Goal: Task Accomplishment & Management: Manage account settings

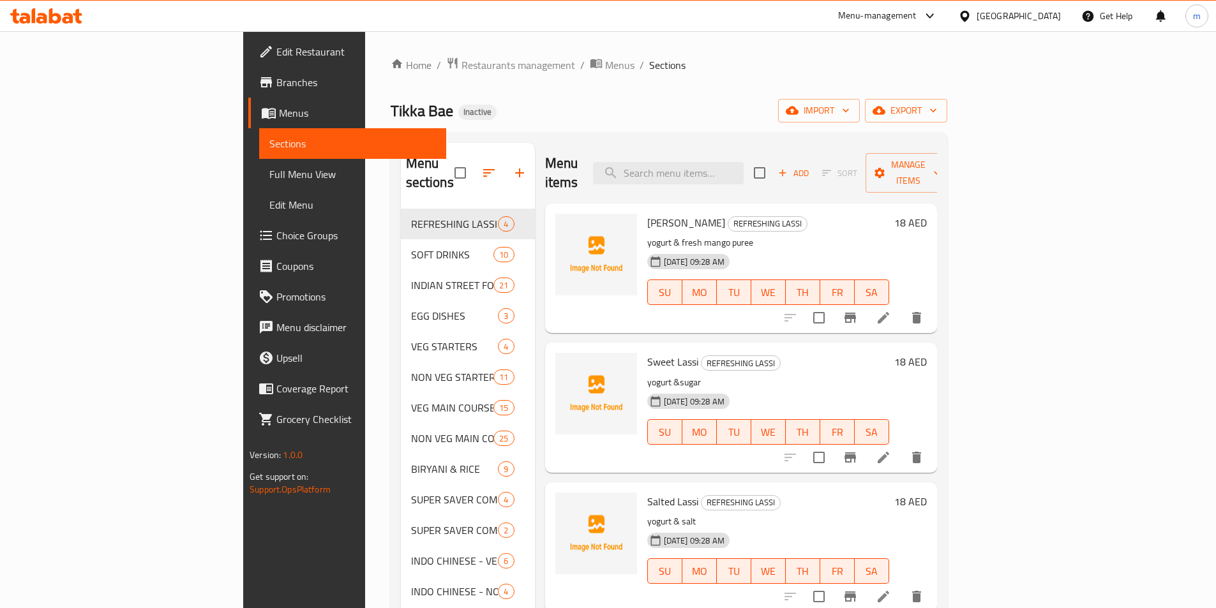
click at [269, 176] on span "Full Menu View" at bounding box center [352, 174] width 167 height 15
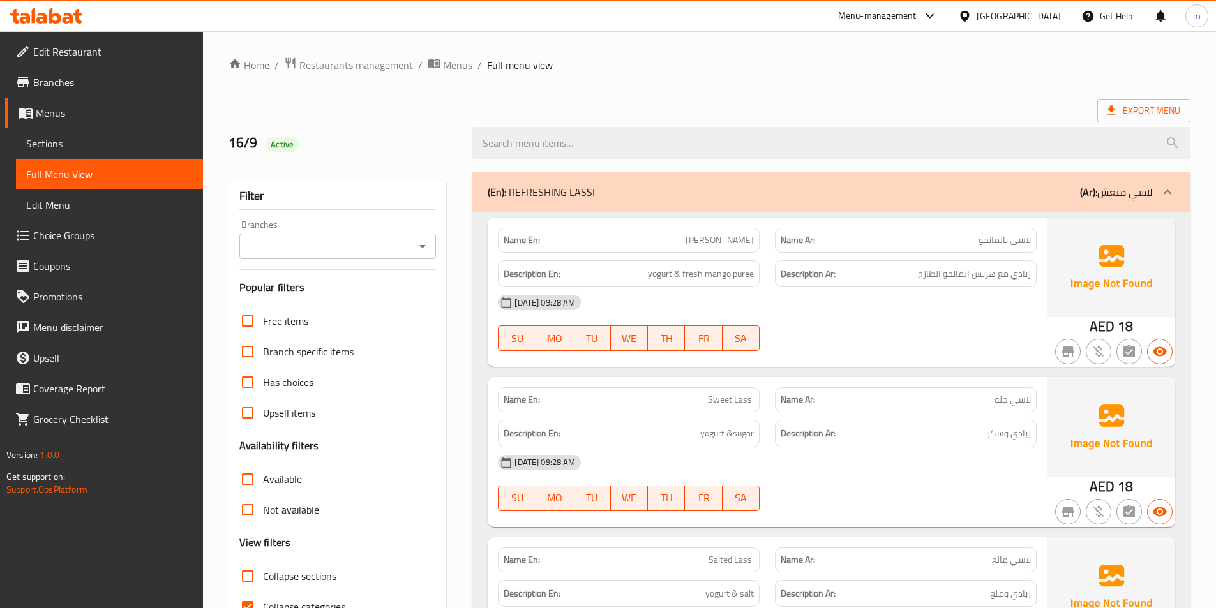
click at [66, 138] on span "Sections" at bounding box center [109, 143] width 167 height 15
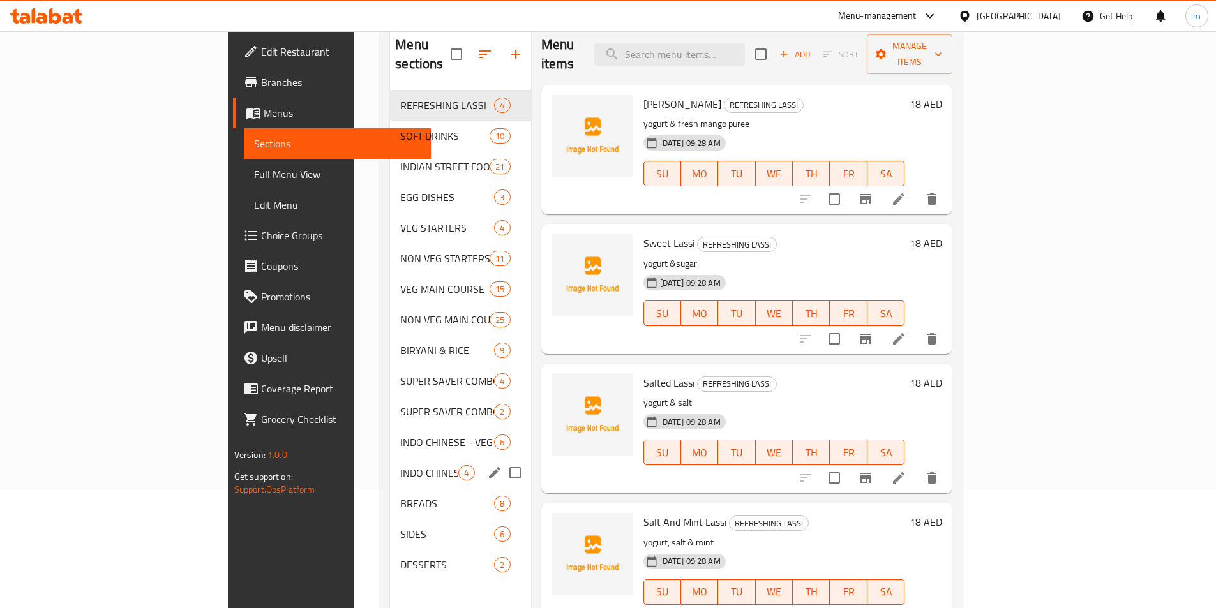
scroll to position [128, 0]
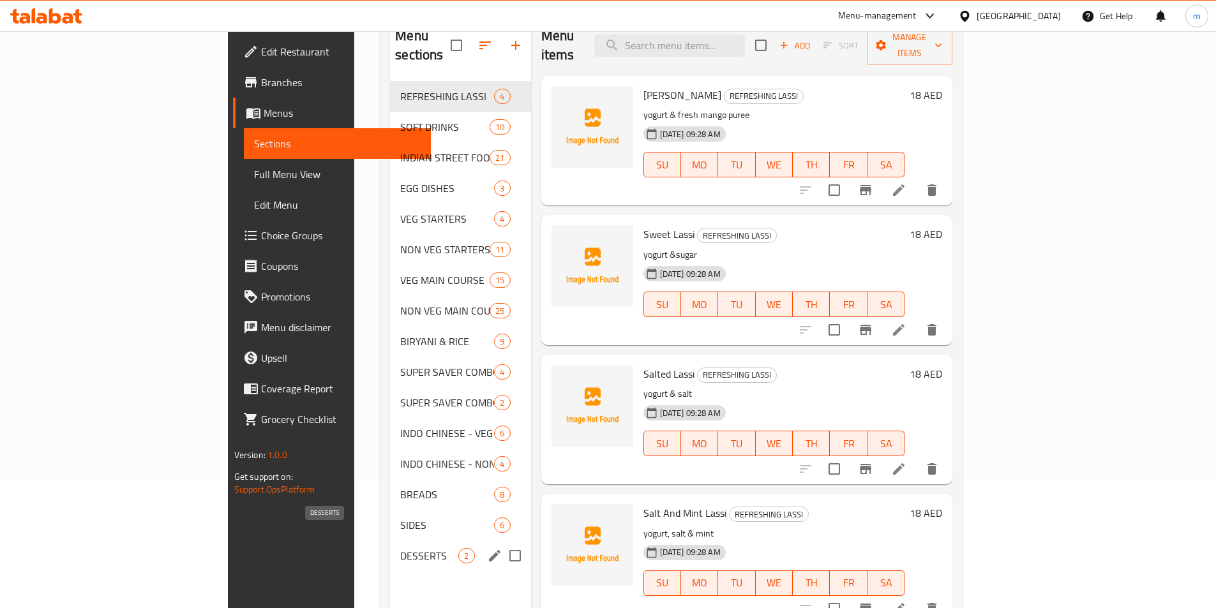
click at [400, 548] on span "DESSERTS" at bounding box center [429, 555] width 58 height 15
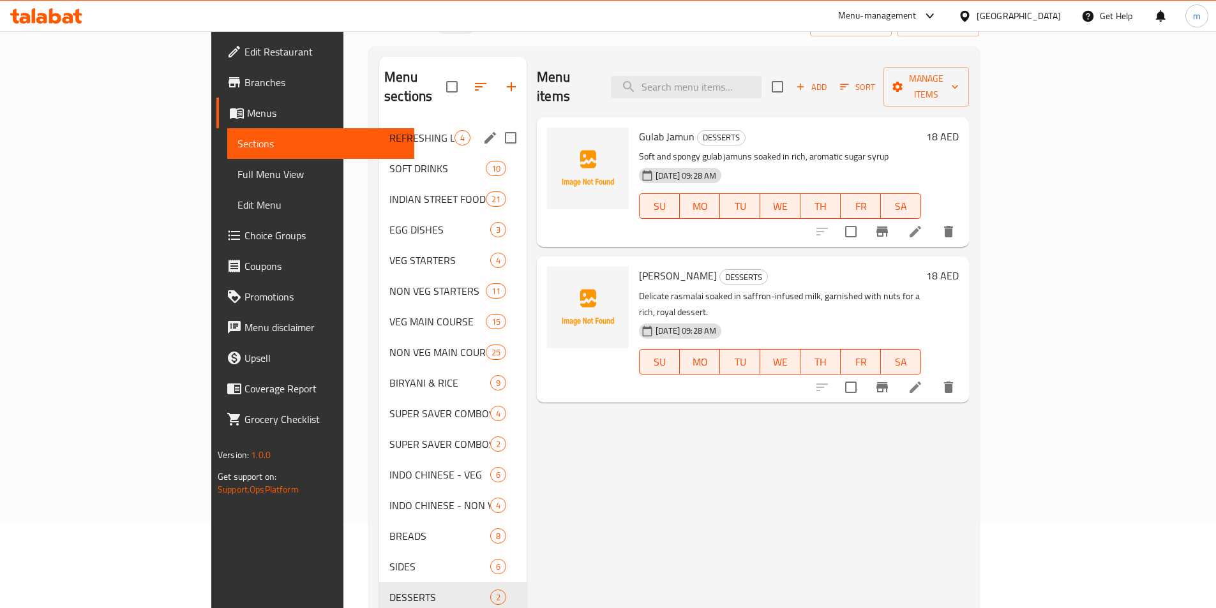
scroll to position [64, 0]
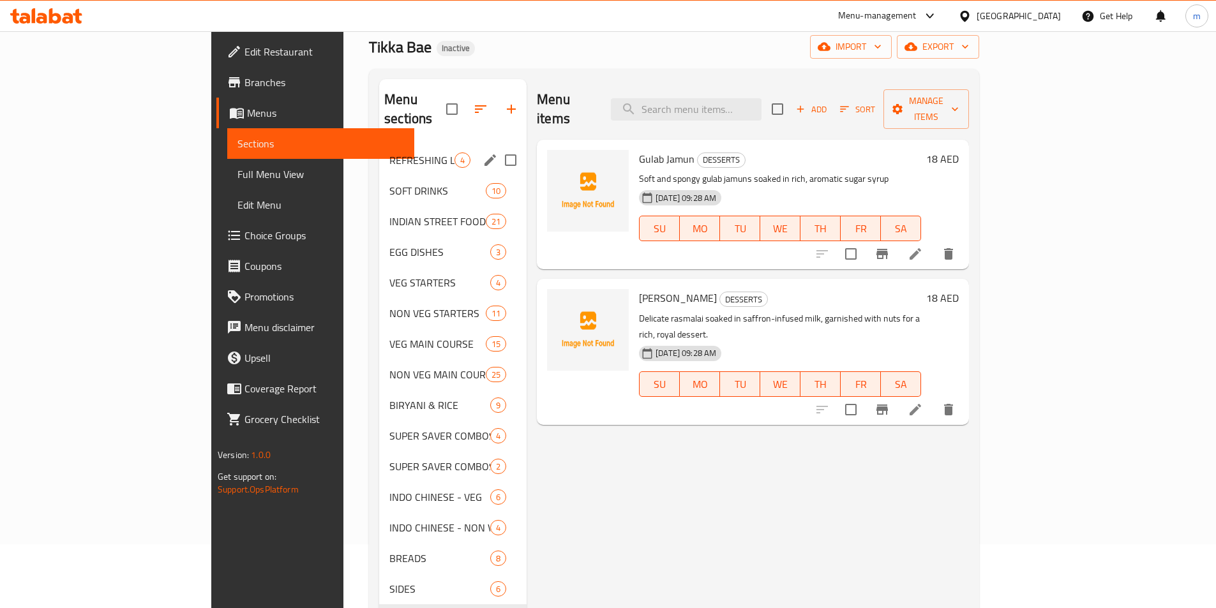
click at [389, 153] on span "REFRESHING LASSI" at bounding box center [421, 160] width 65 height 15
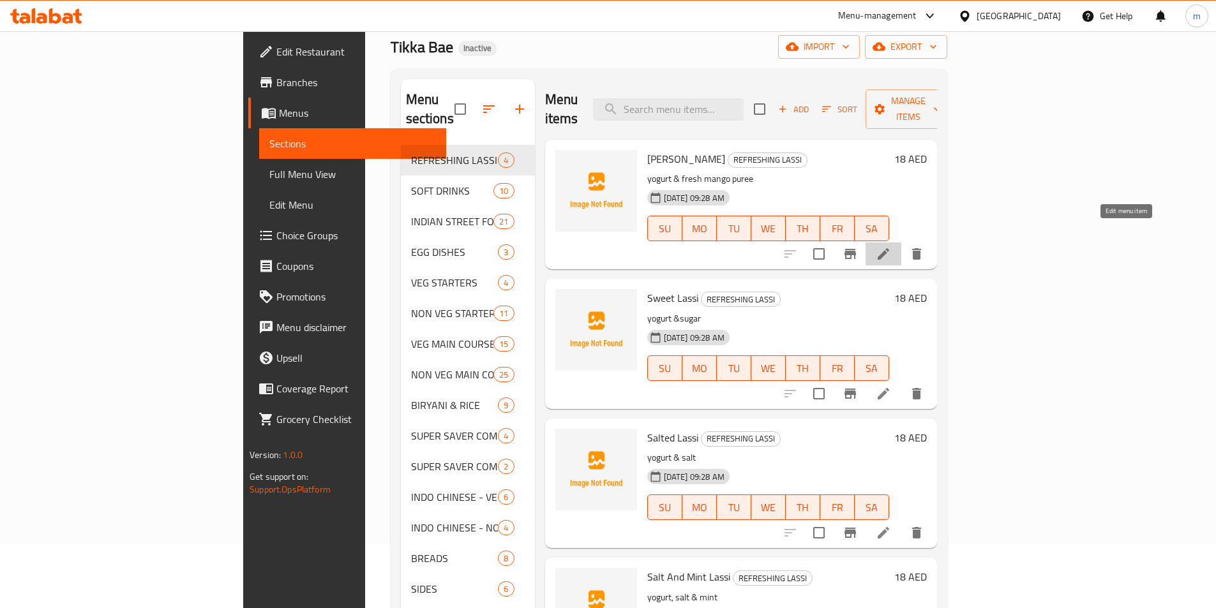
click at [891, 246] on icon at bounding box center [883, 253] width 15 height 15
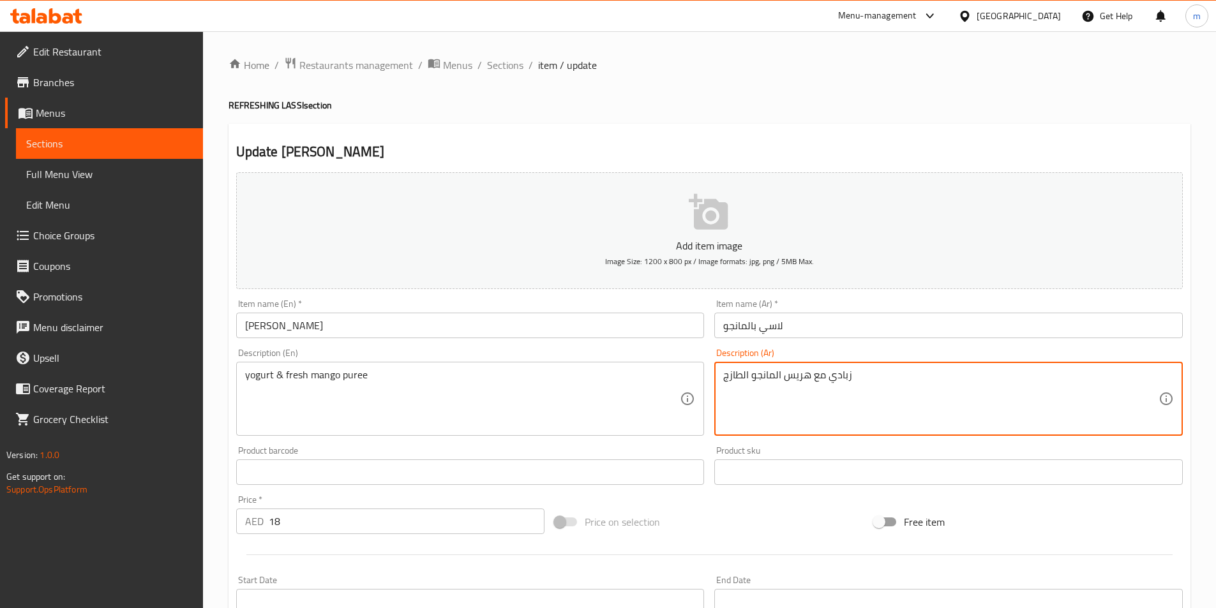
drag, startPoint x: 813, startPoint y: 373, endPoint x: 824, endPoint y: 373, distance: 10.9
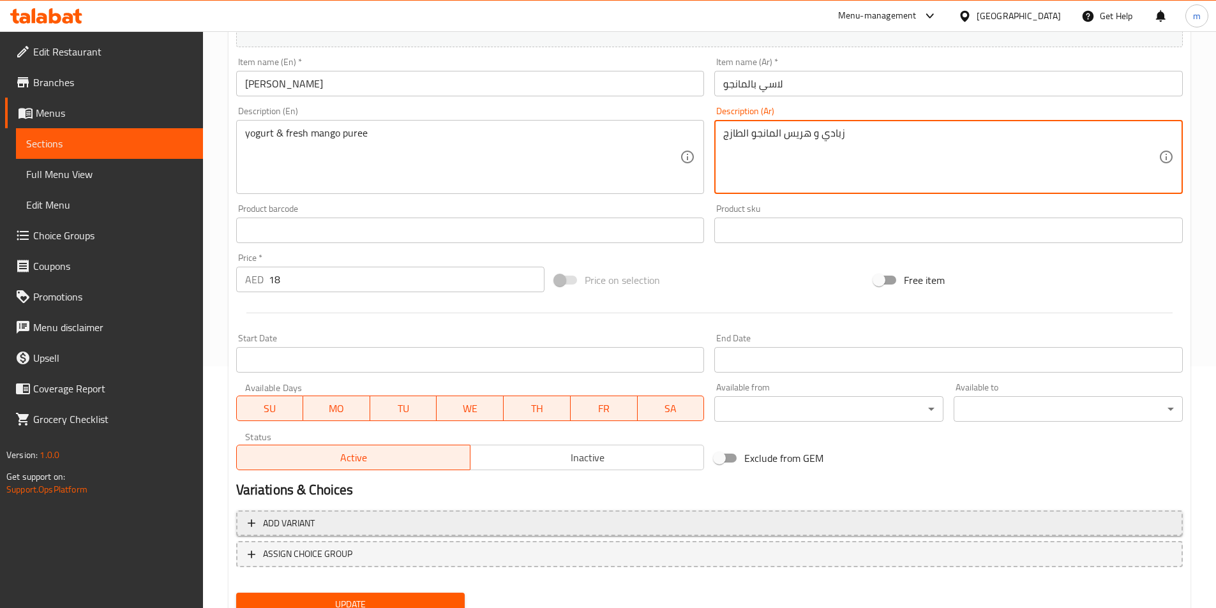
scroll to position [294, 0]
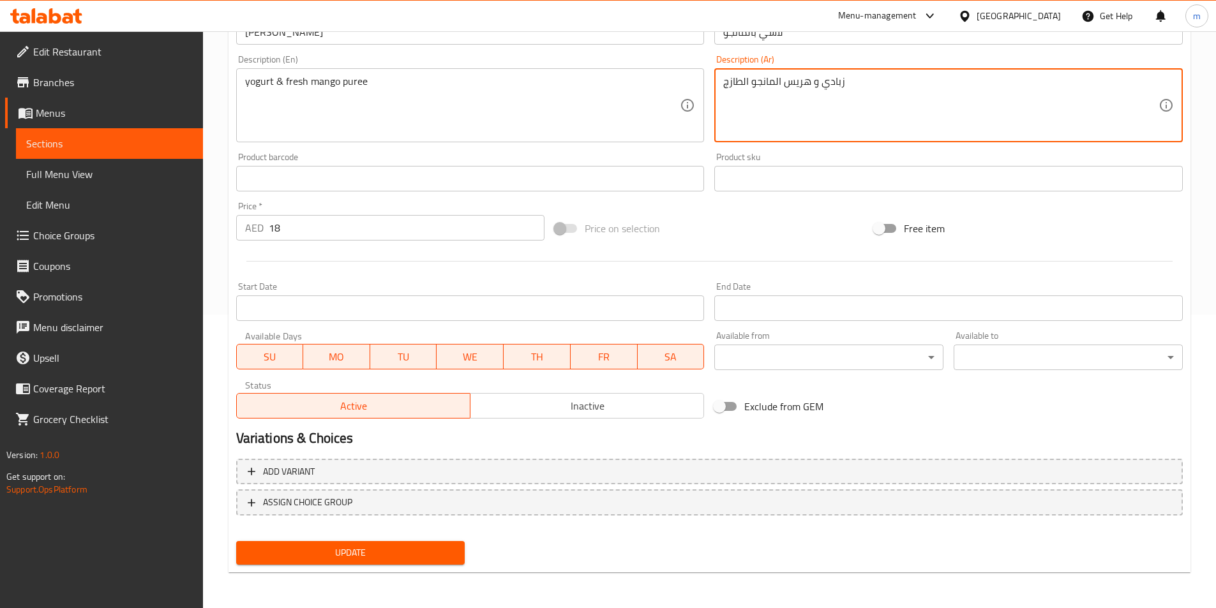
type textarea "زبادي و هريس المانجو الطازج"
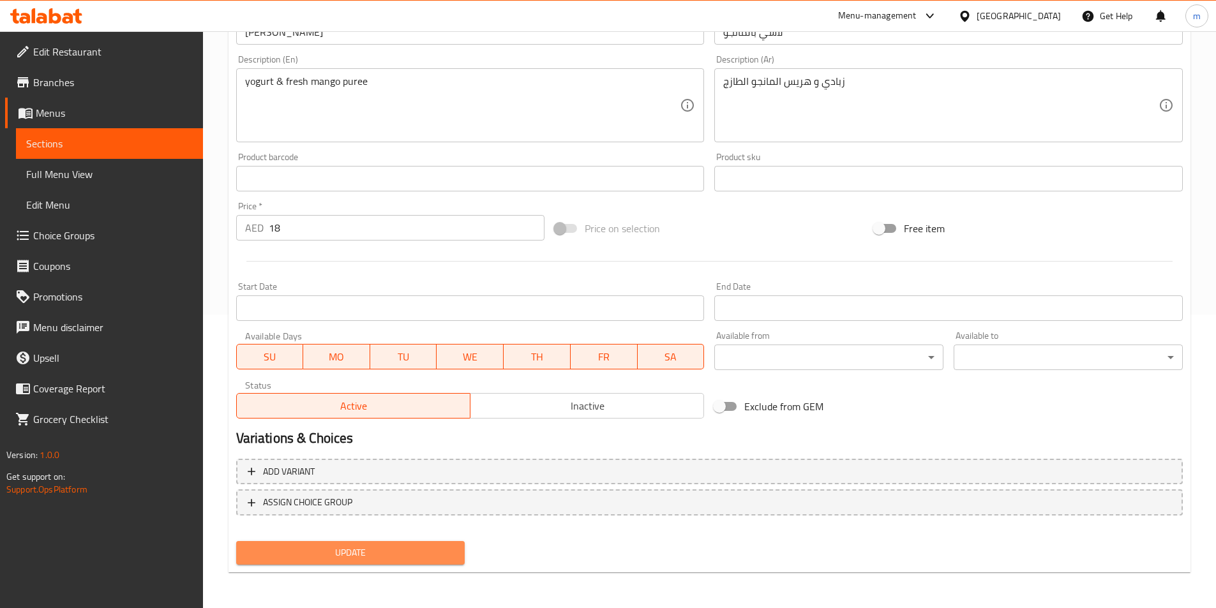
click at [438, 555] on span "Update" at bounding box center [350, 553] width 209 height 16
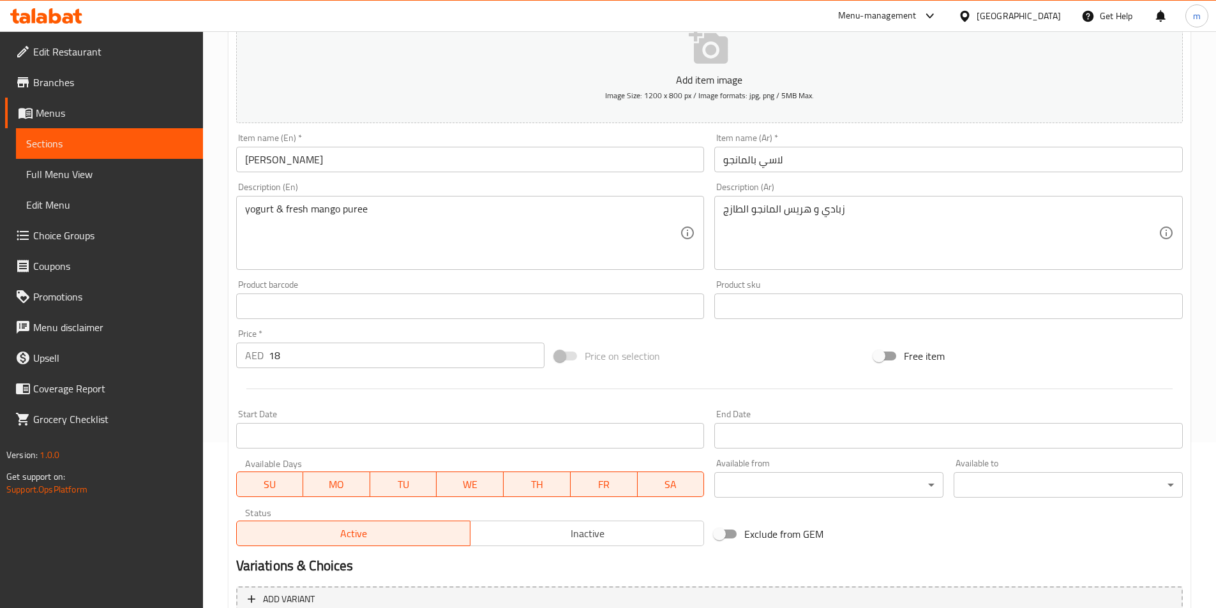
click at [73, 140] on span "Sections" at bounding box center [109, 143] width 167 height 15
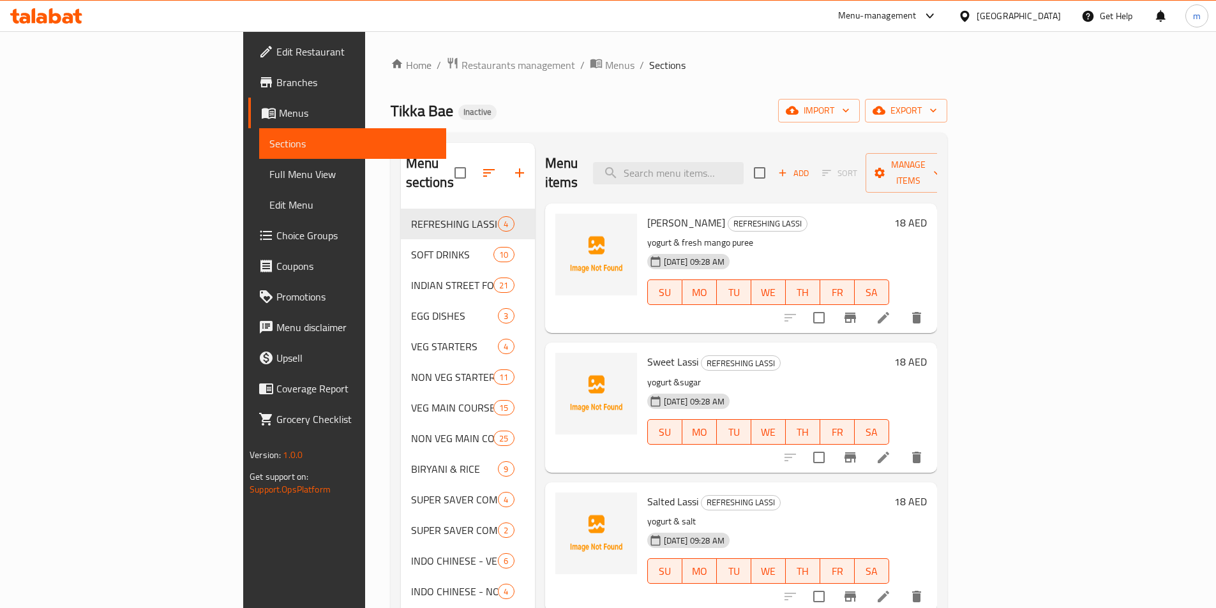
click at [901, 306] on li at bounding box center [884, 317] width 36 height 23
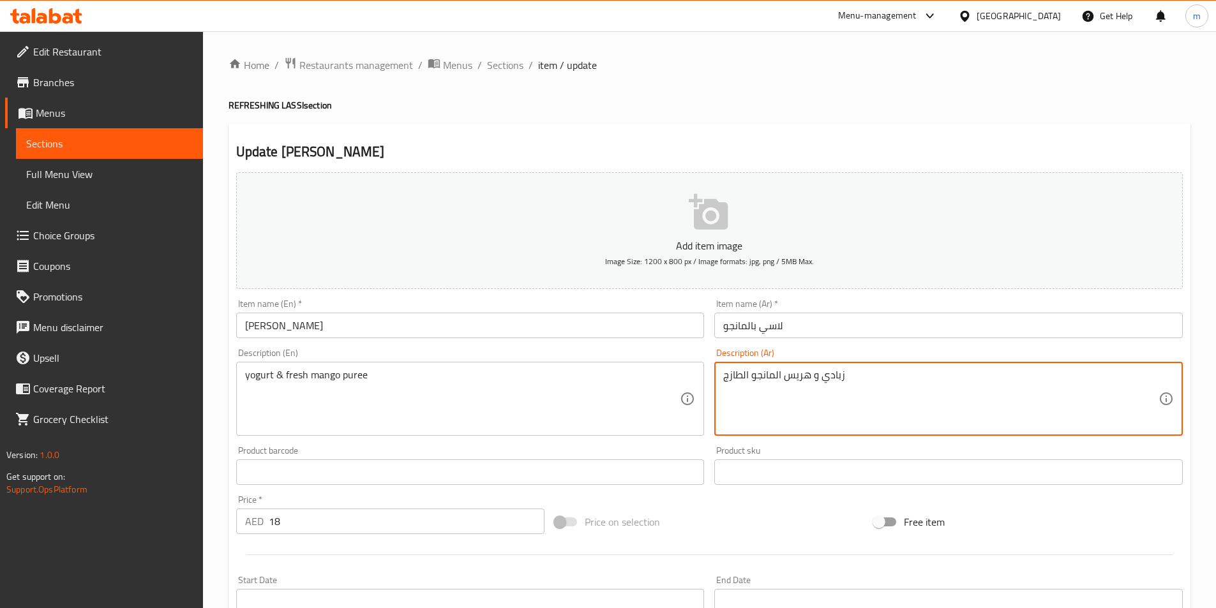
drag, startPoint x: 783, startPoint y: 379, endPoint x: 808, endPoint y: 372, distance: 25.7
paste textarea "بوريه"
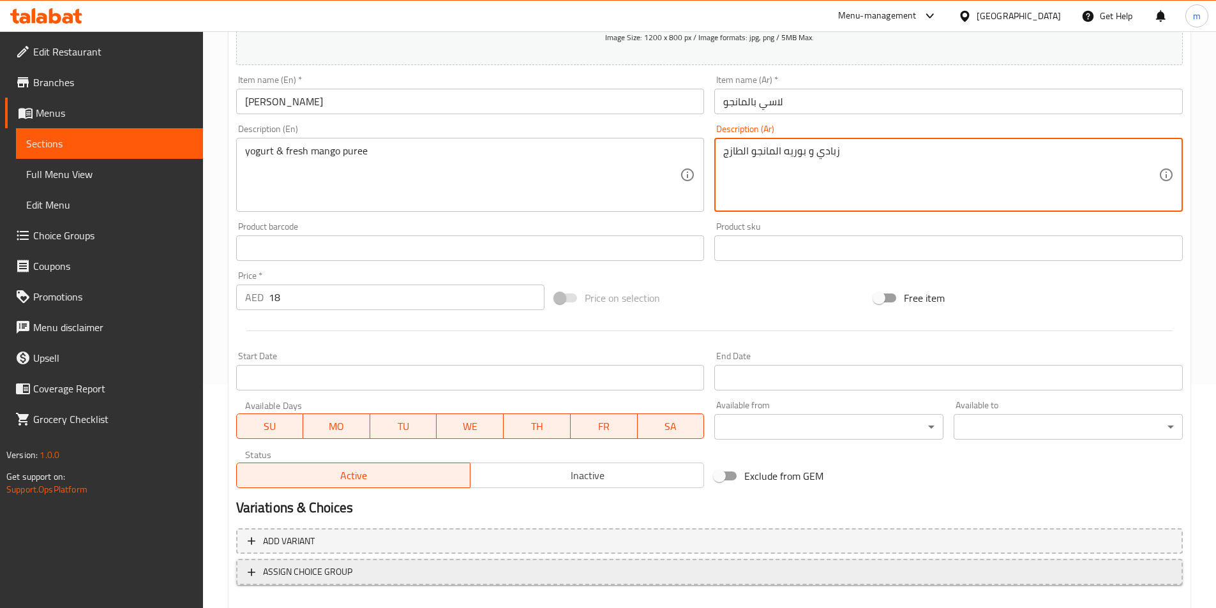
scroll to position [294, 0]
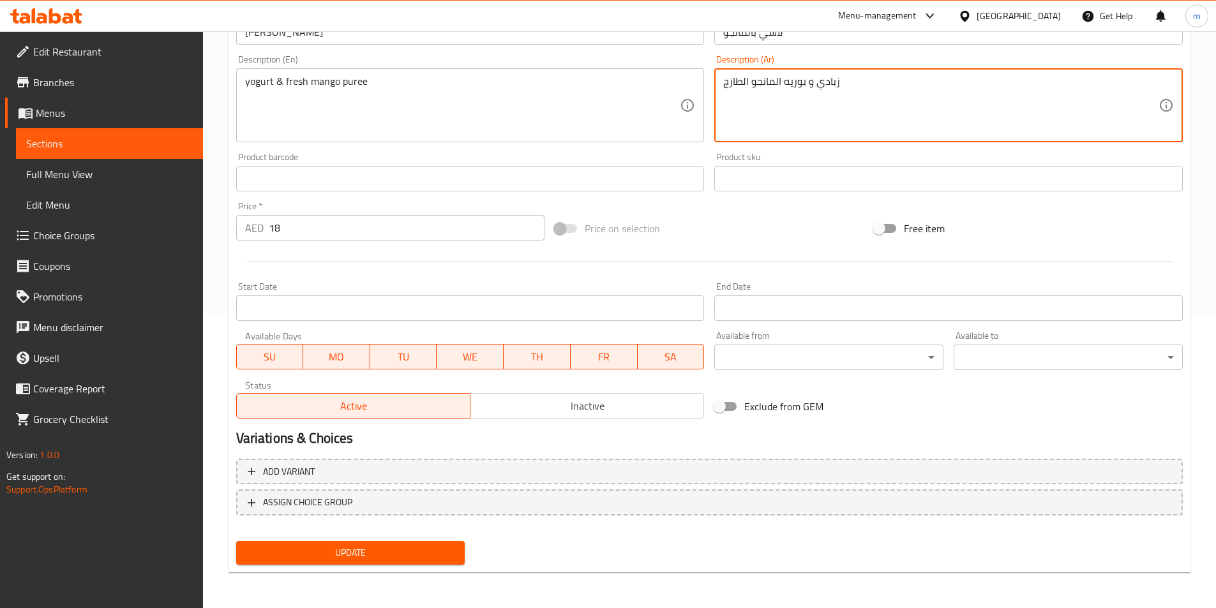
type textarea "زبادي و بوريه المانجو الطازج"
click at [425, 548] on span "Update" at bounding box center [350, 553] width 209 height 16
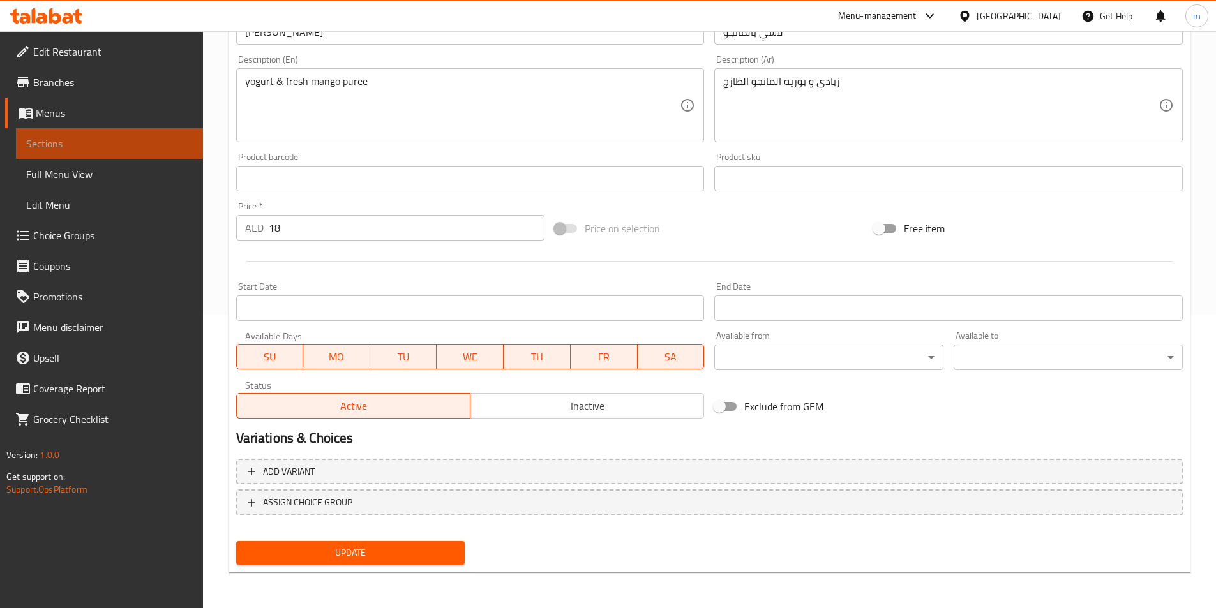
click at [143, 150] on span "Sections" at bounding box center [109, 143] width 167 height 15
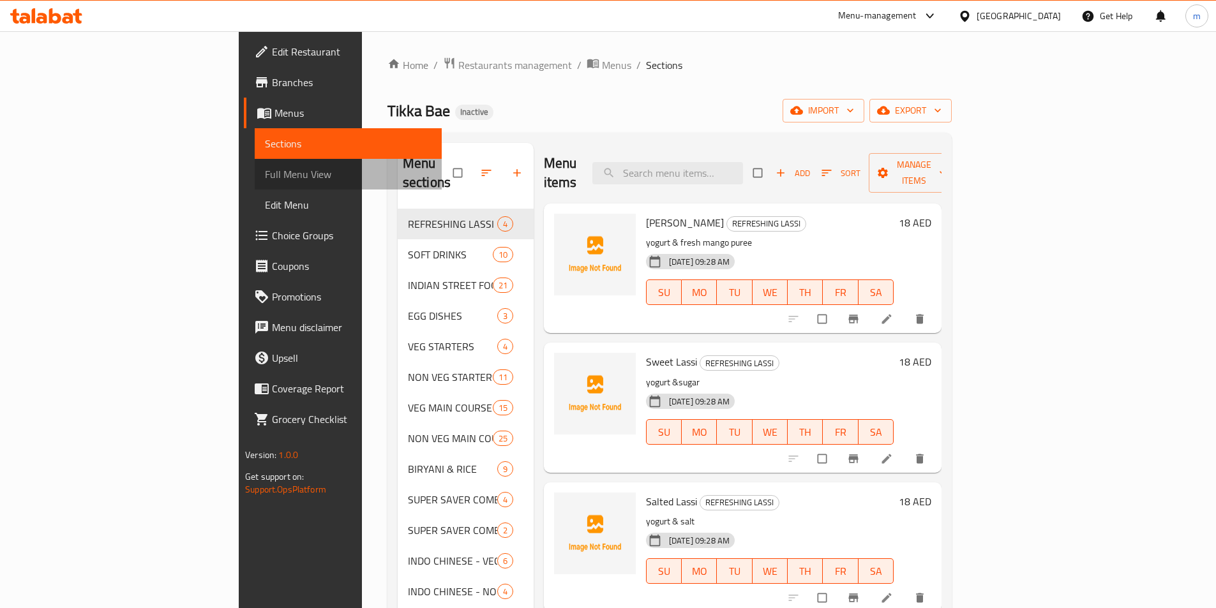
click at [255, 163] on link "Full Menu View" at bounding box center [348, 174] width 187 height 31
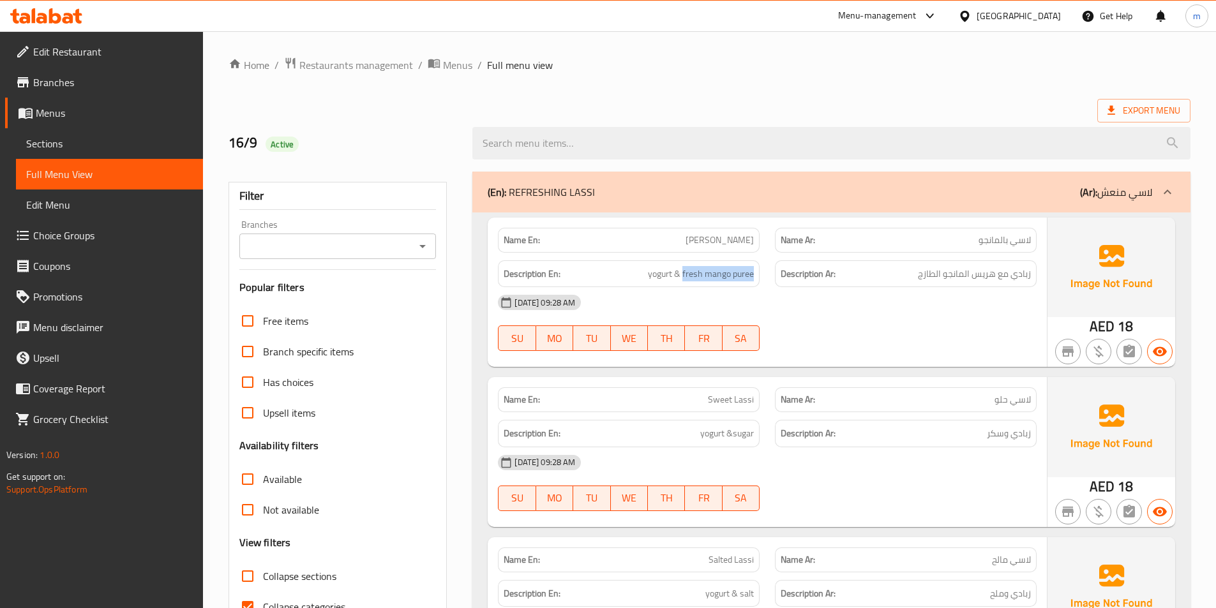
drag, startPoint x: 683, startPoint y: 269, endPoint x: 755, endPoint y: 269, distance: 72.1
click at [755, 269] on div "Description En: yogurt & fresh mango puree" at bounding box center [629, 273] width 262 height 27
copy span "fresh mango puree"
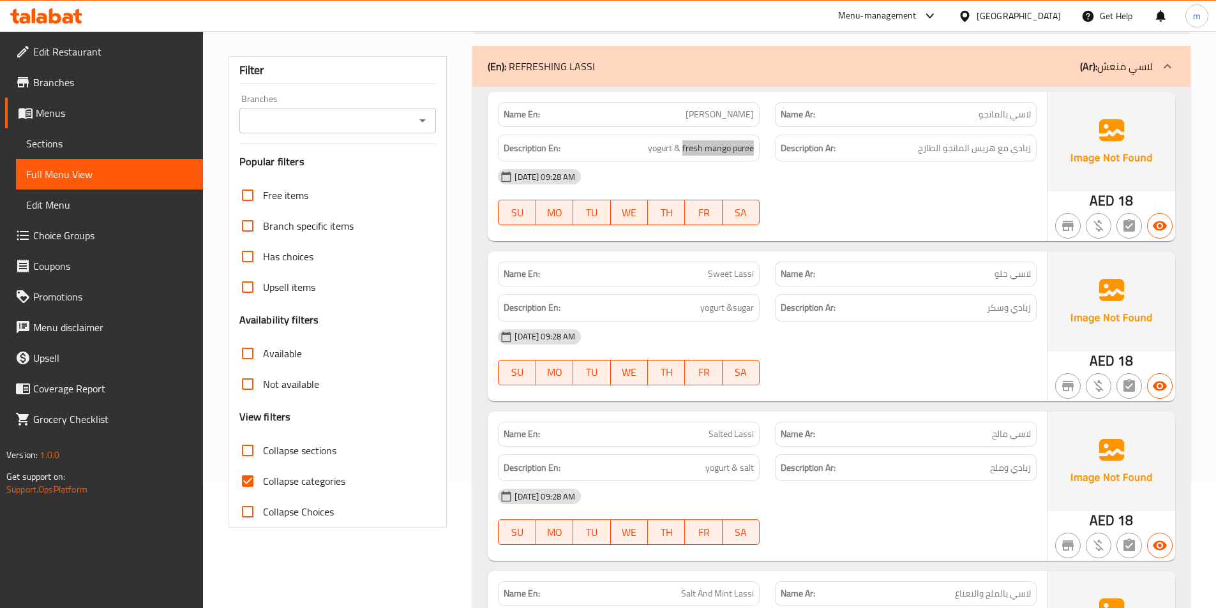
scroll to position [64, 0]
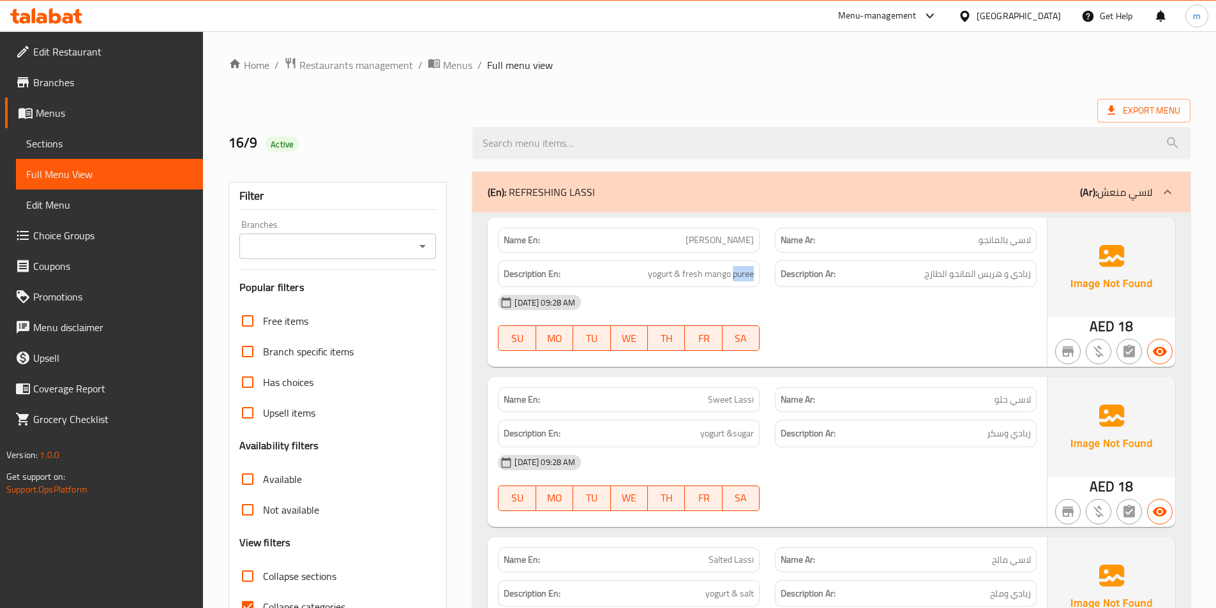
drag, startPoint x: 734, startPoint y: 275, endPoint x: 761, endPoint y: 278, distance: 27.6
click at [761, 278] on div "Description En: yogurt & fresh mango puree" at bounding box center [628, 274] width 277 height 43
copy span "puree"
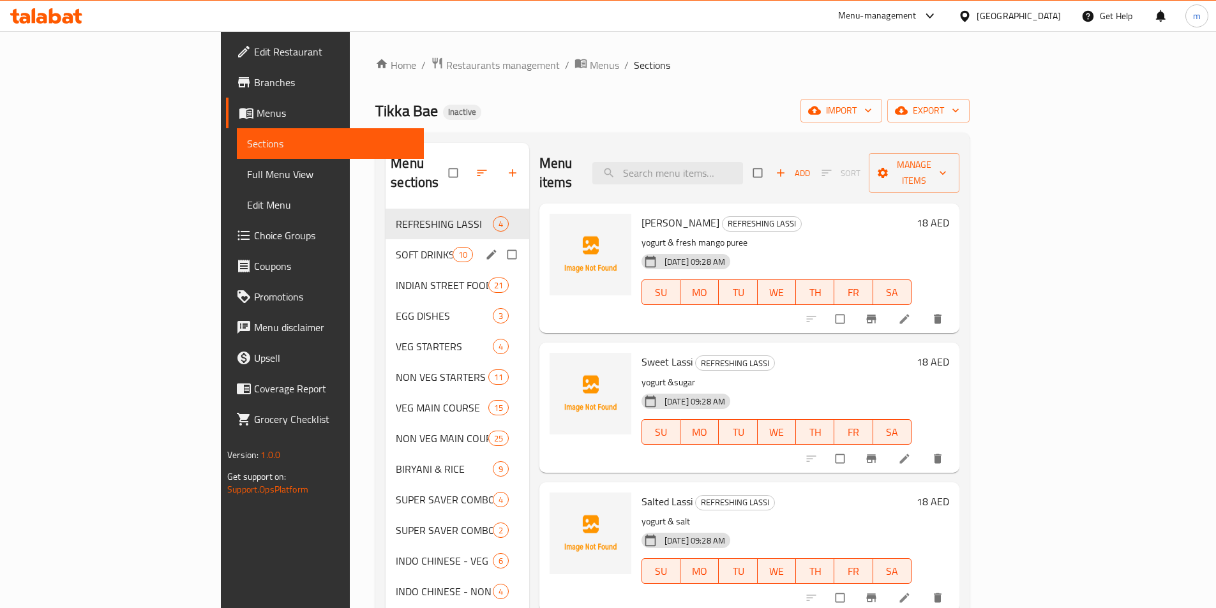
click at [396, 247] on span "SOFT DRINKS" at bounding box center [424, 254] width 56 height 15
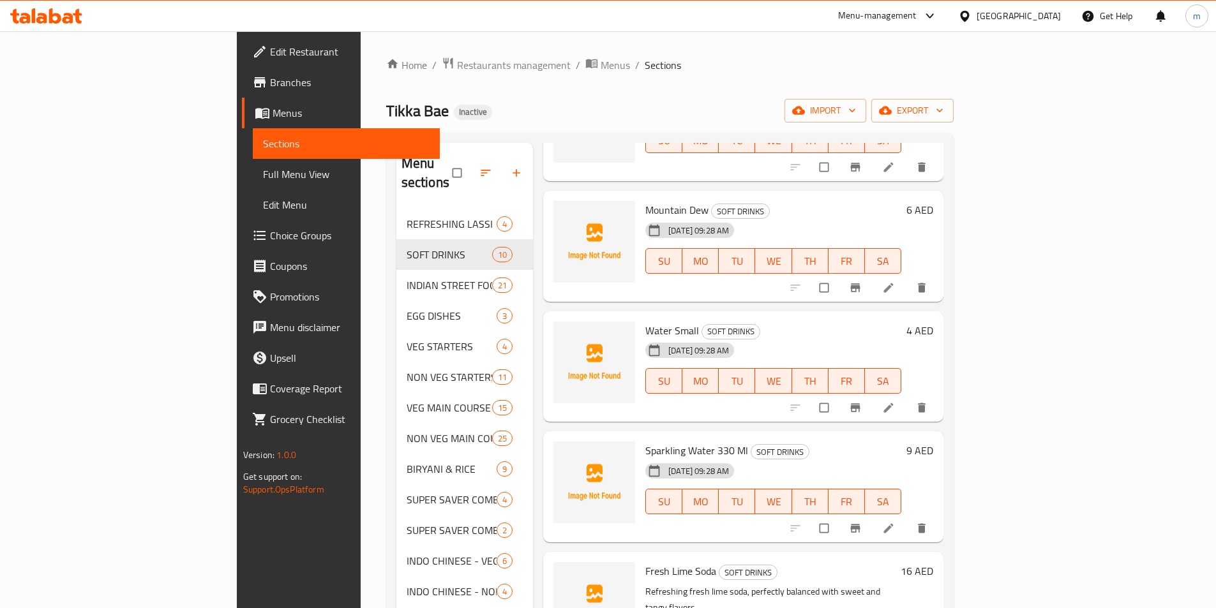
scroll to position [575, 0]
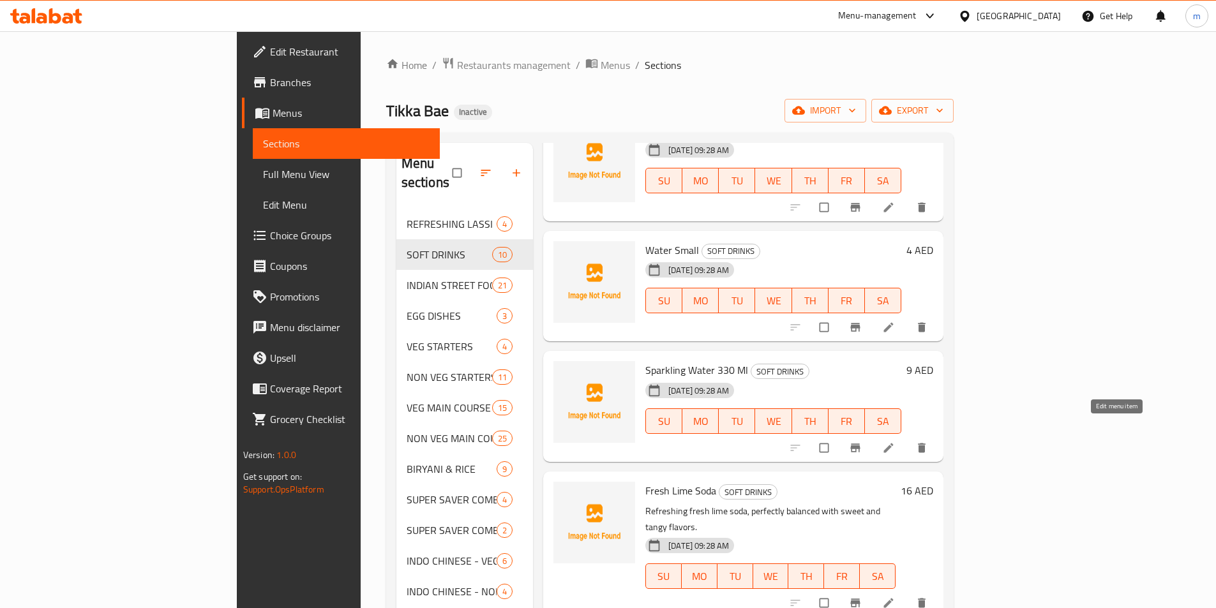
click at [895, 442] on icon at bounding box center [888, 448] width 13 height 13
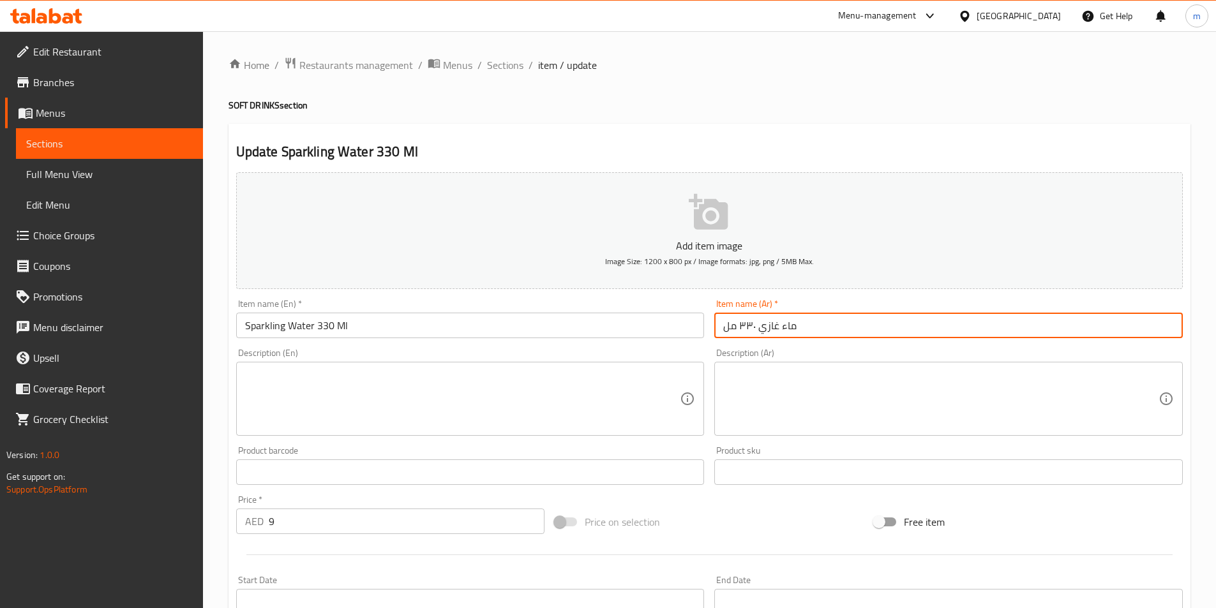
drag, startPoint x: 758, startPoint y: 328, endPoint x: 800, endPoint y: 326, distance: 42.2
click at [800, 326] on input "ماء غازي ٣٣٠ مل" at bounding box center [948, 326] width 469 height 26
paste input "ياه فوارة"
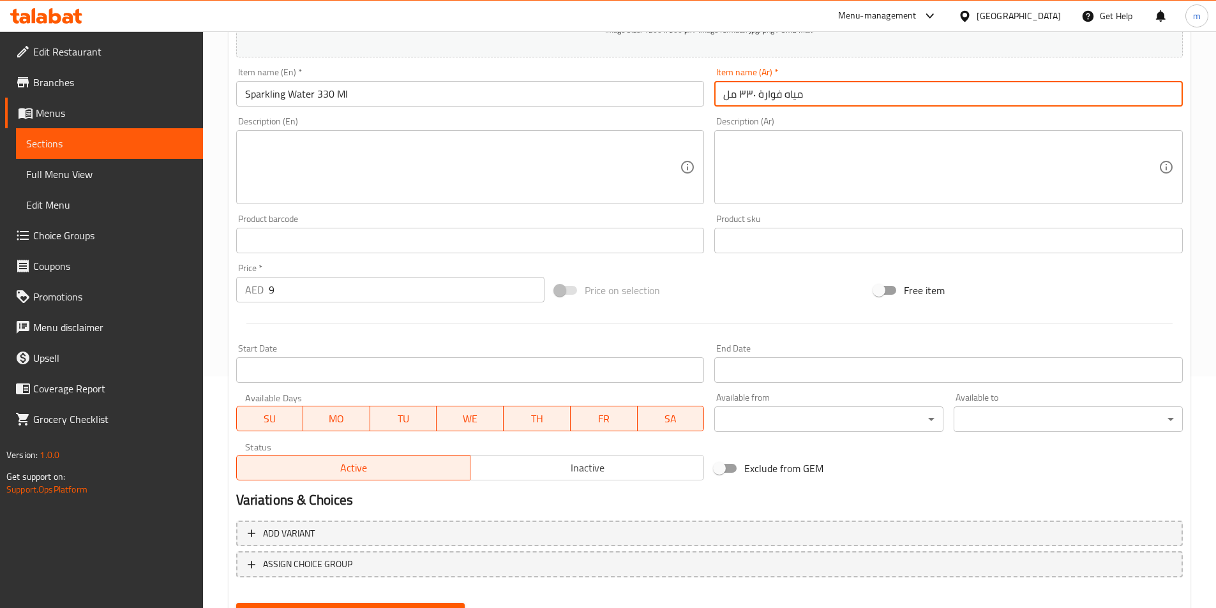
scroll to position [294, 0]
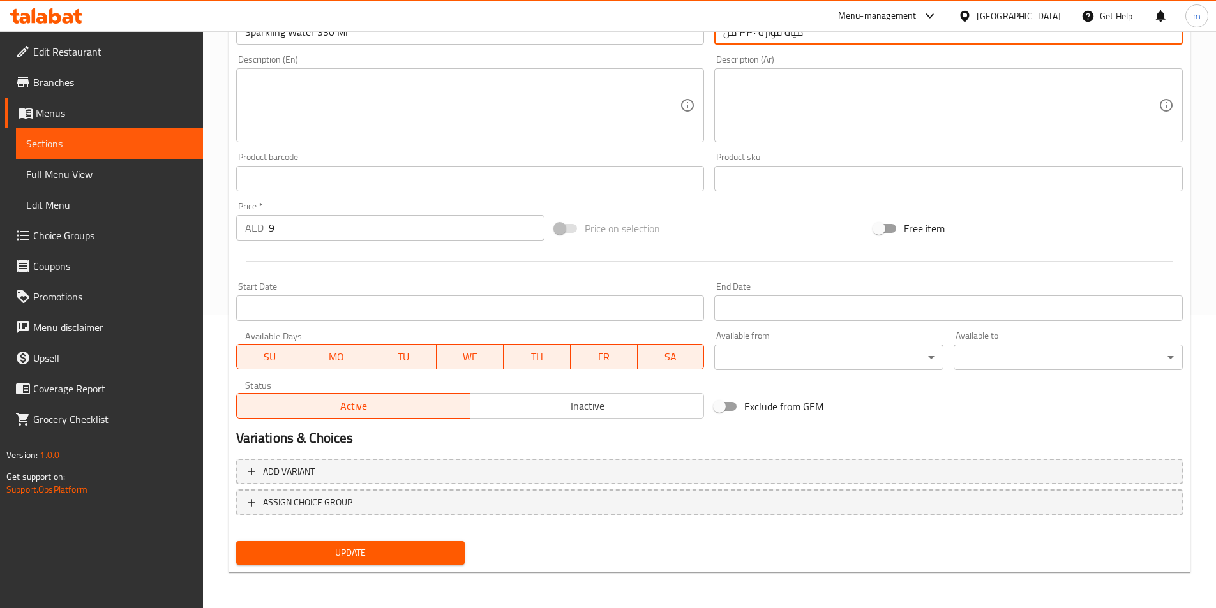
type input "مياه فوارة ٣٣٠ مل"
click at [387, 556] on span "Update" at bounding box center [350, 553] width 209 height 16
click at [98, 142] on span "Sections" at bounding box center [109, 143] width 167 height 15
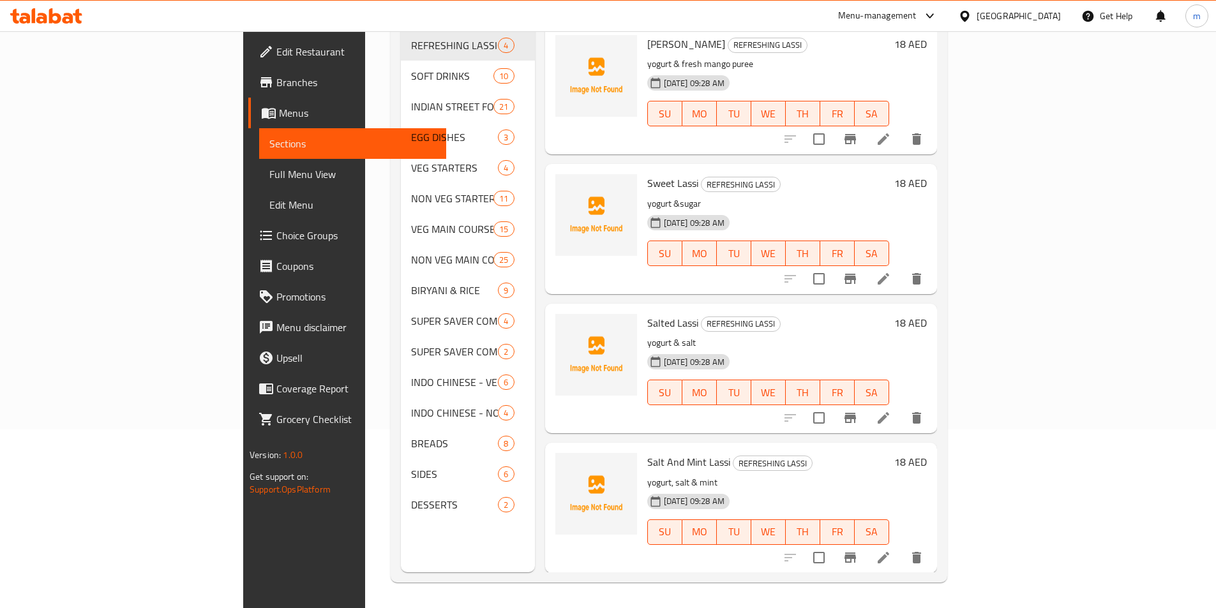
scroll to position [179, 0]
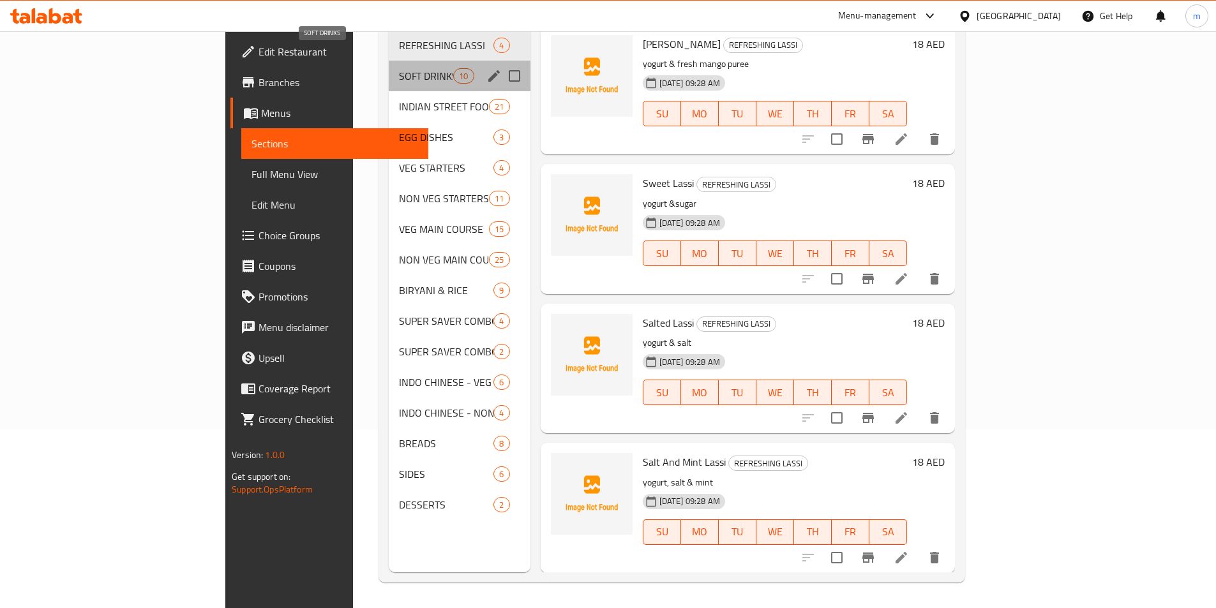
click at [399, 68] on span "SOFT DRINKS" at bounding box center [426, 75] width 54 height 15
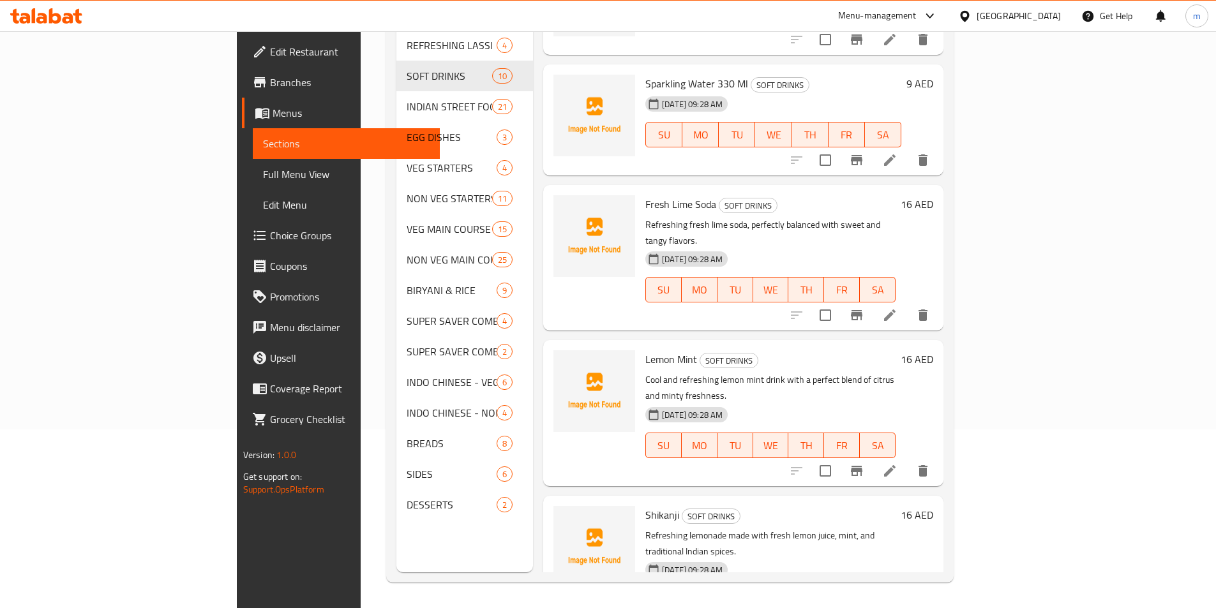
scroll to position [684, 0]
click at [898, 306] on icon at bounding box center [889, 313] width 15 height 15
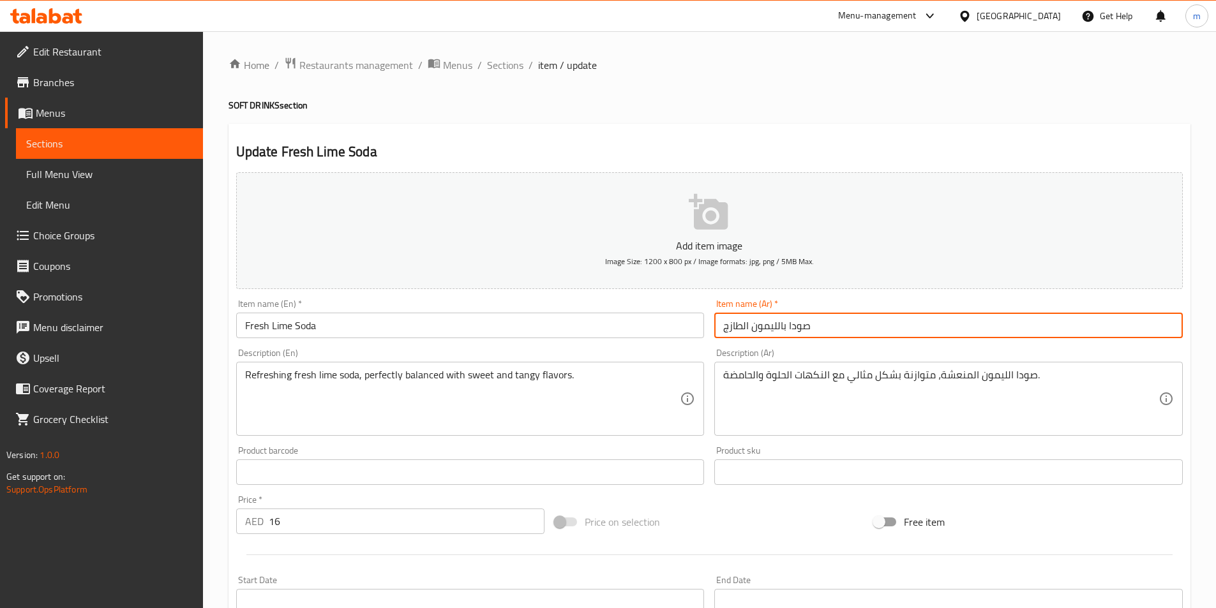
drag, startPoint x: 750, startPoint y: 327, endPoint x: 784, endPoint y: 324, distance: 33.9
click at [784, 324] on input "صودا بالليمون الطازج" at bounding box center [948, 326] width 469 height 26
paste input "لَيّم"
click at [764, 327] on input "صودا ب لَيّم الطازج" at bounding box center [948, 326] width 469 height 26
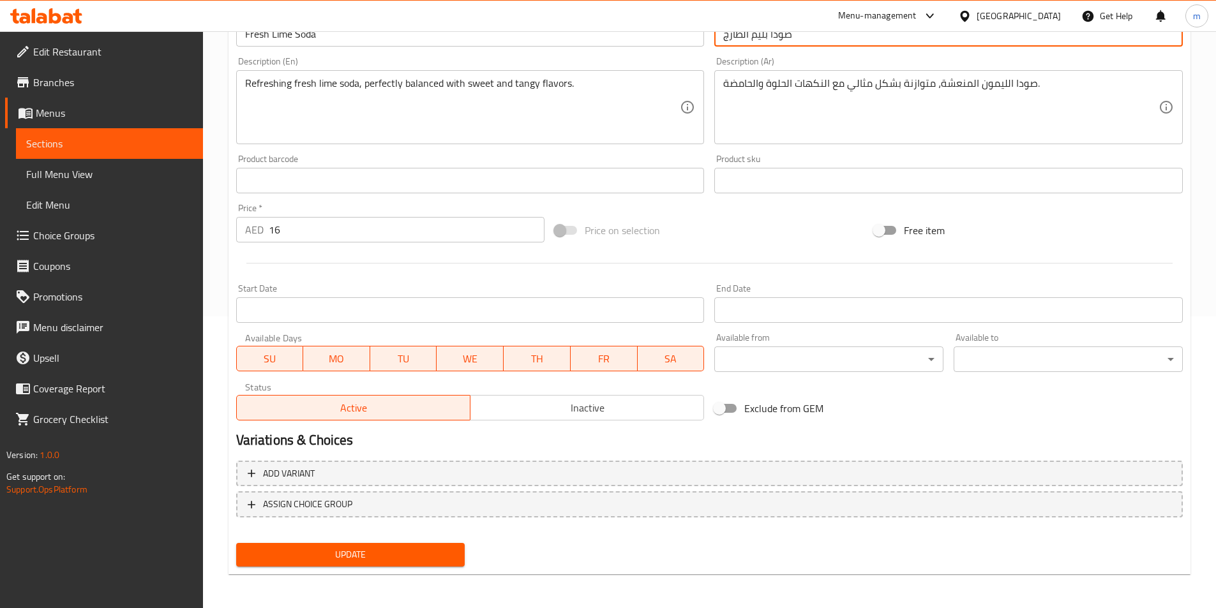
scroll to position [294, 0]
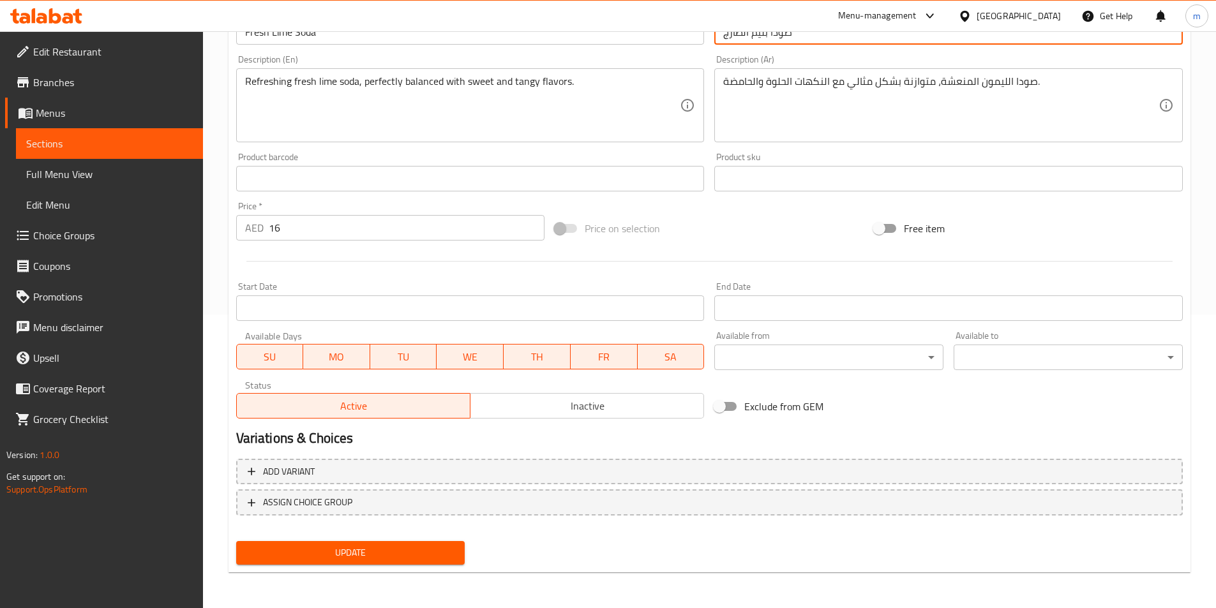
type input "صودا بلَيّم الطازج"
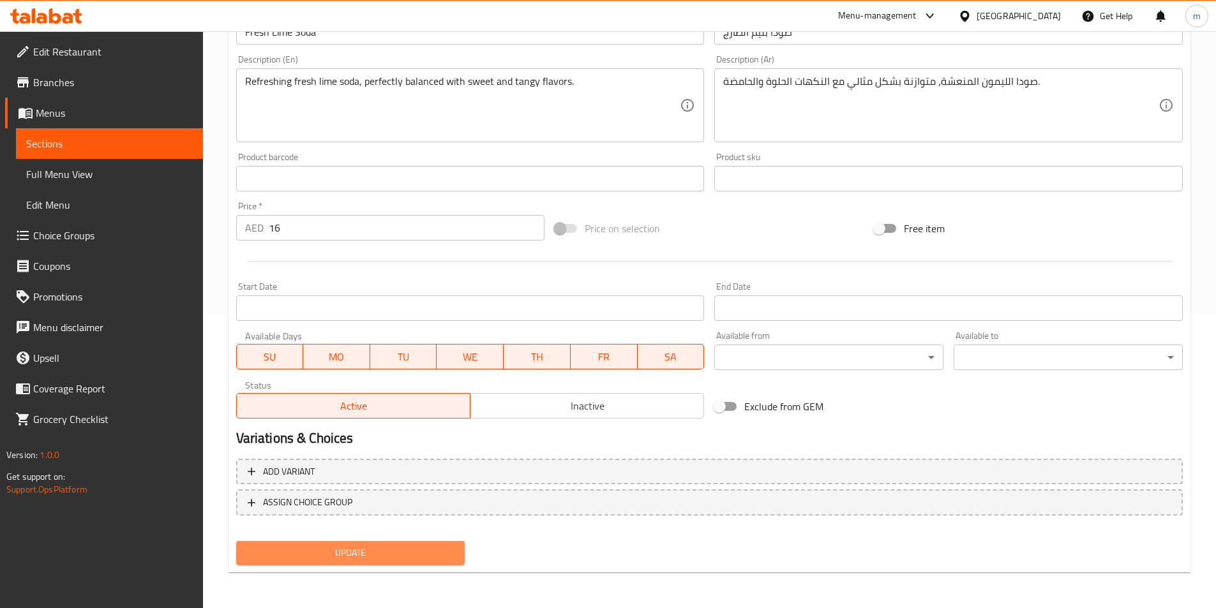
click at [349, 555] on span "Update" at bounding box center [350, 553] width 209 height 16
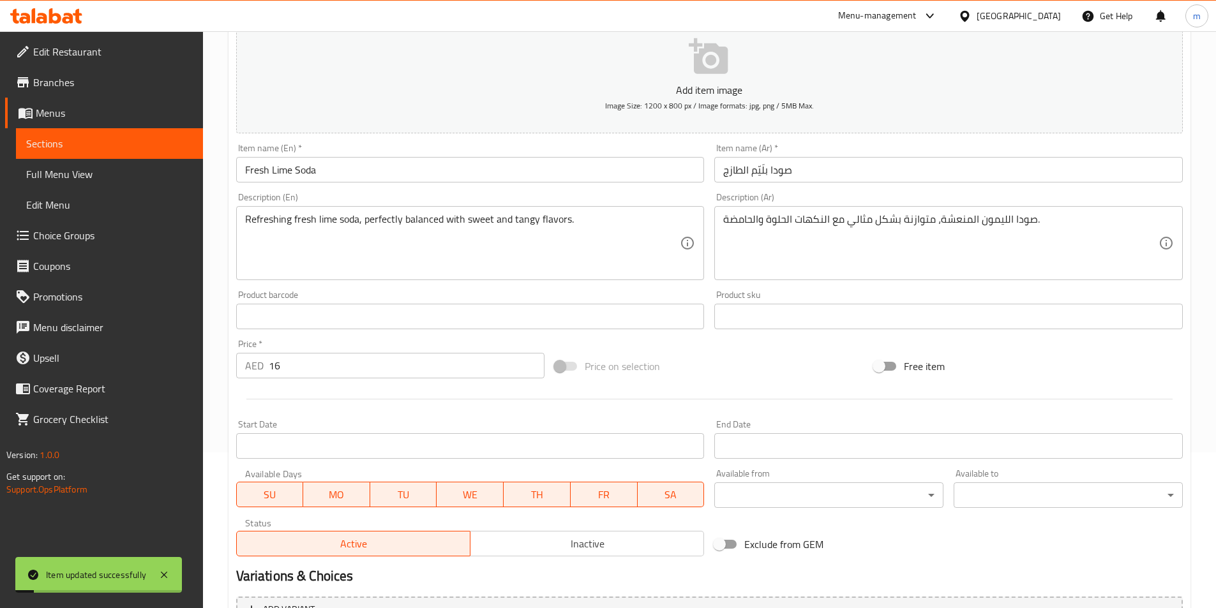
scroll to position [102, 0]
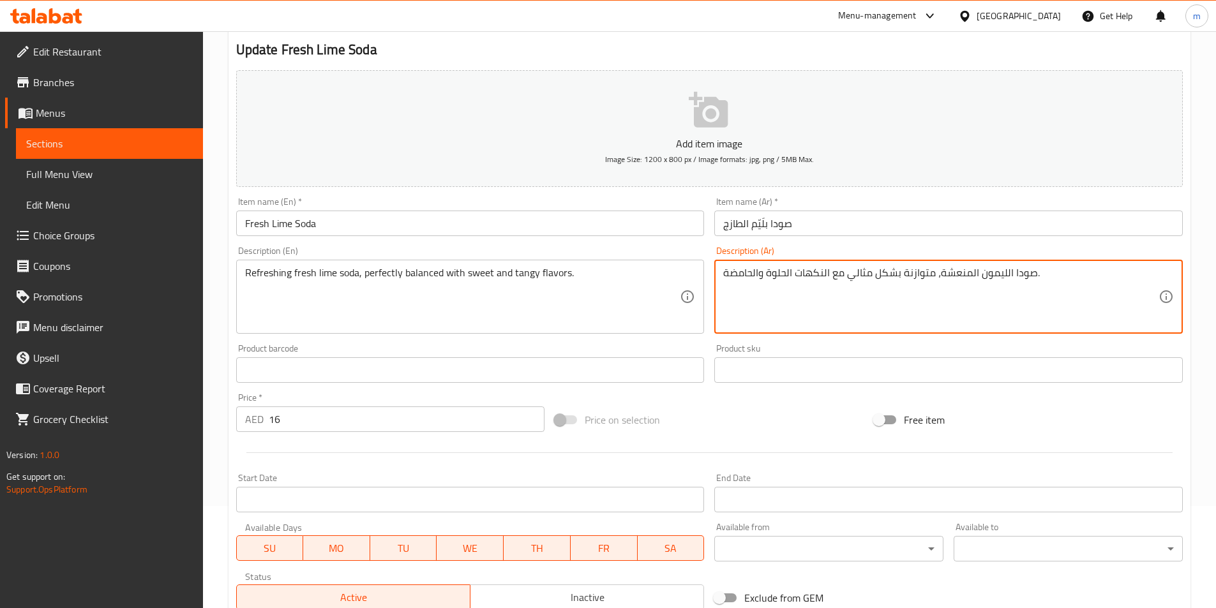
drag, startPoint x: 979, startPoint y: 275, endPoint x: 1011, endPoint y: 273, distance: 32.6
paste textarea "لَيّم"
drag, startPoint x: 761, startPoint y: 271, endPoint x: 722, endPoint y: 265, distance: 39.4
click at [722, 265] on div "صودا لَيّم المنعشة، متوازنة بشكل مثالي مع النكهات الحلوة والحامضة. Description …" at bounding box center [948, 297] width 469 height 74
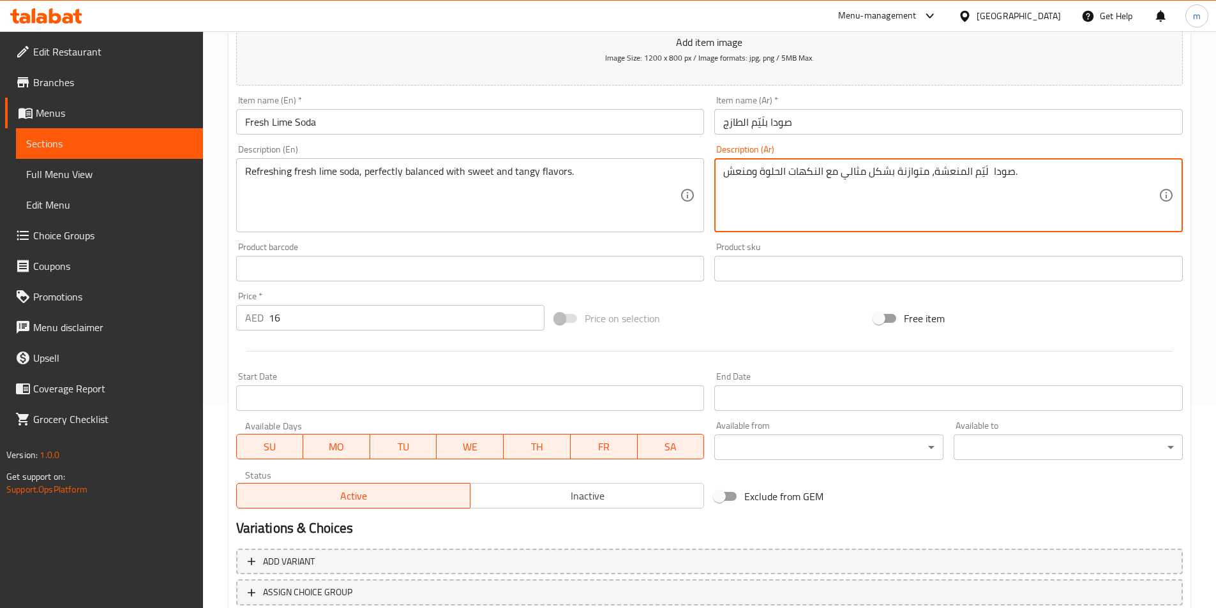
scroll to position [294, 0]
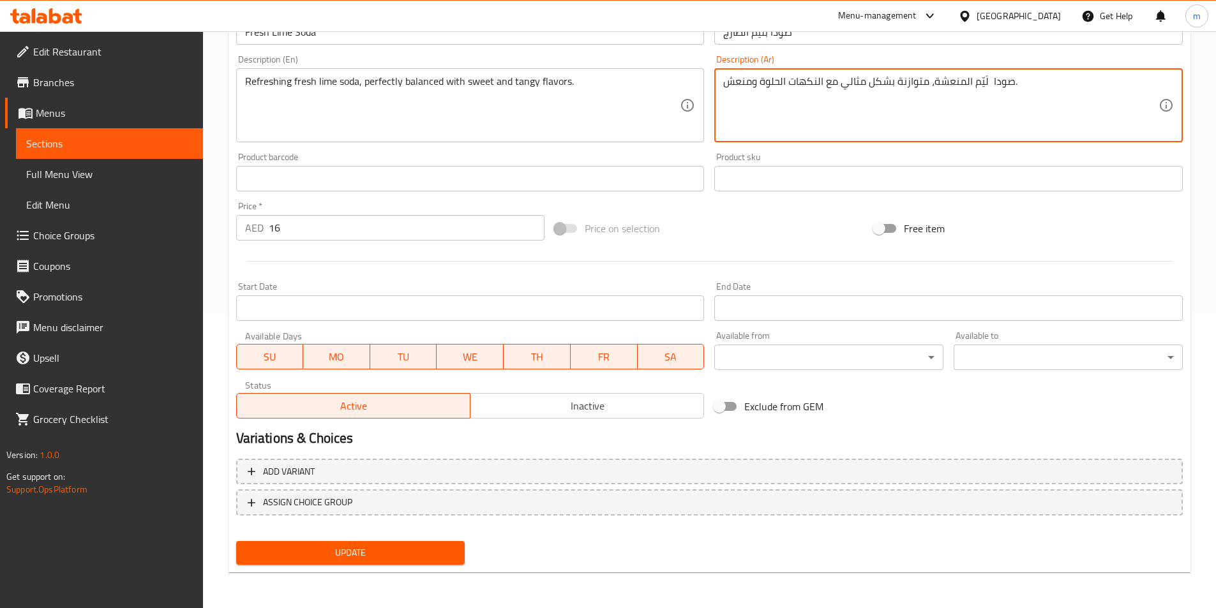
click at [450, 554] on span "Update" at bounding box center [350, 553] width 209 height 16
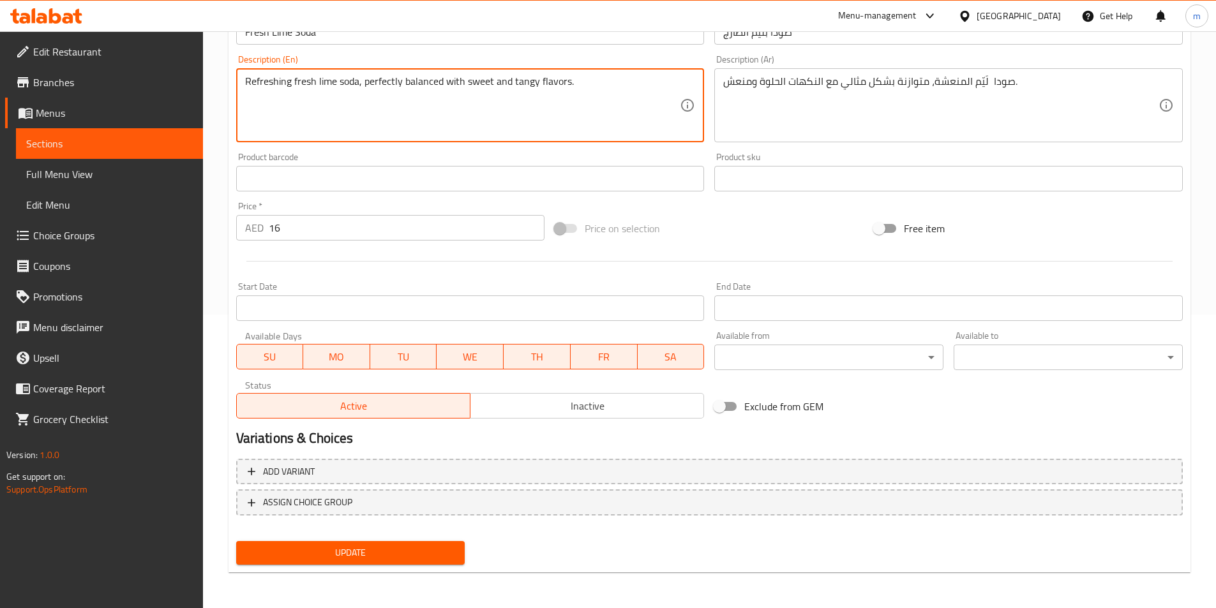
drag, startPoint x: 510, startPoint y: 82, endPoint x: 536, endPoint y: 86, distance: 26.4
click at [524, 84] on textarea "Refreshing fresh lime soda, perfectly balanced with sweet and tangy flavors." at bounding box center [462, 105] width 435 height 61
drag, startPoint x: 514, startPoint y: 85, endPoint x: 538, endPoint y: 86, distance: 24.3
click at [538, 86] on textarea "Refreshing fresh lime soda, perfectly balanced with sweet and tangy flavors." at bounding box center [462, 105] width 435 height 61
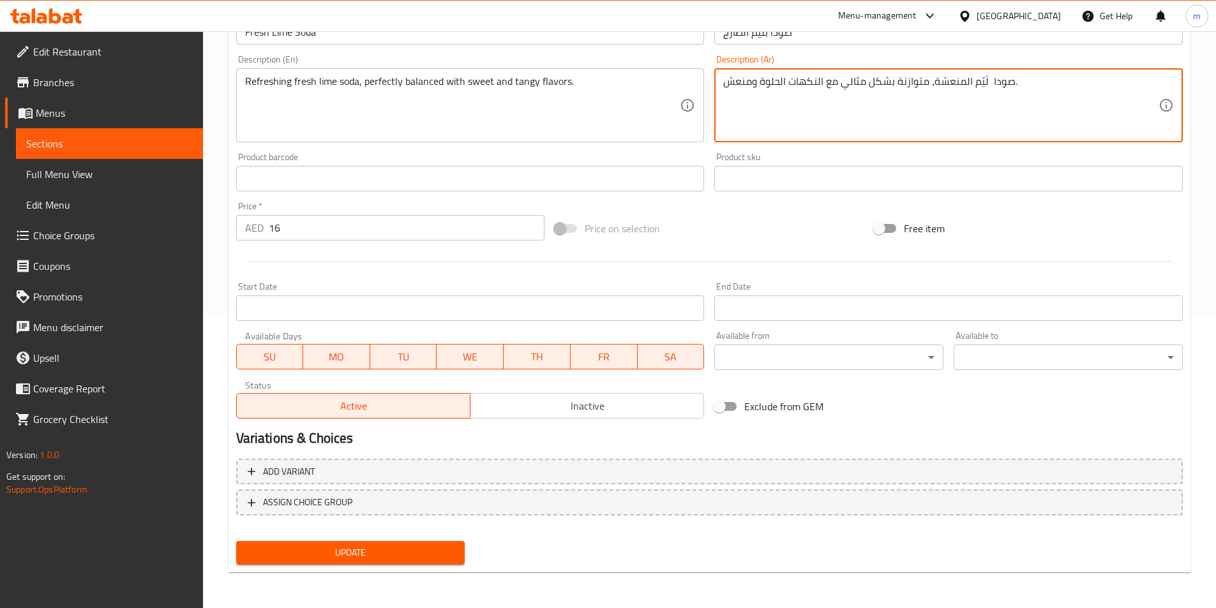
drag, startPoint x: 724, startPoint y: 83, endPoint x: 751, endPoint y: 86, distance: 26.9
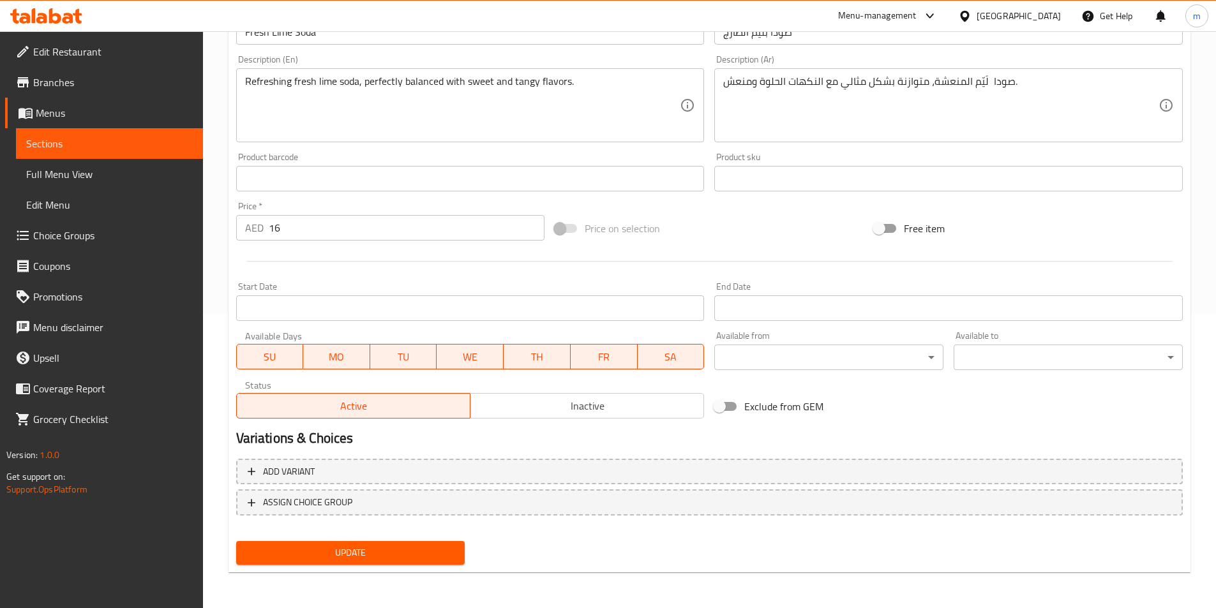
click at [409, 557] on span "Update" at bounding box center [350, 553] width 209 height 16
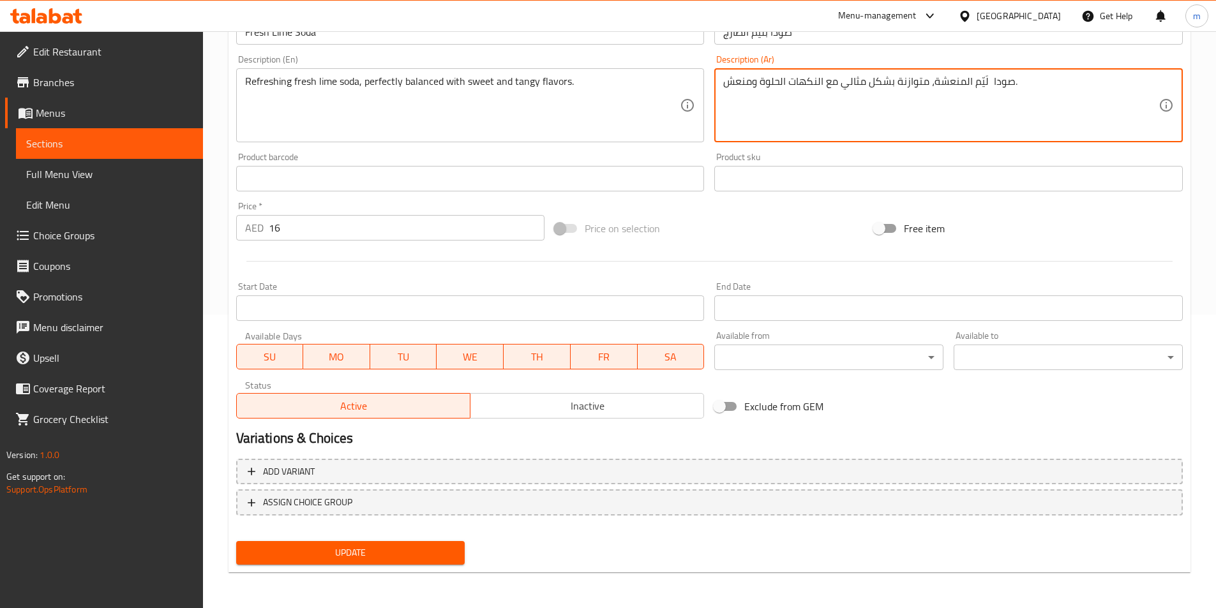
click at [753, 77] on textarea "صودا لَيّم المنعشة، متوازنة بشكل مثالي مع النكهات الحلوة ومنعش." at bounding box center [940, 105] width 435 height 61
click at [727, 82] on textarea "صودا لَيّم المنعشة، متوازنة بشكل مثالي مع النكهات الحلوة والمنعش." at bounding box center [940, 105] width 435 height 61
click at [734, 82] on textarea "صودا لَيّم المنعشة، متوازنة بشكل مثالي مع النكهات الحلوة والمنعش." at bounding box center [940, 105] width 435 height 61
click at [728, 82] on textarea "صودا لَيّم المنعشة، متوازنة بشكل مثالي مع النكهات الحلوة والمنعشةش." at bounding box center [940, 105] width 435 height 61
type textarea "صودا لَيّم المنعشة، متوازنة بشكل مثالي مع النكهات الحلوة والمنعشة."
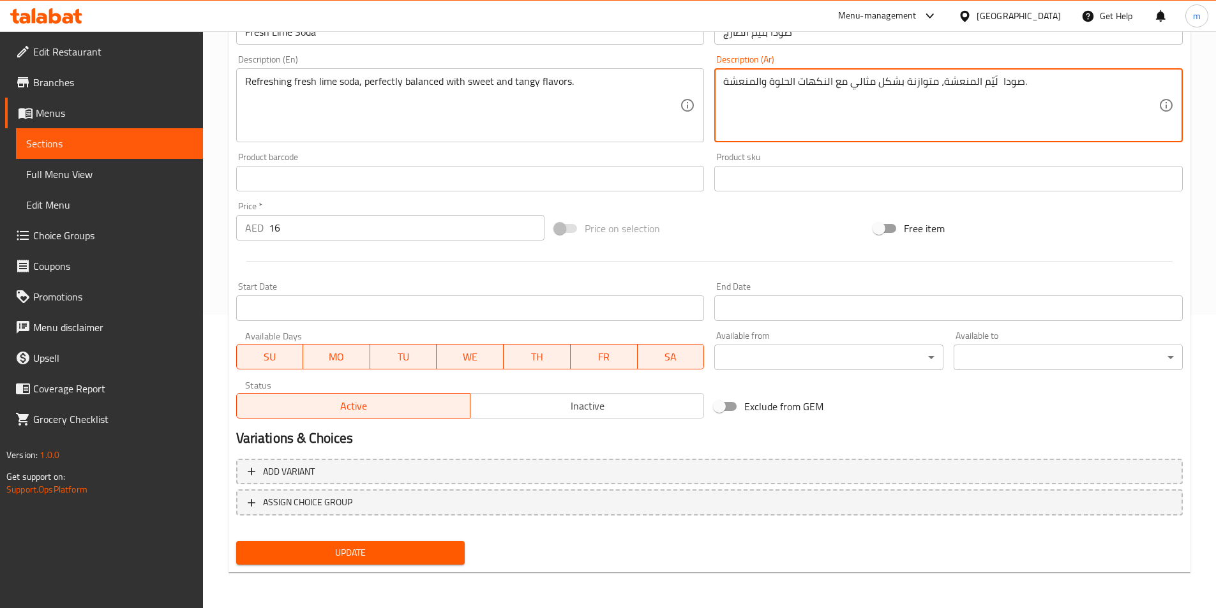
click at [445, 560] on span "Update" at bounding box center [350, 553] width 209 height 16
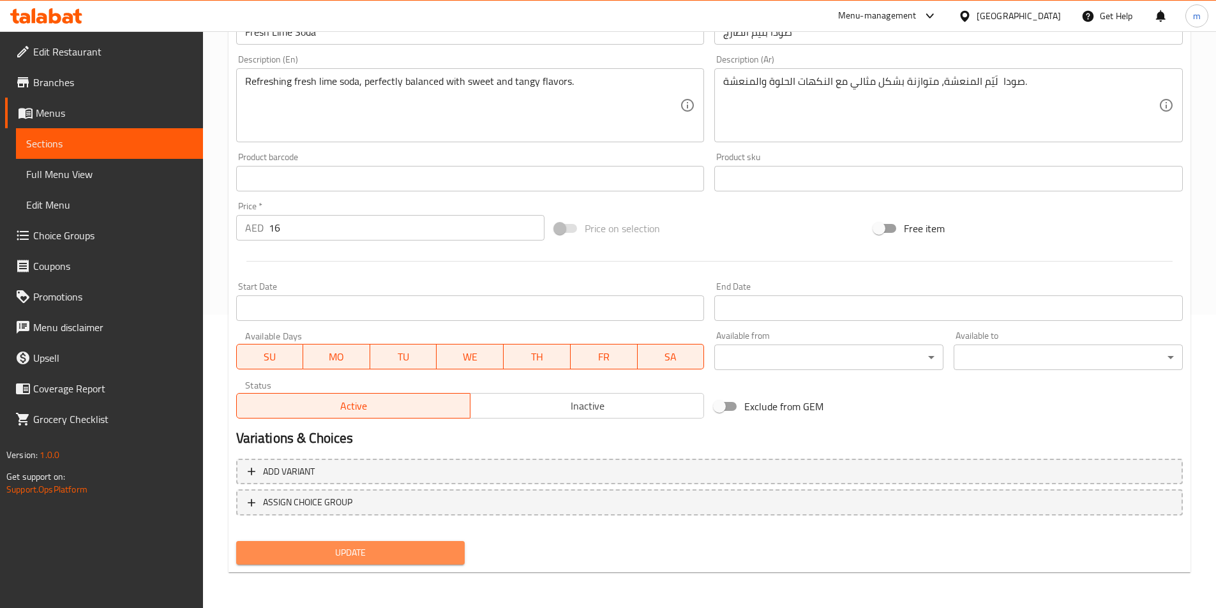
click at [395, 557] on span "Update" at bounding box center [350, 553] width 209 height 16
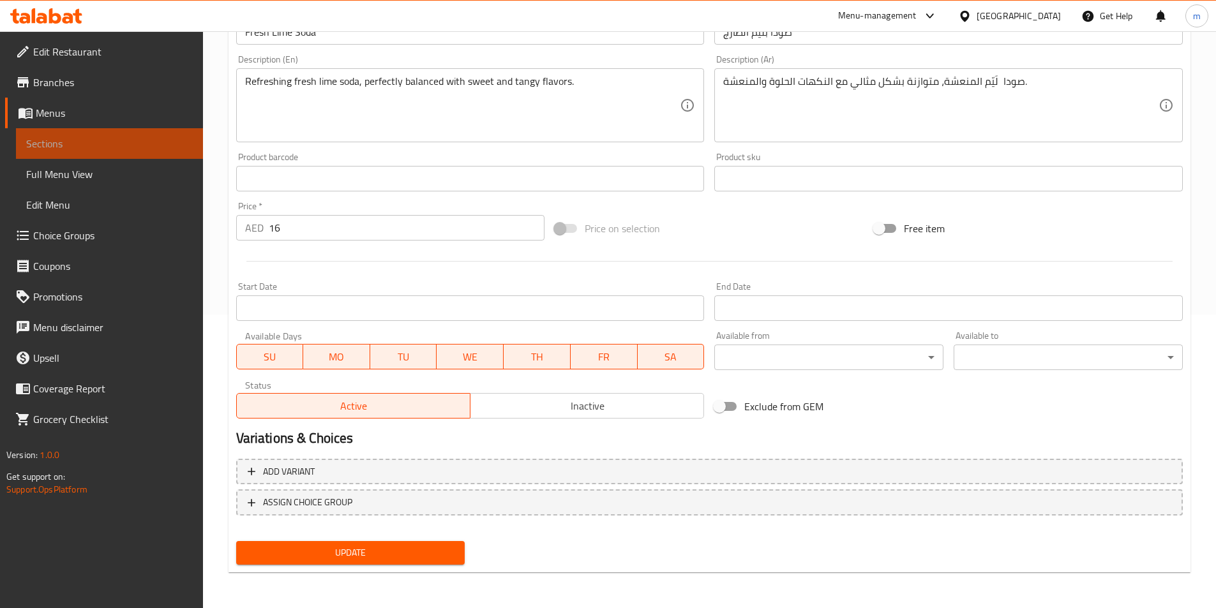
click at [60, 137] on span "Sections" at bounding box center [109, 143] width 167 height 15
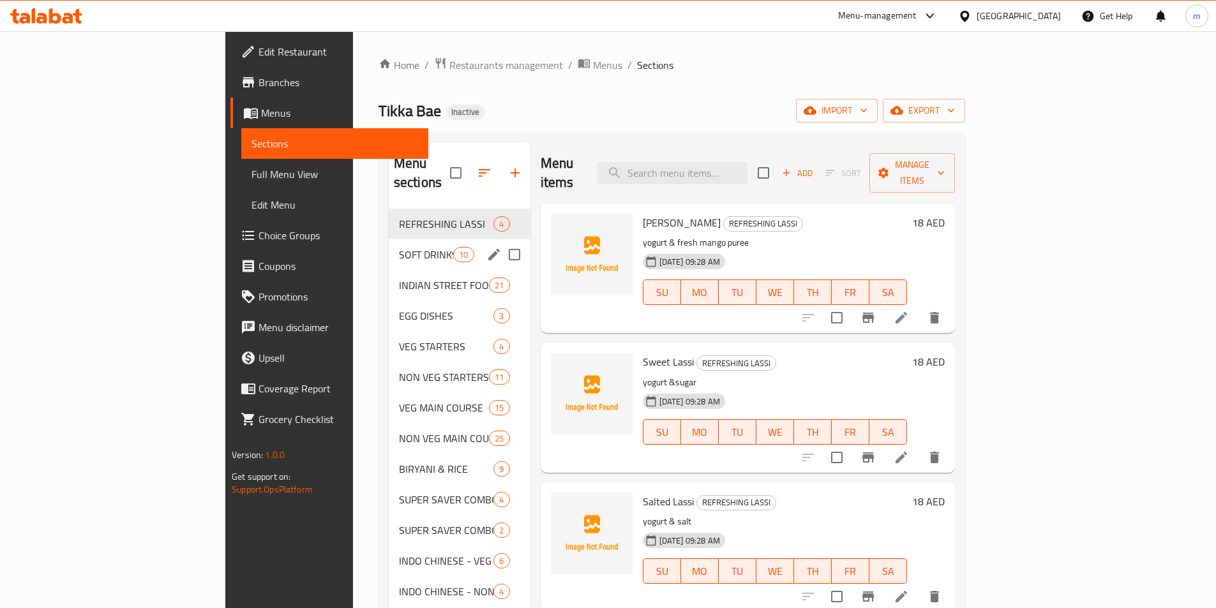
click at [389, 245] on div "SOFT DRINKS 10" at bounding box center [460, 254] width 142 height 31
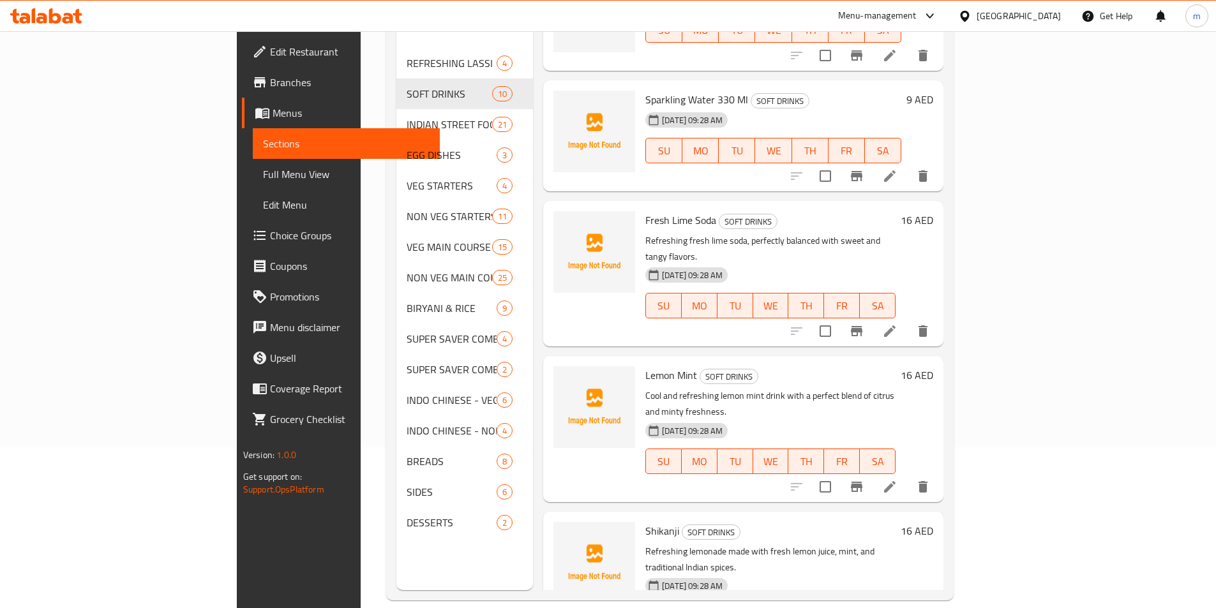
scroll to position [179, 0]
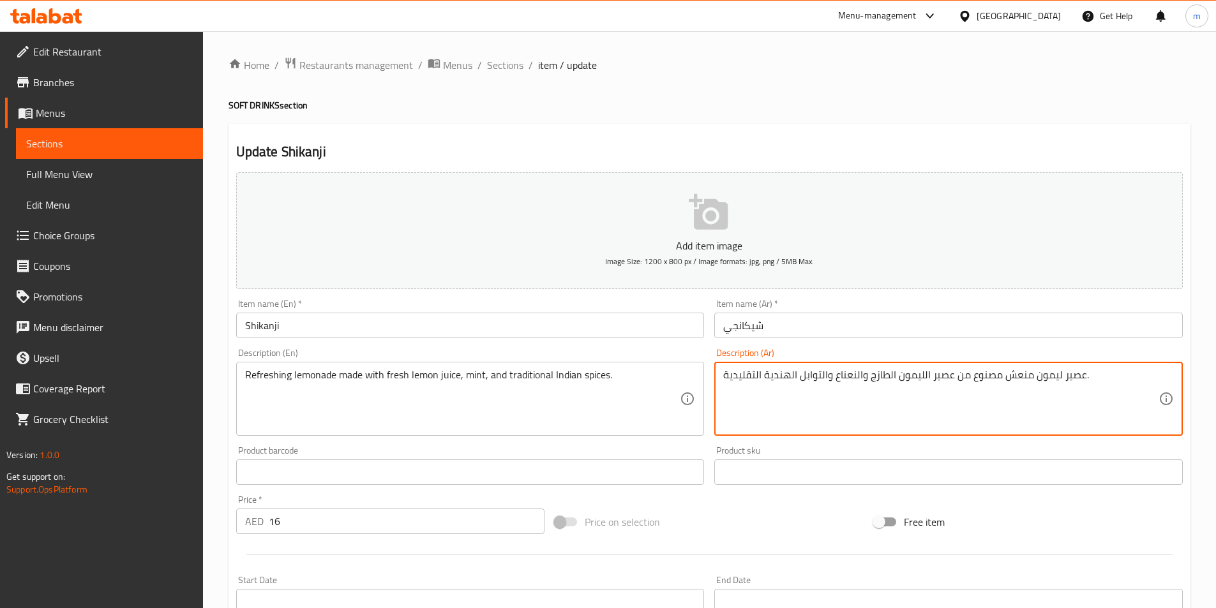
drag, startPoint x: 1032, startPoint y: 376, endPoint x: 1061, endPoint y: 380, distance: 29.7
click at [1074, 382] on textarea "عصير ليمون منعش مصنوع من عصير الليمون الطازج والنعناع والتوابل الهندية التقليدي…" at bounding box center [940, 399] width 435 height 61
drag, startPoint x: 1083, startPoint y: 375, endPoint x: 1033, endPoint y: 373, distance: 49.8
click at [1034, 373] on textarea "عصير ليمون منعش مصنوع من عصير الليمون الطازج والنعناع والتوابل الهندية التقليدي…" at bounding box center [940, 399] width 435 height 61
paste textarea "ليموناضة"
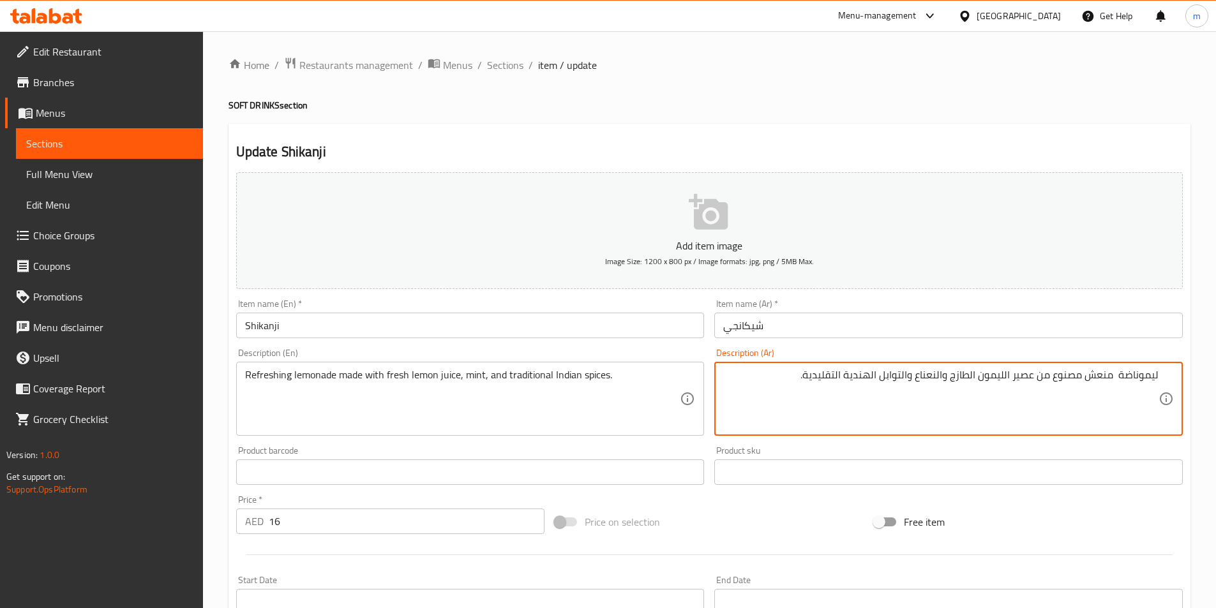
click at [1087, 380] on textarea "ليموناضة منعش مصنوع من عصير الليمون الطازج والنعناع والتوابل الهندية التقليدية." at bounding box center [940, 399] width 435 height 61
type textarea "ليموناضة منعشة مصنوع من عصير الليمون الطازج والنعناع والتوابل الهندية التقليدية."
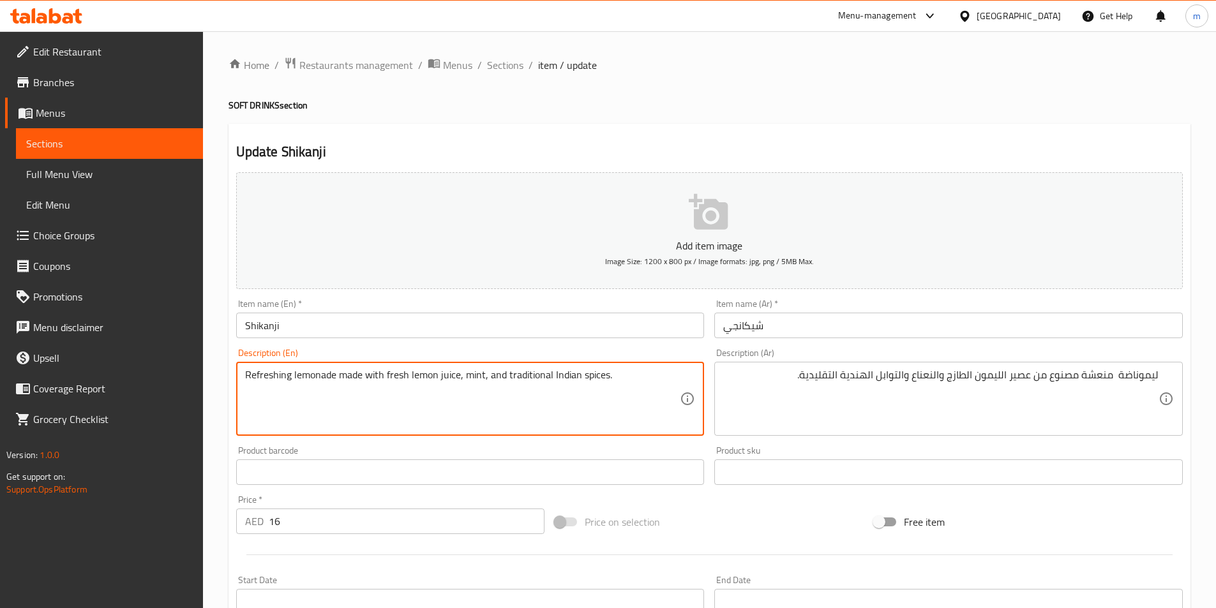
drag, startPoint x: 294, startPoint y: 379, endPoint x: 230, endPoint y: 379, distance: 63.8
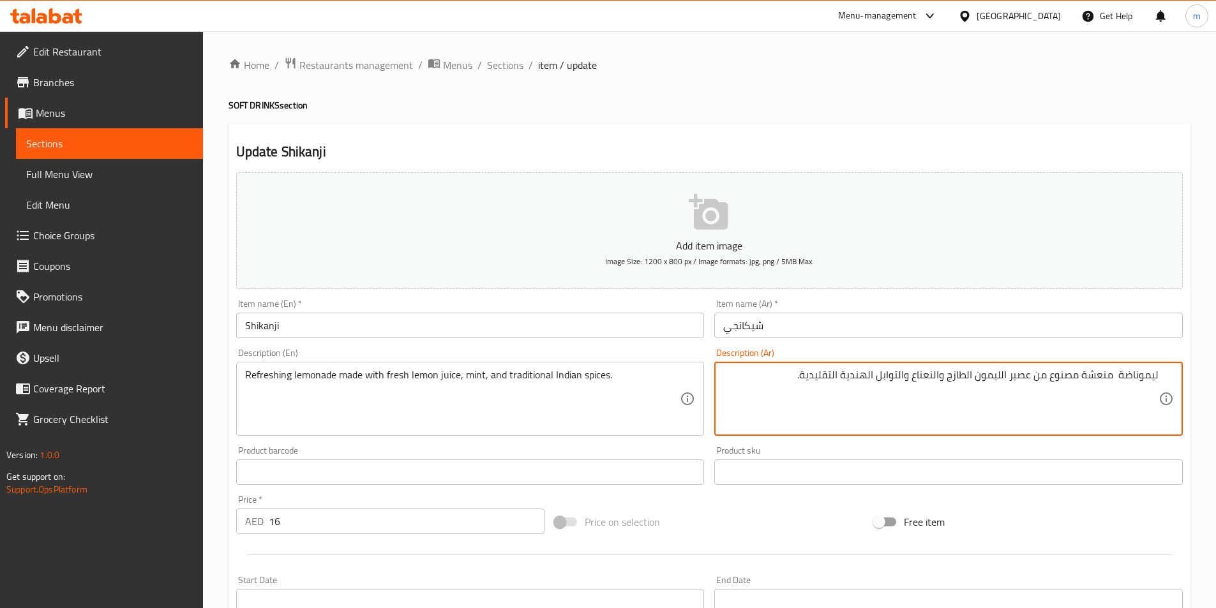
drag, startPoint x: 1082, startPoint y: 373, endPoint x: 1113, endPoint y: 372, distance: 30.7
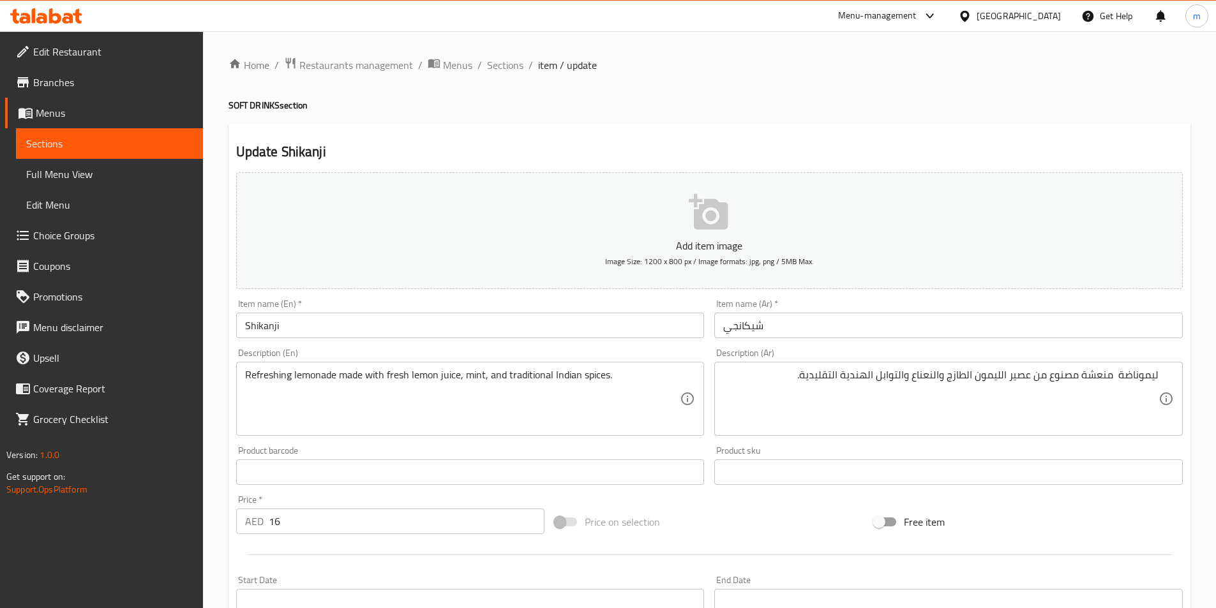
click at [1016, 378] on textarea "ليموناضة منعشة مصنوع من عصير الليمون الطازج والنعناع والتوابل الهندية التقليدية." at bounding box center [940, 399] width 435 height 61
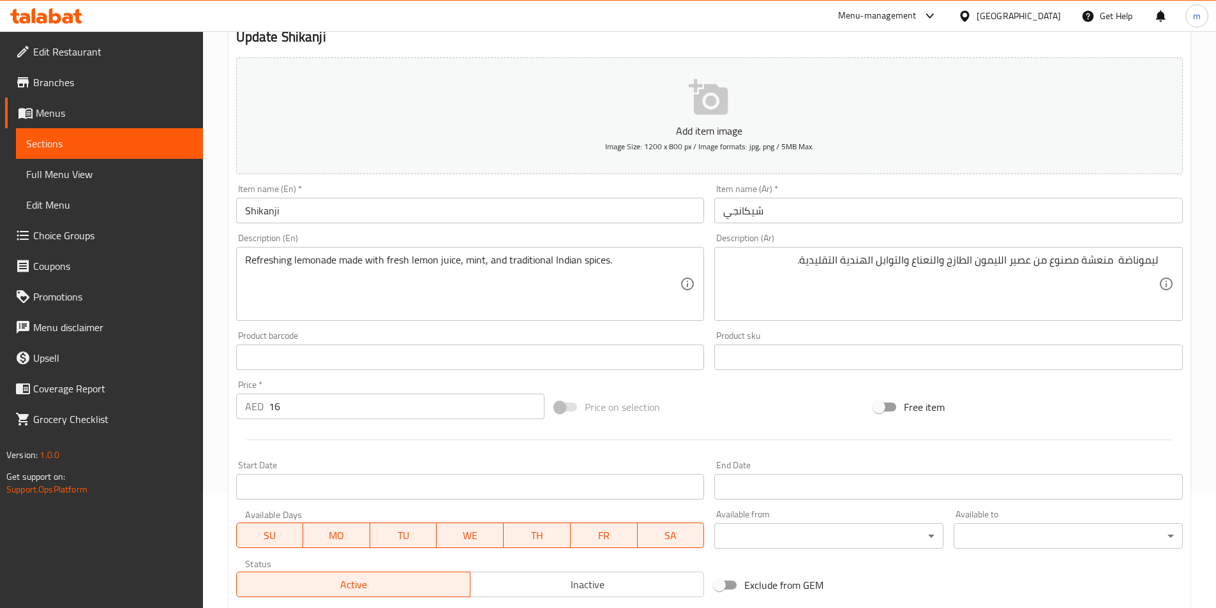
scroll to position [294, 0]
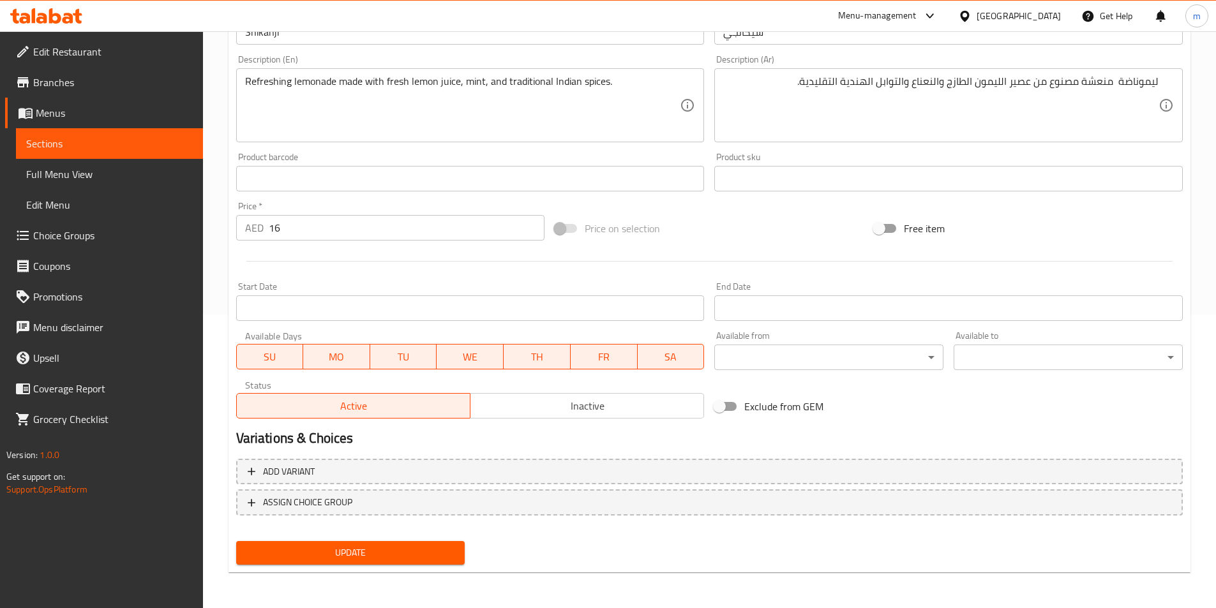
click at [349, 557] on span "Update" at bounding box center [350, 553] width 209 height 16
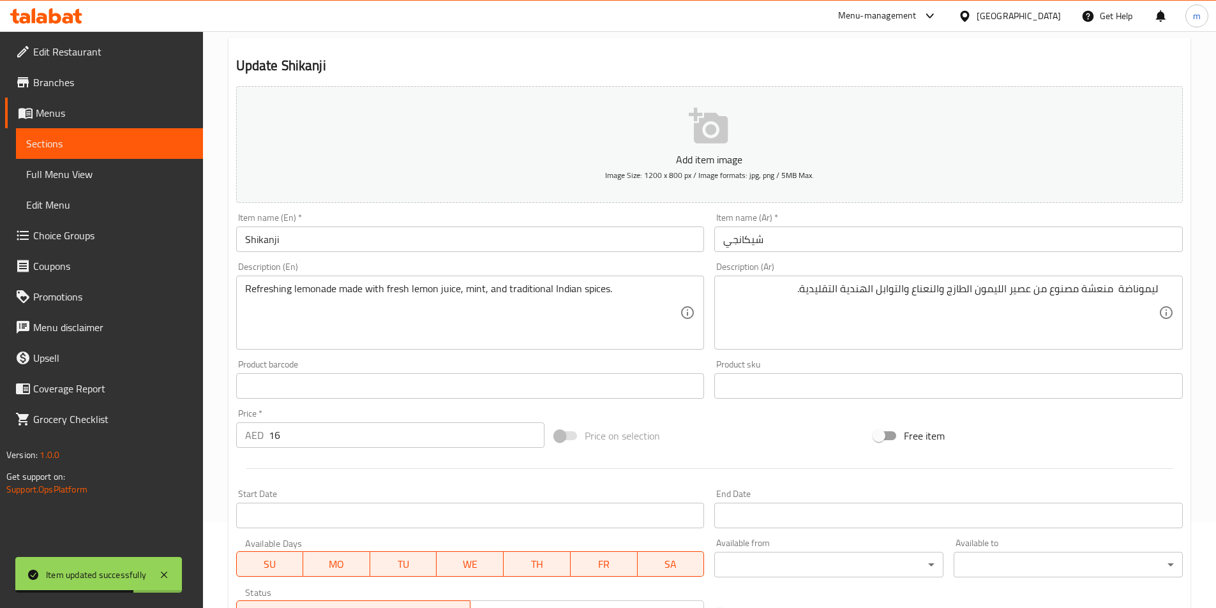
scroll to position [0, 0]
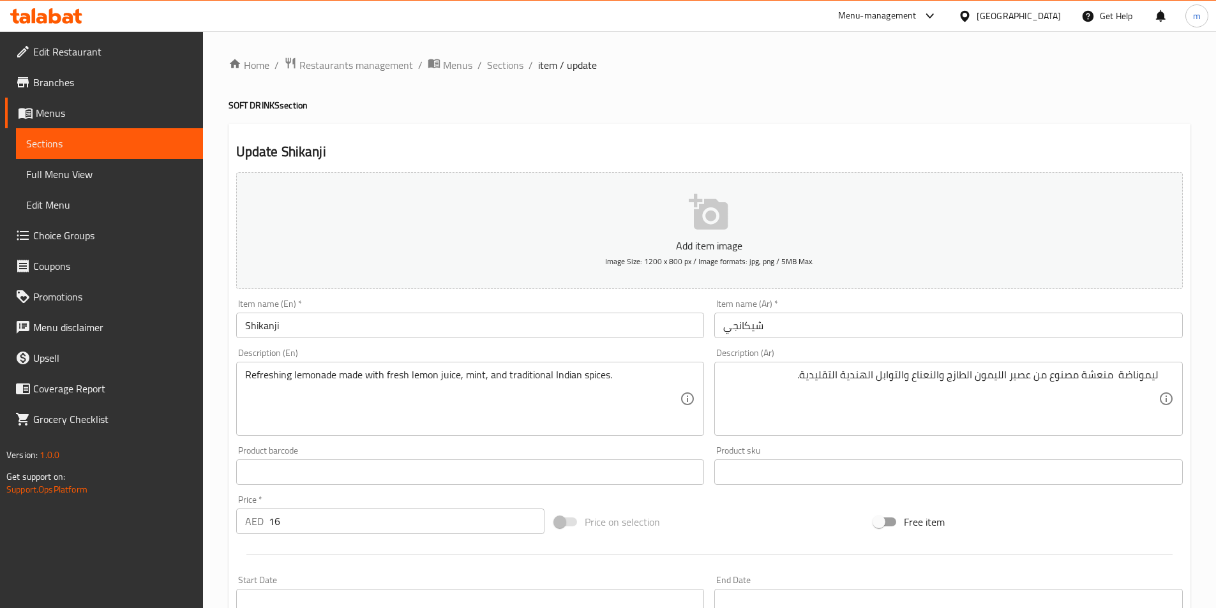
click at [146, 147] on span "Sections" at bounding box center [109, 143] width 167 height 15
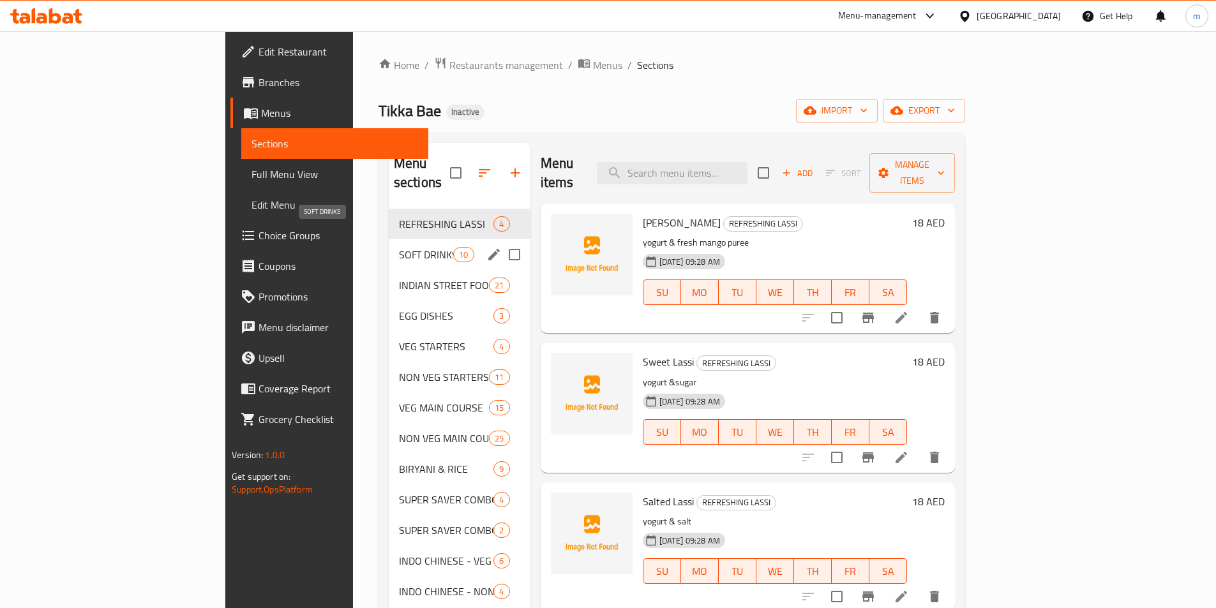
drag, startPoint x: 351, startPoint y: 237, endPoint x: 377, endPoint y: 245, distance: 26.7
click at [399, 247] on span "SOFT DRINKS" at bounding box center [426, 254] width 54 height 15
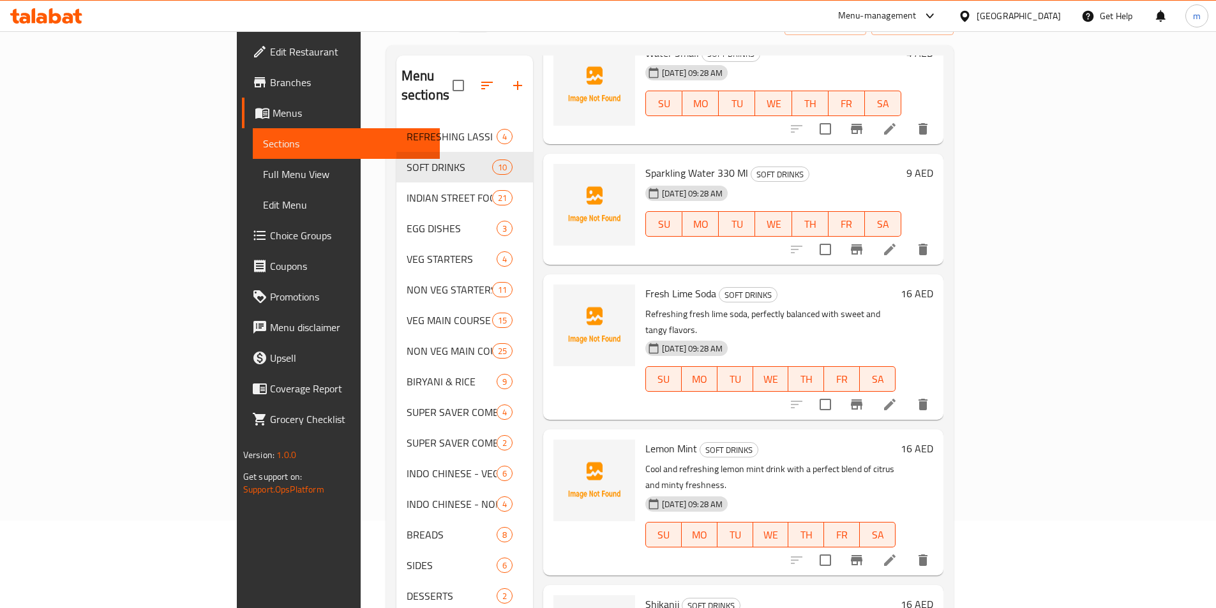
scroll to position [179, 0]
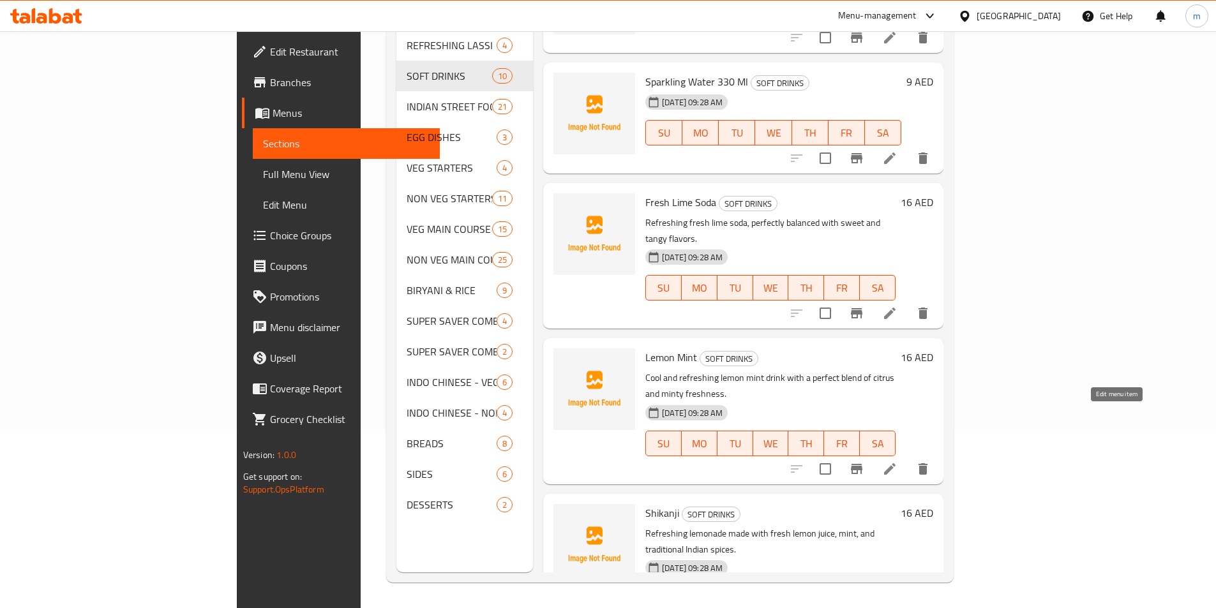
click at [898, 462] on icon at bounding box center [889, 469] width 15 height 15
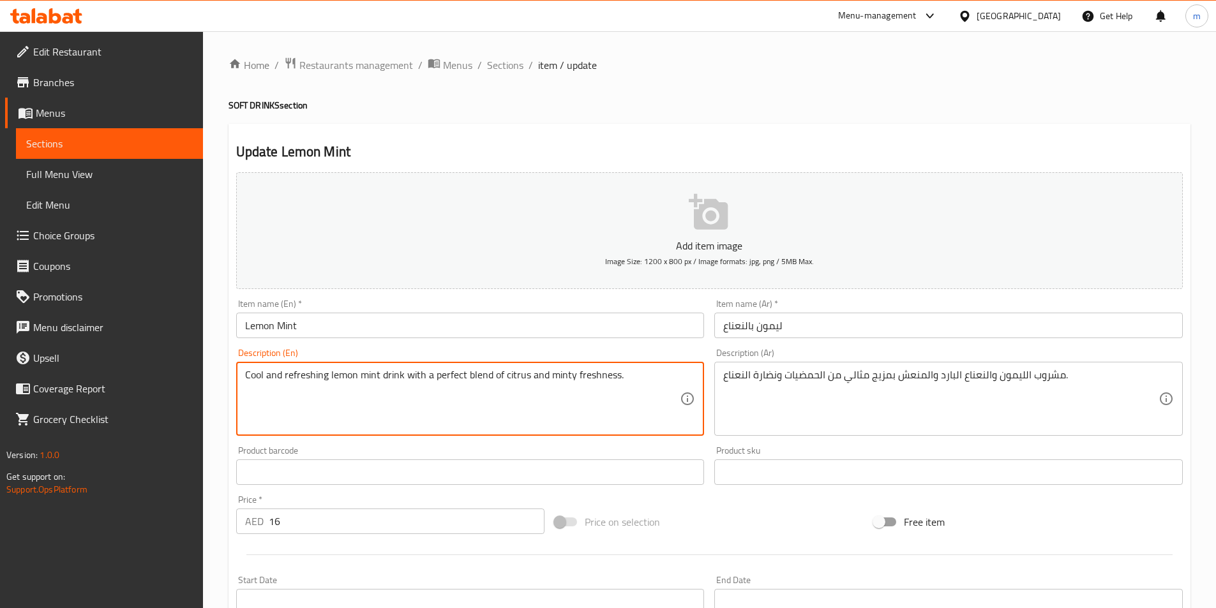
drag, startPoint x: 575, startPoint y: 375, endPoint x: 615, endPoint y: 375, distance: 40.2
drag, startPoint x: 504, startPoint y: 373, endPoint x: 525, endPoint y: 372, distance: 21.2
click at [525, 372] on textarea "Cool and refreshing lemon mint drink with a perfect blend of citrus and minty f…" at bounding box center [462, 399] width 435 height 61
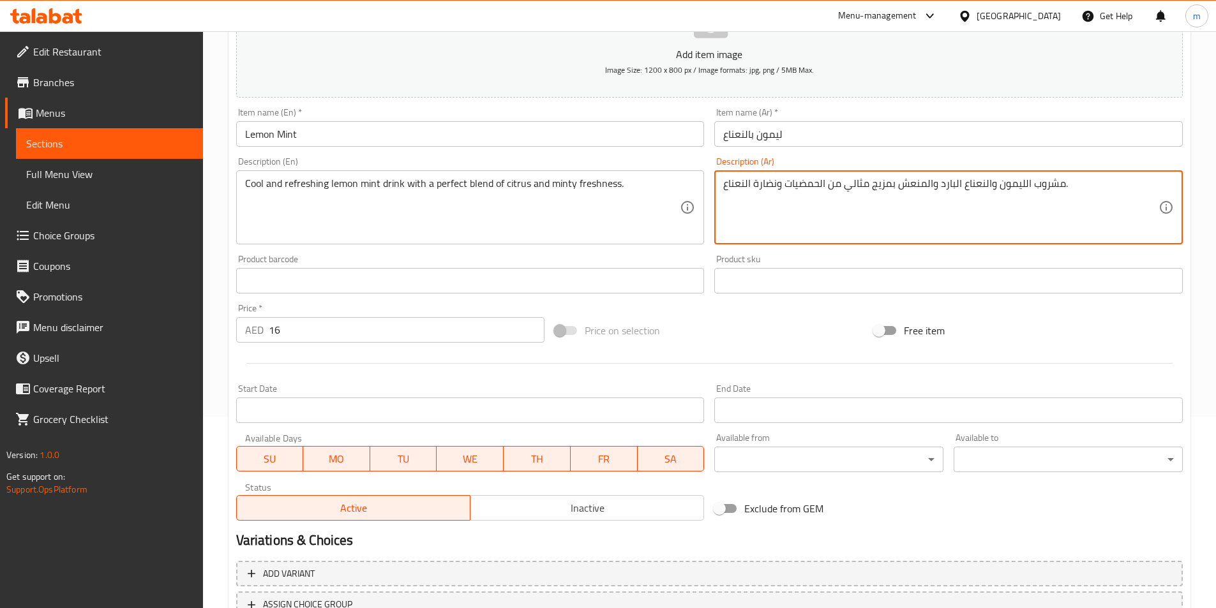
scroll to position [294, 0]
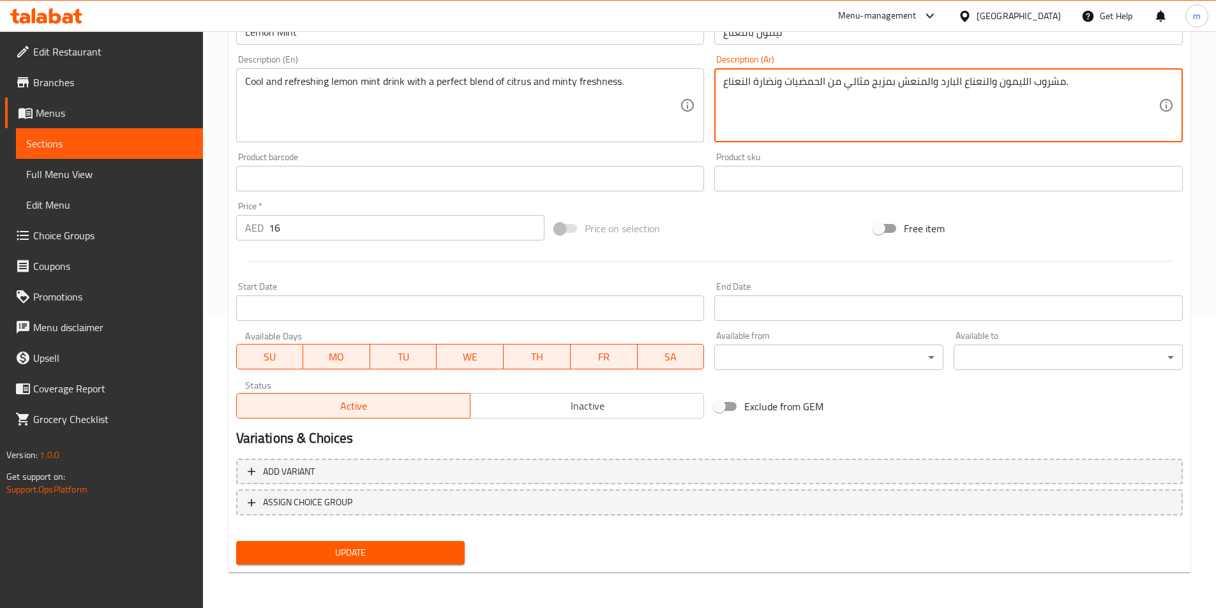
click at [412, 559] on span "Update" at bounding box center [350, 553] width 209 height 16
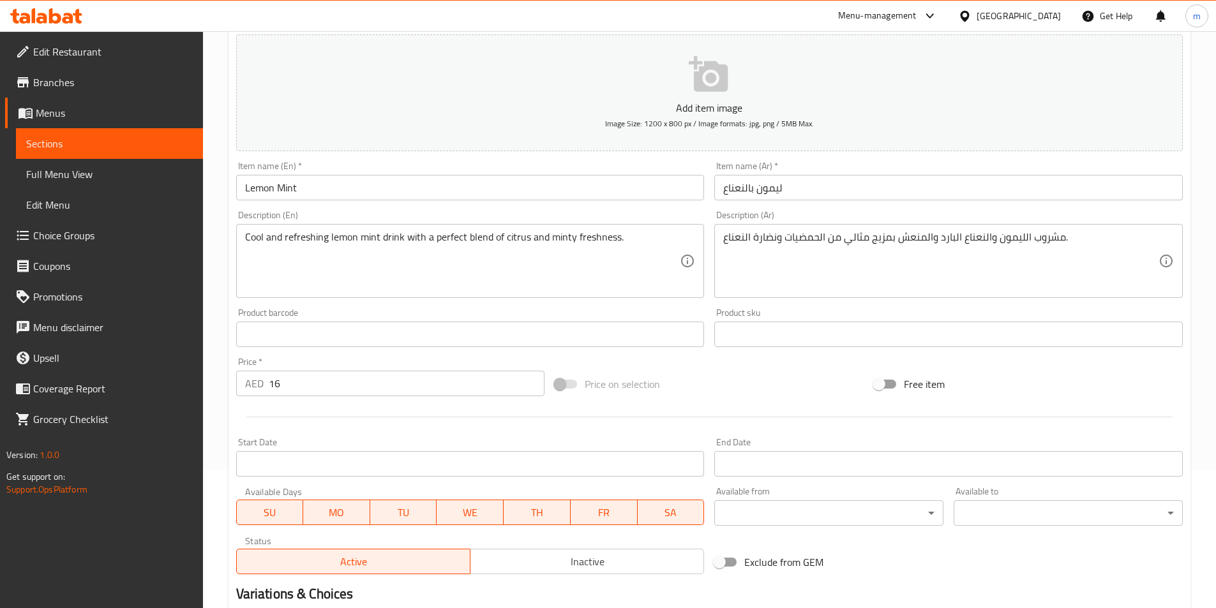
scroll to position [38, 0]
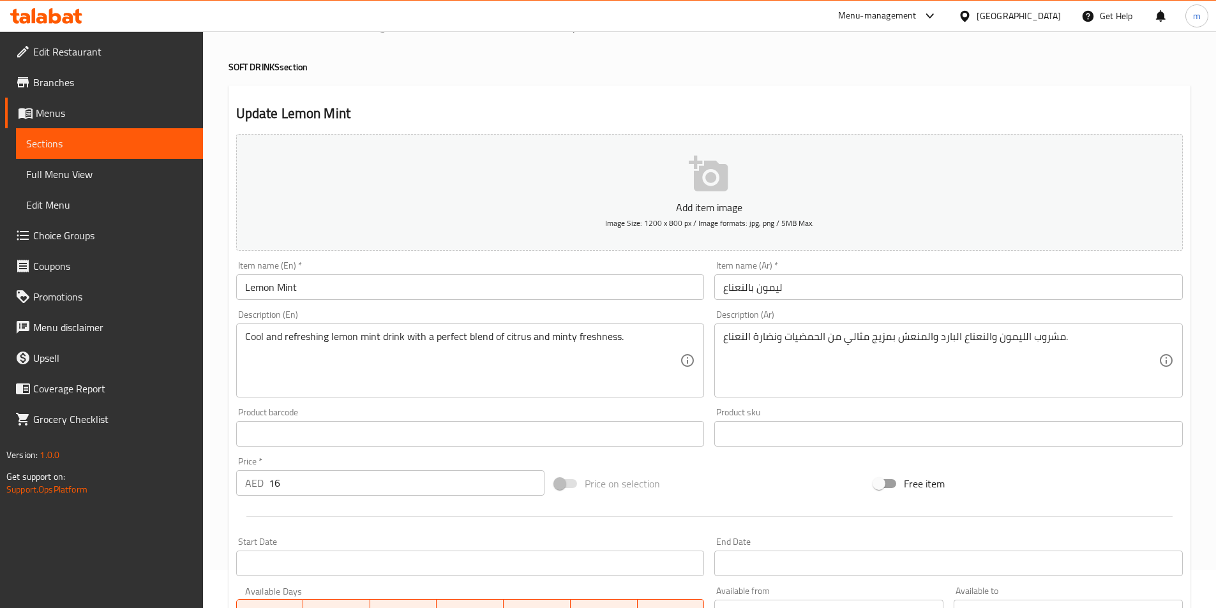
click at [151, 133] on link "Sections" at bounding box center [109, 143] width 187 height 31
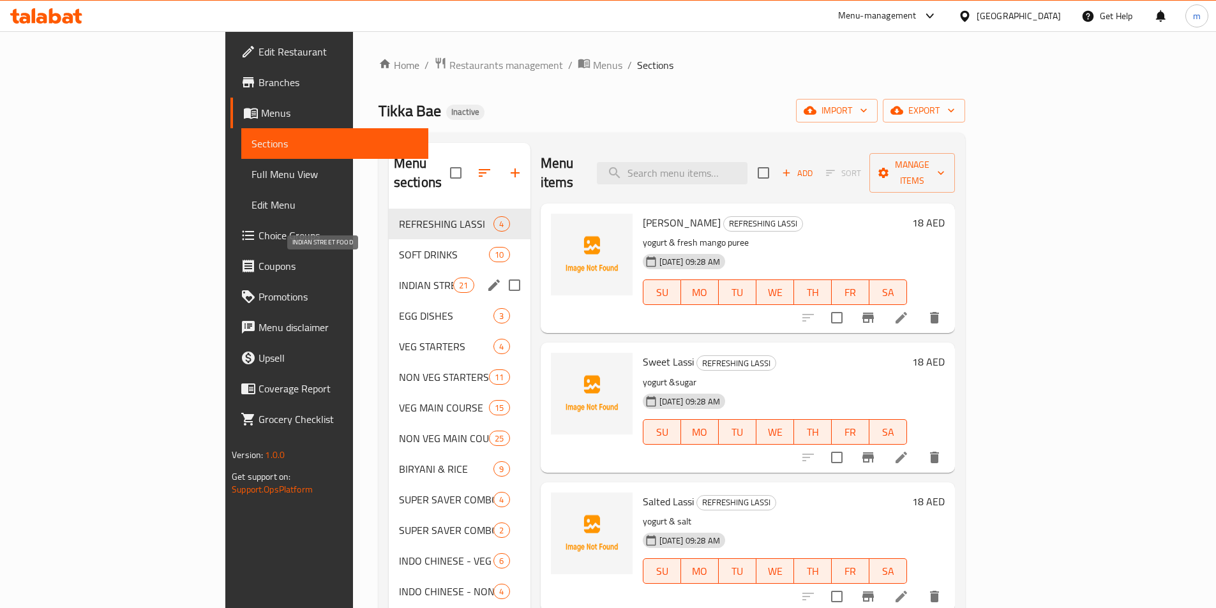
click at [399, 278] on span "INDIAN STREET FOOD" at bounding box center [426, 285] width 54 height 15
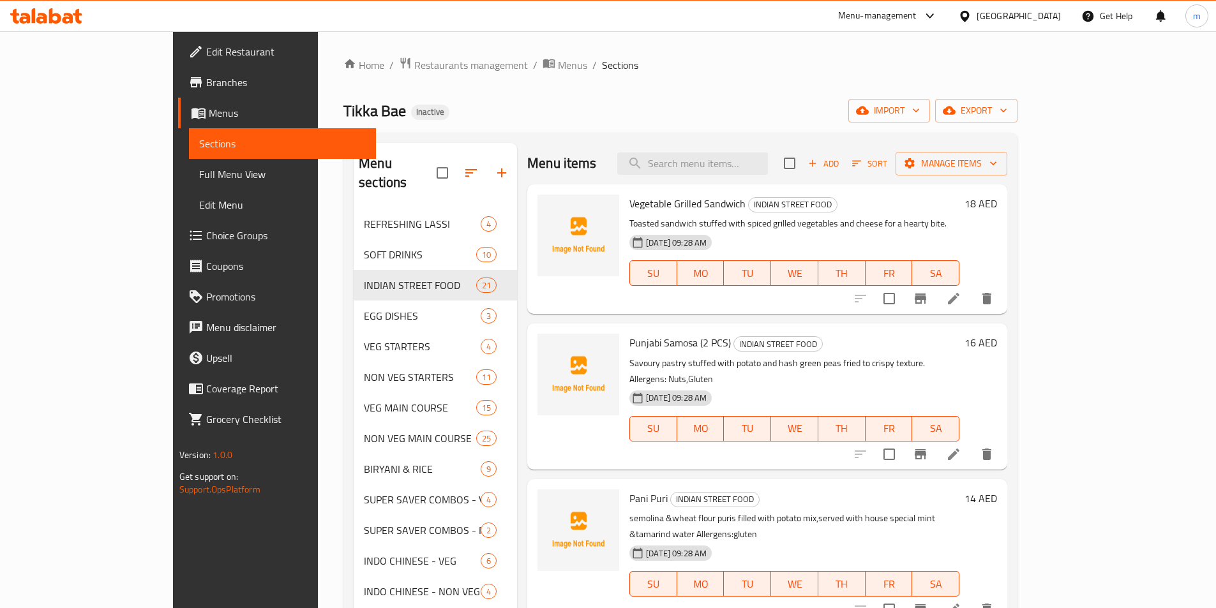
click at [961, 301] on icon at bounding box center [953, 298] width 15 height 15
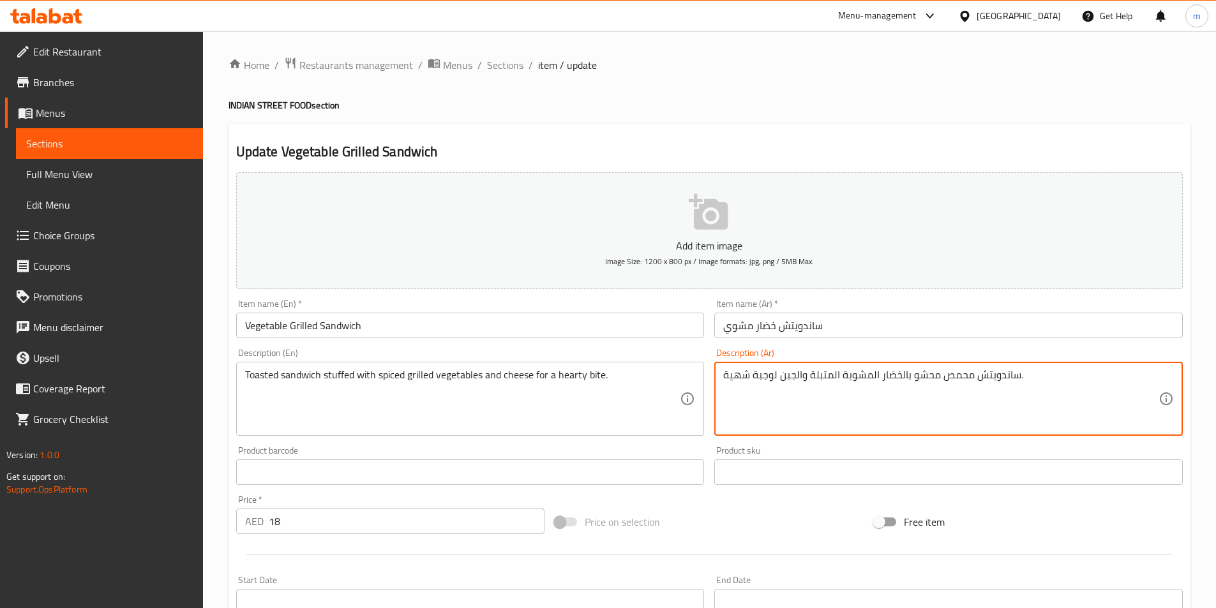
drag, startPoint x: 752, startPoint y: 375, endPoint x: 773, endPoint y: 373, distance: 21.1
paste textarea "بايت"
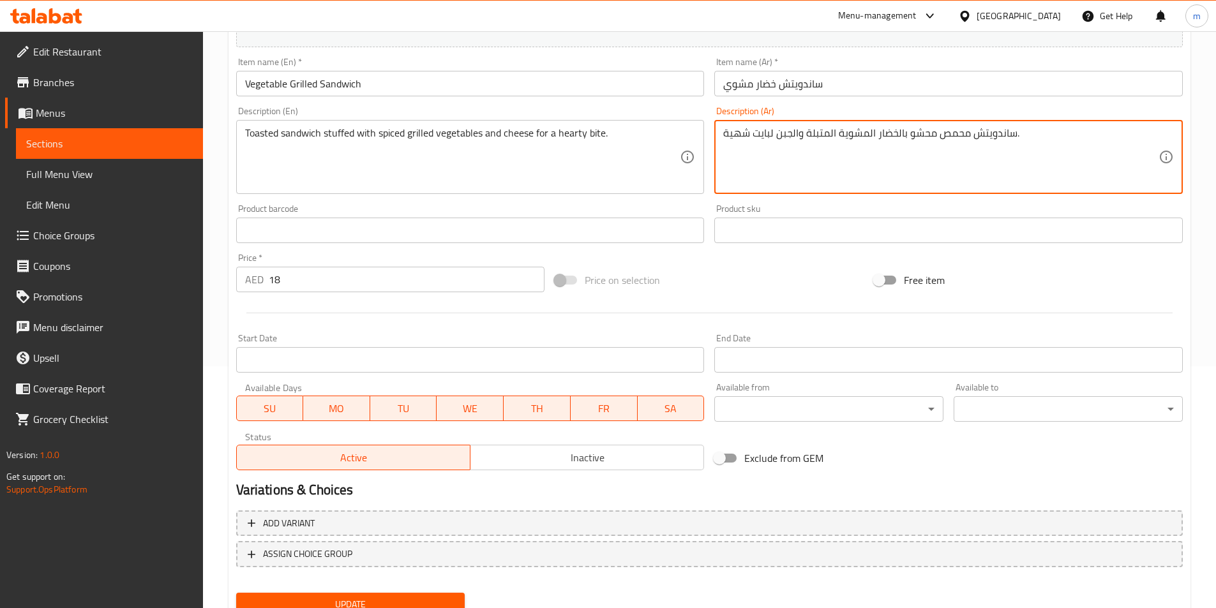
scroll to position [294, 0]
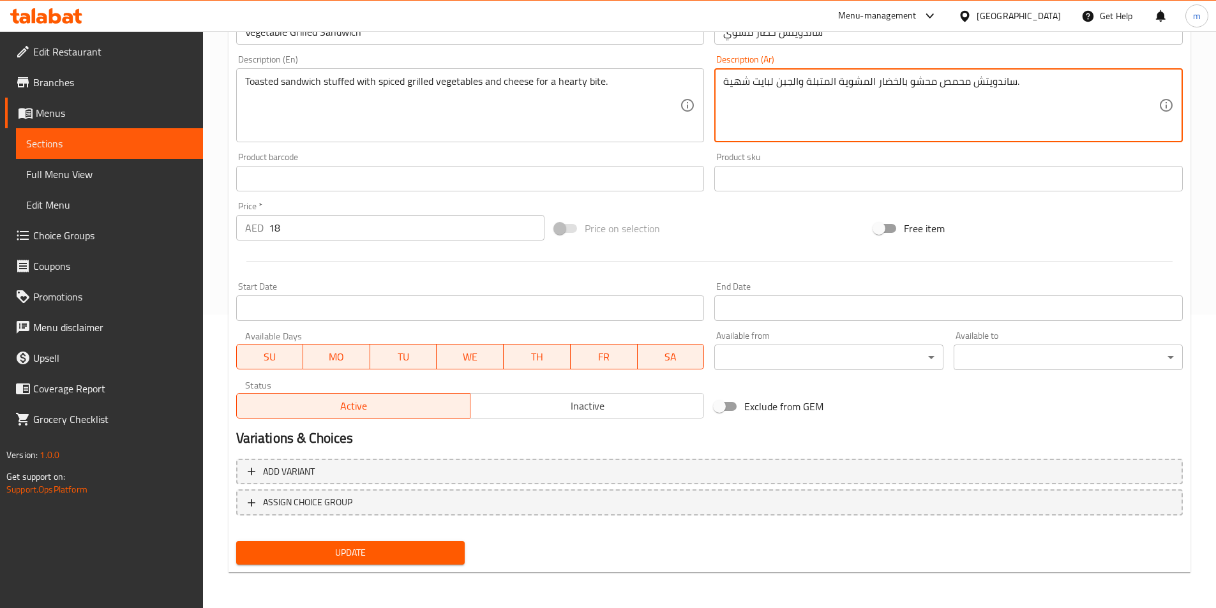
type textarea "ساندويتش محمص محشو بالخضار المشوية المتبلة والجبن لبايت شهية."
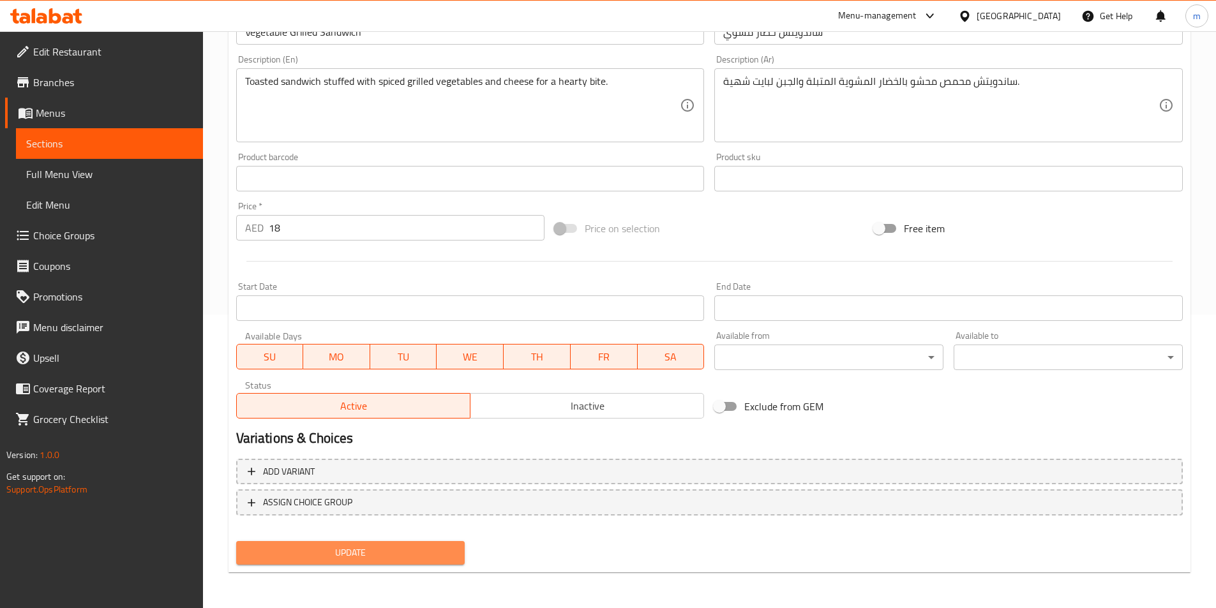
click at [456, 555] on button "Update" at bounding box center [350, 553] width 229 height 24
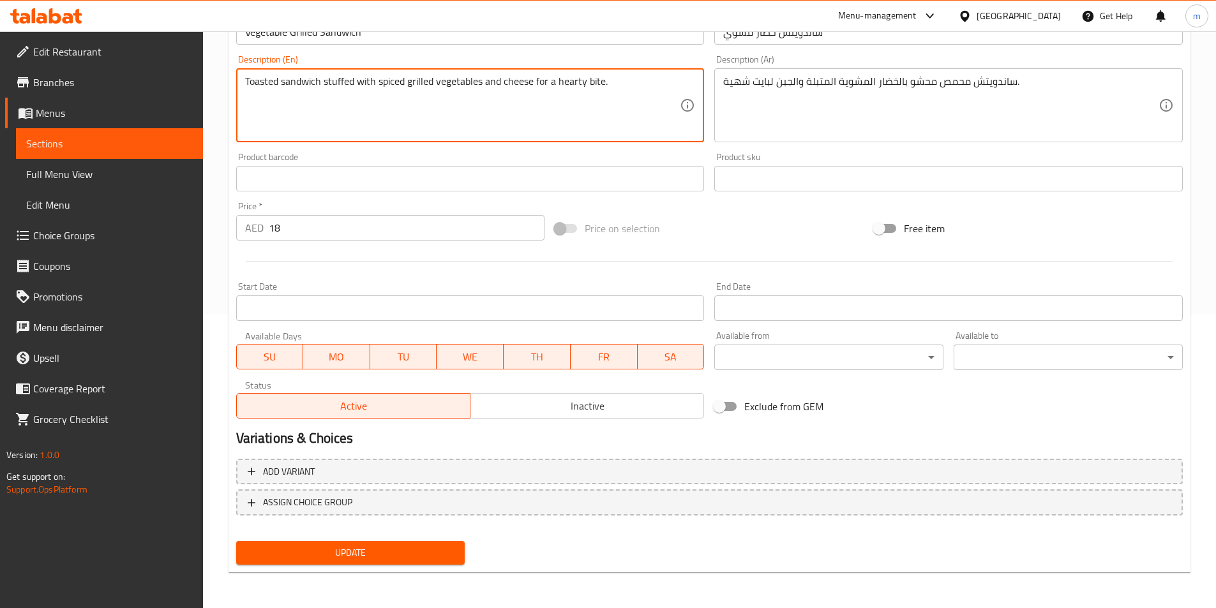
drag, startPoint x: 281, startPoint y: 81, endPoint x: 237, endPoint y: 88, distance: 44.6
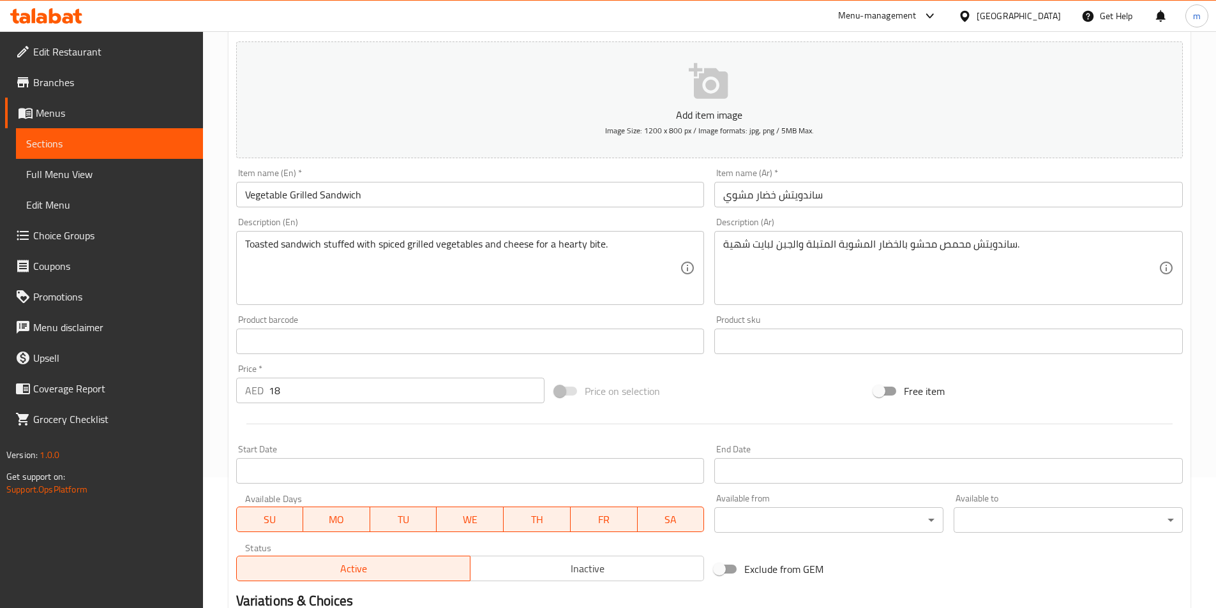
scroll to position [102, 0]
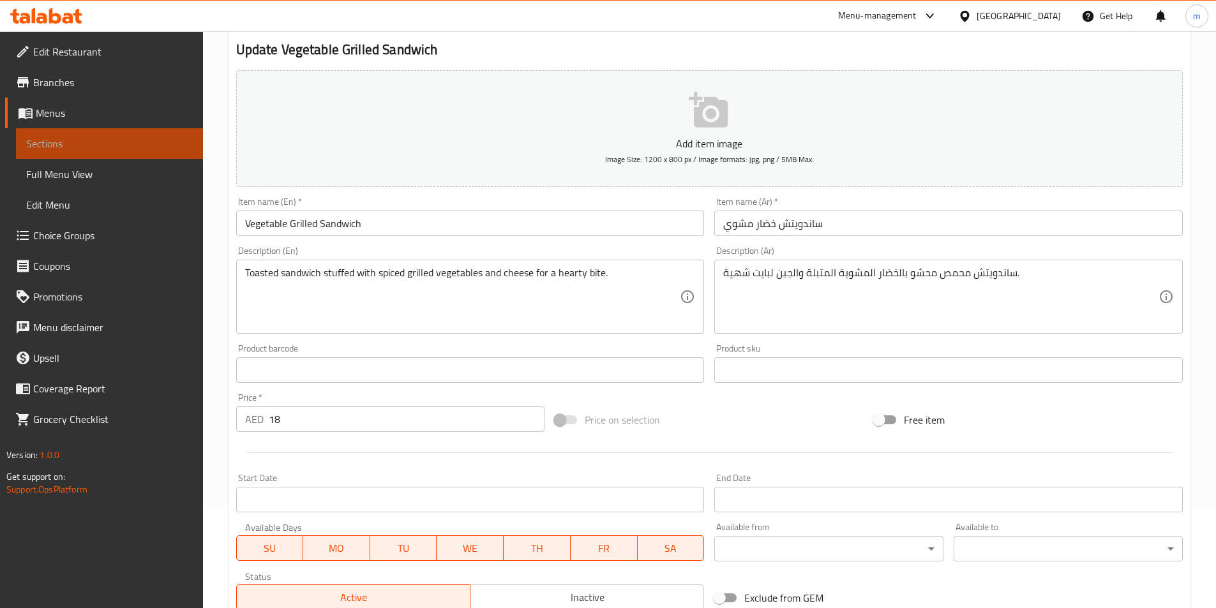
click at [133, 151] on span "Sections" at bounding box center [109, 143] width 167 height 15
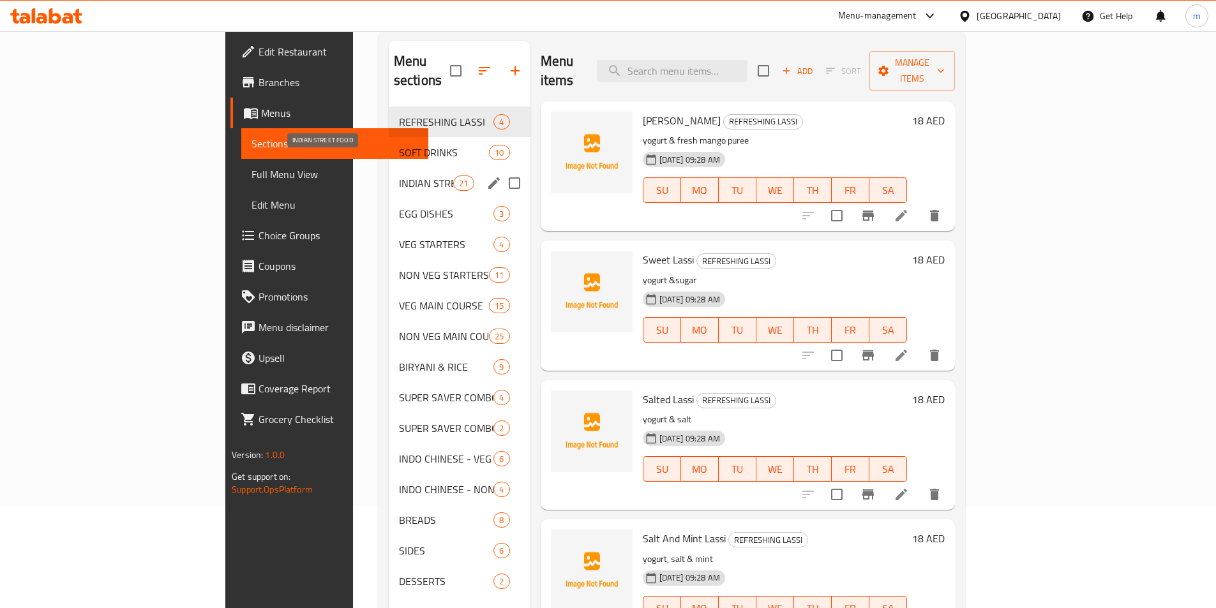
click at [399, 176] on span "INDIAN STREET FOOD" at bounding box center [426, 183] width 54 height 15
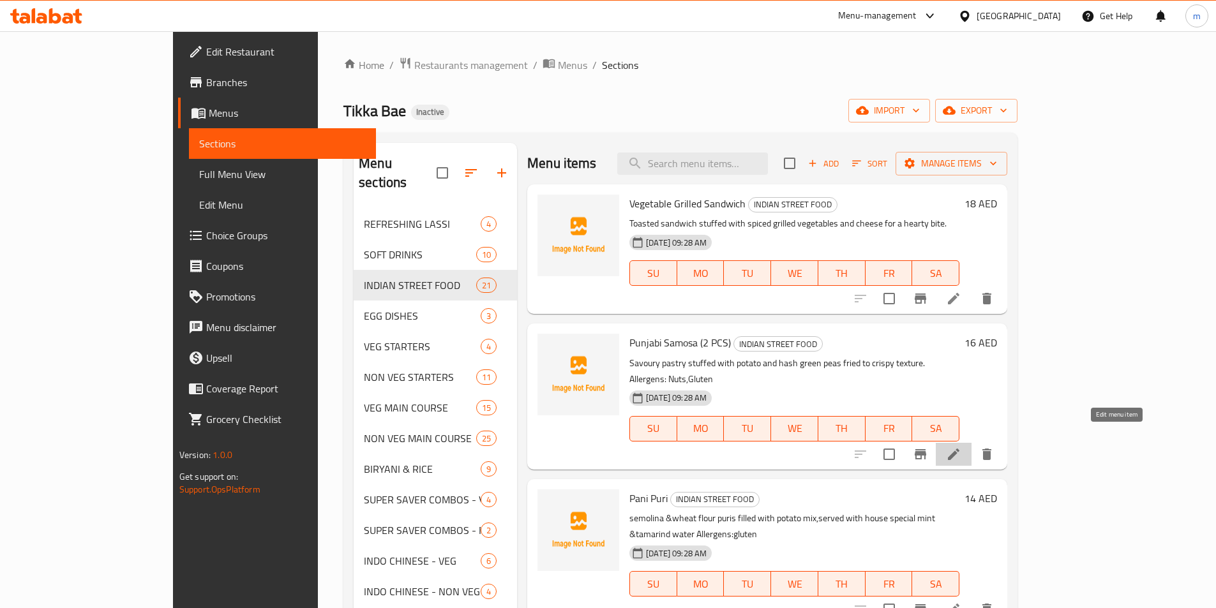
click at [961, 447] on icon at bounding box center [953, 454] width 15 height 15
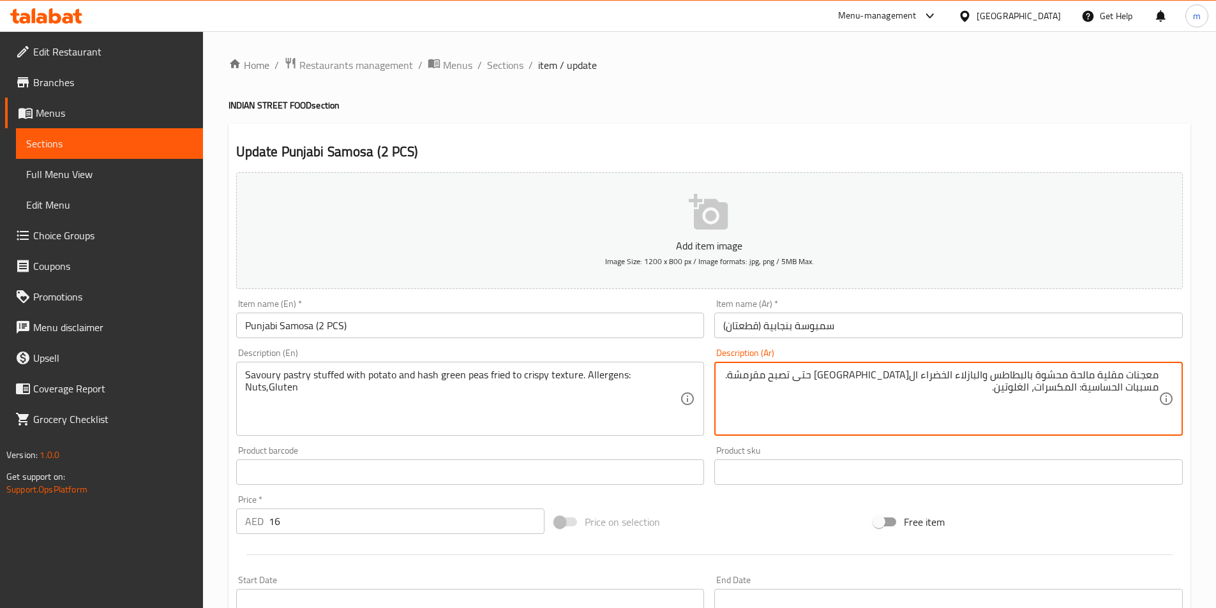
click at [983, 374] on textarea "معجنات مقلية مالحة محشوة بالبطاطس والبازلاء الخضراء المقلية حتى تصبح مقرمشة. مس…" at bounding box center [940, 399] width 435 height 61
paste textarea "هاش"
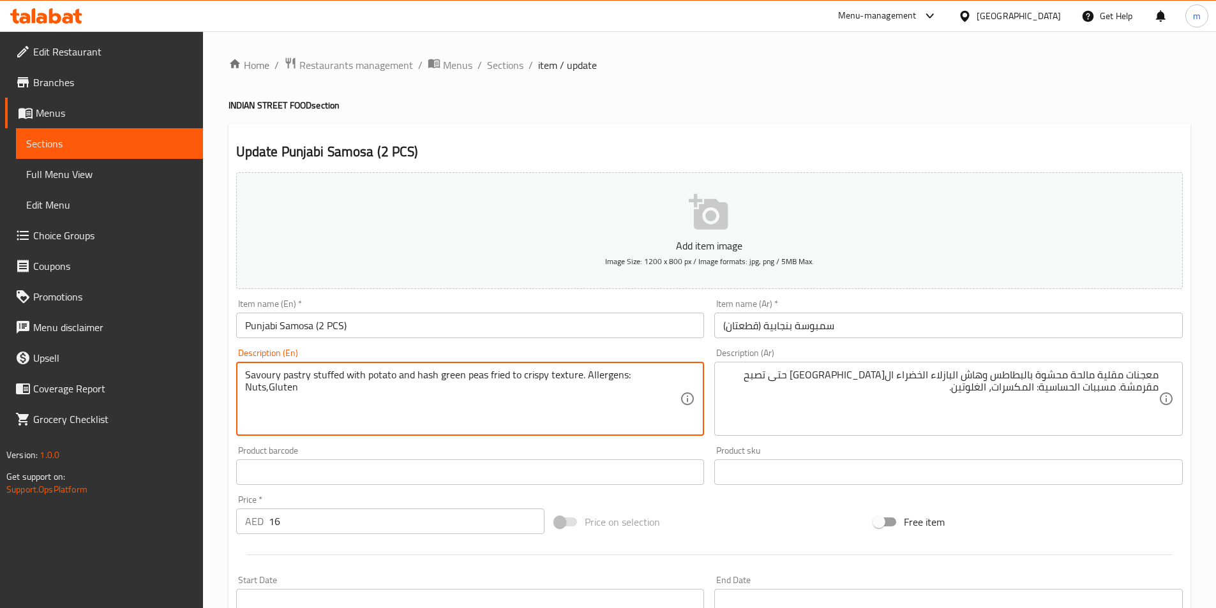
drag, startPoint x: 518, startPoint y: 374, endPoint x: 545, endPoint y: 377, distance: 27.6
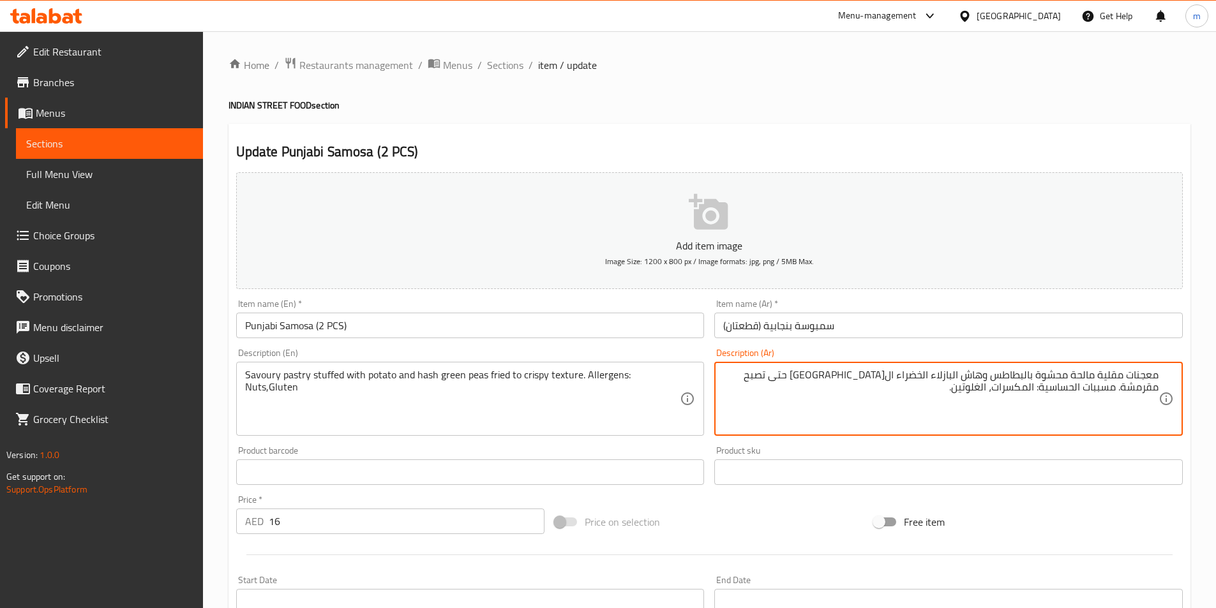
click at [778, 377] on textarea "معجنات مقلية مالحة محشوة بالبطاطس وهاش البازلاء الخضراء المقلية حتى تصبح مقرمشة…" at bounding box center [940, 399] width 435 height 61
drag, startPoint x: 749, startPoint y: 379, endPoint x: 742, endPoint y: 379, distance: 7.7
click at [742, 379] on textarea "معجنات مقلية مالحة محشوة بالبطاطس وهاش البازلاء الخضراء المقلية حتى تصبح مقرمشة…" at bounding box center [940, 399] width 435 height 61
drag, startPoint x: 1096, startPoint y: 375, endPoint x: 1122, endPoint y: 376, distance: 26.2
click at [1122, 376] on textarea "معجنات مقلية مالحة محشوة بالبطاطس وهاش البازلاء الخضراء المقلية حتى تصبح مقرمشة…" at bounding box center [940, 399] width 435 height 61
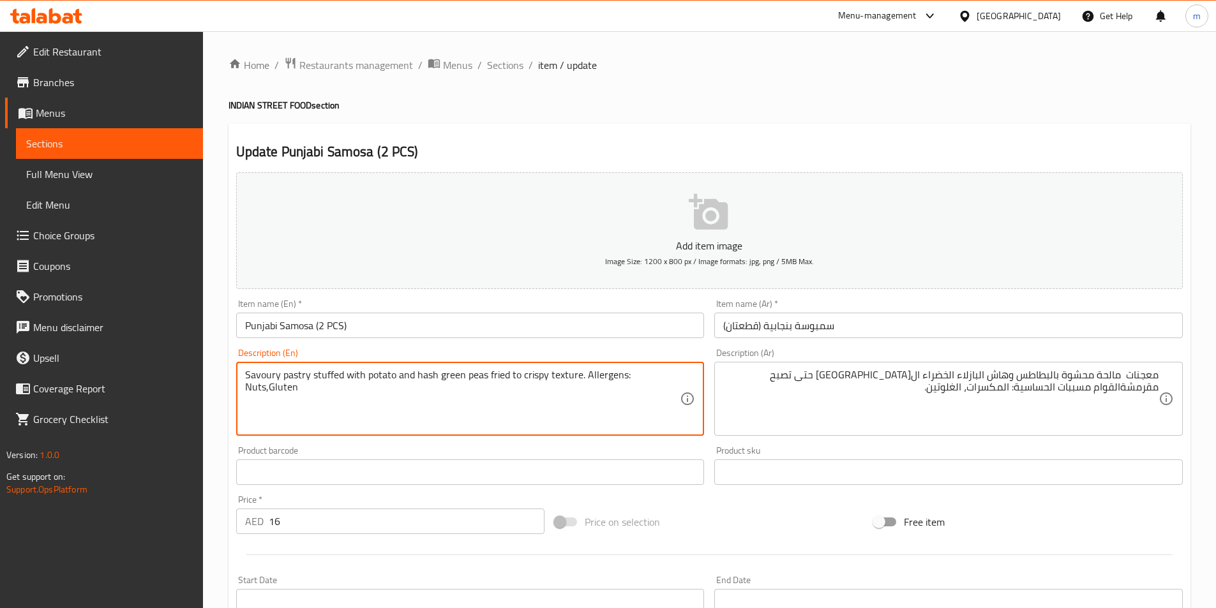
drag, startPoint x: 367, startPoint y: 374, endPoint x: 393, endPoint y: 372, distance: 26.2
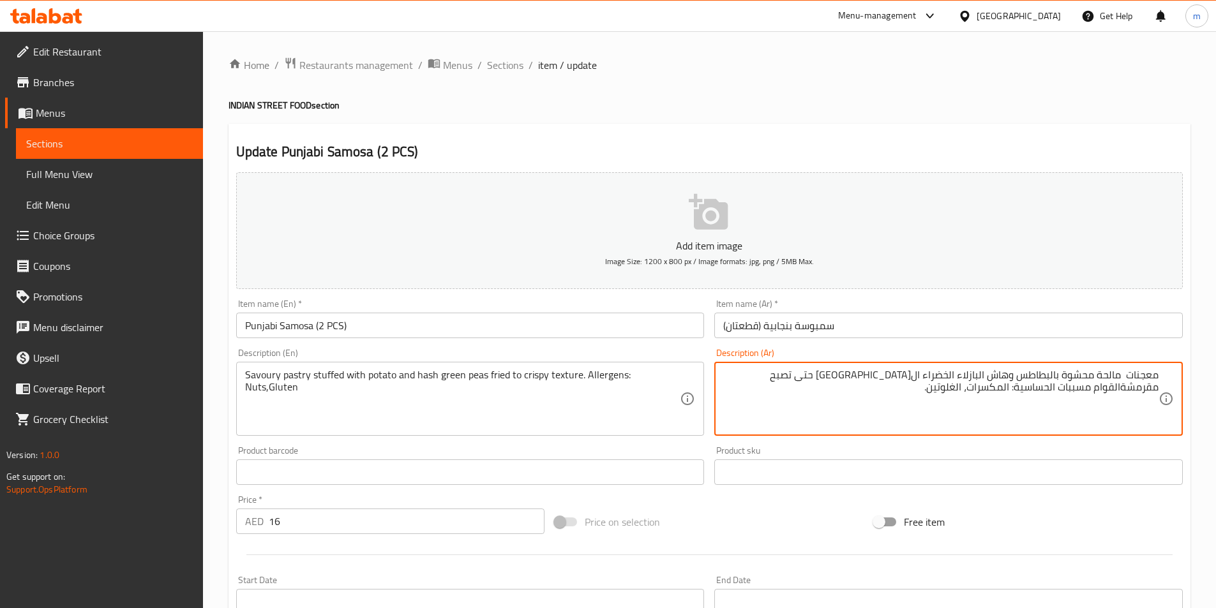
click at [802, 374] on textarea "معجنات مالحة محشوة بالبطاطس وهاش البازلاء الخضراء المقلية حتى تصبح مقرمشةالقوام…" at bounding box center [940, 399] width 435 height 61
type textarea "معجنات مالحة محشوة بالبطاطس وهاش البازلاء الخضراء ال[GEOGRAPHIC_DATA] حتى تصبح …"
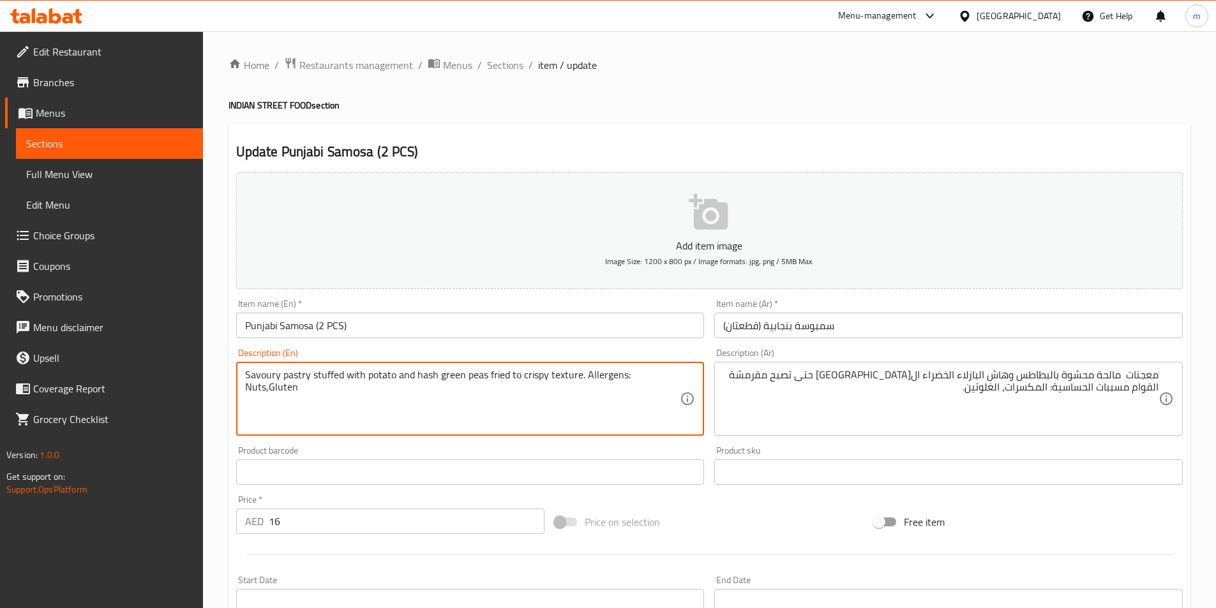
drag, startPoint x: 584, startPoint y: 374, endPoint x: 622, endPoint y: 379, distance: 38.0
drag, startPoint x: 628, startPoint y: 375, endPoint x: 649, endPoint y: 374, distance: 21.7
click at [649, 374] on textarea "Savoury pastry stuffed with potato and hash green peas fried to crispy texture.…" at bounding box center [462, 399] width 435 height 61
click at [651, 377] on textarea "Savoury pastry stuffed with potato and hash green peas fried to crispy texture.…" at bounding box center [462, 399] width 435 height 61
drag, startPoint x: 651, startPoint y: 377, endPoint x: 682, endPoint y: 380, distance: 31.4
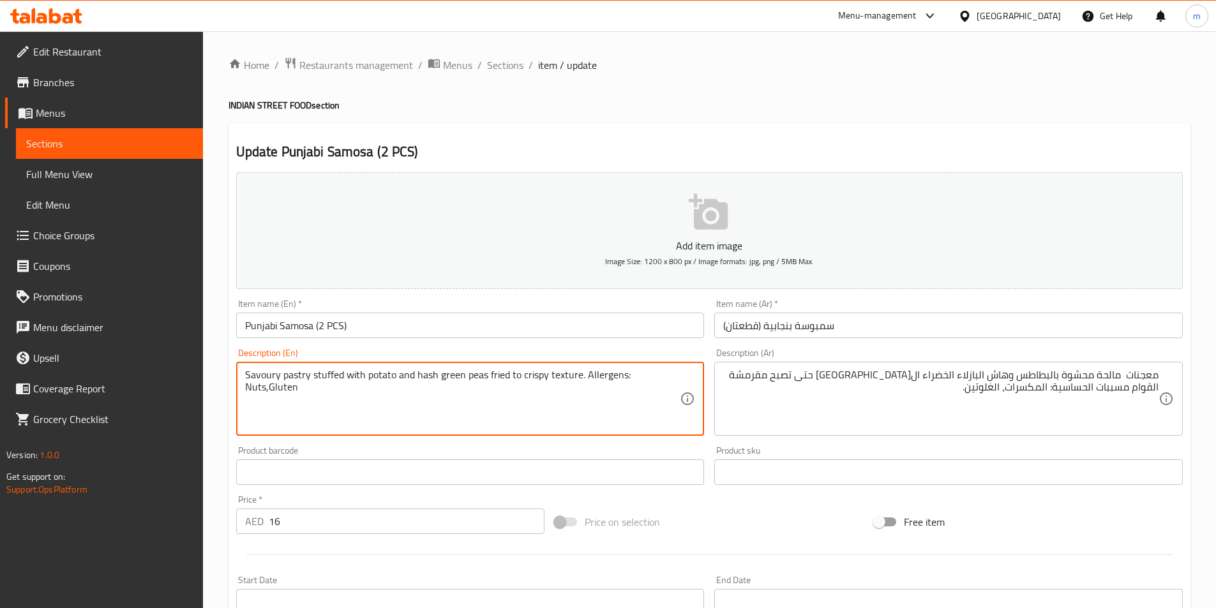
click at [682, 380] on div "Savoury pastry stuffed with potato and hash green peas fried to crispy texture.…" at bounding box center [470, 399] width 469 height 74
click at [585, 176] on button "Add item image Image Size: 1200 x 800 px / Image formats: jpg, png / 5MB Max." at bounding box center [709, 230] width 947 height 117
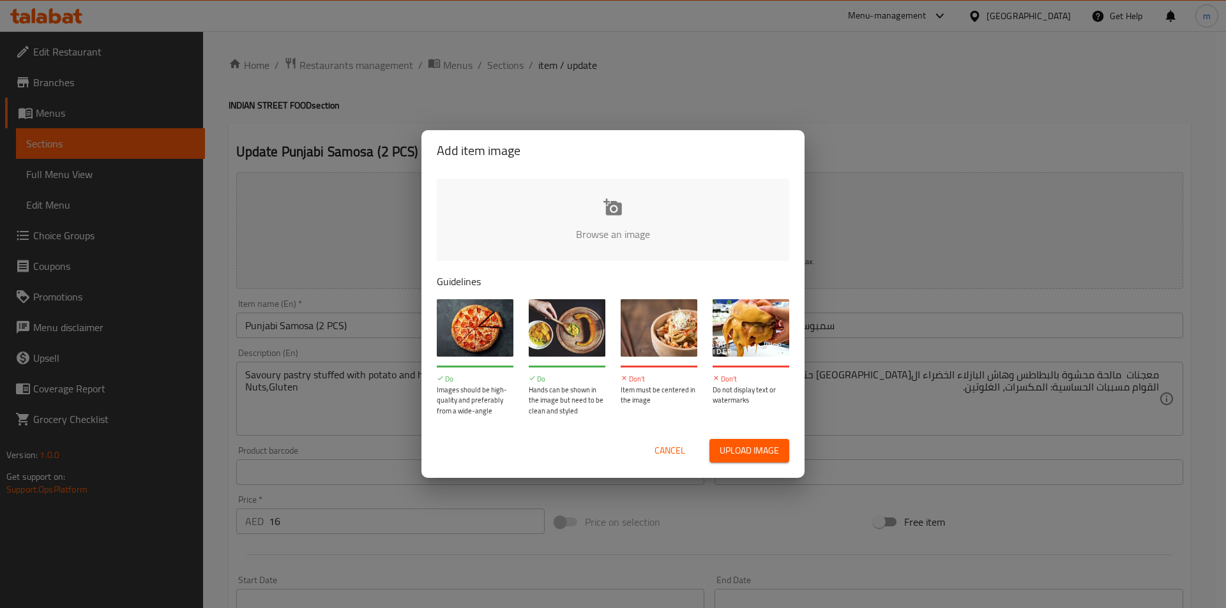
click at [649, 103] on div "Add item image Browse an image Guidelines Do Images should be high-quality and …" at bounding box center [613, 304] width 1226 height 608
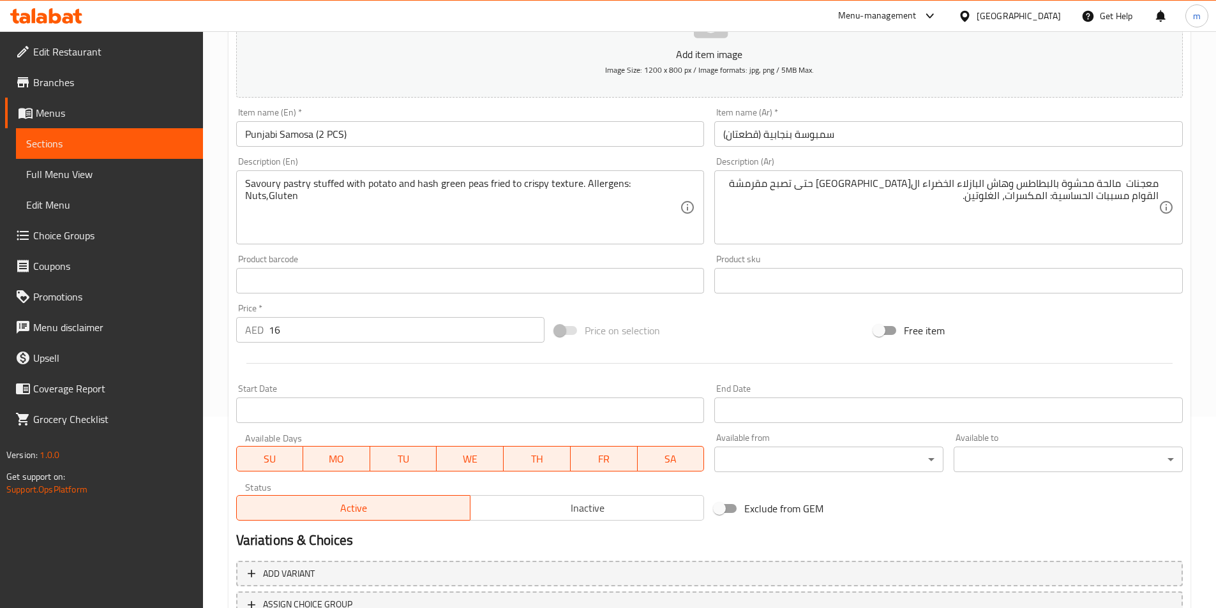
scroll to position [294, 0]
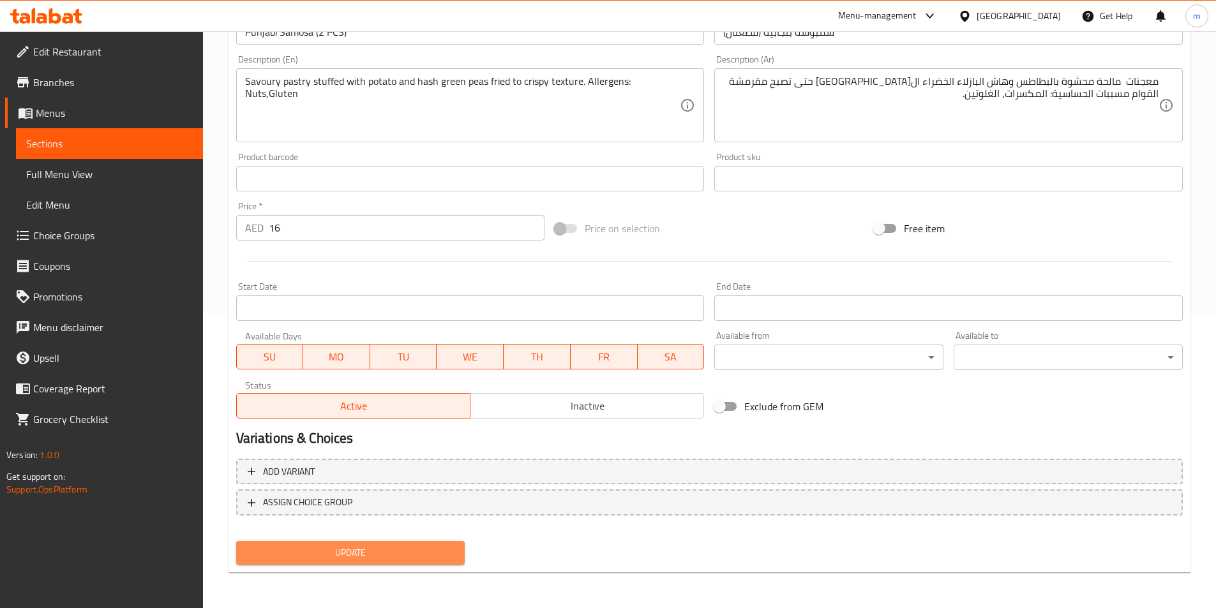
click at [384, 548] on span "Update" at bounding box center [350, 553] width 209 height 16
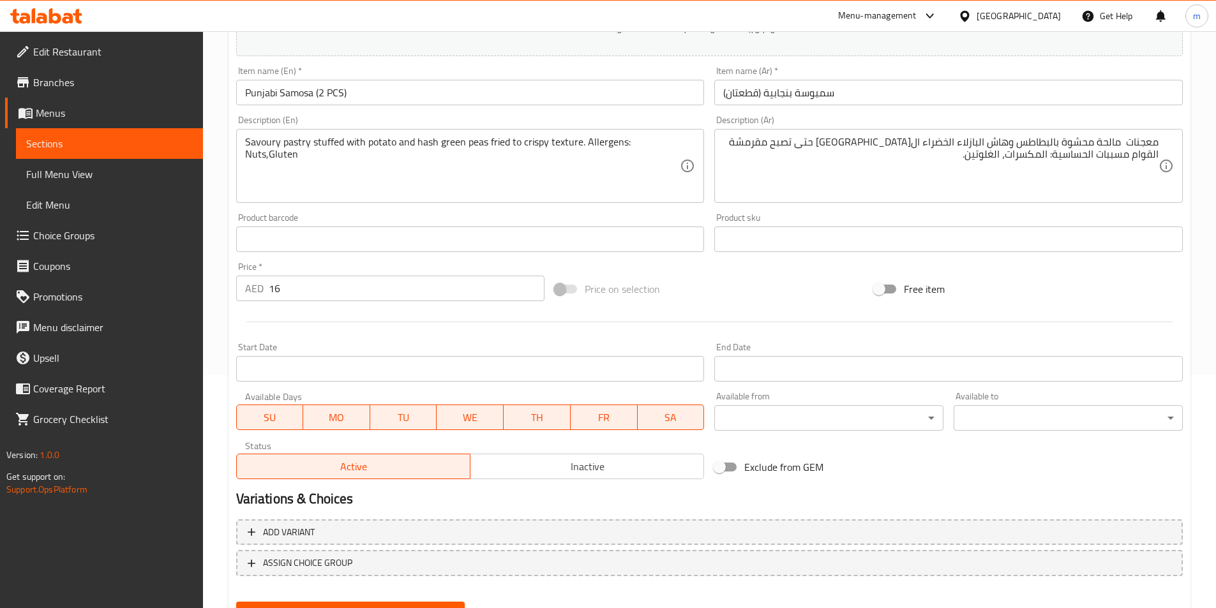
scroll to position [166, 0]
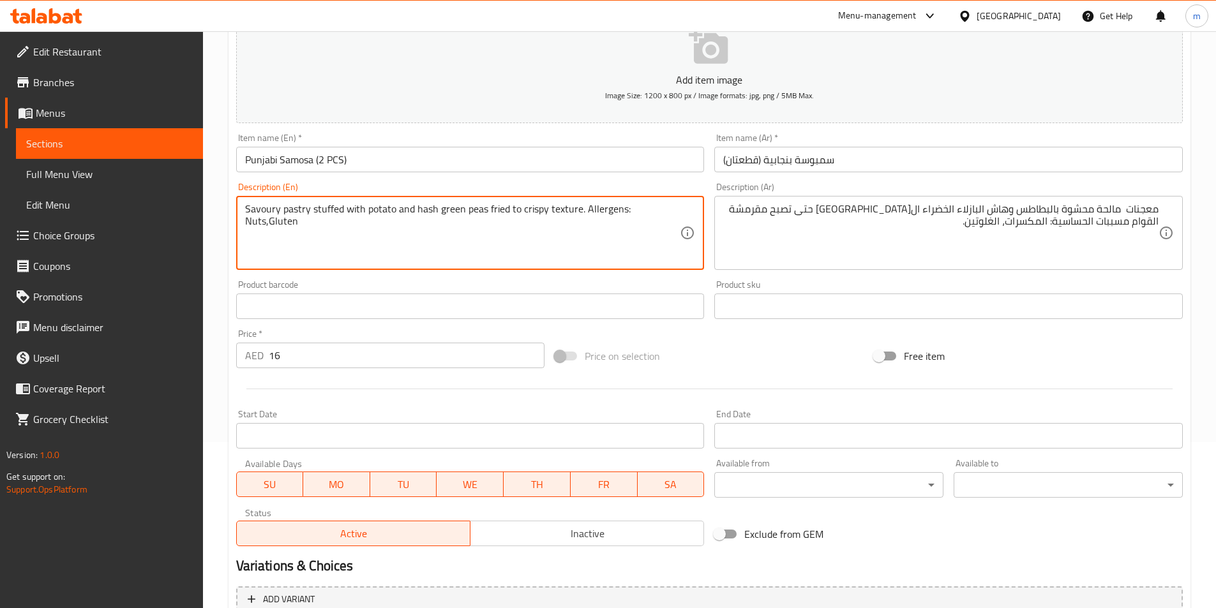
drag, startPoint x: 581, startPoint y: 207, endPoint x: 684, endPoint y: 207, distance: 103.4
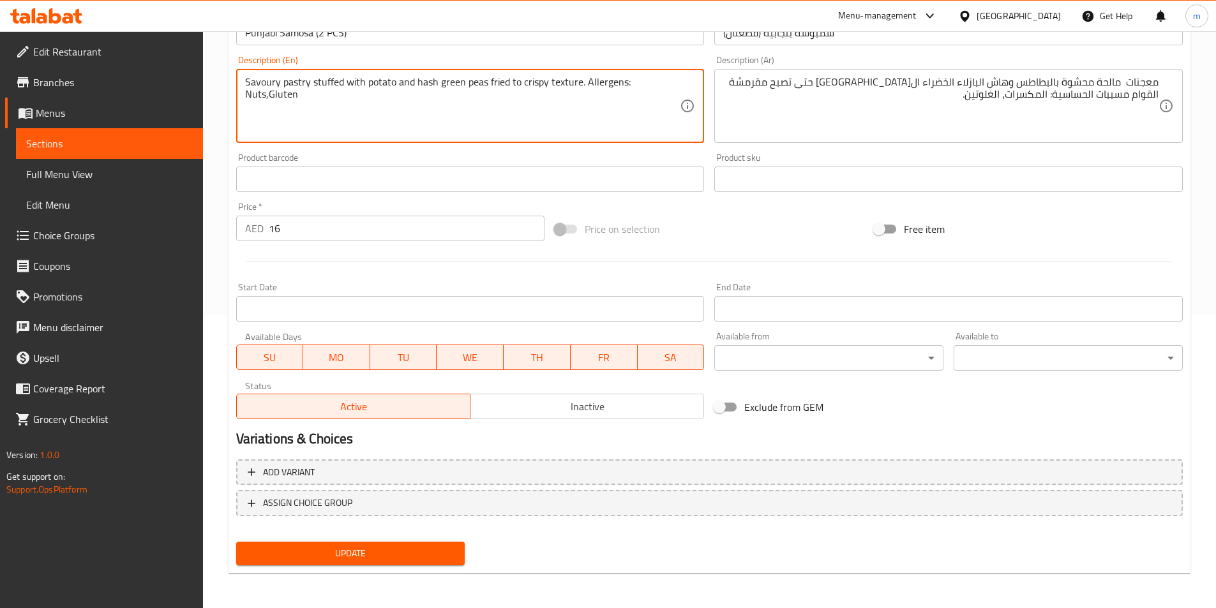
scroll to position [294, 0]
click at [435, 548] on span "Update" at bounding box center [350, 553] width 209 height 16
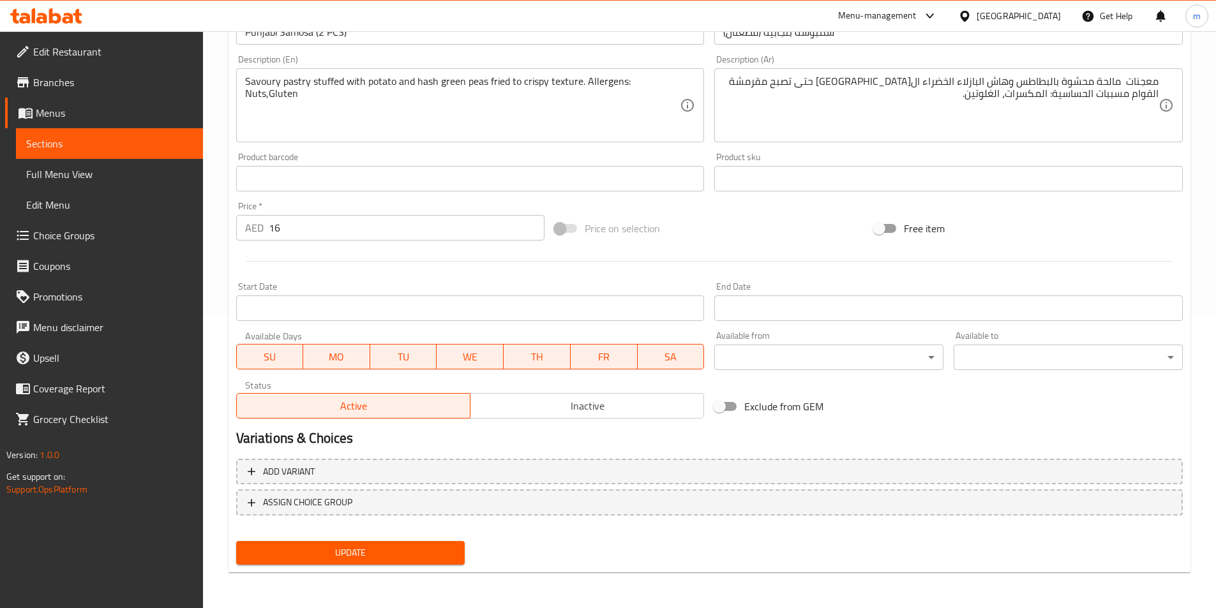
click at [135, 135] on link "Sections" at bounding box center [109, 143] width 187 height 31
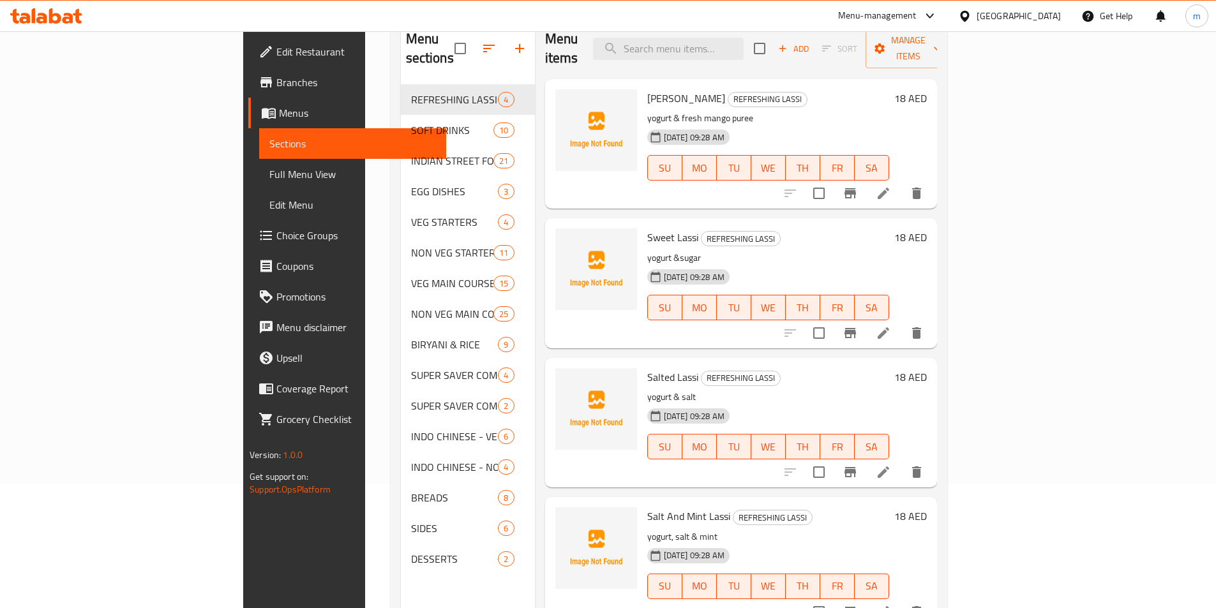
scroll to position [128, 0]
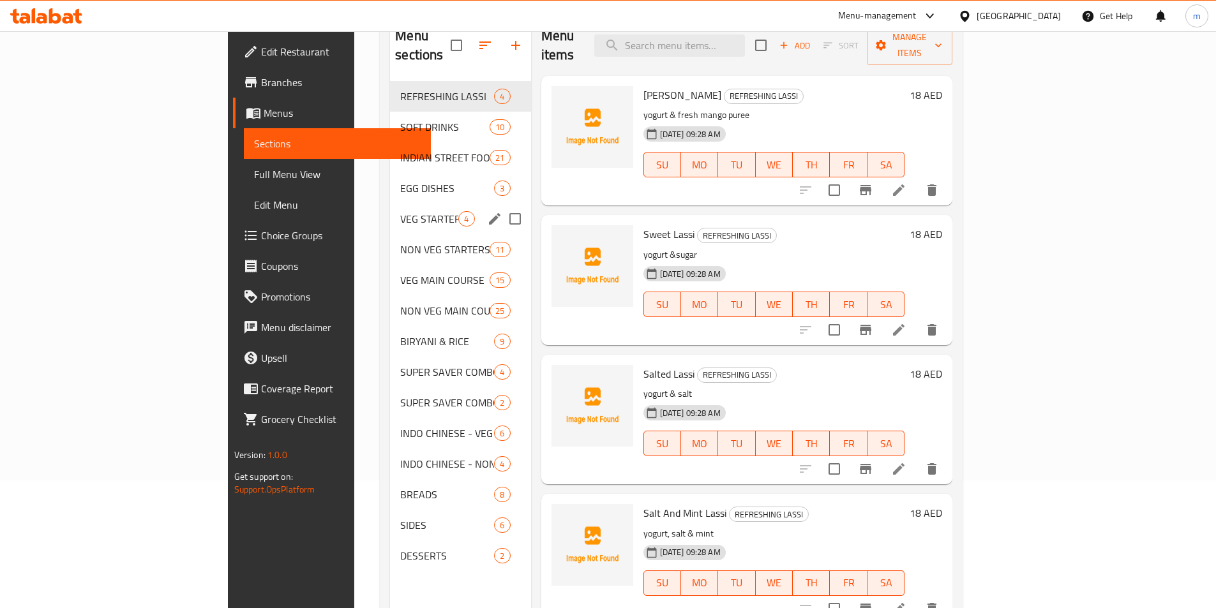
click at [502, 206] on input "Menu sections" at bounding box center [515, 219] width 27 height 27
checkbox input "true"
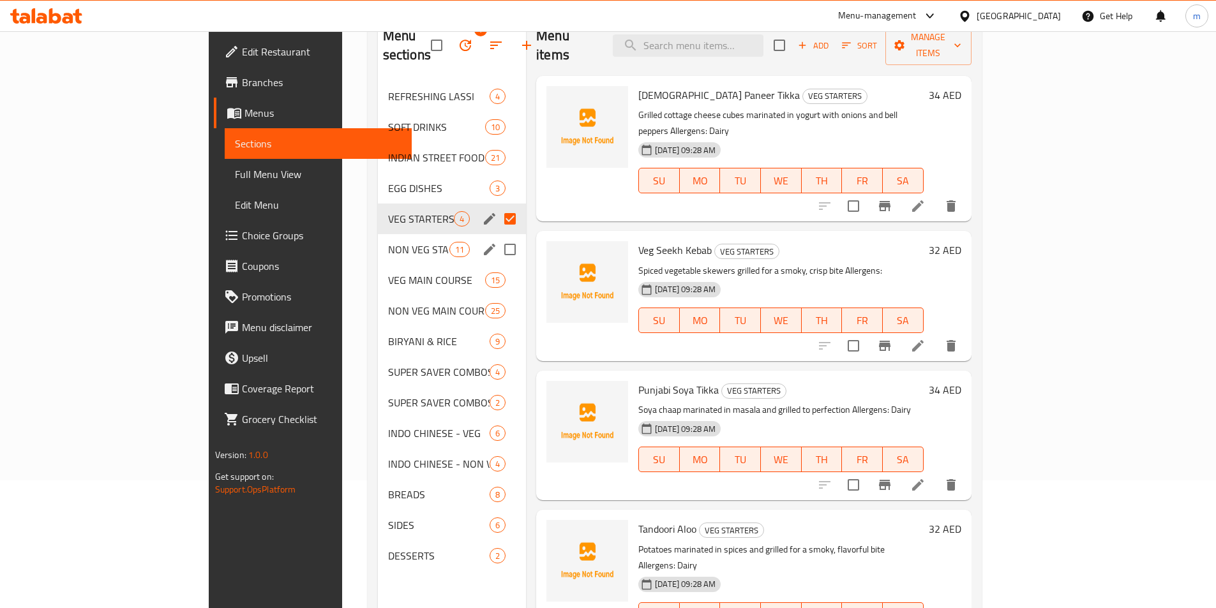
click at [497, 236] on input "Menu sections" at bounding box center [510, 249] width 27 height 27
checkbox input "true"
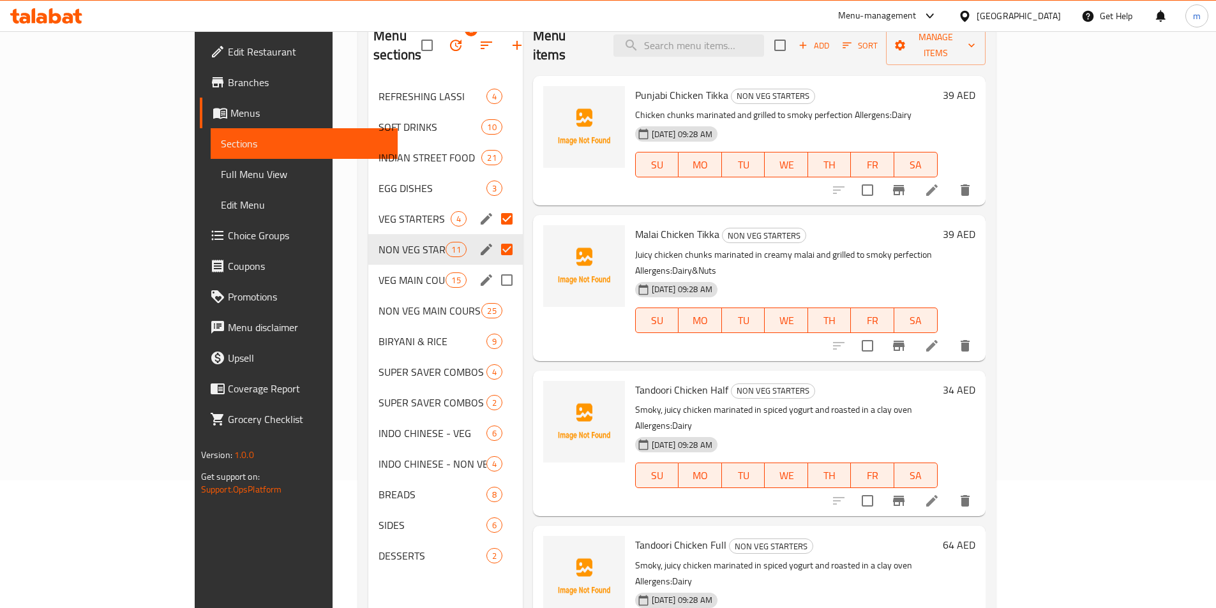
drag, startPoint x: 458, startPoint y: 261, endPoint x: 458, endPoint y: 283, distance: 22.3
click at [493, 267] on input "Menu sections" at bounding box center [506, 280] width 27 height 27
checkbox input "true"
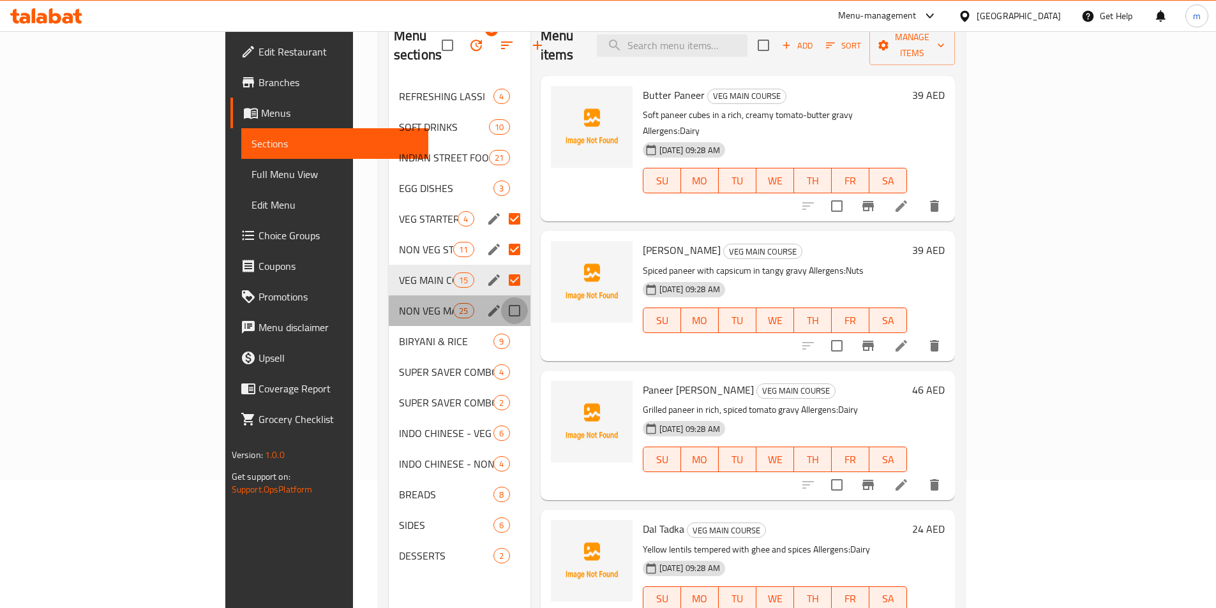
click at [501, 297] on input "Menu sections" at bounding box center [514, 310] width 27 height 27
checkbox input "true"
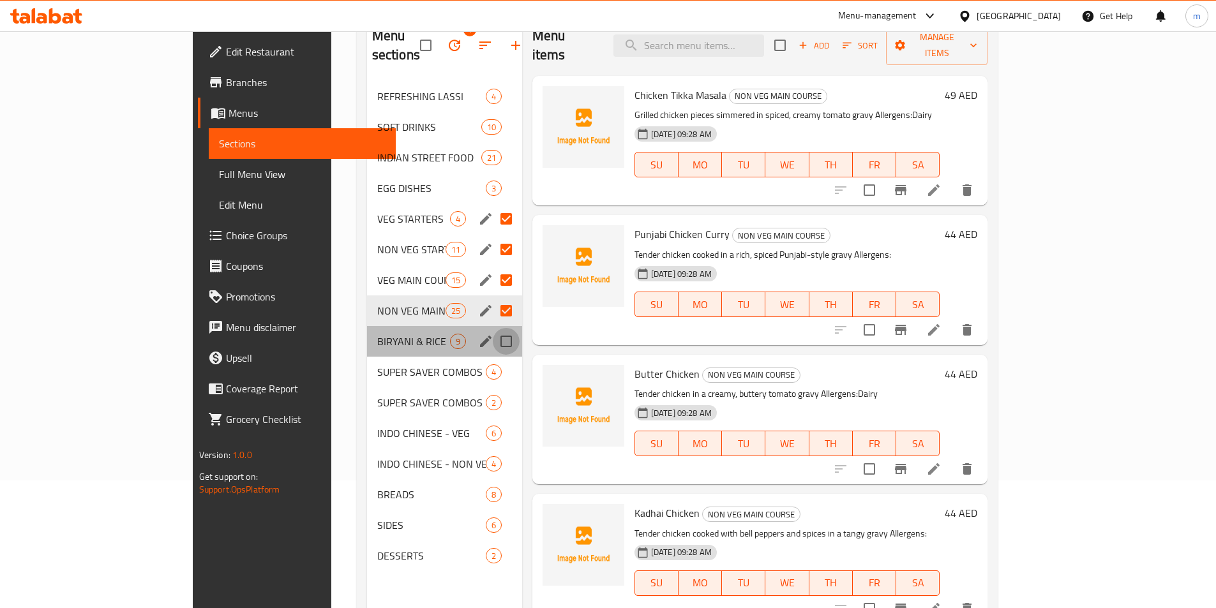
click at [493, 328] on input "Menu sections" at bounding box center [506, 341] width 27 height 27
checkbox input "true"
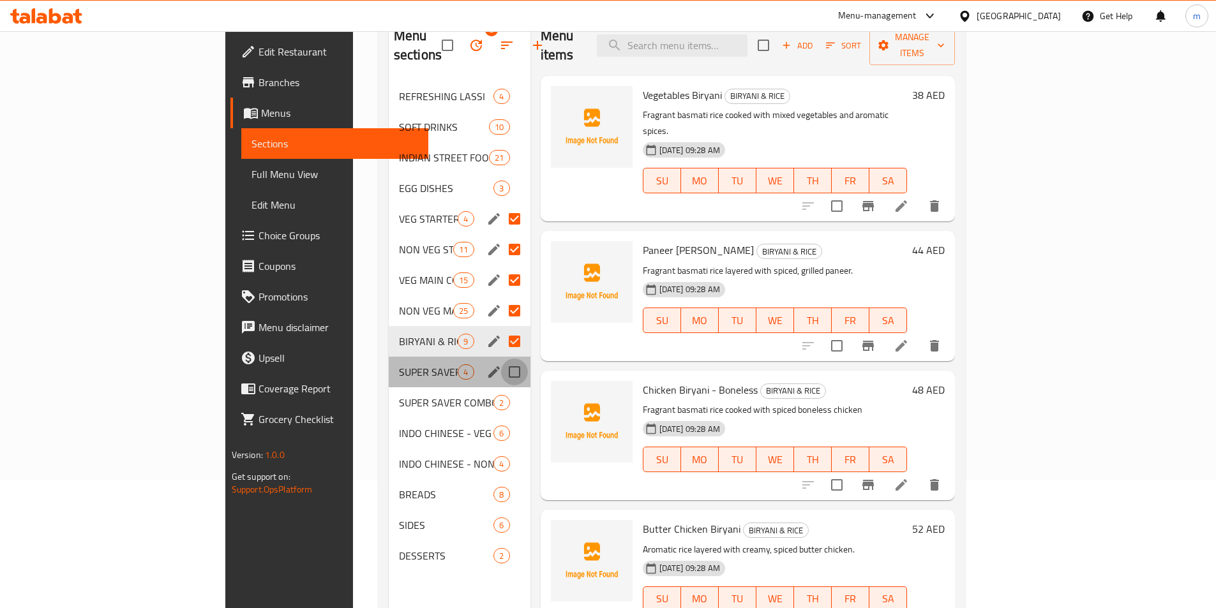
click at [501, 359] on input "Menu sections" at bounding box center [514, 372] width 27 height 27
checkbox input "true"
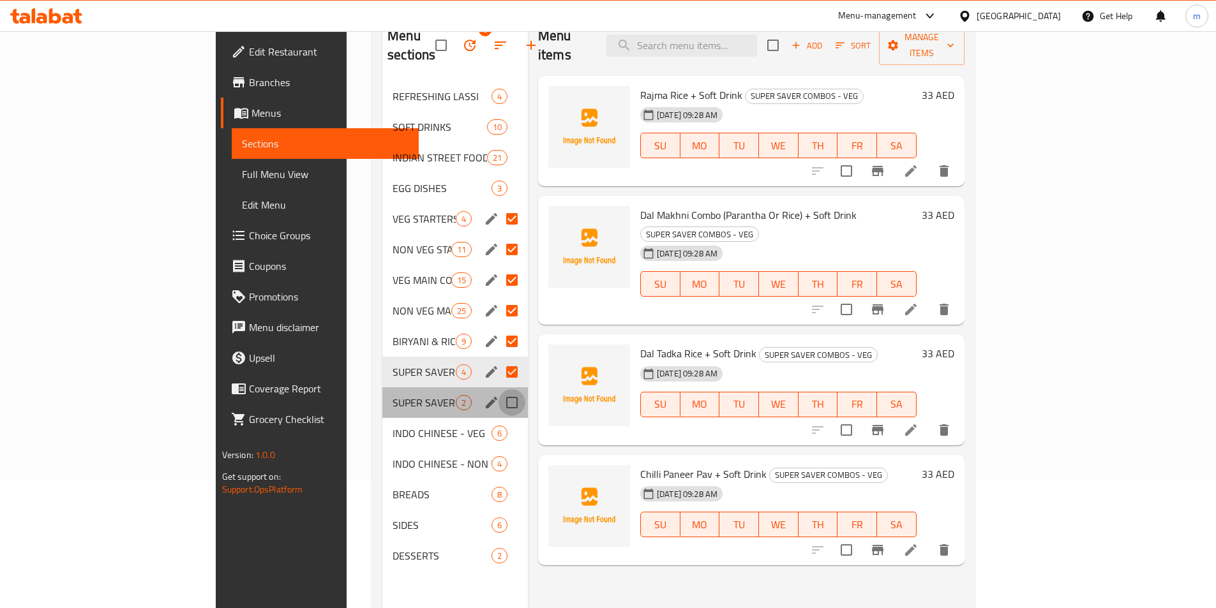
click at [499, 389] on input "Menu sections" at bounding box center [512, 402] width 27 height 27
checkbox input "true"
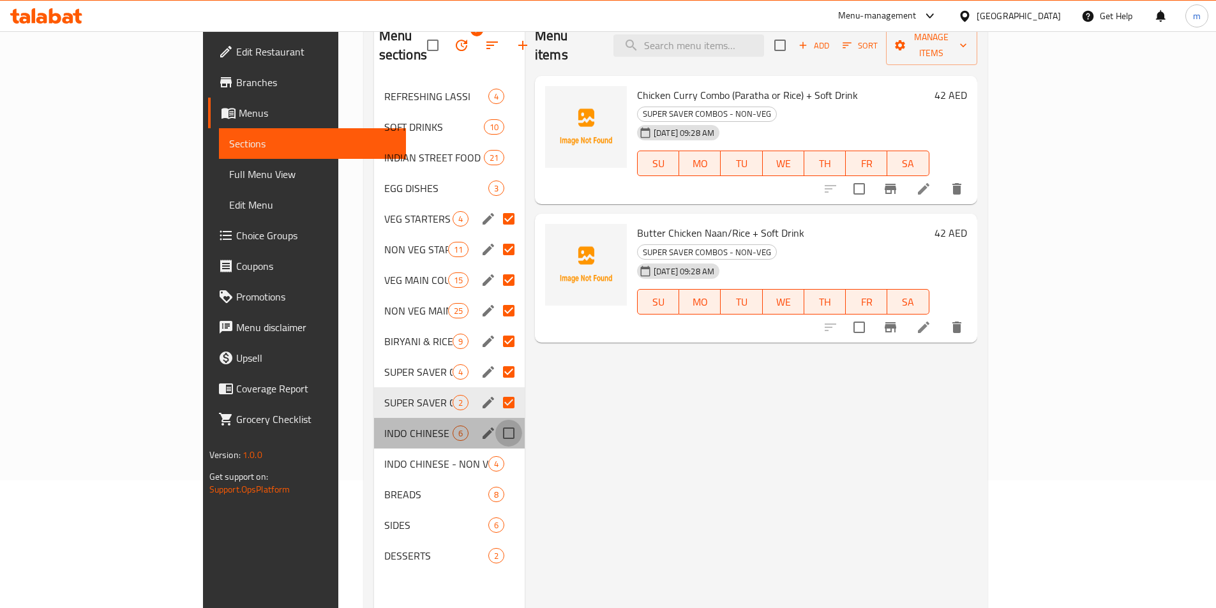
click at [495, 420] on input "Menu sections" at bounding box center [508, 433] width 27 height 27
checkbox input "true"
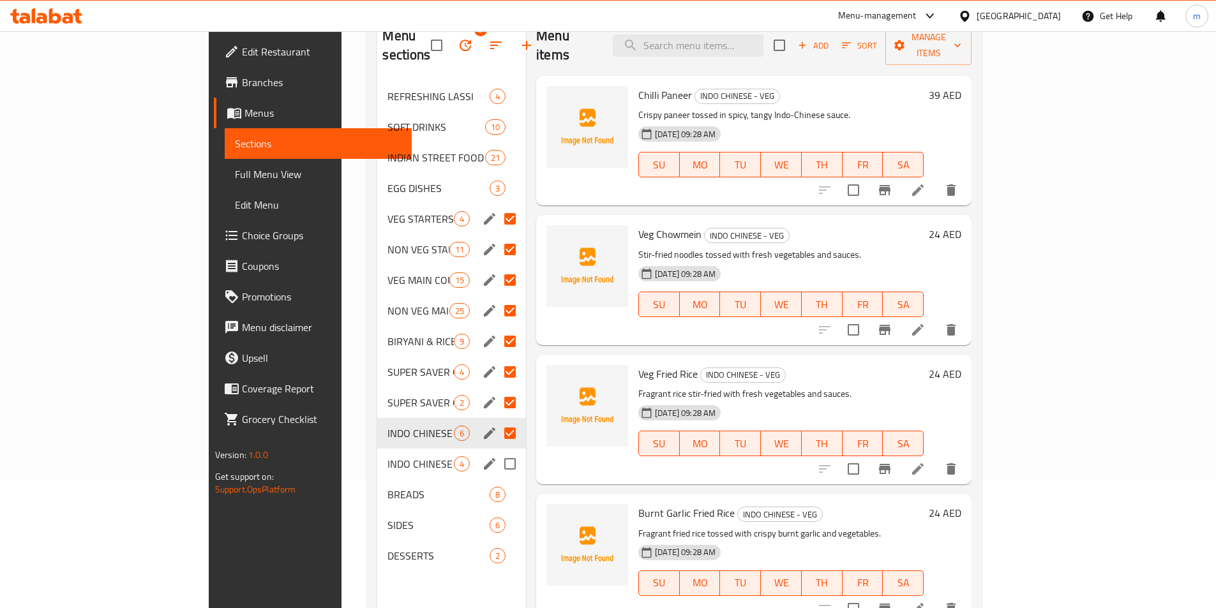
click at [497, 451] on input "Menu sections" at bounding box center [510, 464] width 27 height 27
checkbox input "true"
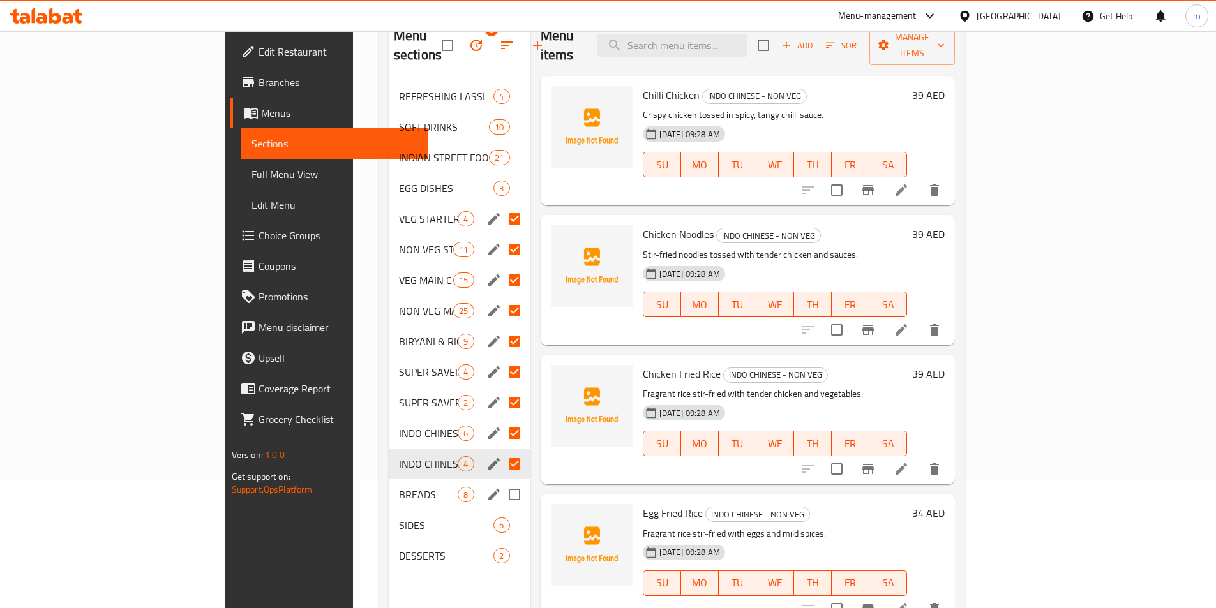
click at [501, 481] on input "Menu sections" at bounding box center [514, 494] width 27 height 27
checkbox input "true"
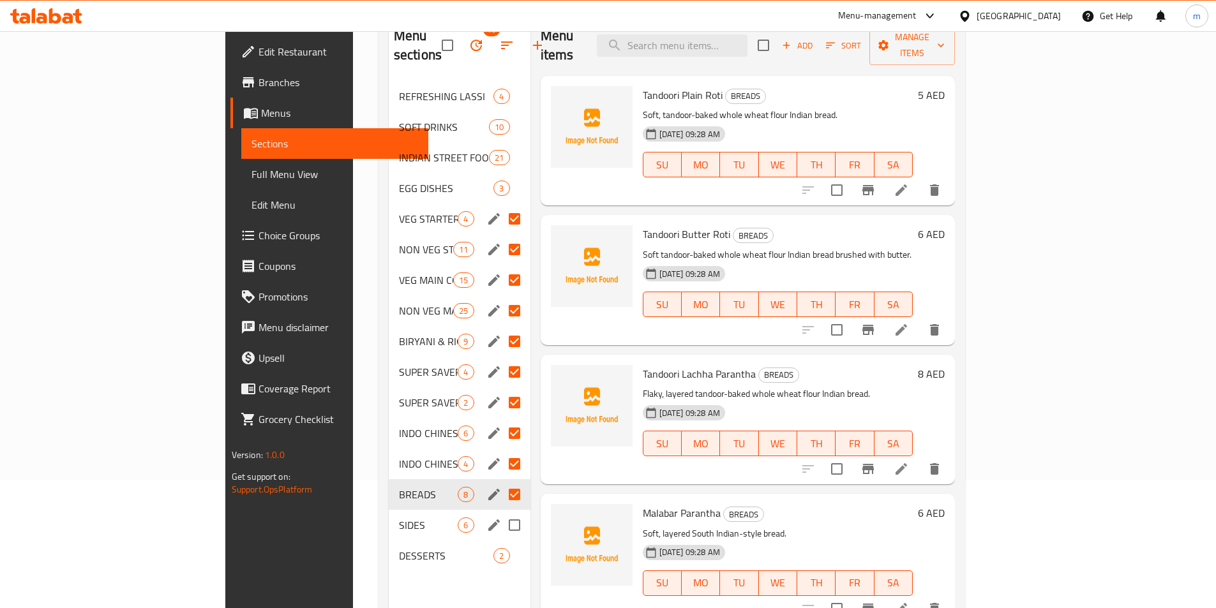
click at [501, 512] on input "Menu sections" at bounding box center [514, 525] width 27 height 27
checkbox input "true"
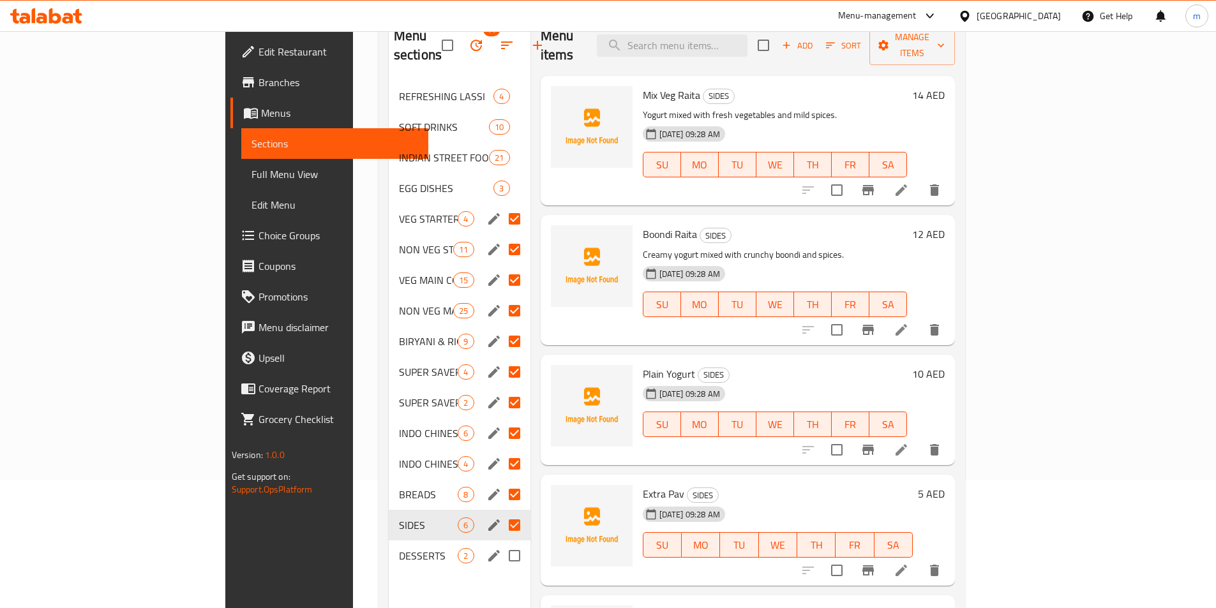
click at [501, 543] on input "Menu sections" at bounding box center [514, 556] width 27 height 27
checkbox input "true"
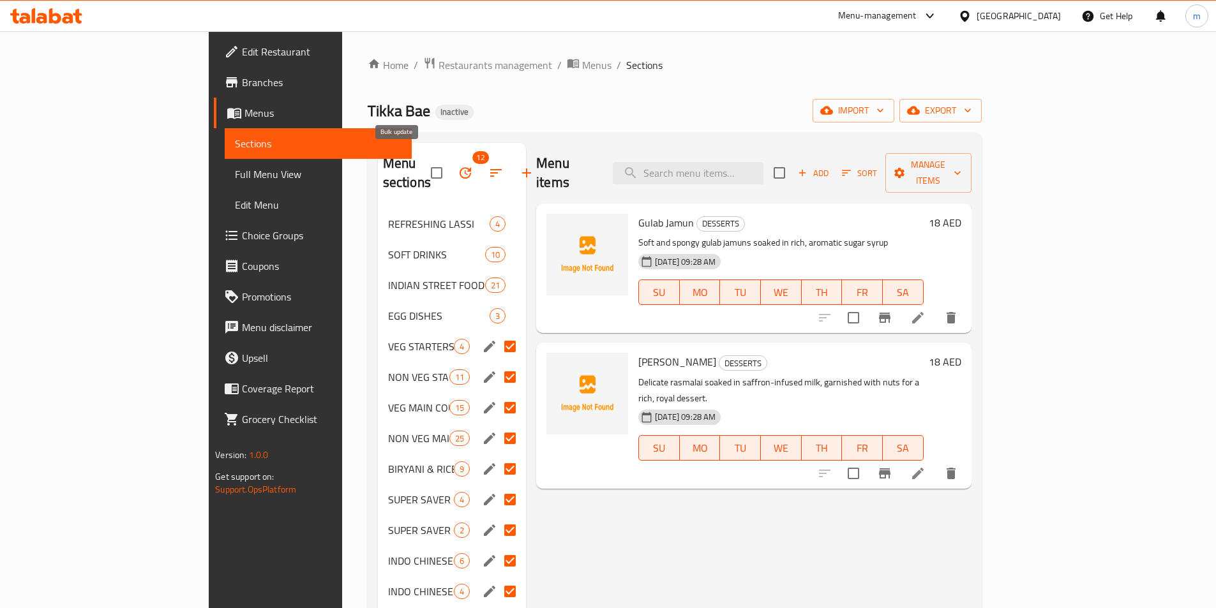
click at [458, 167] on icon "button" at bounding box center [465, 172] width 15 height 15
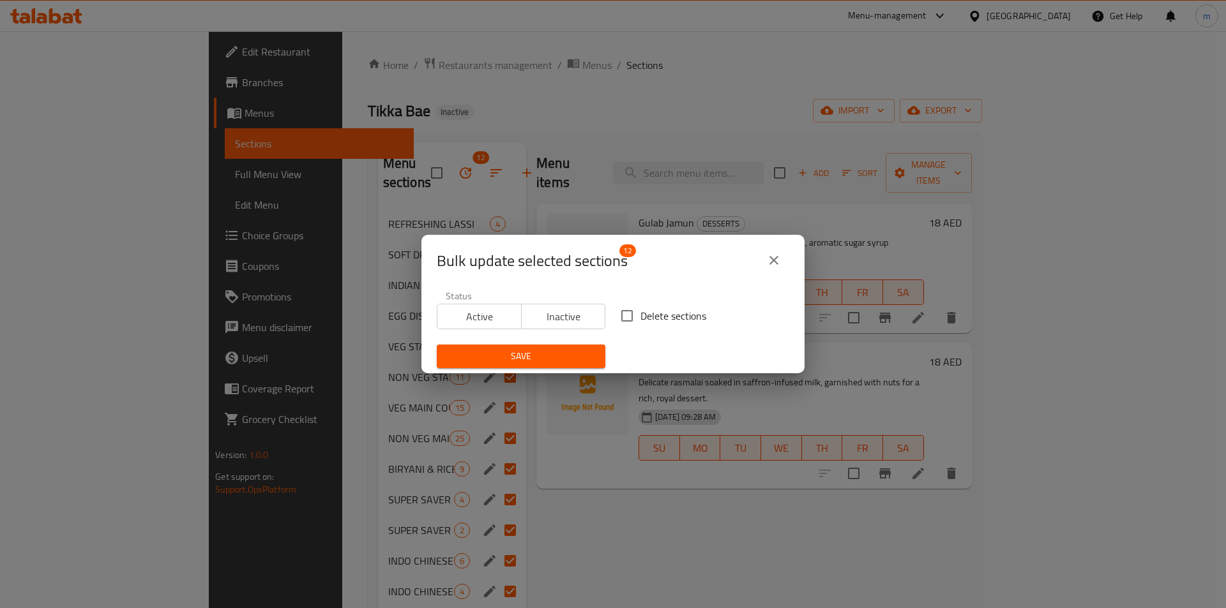
click at [640, 313] on span "Delete sections" at bounding box center [673, 315] width 66 height 15
click at [636, 313] on input "Delete sections" at bounding box center [627, 316] width 27 height 27
checkbox input "true"
click at [570, 346] on button "Save" at bounding box center [521, 357] width 169 height 24
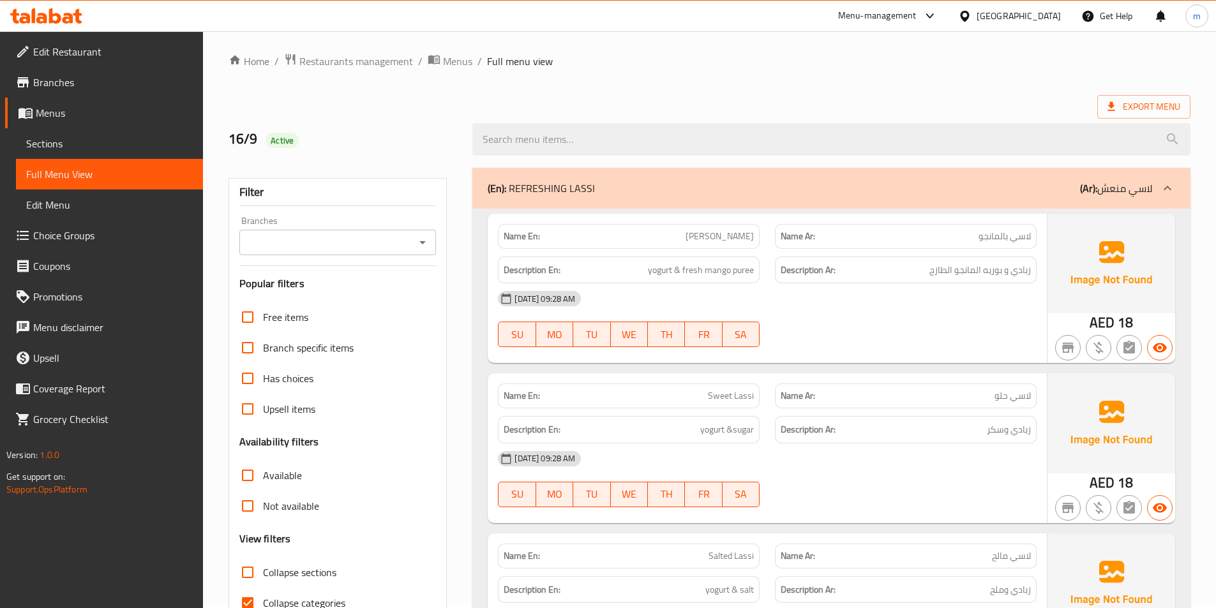
scroll to position [128, 0]
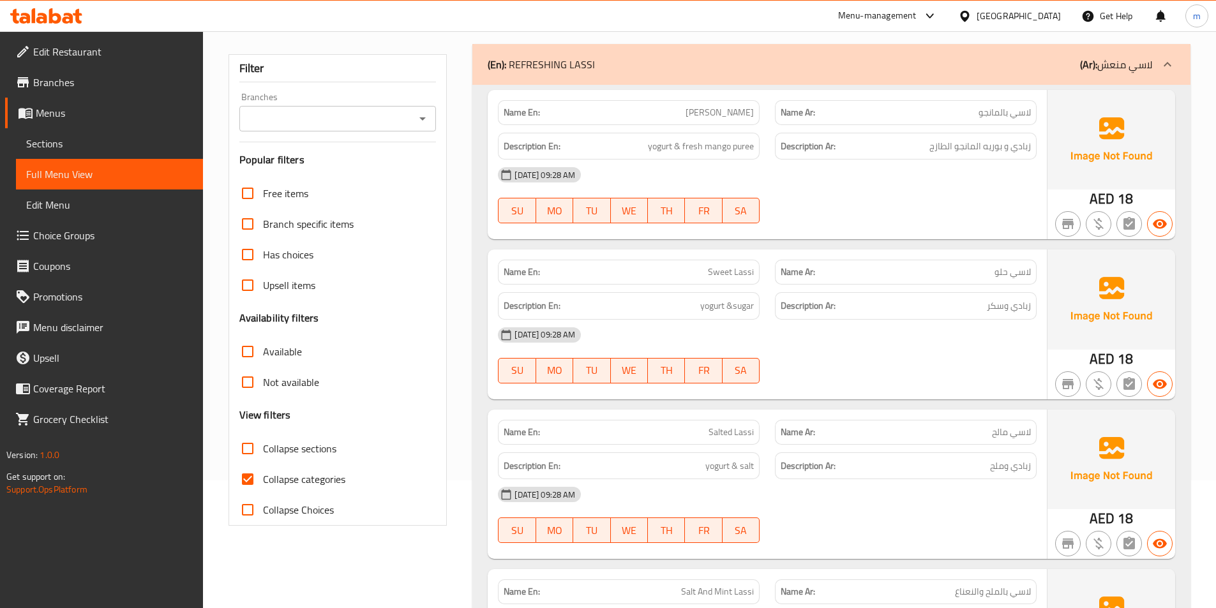
click at [246, 477] on input "Collapse categories" at bounding box center [247, 479] width 31 height 31
checkbox input "false"
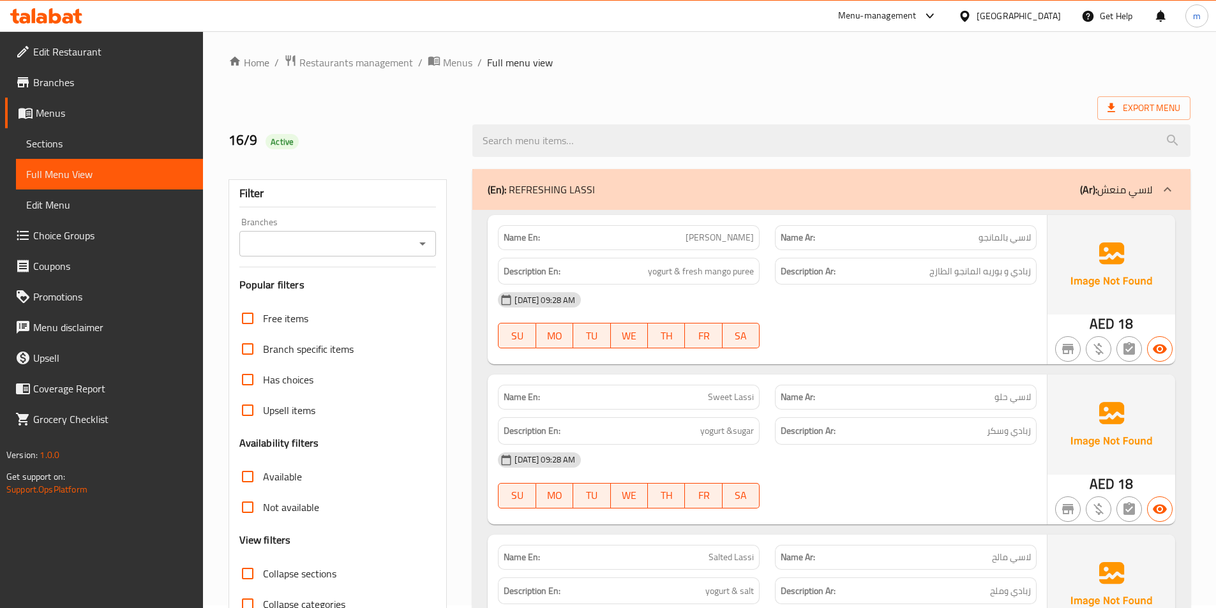
scroll to position [0, 0]
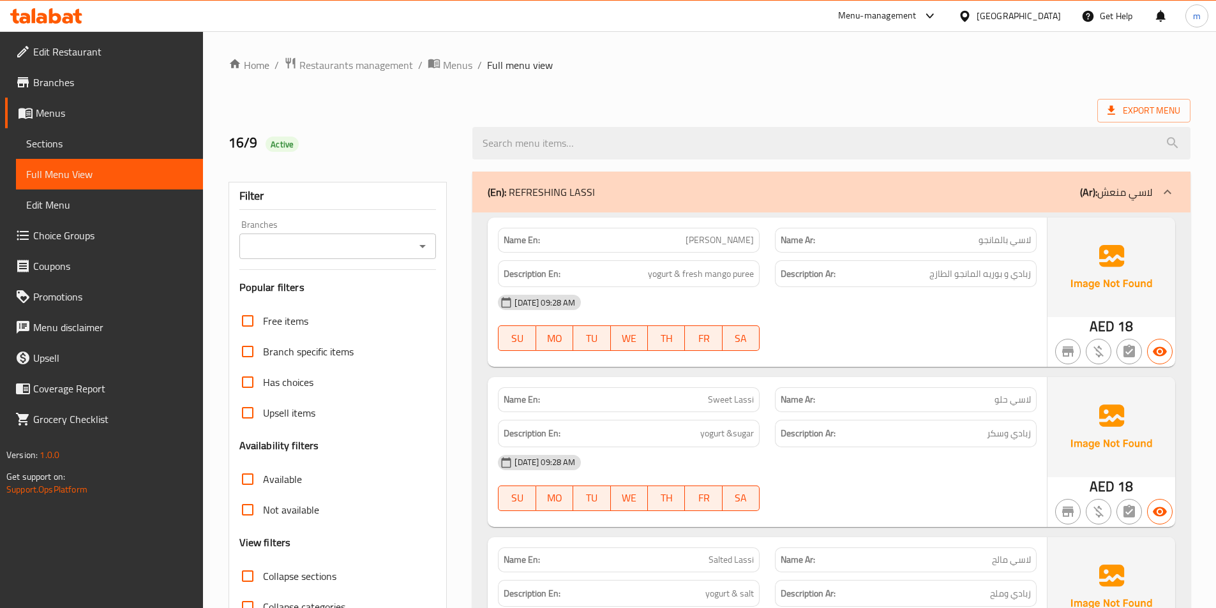
click at [1042, 186] on div "(En): REFRESHING LASSI (Ar): لاسي منعش" at bounding box center [820, 192] width 665 height 15
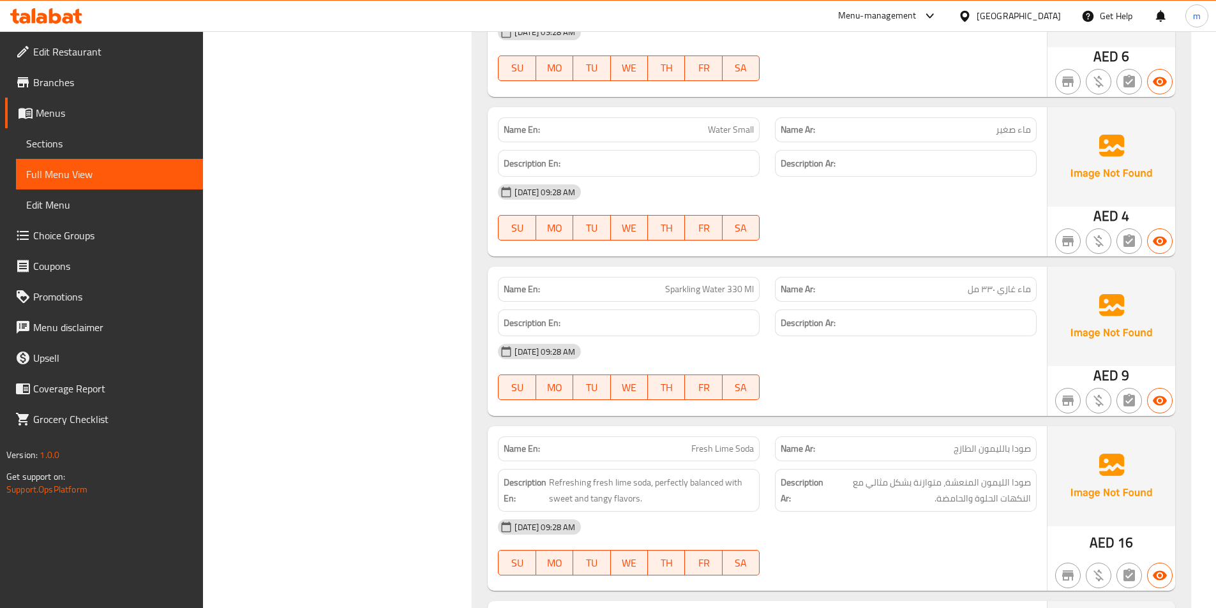
scroll to position [958, 0]
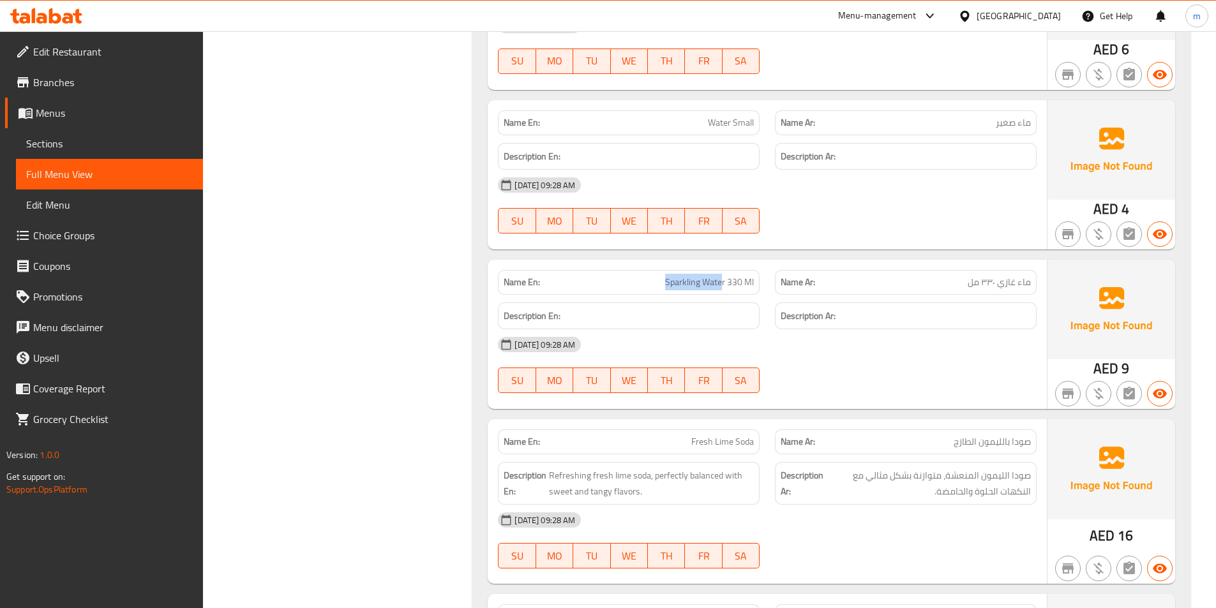
drag, startPoint x: 659, startPoint y: 278, endPoint x: 721, endPoint y: 288, distance: 62.7
click at [721, 288] on p "Name En: Sparkling Water 330 Ml" at bounding box center [629, 282] width 250 height 13
copy span "Sparkling Wate"
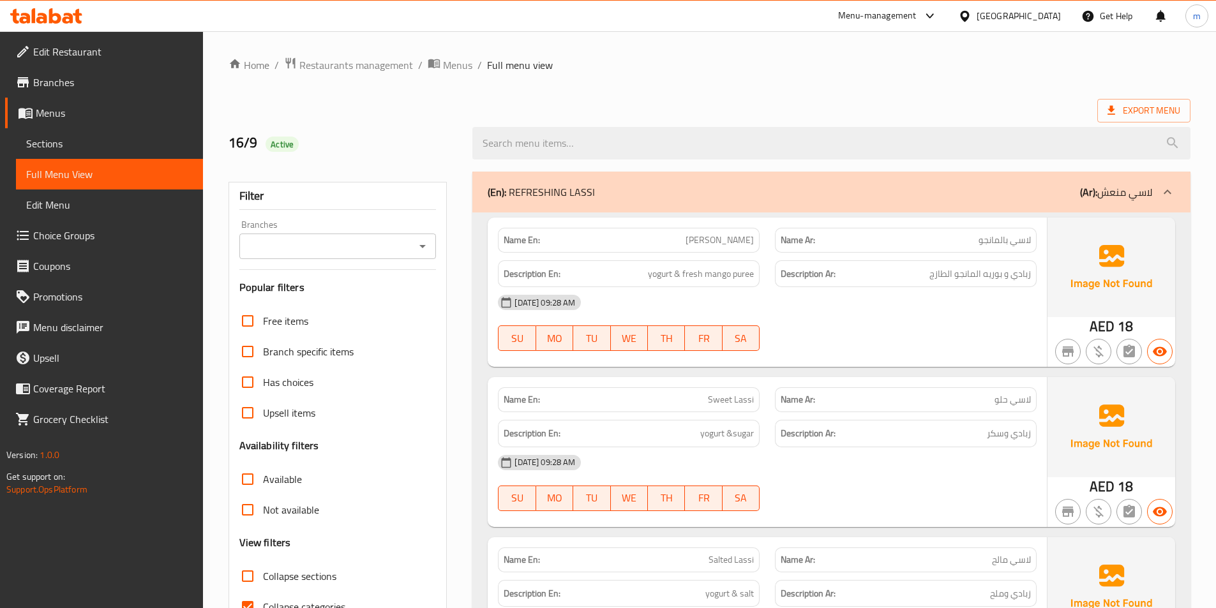
click at [1141, 186] on p "(Ar): لاسي منعش" at bounding box center [1116, 192] width 72 height 15
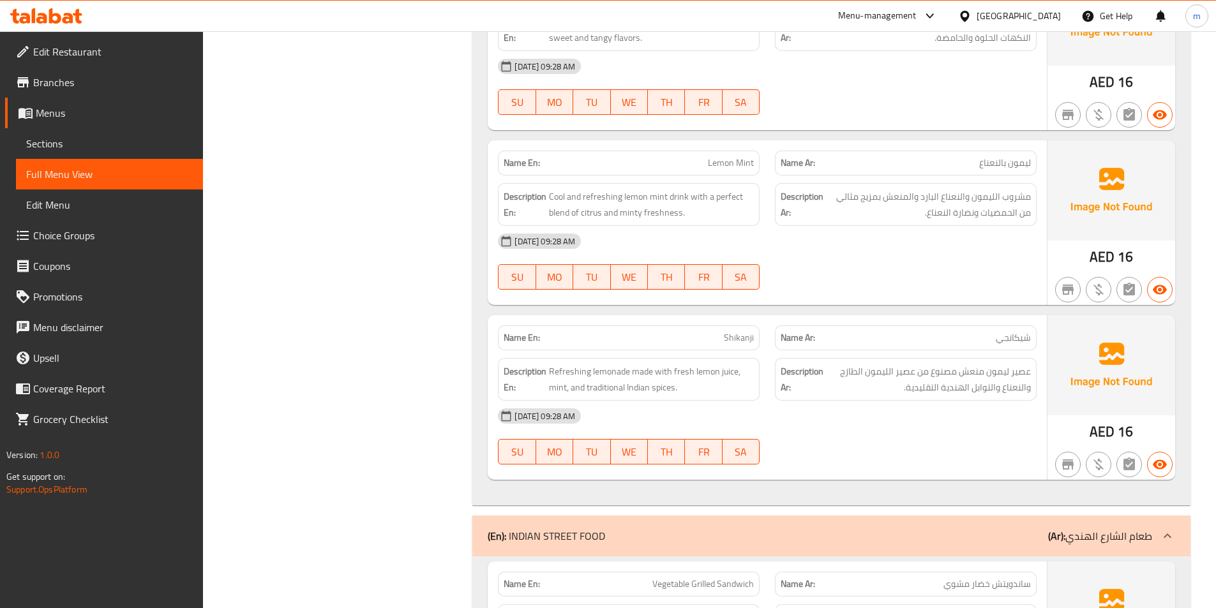
scroll to position [1277, 0]
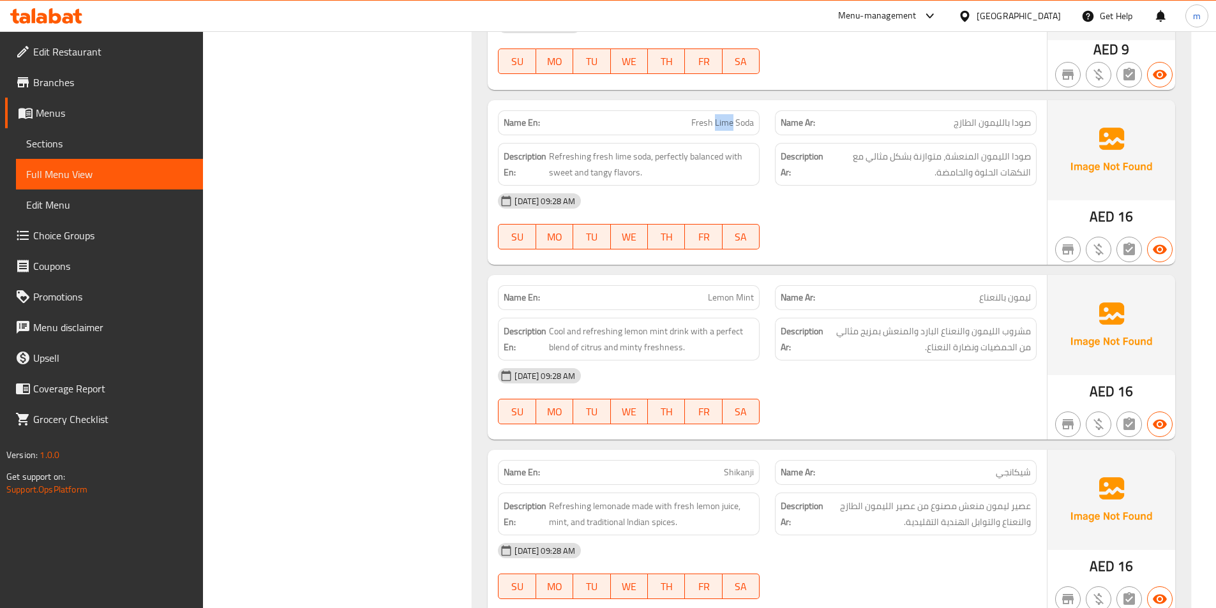
drag, startPoint x: 716, startPoint y: 124, endPoint x: 733, endPoint y: 122, distance: 17.4
click at [733, 122] on span "Fresh Lime Soda" at bounding box center [722, 122] width 63 height 13
copy span "Lime"
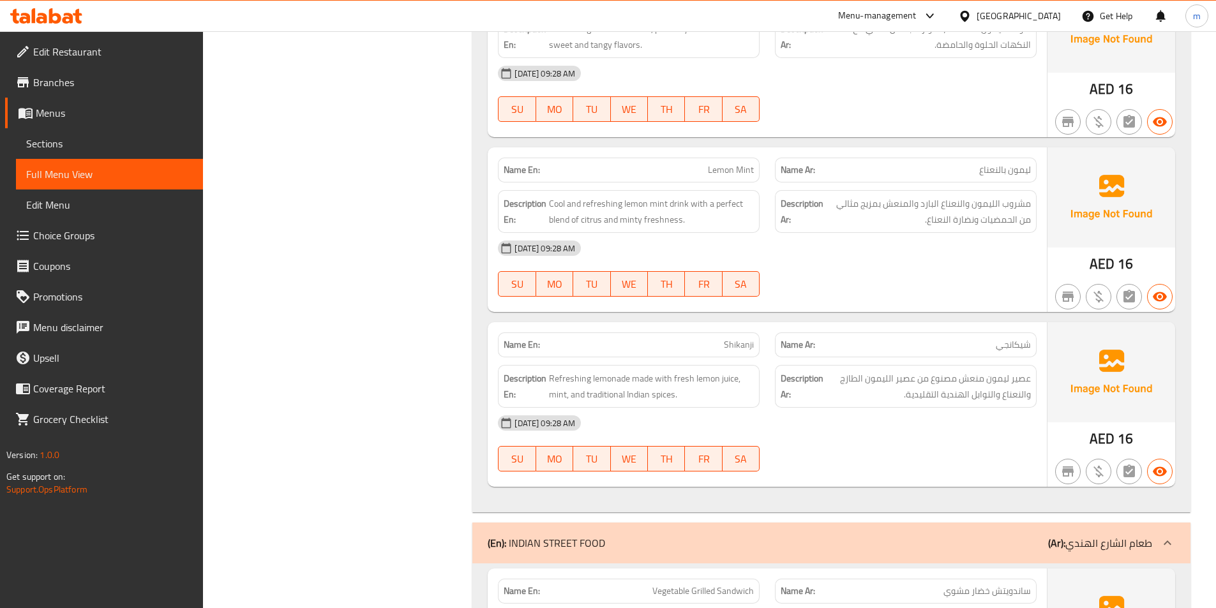
scroll to position [1468, 0]
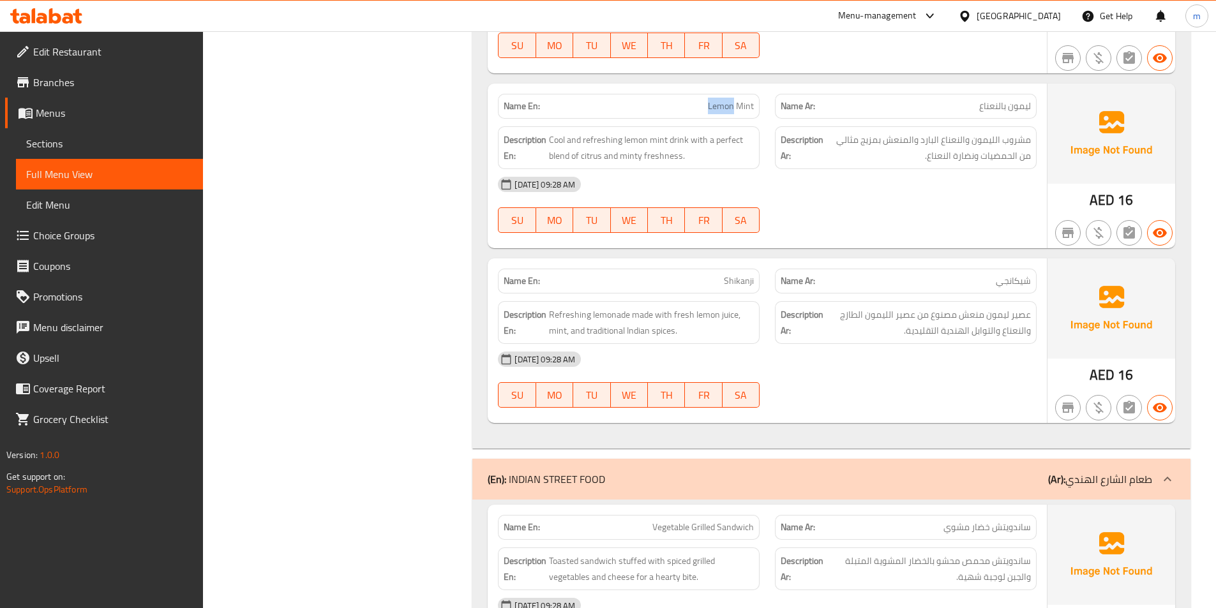
drag, startPoint x: 704, startPoint y: 100, endPoint x: 735, endPoint y: 106, distance: 31.8
click at [735, 106] on p "Name En: Lemon Mint" at bounding box center [629, 106] width 250 height 13
copy span "Lemon"
drag, startPoint x: 668, startPoint y: 138, endPoint x: 690, endPoint y: 137, distance: 21.7
click at [690, 137] on span "Cool and refreshing lemon mint drink with a perfect blend of citrus and minty f…" at bounding box center [651, 147] width 205 height 31
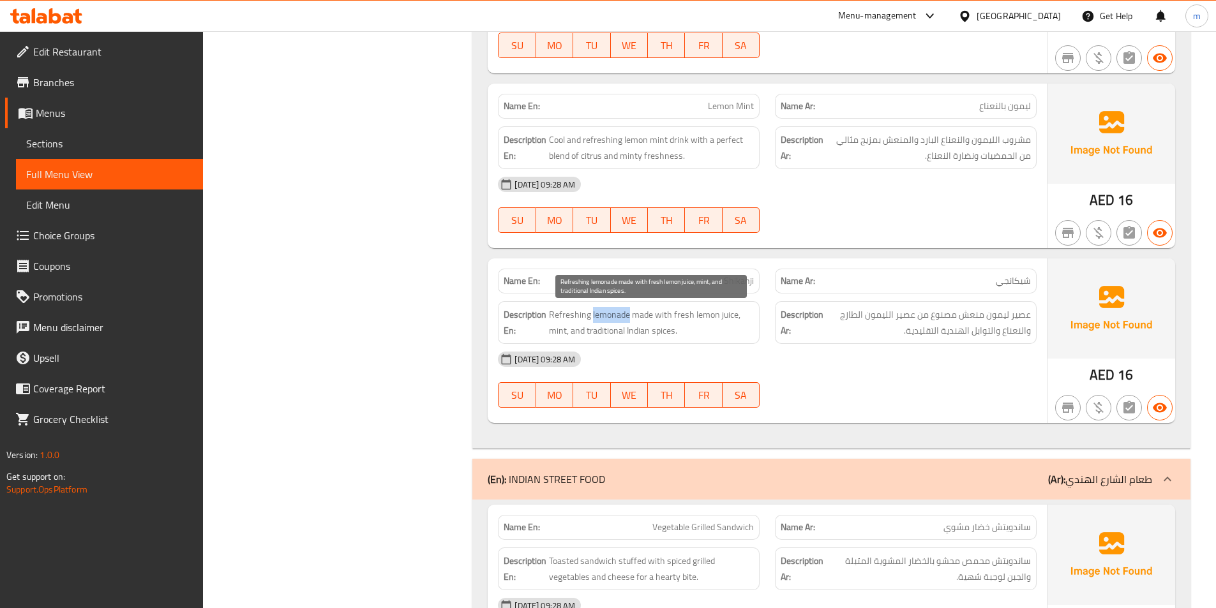
drag, startPoint x: 592, startPoint y: 317, endPoint x: 628, endPoint y: 315, distance: 36.4
click at [628, 315] on span "Refreshing lemonade made with fresh lemon juice, mint, and traditional Indian s…" at bounding box center [651, 322] width 205 height 31
copy span "lemonade"
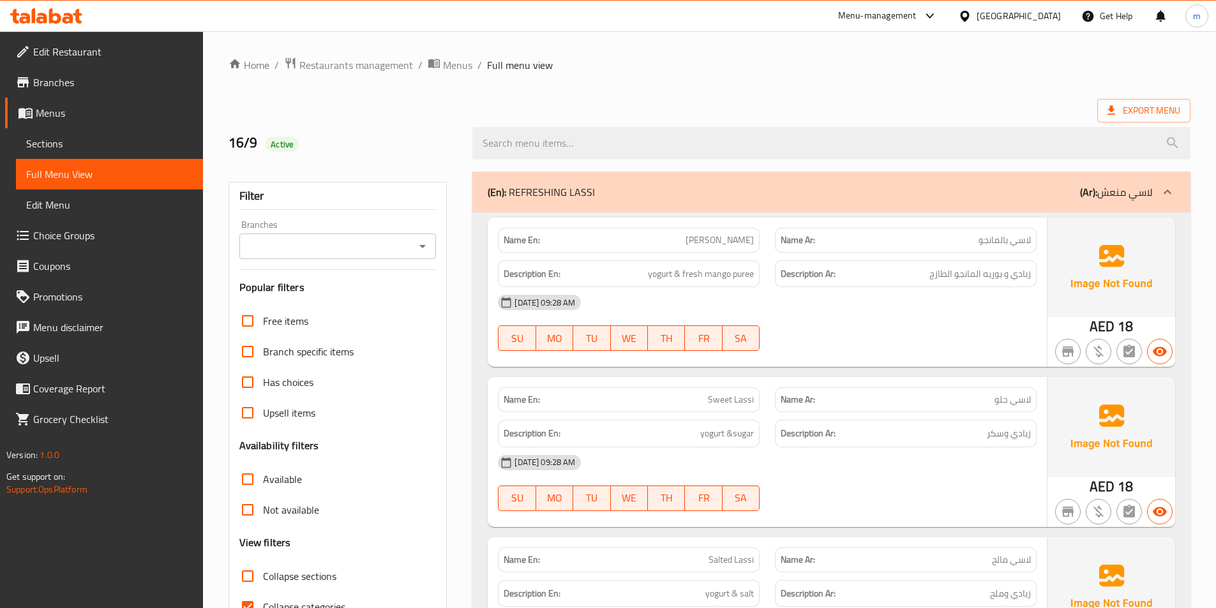
click at [1054, 183] on div "(En): REFRESHING LASSI (Ar): لاسي منعش" at bounding box center [831, 192] width 718 height 41
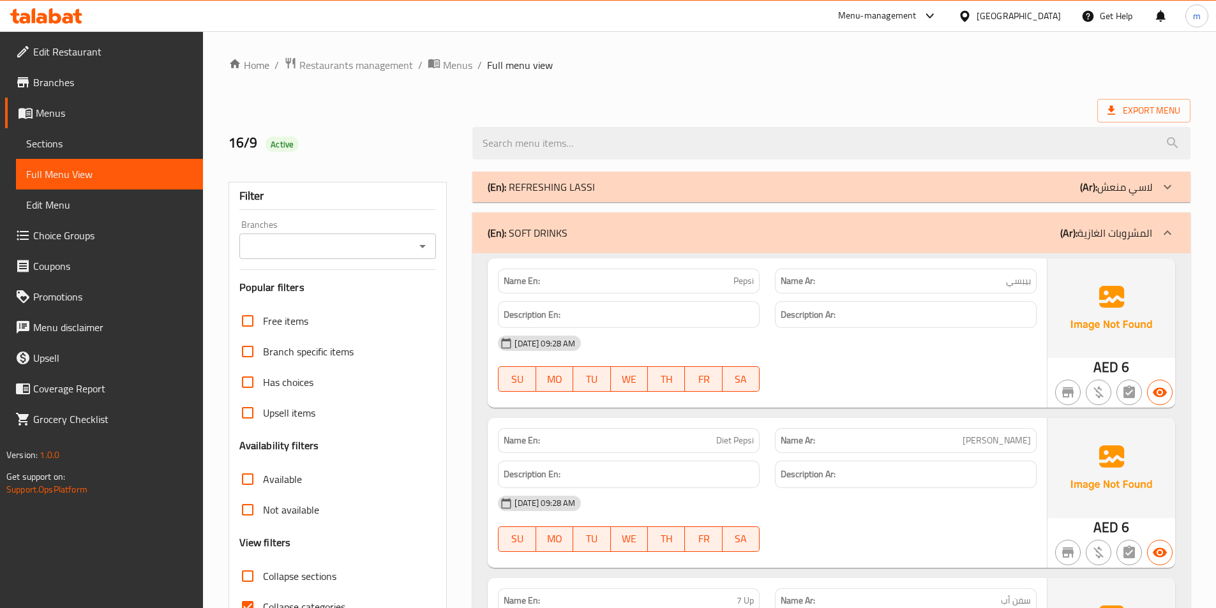
click at [1039, 227] on div "(En): SOFT DRINKS (Ar): المشروبات الغازية" at bounding box center [820, 232] width 665 height 15
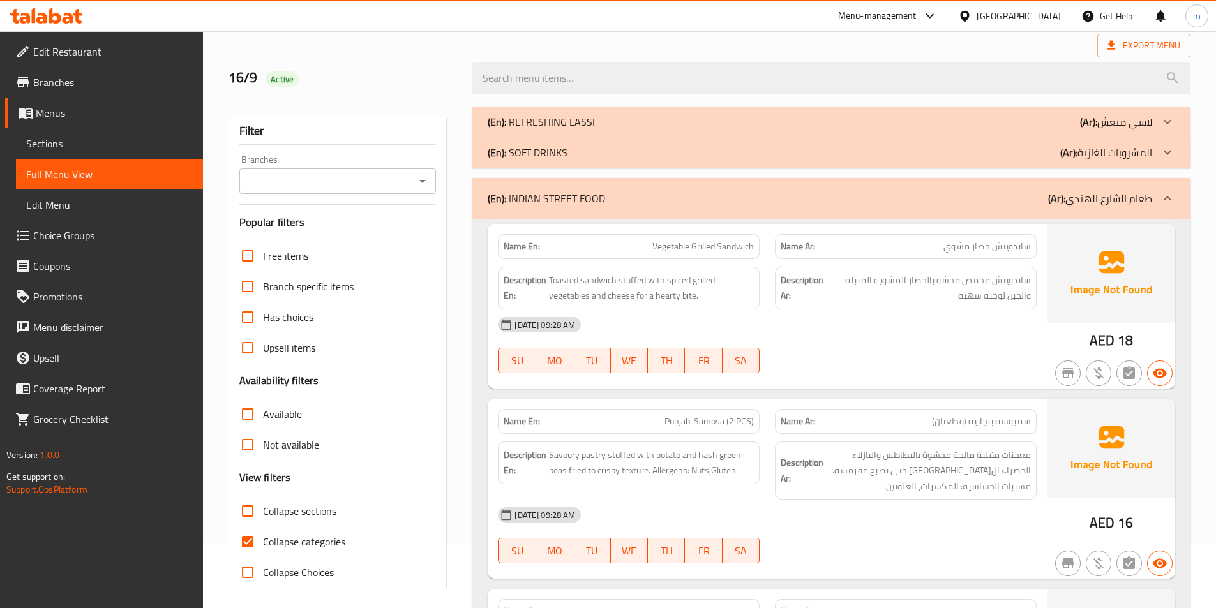
scroll to position [192, 0]
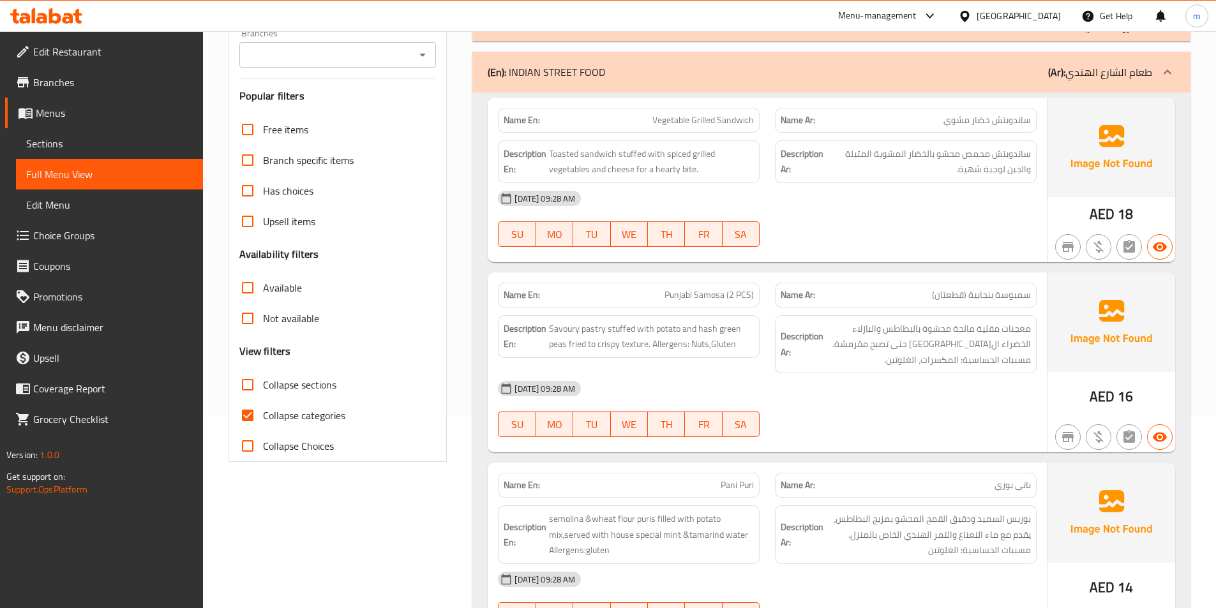
click at [249, 411] on input "Collapse categories" at bounding box center [247, 415] width 31 height 31
checkbox input "false"
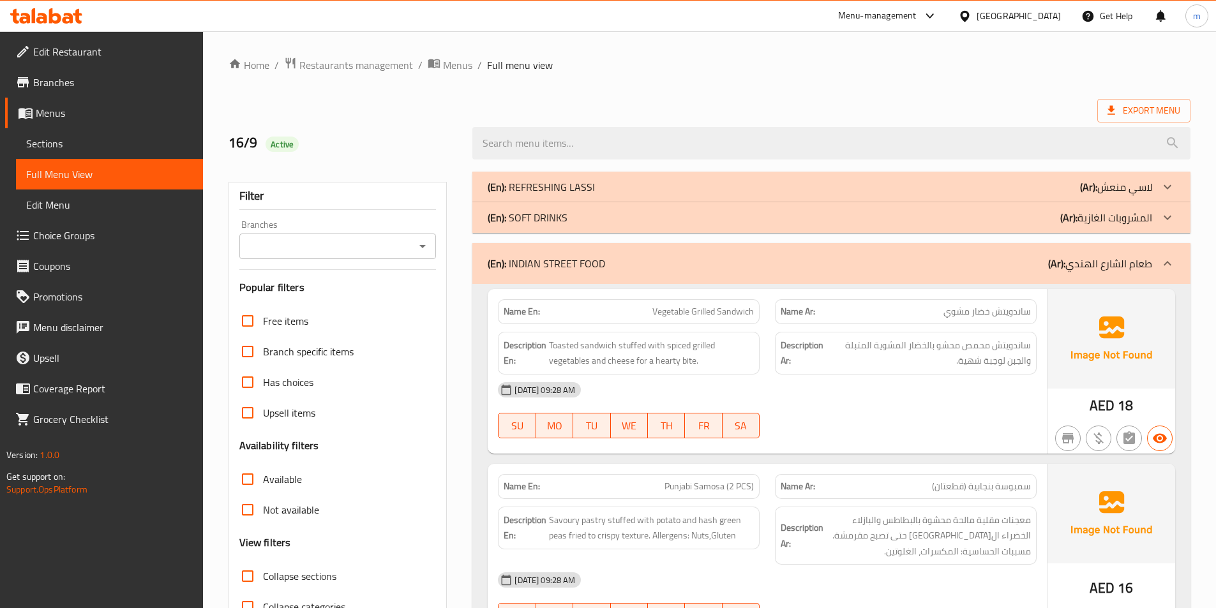
click at [1130, 192] on p "(Ar): لاسي منعش" at bounding box center [1116, 186] width 72 height 15
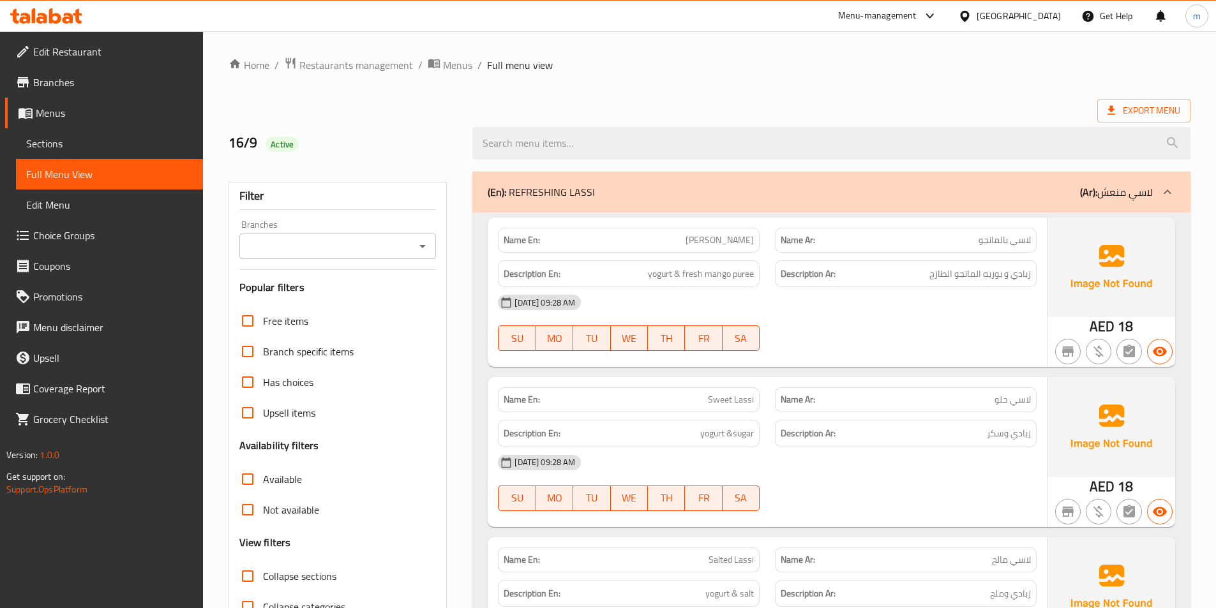
click at [1003, 192] on div "(En): REFRESHING LASSI (Ar): لاسي منعش" at bounding box center [820, 192] width 665 height 15
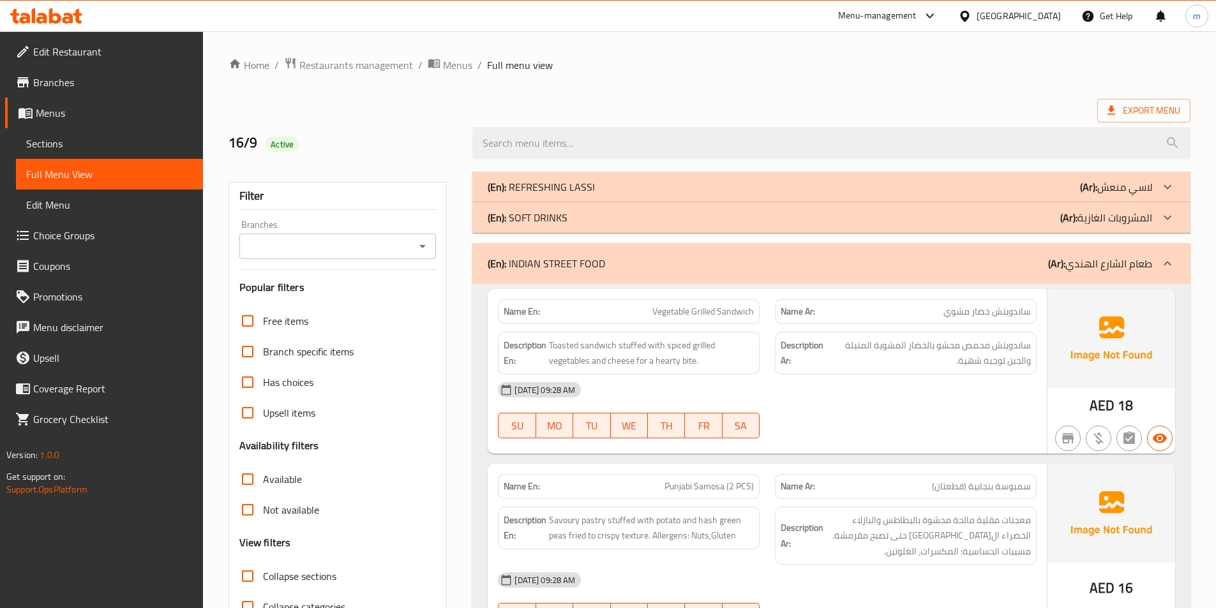
click at [1018, 227] on div "(En): SOFT DRINKS (Ar): المشروبات الغازية" at bounding box center [831, 217] width 718 height 31
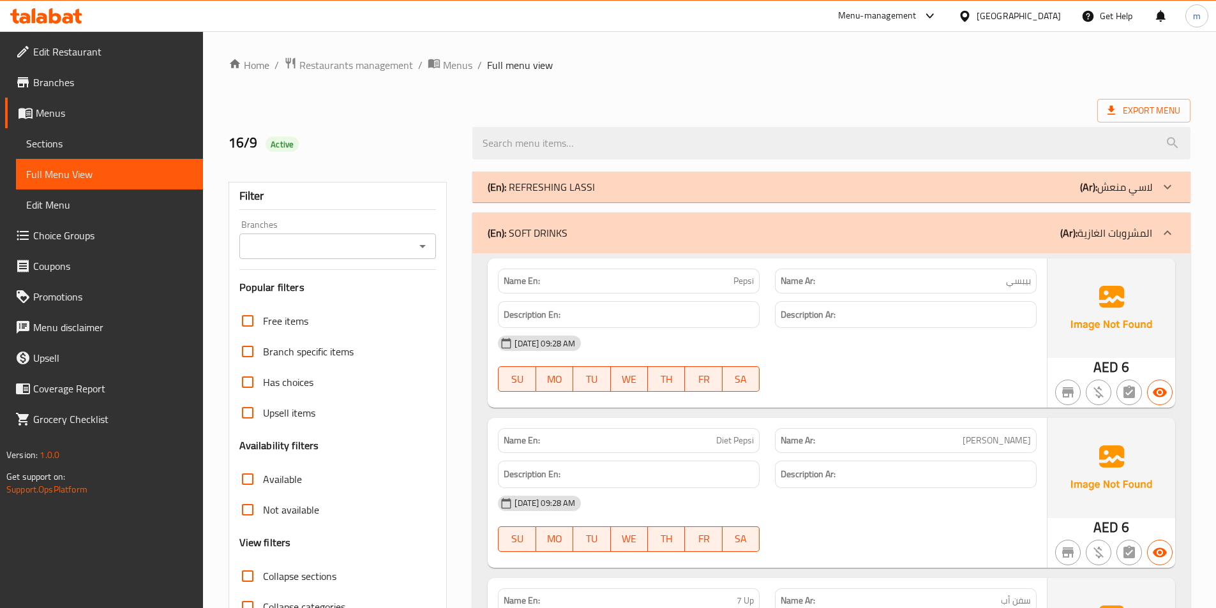
click at [1037, 229] on div "(En): SOFT DRINKS (Ar): المشروبات الغازية" at bounding box center [820, 232] width 665 height 15
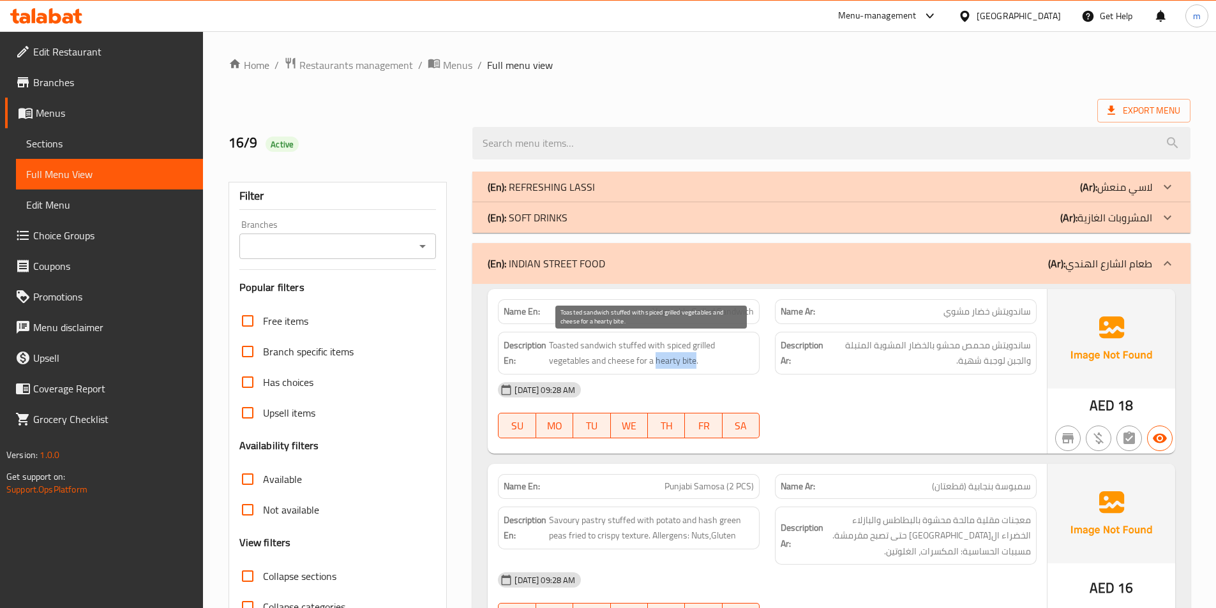
drag, startPoint x: 656, startPoint y: 361, endPoint x: 697, endPoint y: 359, distance: 40.9
click at [697, 359] on span "Toasted sandwich stuffed with spiced grilled vegetables and cheese for a hearty…" at bounding box center [651, 353] width 205 height 31
copy span "hearty bite"
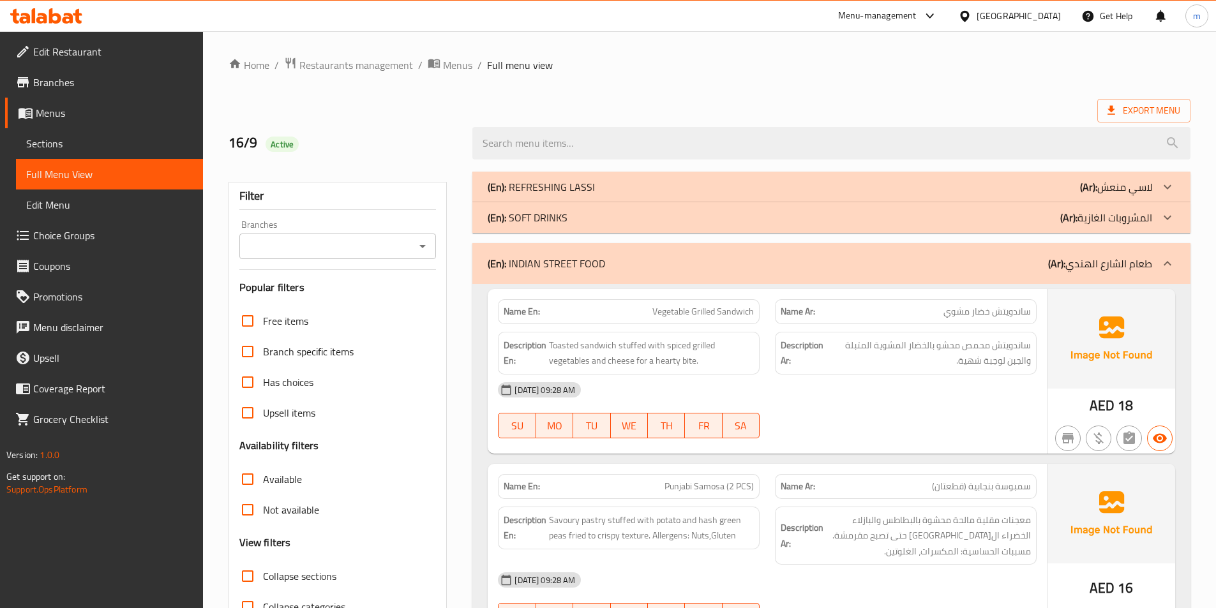
click at [716, 378] on div "[DATE] 09:28 AM" at bounding box center [767, 390] width 554 height 31
drag, startPoint x: 681, startPoint y: 361, endPoint x: 696, endPoint y: 363, distance: 15.4
click at [696, 363] on span "Toasted sandwich stuffed with spiced grilled vegetables and cheese for a hearty…" at bounding box center [651, 353] width 205 height 31
copy span "bite"
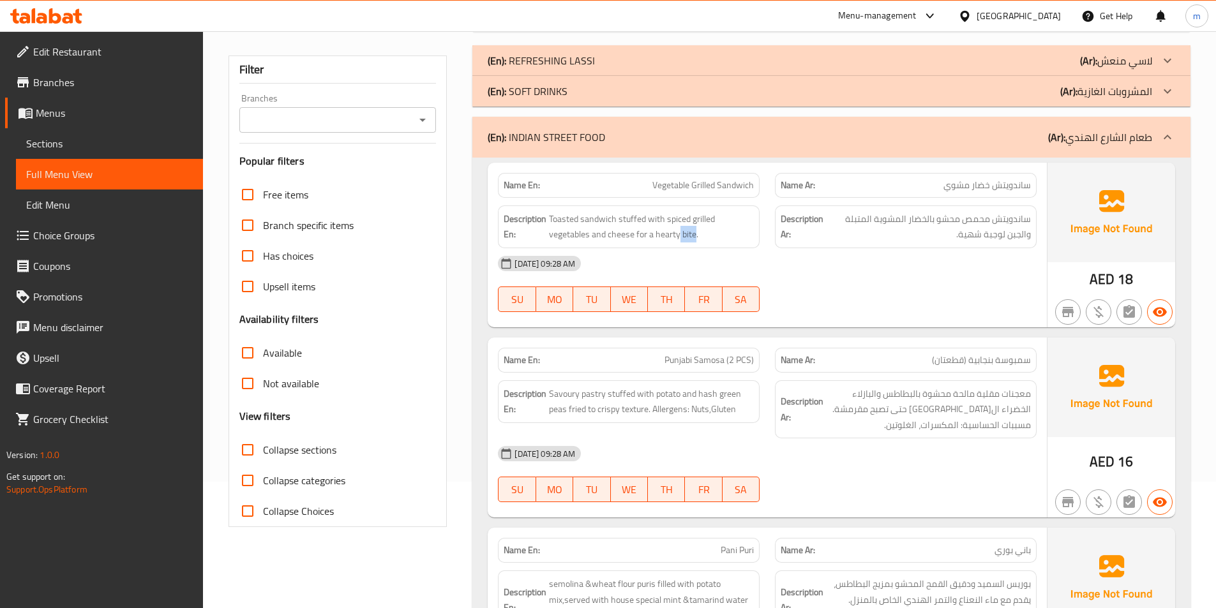
scroll to position [128, 0]
click at [954, 88] on div "(En): SOFT DRINKS (Ar): المشروبات الغازية" at bounding box center [820, 89] width 665 height 15
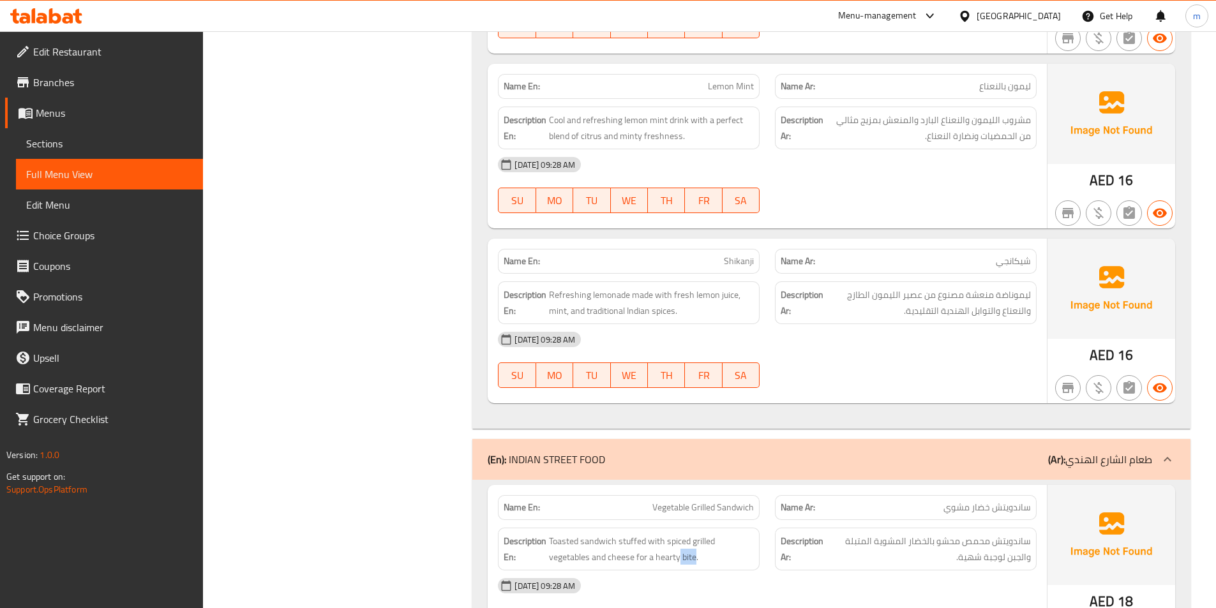
scroll to position [1468, 0]
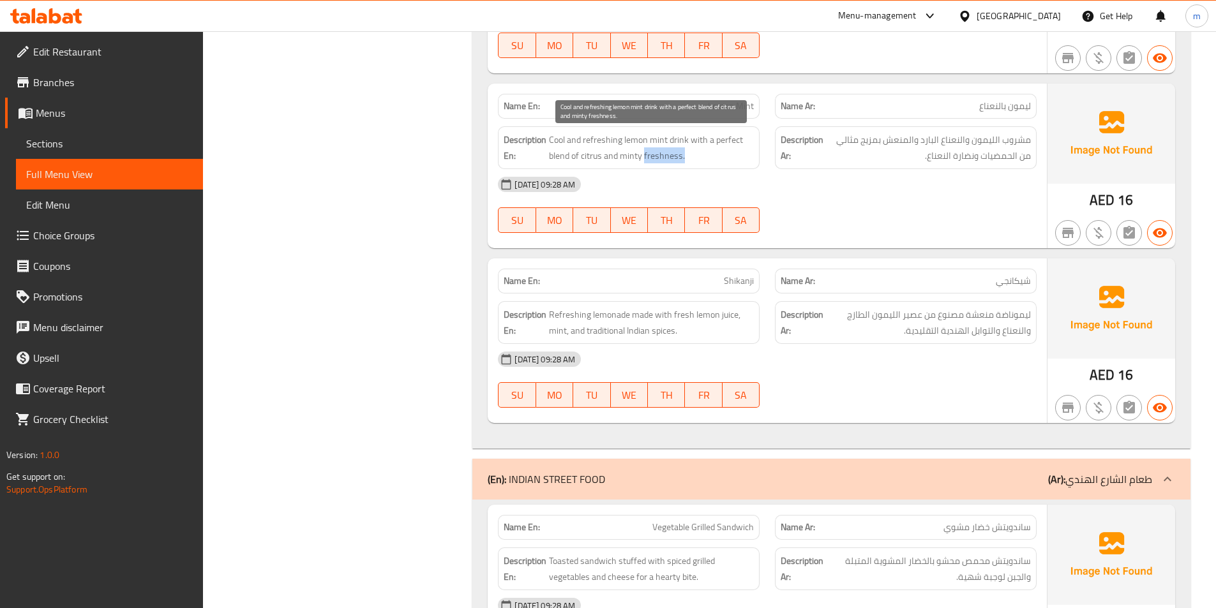
drag, startPoint x: 644, startPoint y: 156, endPoint x: 682, endPoint y: 155, distance: 38.3
click at [682, 155] on span "Cool and refreshing lemon mint drink with a perfect blend of citrus and minty f…" at bounding box center [651, 147] width 205 height 31
copy span "freshness."
click at [940, 346] on div "[DATE] 09:28 AM" at bounding box center [767, 359] width 554 height 31
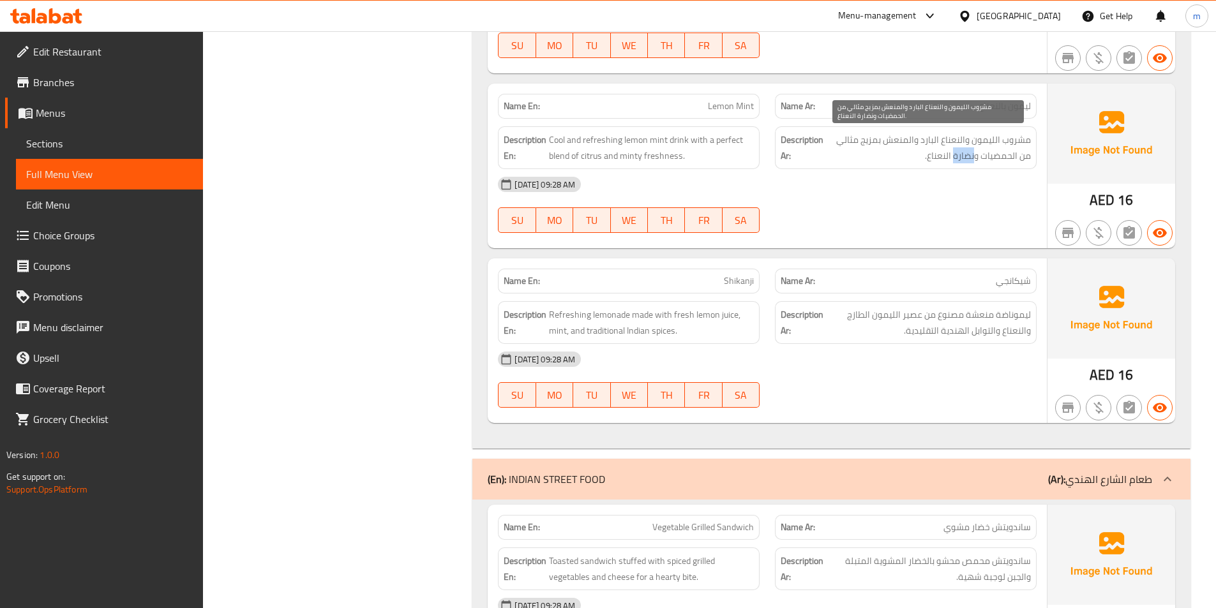
drag, startPoint x: 955, startPoint y: 155, endPoint x: 974, endPoint y: 154, distance: 19.2
click at [974, 154] on span "مشروب الليمون والنعناع البارد والمنعش بمزيج مثالي من الحمضيات ونضارة النعناع." at bounding box center [928, 147] width 205 height 31
copy span "نضارة"
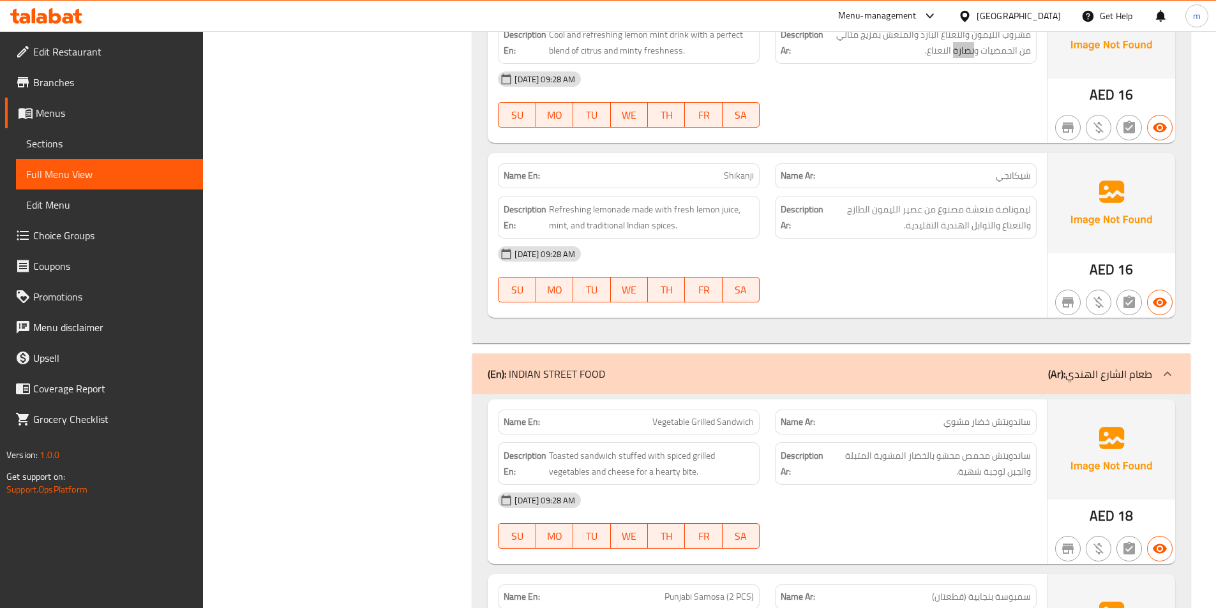
scroll to position [1596, 0]
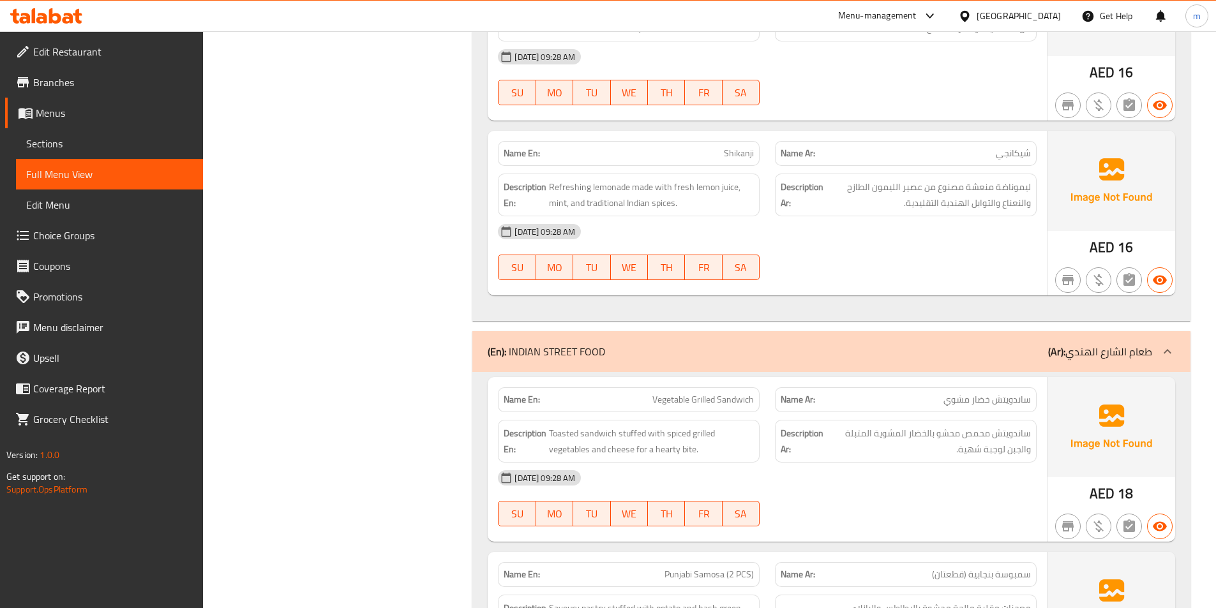
click at [901, 274] on div at bounding box center [905, 280] width 277 height 15
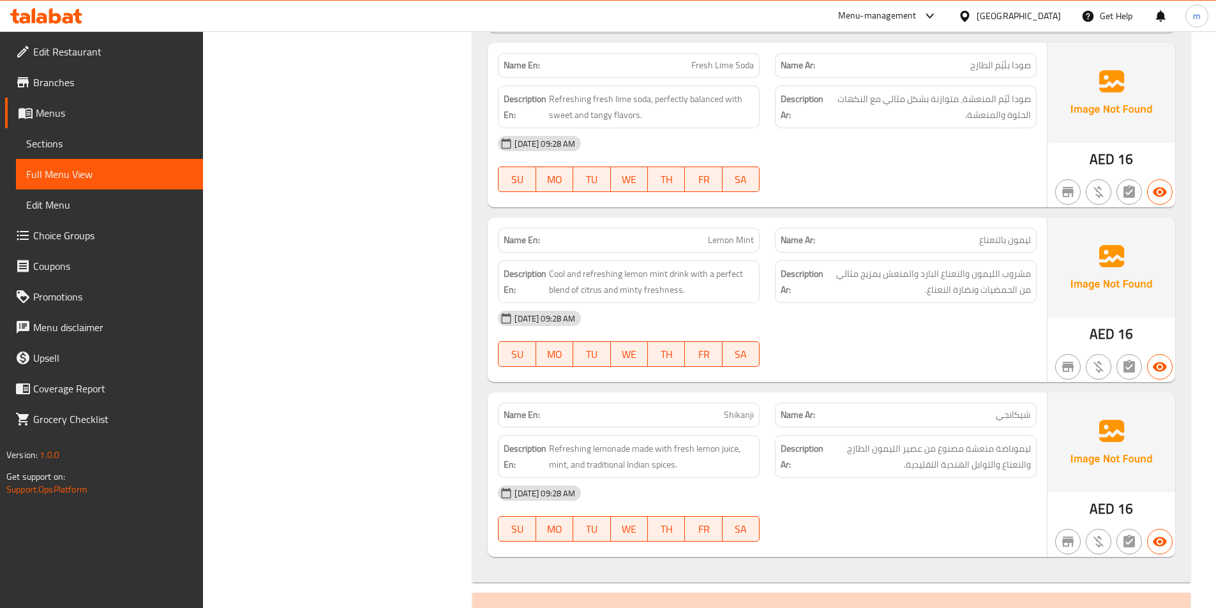
scroll to position [1277, 0]
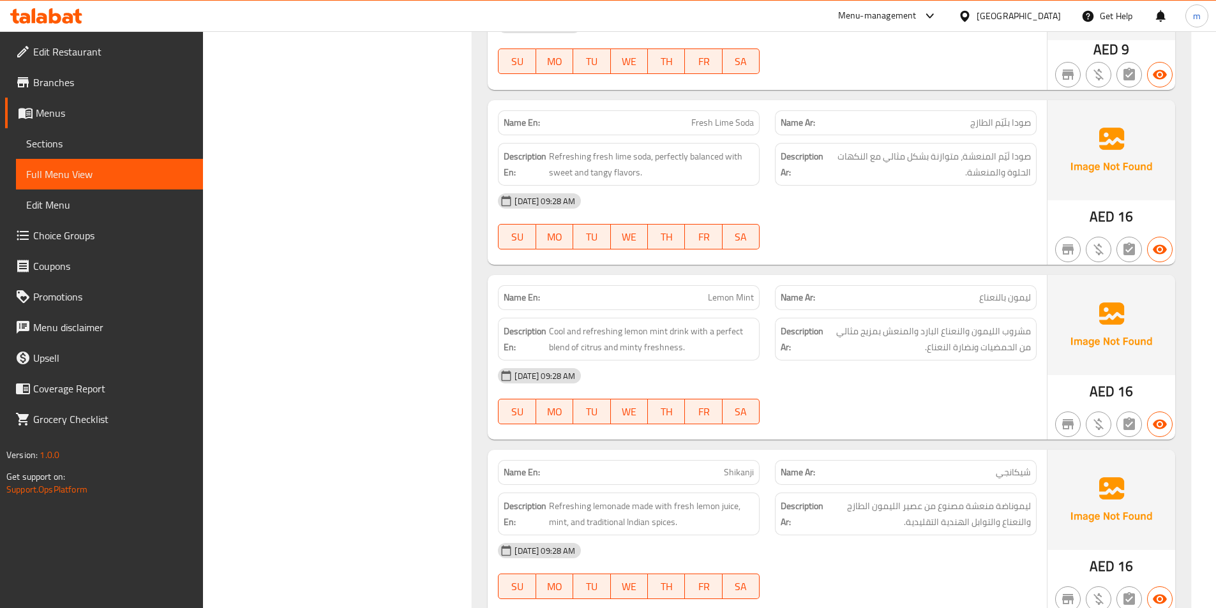
click at [621, 172] on span "Refreshing fresh lime soda, perfectly balanced with sweet and tangy flavors." at bounding box center [651, 164] width 205 height 31
copy span "flavors"
click at [836, 155] on span "صودا لَيّم المنعشة، متوازنة بشكل مثالي مع النكهات الحلوة والمنعشة." at bounding box center [929, 164] width 204 height 31
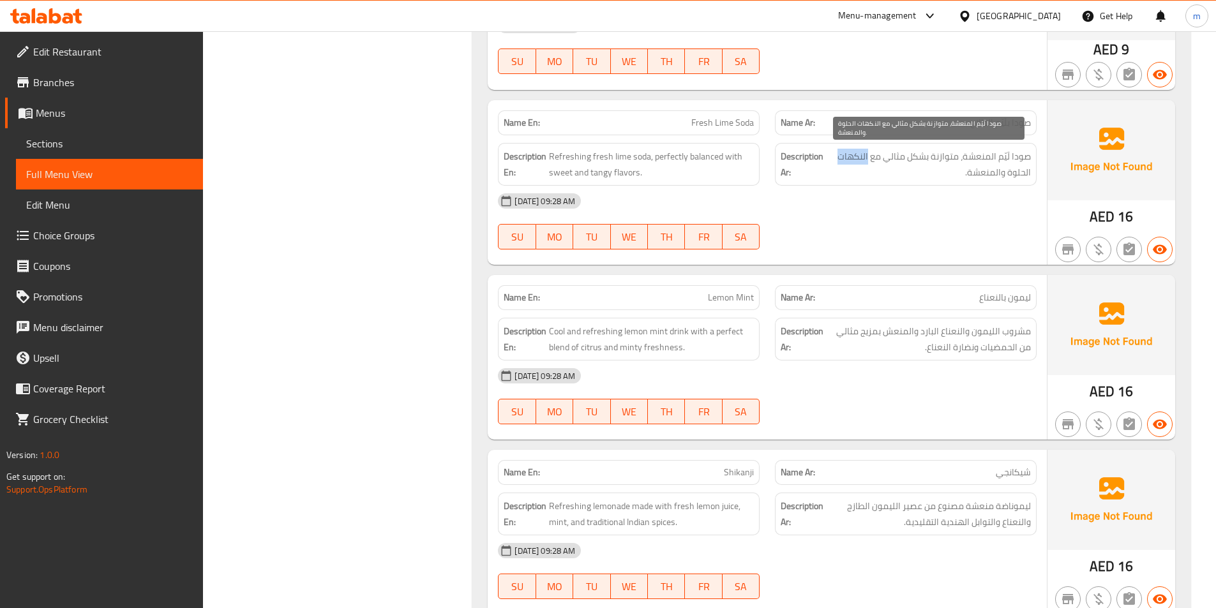
copy span "النكهات"
click at [1004, 386] on div "[DATE] 09:28 AM" at bounding box center [767, 376] width 554 height 31
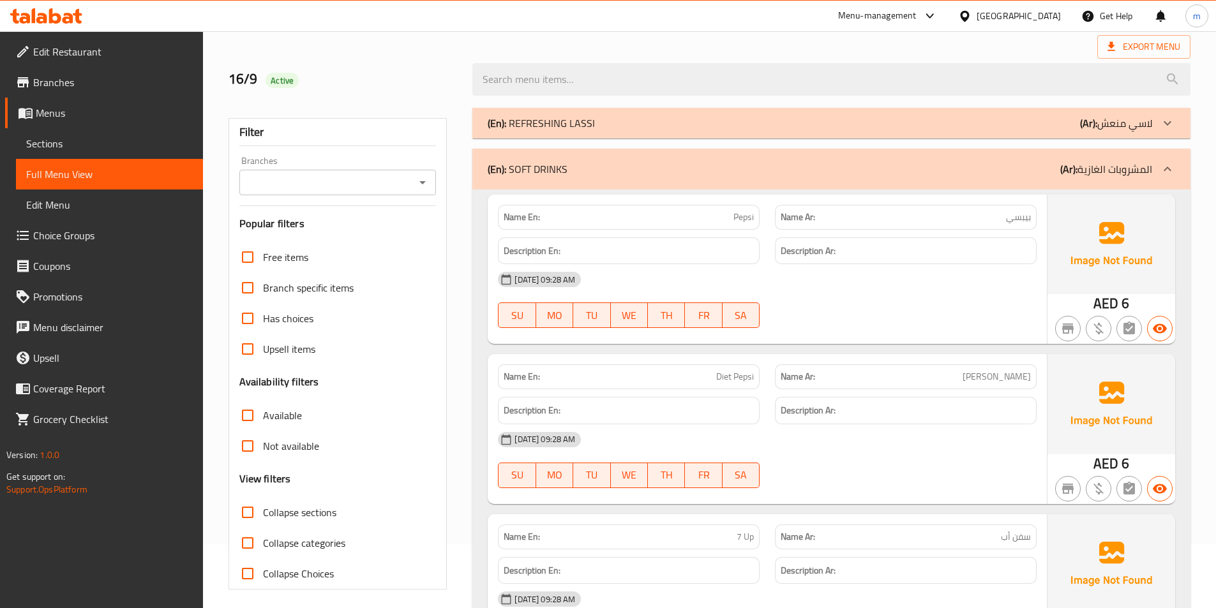
scroll to position [0, 0]
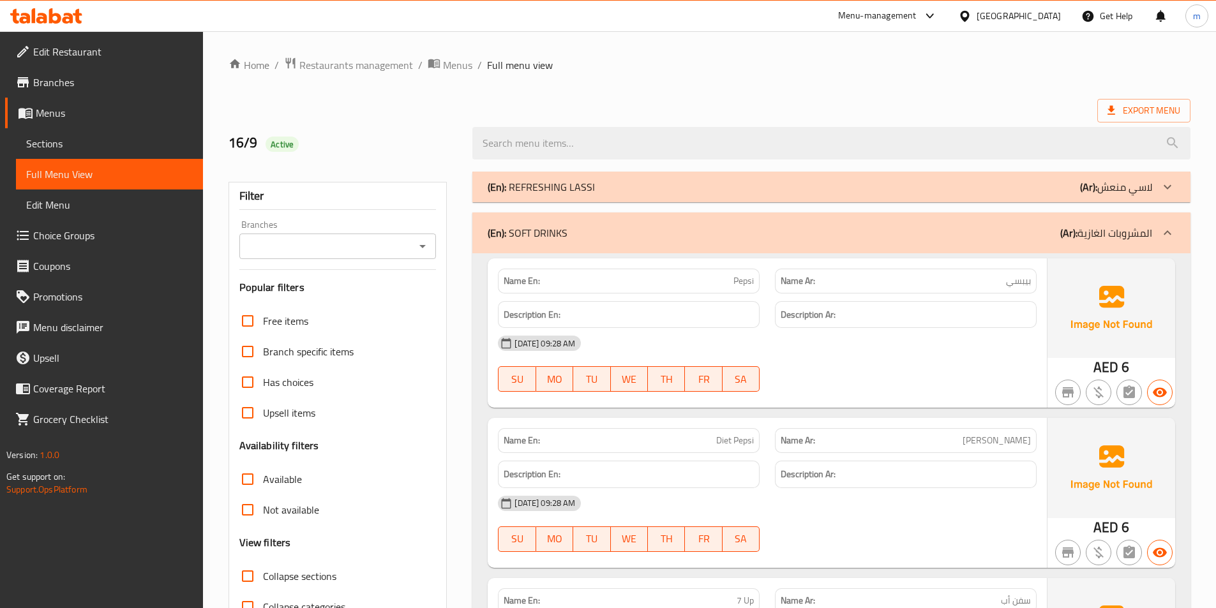
click at [1110, 228] on p "(Ar): المشروبات الغازية" at bounding box center [1106, 232] width 92 height 15
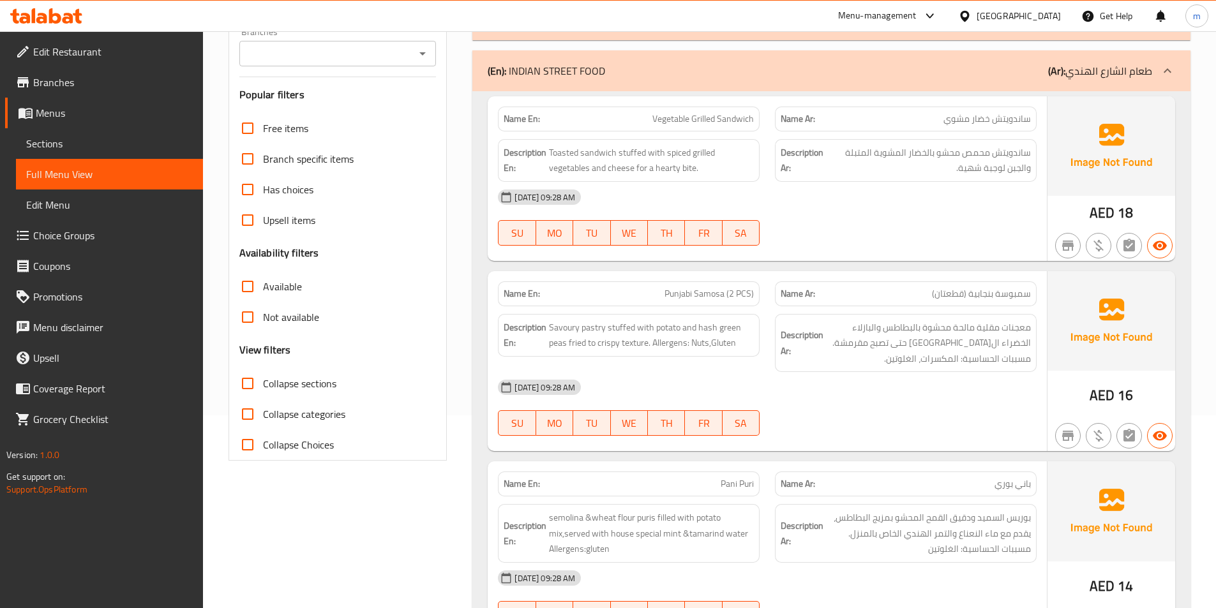
scroll to position [192, 0]
drag, startPoint x: 697, startPoint y: 295, endPoint x: 724, endPoint y: 292, distance: 27.6
click at [724, 292] on span "Punjabi Samosa (2 PCS)" at bounding box center [709, 295] width 89 height 13
copy span "Samosa"
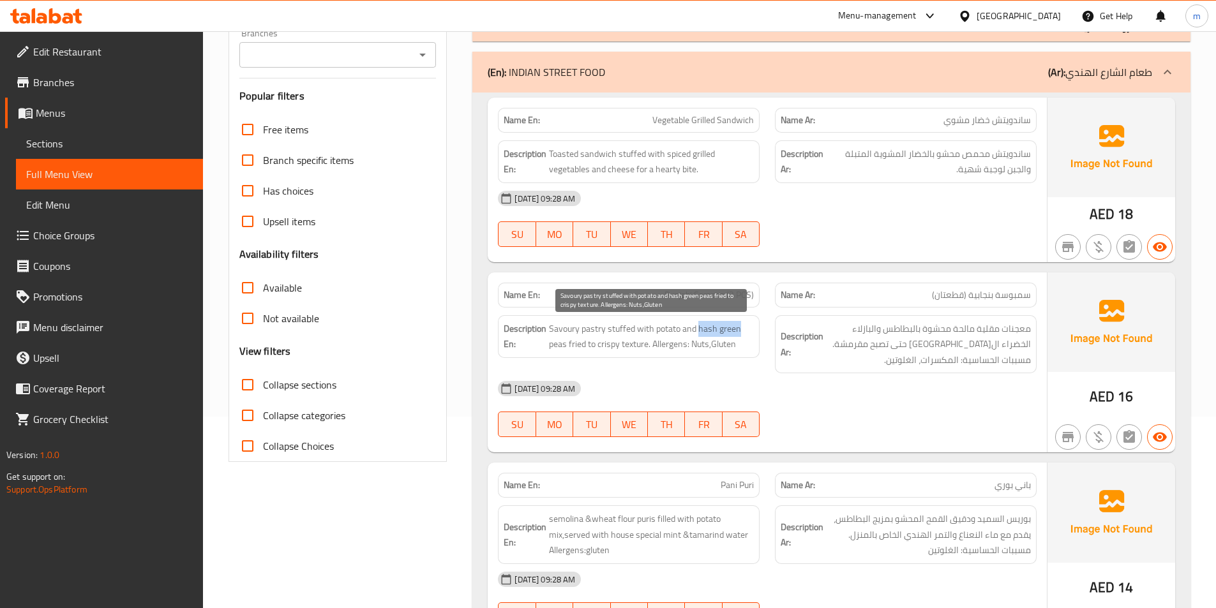
drag, startPoint x: 698, startPoint y: 330, endPoint x: 740, endPoint y: 332, distance: 42.2
click at [740, 332] on span "Savoury pastry stuffed with potato and hash green peas fried to crispy texture.…" at bounding box center [651, 336] width 205 height 31
drag, startPoint x: 548, startPoint y: 343, endPoint x: 566, endPoint y: 346, distance: 17.5
click at [566, 346] on h6 "Description En: Savoury pastry stuffed with potato and hash green peas fried to…" at bounding box center [629, 336] width 250 height 31
copy span "peas"
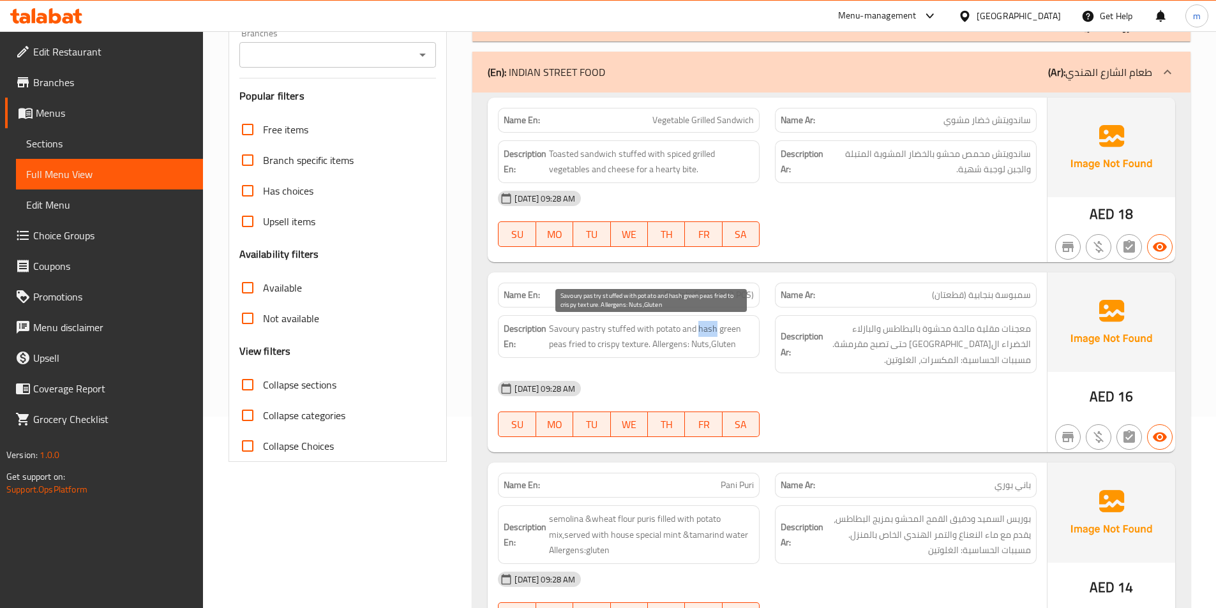
drag, startPoint x: 698, startPoint y: 329, endPoint x: 715, endPoint y: 330, distance: 16.6
click at [715, 330] on span "Savoury pastry stuffed with potato and hash green peas fried to crispy texture.…" at bounding box center [651, 336] width 205 height 31
copy span "hash"
click at [613, 350] on span "Savoury pastry stuffed with potato and hash green peas fried to crispy texture.…" at bounding box center [651, 336] width 205 height 31
drag, startPoint x: 622, startPoint y: 346, endPoint x: 651, endPoint y: 344, distance: 28.8
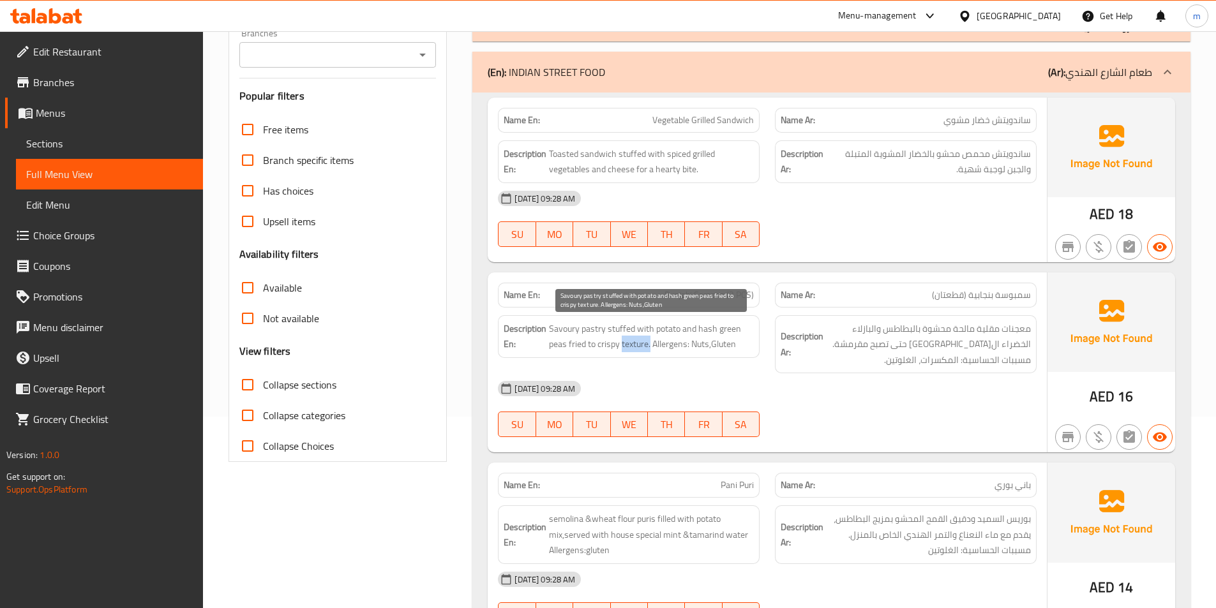
click at [651, 344] on span "Savoury pastry stuffed with potato and hash green peas fried to crispy texture.…" at bounding box center [651, 336] width 205 height 31
copy span "texture."
click at [593, 294] on p "Name En: Punjabi Samosa (2 PCS)" at bounding box center [629, 295] width 250 height 13
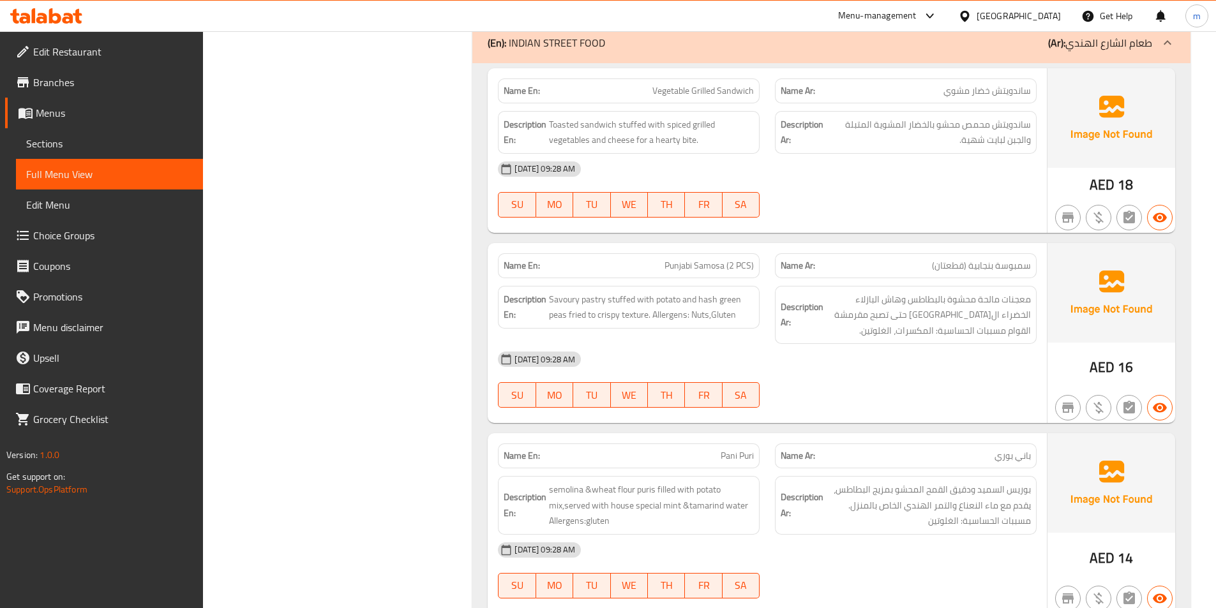
scroll to position [2554, 0]
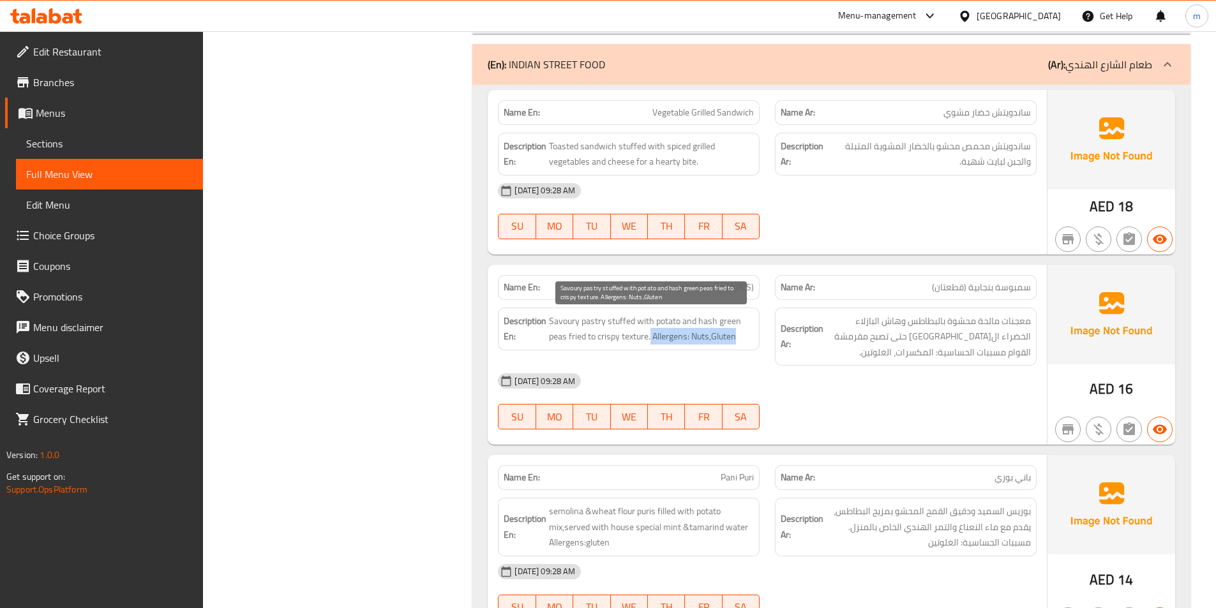
drag, startPoint x: 651, startPoint y: 340, endPoint x: 746, endPoint y: 338, distance: 95.2
click at [746, 338] on span "Savoury pastry stuffed with potato and hash green peas fried to crispy texture.…" at bounding box center [651, 328] width 205 height 31
copy span "Allergens: Nuts,Gluten"
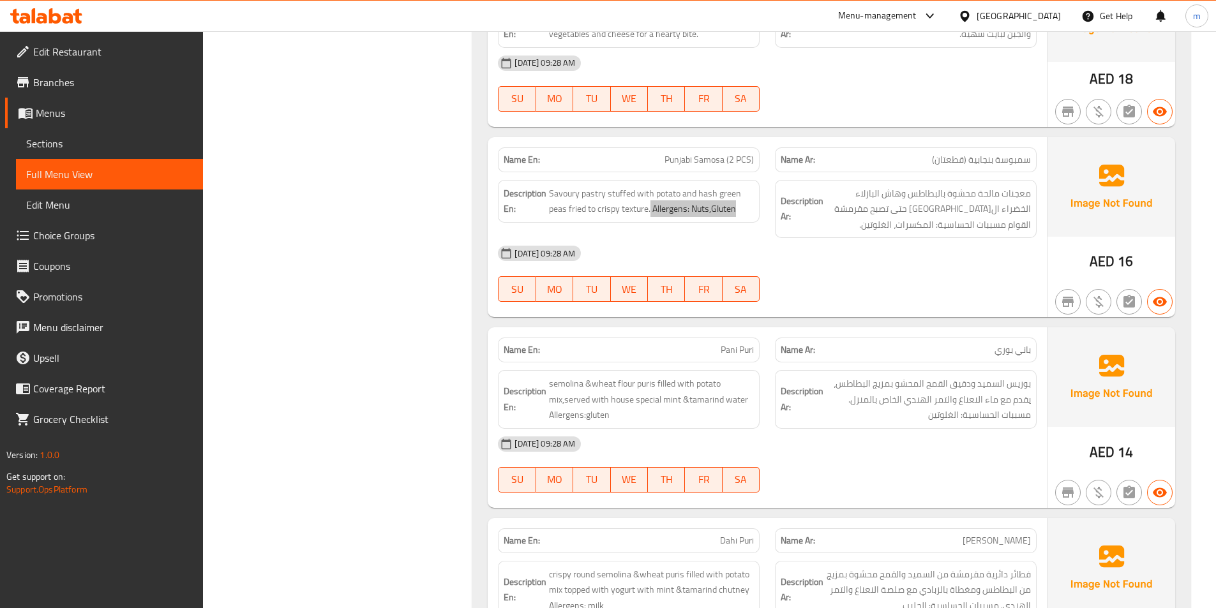
scroll to position [2745, 0]
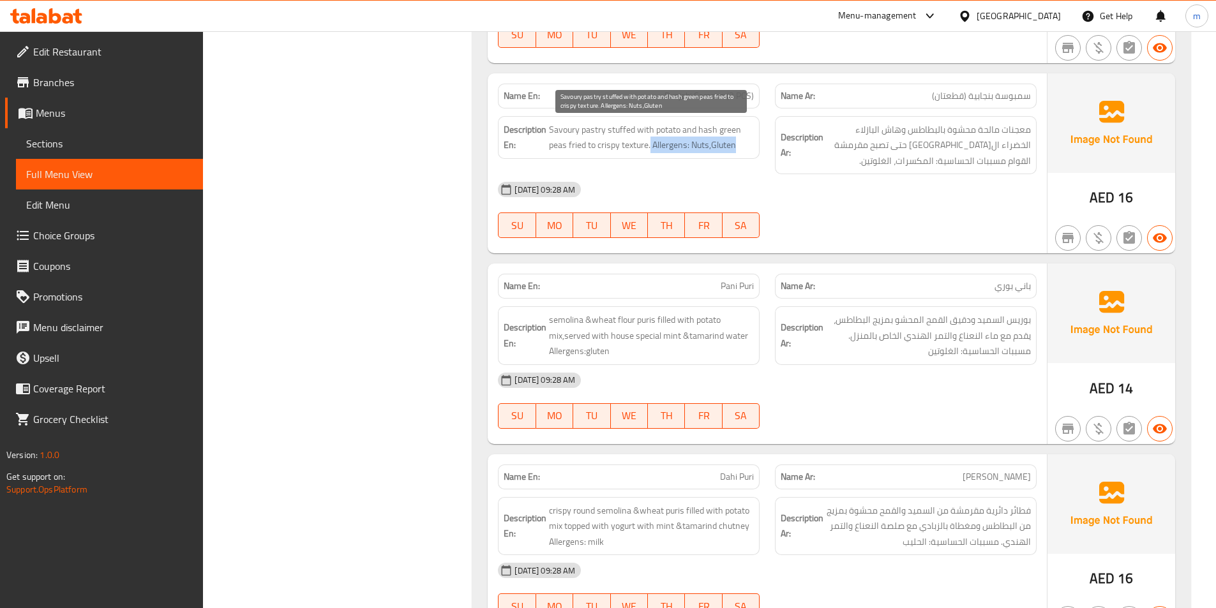
click at [645, 139] on span "Savoury pastry stuffed with potato and hash green peas fried to crispy texture.…" at bounding box center [651, 137] width 205 height 31
drag, startPoint x: 652, startPoint y: 146, endPoint x: 686, endPoint y: 147, distance: 33.9
click at [686, 147] on span "Savoury pastry stuffed with potato and hash green peas fried to crispy texture.…" at bounding box center [651, 137] width 205 height 31
copy span "Allergen"
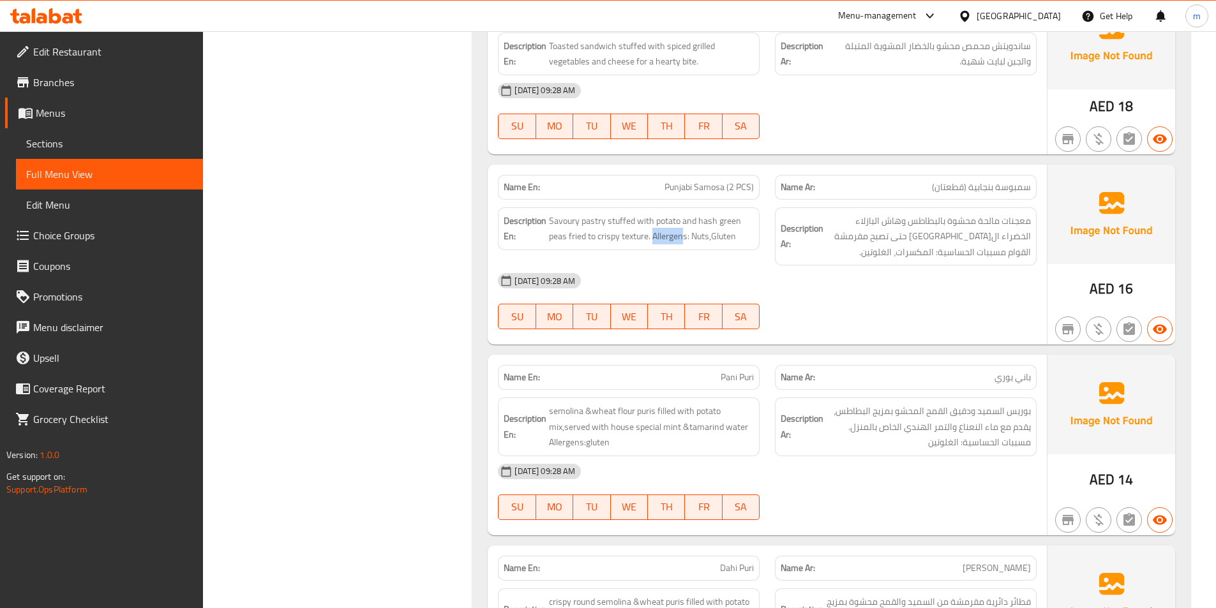
scroll to position [2617, 0]
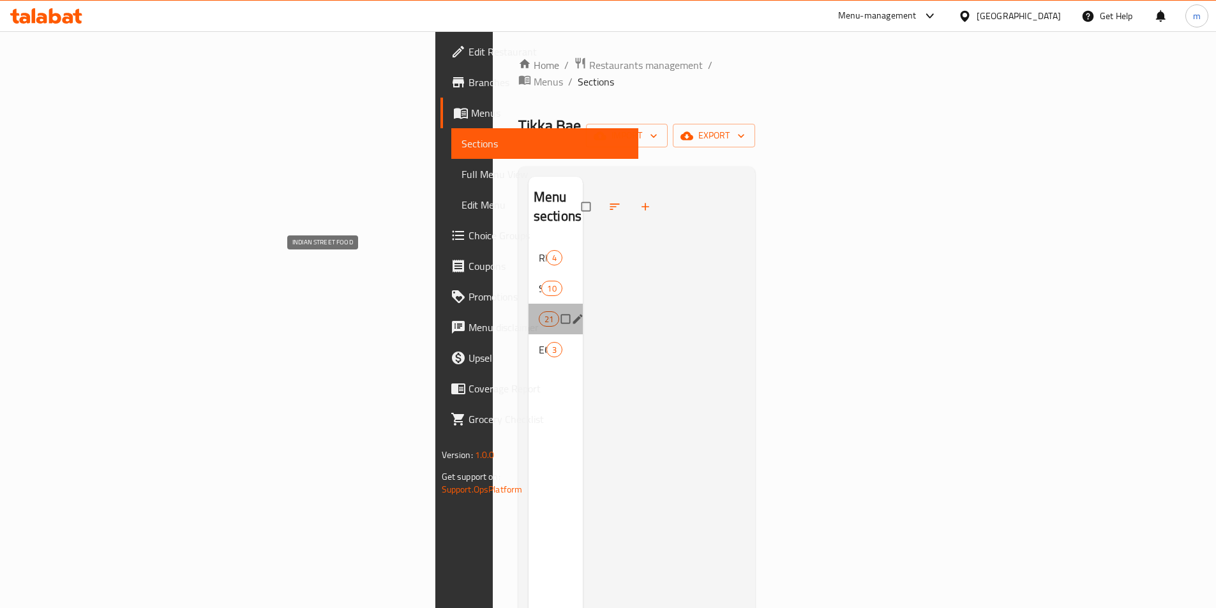
click at [539, 312] on span "INDIAN STREET FOOD" at bounding box center [539, 319] width 0 height 15
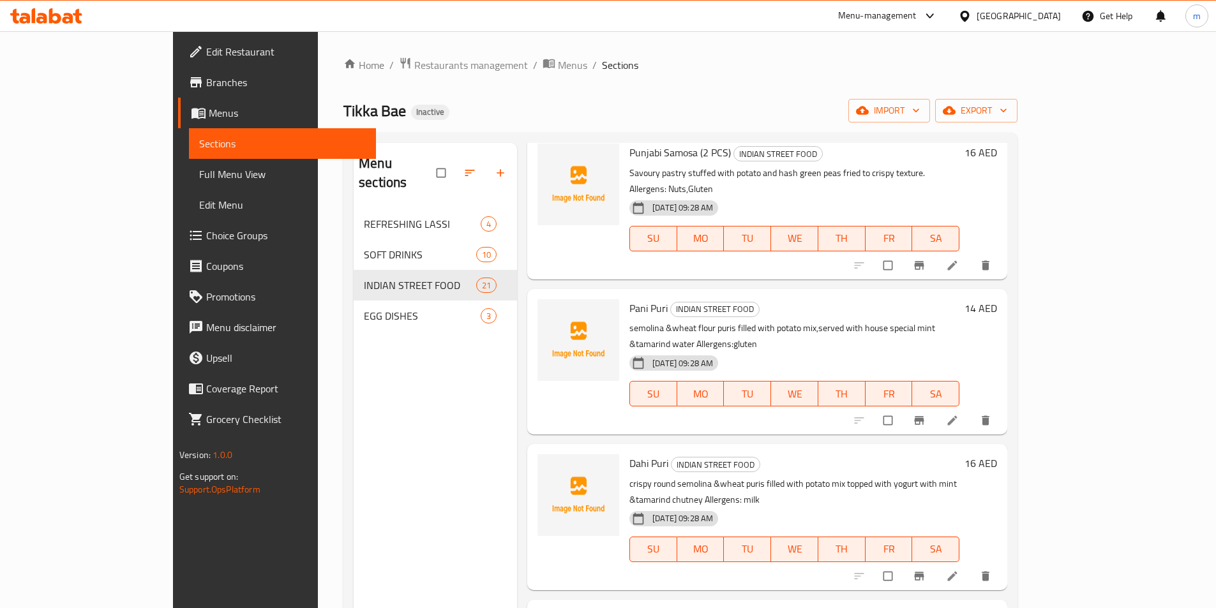
scroll to position [192, 0]
click at [959, 413] on icon at bounding box center [952, 419] width 13 height 13
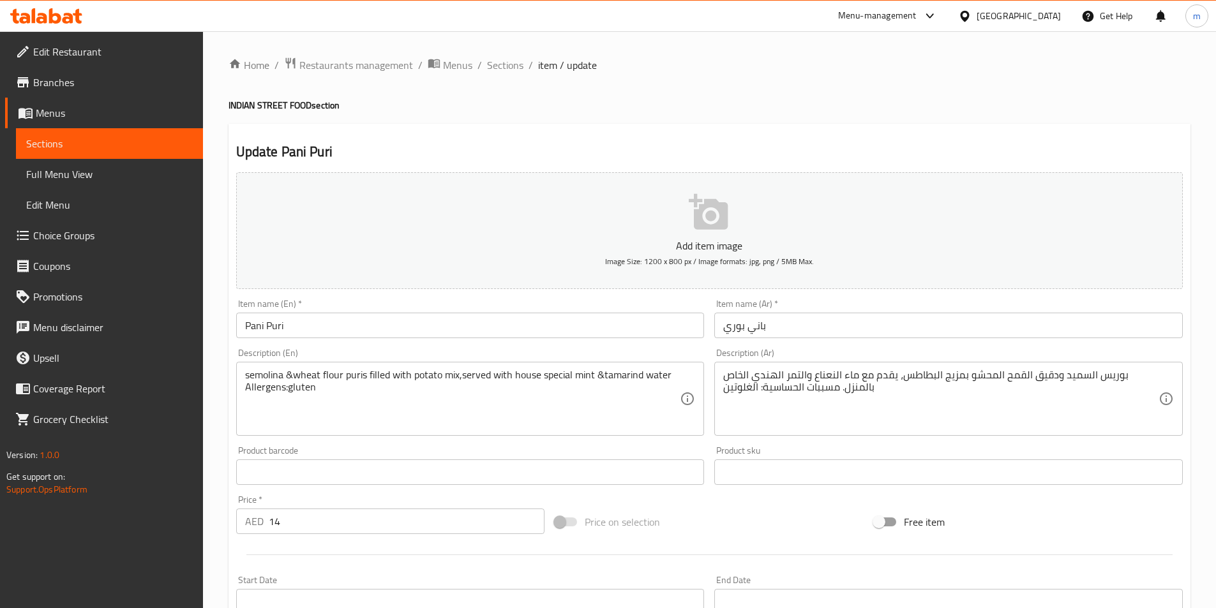
click at [138, 156] on link "Sections" at bounding box center [109, 143] width 187 height 31
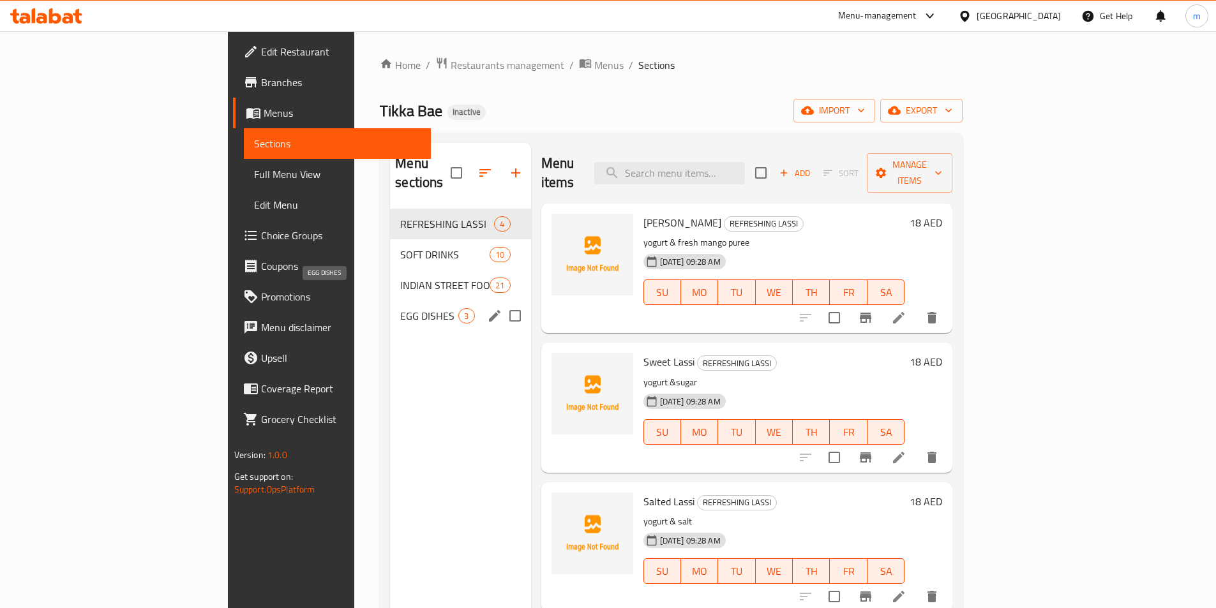
click at [400, 308] on span "EGG DISHES" at bounding box center [429, 315] width 58 height 15
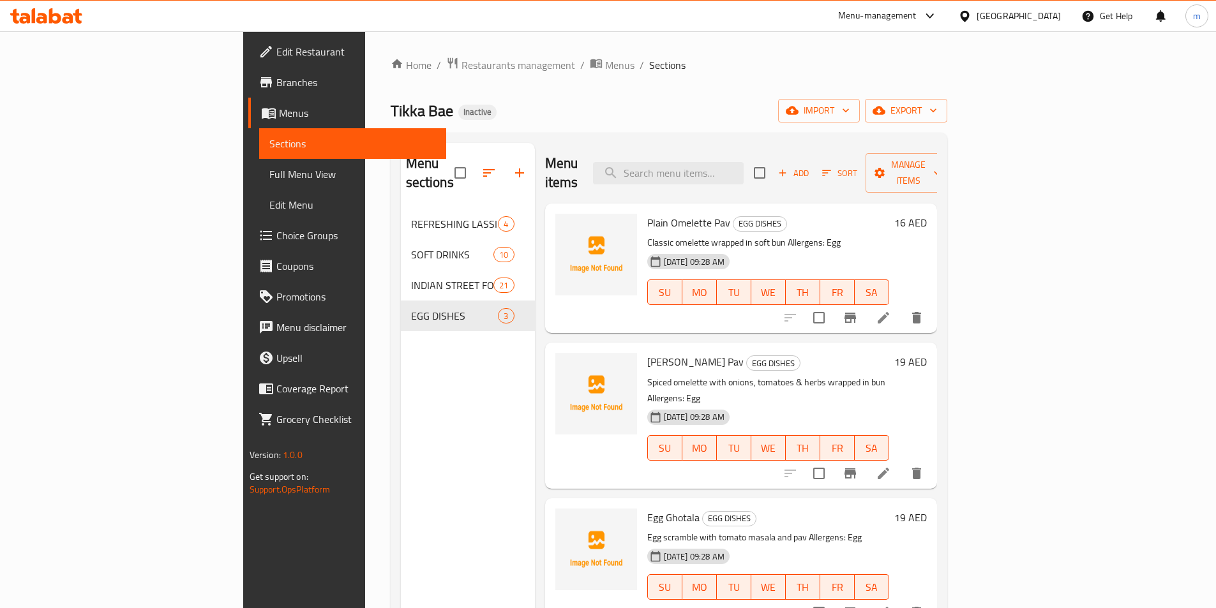
click at [891, 310] on icon at bounding box center [883, 317] width 15 height 15
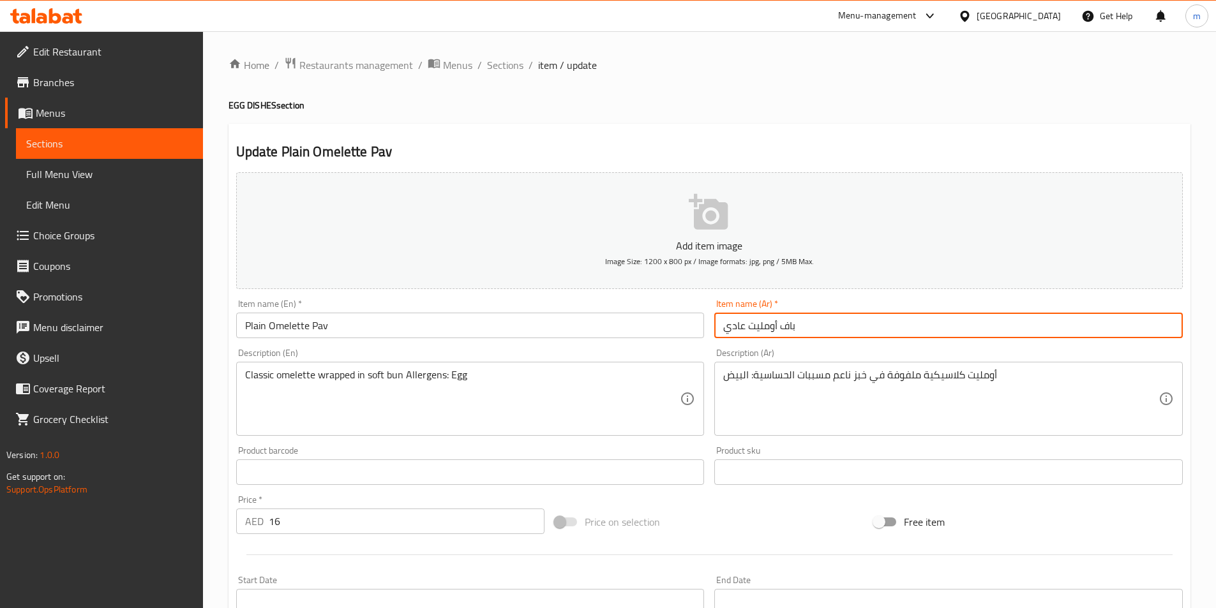
drag, startPoint x: 742, startPoint y: 324, endPoint x: 724, endPoint y: 327, distance: 18.1
click at [724, 327] on input "باف أومليت عادي" at bounding box center [948, 326] width 469 height 26
drag, startPoint x: 744, startPoint y: 331, endPoint x: 719, endPoint y: 331, distance: 24.9
click at [719, 331] on input "باف أومليت عادي" at bounding box center [948, 326] width 469 height 26
type input "باف أومليت سادة"
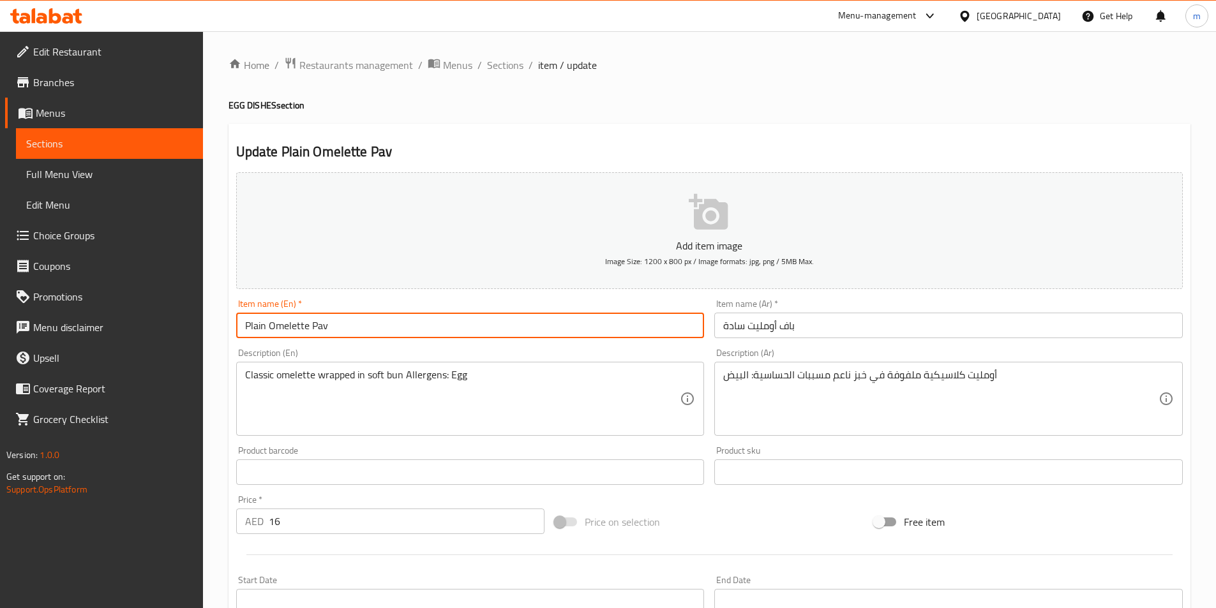
drag, startPoint x: 270, startPoint y: 328, endPoint x: 220, endPoint y: 331, distance: 49.9
click at [220, 331] on div "Home / Restaurants management / Menus / Sections / item / update EGG DISHES sec…" at bounding box center [709, 466] width 1013 height 871
drag, startPoint x: 310, startPoint y: 325, endPoint x: 331, endPoint y: 325, distance: 21.1
click at [331, 325] on input "Plain Omelette Pav" at bounding box center [470, 326] width 469 height 26
click at [785, 79] on div "Home / Restaurants management / Menus / Sections / item / update EGG DISHES sec…" at bounding box center [710, 467] width 962 height 820
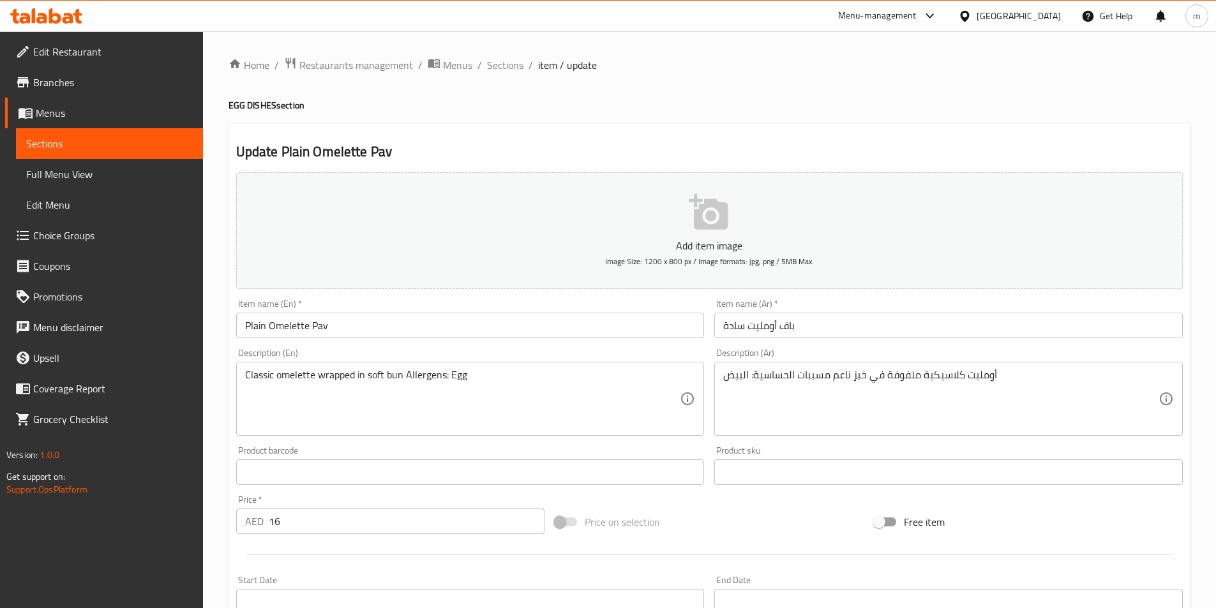
click at [937, 144] on h2 "Update Plain Omelette Pav" at bounding box center [709, 151] width 947 height 19
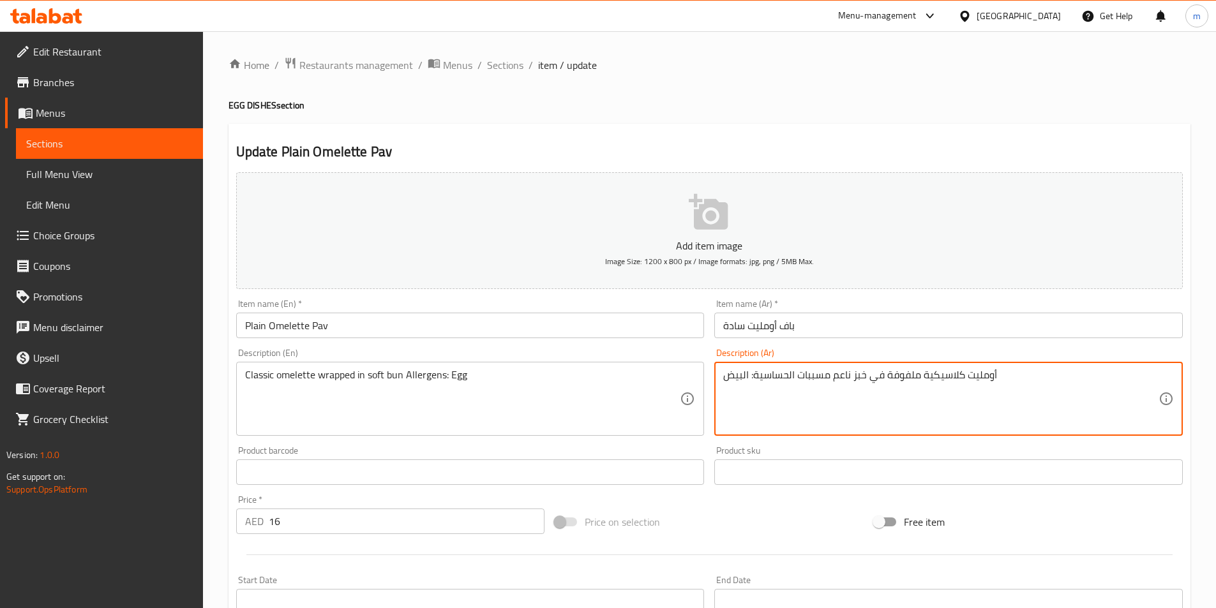
drag, startPoint x: 886, startPoint y: 377, endPoint x: 921, endPoint y: 375, distance: 34.5
drag, startPoint x: 886, startPoint y: 379, endPoint x: 901, endPoint y: 375, distance: 15.2
click at [901, 375] on textarea "أومليت كلاسيكية رابد في خبز ناعم مسببات الحساسية: البيض" at bounding box center [940, 399] width 435 height 61
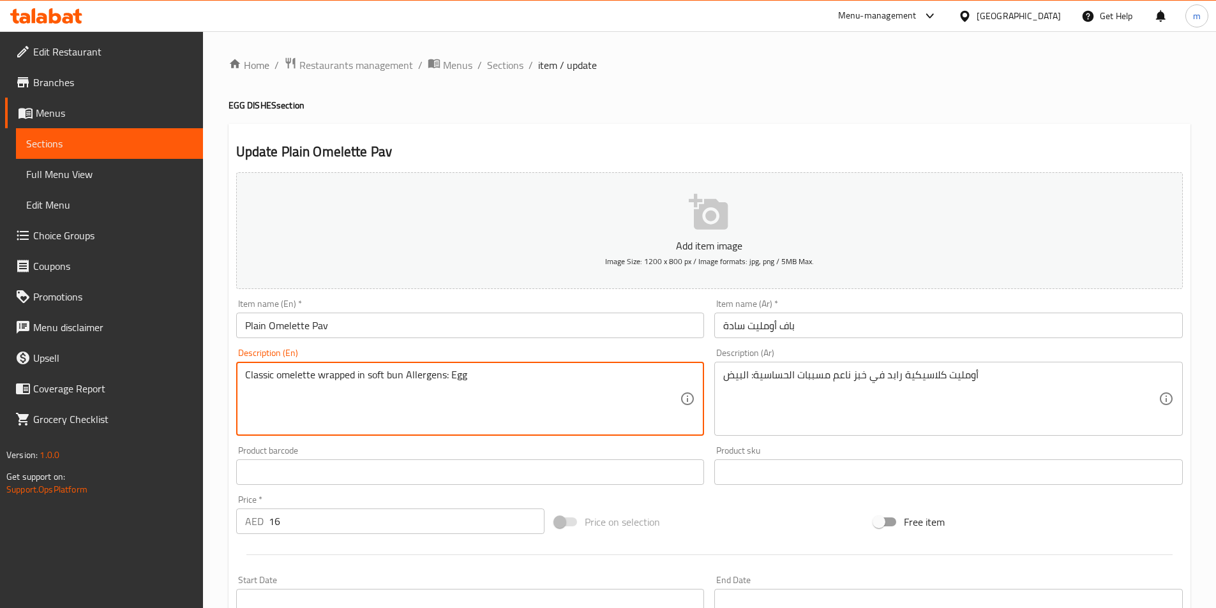
drag, startPoint x: 316, startPoint y: 375, endPoint x: 337, endPoint y: 377, distance: 21.2
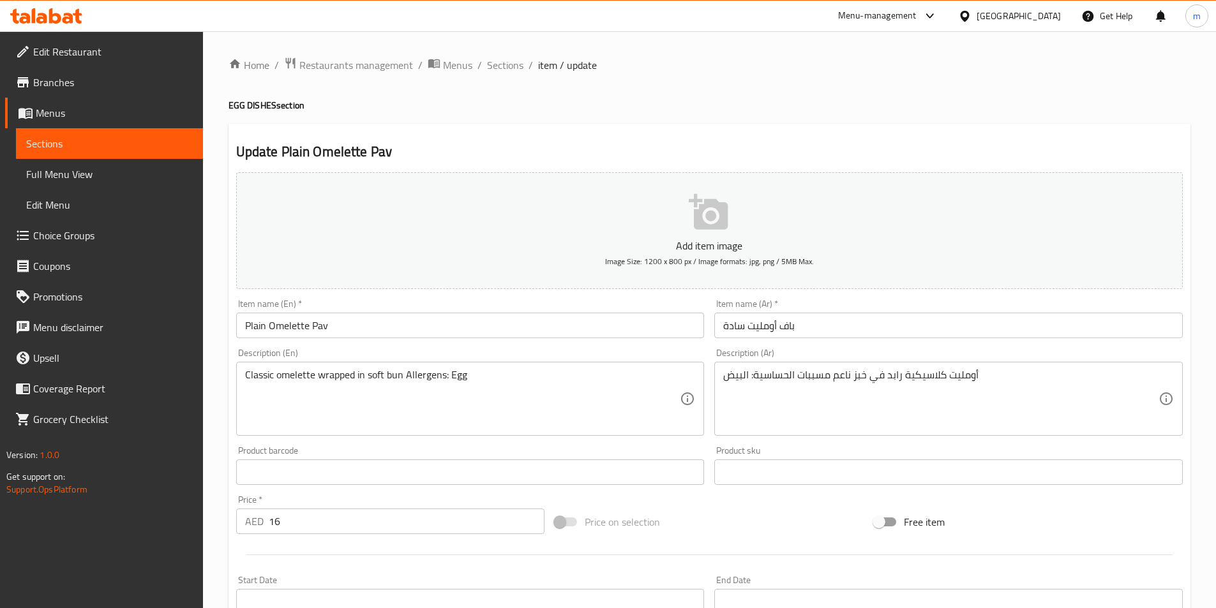
click at [373, 378] on textarea "Classic omelette wrapped in soft bun Allergens: Egg" at bounding box center [462, 399] width 435 height 61
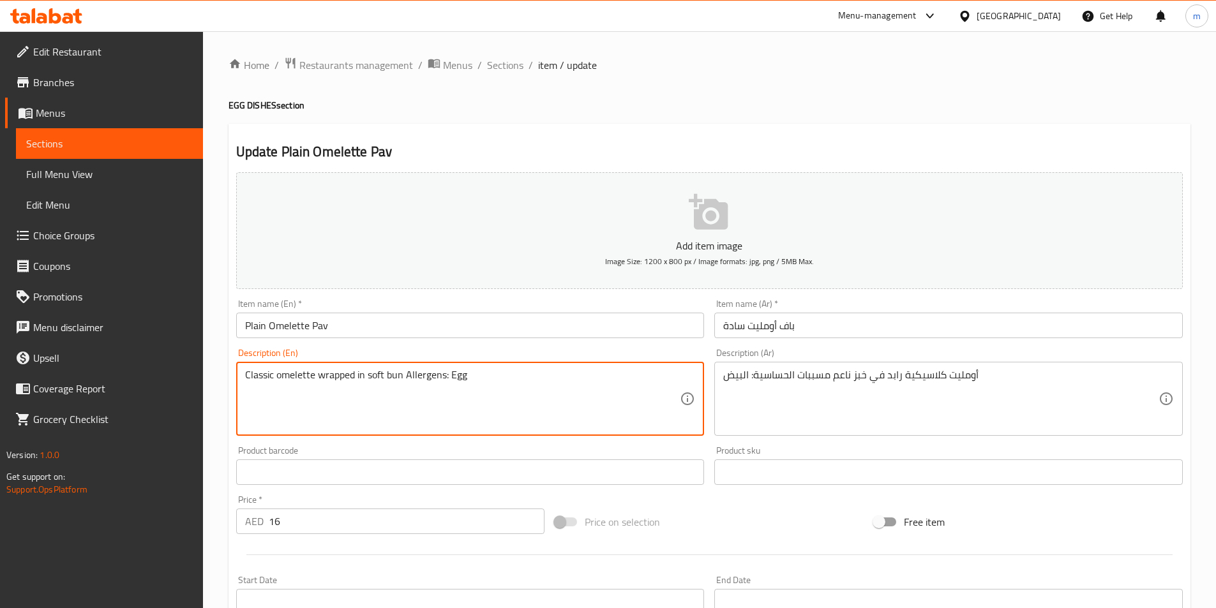
drag, startPoint x: 332, startPoint y: 377, endPoint x: 356, endPoint y: 375, distance: 24.3
click at [356, 375] on textarea "Classic omelette wrapped in soft bun Allergens: Egg" at bounding box center [462, 399] width 435 height 61
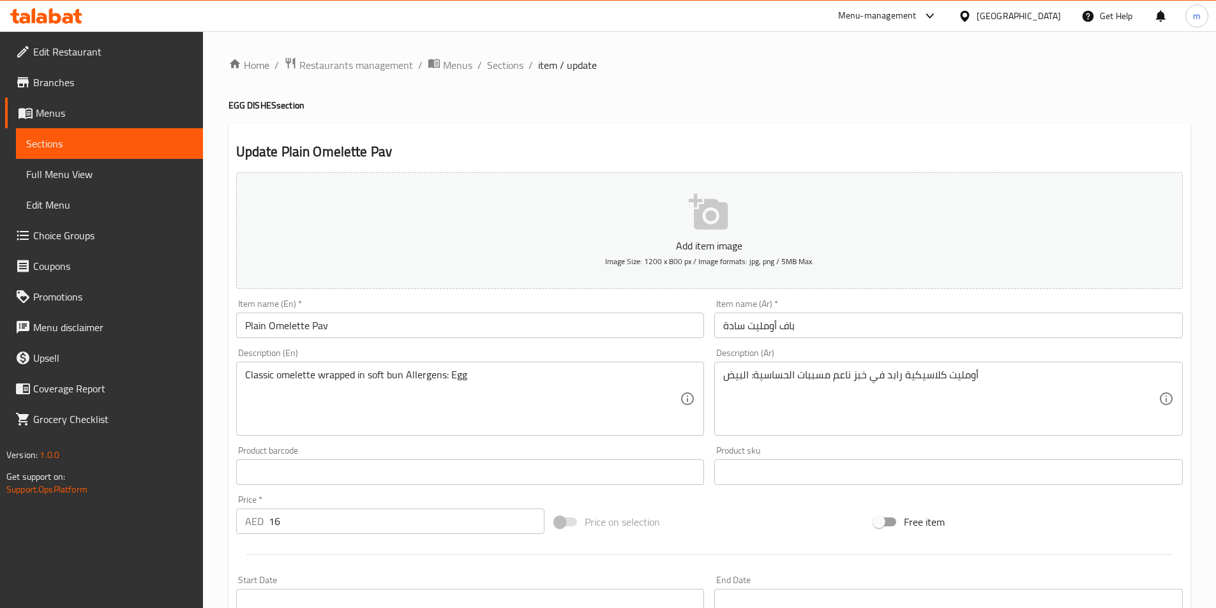
drag, startPoint x: 875, startPoint y: 123, endPoint x: 870, endPoint y: 110, distance: 13.8
click at [874, 121] on div "Home / Restaurants management / Menus / Sections / item / update EGG DISHES sec…" at bounding box center [710, 467] width 962 height 820
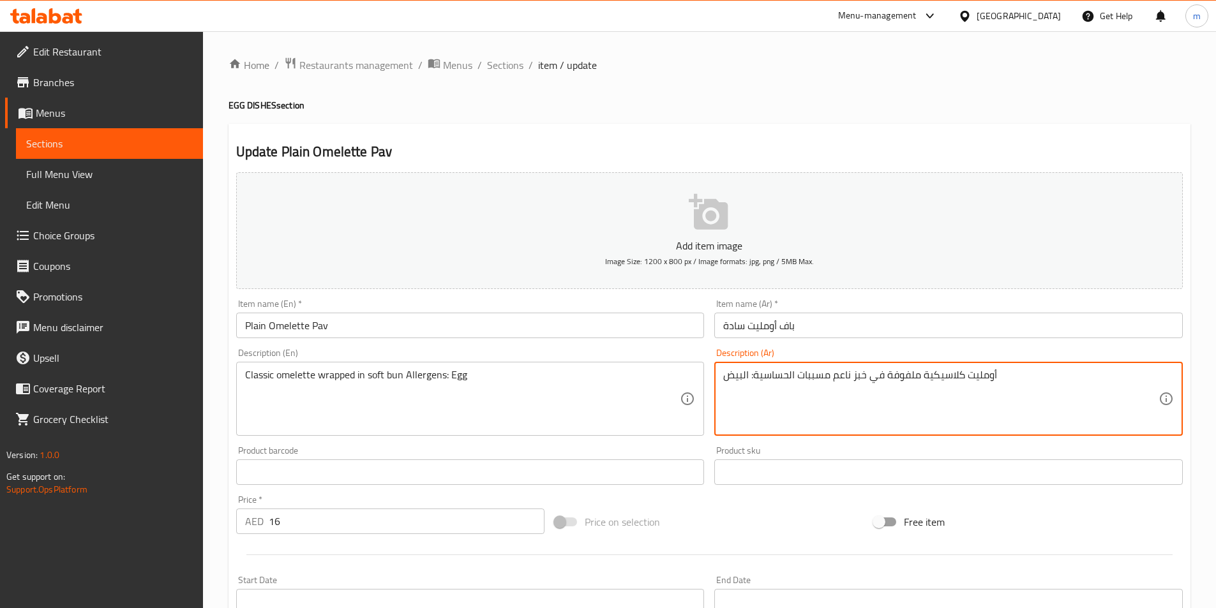
click at [875, 121] on div "Home / Restaurants management / Menus / Sections / item / update EGG DISHES sec…" at bounding box center [710, 467] width 962 height 820
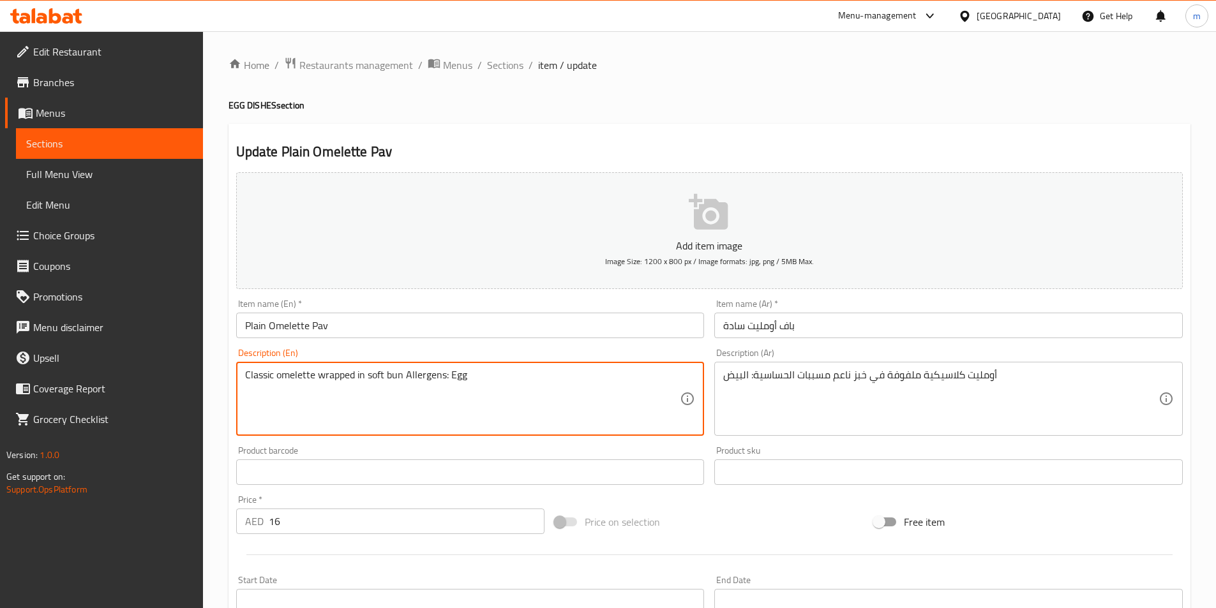
drag, startPoint x: 315, startPoint y: 377, endPoint x: 354, endPoint y: 376, distance: 38.9
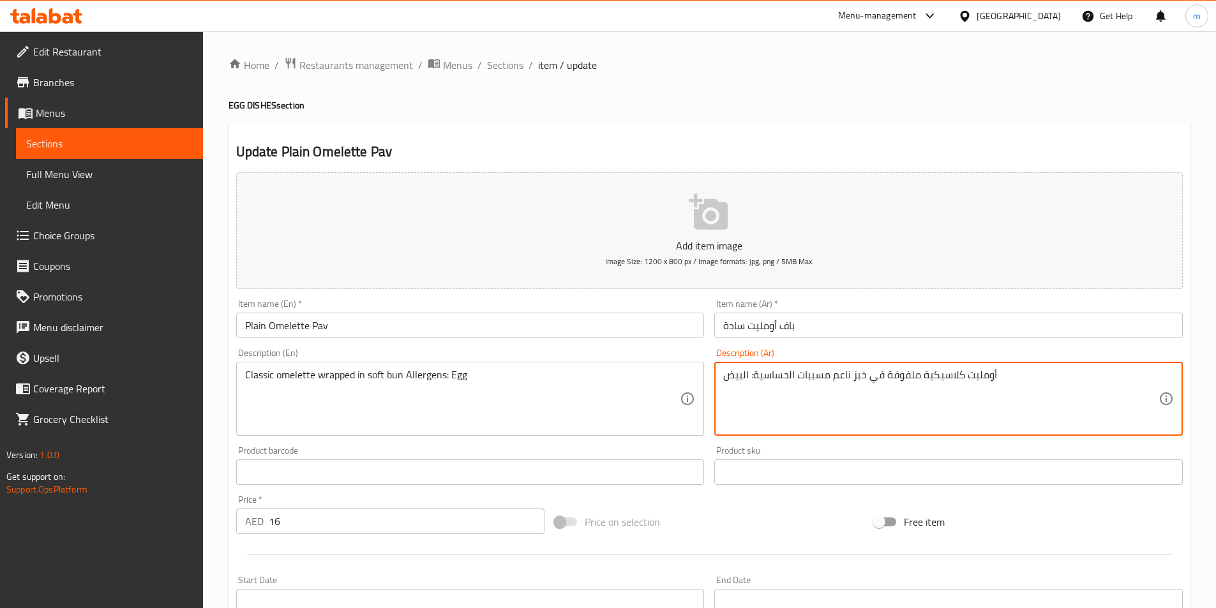
drag, startPoint x: 855, startPoint y: 377, endPoint x: 865, endPoint y: 379, distance: 9.8
click at [851, 378] on textarea "أومليت كلاسيكية ملفوفة في خبز ناعم مسببات الحساسية: البيض" at bounding box center [940, 399] width 435 height 61
type textarea "أومليت كلاسيكية ملفوفة في كيزر ناعم مسببات الحساسية: البيض"
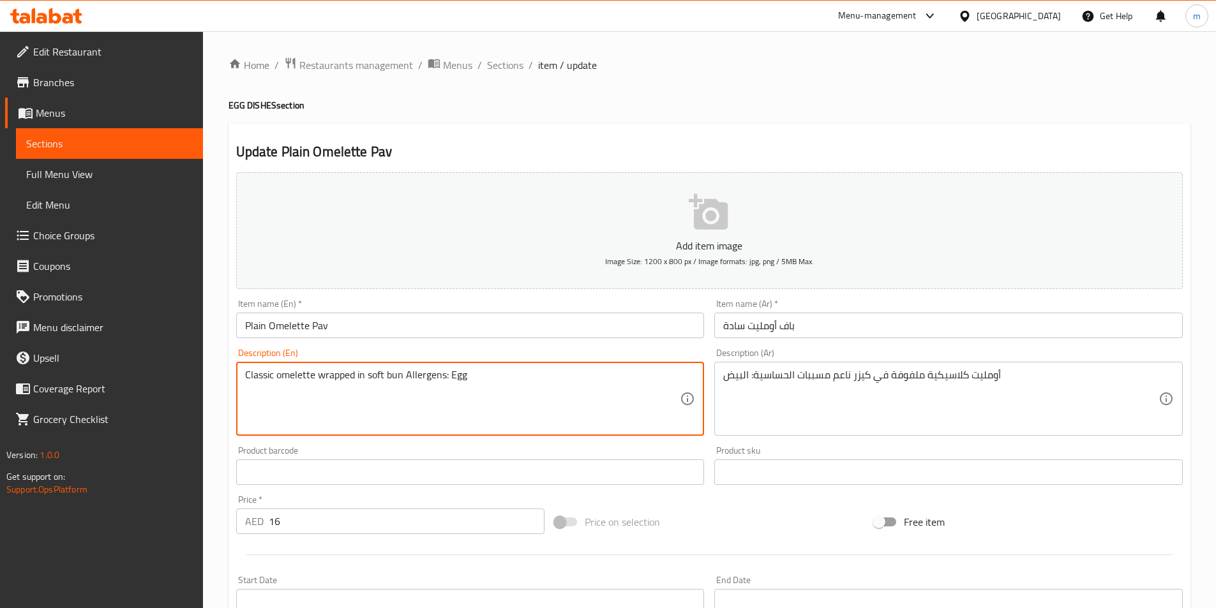
drag, startPoint x: 386, startPoint y: 372, endPoint x: 400, endPoint y: 375, distance: 14.3
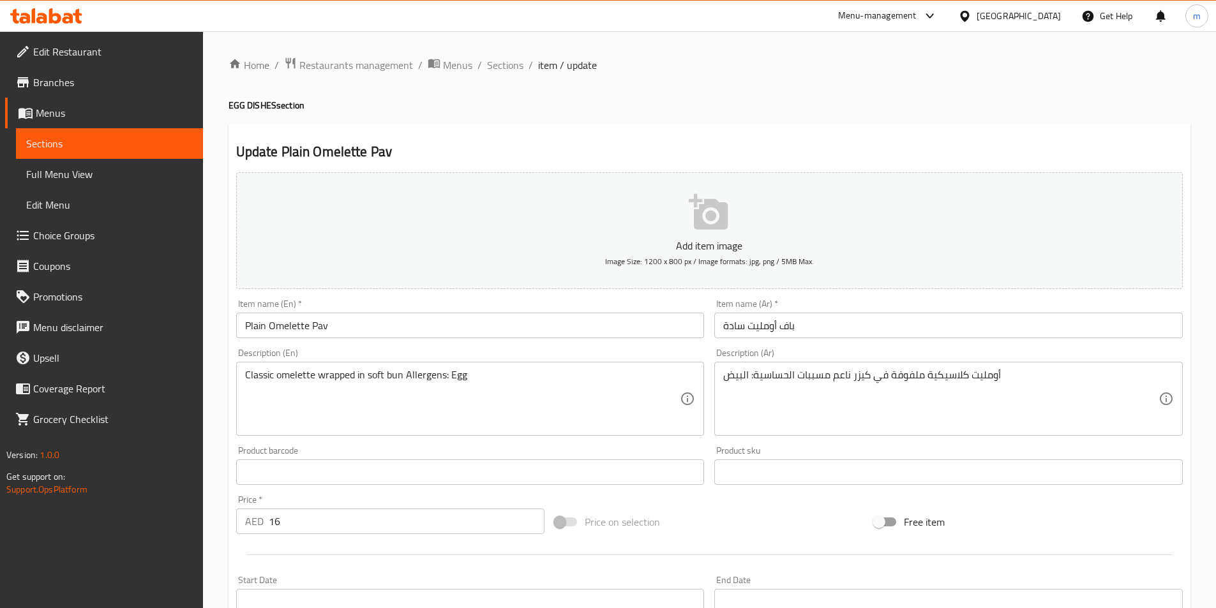
click at [674, 100] on h4 "EGG DISHES section" at bounding box center [710, 105] width 962 height 13
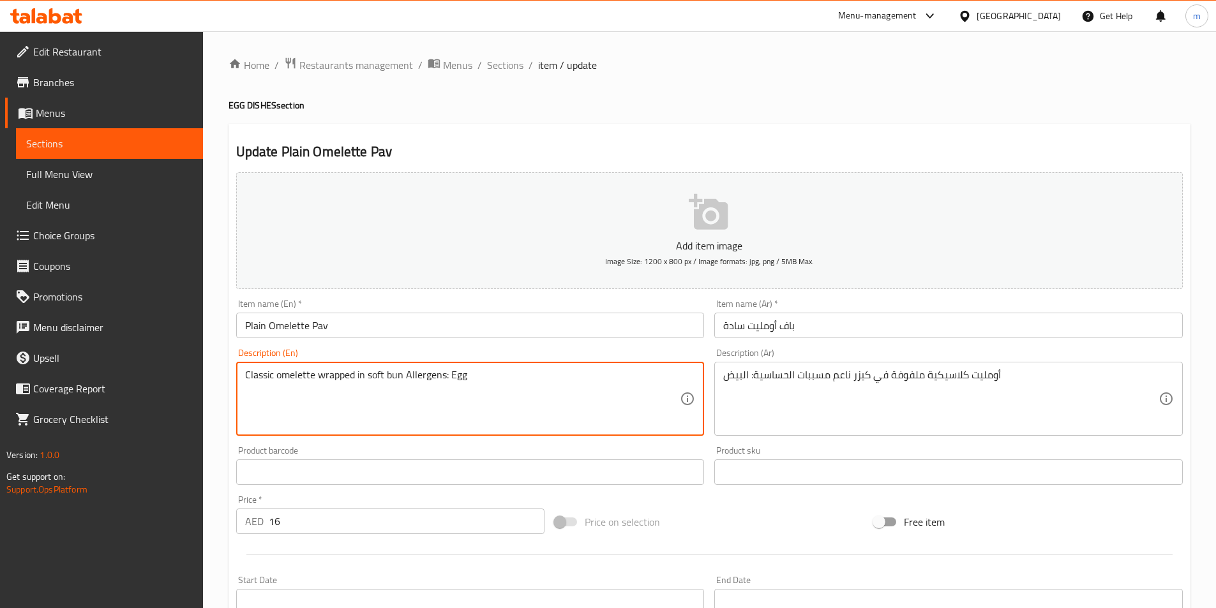
drag, startPoint x: 274, startPoint y: 373, endPoint x: 315, endPoint y: 370, distance: 40.9
click at [617, 115] on div "Home / Restaurants management / Menus / Sections / item / update EGG DISHES sec…" at bounding box center [710, 467] width 962 height 820
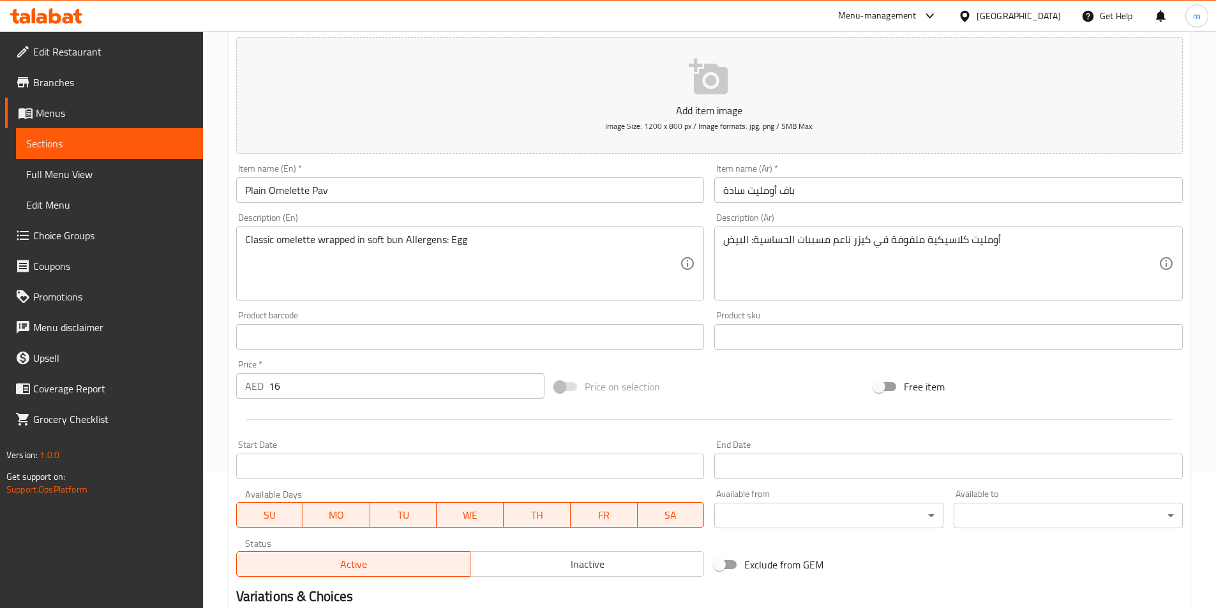
scroll to position [255, 0]
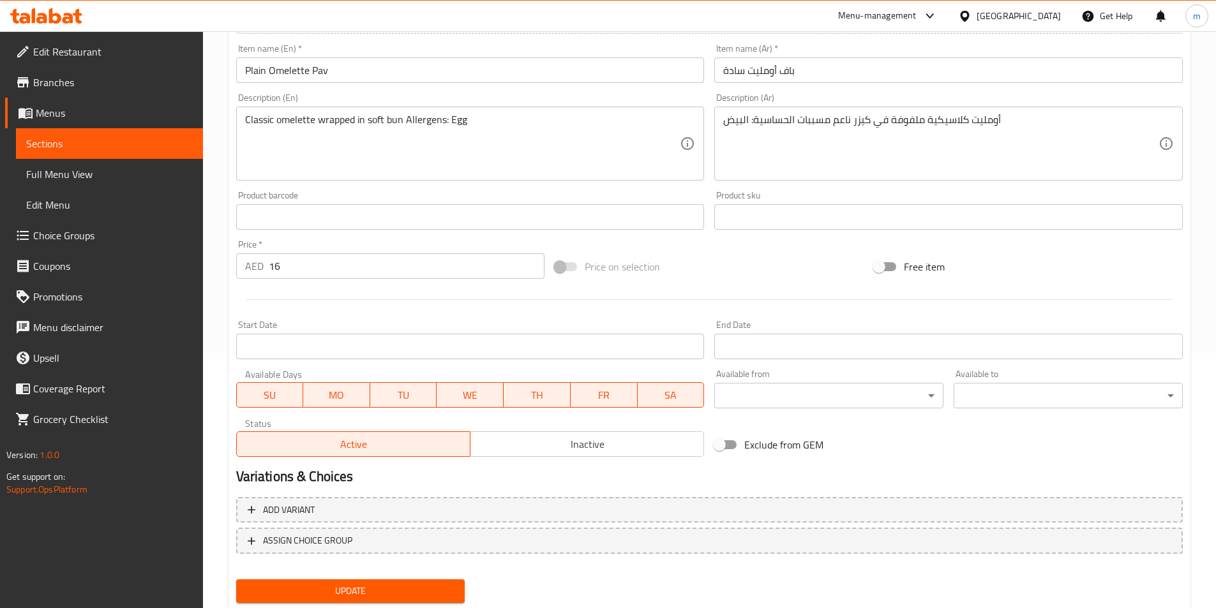
click at [427, 585] on span "Update" at bounding box center [350, 592] width 209 height 16
click at [160, 146] on span "Sections" at bounding box center [109, 143] width 167 height 15
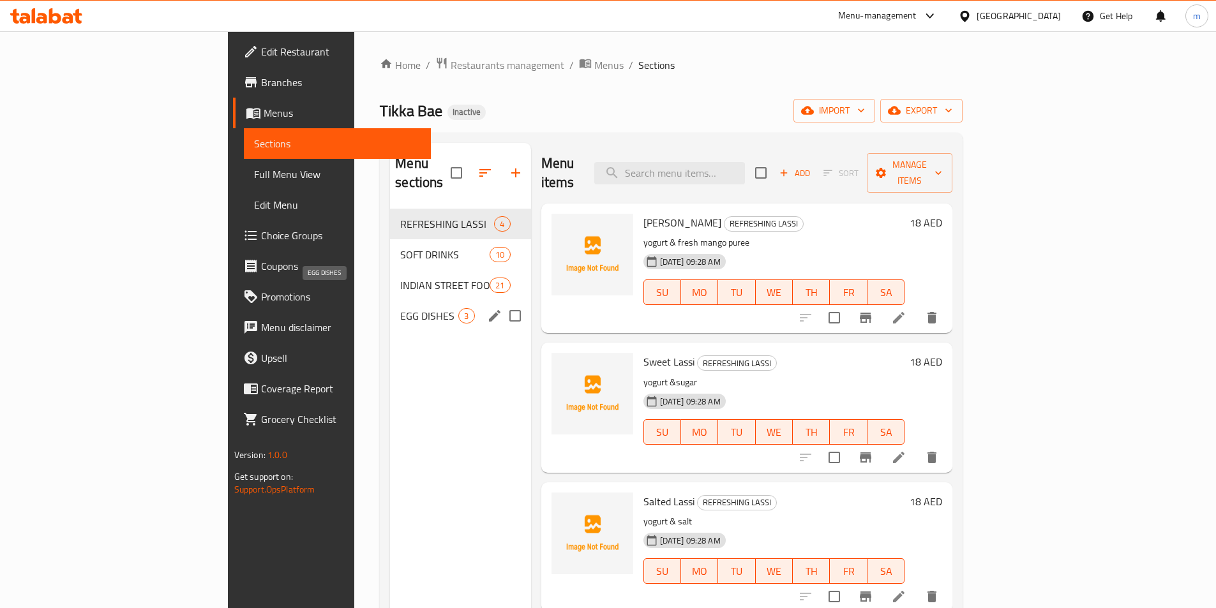
click at [400, 308] on span "EGG DISHES" at bounding box center [429, 315] width 58 height 15
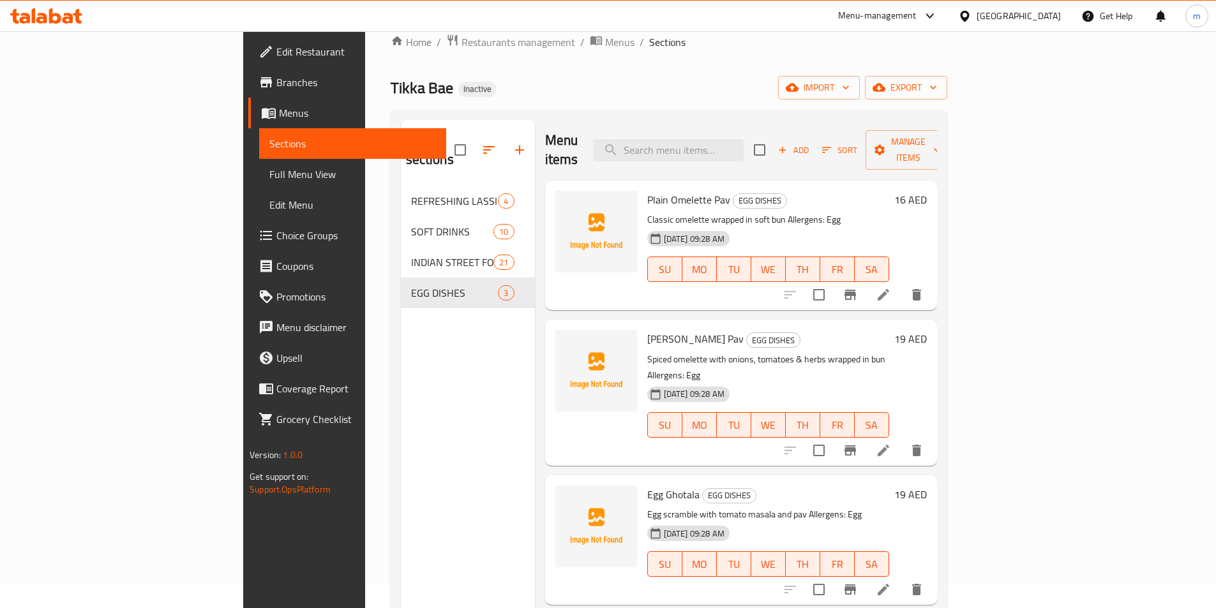
scroll to position [64, 0]
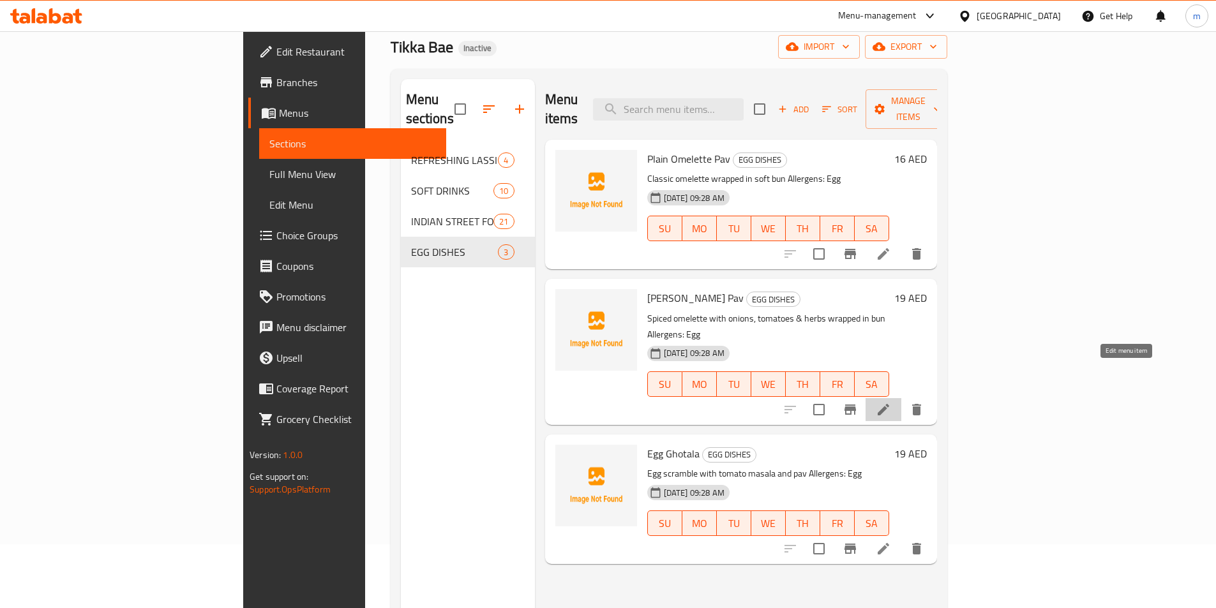
click at [891, 402] on icon at bounding box center [883, 409] width 15 height 15
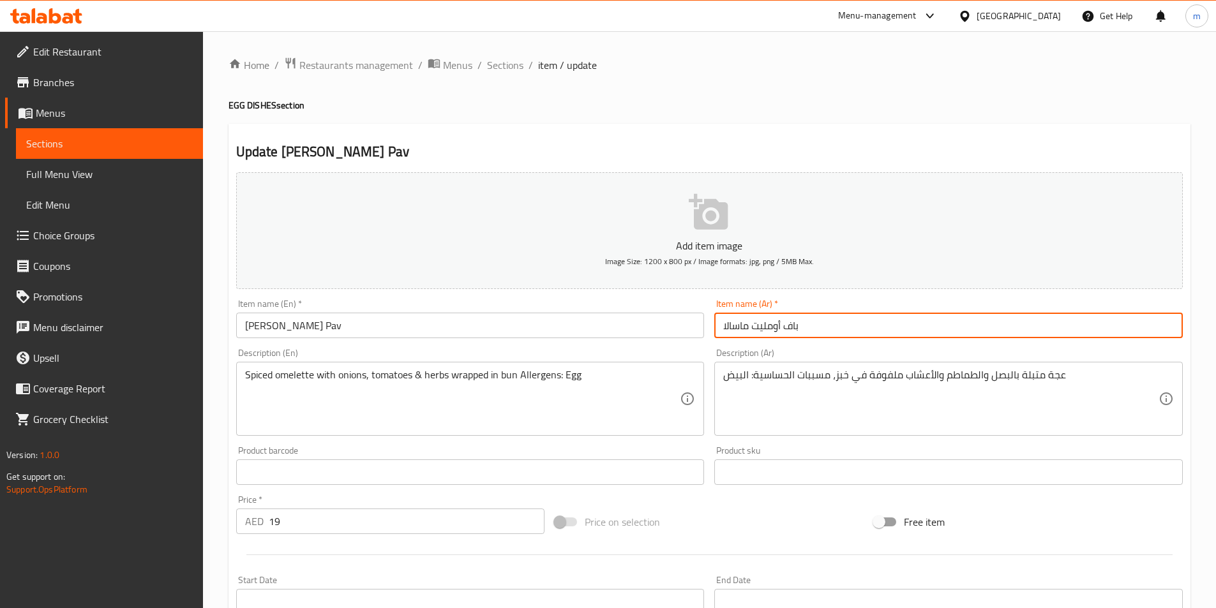
drag, startPoint x: 780, startPoint y: 326, endPoint x: 770, endPoint y: 326, distance: 10.2
click at [770, 326] on input "باف أومليت ماسالا" at bounding box center [948, 326] width 469 height 26
click at [785, 326] on input "باف أومليت ماسالا" at bounding box center [948, 326] width 469 height 26
drag, startPoint x: 781, startPoint y: 325, endPoint x: 754, endPoint y: 328, distance: 27.6
click at [754, 328] on input "باف أومليت ماسالا" at bounding box center [948, 326] width 469 height 26
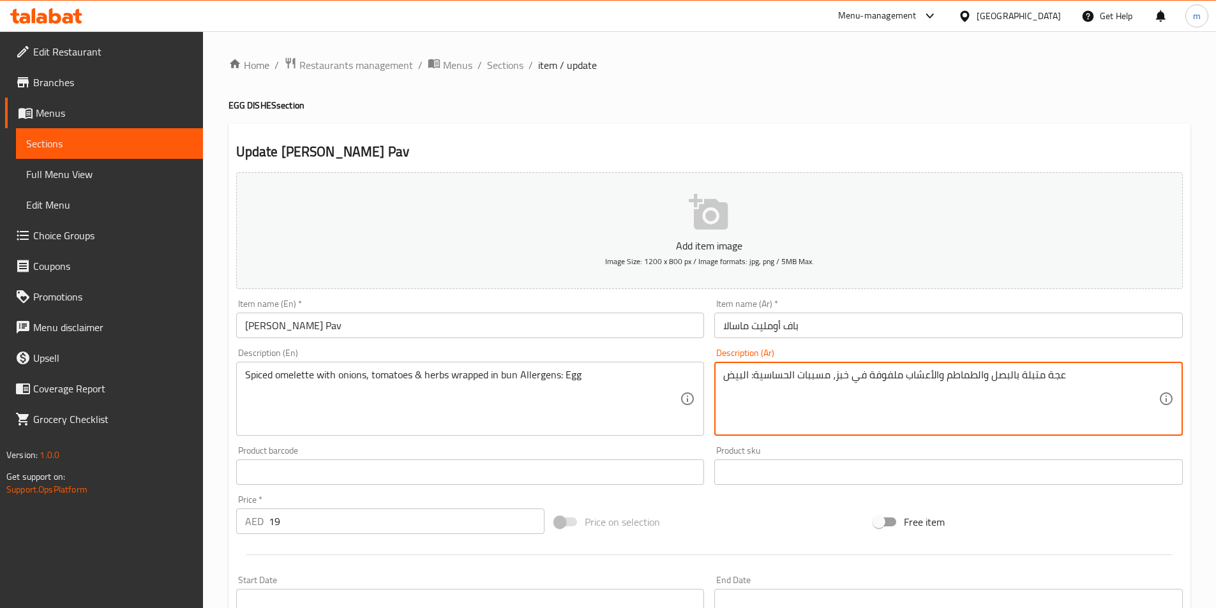
drag, startPoint x: 1046, startPoint y: 377, endPoint x: 1072, endPoint y: 377, distance: 25.5
click at [1072, 377] on textarea "عجة متبلة بالبصل والطماطم والأعشاب ملفوفة في خبز، مسببات الحساسية: البيض" at bounding box center [940, 399] width 435 height 61
paste textarea "ومليت"
click at [836, 375] on textarea "أومليت متبلة بالبصل والطماطم والأعشاب ملفوفة في خبز، مسببات الحساسية: البيض" at bounding box center [940, 399] width 435 height 61
click at [854, 379] on textarea "أومليت متبلة بالبصل والطماطم والأعشاب ملفوفة فيكيزر، مسببات الحساسية: البيض" at bounding box center [940, 399] width 435 height 61
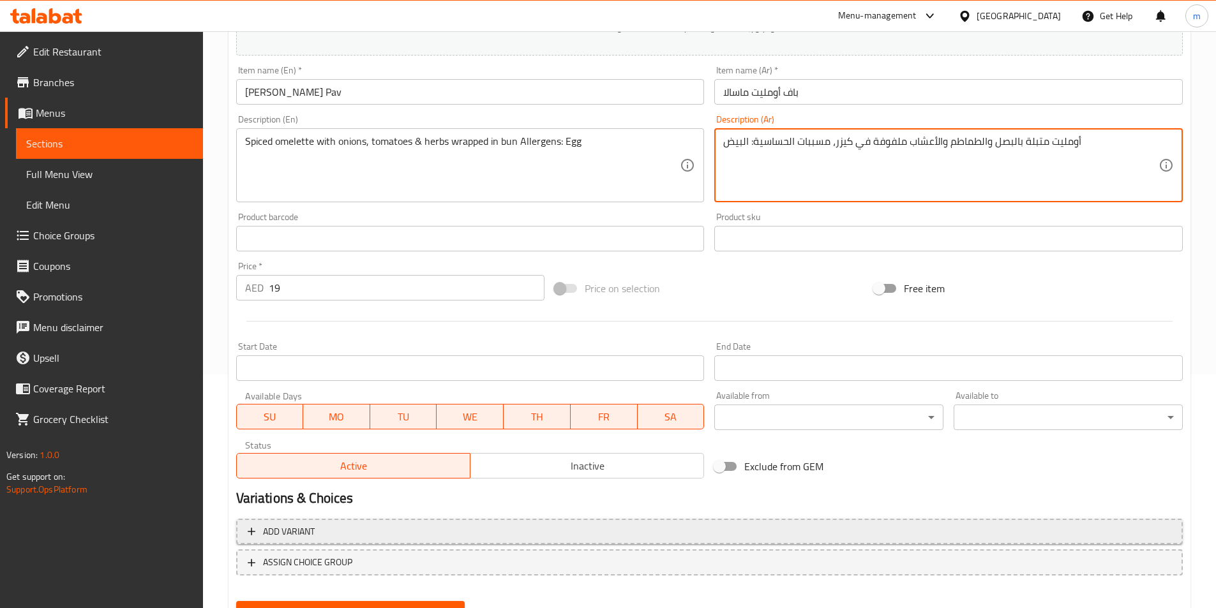
scroll to position [255, 0]
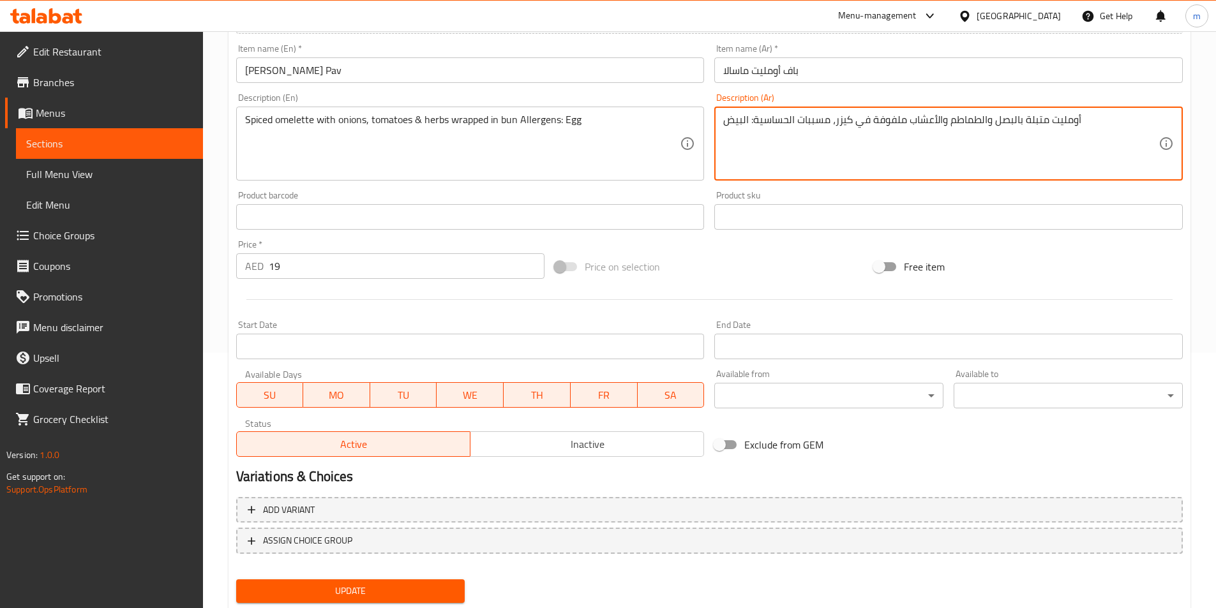
type textarea "أومليت متبلة بالبصل والطماطم والأعشاب ملفوفة في كيزر، مسببات الحساسية: البيض"
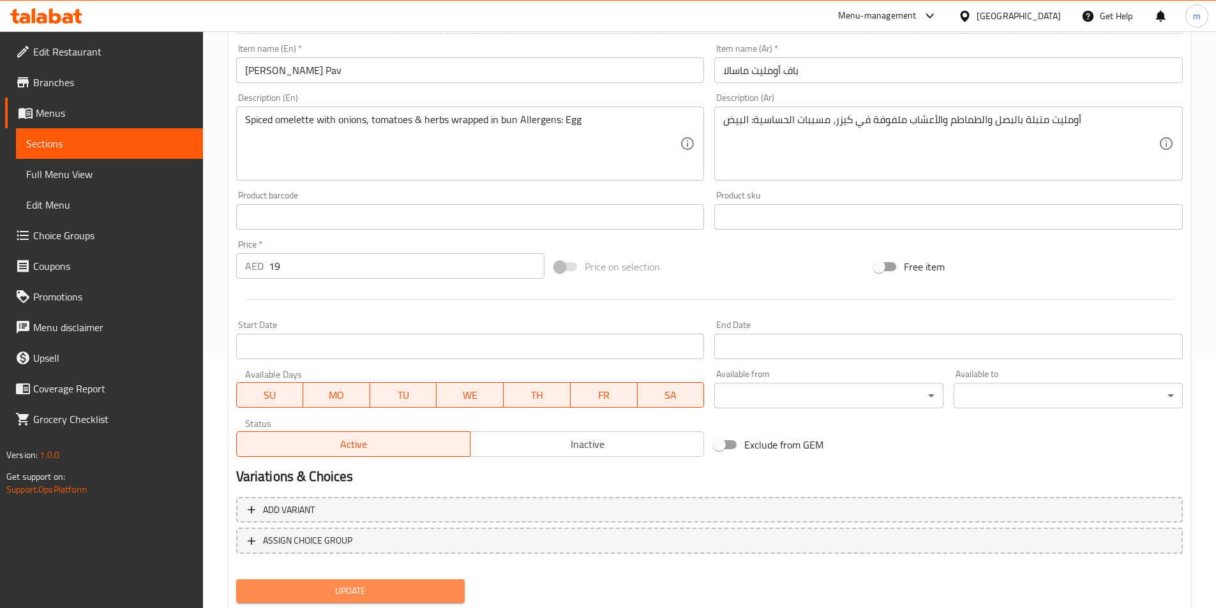
click at [423, 589] on span "Update" at bounding box center [350, 592] width 209 height 16
click at [144, 144] on span "Sections" at bounding box center [109, 143] width 167 height 15
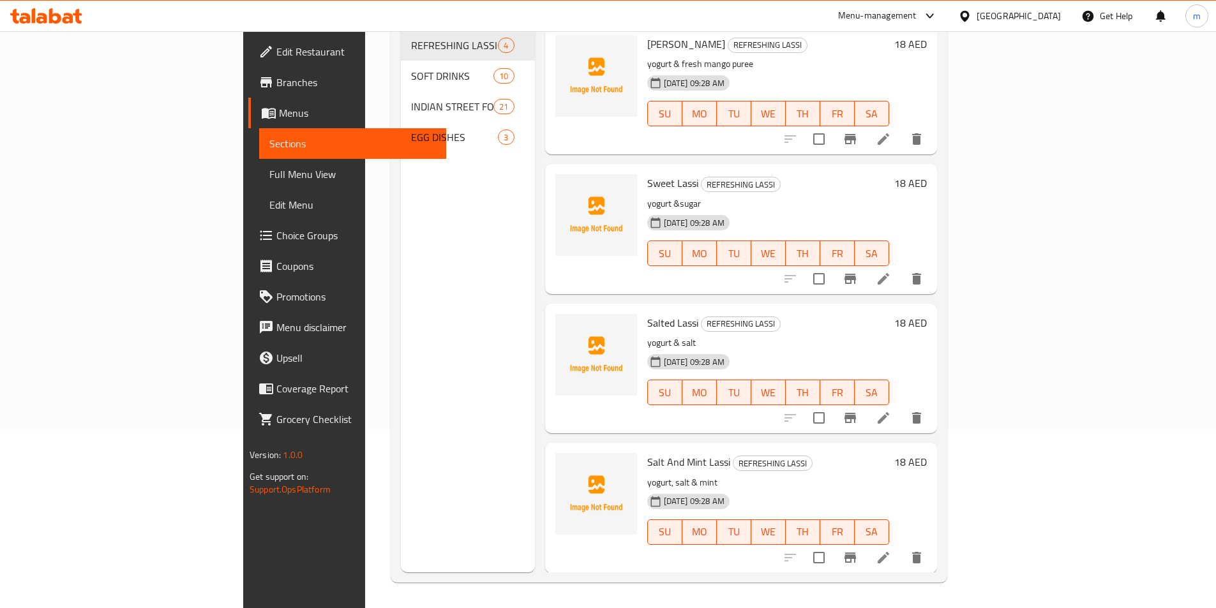
scroll to position [179, 0]
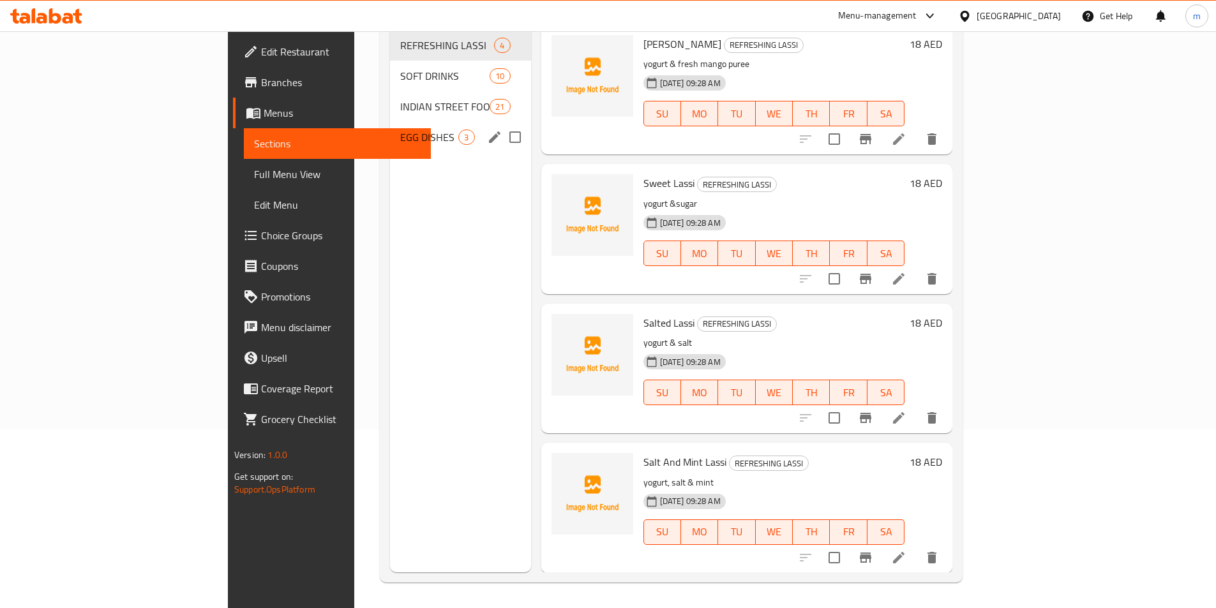
click at [390, 126] on div "EGG DISHES 3" at bounding box center [460, 137] width 140 height 31
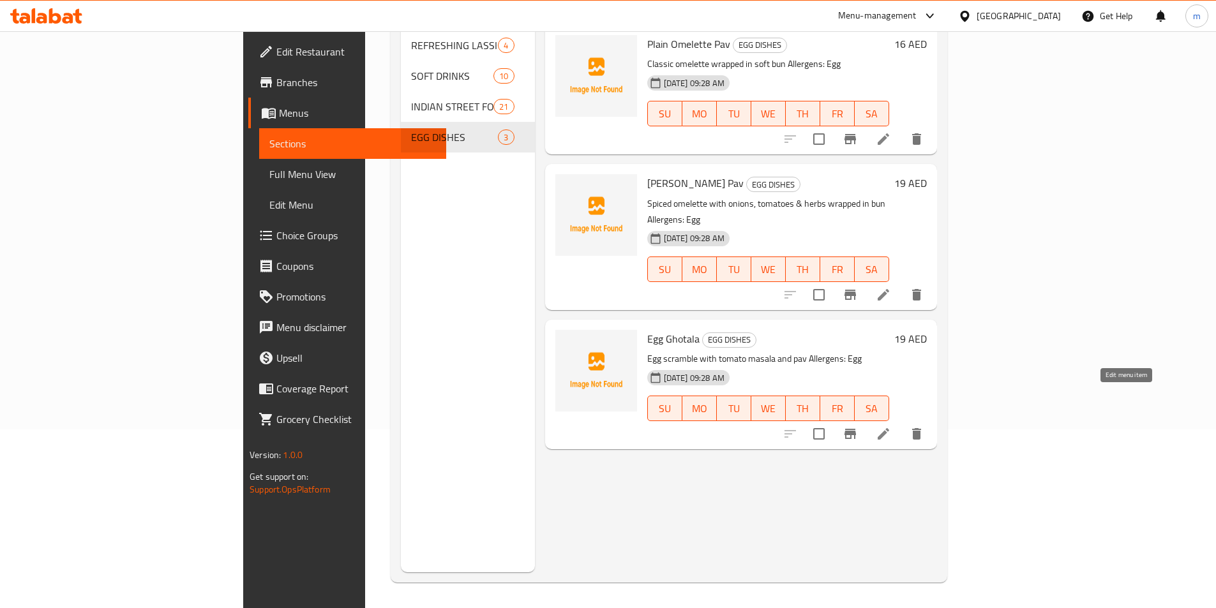
click at [891, 426] on icon at bounding box center [883, 433] width 15 height 15
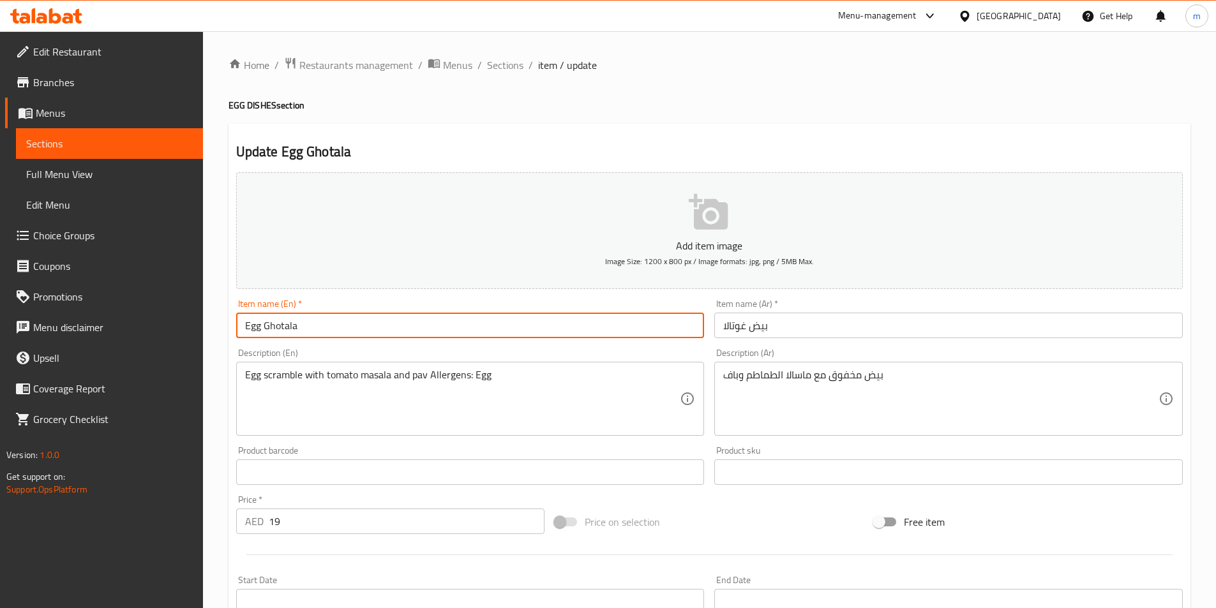
drag, startPoint x: 264, startPoint y: 325, endPoint x: 299, endPoint y: 329, distance: 36.0
click at [299, 329] on input "Egg Ghotala" at bounding box center [470, 326] width 469 height 26
click at [709, 114] on div "Home / Restaurants management / Menus / Sections / item / update EGG DISHES sec…" at bounding box center [710, 467] width 962 height 820
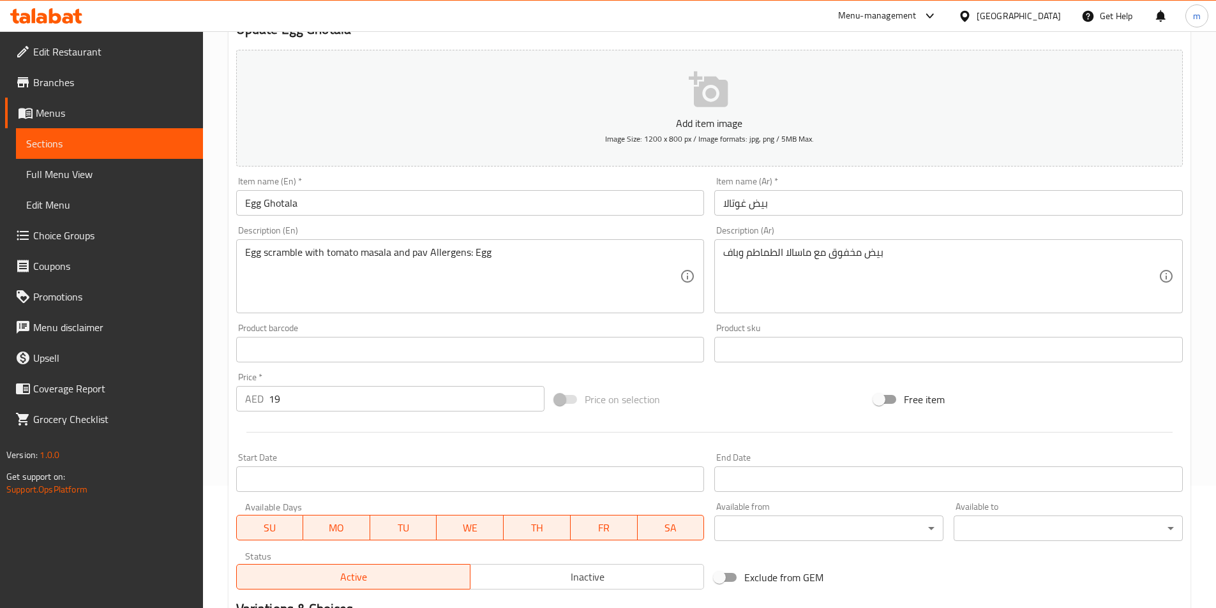
scroll to position [128, 0]
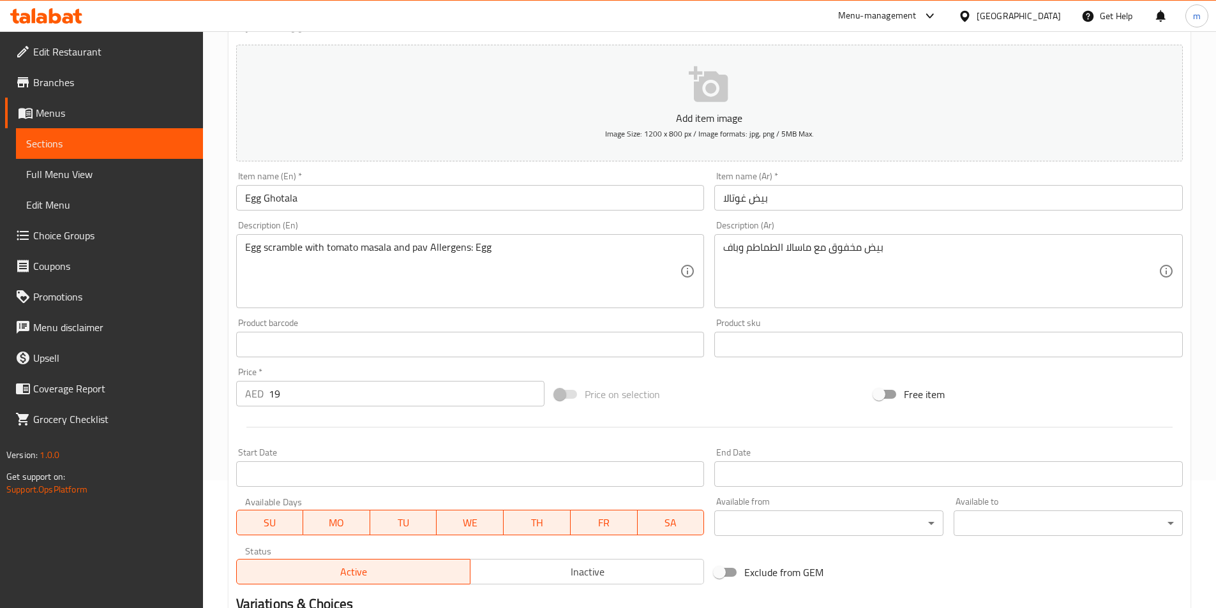
click at [722, 250] on div "بيض مخفوق مع ماسالا الطماطم وباف Description (Ar)" at bounding box center [948, 271] width 469 height 74
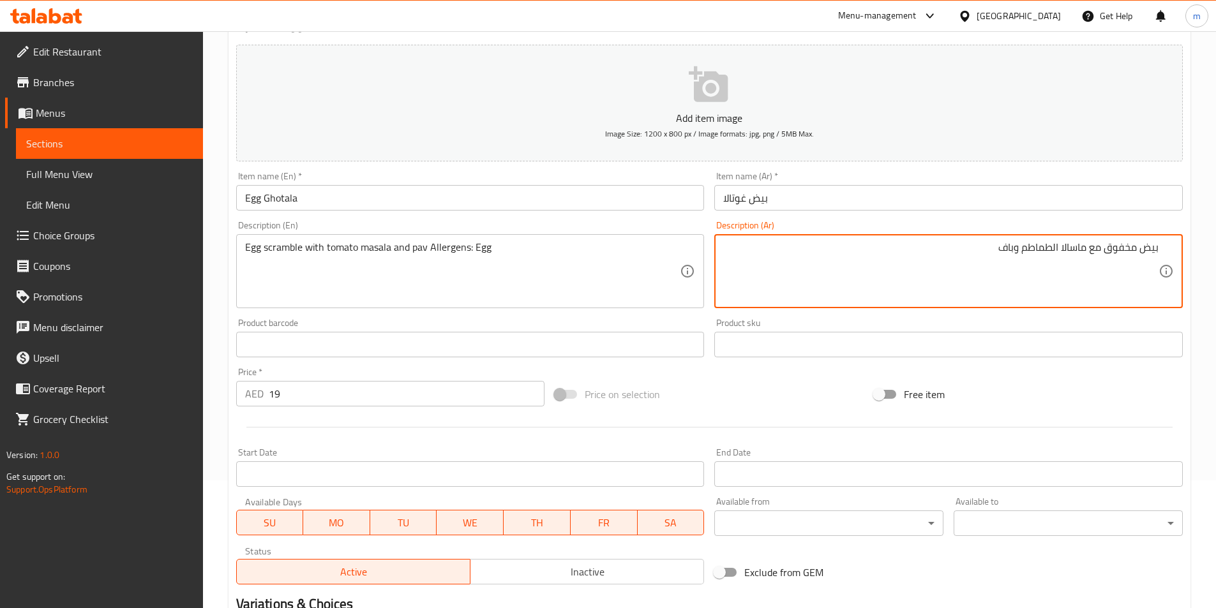
click at [972, 252] on textarea "بيض مخفوق مع ماسالا الطماطم وباف" at bounding box center [940, 271] width 435 height 61
paste textarea "مسببات الحساسية: البيض"
type textarea "بيض مخفوق مع ماسالا الطماطم وباف مسببات الحساسية: البيض"
click at [945, 80] on button "Add item image Image Size: 1200 x 800 px / Image formats: jpg, png / 5MB Max." at bounding box center [709, 103] width 947 height 117
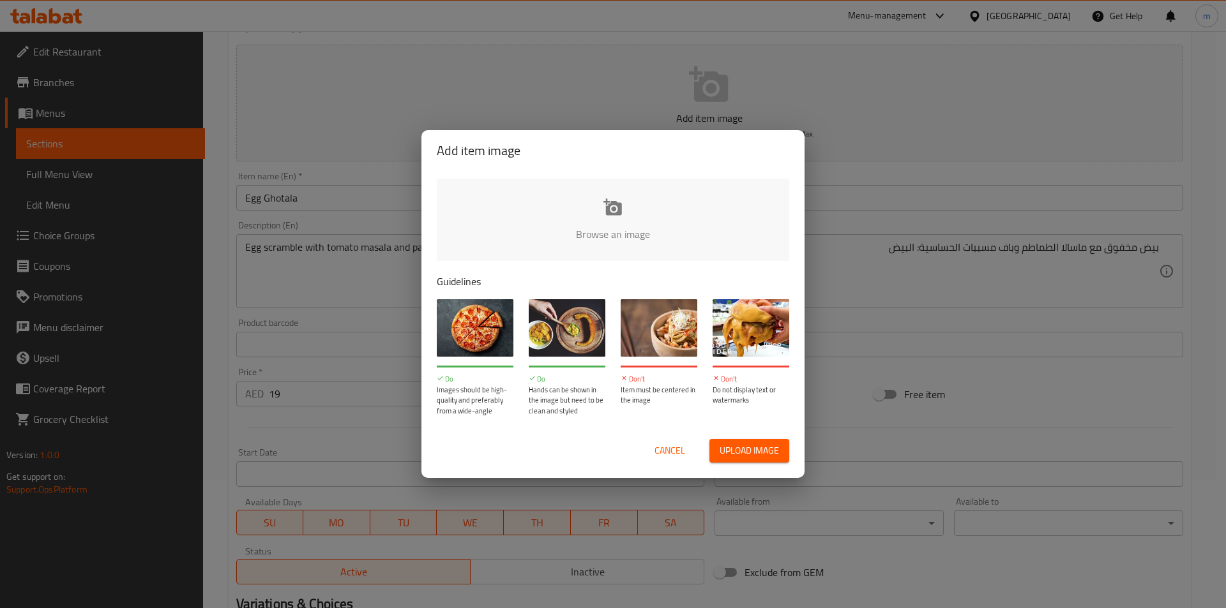
click at [728, 41] on div "Add item image Browse an image Guidelines Do Images should be high-quality and …" at bounding box center [613, 304] width 1226 height 608
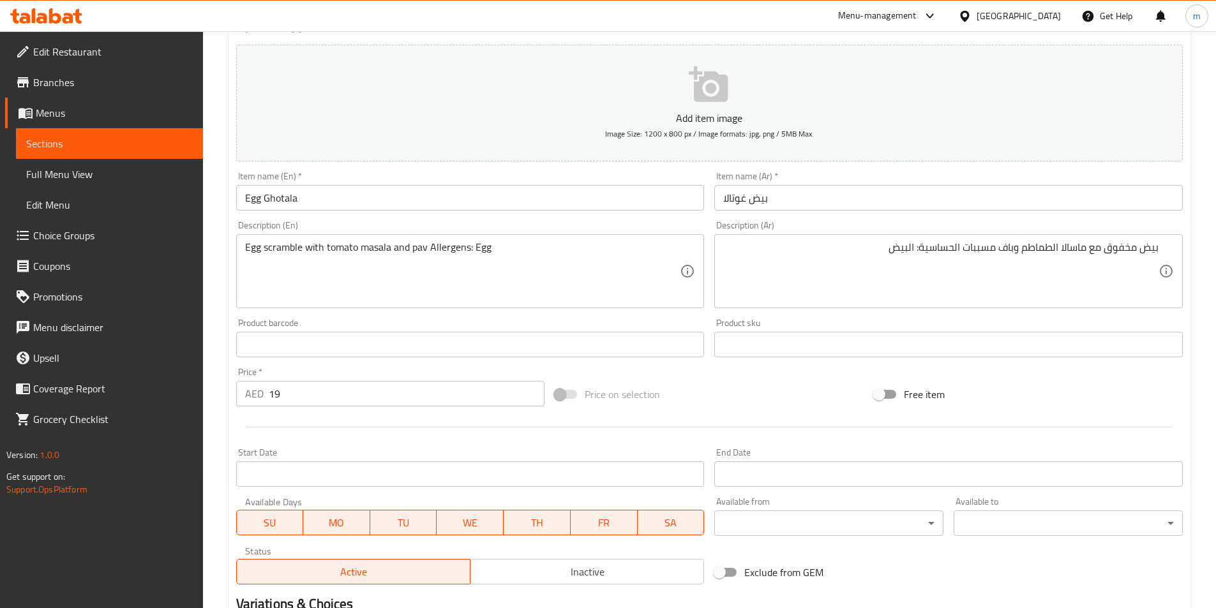
scroll to position [294, 0]
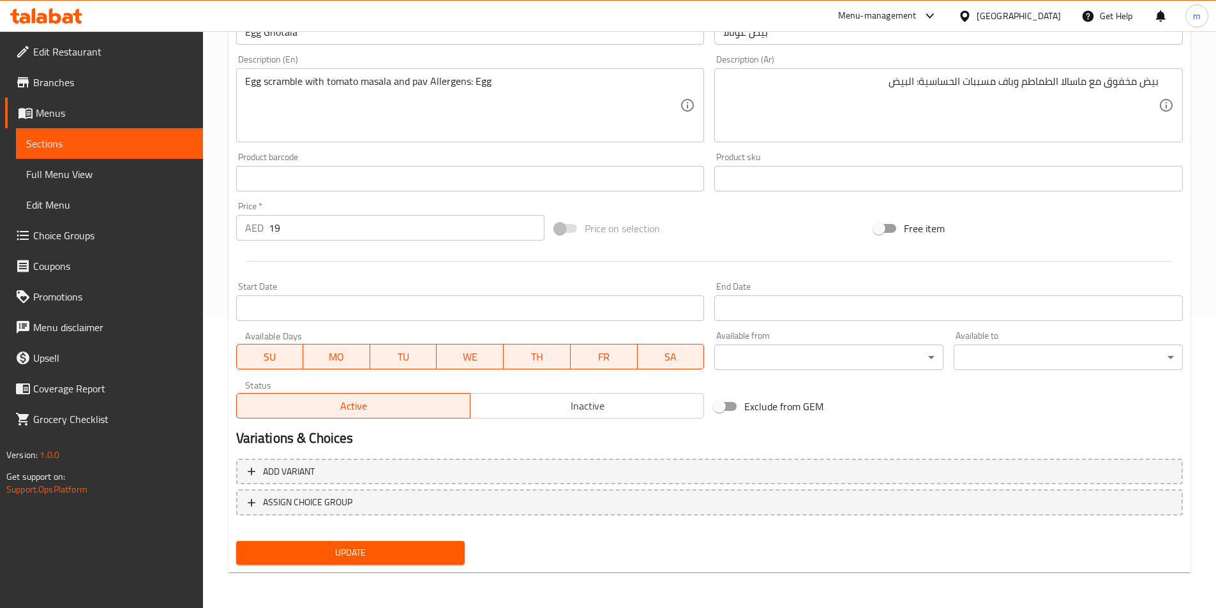
click at [429, 554] on span "Update" at bounding box center [350, 553] width 209 height 16
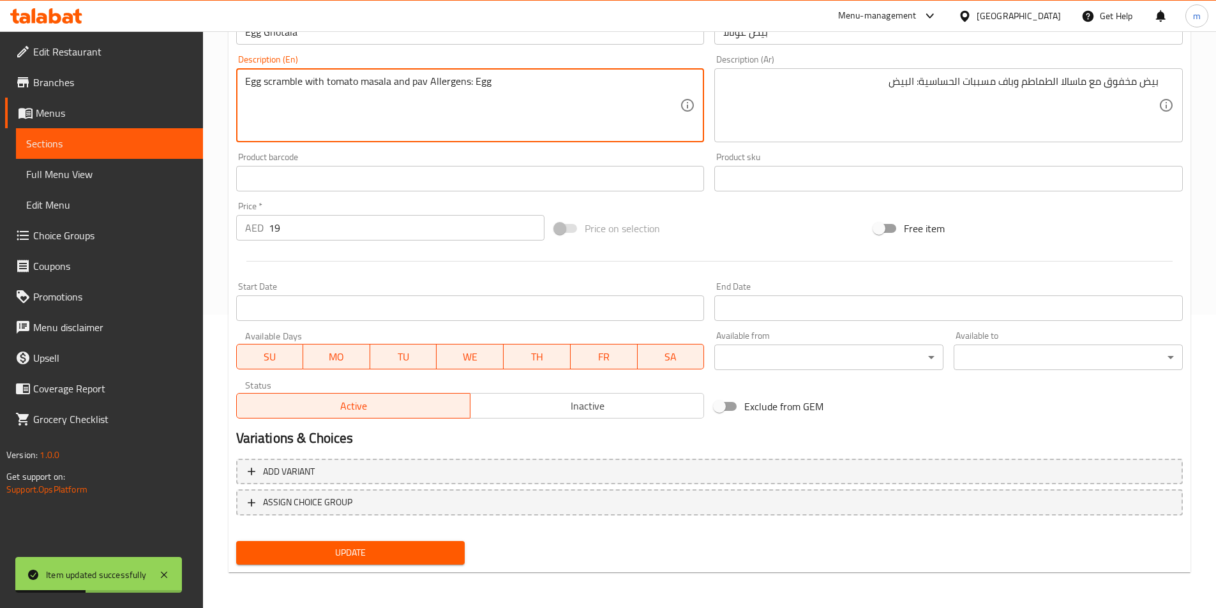
drag, startPoint x: 264, startPoint y: 83, endPoint x: 303, endPoint y: 82, distance: 39.0
click at [133, 142] on span "Sections" at bounding box center [109, 143] width 167 height 15
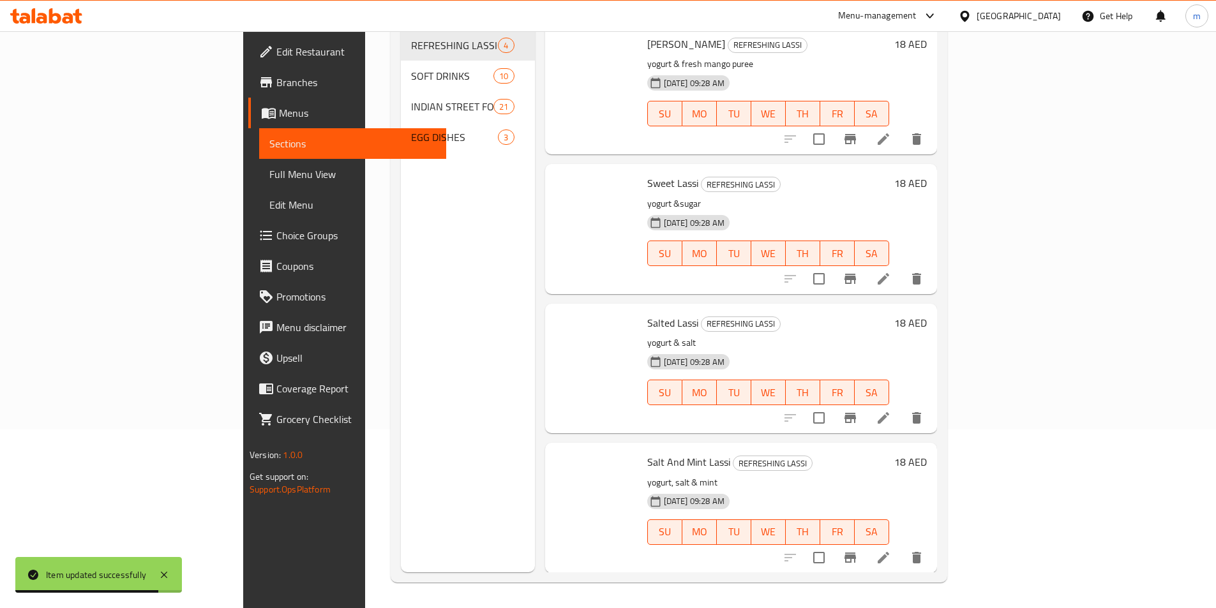
scroll to position [179, 0]
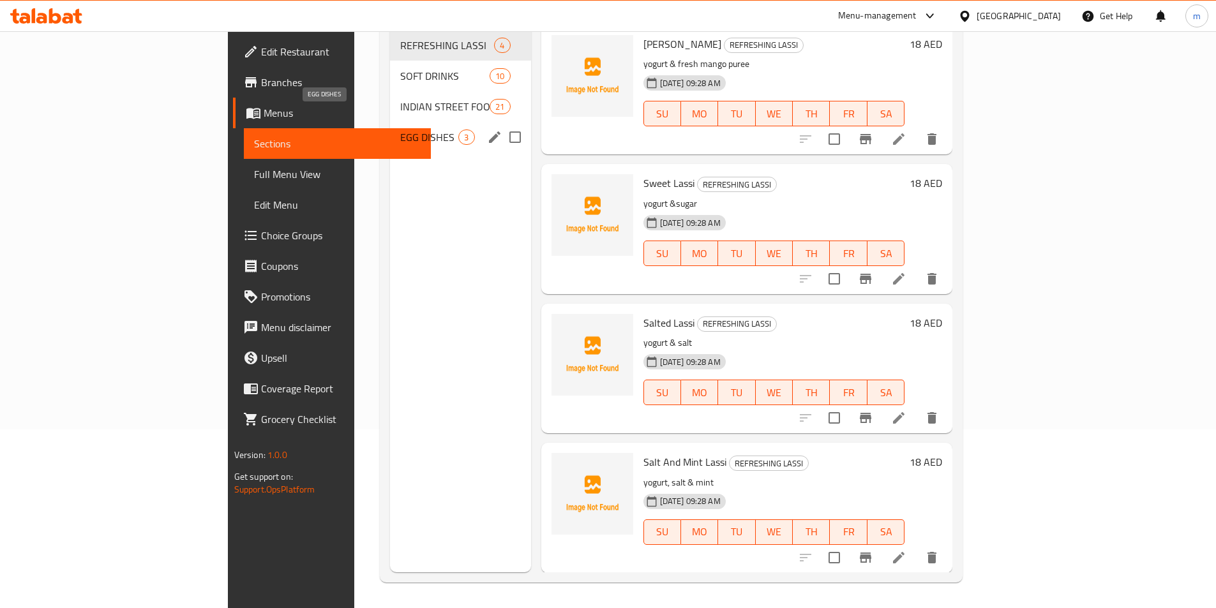
click at [400, 130] on span "EGG DISHES" at bounding box center [429, 137] width 58 height 15
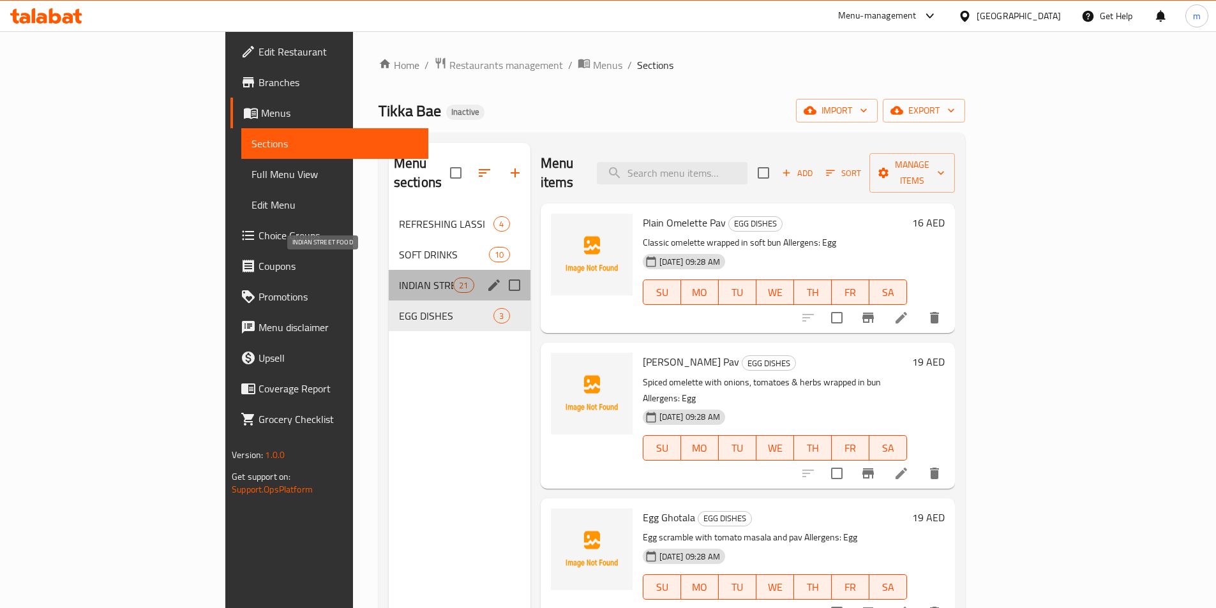
click at [399, 278] on span "INDIAN STREET FOOD" at bounding box center [426, 285] width 54 height 15
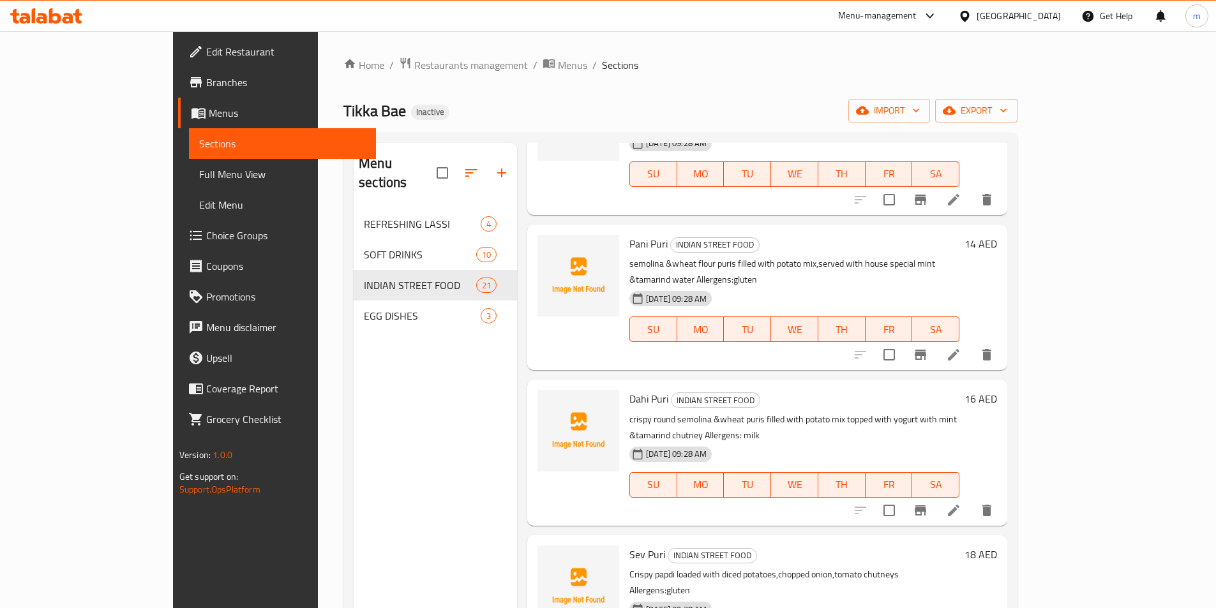
scroll to position [255, 0]
click at [961, 347] on icon at bounding box center [953, 354] width 15 height 15
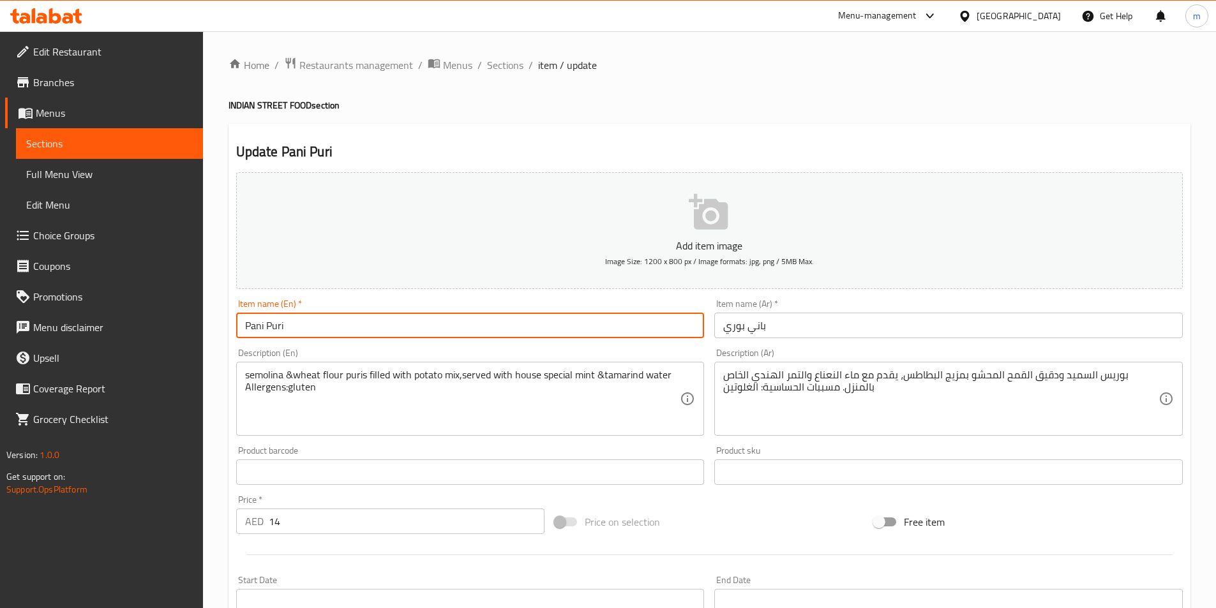
drag, startPoint x: 264, startPoint y: 327, endPoint x: 285, endPoint y: 324, distance: 20.6
click at [285, 324] on input "Pani Puri" at bounding box center [470, 326] width 469 height 26
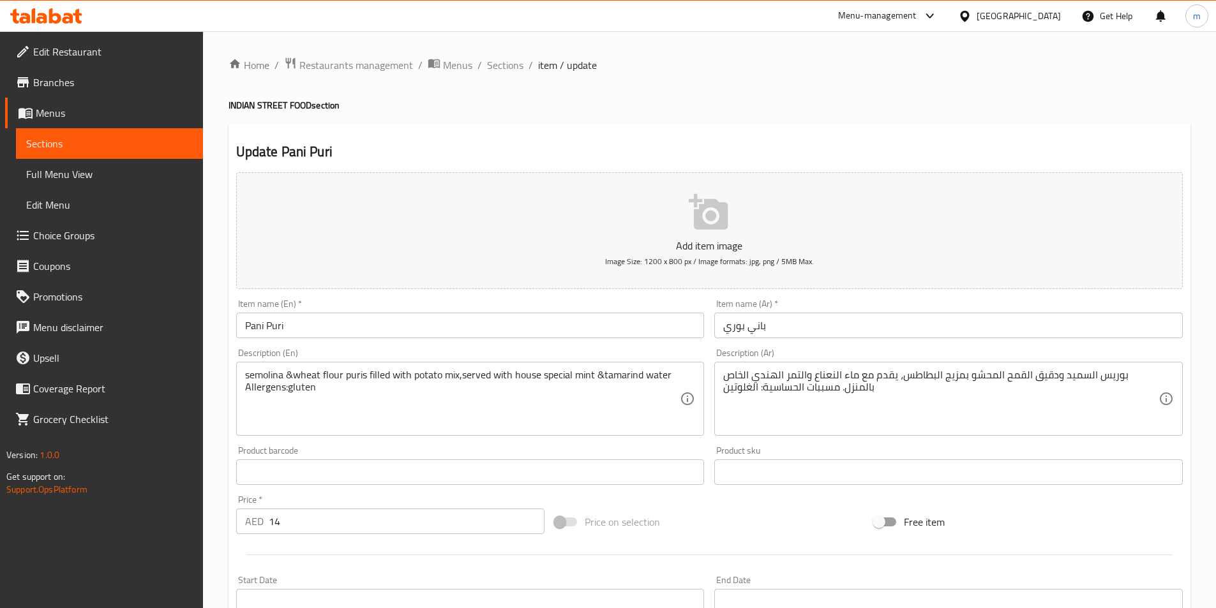
click at [719, 77] on div "Home / Restaurants management / Menus / Sections / item / update INDIAN STREET …" at bounding box center [710, 467] width 962 height 820
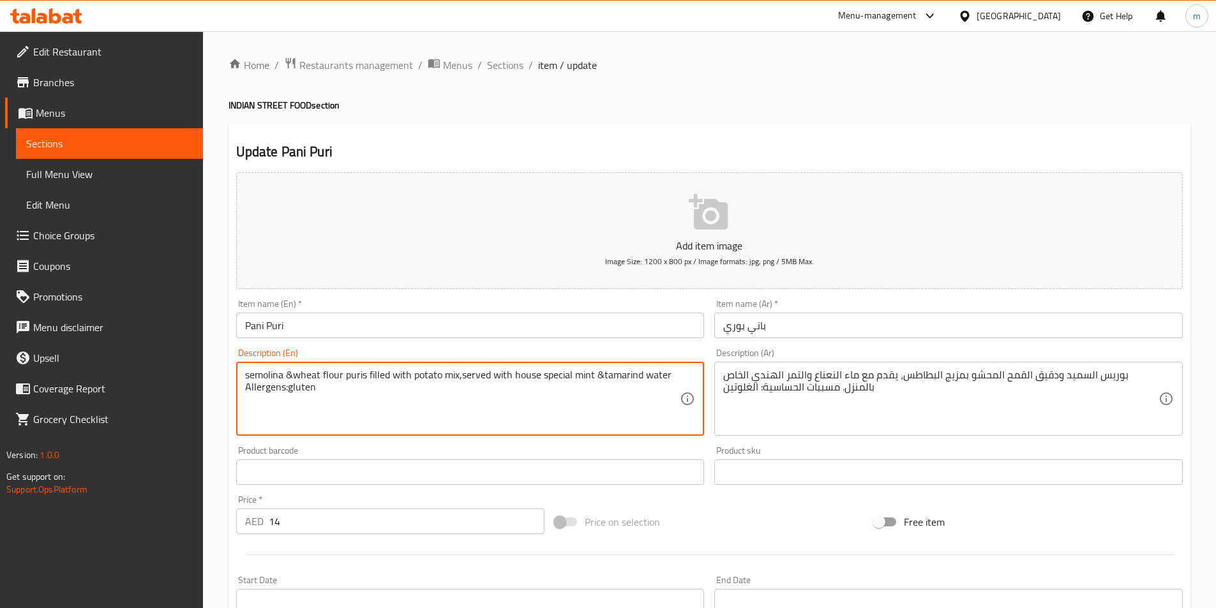
drag, startPoint x: 285, startPoint y: 389, endPoint x: 315, endPoint y: 391, distance: 30.1
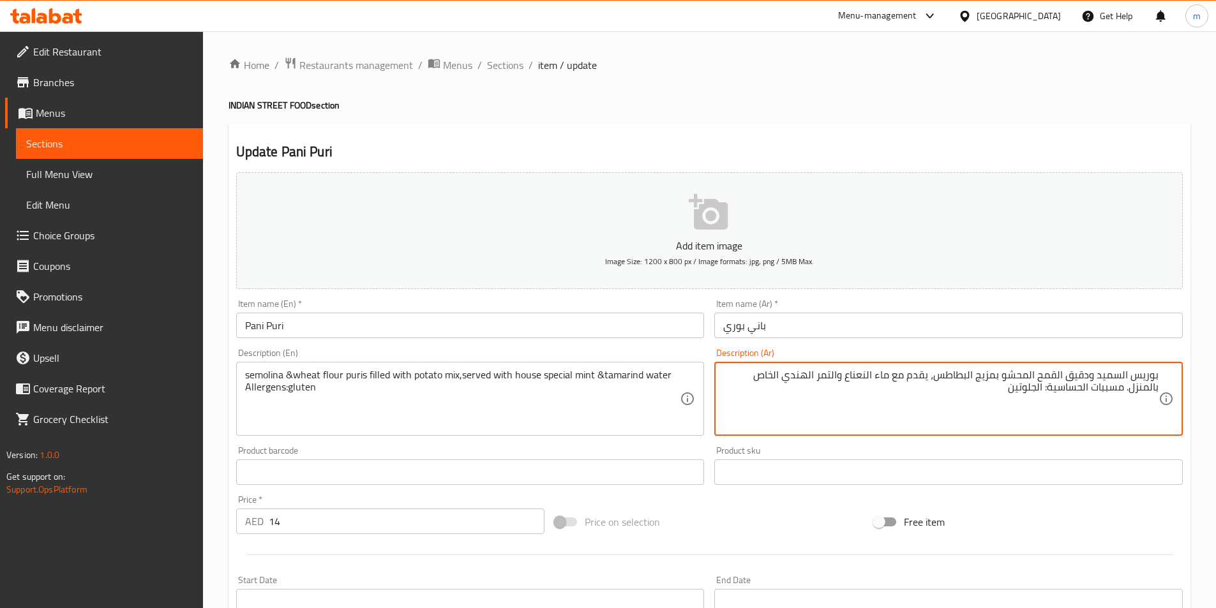
click at [974, 123] on div "Home / Restaurants management / Menus / Sections / item / update INDIAN STREET …" at bounding box center [710, 467] width 962 height 820
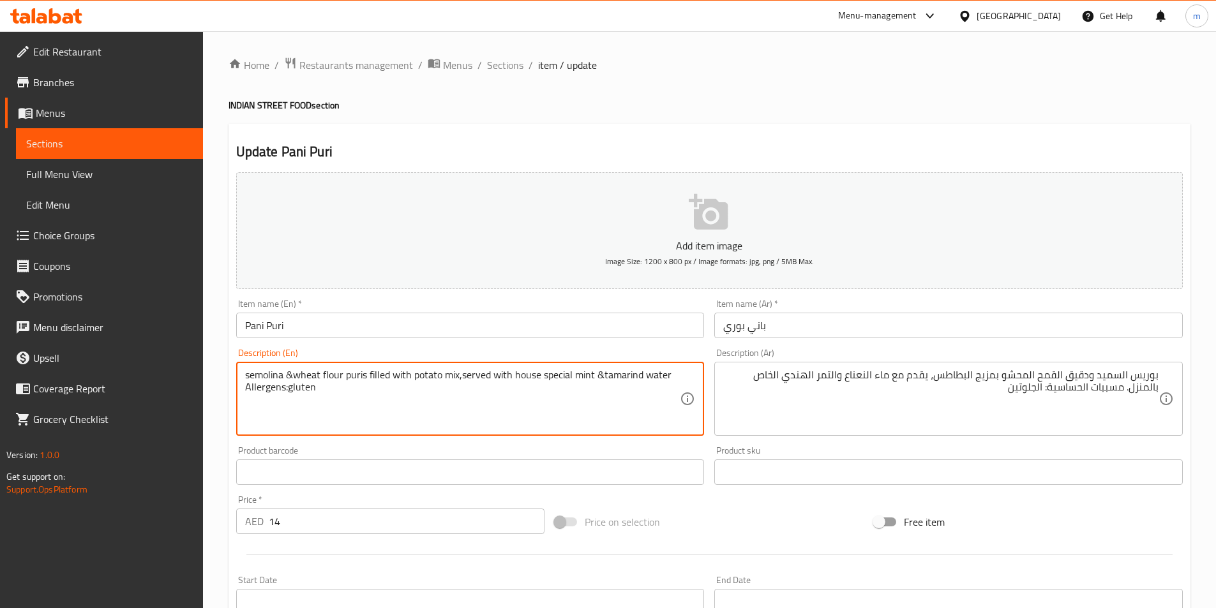
drag, startPoint x: 601, startPoint y: 377, endPoint x: 685, endPoint y: 375, distance: 84.3
click at [728, 89] on div "Home / Restaurants management / Menus / Sections / item / update INDIAN STREET …" at bounding box center [710, 467] width 962 height 820
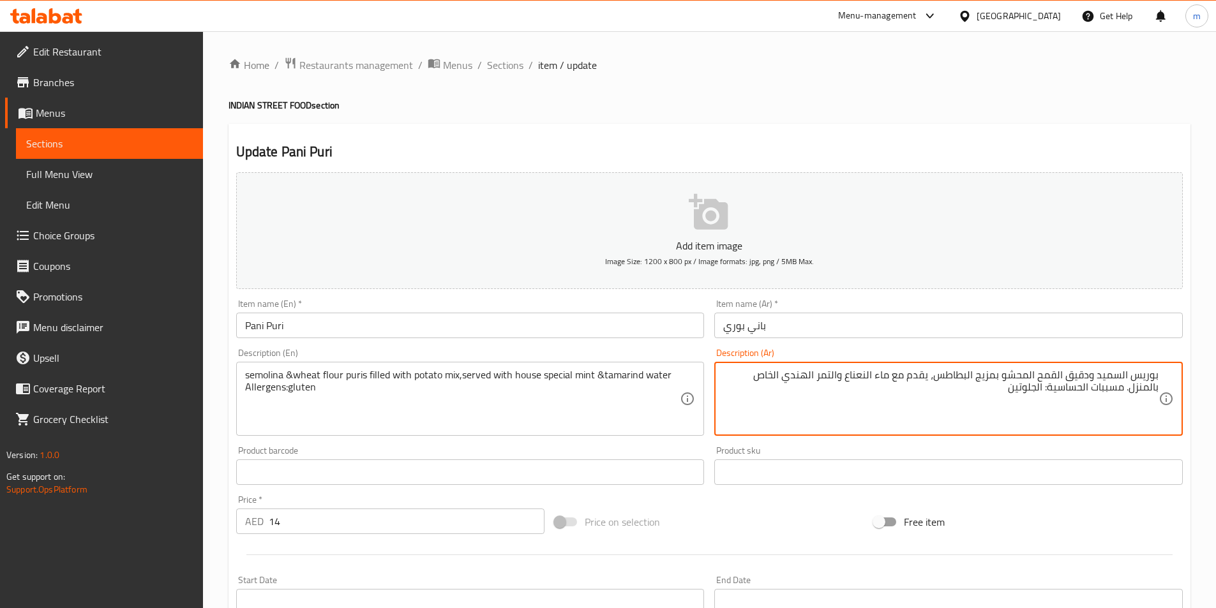
drag, startPoint x: 784, startPoint y: 373, endPoint x: 727, endPoint y: 368, distance: 57.0
click at [783, 378] on textarea "بوريس السميد ودقيق القمح المحشو بمزيج البطاطس، يقدم مع ماء النعناع والتمر الهند…" at bounding box center [940, 399] width 435 height 61
click at [842, 375] on textarea "بوريس السميد ودقيق القمح المحشو بمزيج البطاطس، يقدم مع ماء النعناع والتمر الهند…" at bounding box center [940, 399] width 435 height 61
type textarea "بوريس السميد ودقيق القمح المحشو بمزيج البطاطس، يقدم مع ماء النعناع و مياه التمر…"
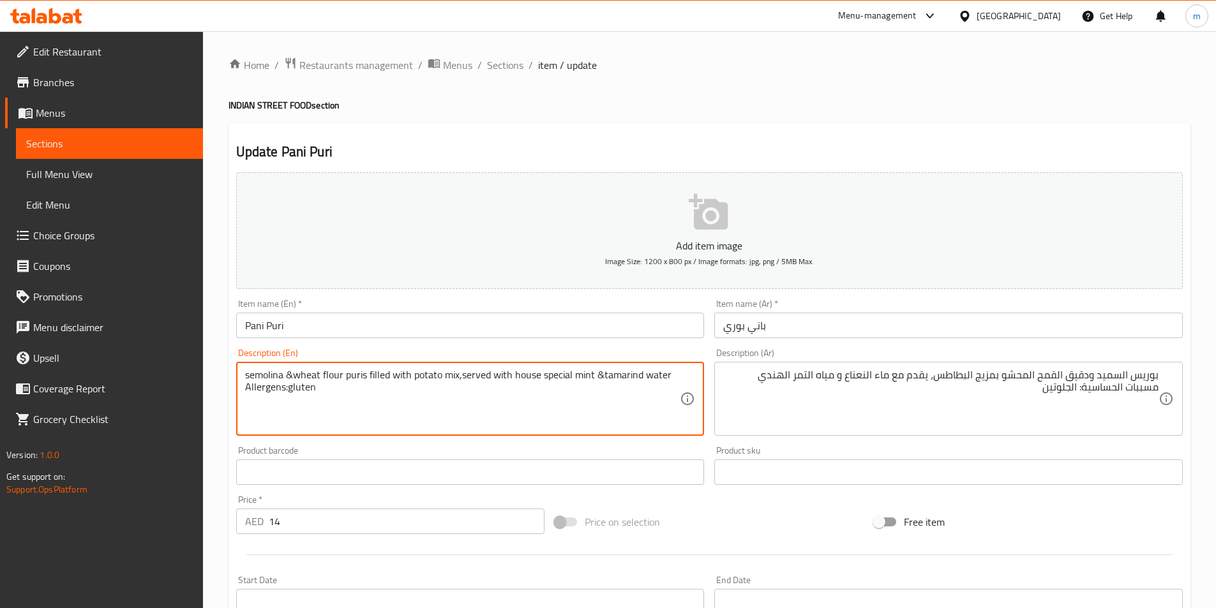
drag, startPoint x: 645, startPoint y: 375, endPoint x: 677, endPoint y: 375, distance: 31.9
click at [689, 87] on div "Home / Restaurants management / Menus / Sections / item / update INDIAN STREET …" at bounding box center [710, 467] width 962 height 820
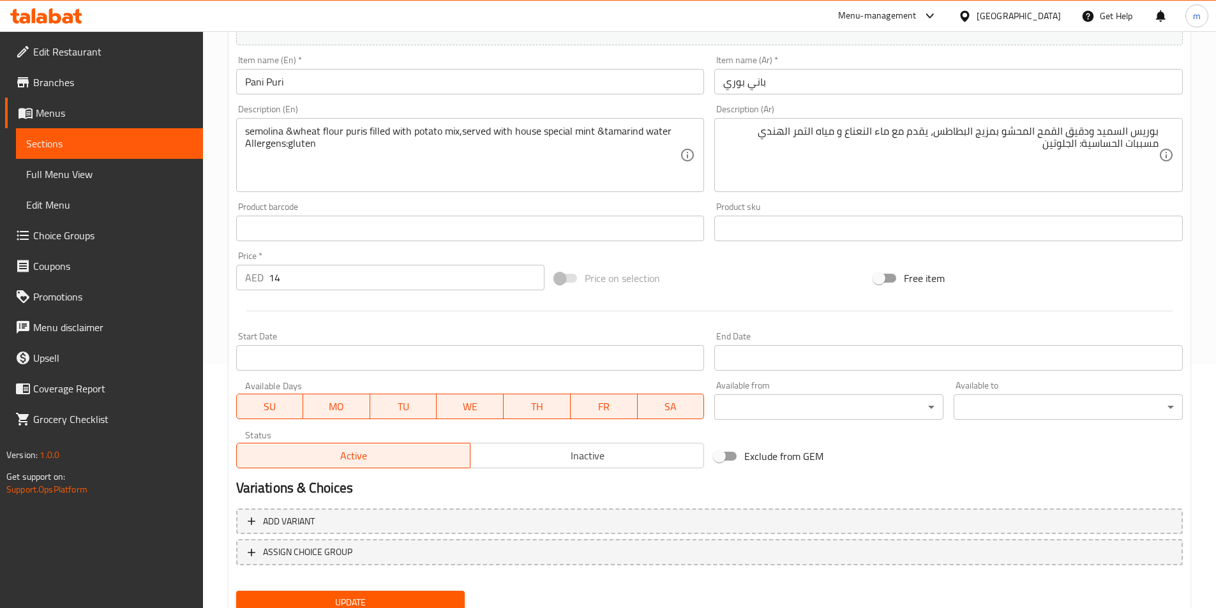
scroll to position [294, 0]
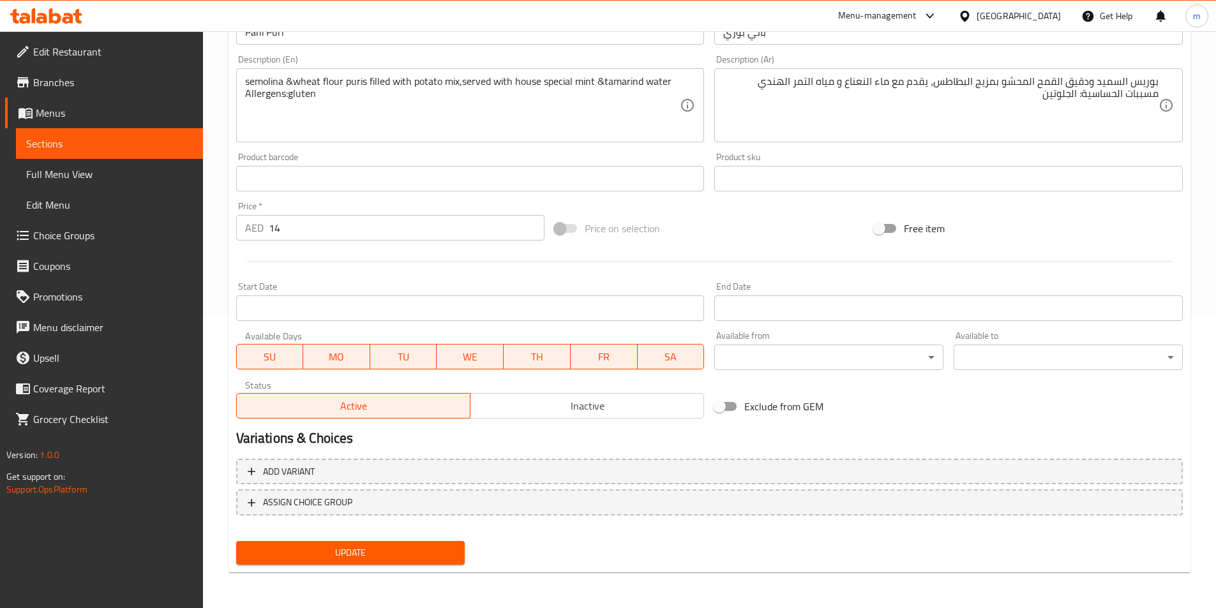
click at [389, 557] on span "Update" at bounding box center [350, 553] width 209 height 16
click at [144, 149] on span "Sections" at bounding box center [109, 143] width 167 height 15
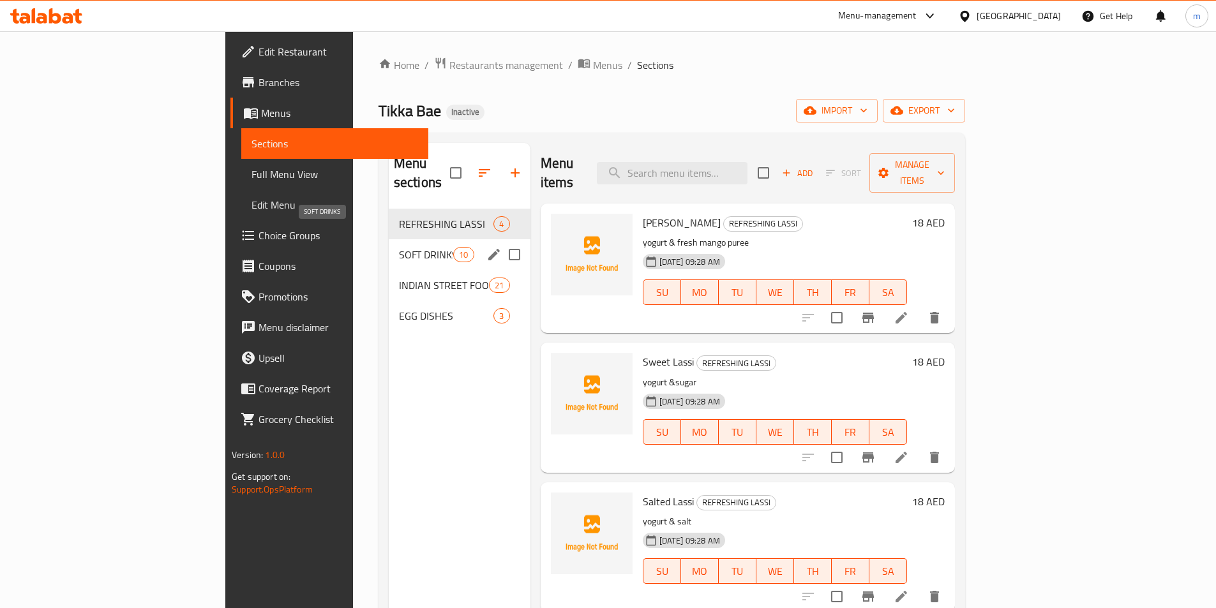
click at [399, 247] on span "SOFT DRINKS" at bounding box center [426, 254] width 54 height 15
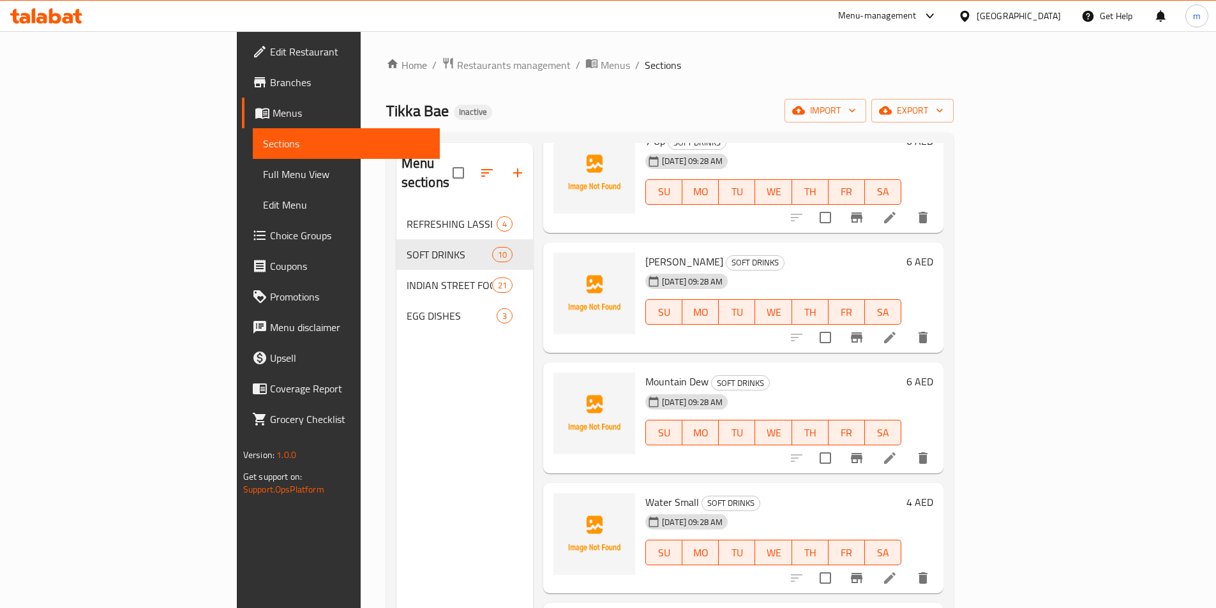
scroll to position [447, 0]
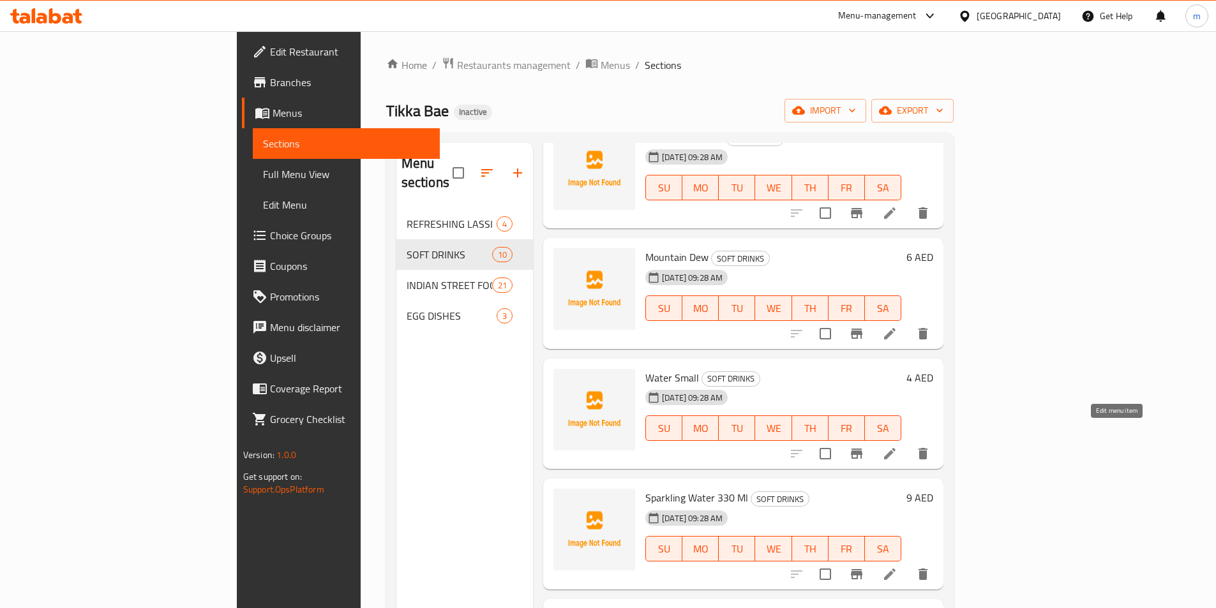
click at [896, 448] on icon at bounding box center [889, 453] width 11 height 11
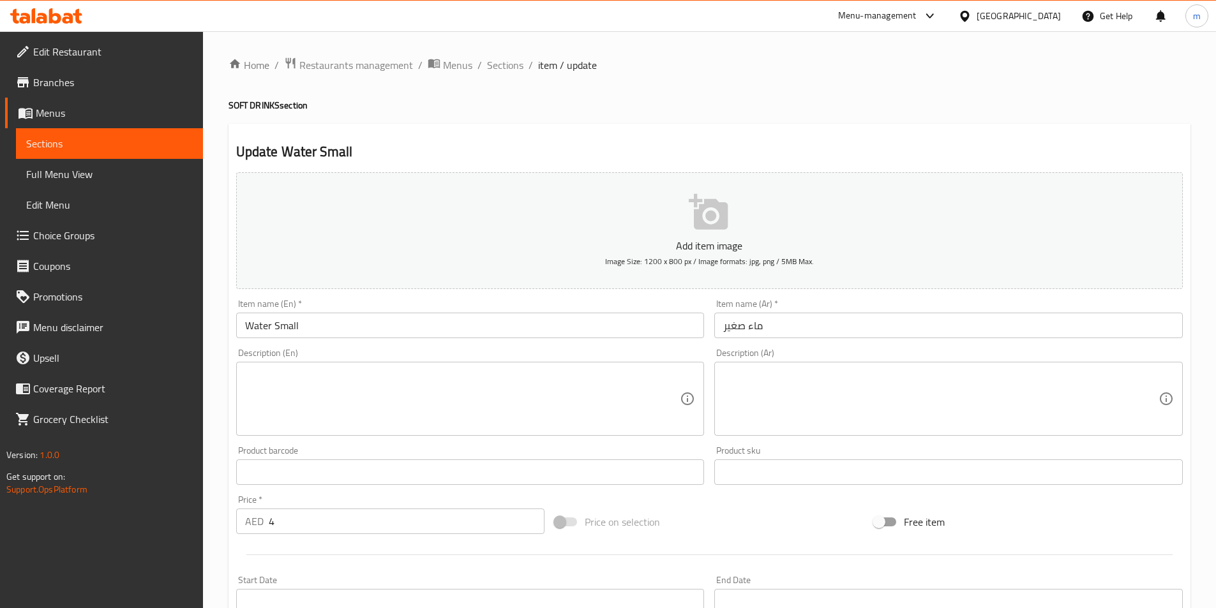
click at [757, 327] on input "ماء صغير" at bounding box center [948, 326] width 469 height 26
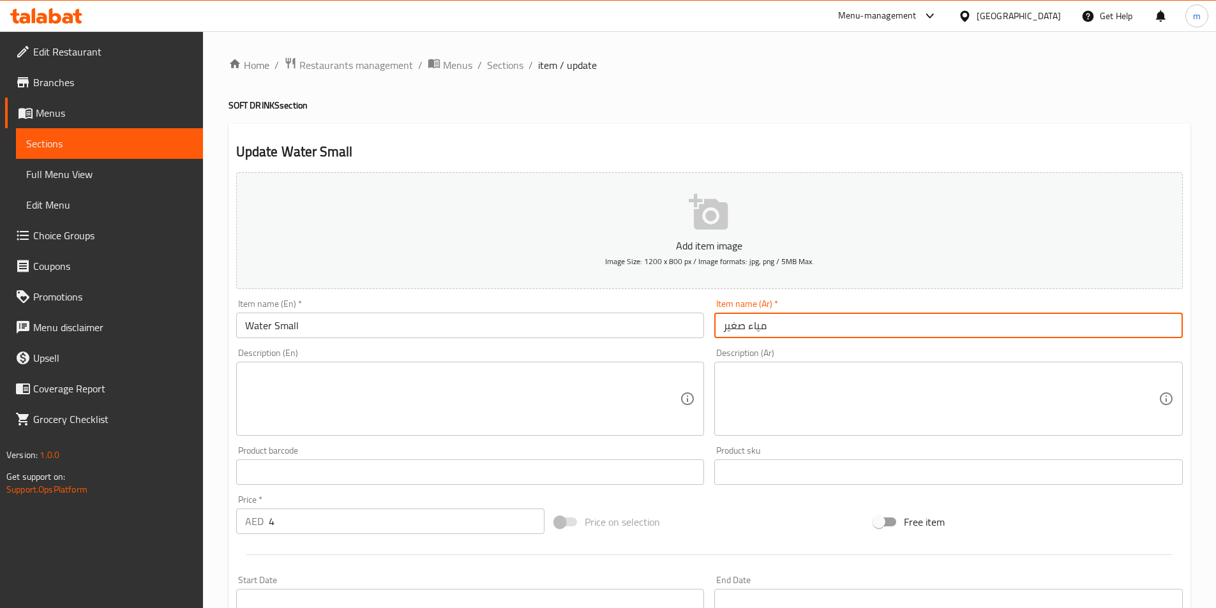
click at [753, 326] on input "مياء صغير" at bounding box center [948, 326] width 469 height 26
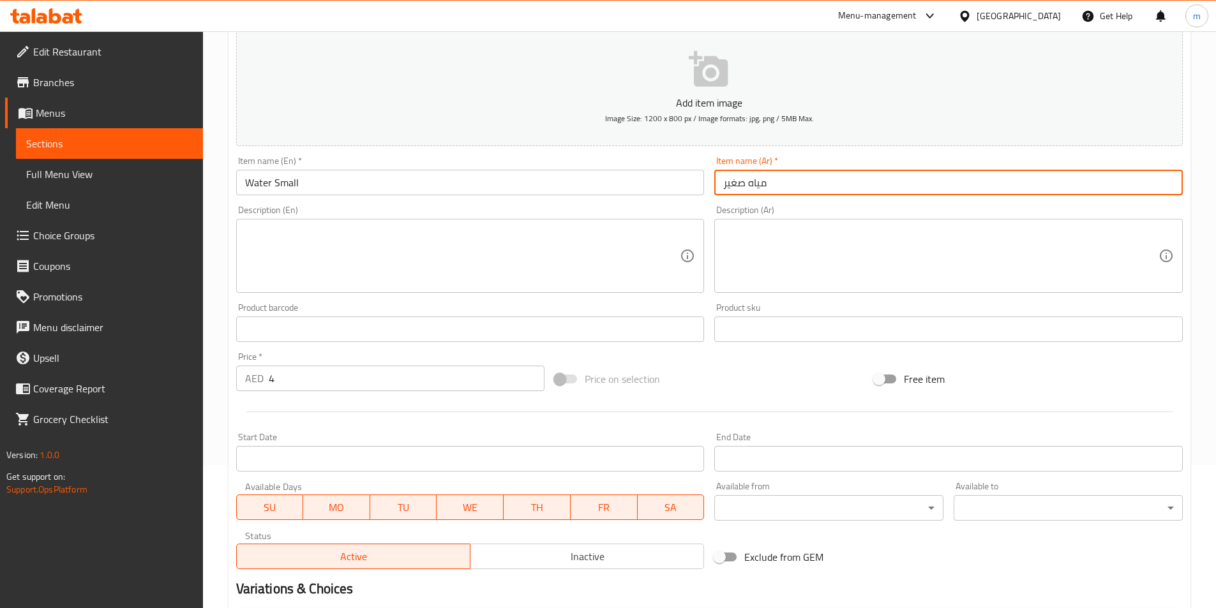
scroll to position [255, 0]
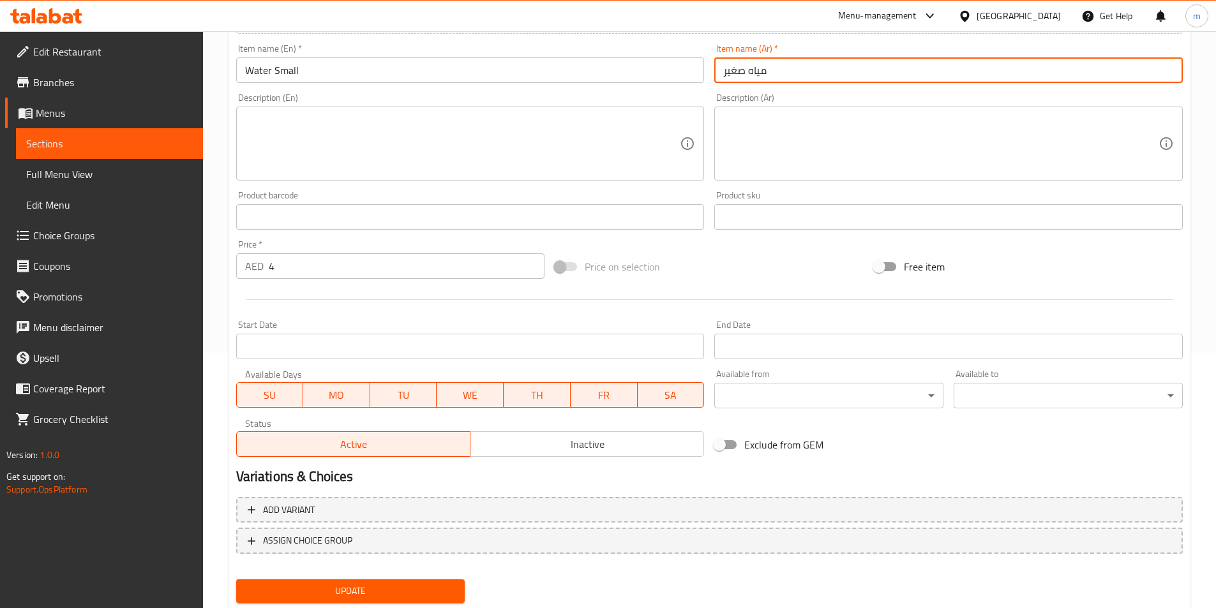
type input "مياه صغير"
click at [402, 586] on span "Update" at bounding box center [350, 592] width 209 height 16
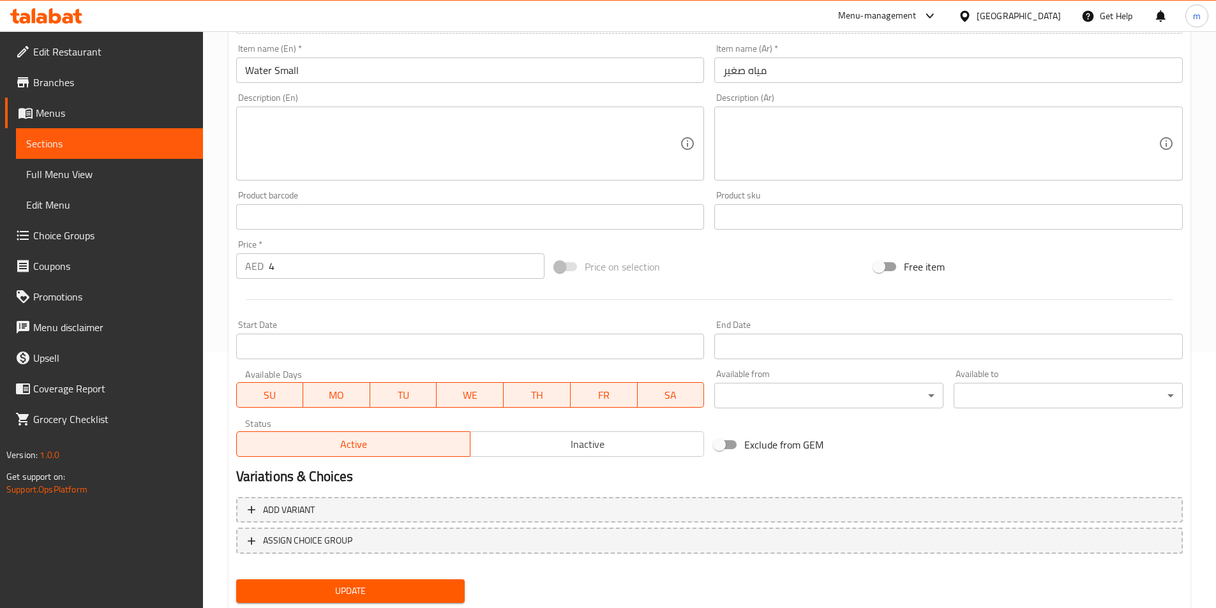
click at [26, 133] on link "Sections" at bounding box center [109, 143] width 187 height 31
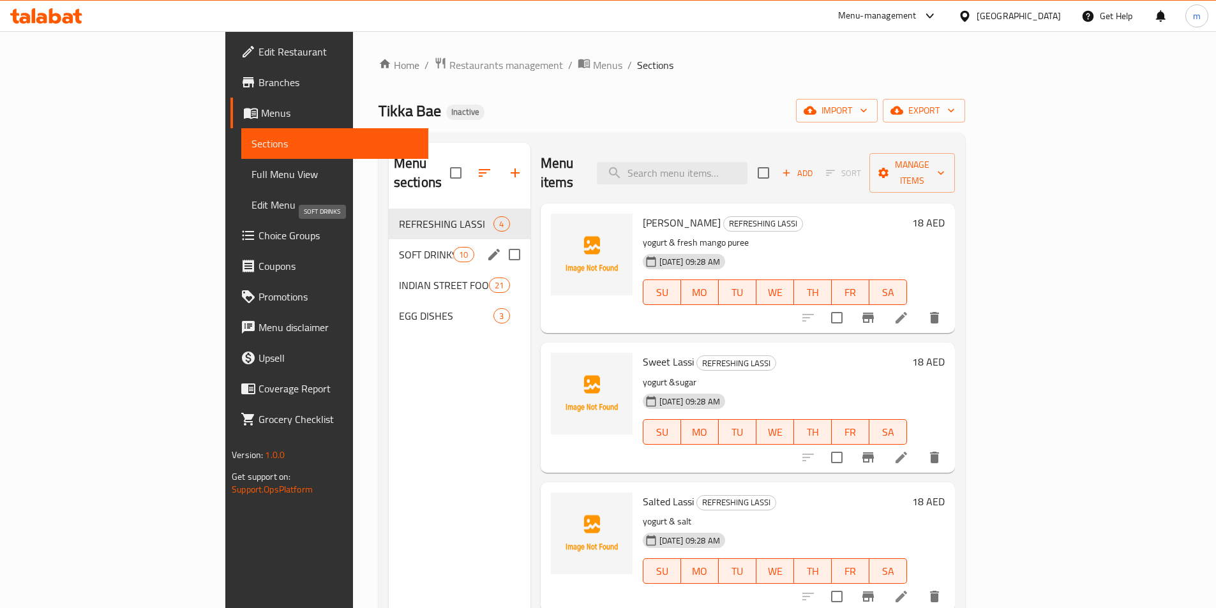
click at [399, 247] on span "SOFT DRINKS" at bounding box center [426, 254] width 54 height 15
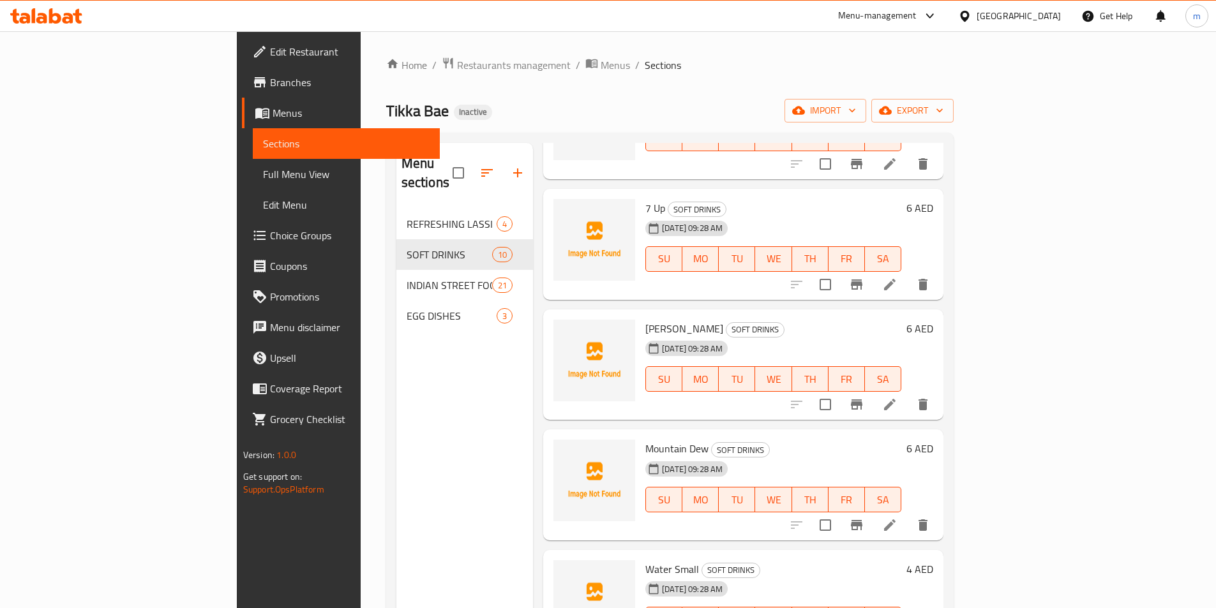
scroll to position [383, 0]
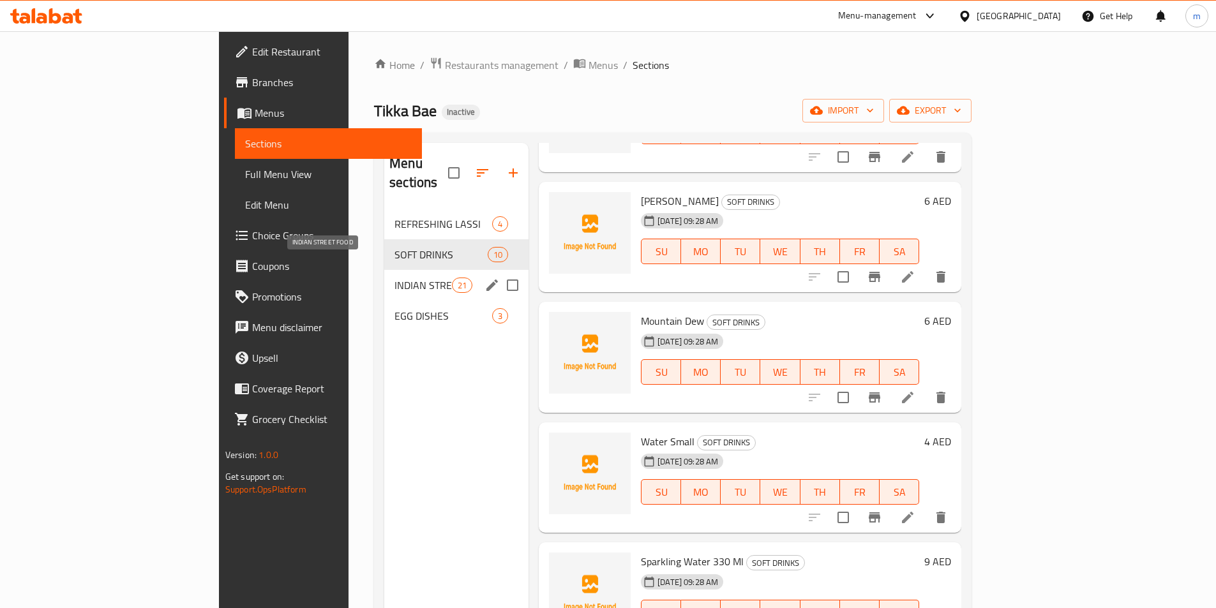
click at [395, 278] on span "INDIAN STREET FOOD" at bounding box center [423, 285] width 57 height 15
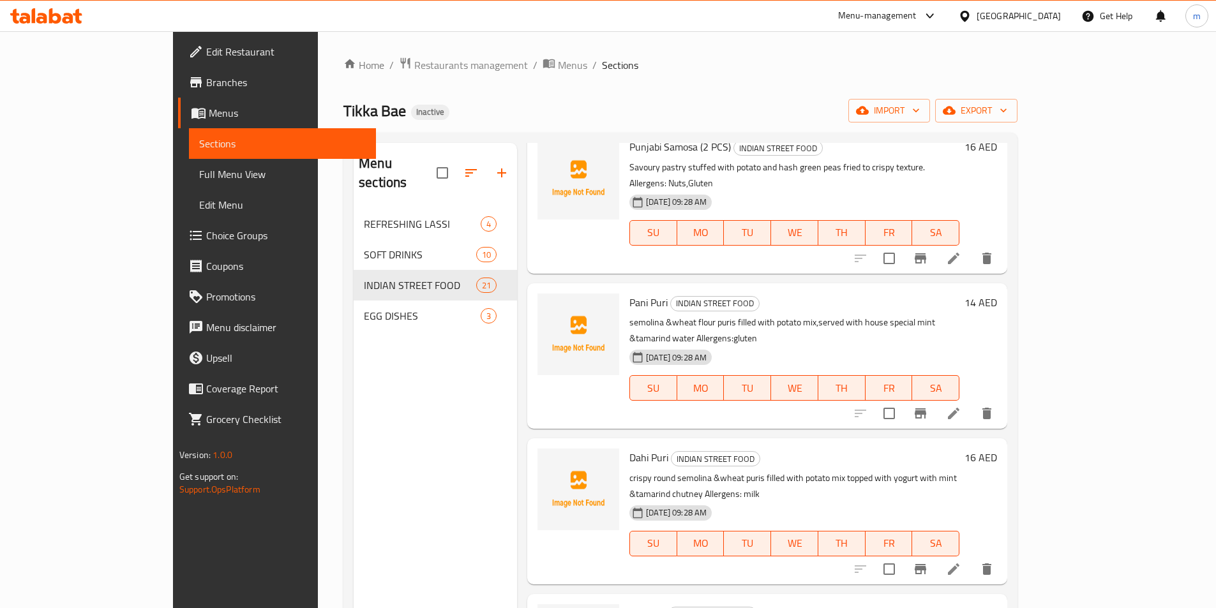
scroll to position [192, 0]
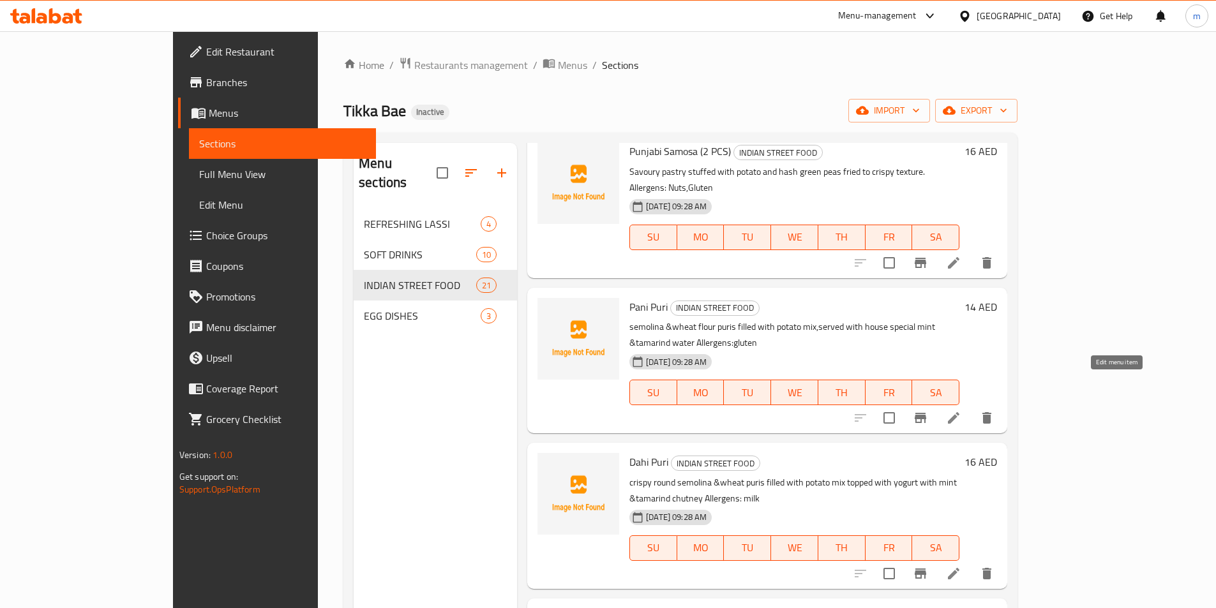
click at [961, 410] on icon at bounding box center [953, 417] width 15 height 15
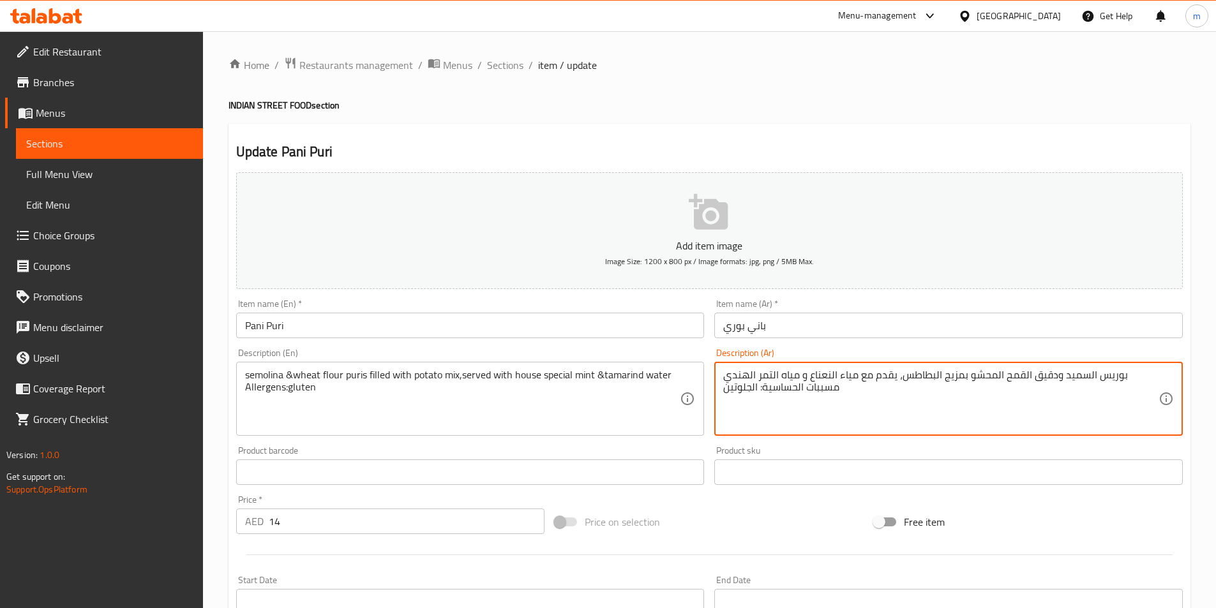
click at [839, 375] on textarea "بوريس السميد ودقيق القمح المحشو بمزيج البطاطس، يقدم مع مياء النعناع و مياه التم…" at bounding box center [940, 399] width 435 height 61
click at [841, 380] on textarea "بوريس السميد ودقيق القمح المحشو بمزيج البطاطس، يقدم مع مياء النعناع و مياه التم…" at bounding box center [940, 399] width 435 height 61
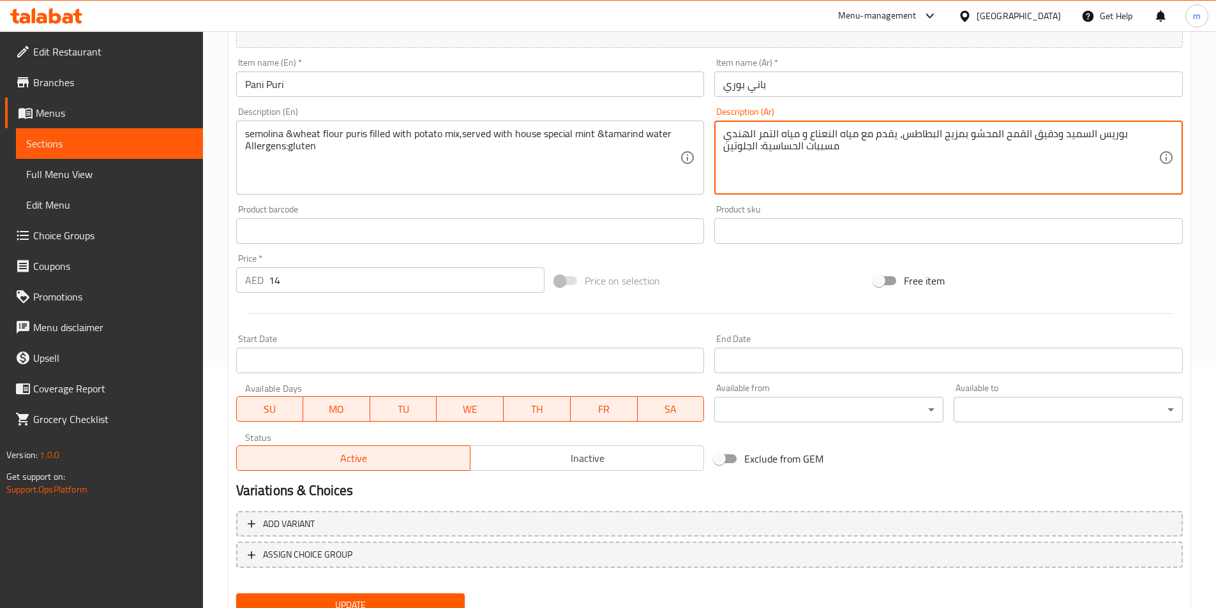
scroll to position [294, 0]
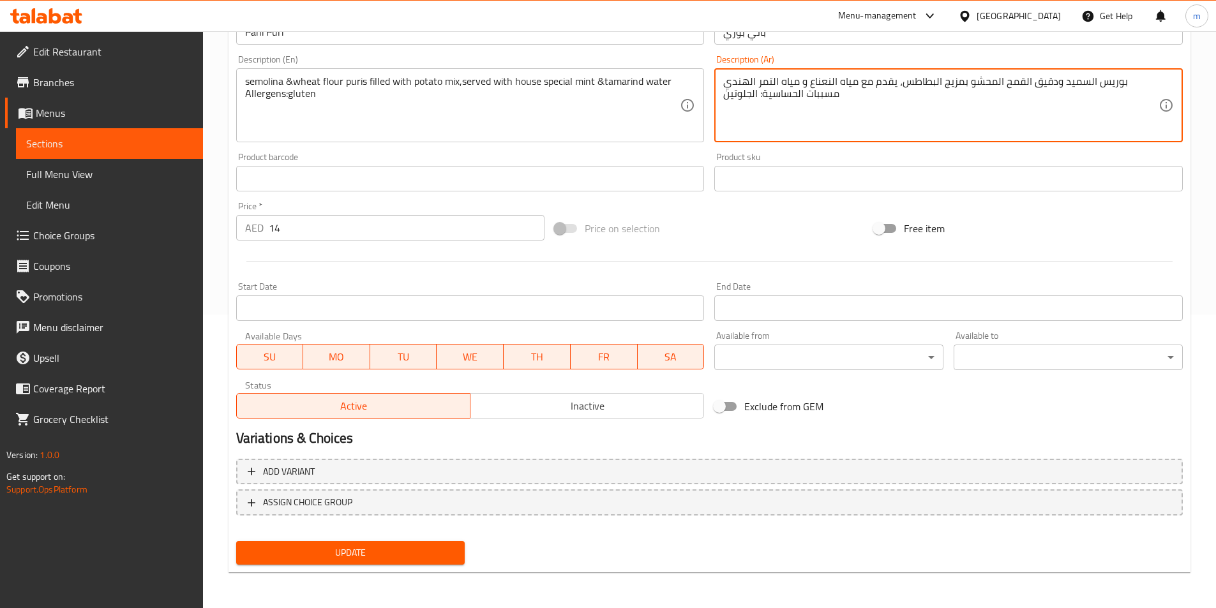
click at [447, 564] on button "Update" at bounding box center [350, 553] width 229 height 24
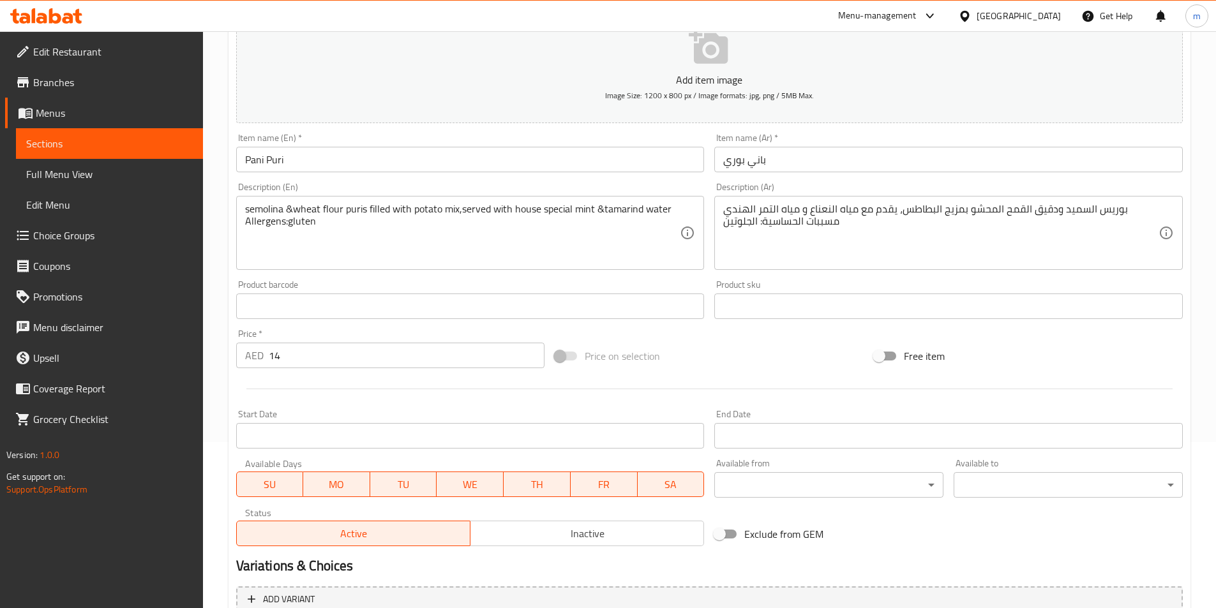
scroll to position [38, 0]
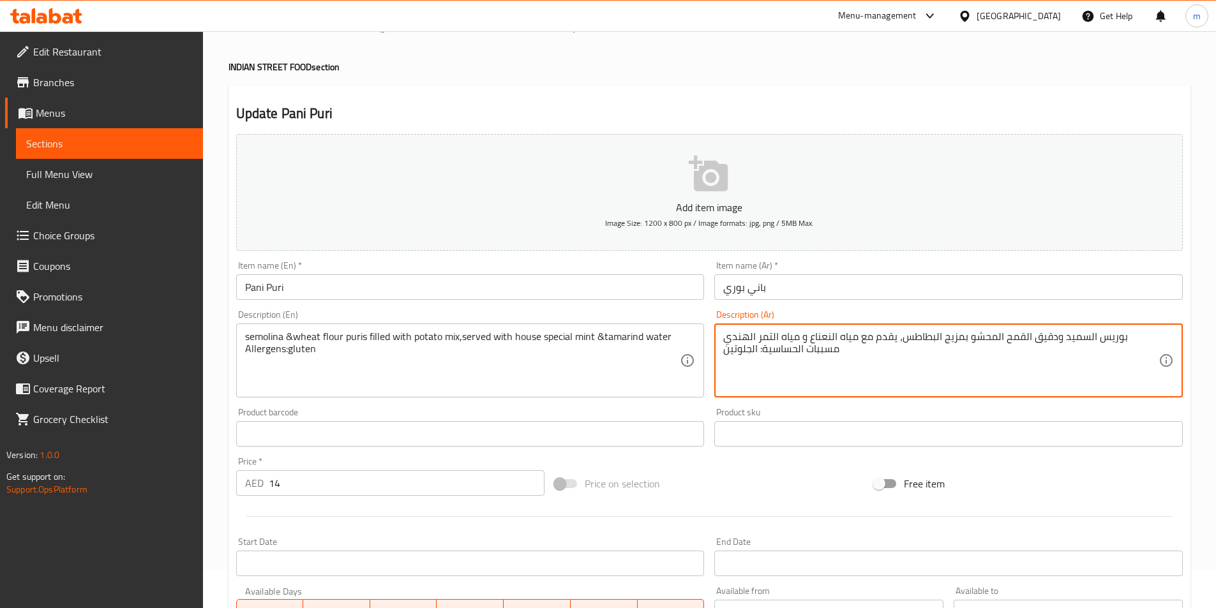
drag, startPoint x: 797, startPoint y: 339, endPoint x: 783, endPoint y: 338, distance: 14.1
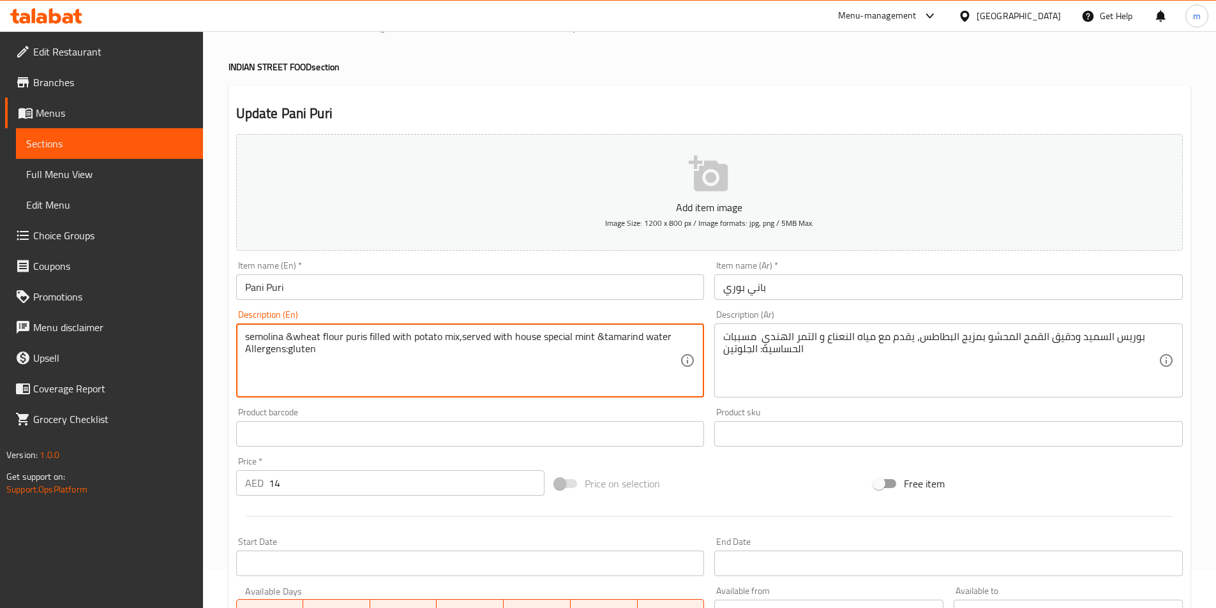
drag, startPoint x: 514, startPoint y: 335, endPoint x: 538, endPoint y: 336, distance: 23.7
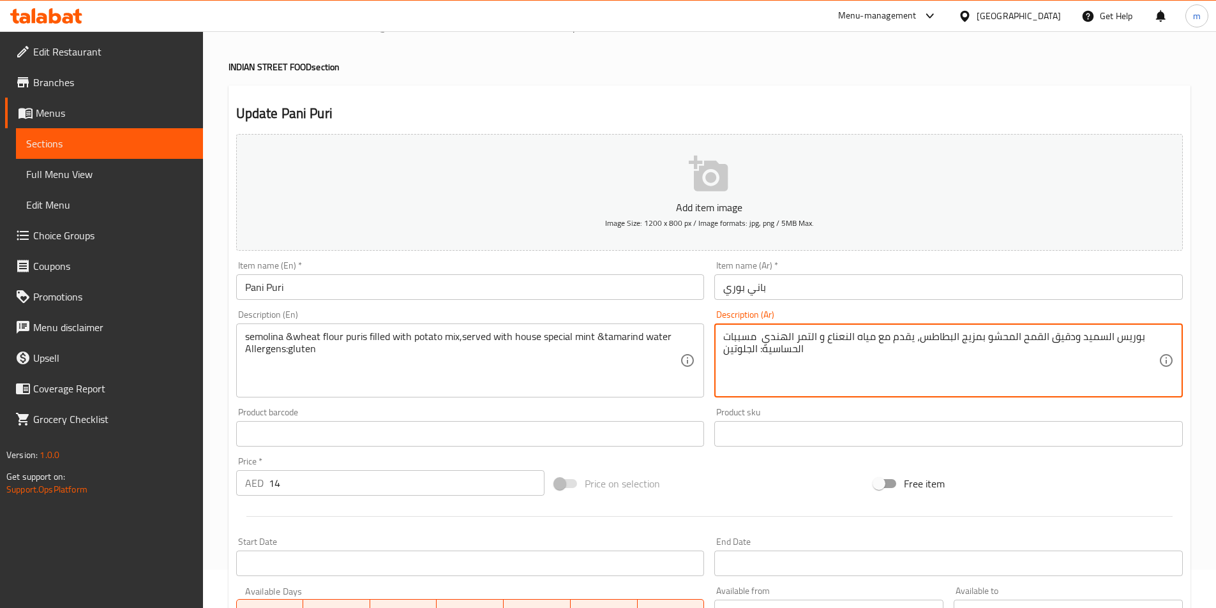
click at [875, 339] on textarea "بوريس السميد ودقيق القمح المحشو بمزيج البطاطس، يقدم مع مياه النعناع و التمر اله…" at bounding box center [940, 361] width 435 height 61
click at [823, 339] on textarea "بوريس السميد ودقيق القمح المحشو بمزيج البطاطس، يقدم مع سبيشيال هوس مياه النعناع…" at bounding box center [940, 361] width 435 height 61
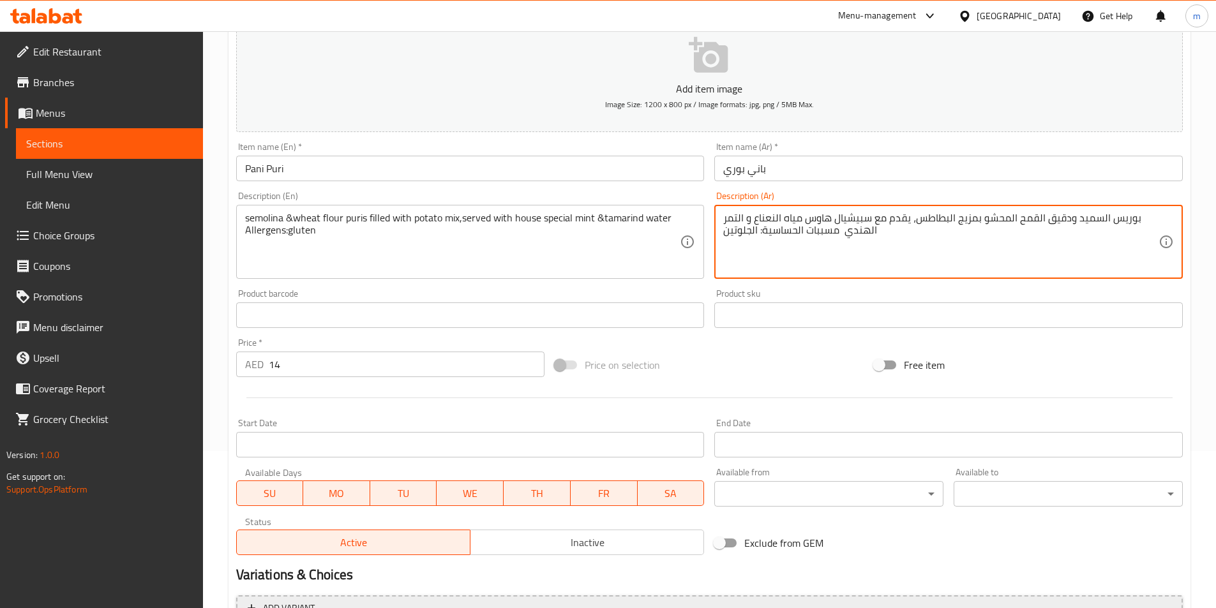
scroll to position [294, 0]
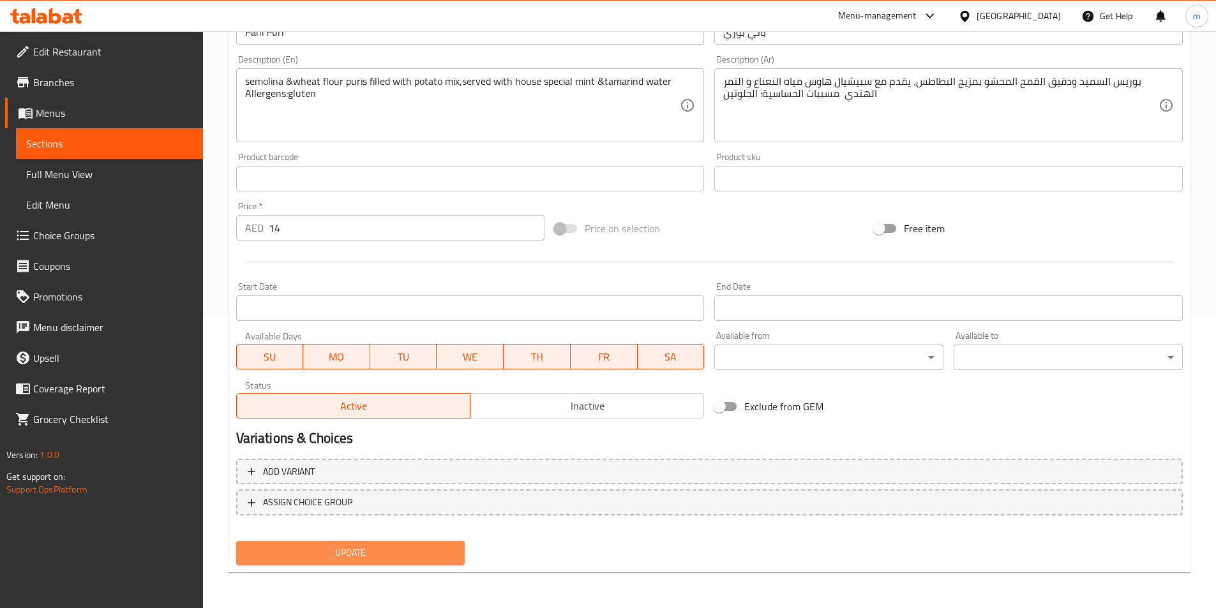
click at [403, 550] on span "Update" at bounding box center [350, 553] width 209 height 16
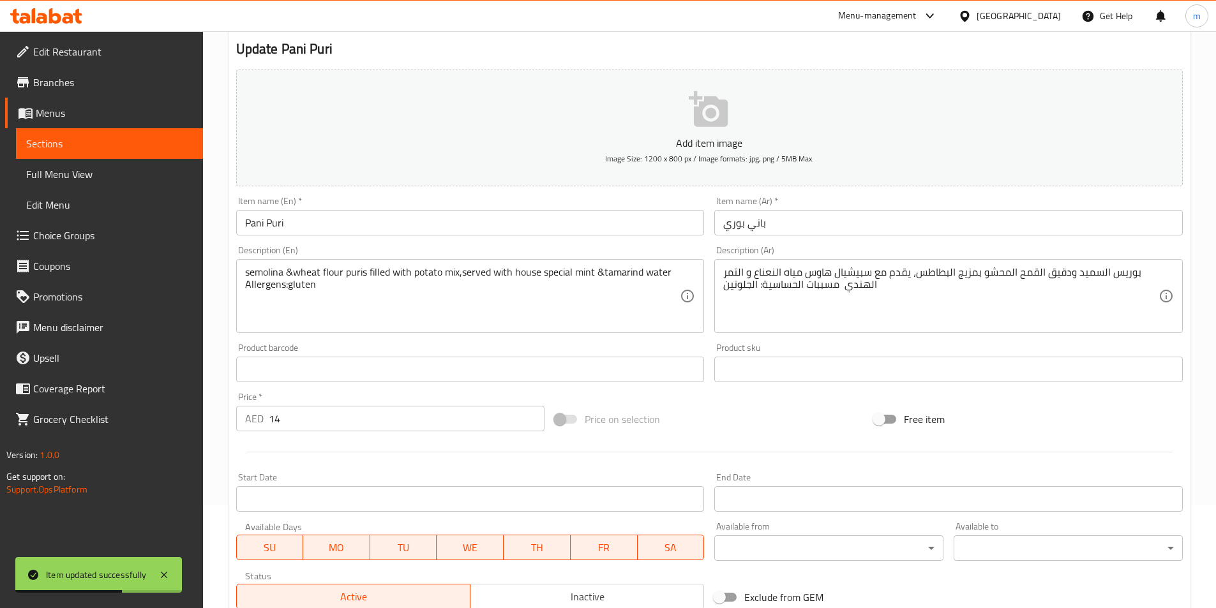
scroll to position [102, 0]
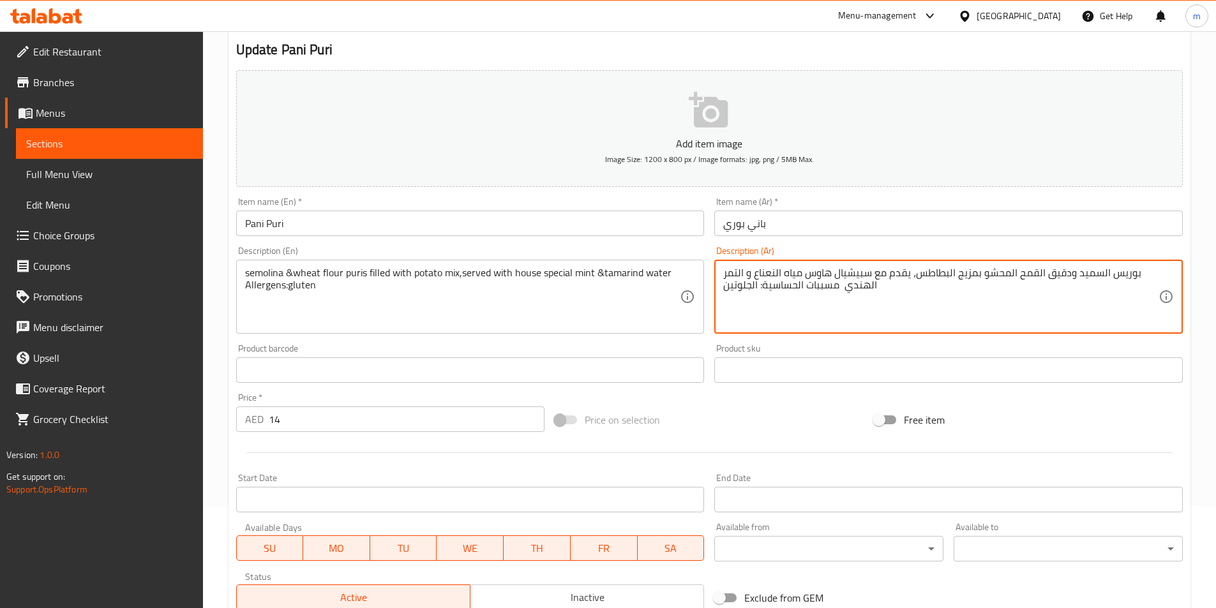
drag, startPoint x: 971, startPoint y: 274, endPoint x: 959, endPoint y: 274, distance: 12.1
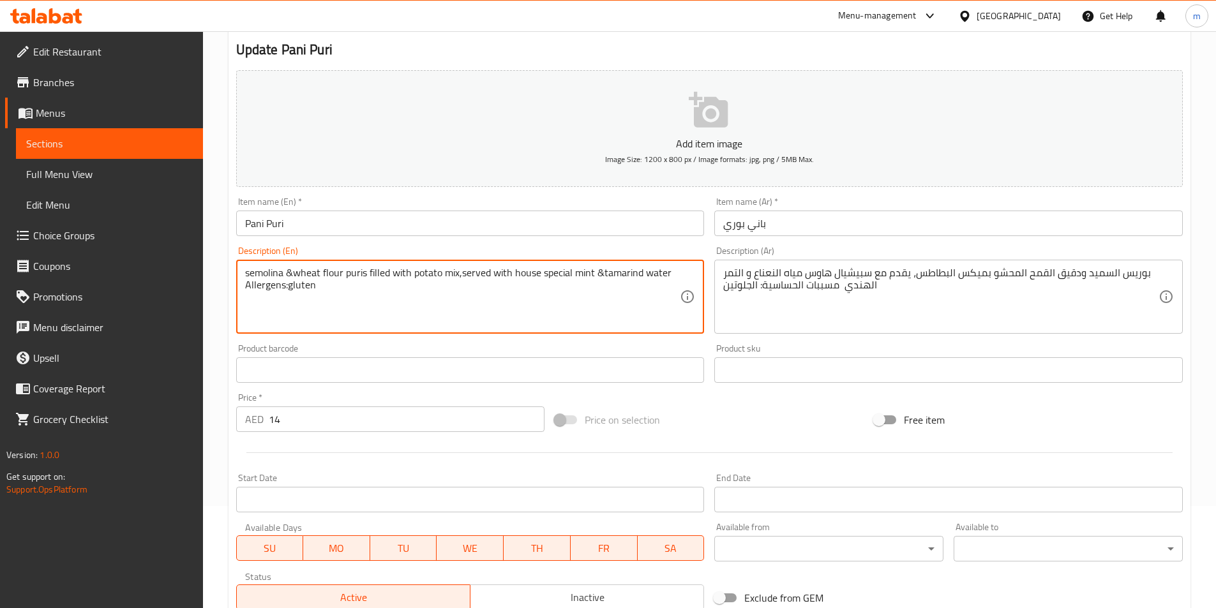
drag, startPoint x: 319, startPoint y: 273, endPoint x: 294, endPoint y: 273, distance: 24.9
click at [341, 273] on textarea "semolina &wheat flour puris filled with potato mix,served with house special mi…" at bounding box center [462, 297] width 435 height 61
drag, startPoint x: 342, startPoint y: 272, endPoint x: 324, endPoint y: 272, distance: 18.5
click at [324, 272] on textarea "semolina &wheat flour puris filled with potato mix,served with house special mi…" at bounding box center [462, 297] width 435 height 61
click at [612, 52] on h2 "Update Pani Puri" at bounding box center [709, 49] width 947 height 19
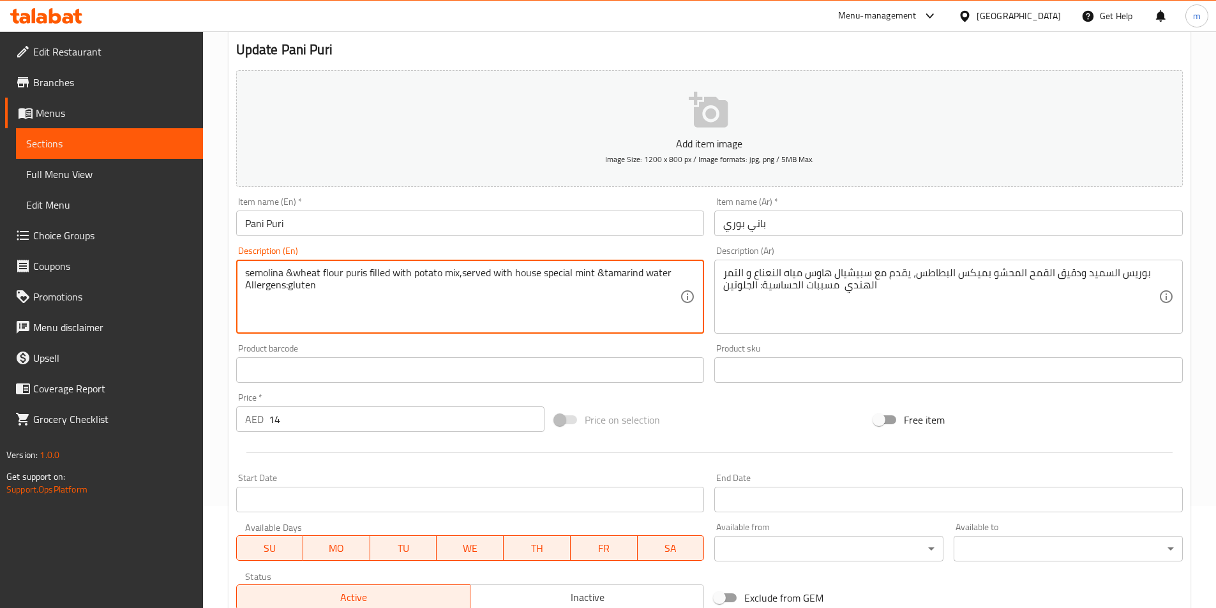
drag, startPoint x: 283, startPoint y: 271, endPoint x: 246, endPoint y: 271, distance: 37.0
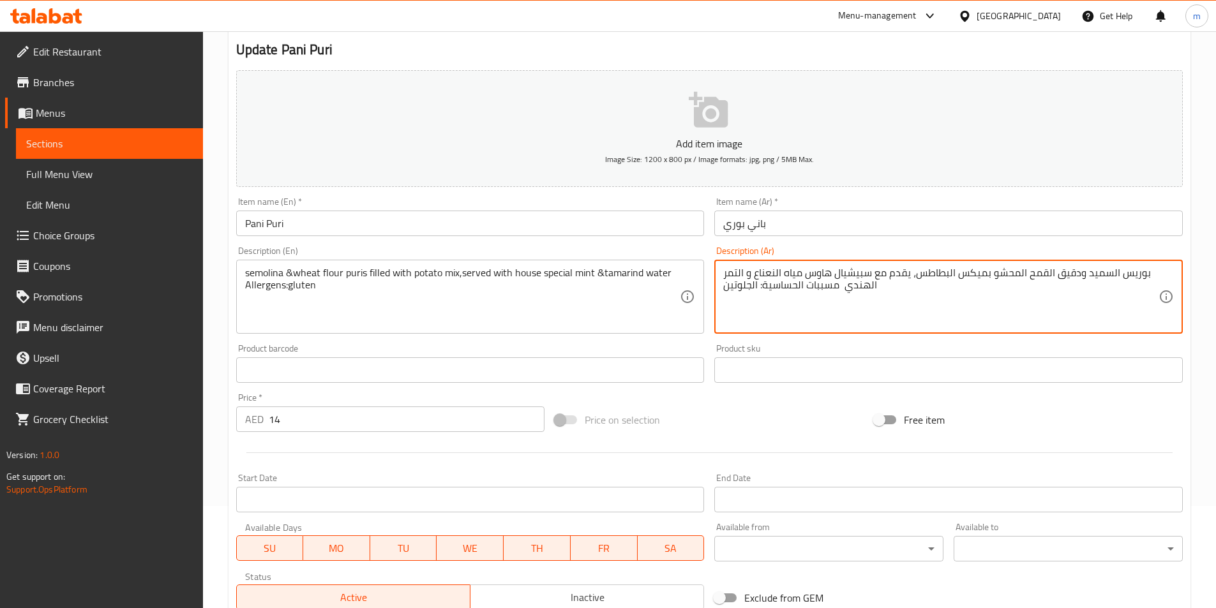
drag, startPoint x: 1115, startPoint y: 271, endPoint x: 1088, endPoint y: 275, distance: 27.8
paste textarea "يمولينا"
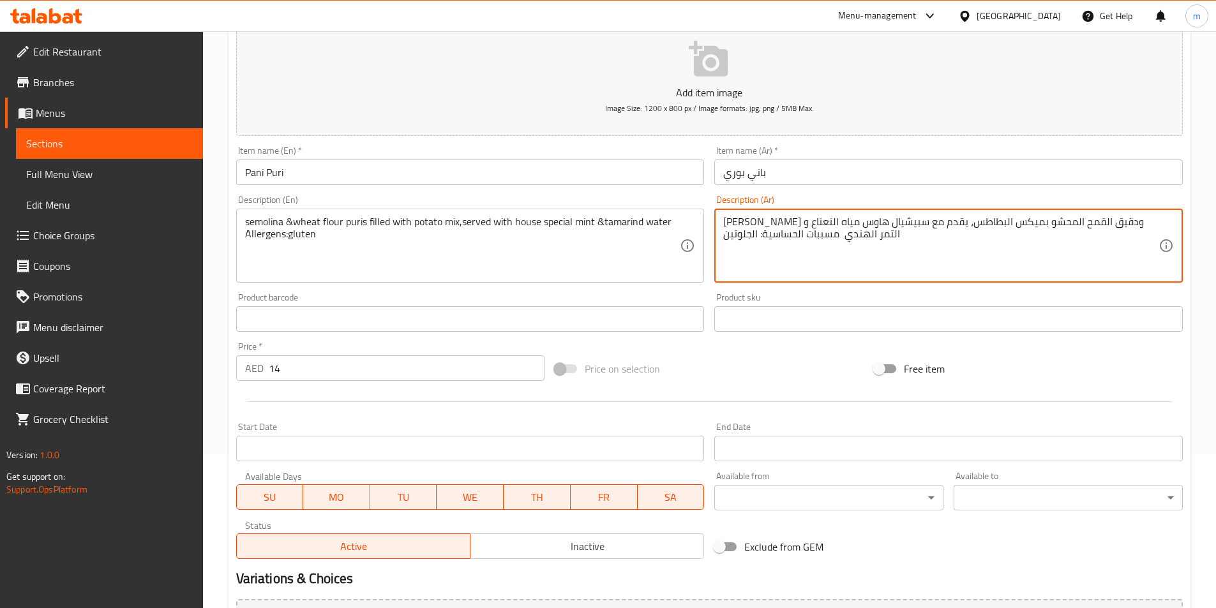
scroll to position [294, 0]
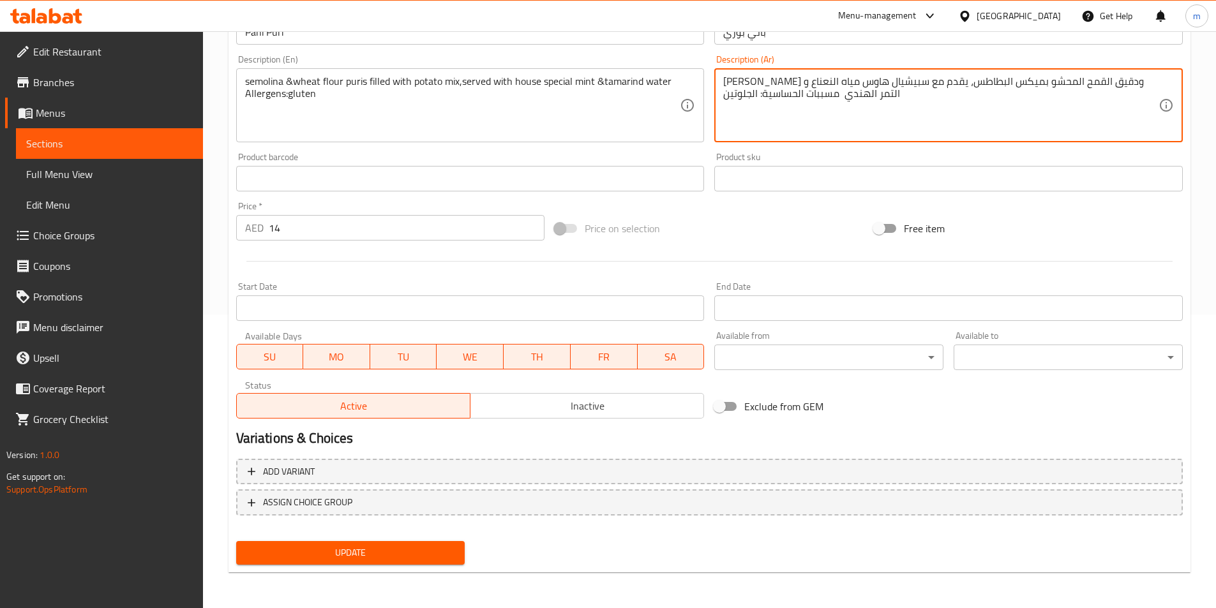
type textarea "[PERSON_NAME] ودقيق القمح المحشو بميكس البطاطس، يقدم مع سبيشيال هاوس مياه النعن…"
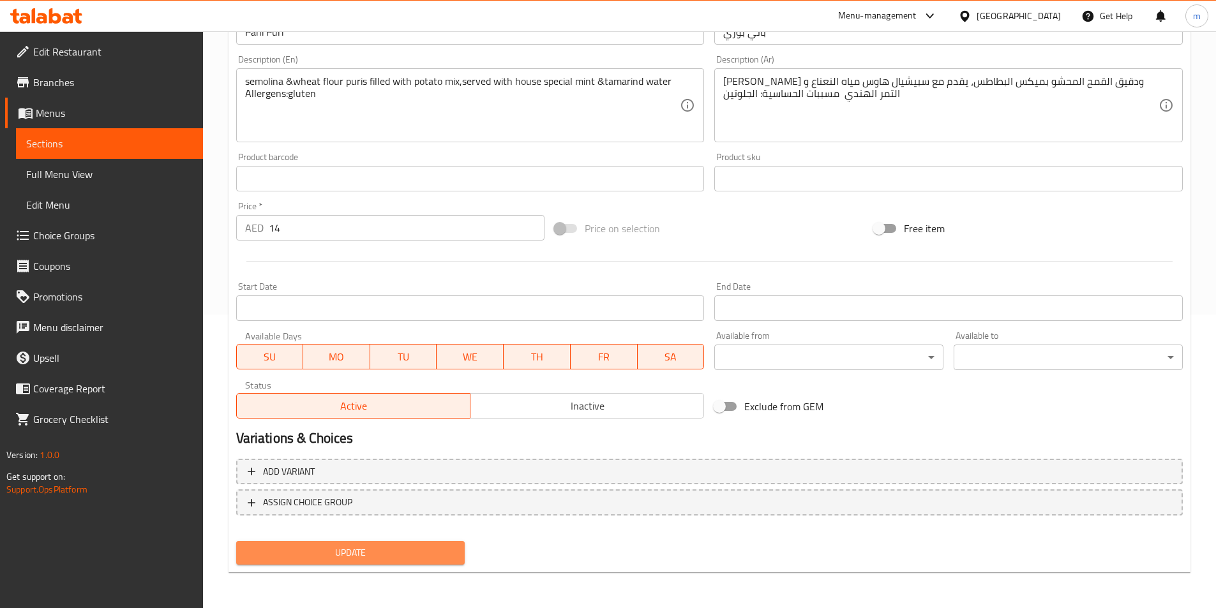
click at [371, 552] on span "Update" at bounding box center [350, 553] width 209 height 16
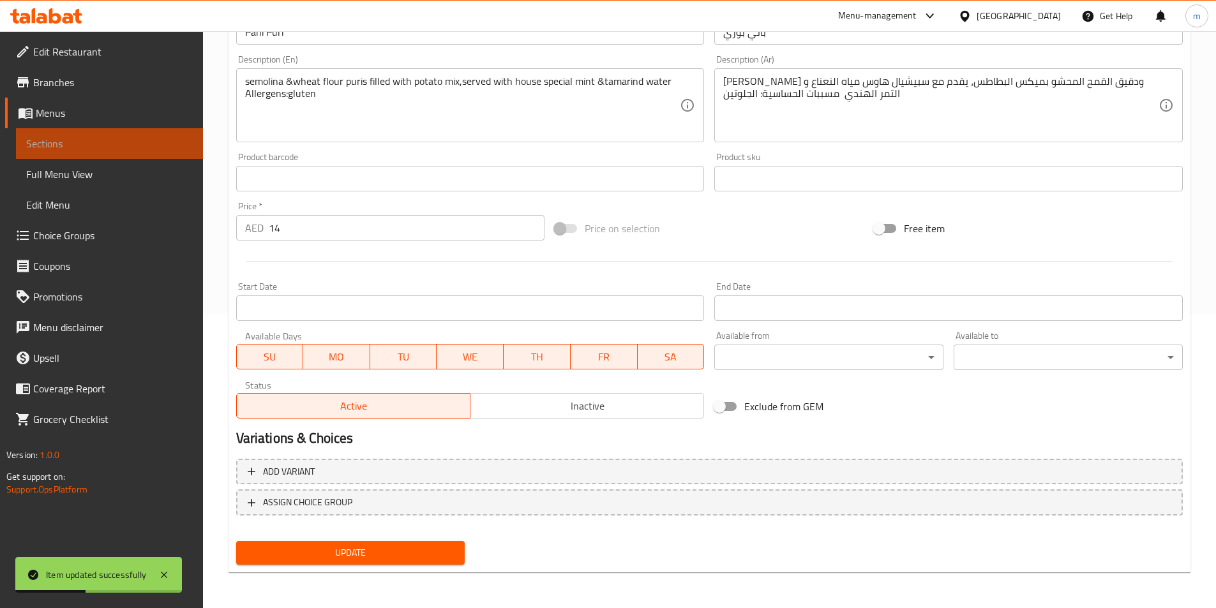
click at [142, 142] on span "Sections" at bounding box center [109, 143] width 167 height 15
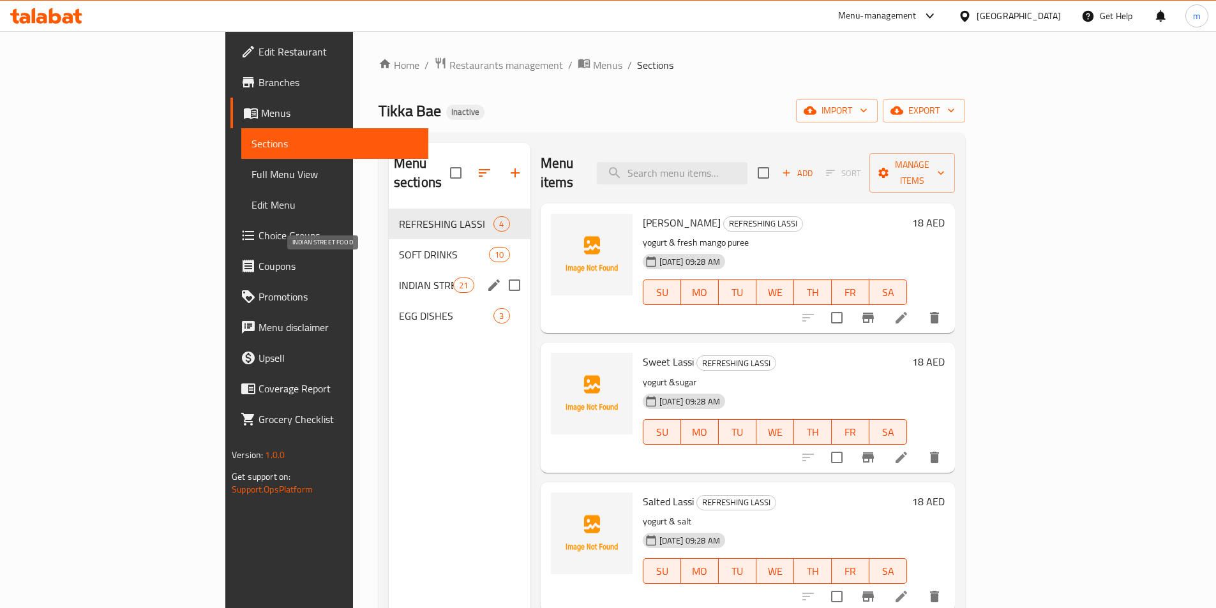
click at [399, 278] on span "INDIAN STREET FOOD" at bounding box center [426, 285] width 54 height 15
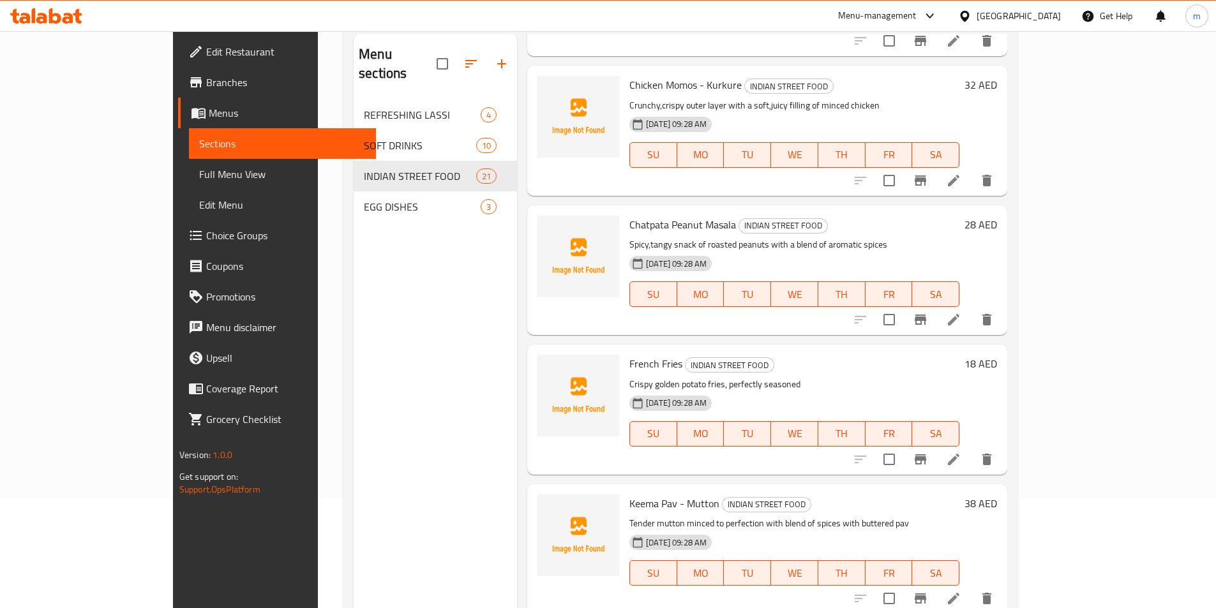
scroll to position [179, 0]
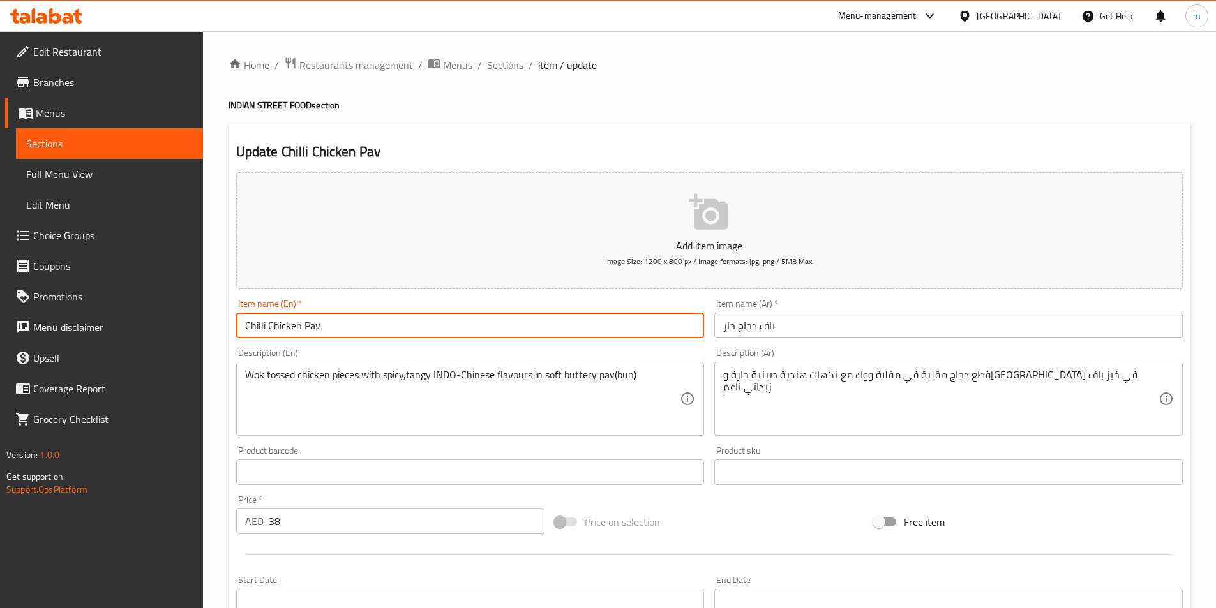
drag, startPoint x: 265, startPoint y: 326, endPoint x: 222, endPoint y: 323, distance: 42.9
click at [222, 323] on div "Home / Restaurants management / Menus / Sections / item / update INDIAN STREET …" at bounding box center [709, 466] width 1013 height 871
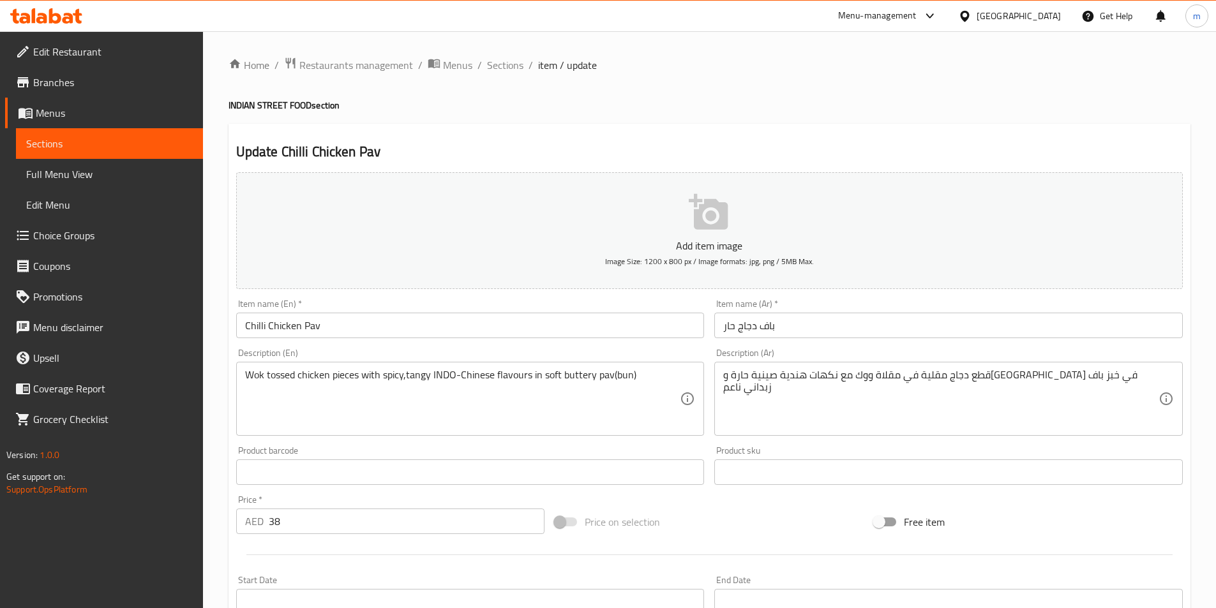
click at [674, 100] on h4 "INDIAN STREET FOOD section" at bounding box center [710, 105] width 962 height 13
click at [735, 329] on input "باف دجاج حار" at bounding box center [948, 326] width 469 height 26
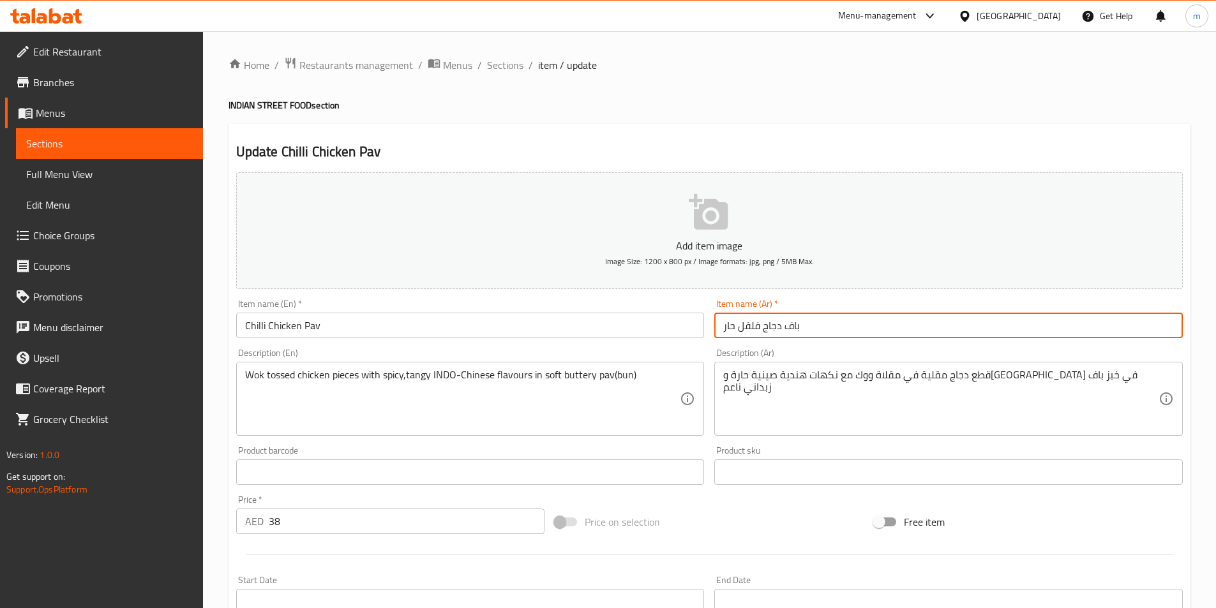
type input "باف دجاج فلفل حار"
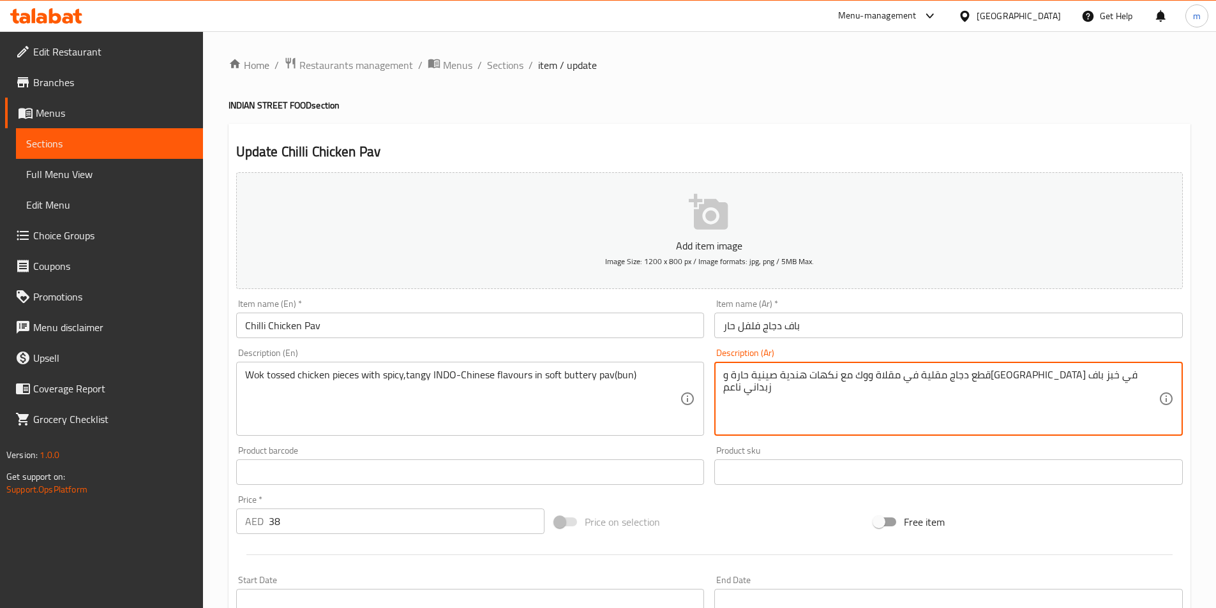
drag, startPoint x: 804, startPoint y: 376, endPoint x: 791, endPoint y: 376, distance: 13.4
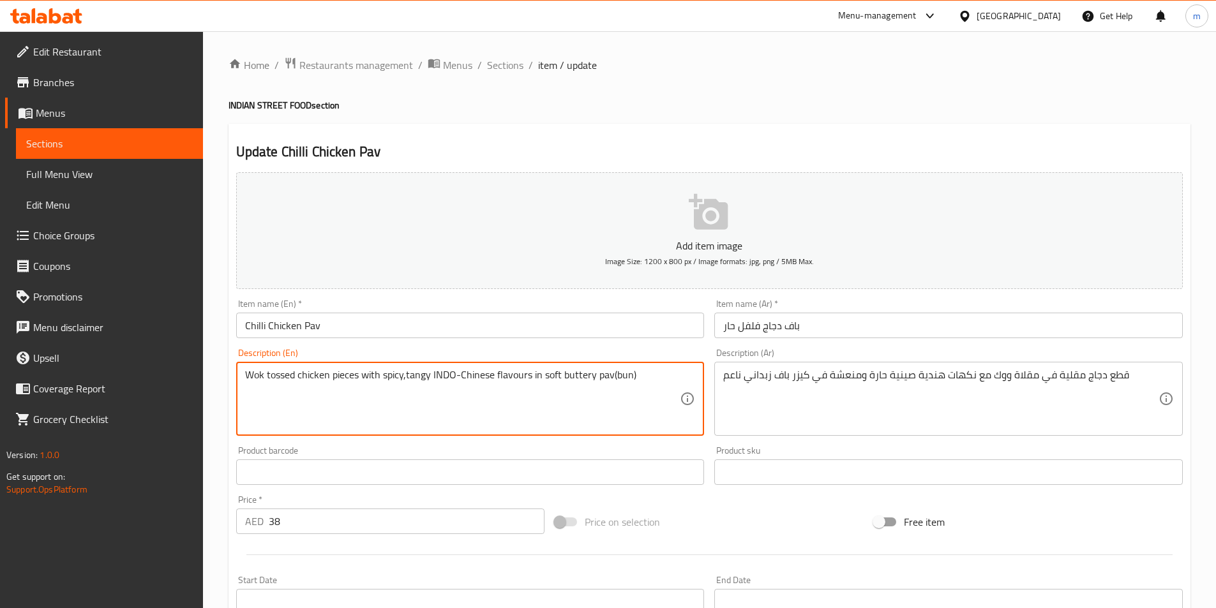
drag, startPoint x: 262, startPoint y: 375, endPoint x: 246, endPoint y: 375, distance: 16.6
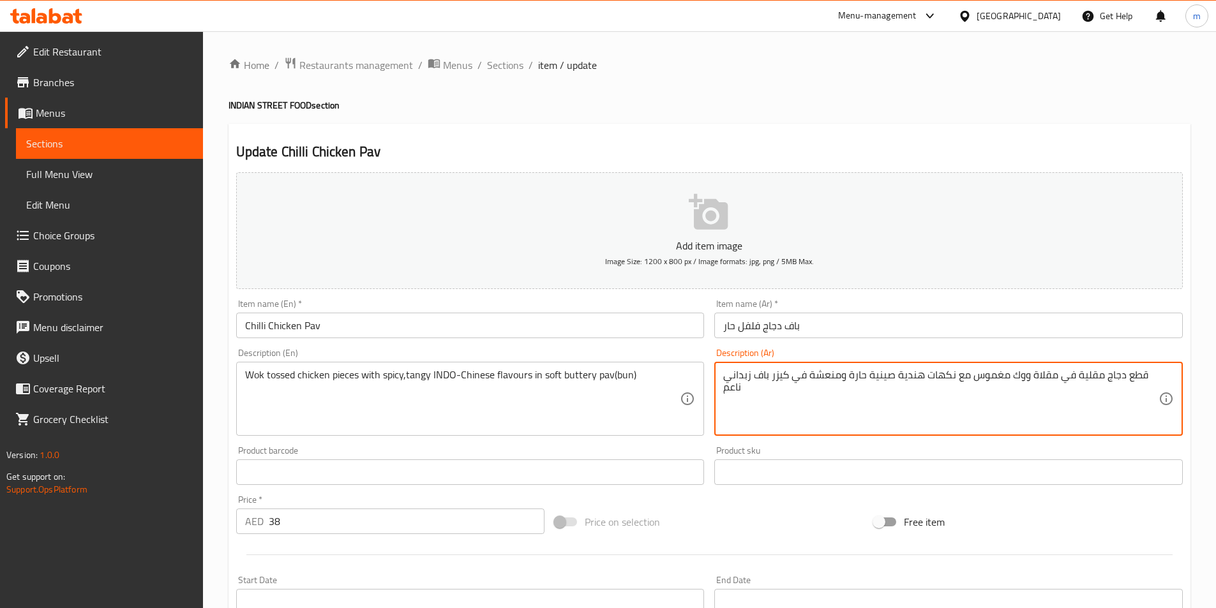
drag, startPoint x: 789, startPoint y: 376, endPoint x: 772, endPoint y: 375, distance: 16.6
click at [772, 375] on textarea "قطع دجاج مقلية في مقلاة ووك مغموس مع نكهات هندية صينية حارة ومنعشة في كيزر باف …" at bounding box center [940, 399] width 435 height 61
click at [721, 377] on div "قطع دجاج مقلية في مقلاة ووك مغموس مع نكهات هندية صينية حارة ومنعشة في باف زبدان…" at bounding box center [948, 399] width 469 height 74
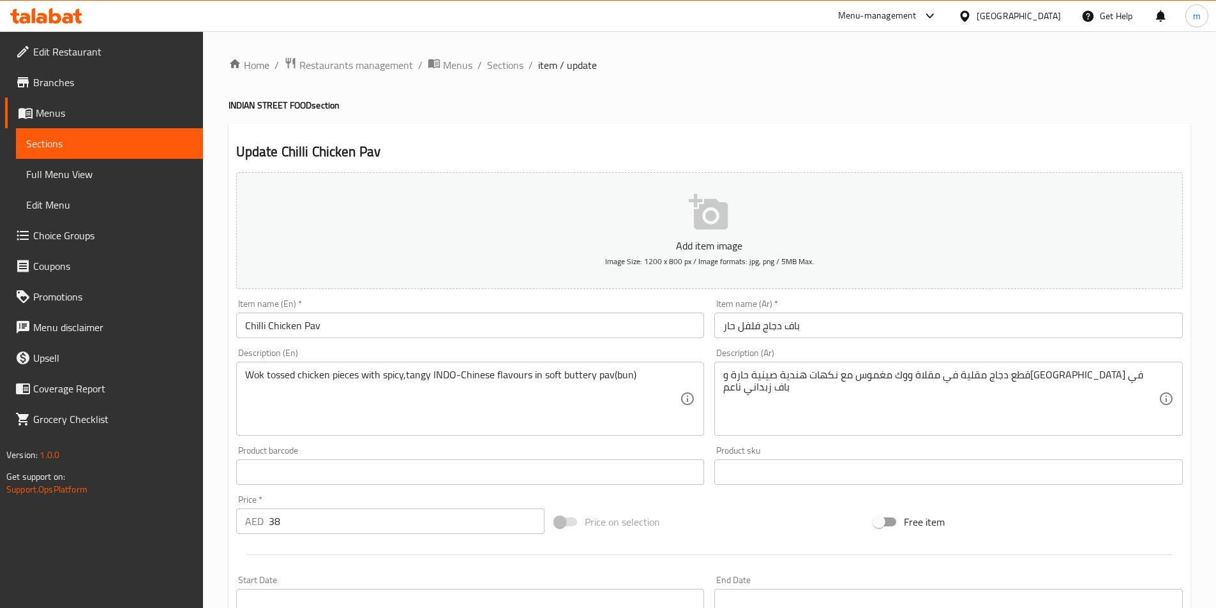
click at [723, 379] on div "قطع دجاج مقلية في مقلاة ووك مغموس مع نكهات هندية صينية حارة ومنعشة في باف زبدان…" at bounding box center [948, 399] width 469 height 74
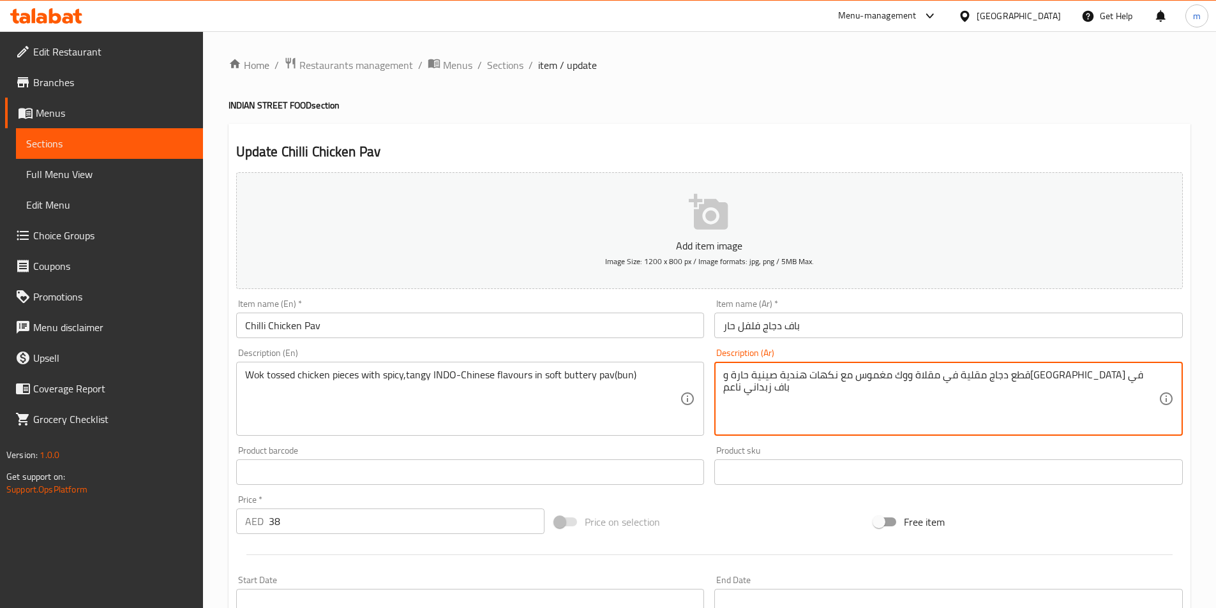
click at [724, 378] on textarea "قطع دجاج مقلية في مقلاة ووك مغموس مع نكهات هندية صينية حارة و[GEOGRAPHIC_DATA] …" at bounding box center [940, 399] width 435 height 61
click at [730, 375] on textarea "قطع دجاج مقلية في مقلاة ووك مغموس مع نكهات هندية صينية حارة و[GEOGRAPHIC_DATA] …" at bounding box center [940, 399] width 435 height 61
click at [722, 377] on div "قطع دجاج مقلية في مقلاة ووك مغموس مع نكهات هندية صينية حارة ومنعشة في باف زبدان…" at bounding box center [948, 399] width 469 height 74
click at [1152, 379] on textarea "قطع دجاج مقلية في مقلاة ووك مغموس مع نكهات هندية صينية حارة و[GEOGRAPHIC_DATA] …" at bounding box center [940, 399] width 435 height 61
paste textarea "كيزر"
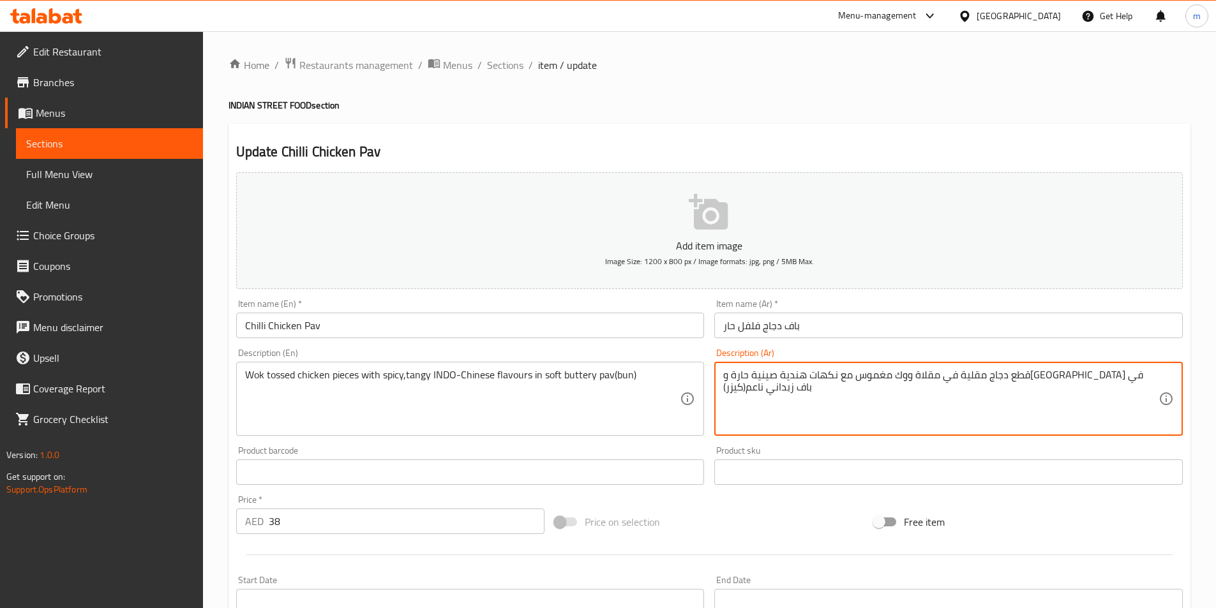
drag, startPoint x: 1080, startPoint y: 377, endPoint x: 1011, endPoint y: 377, distance: 68.9
click at [1011, 377] on textarea "قطع دجاج مقلية في مقلاة ووك مغموس مع نكهات هندية صينية حارة و[GEOGRAPHIC_DATA] …" at bounding box center [940, 399] width 435 height 61
type textarea "قطع دجاج ووك مغموس مع نكهات هندية صينية حارة و[GEOGRAPHIC_DATA] في باف زبداني ن…"
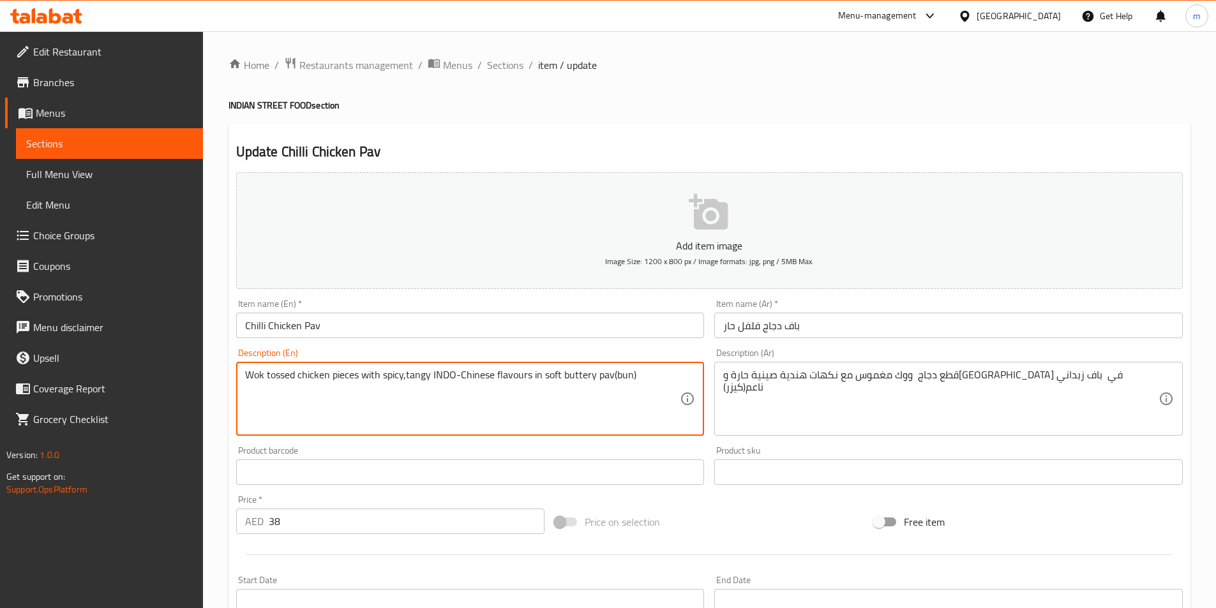
drag, startPoint x: 292, startPoint y: 377, endPoint x: 264, endPoint y: 370, distance: 28.3
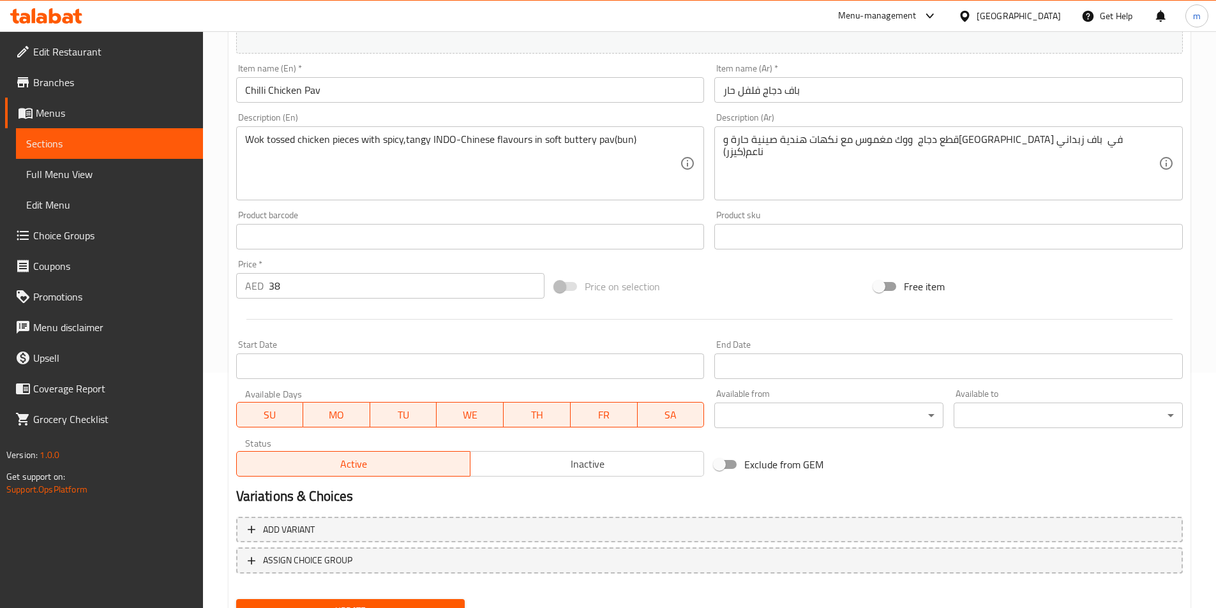
scroll to position [294, 0]
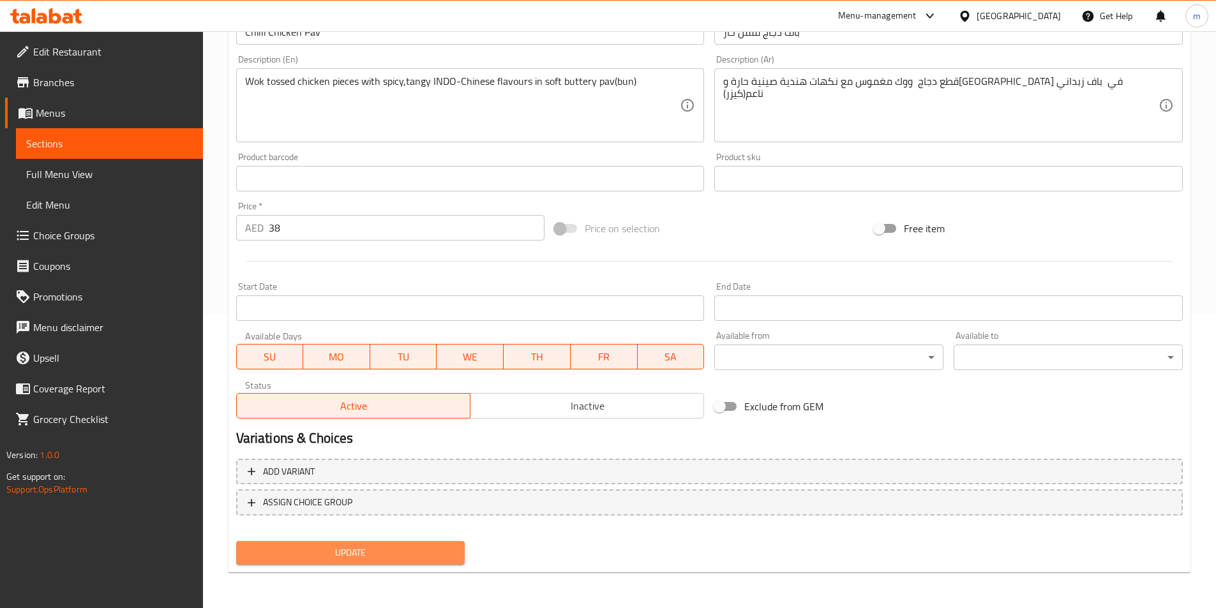
click at [443, 552] on span "Update" at bounding box center [350, 553] width 209 height 16
click at [155, 153] on link "Sections" at bounding box center [109, 143] width 187 height 31
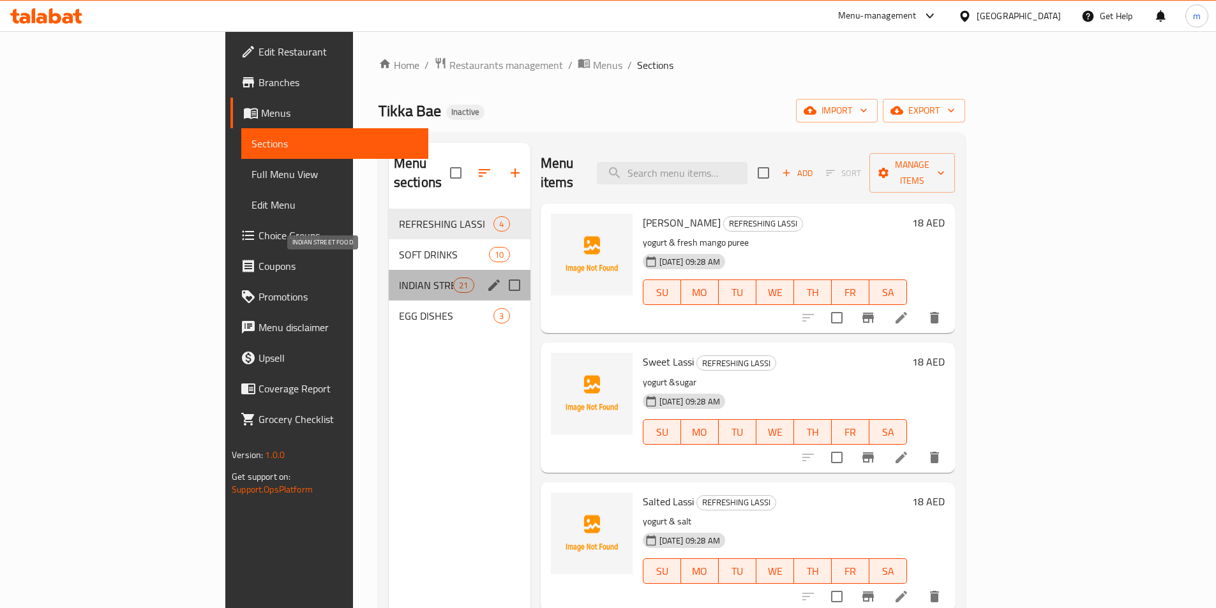
click at [399, 278] on span "INDIAN STREET FOOD" at bounding box center [426, 285] width 54 height 15
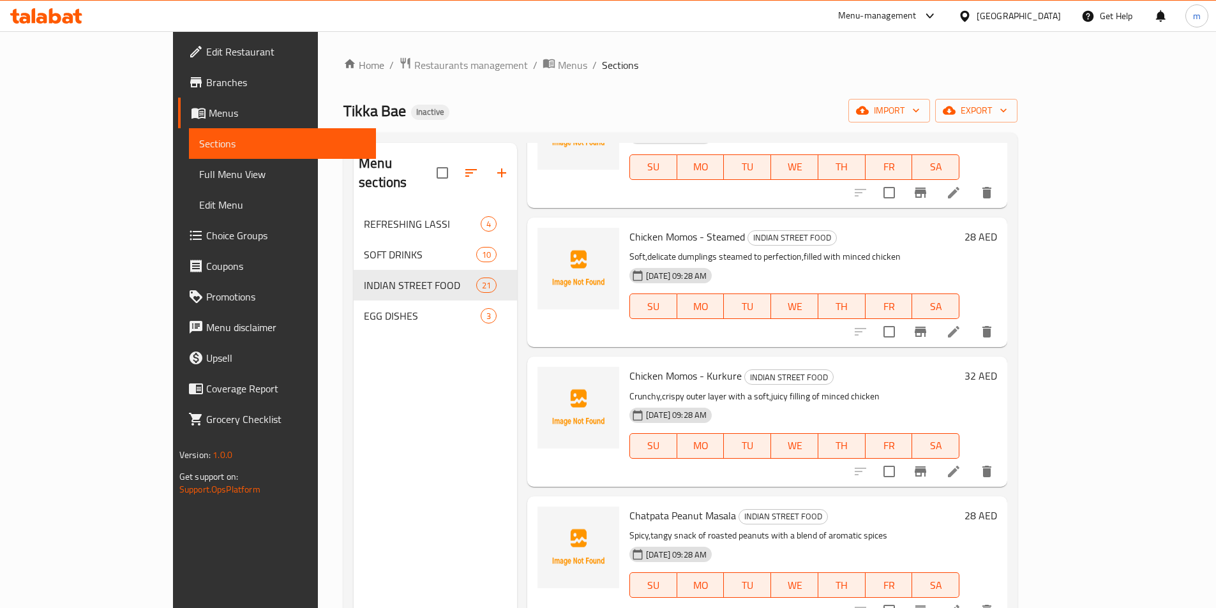
scroll to position [2353, 0]
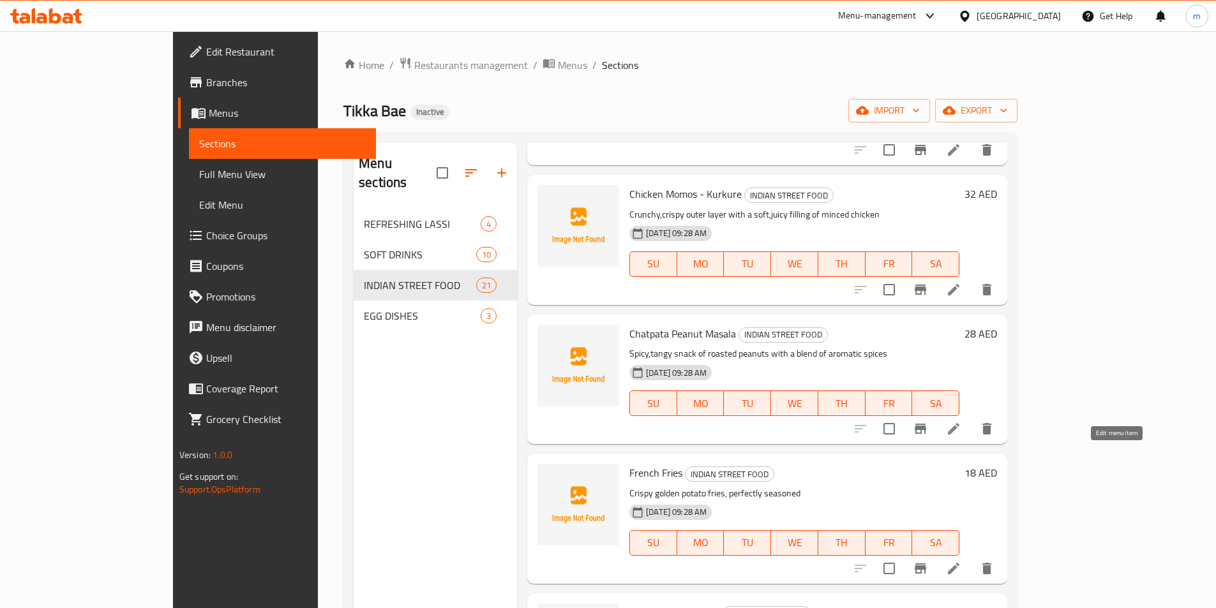
click at [960, 563] on icon at bounding box center [953, 568] width 11 height 11
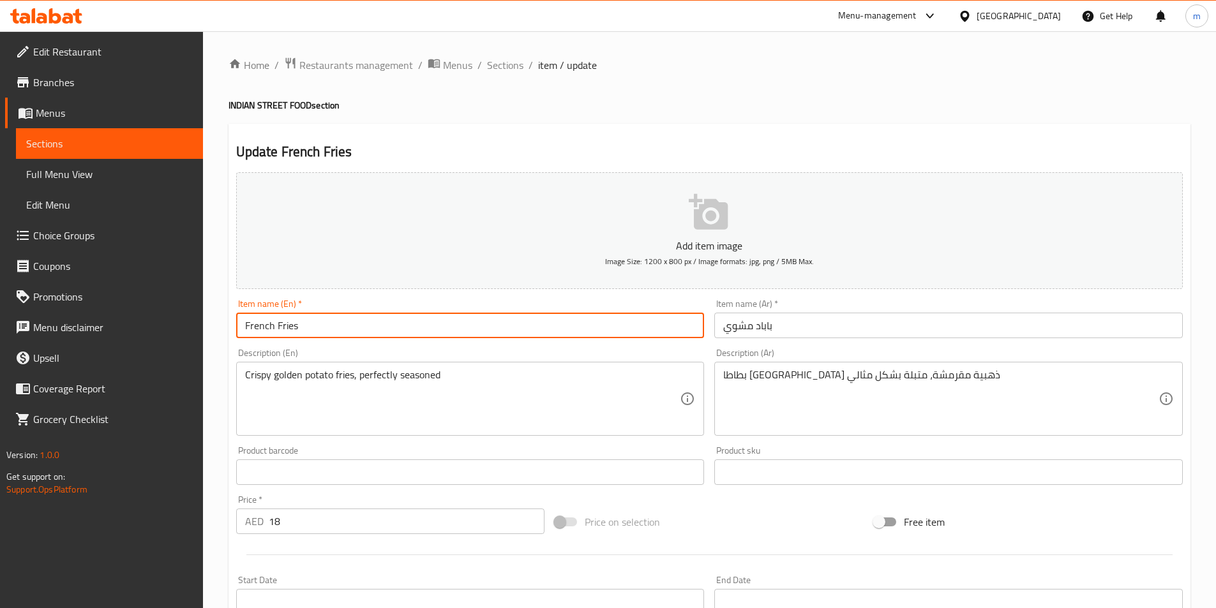
drag, startPoint x: 312, startPoint y: 325, endPoint x: 227, endPoint y: 328, distance: 84.9
click at [227, 328] on div "Home / Restaurants management / Menus / Sections / item / update INDIAN STREET …" at bounding box center [709, 466] width 1013 height 871
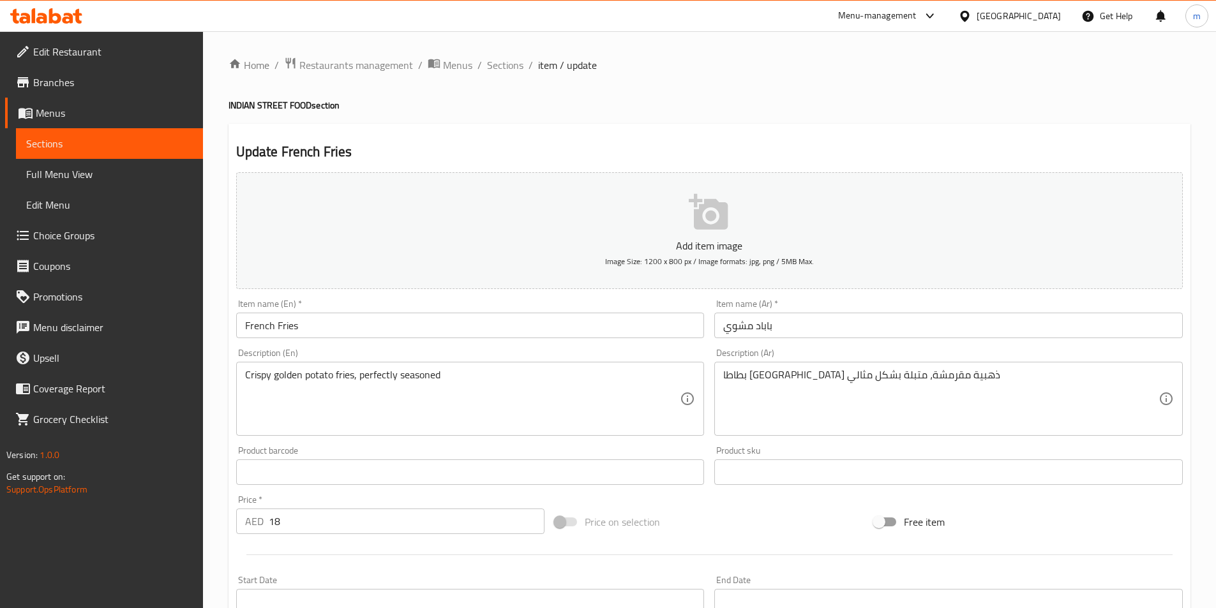
click at [44, 139] on span "Sections" at bounding box center [109, 143] width 167 height 15
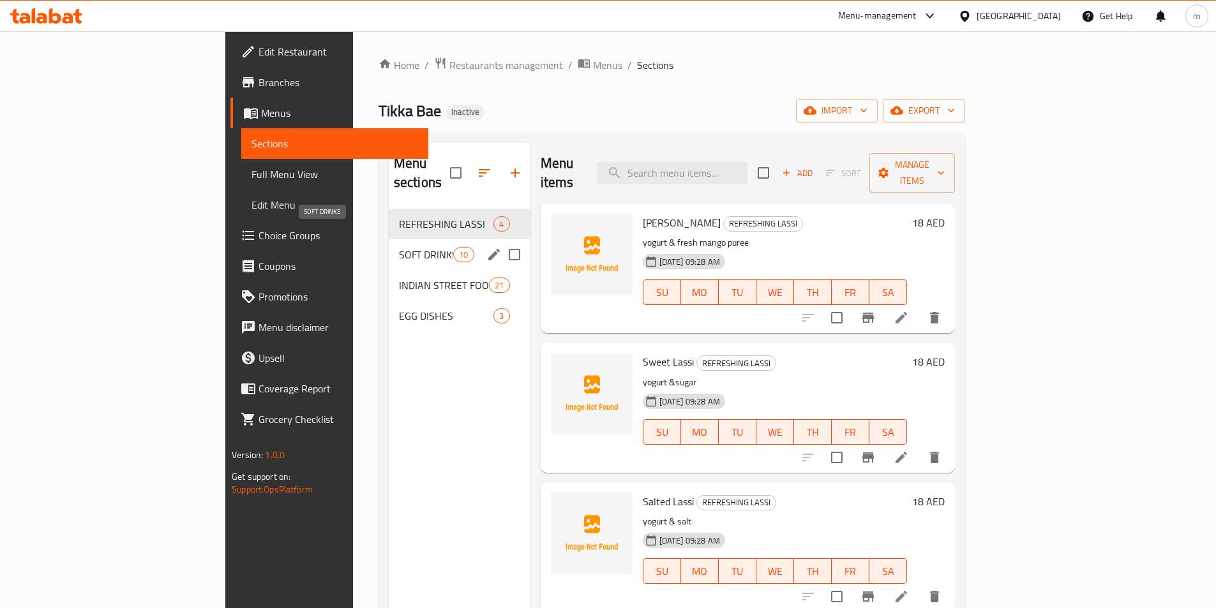
click at [399, 247] on span "SOFT DRINKS" at bounding box center [426, 254] width 54 height 15
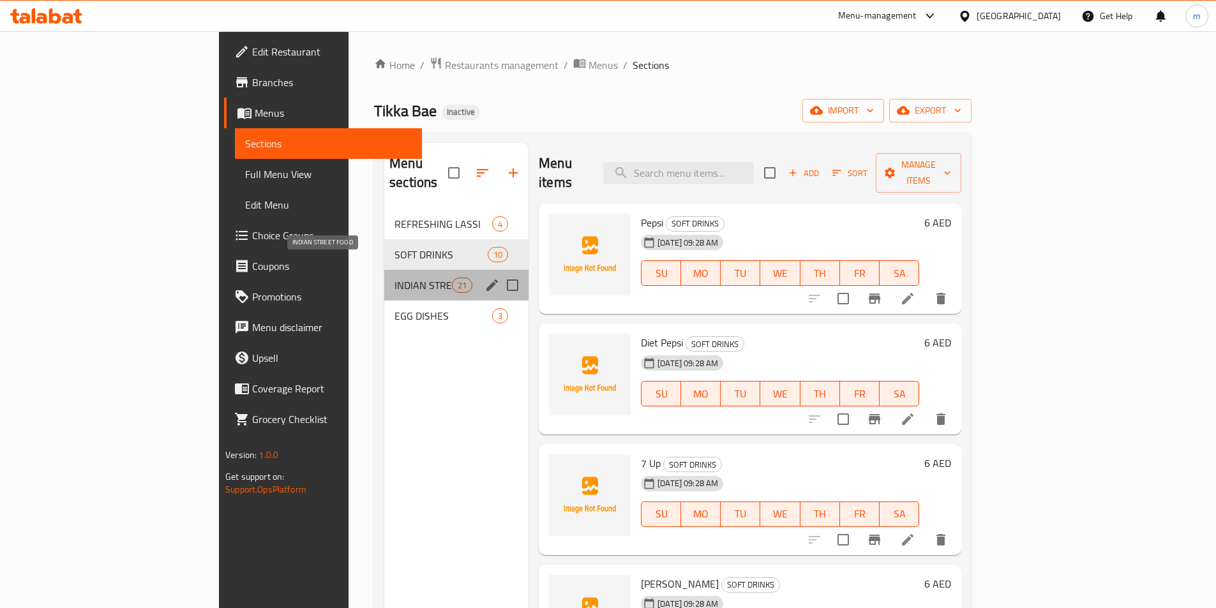
click at [395, 278] on span "INDIAN STREET FOOD" at bounding box center [423, 285] width 57 height 15
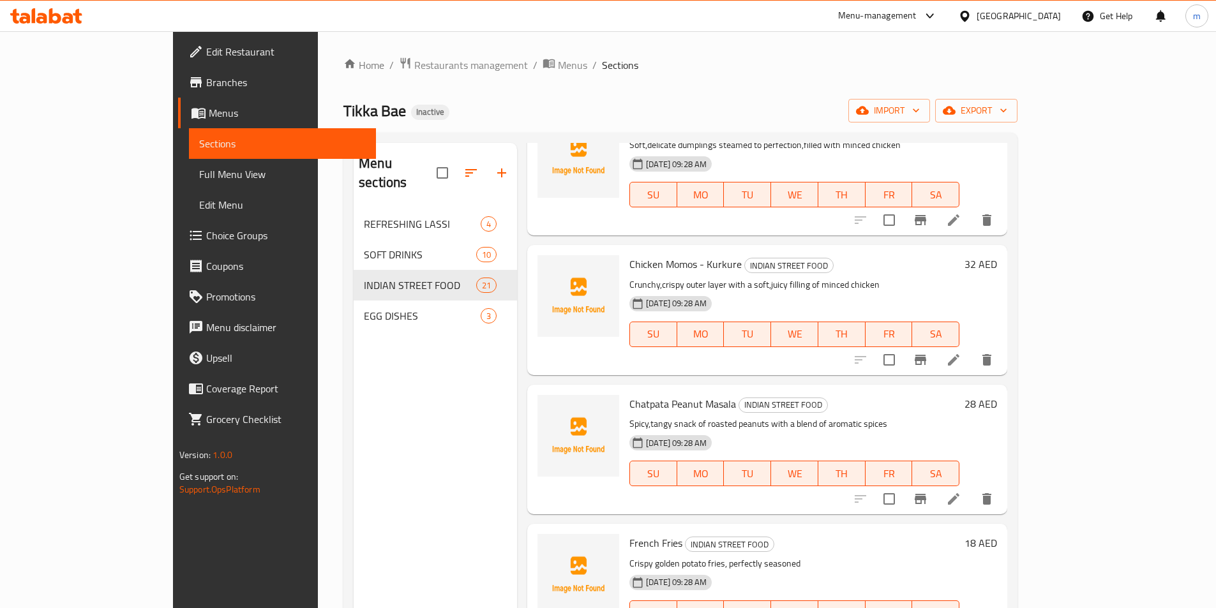
scroll to position [2353, 0]
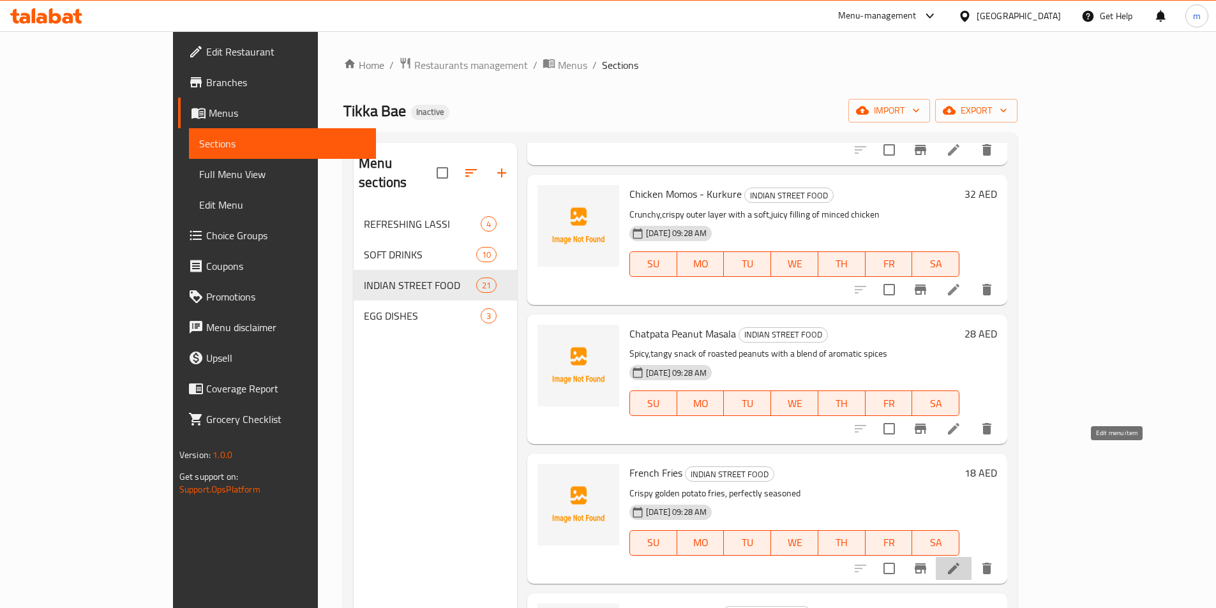
click at [960, 563] on icon at bounding box center [953, 568] width 11 height 11
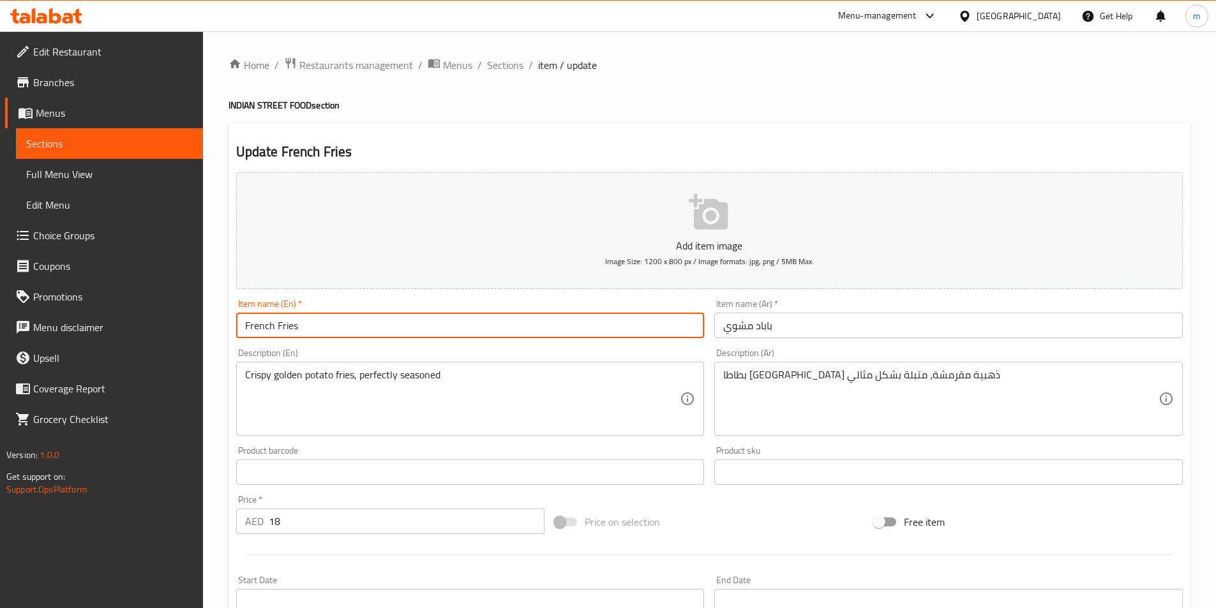
drag, startPoint x: 310, startPoint y: 325, endPoint x: 238, endPoint y: 326, distance: 72.2
click at [238, 326] on input "French Fries" at bounding box center [470, 326] width 469 height 26
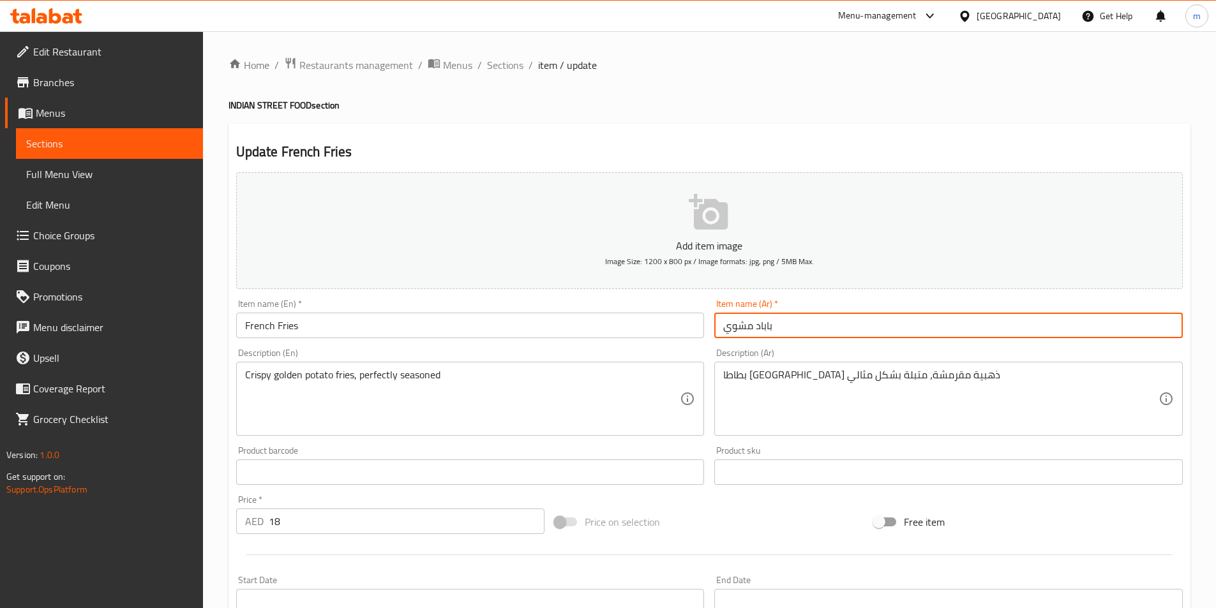
drag, startPoint x: 792, startPoint y: 329, endPoint x: 693, endPoint y: 331, distance: 99.0
click at [693, 331] on div "Add item image Image Size: 1200 x 800 px / Image formats: jpg, png / 5MB Max. I…" at bounding box center [709, 442] width 957 height 550
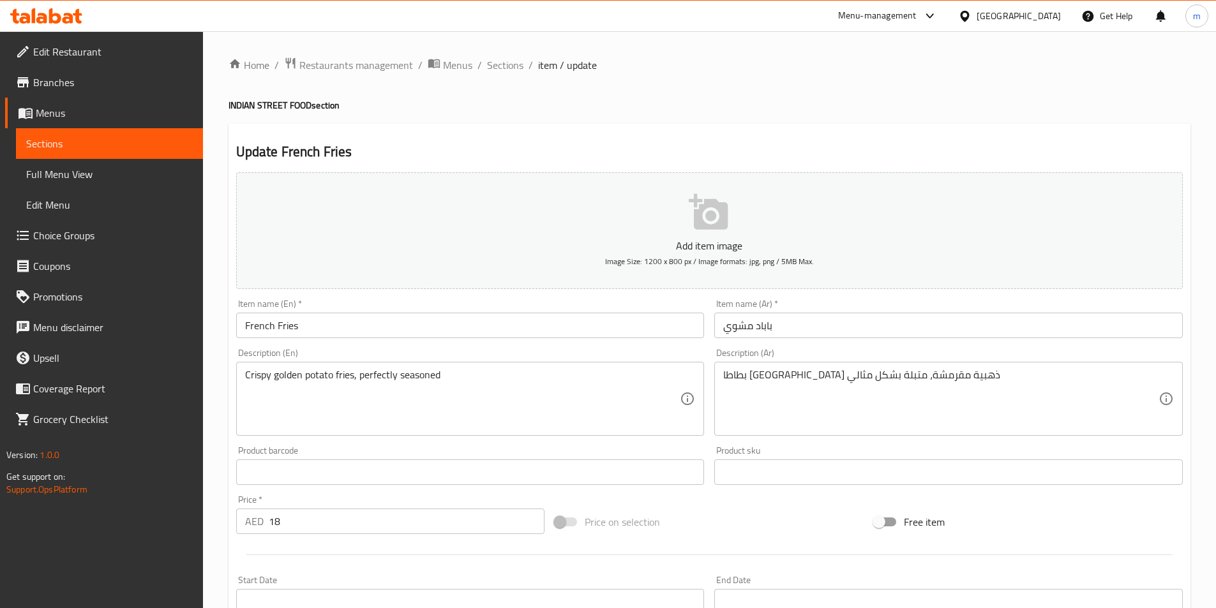
click at [767, 112] on h4 "INDIAN STREET FOOD section" at bounding box center [710, 105] width 962 height 13
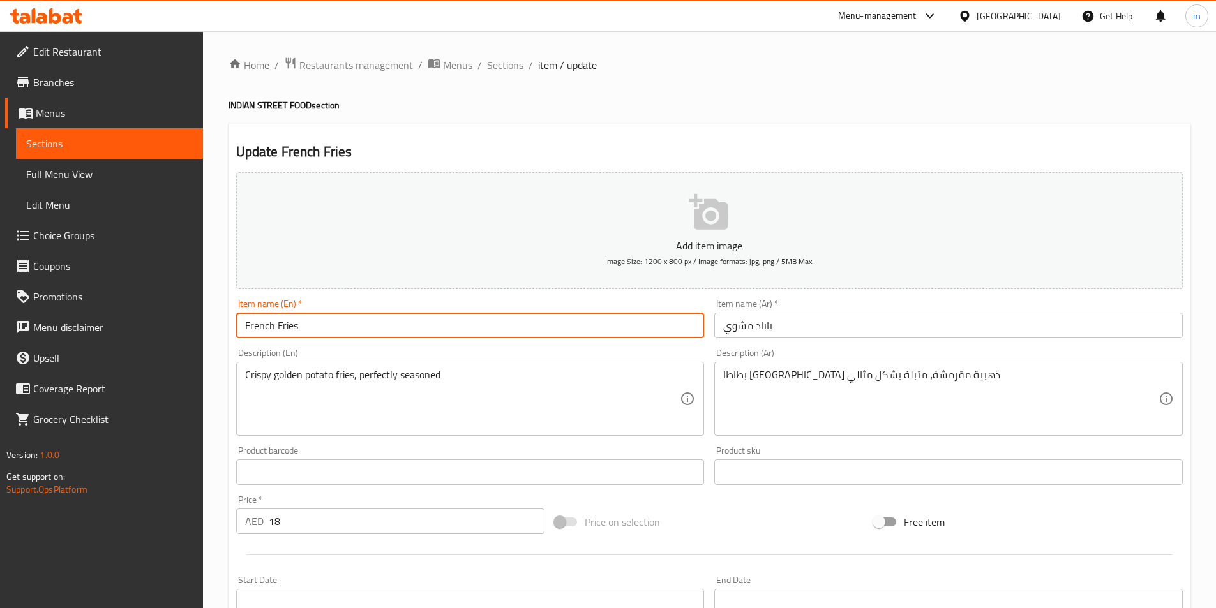
drag, startPoint x: 310, startPoint y: 335, endPoint x: 227, endPoint y: 324, distance: 83.6
click at [227, 324] on div "Home / Restaurants management / Menus / Sections / item / update INDIAN STREET …" at bounding box center [709, 466] width 1013 height 871
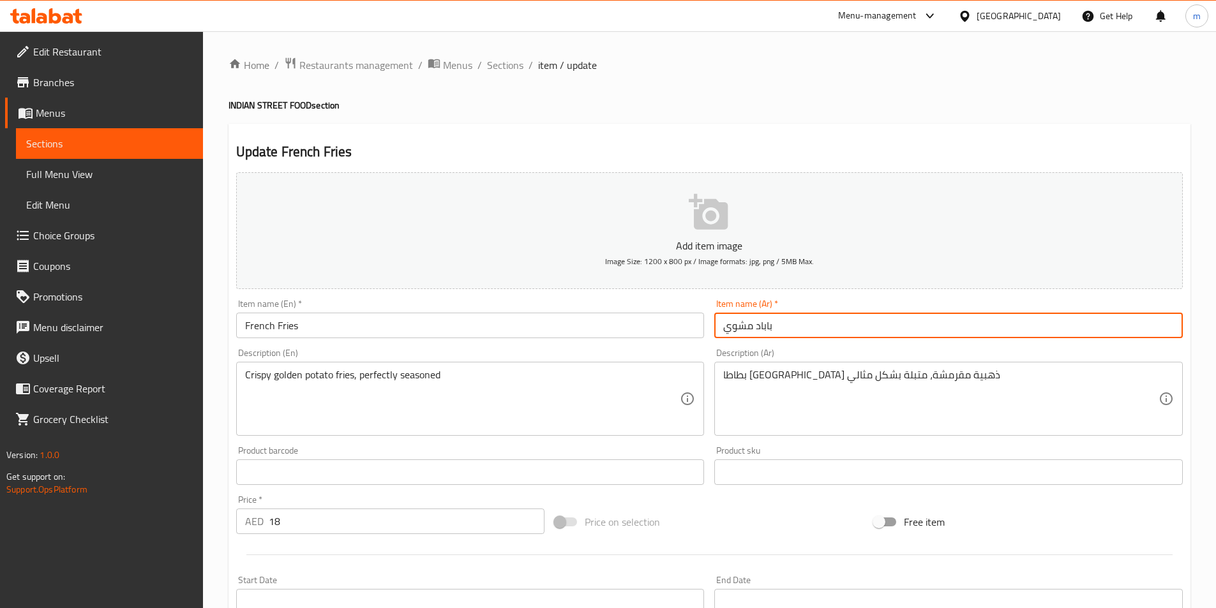
drag, startPoint x: 780, startPoint y: 326, endPoint x: 705, endPoint y: 329, distance: 74.8
click at [705, 329] on div "Add item image Image Size: 1200 x 800 px / Image formats: jpg, png / 5MB Max. I…" at bounding box center [709, 442] width 957 height 550
paste input "اطا مقلية"
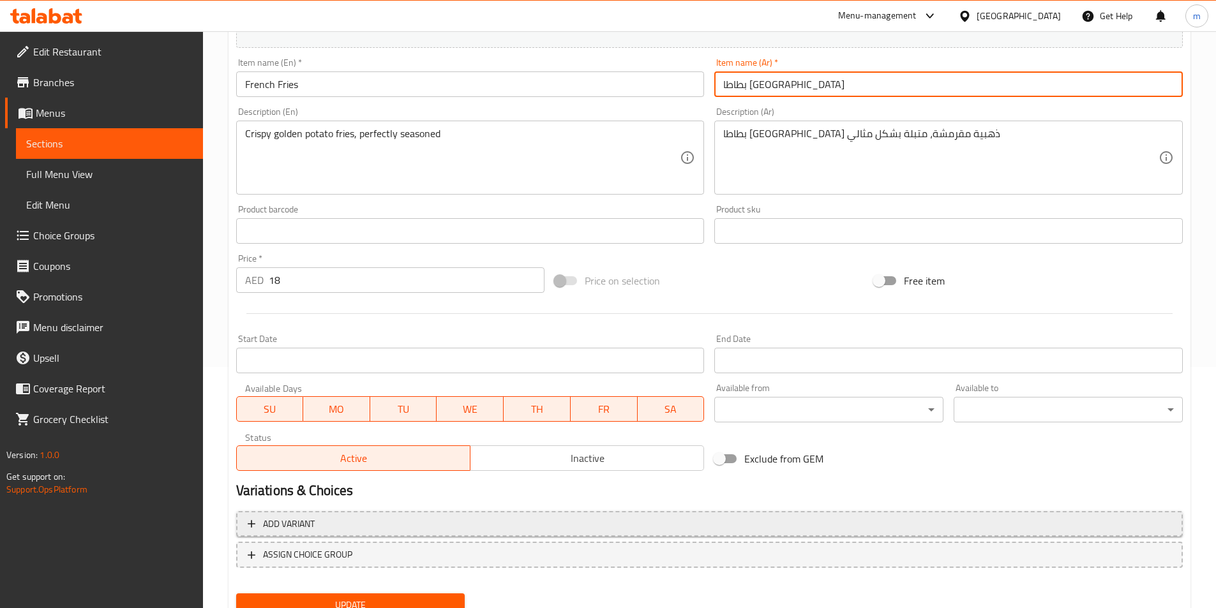
scroll to position [294, 0]
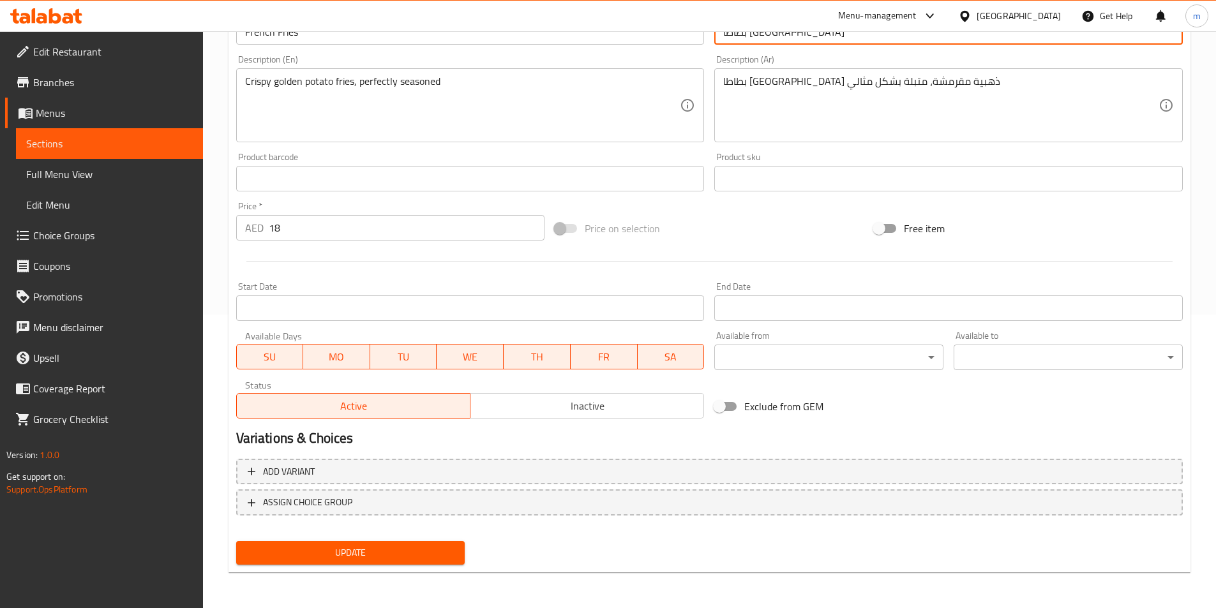
type input "بطاطا مقلية"
click at [386, 557] on span "Update" at bounding box center [350, 553] width 209 height 16
click at [171, 135] on link "Sections" at bounding box center [109, 143] width 187 height 31
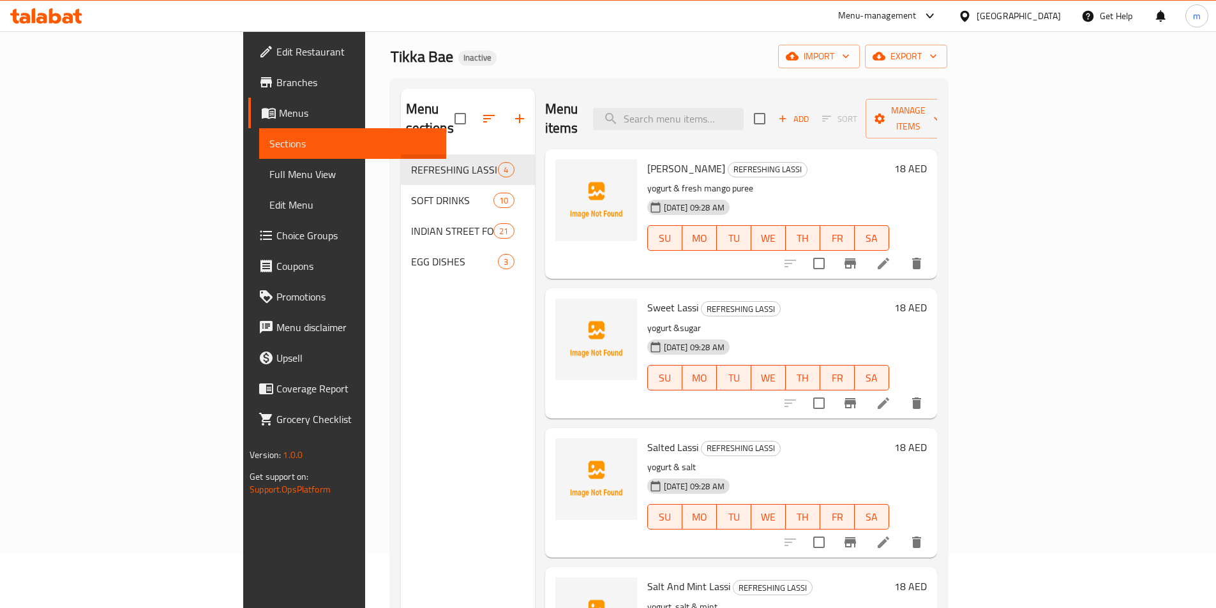
scroll to position [51, 0]
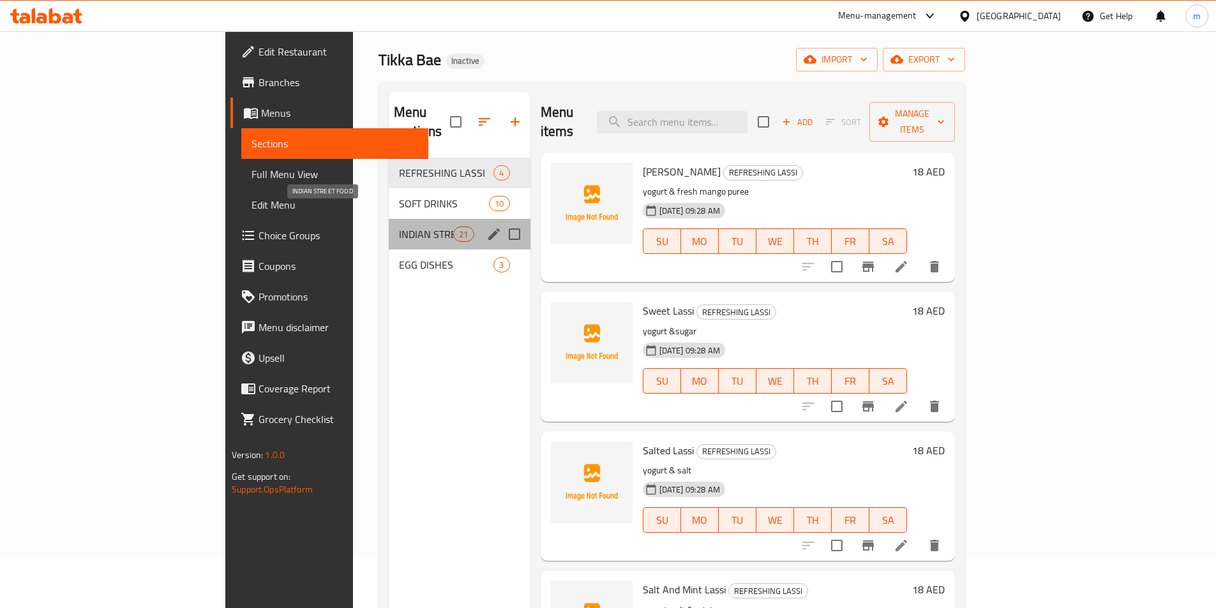
click at [399, 227] on span "INDIAN STREET FOOD" at bounding box center [426, 234] width 54 height 15
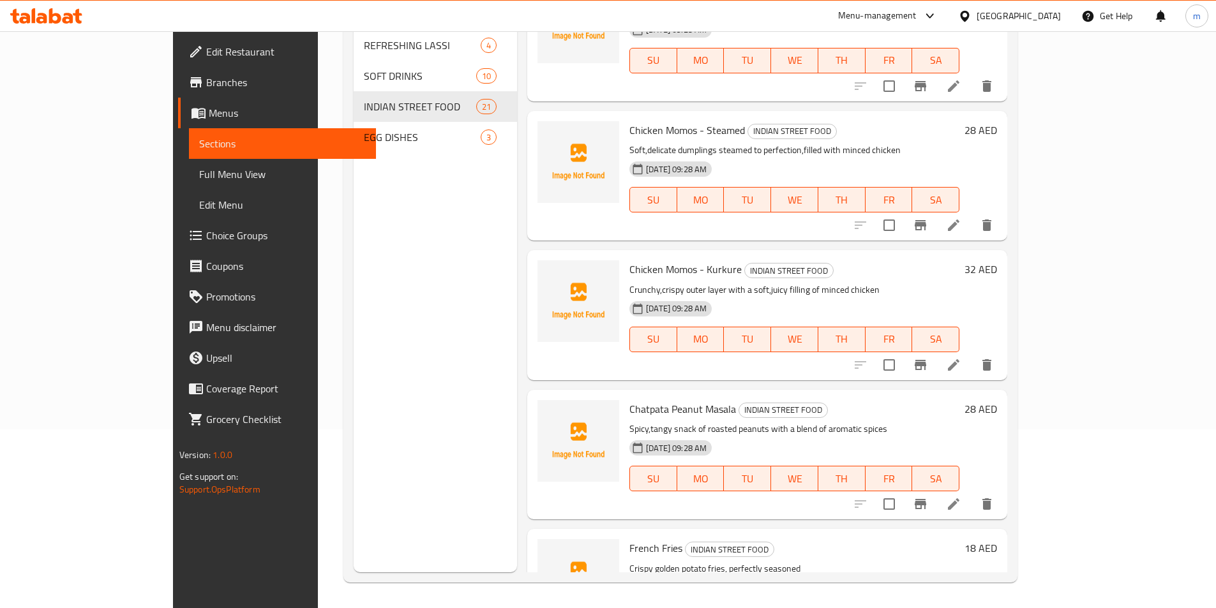
scroll to position [2161, 0]
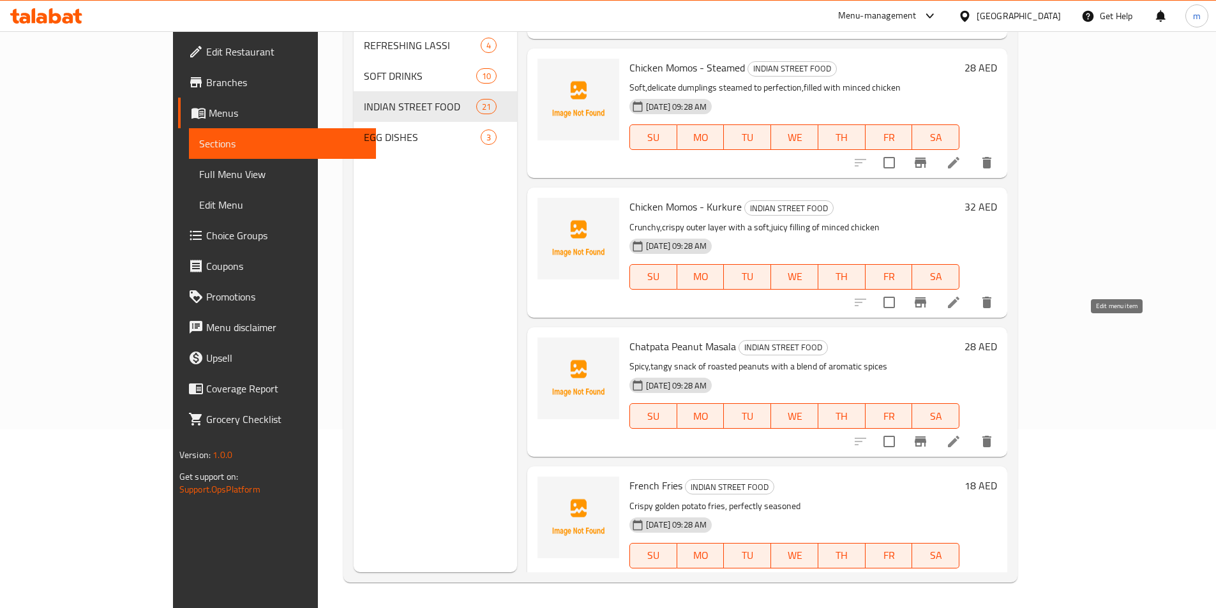
click at [961, 434] on icon at bounding box center [953, 441] width 15 height 15
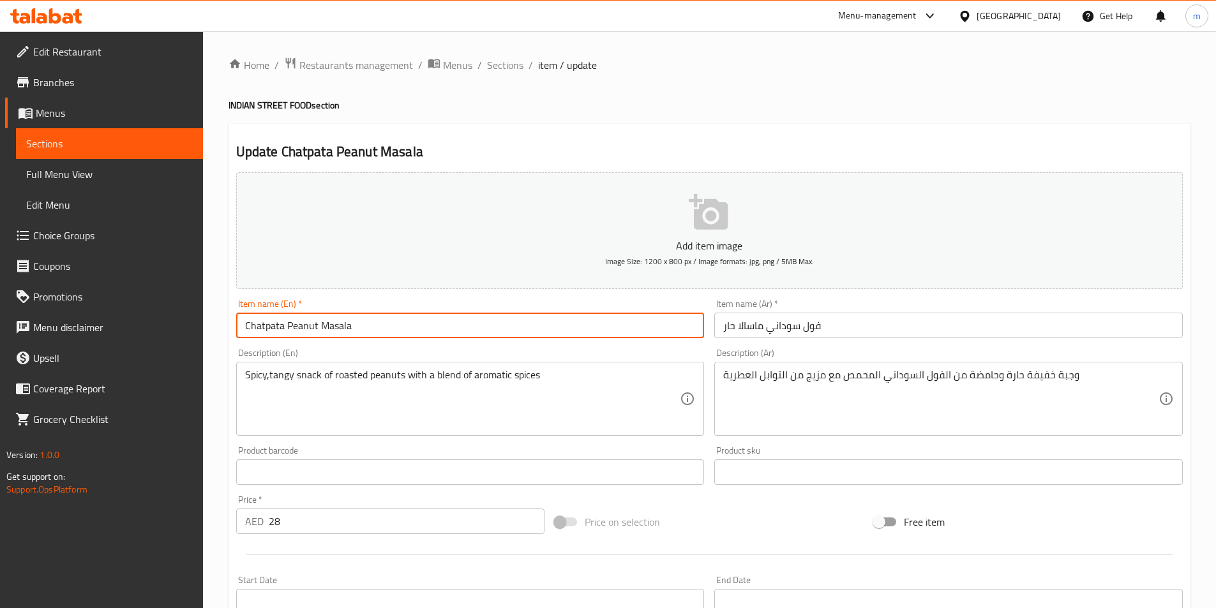
drag, startPoint x: 282, startPoint y: 328, endPoint x: 243, endPoint y: 319, distance: 40.4
click at [243, 319] on input "Chatpata Peanut Masala" at bounding box center [470, 326] width 469 height 26
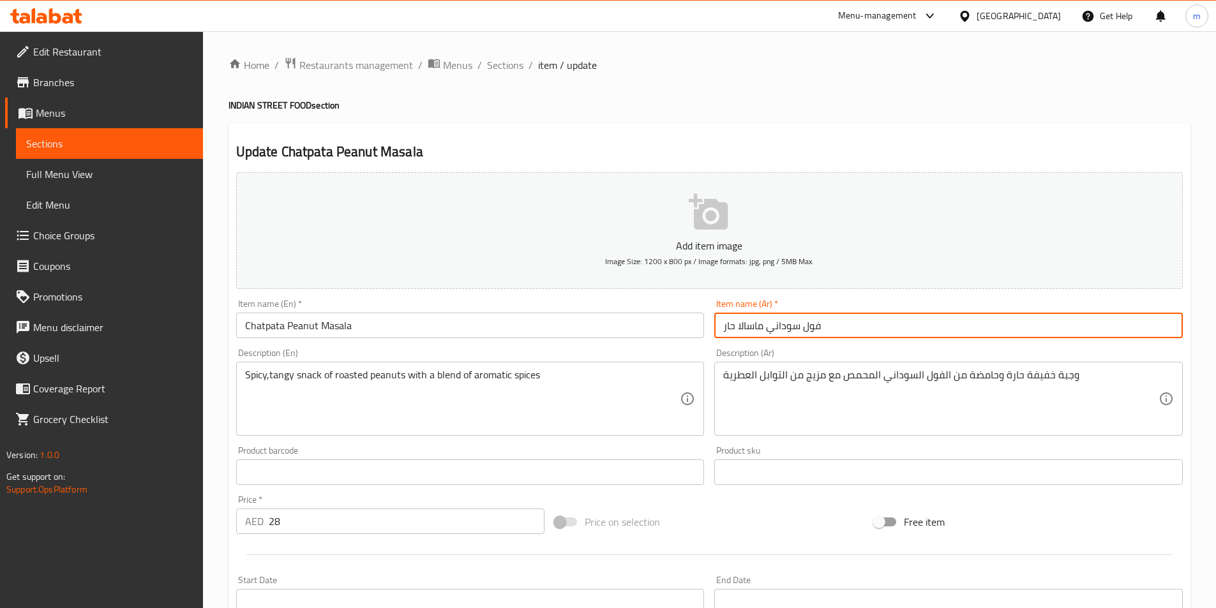
drag, startPoint x: 737, startPoint y: 327, endPoint x: 720, endPoint y: 328, distance: 16.6
click at [720, 328] on input "فول سوداني ماسالا حار" at bounding box center [948, 326] width 469 height 26
paste input "شاتباتي"
click at [757, 326] on input "فول سوداني ماسالاشاتباتي" at bounding box center [948, 326] width 469 height 26
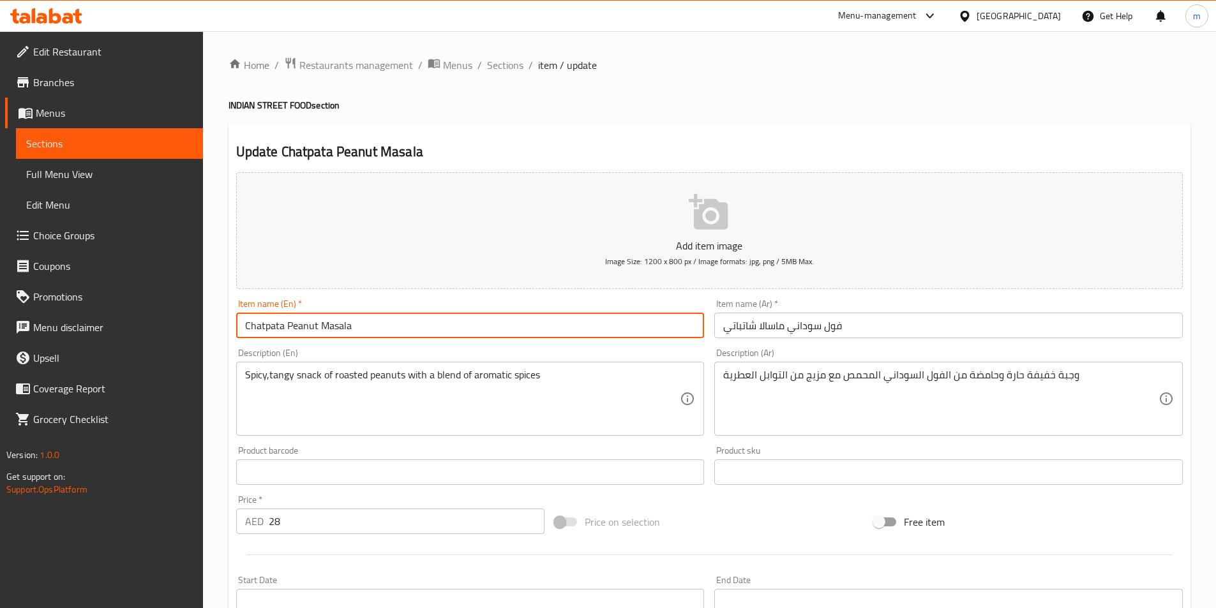
drag, startPoint x: 282, startPoint y: 327, endPoint x: 236, endPoint y: 332, distance: 46.9
click at [236, 332] on input "Chatpata Peanut Masala" at bounding box center [470, 326] width 469 height 26
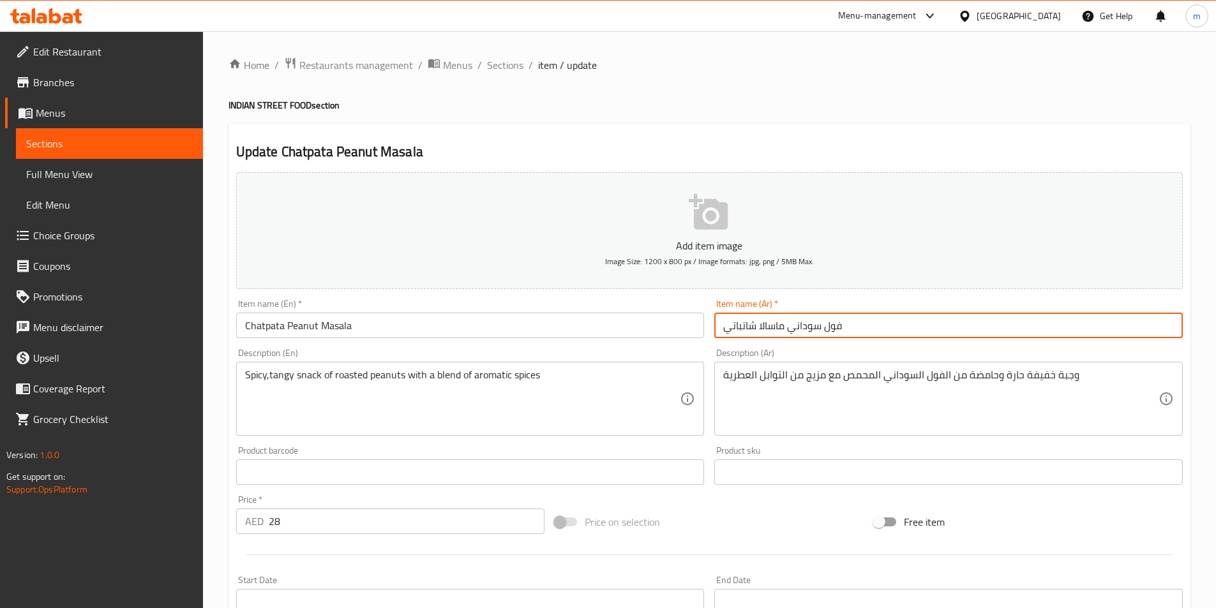
drag, startPoint x: 755, startPoint y: 326, endPoint x: 722, endPoint y: 328, distance: 33.3
click at [722, 328] on input "فول سوداني ماسالا شاتباتي" at bounding box center [948, 326] width 469 height 26
paste input "شاتباتا"
type input "فول سوداني ماسالا تشاتباتا"
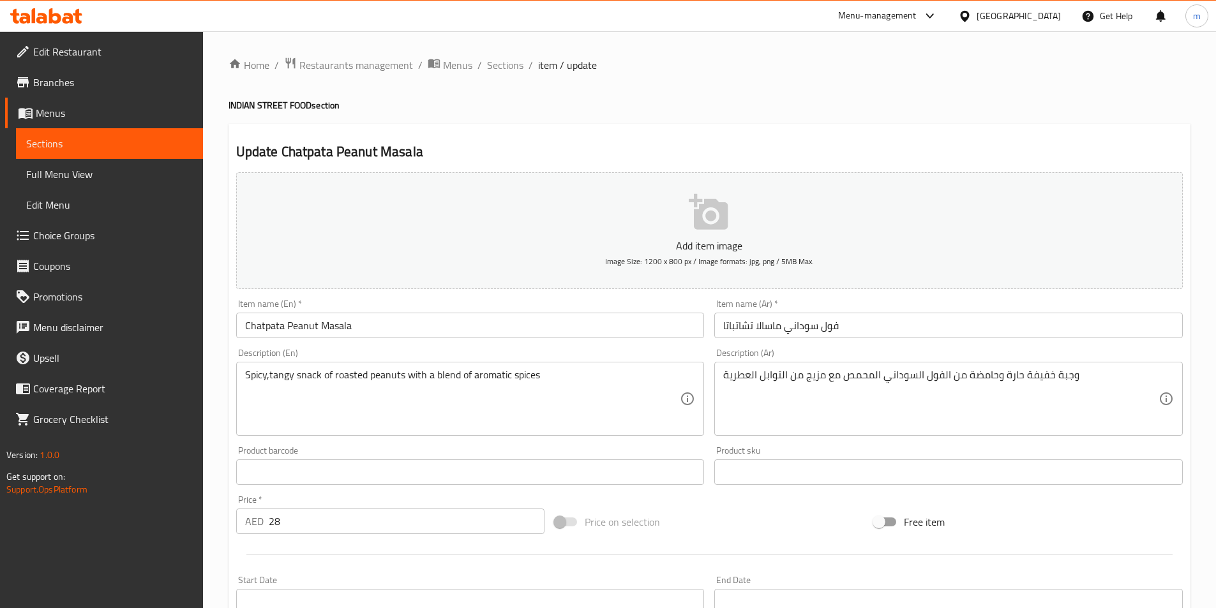
click at [767, 125] on div "Update Chatpata Peanut Masala Add item image Image Size: 1200 x 800 px / Image …" at bounding box center [710, 495] width 962 height 743
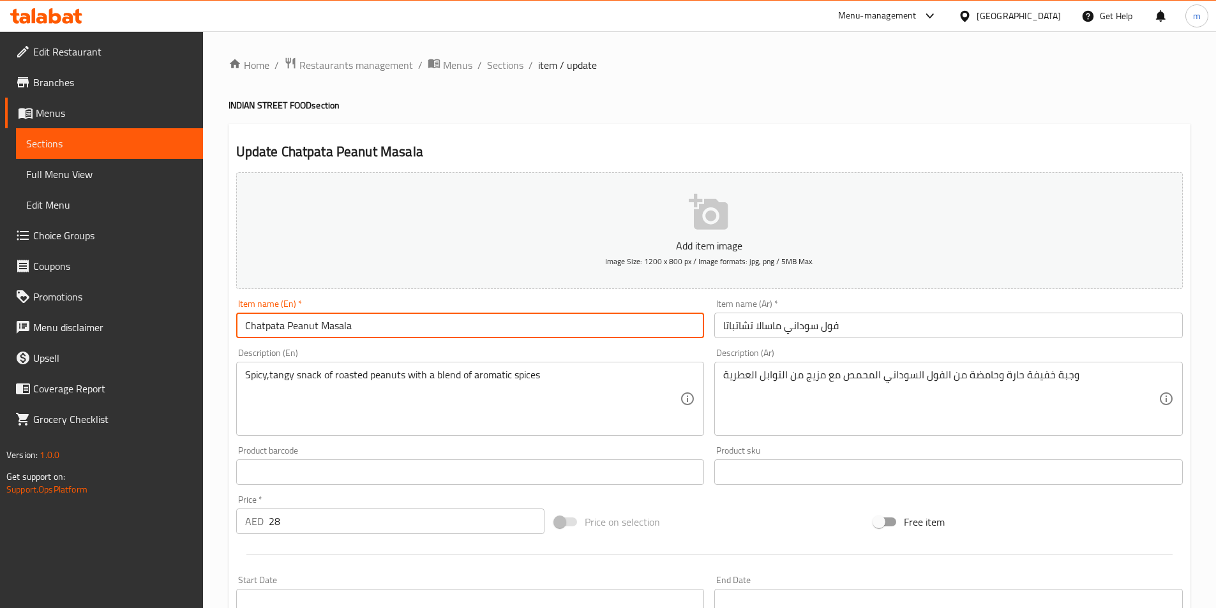
drag, startPoint x: 317, startPoint y: 324, endPoint x: 288, endPoint y: 323, distance: 28.8
click at [288, 323] on input "Chatpata Peanut Masala" at bounding box center [470, 326] width 469 height 26
drag, startPoint x: 358, startPoint y: 328, endPoint x: 320, endPoint y: 323, distance: 38.0
click at [320, 323] on input "Chatpata Peanut Masala" at bounding box center [470, 326] width 469 height 26
click at [795, 118] on div "Home / Restaurants management / Menus / Sections / item / update INDIAN STREET …" at bounding box center [710, 467] width 962 height 820
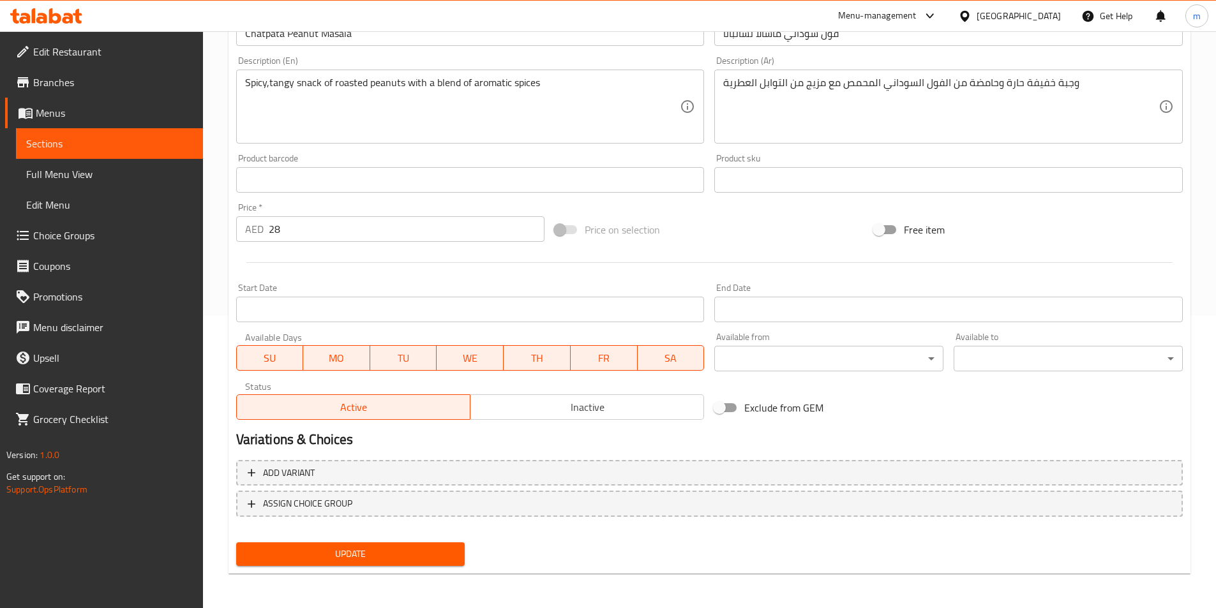
scroll to position [294, 0]
click at [434, 554] on span "Update" at bounding box center [350, 553] width 209 height 16
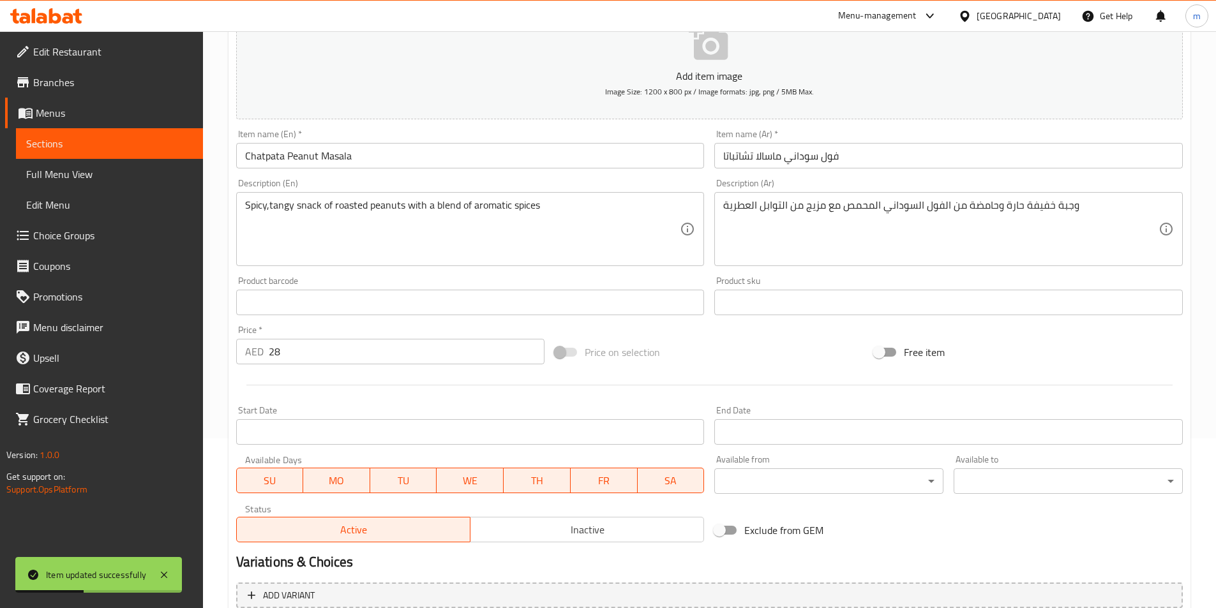
scroll to position [166, 0]
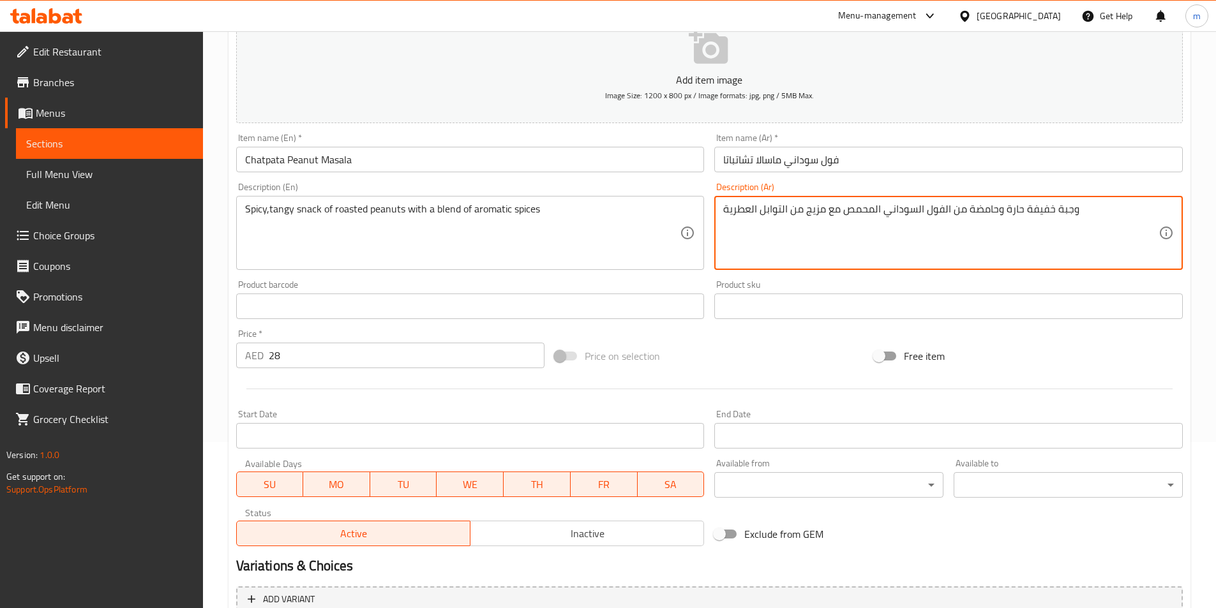
drag, startPoint x: 1023, startPoint y: 213, endPoint x: 1077, endPoint y: 211, distance: 54.3
click at [1004, 210] on textarea "سناك حارة وحامضة من الفول السوداني المحمص مع مزيج من التوابل العطرية" at bounding box center [940, 233] width 435 height 61
drag, startPoint x: 997, startPoint y: 209, endPoint x: 967, endPoint y: 203, distance: 29.9
click at [967, 203] on textarea "سناك حار وحامضة من الفول السوداني المحمص مع مزيج من التوابل العطرية" at bounding box center [940, 233] width 435 height 61
type textarea "سناك حار ومنعش من الفول السوداني المحمص مع مزيج من التوابل العطرية"
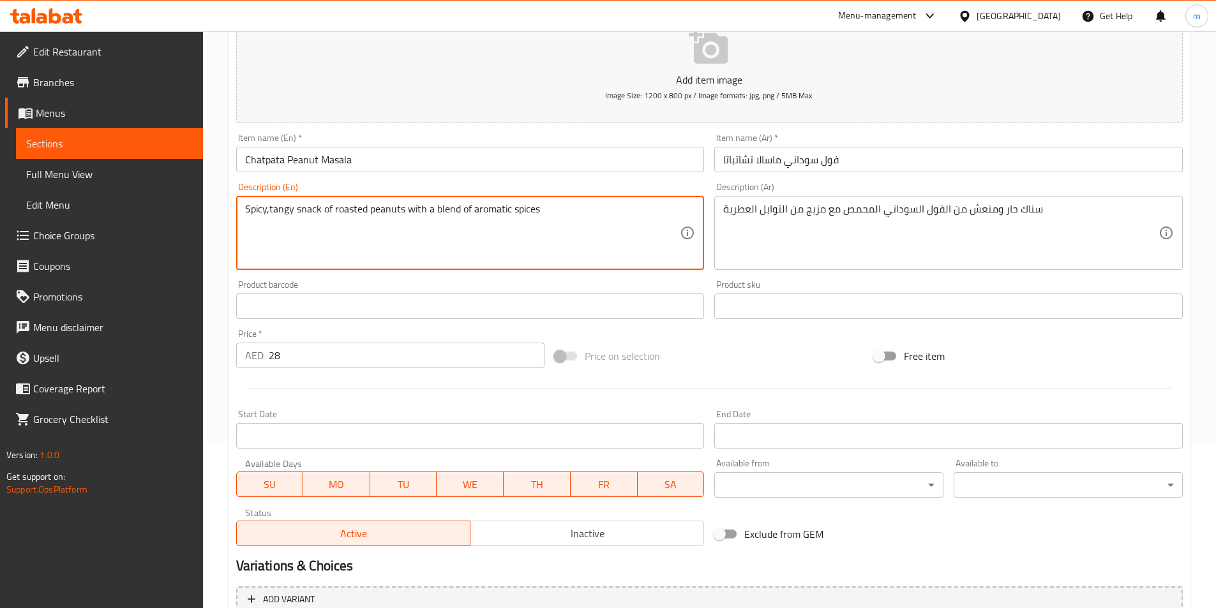
drag, startPoint x: 365, startPoint y: 209, endPoint x: 333, endPoint y: 203, distance: 32.6
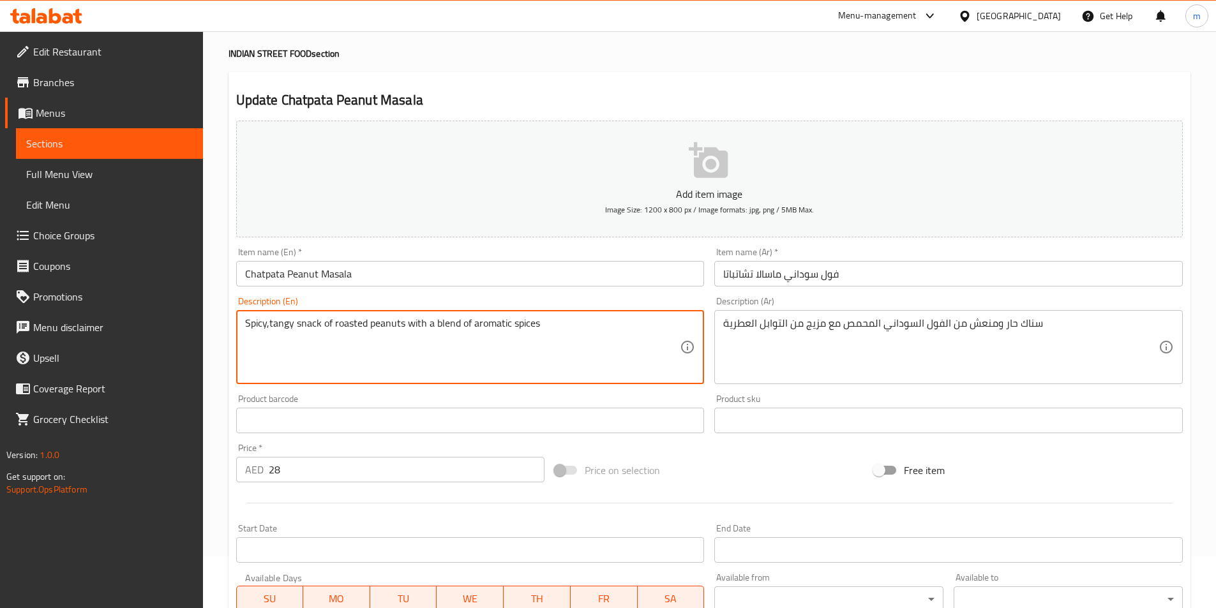
scroll to position [38, 0]
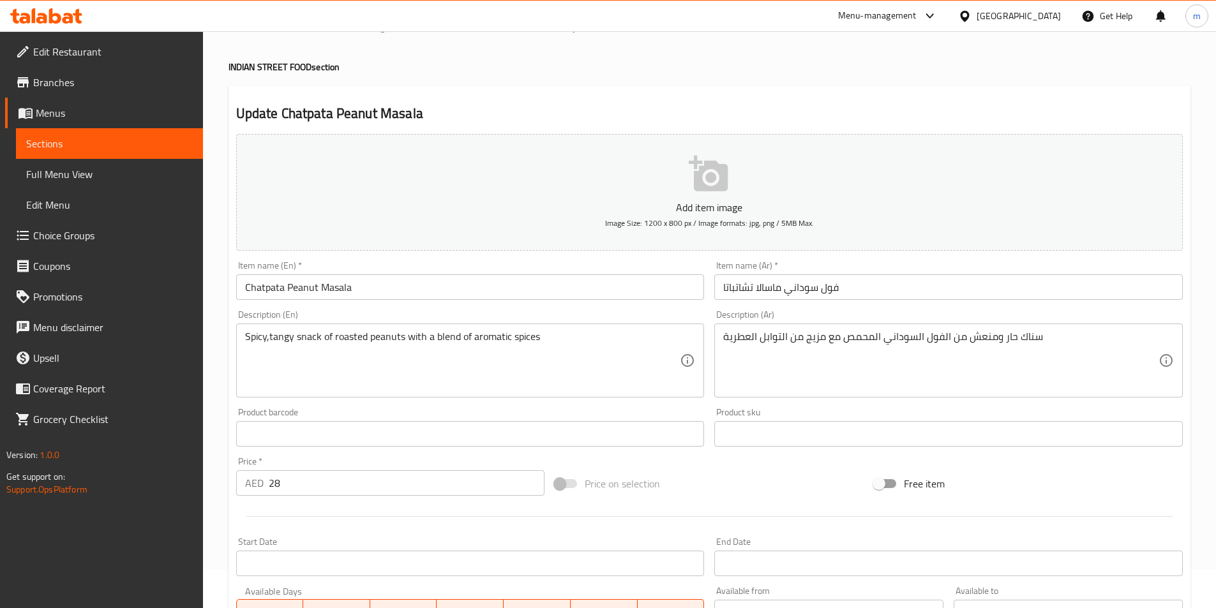
click at [554, 94] on div "Update Chatpata Peanut Masala Add item image Image Size: 1200 x 800 px / Image …" at bounding box center [710, 457] width 962 height 743
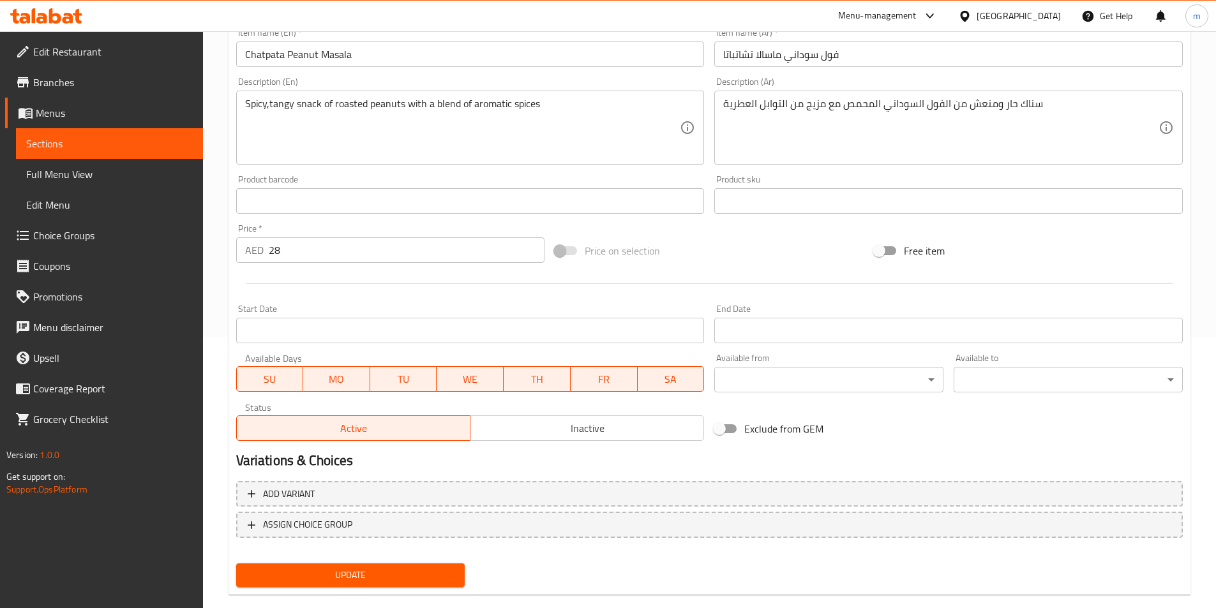
scroll to position [294, 0]
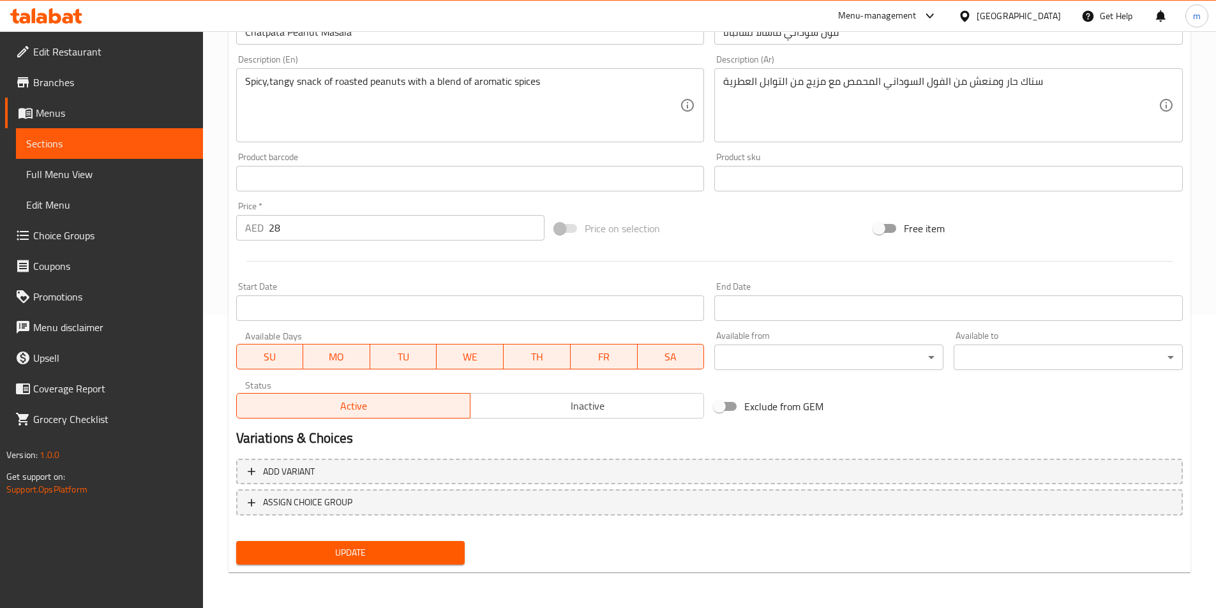
click at [434, 554] on span "Update" at bounding box center [350, 553] width 209 height 16
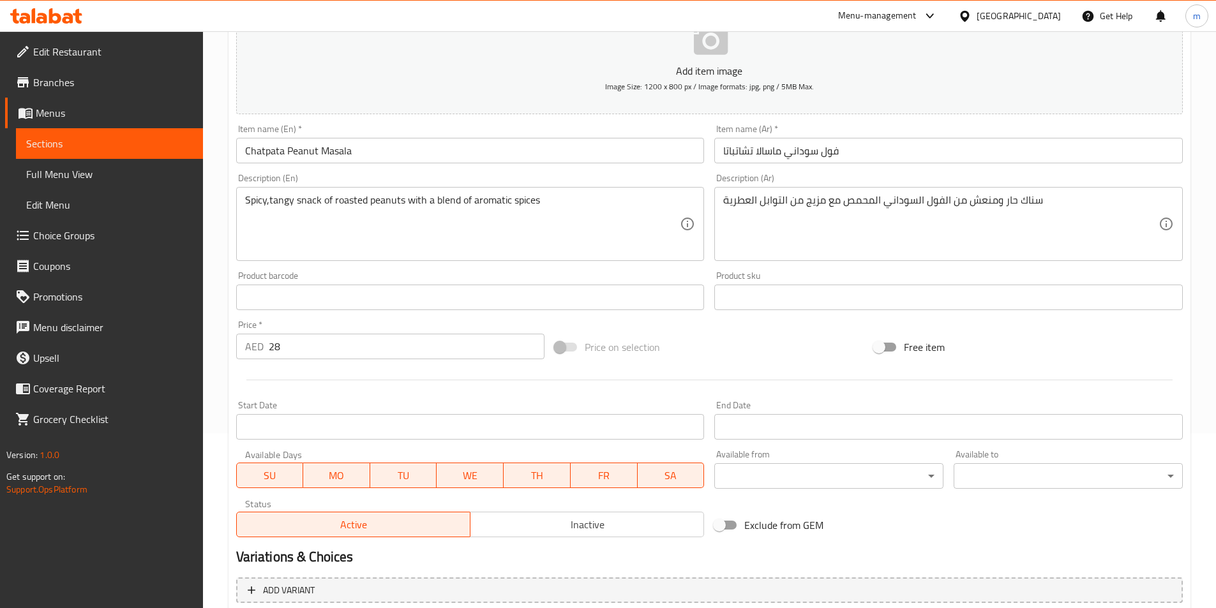
scroll to position [166, 0]
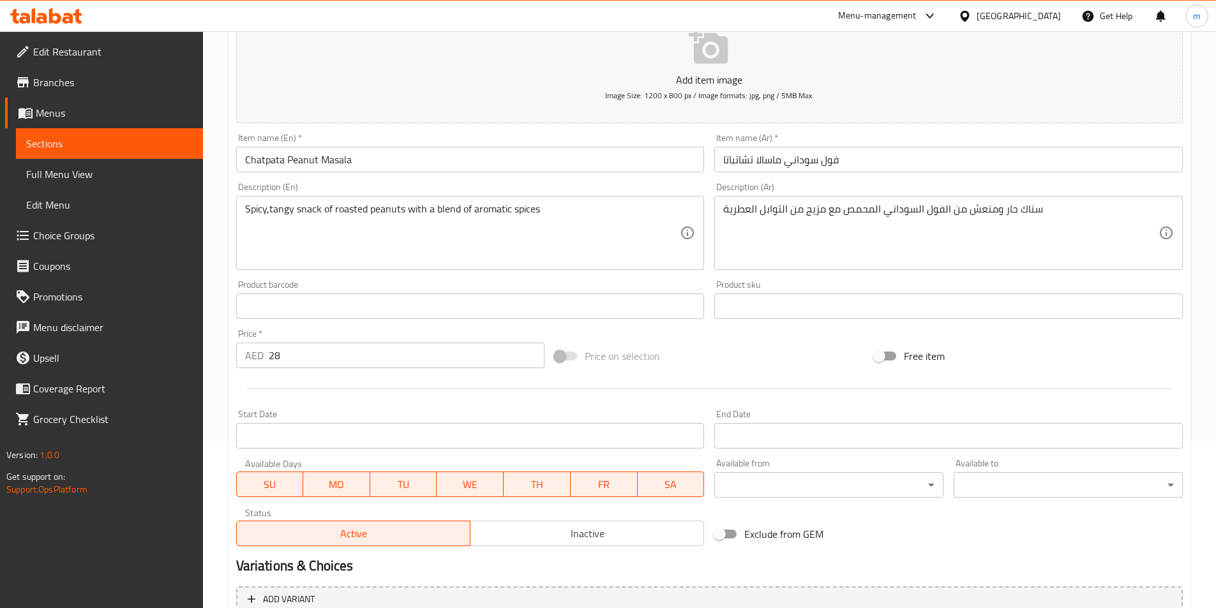
click at [92, 150] on span "Sections" at bounding box center [109, 143] width 167 height 15
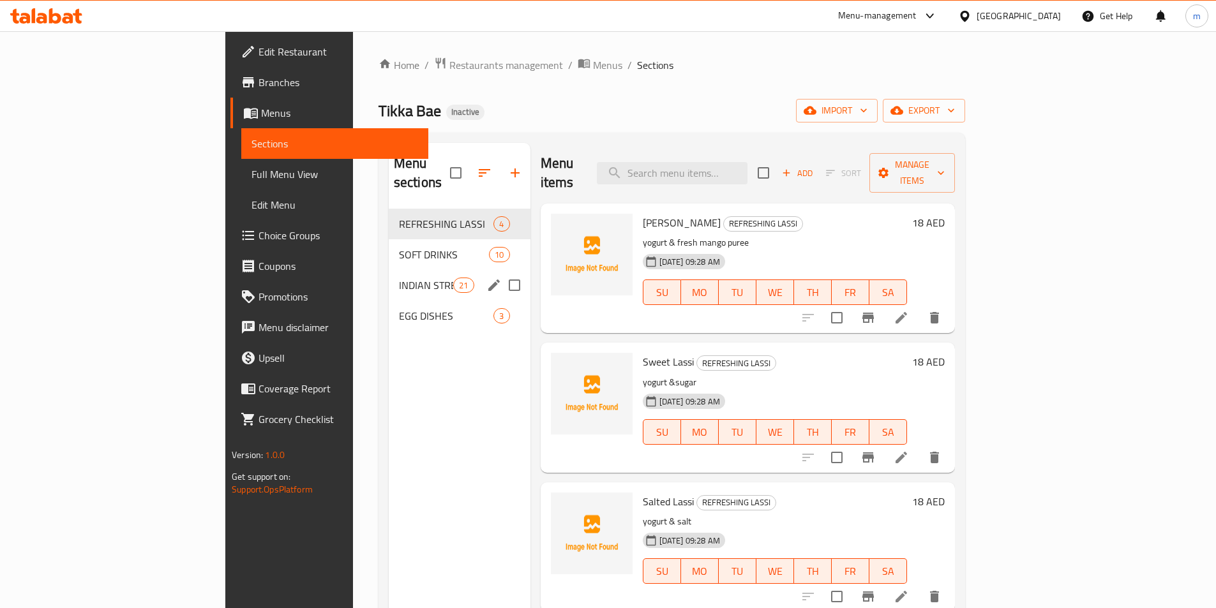
click at [399, 278] on span "INDIAN STREET FOOD" at bounding box center [426, 285] width 54 height 15
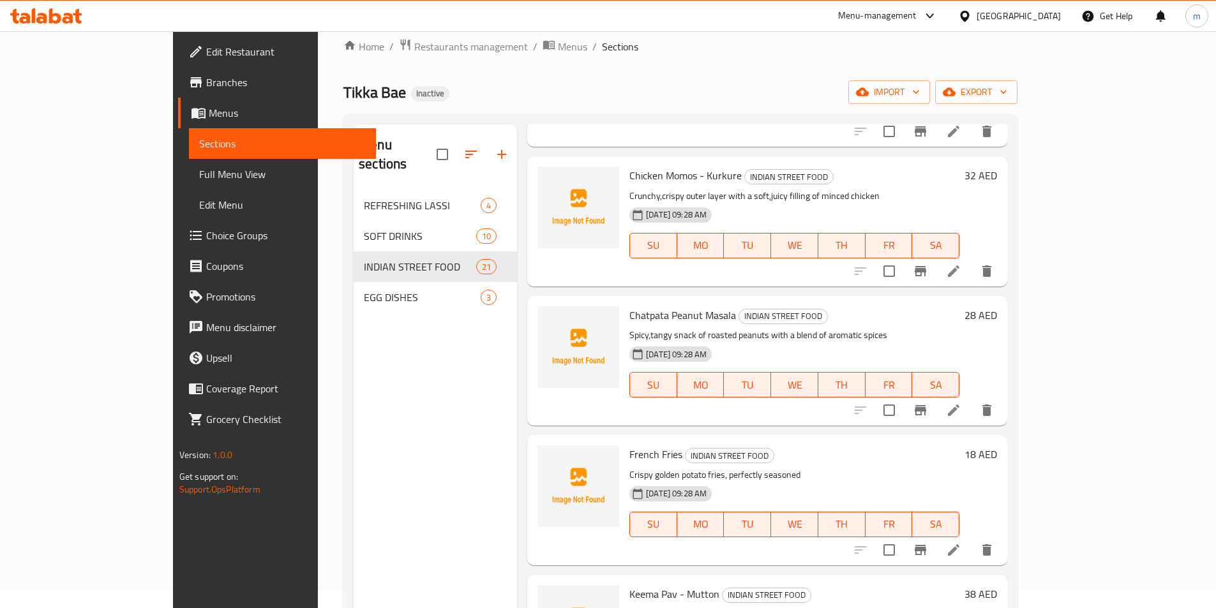
scroll to position [179, 0]
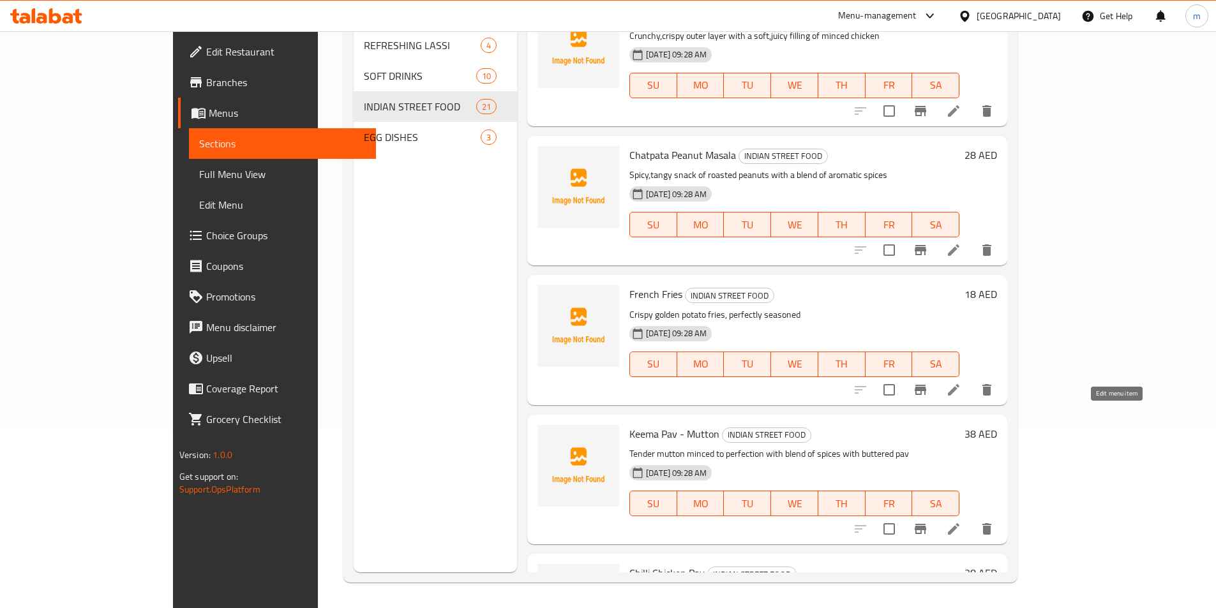
click at [960, 523] on icon at bounding box center [953, 528] width 11 height 11
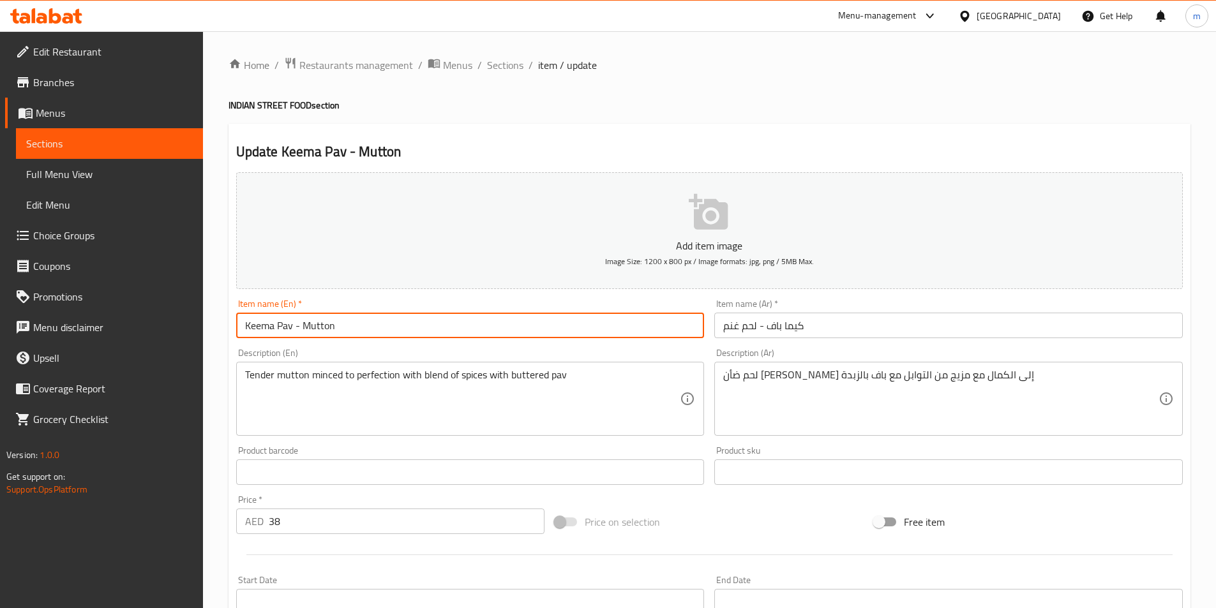
drag, startPoint x: 338, startPoint y: 327, endPoint x: 305, endPoint y: 325, distance: 33.3
click at [305, 325] on input "Keema Pav - Mutton" at bounding box center [470, 326] width 469 height 26
click at [523, 116] on div "Home / Restaurants management / Menus / Sections / item / update INDIAN STREET …" at bounding box center [710, 467] width 962 height 820
click at [301, 326] on input "Keema Pav - Mutton" at bounding box center [470, 326] width 469 height 26
click at [352, 332] on input "Keema Pav - Mutton" at bounding box center [470, 326] width 469 height 26
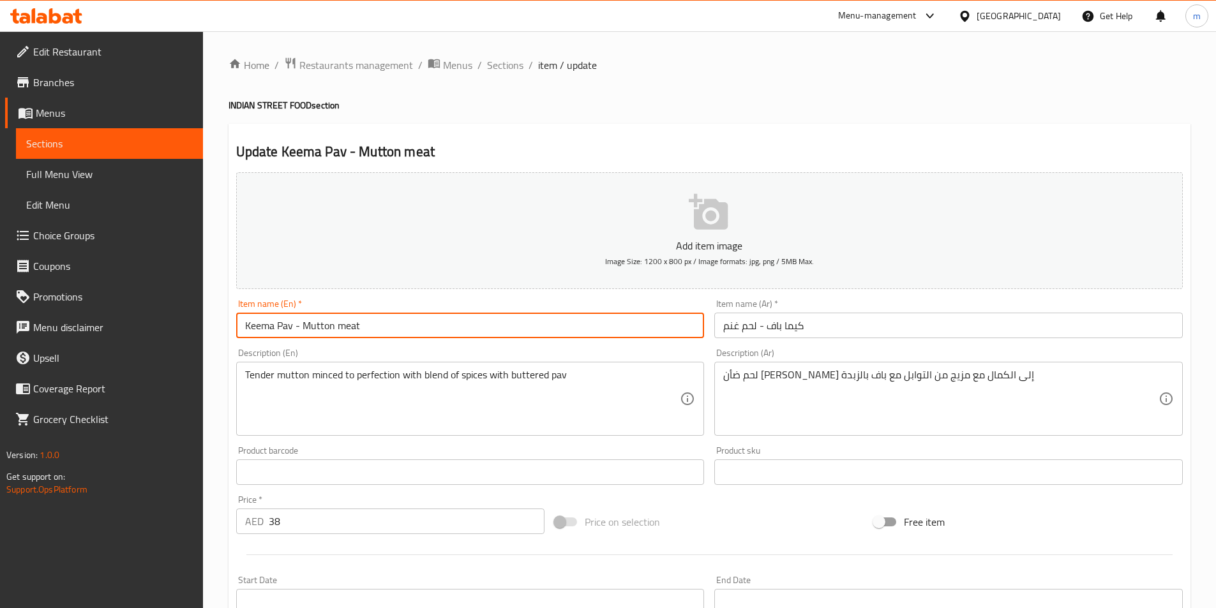
type input "Keema Pav - Mutton meat"
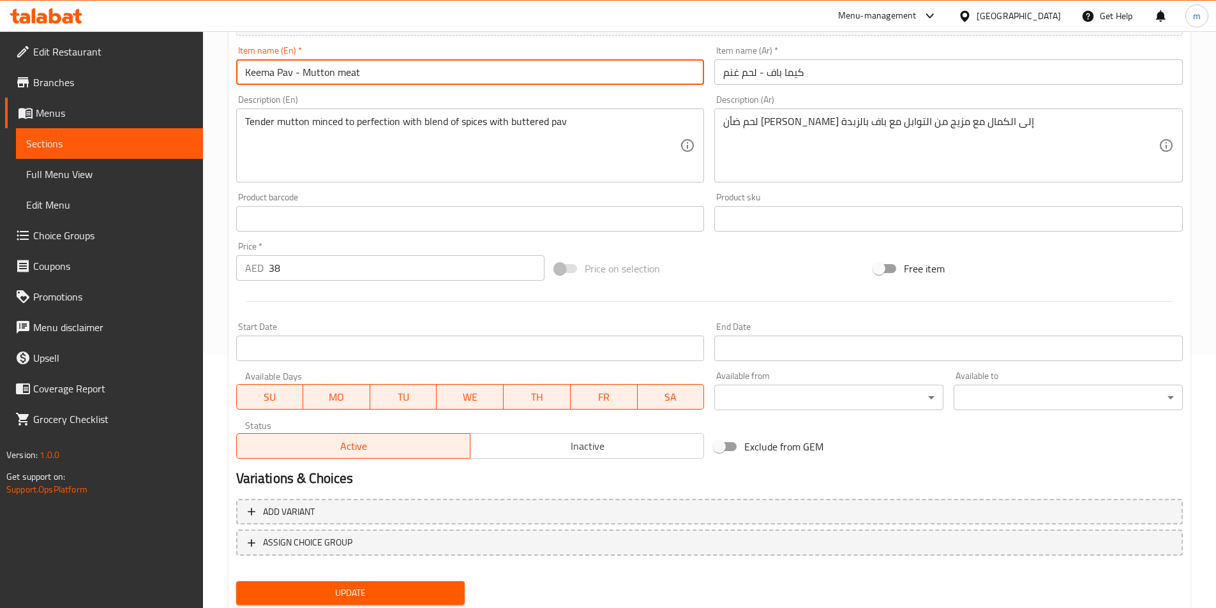
scroll to position [294, 0]
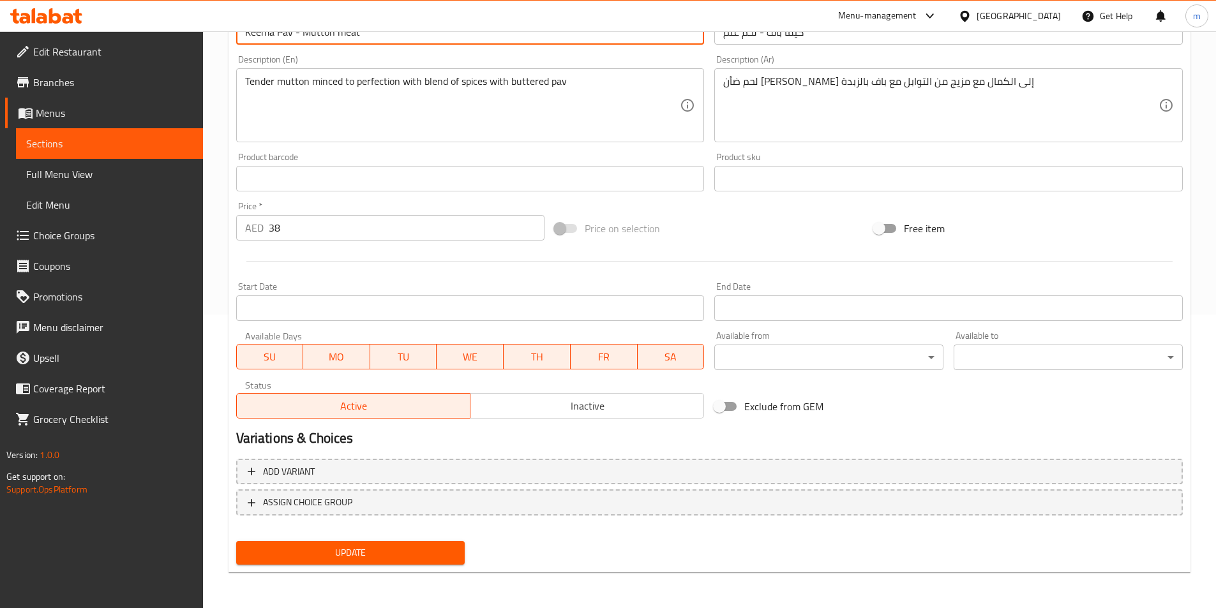
click at [410, 540] on div "Add item image Image Size: 1200 x 800 px / Image formats: jpg, png / 5MB Max. I…" at bounding box center [709, 222] width 957 height 697
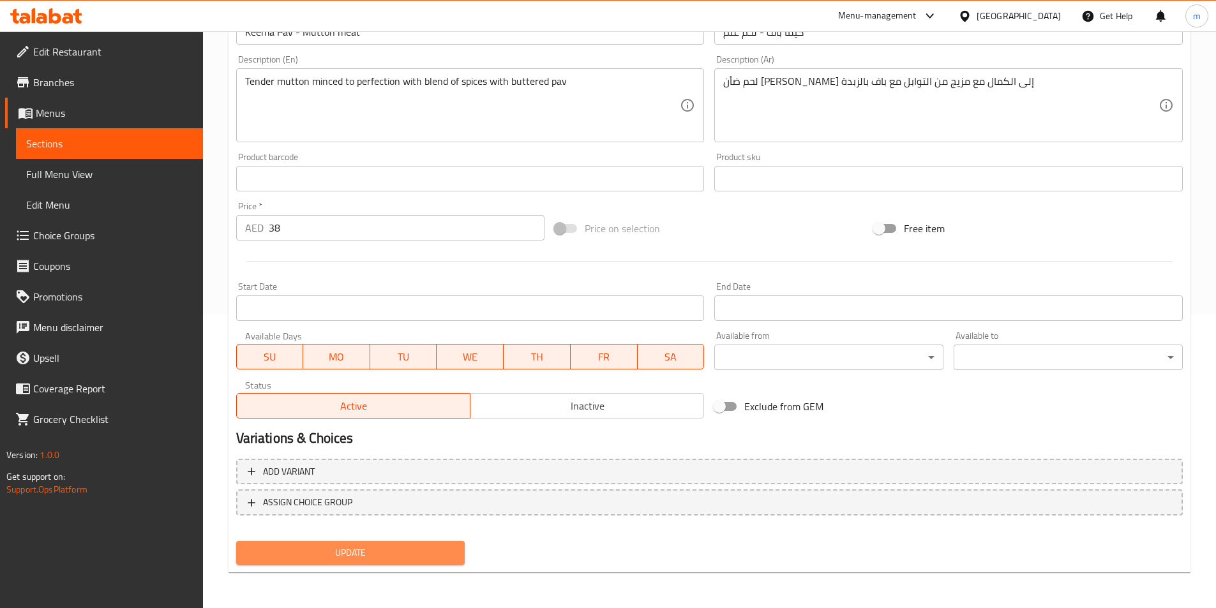
click at [402, 556] on span "Update" at bounding box center [350, 553] width 209 height 16
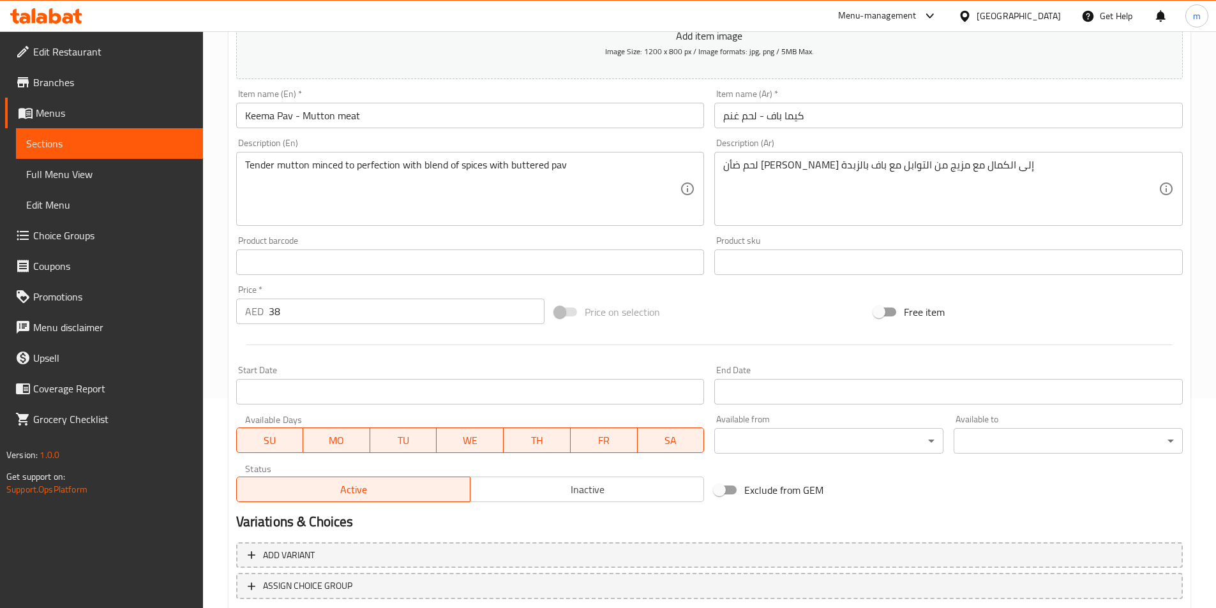
scroll to position [102, 0]
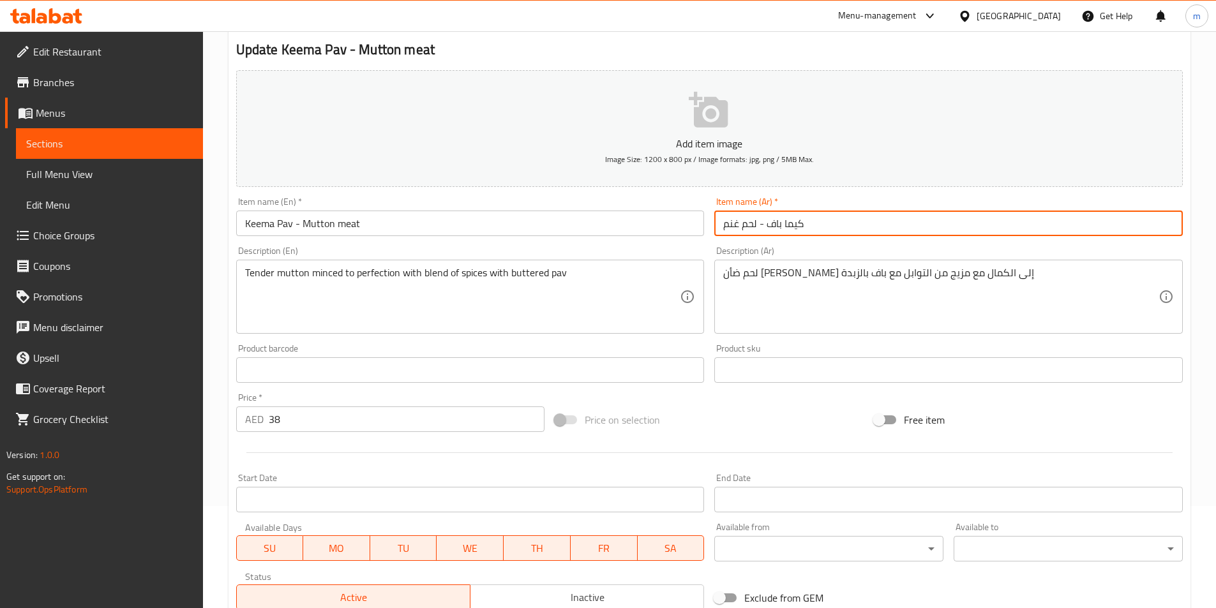
drag, startPoint x: 741, startPoint y: 222, endPoint x: 718, endPoint y: 222, distance: 22.3
click at [718, 222] on input "كيما باف - لحم غنم" at bounding box center [948, 224] width 469 height 26
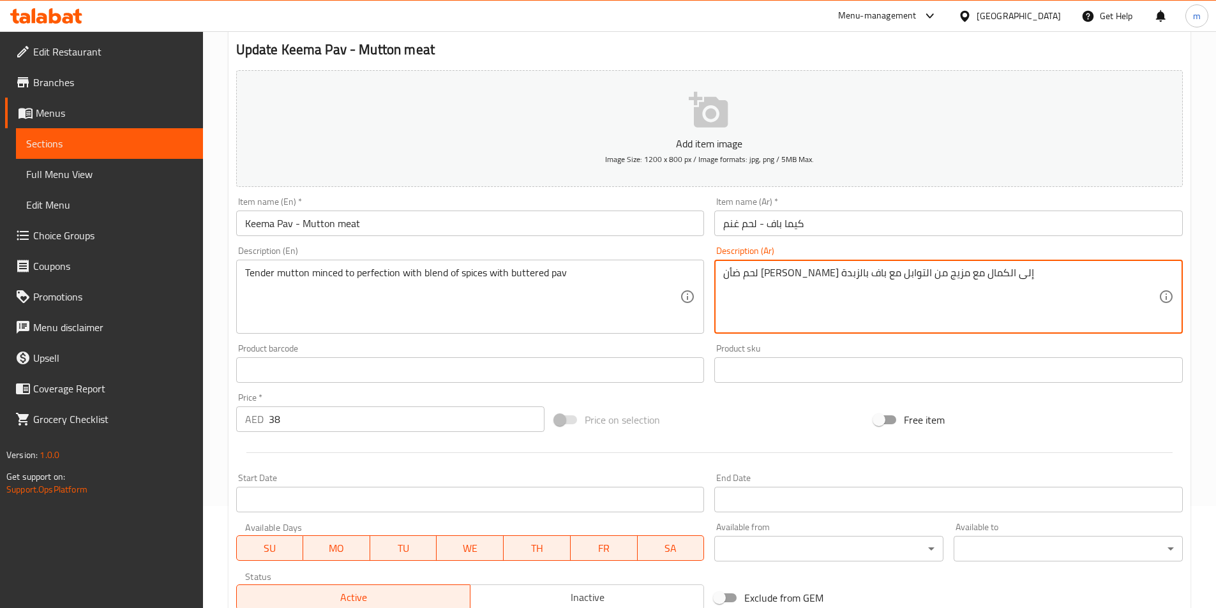
drag, startPoint x: 986, startPoint y: 272, endPoint x: 972, endPoint y: 272, distance: 14.0
paste textarea "نم"
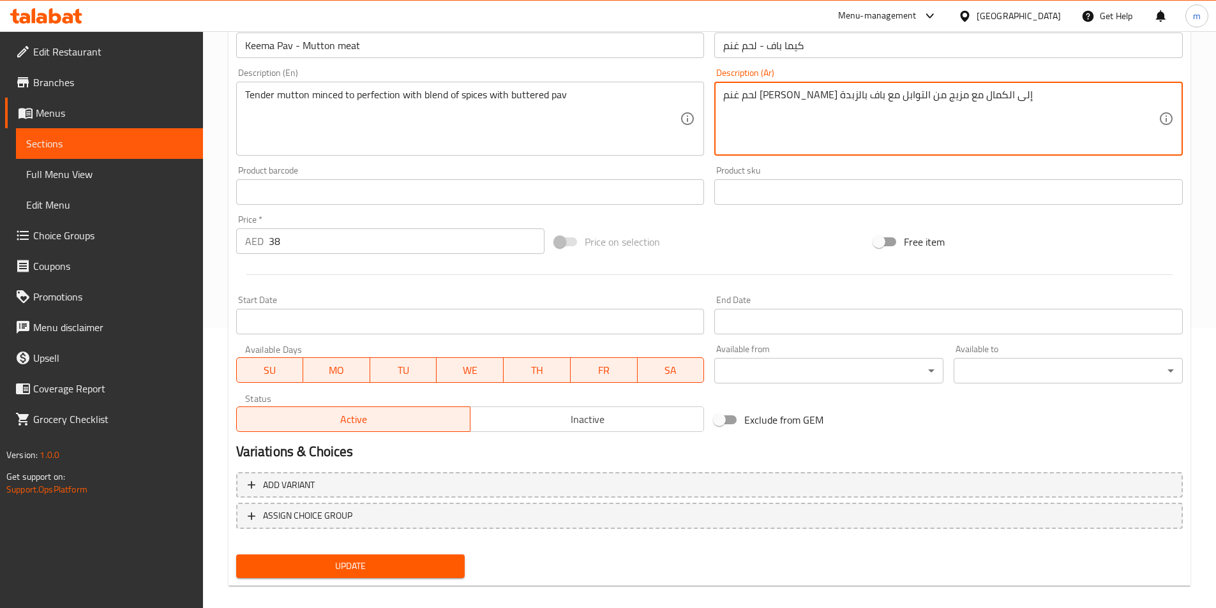
scroll to position [294, 0]
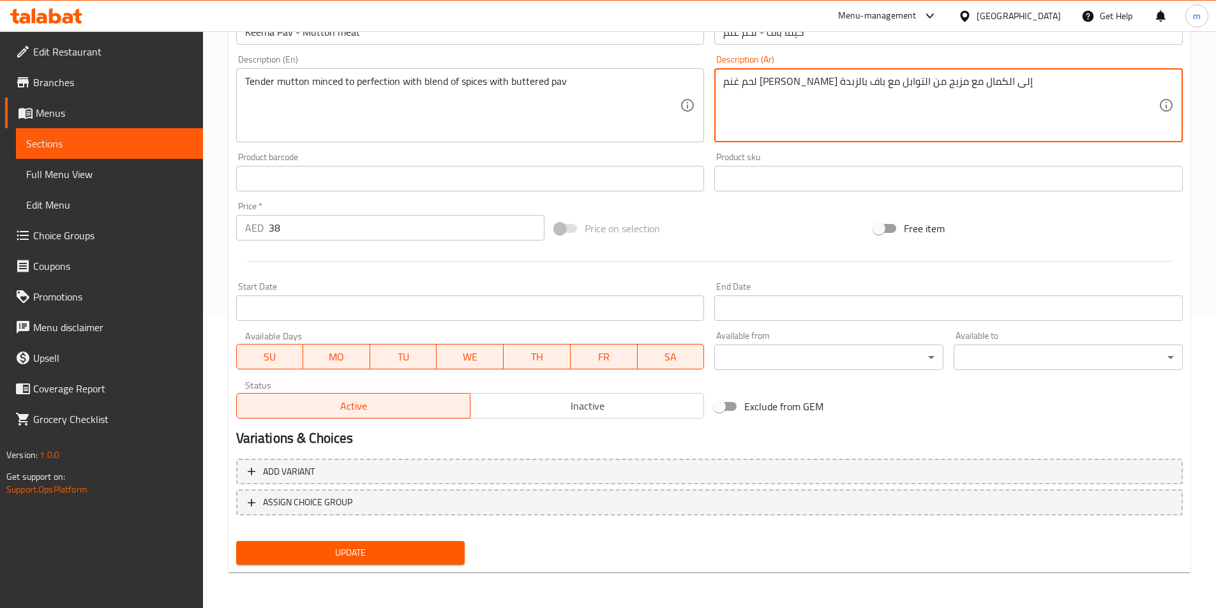
type textarea "لحم غنم مفروم طري إلى الكمال مع مزيج من التوابل مع باف بالزبدة"
click at [366, 557] on span "Update" at bounding box center [350, 553] width 209 height 16
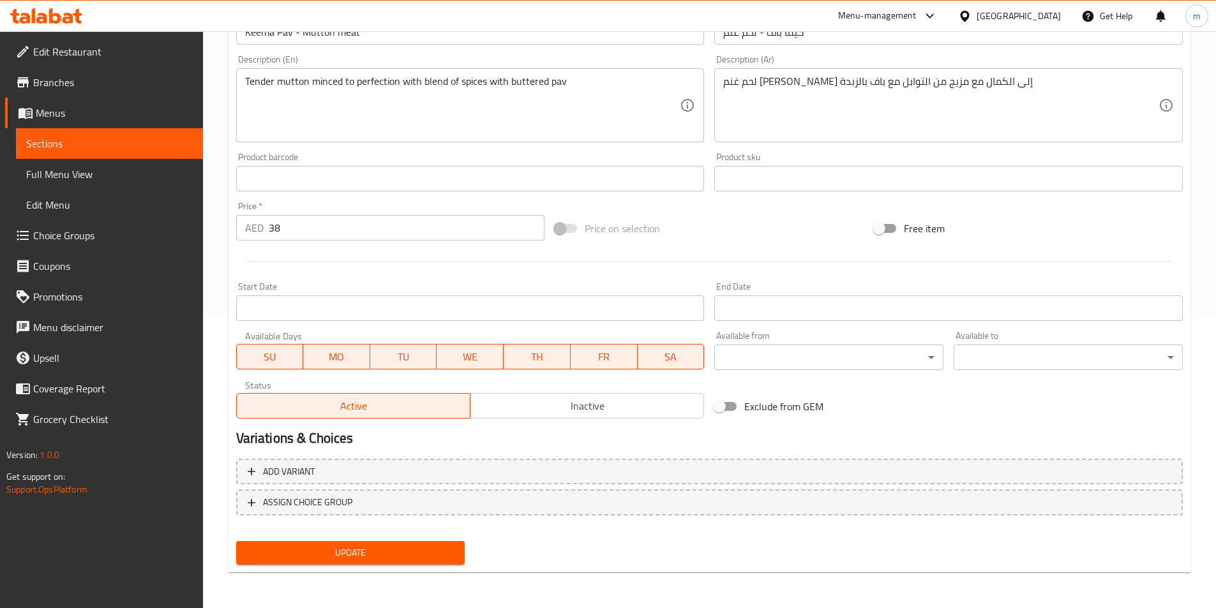
click at [403, 550] on span "Update" at bounding box center [350, 553] width 209 height 16
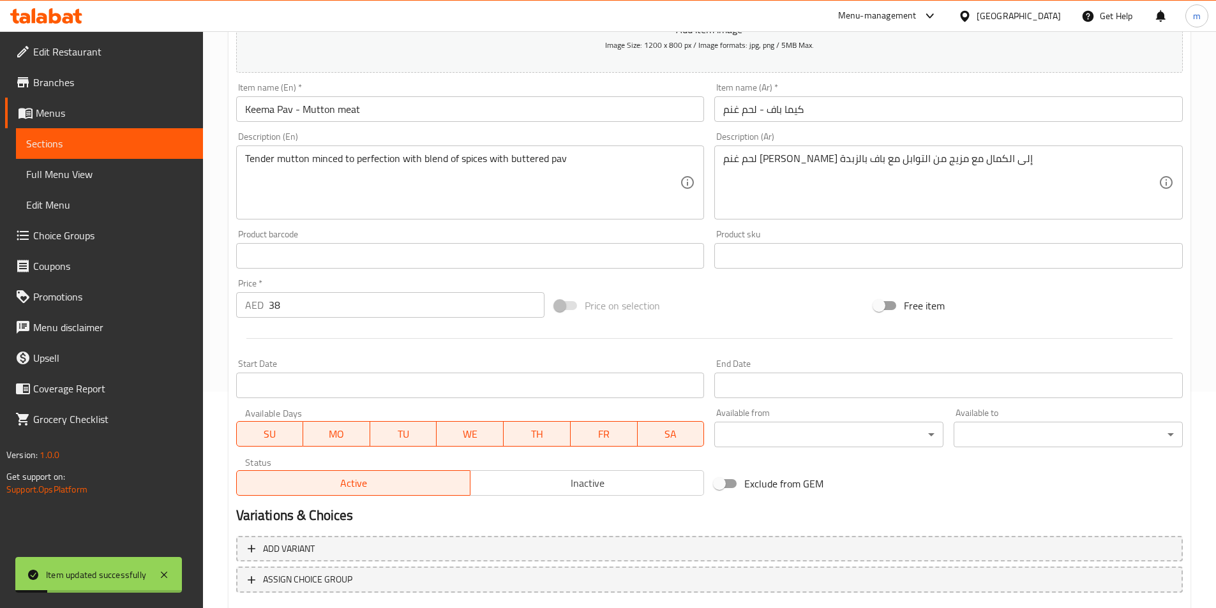
scroll to position [102, 0]
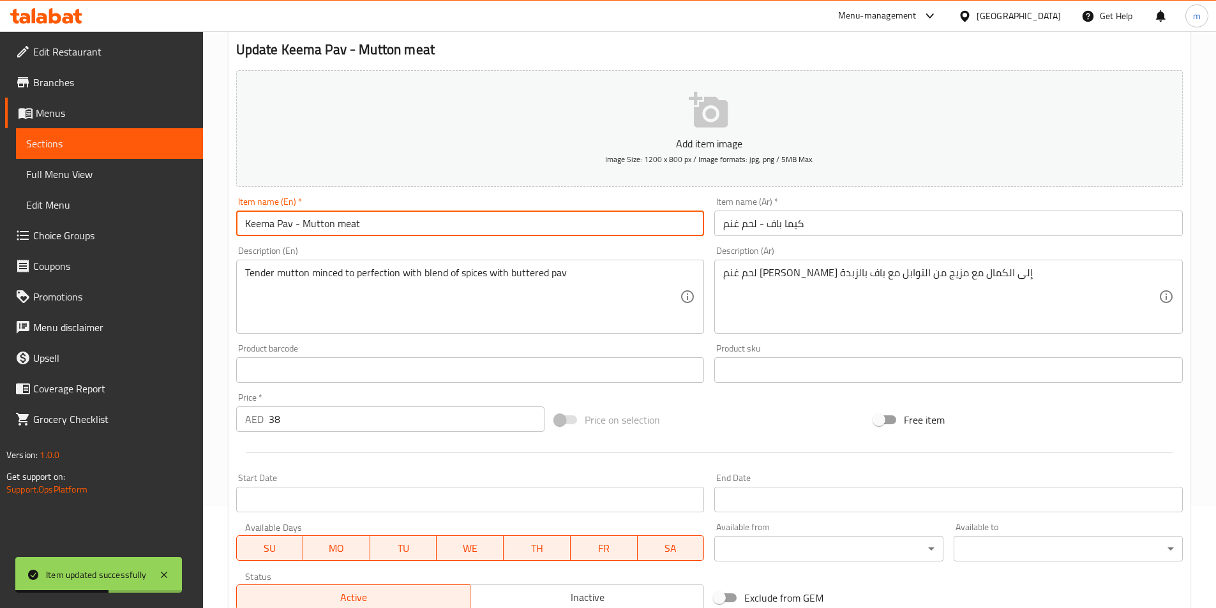
drag, startPoint x: 271, startPoint y: 226, endPoint x: 239, endPoint y: 228, distance: 31.3
click at [239, 228] on input "Keema Pav - Mutton meat" at bounding box center [470, 224] width 469 height 26
click at [285, 228] on input "Keema Pav - Mutton meat" at bounding box center [470, 224] width 469 height 26
drag, startPoint x: 273, startPoint y: 225, endPoint x: 232, endPoint y: 228, distance: 41.0
click at [232, 228] on div "Item name (En)   * Keema Pav - Mutton meat Item name (En) *" at bounding box center [470, 216] width 479 height 49
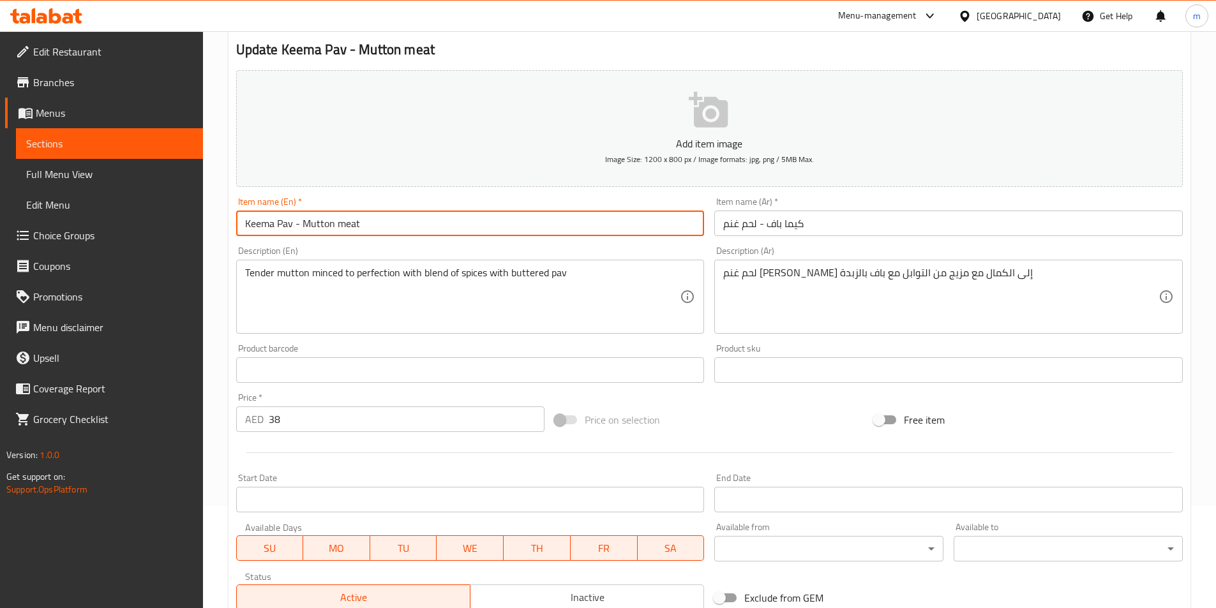
click at [139, 146] on span "Sections" at bounding box center [109, 143] width 167 height 15
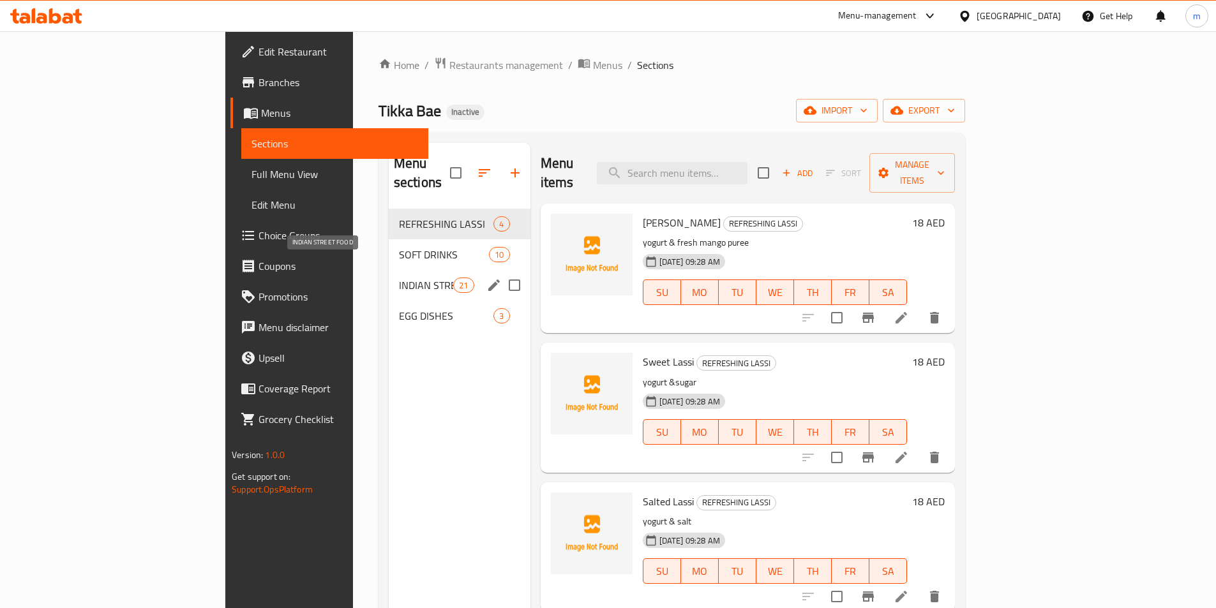
click at [399, 278] on span "INDIAN STREET FOOD" at bounding box center [426, 285] width 54 height 15
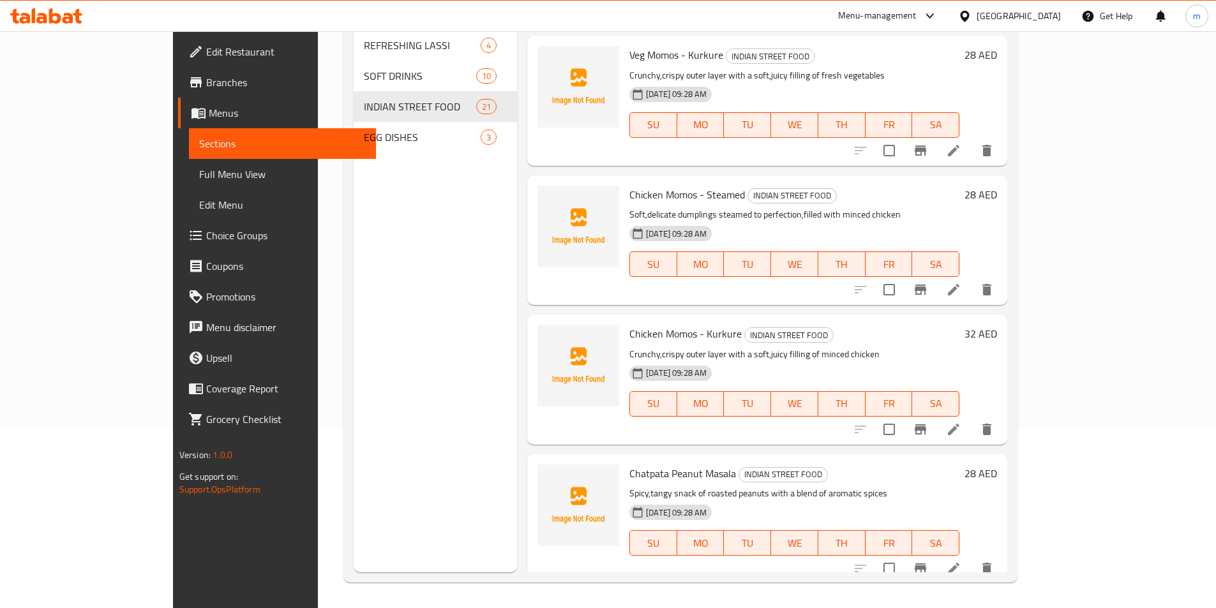
scroll to position [2033, 0]
click at [961, 423] on icon at bounding box center [953, 430] width 15 height 15
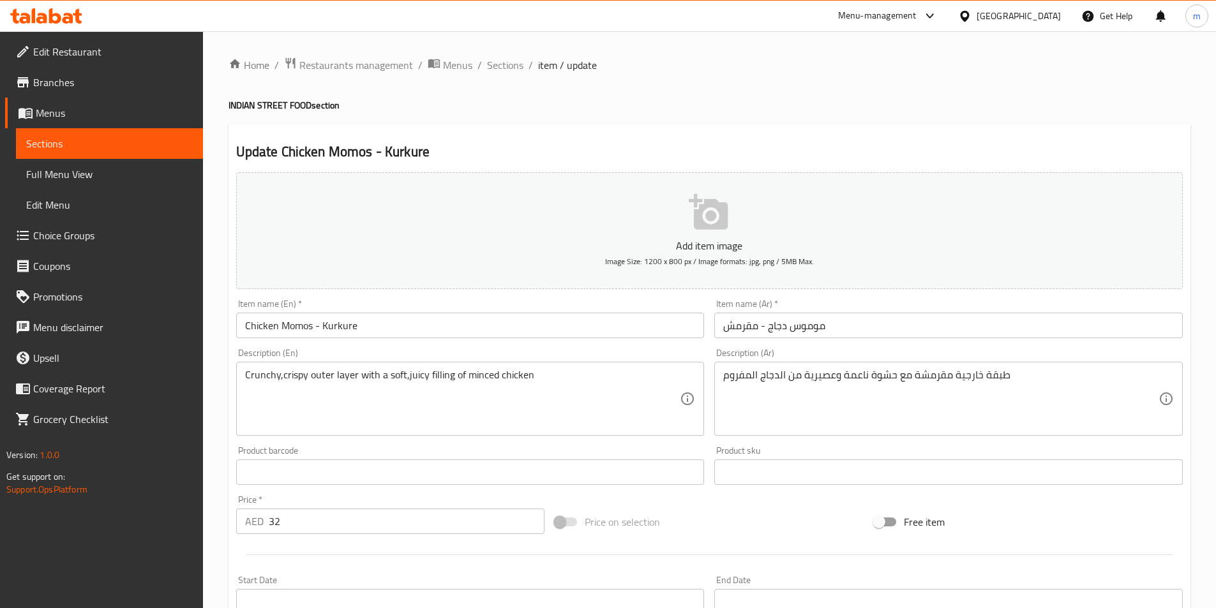
click at [107, 146] on span "Sections" at bounding box center [109, 143] width 167 height 15
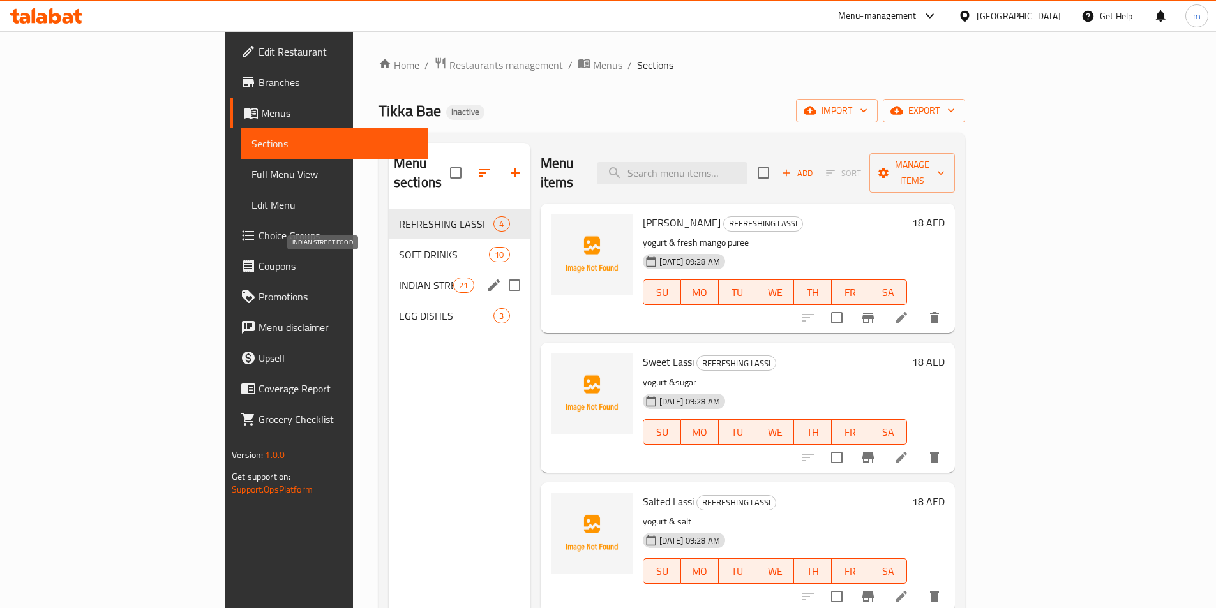
click at [399, 278] on span "INDIAN STREET FOOD" at bounding box center [426, 285] width 54 height 15
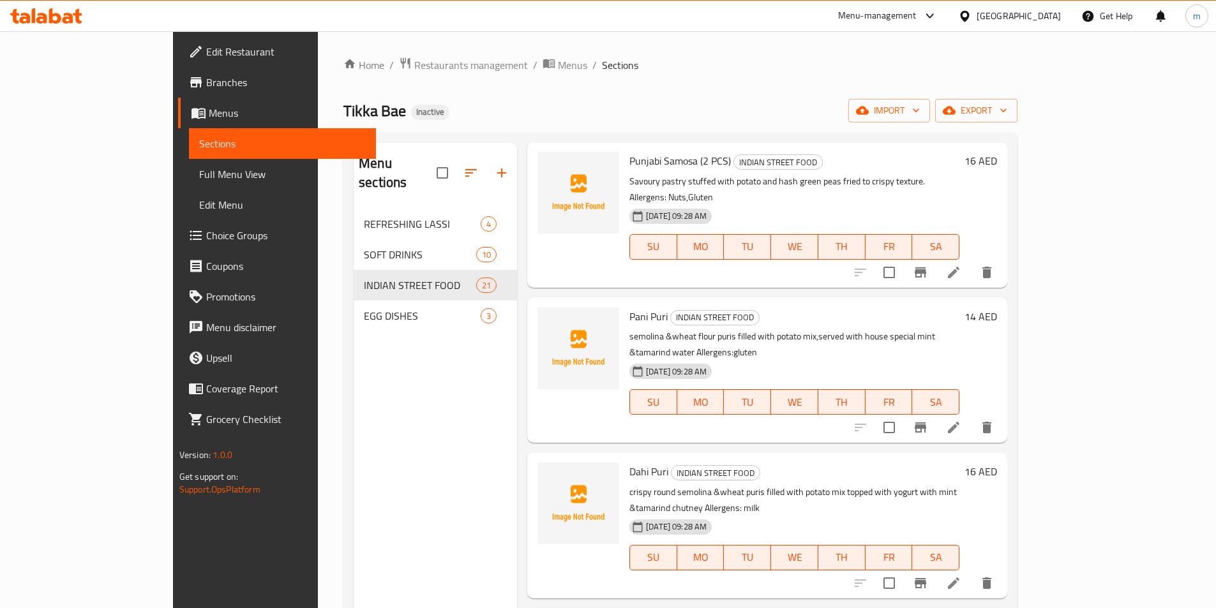
scroll to position [255, 0]
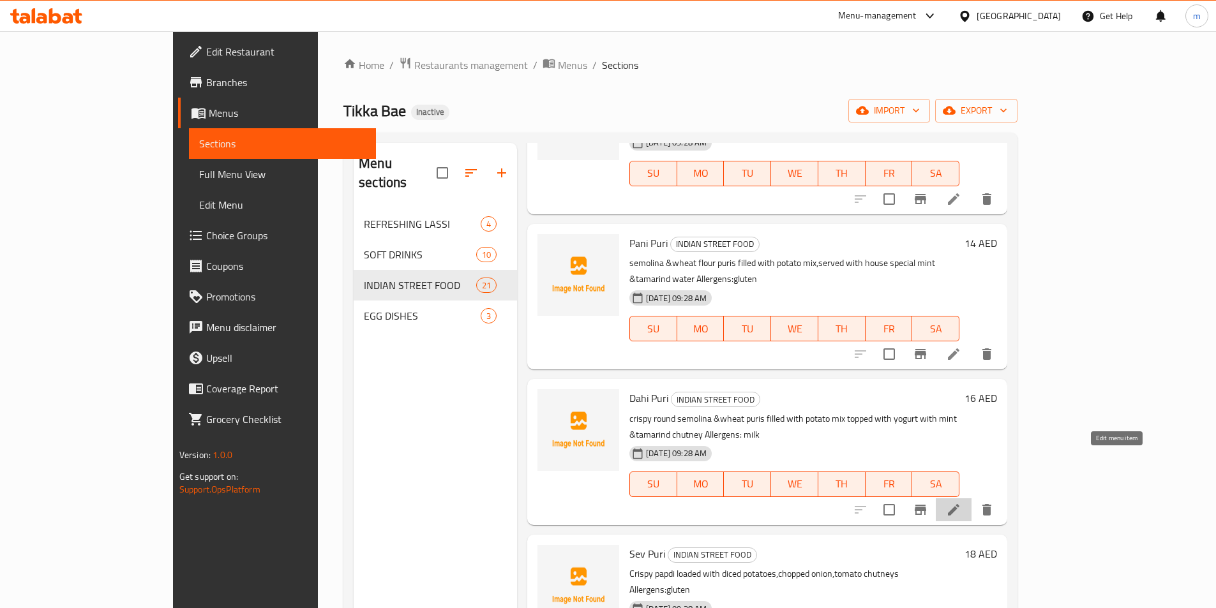
click at [961, 502] on icon at bounding box center [953, 509] width 15 height 15
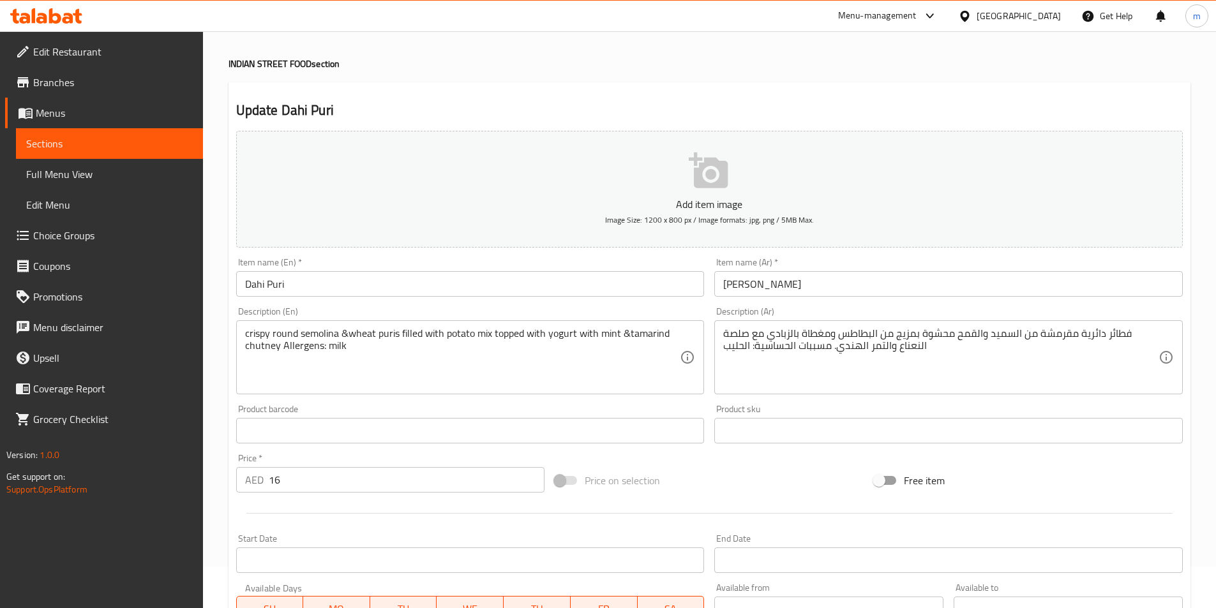
scroll to position [128, 0]
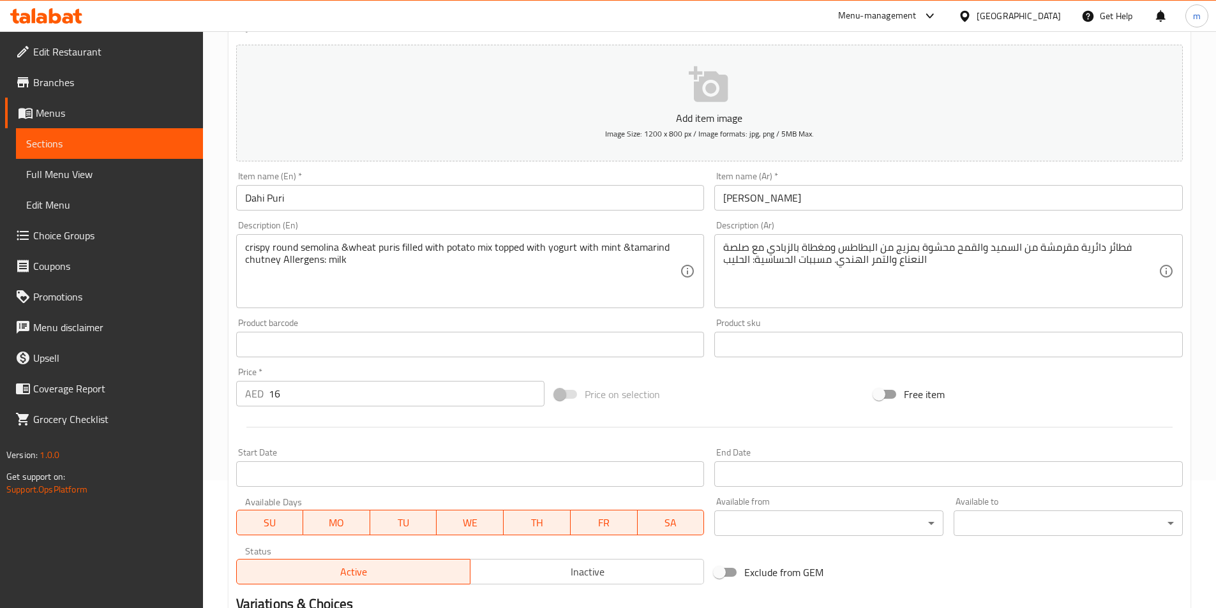
click at [59, 154] on link "Sections" at bounding box center [109, 143] width 187 height 31
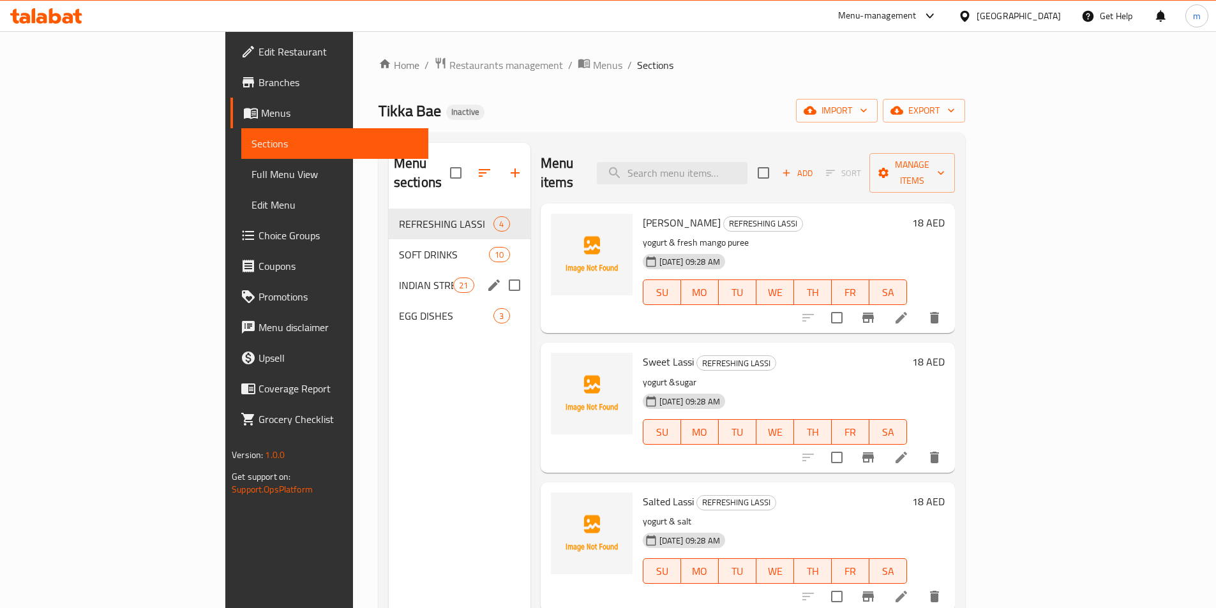
click at [399, 278] on span "INDIAN STREET FOOD" at bounding box center [426, 285] width 54 height 15
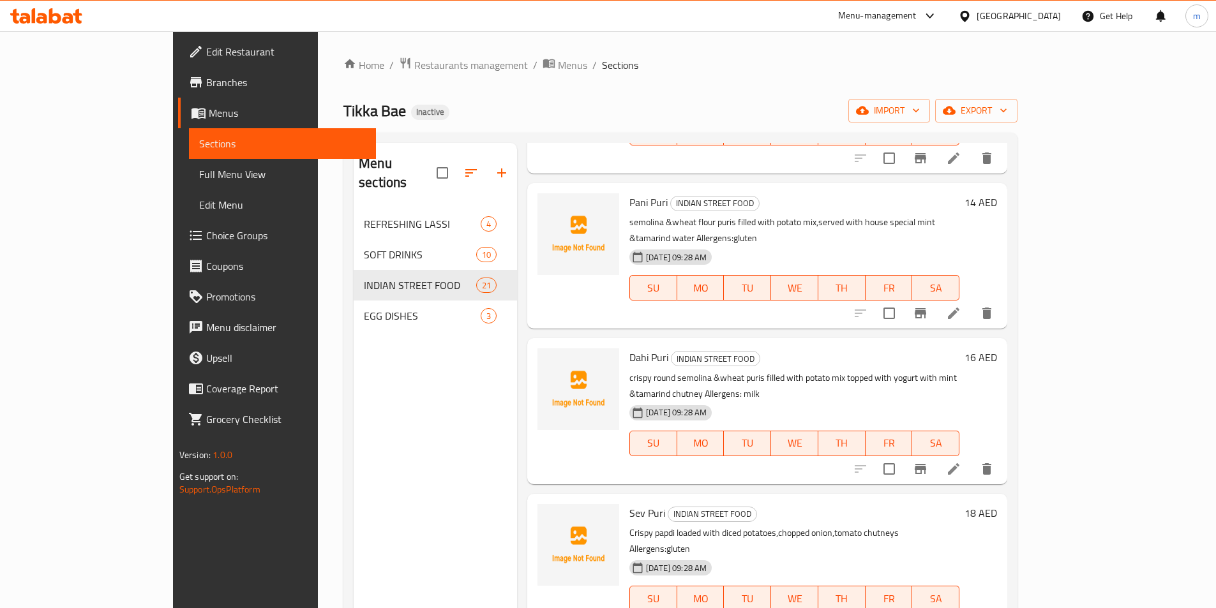
scroll to position [319, 0]
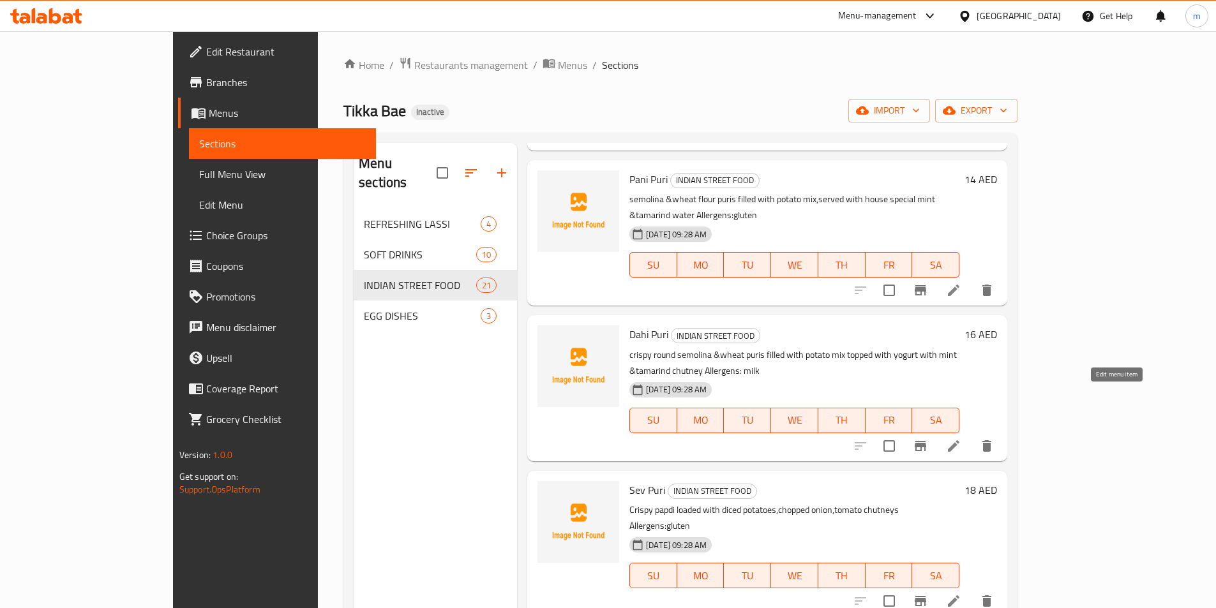
click at [960, 441] on icon at bounding box center [953, 446] width 11 height 11
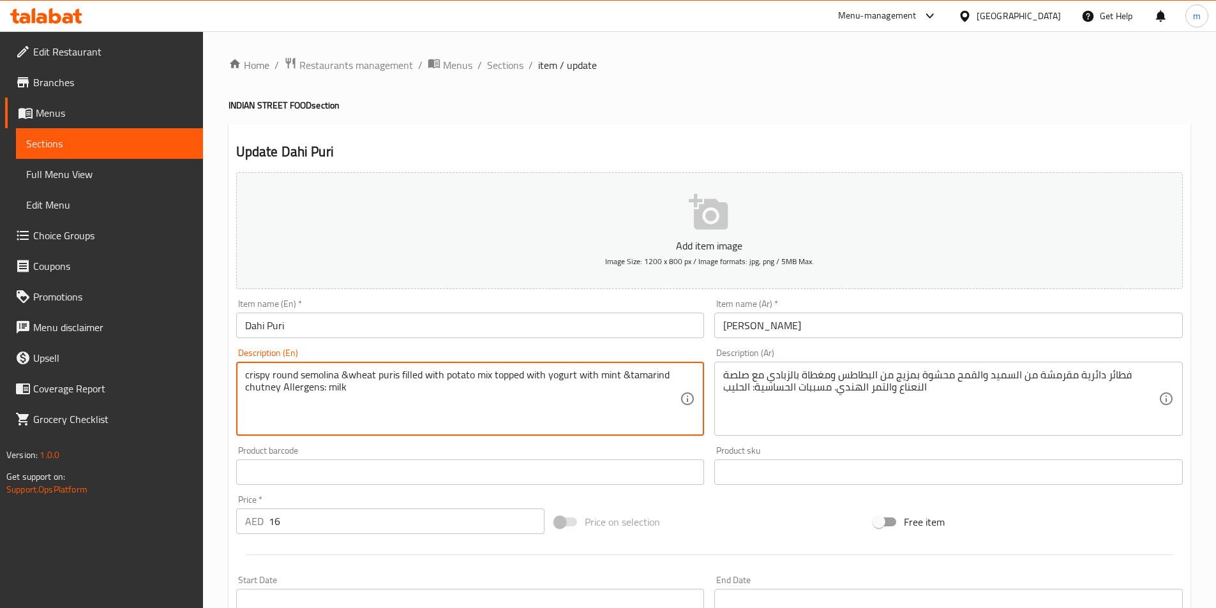
drag, startPoint x: 343, startPoint y: 393, endPoint x: 328, endPoint y: 388, distance: 16.0
drag, startPoint x: 279, startPoint y: 389, endPoint x: 248, endPoint y: 388, distance: 31.3
click at [296, 386] on textarea "crispy round semolina &wheat puris filled with potato mix topped with yogurt wi…" at bounding box center [462, 399] width 435 height 61
drag, startPoint x: 278, startPoint y: 388, endPoint x: 243, endPoint y: 387, distance: 35.8
click at [243, 387] on div "crispy round semolina &wheat puris filled with potato mix topped with yogurt wi…" at bounding box center [470, 399] width 469 height 74
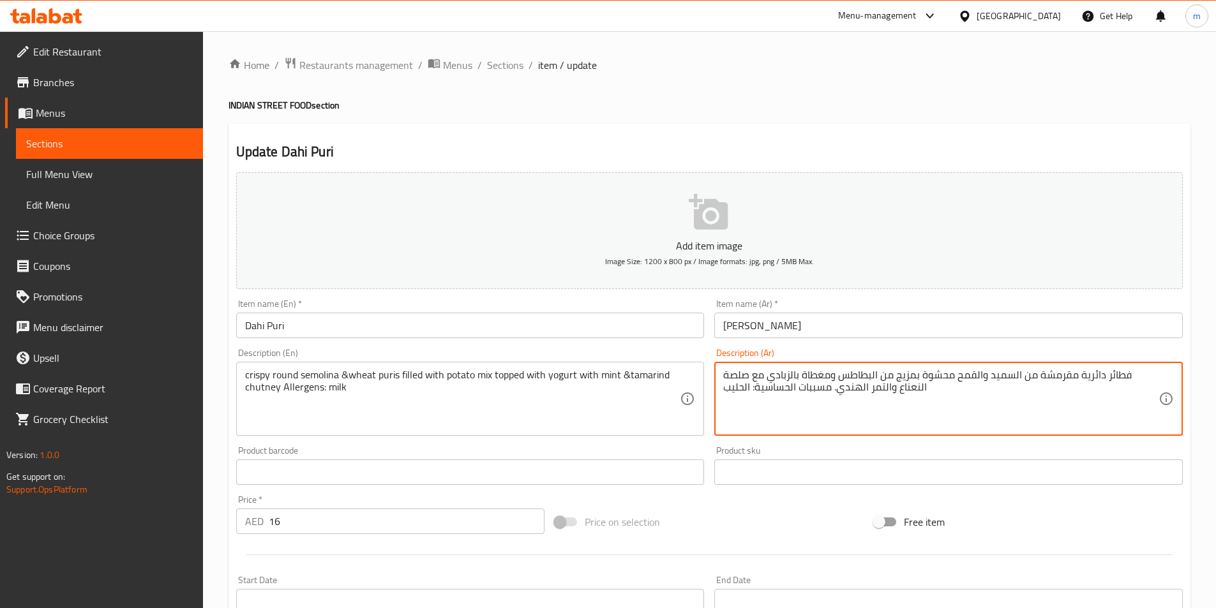
drag, startPoint x: 779, startPoint y: 375, endPoint x: 753, endPoint y: 376, distance: 26.2
paste textarea "شوتني"
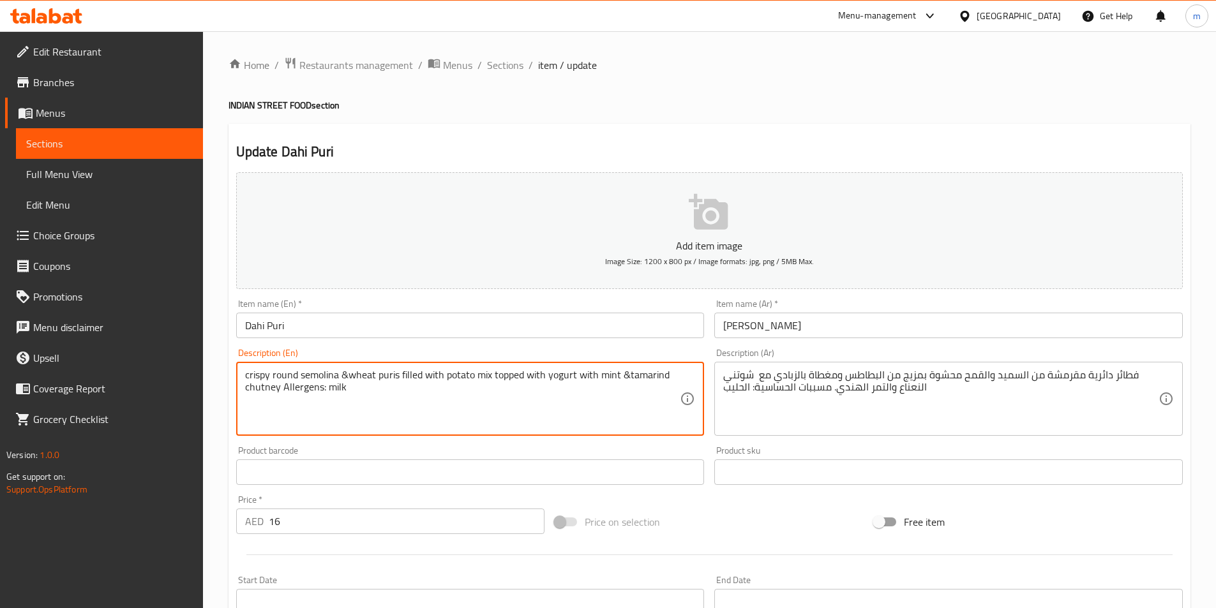
drag, startPoint x: 338, startPoint y: 375, endPoint x: 301, endPoint y: 368, distance: 36.9
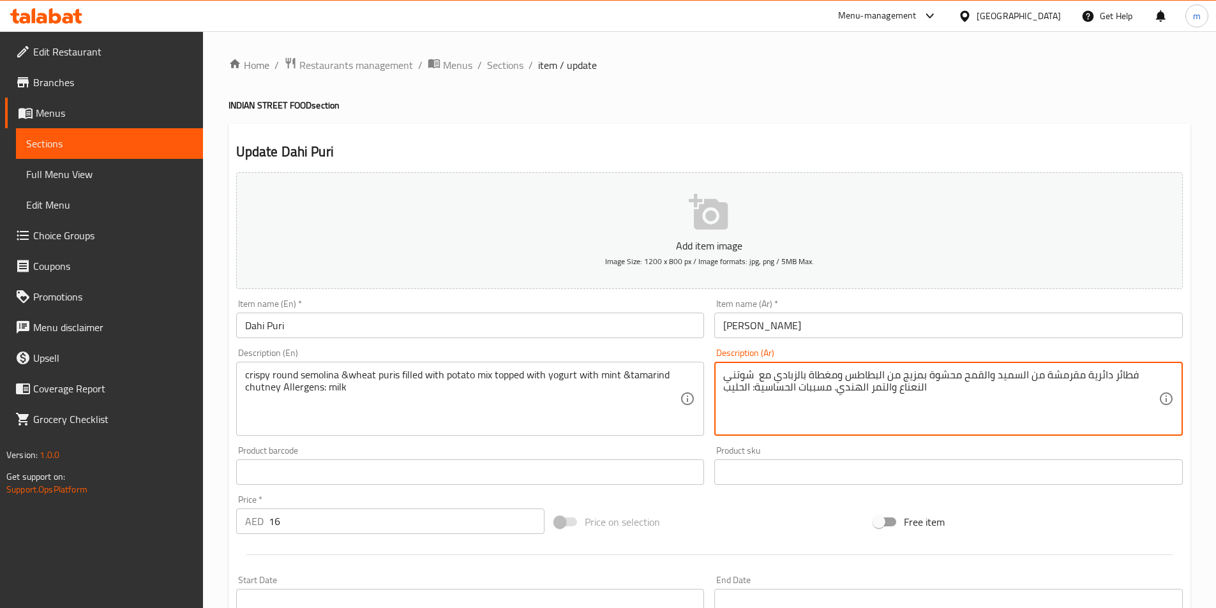
drag, startPoint x: 1110, startPoint y: 378, endPoint x: 1141, endPoint y: 375, distance: 32.1
click at [1131, 375] on textarea "فطائر دائرية مقرمشة من السميد والقمح محشوة بمزيج من البطاطس ومغطاة بالزبادي مع …" at bounding box center [940, 399] width 435 height 61
drag, startPoint x: 1142, startPoint y: 377, endPoint x: 1127, endPoint y: 376, distance: 14.7
click at [1127, 376] on textarea "فطائر دائرية مقرمشة من السميد والقمح محشوة بمزيج من البطاطس ومغطاة بالزبادي مع …" at bounding box center [940, 399] width 435 height 61
click at [1147, 375] on textarea "فطائر دائرية مقرمشة من السميد والقمح محشوة بمزيج من البطاطس ومغطاة بالزبادي مع …" at bounding box center [940, 399] width 435 height 61
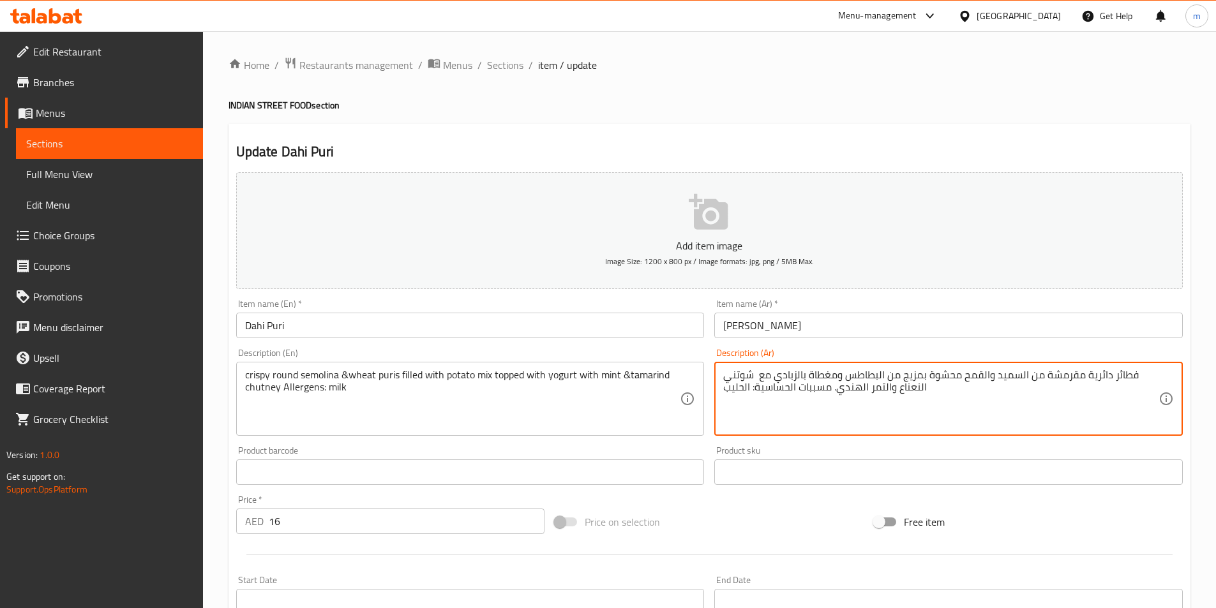
drag, startPoint x: 1111, startPoint y: 375, endPoint x: 1135, endPoint y: 378, distance: 23.8
click at [1135, 378] on textarea "فطائر دائرية مقرمشة من السميد والقمح محشوة بمزيج من البطاطس ومغطاة بالزبادي مع …" at bounding box center [940, 399] width 435 height 61
paste textarea "سيمولينا"
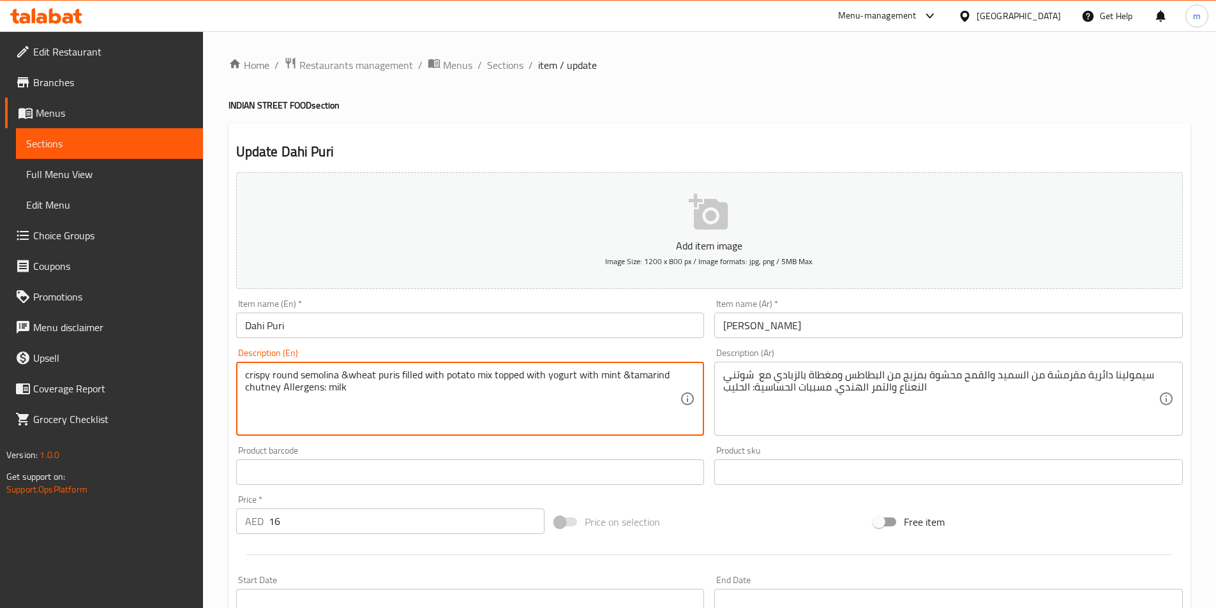
drag, startPoint x: 296, startPoint y: 377, endPoint x: 273, endPoint y: 377, distance: 22.4
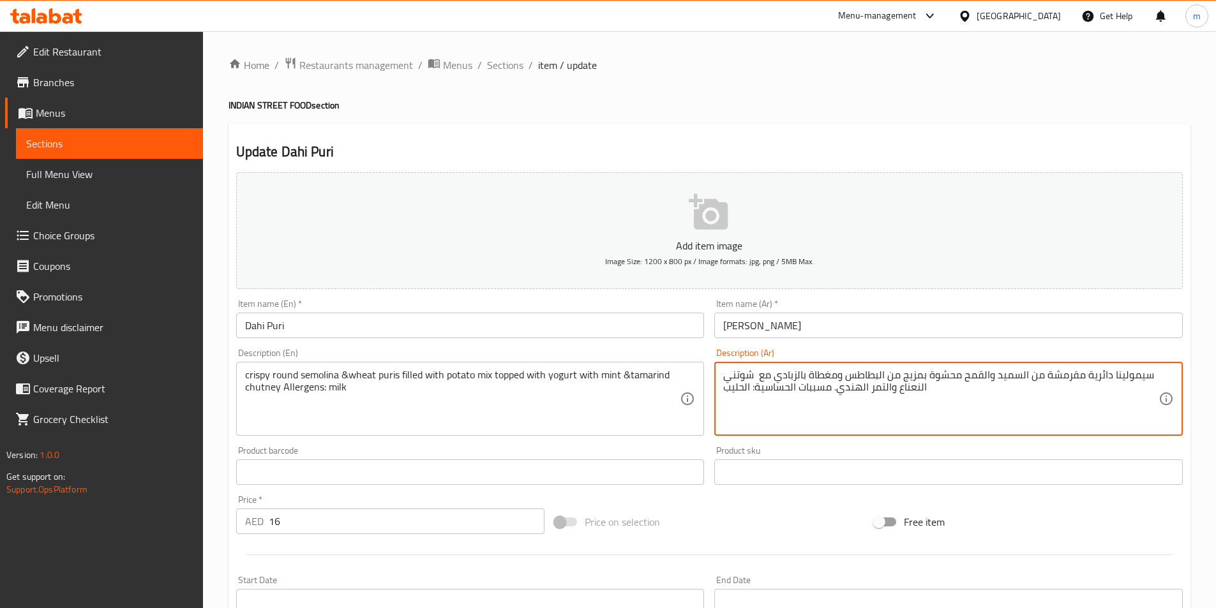
drag, startPoint x: 1109, startPoint y: 375, endPoint x: 1085, endPoint y: 371, distance: 23.9
click at [1093, 377] on textarea "سيمولينا روند مقرمشة من السميد والقمح محشوة بمزيج من البطاطس ومغطاة بالزبادي مع…" at bounding box center [940, 399] width 435 height 61
drag, startPoint x: 1106, startPoint y: 375, endPoint x: 1087, endPoint y: 375, distance: 19.2
click at [1087, 375] on textarea "سيمولينا رواند مقرمشة من السميد والقمح محشوة بمزيج من البطاطس ومغطاة بالزبادي م…" at bounding box center [940, 399] width 435 height 61
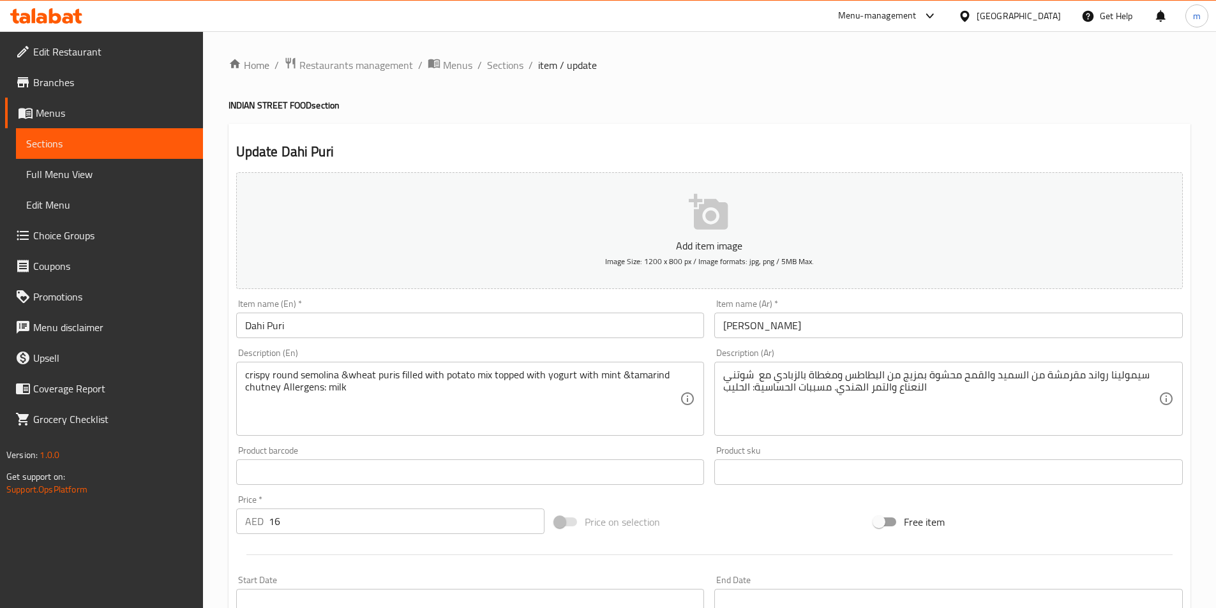
click at [764, 120] on div "Home / Restaurants management / Menus / Sections / item / update INDIAN STREET …" at bounding box center [710, 467] width 962 height 820
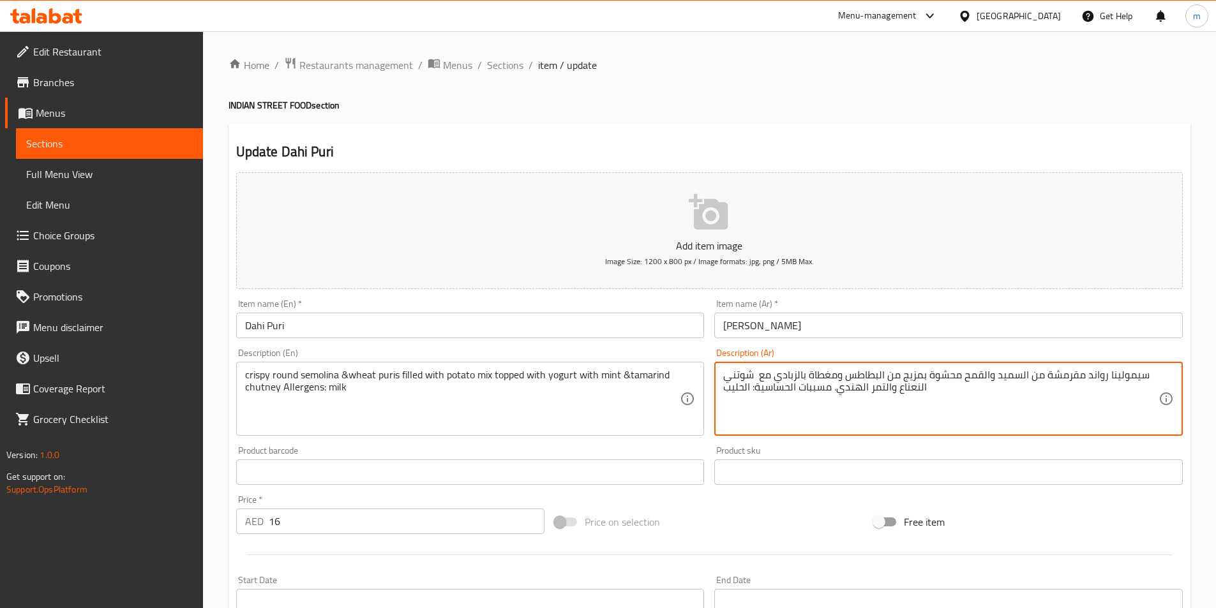
drag, startPoint x: 1043, startPoint y: 377, endPoint x: 996, endPoint y: 372, distance: 47.5
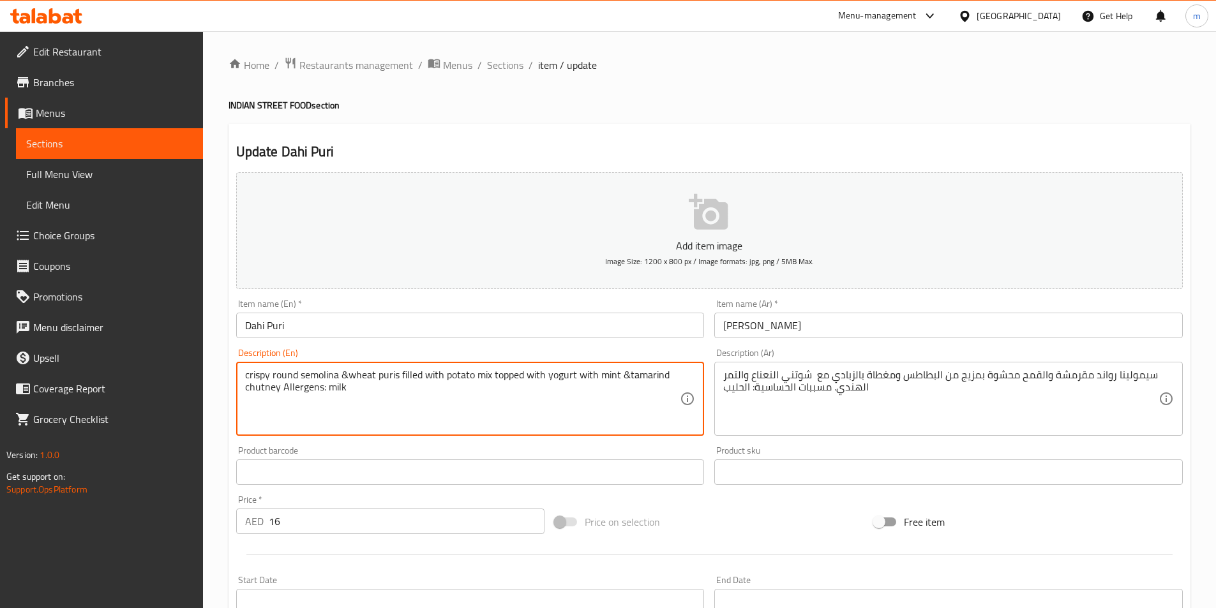
drag, startPoint x: 396, startPoint y: 376, endPoint x: 378, endPoint y: 375, distance: 18.6
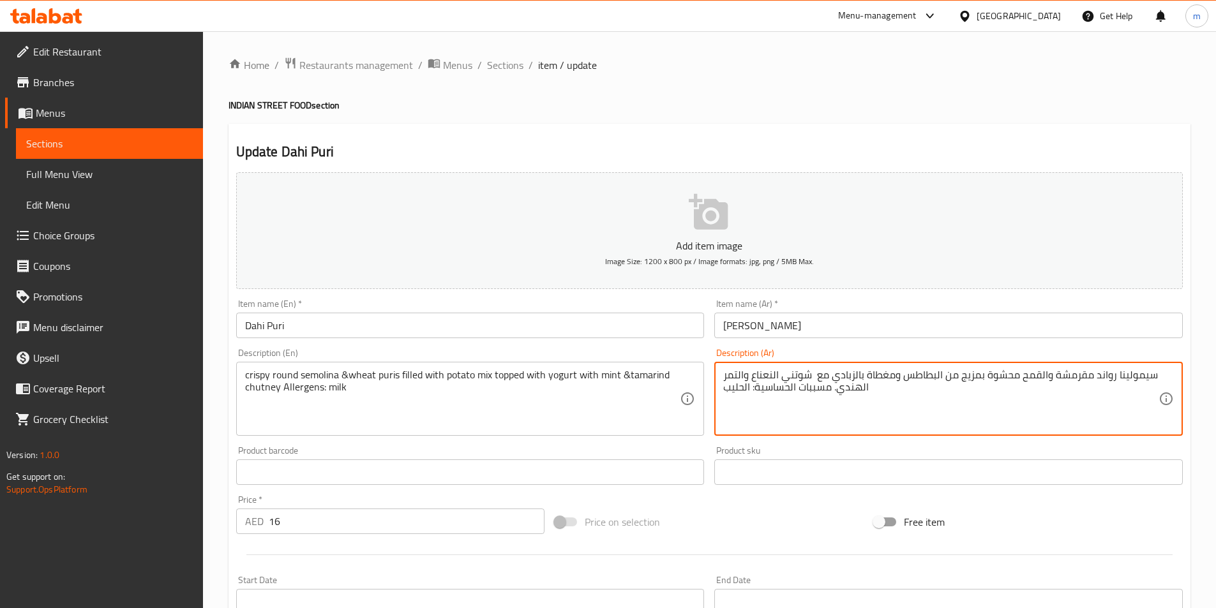
click at [910, 378] on textarea "سيمولينا رواند مقرمشة والقمح محشوة بمزيج من البطاطس ومغطاة بالزبادي مع شوتني ال…" at bounding box center [940, 399] width 435 height 61
click at [895, 375] on textarea "سيمولينا رواند مقرمشة والقمح محشوة بمزيج من البطاطس ومغطاة بالزبادي مع شوتني ال…" at bounding box center [940, 399] width 435 height 61
click at [860, 379] on textarea "سيمولينا رواند مقرمشة والقمح محشوة بمزيج من البطاطس ومغطاة بالزبادي مع شوتني ال…" at bounding box center [940, 399] width 435 height 61
click at [799, 375] on textarea "سيمولينا رواند مقرمشة والقمح محشوة بمزيج من البطاطس ومغطاة بالزبادي مع شوتني ال…" at bounding box center [940, 399] width 435 height 61
click at [1002, 382] on textarea "سيمولينا رواند مقرمشة والقمح محشوة بمزيج من البطاطس ومغطاة بالزبادي مع شوتني ال…" at bounding box center [940, 399] width 435 height 61
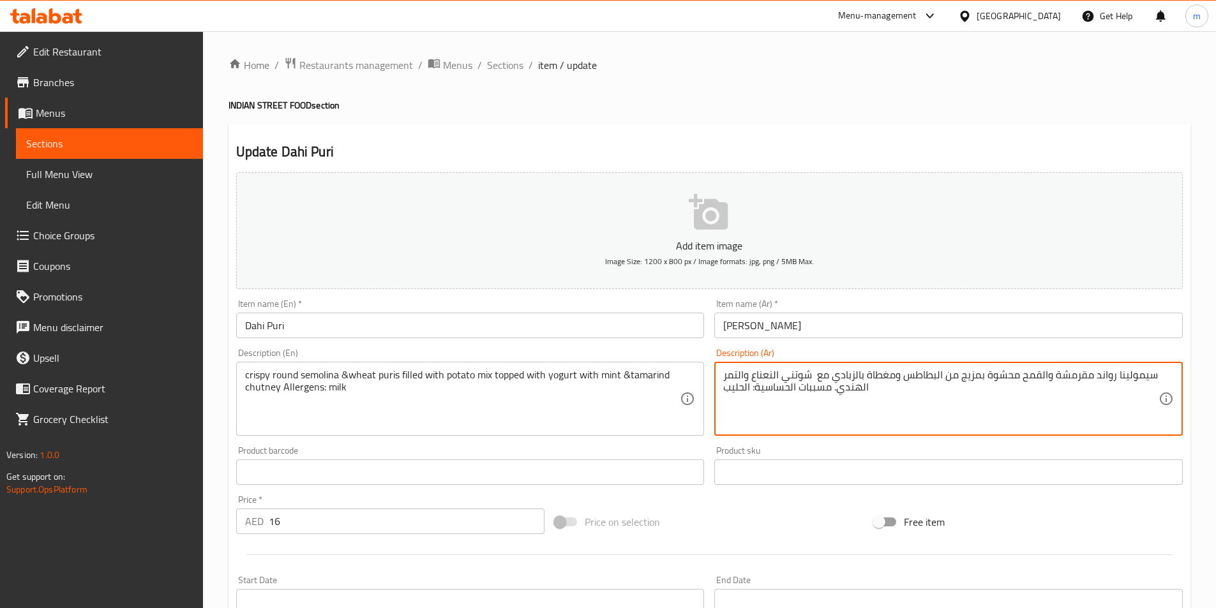
click at [952, 376] on textarea "سيمولينا رواند مقرمشة والقمح محشوة بمزيج من البطاطس ومغطاة بالزبادي مع شوتني ال…" at bounding box center [940, 399] width 435 height 61
click at [1020, 373] on textarea "سيمولينا رواند مقرمشة والقمح محشوة بمزيج من البطاطس ومغطاة بالزبادي مع شوتني ال…" at bounding box center [940, 399] width 435 height 61
paste textarea "بوري"
drag, startPoint x: 950, startPoint y: 377, endPoint x: 931, endPoint y: 377, distance: 19.2
click at [931, 377] on textarea "سيمولينا رواند مقرمشة والقمح بوريس محشوة بمزيج من البطاطس ومغطاة بالزبادي مع شو…" at bounding box center [940, 399] width 435 height 61
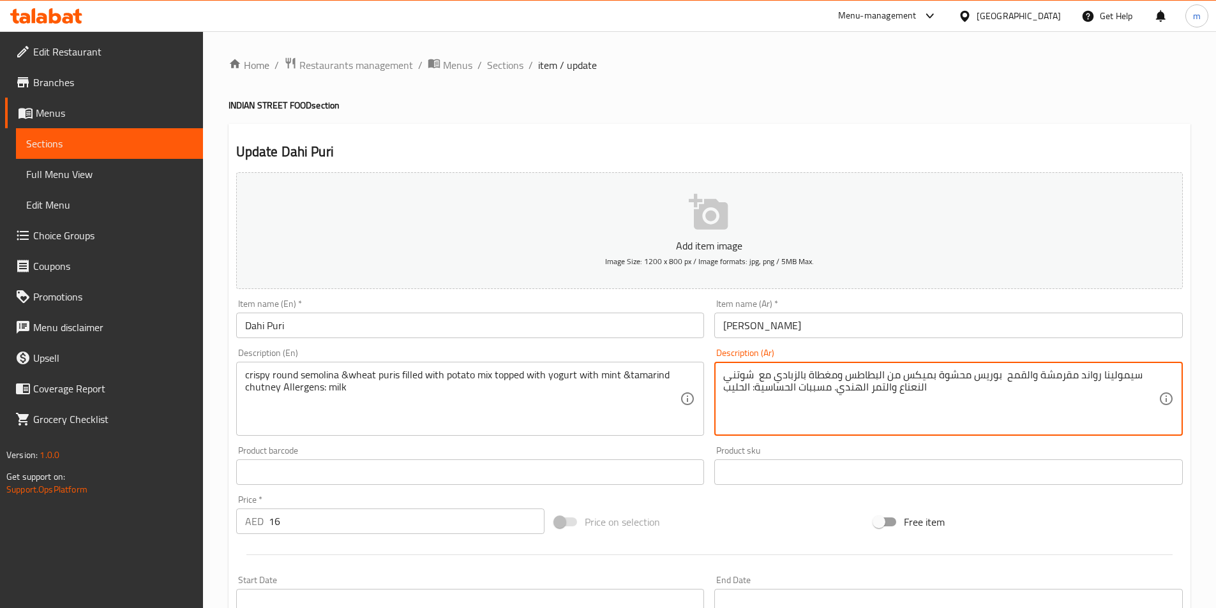
drag, startPoint x: 757, startPoint y: 375, endPoint x: 723, endPoint y: 375, distance: 33.2
click at [723, 375] on textarea "سيمولينا رواند مقرمشة والقمح بوريس محشوة بميكس من البطاطس ومغطاة بالزبادي مع شو…" at bounding box center [940, 399] width 435 height 61
click at [891, 390] on textarea "سيمولينا رواند مقرمشة والقمح بوريس محشوة بميكس من البطاطس ومغطاة بالزبادي مع ال…" at bounding box center [940, 399] width 435 height 61
click at [903, 393] on textarea "سيمولينا رواند مقرمشة والقمح بوريس محشوة بميكس من البطاطس ومغطاة بالزبادي مع ال…" at bounding box center [940, 399] width 435 height 61
paste textarea "شوتني"
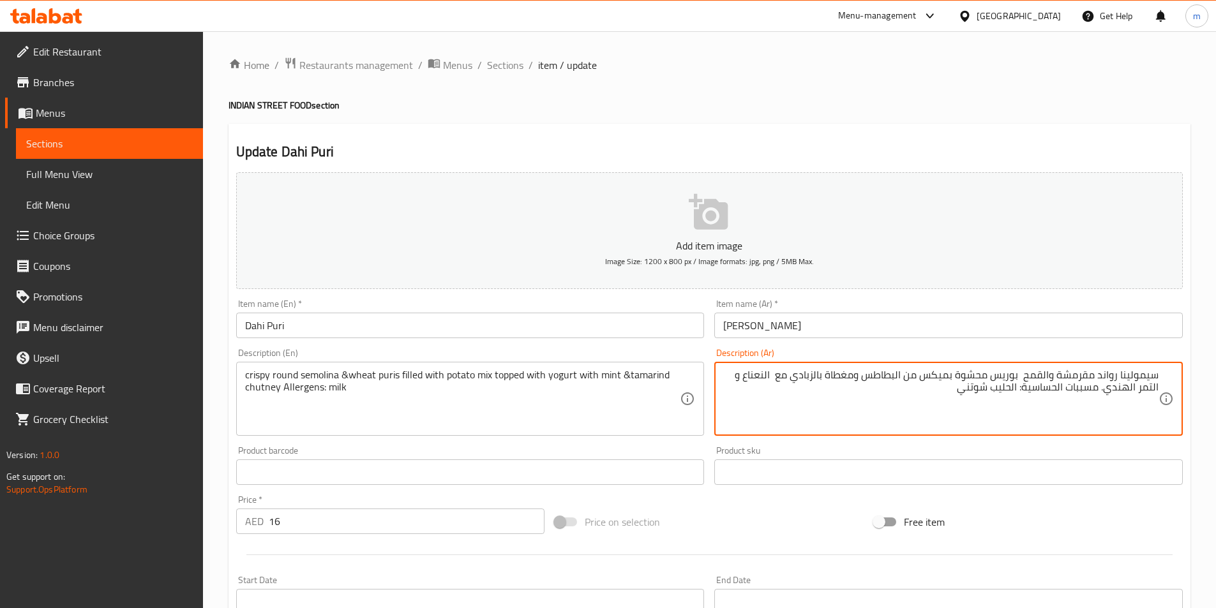
drag, startPoint x: 980, startPoint y: 388, endPoint x: 955, endPoint y: 391, distance: 25.1
click at [955, 391] on textarea "سيمولينا رواند مقرمشة والقمح بوريس محشوة بميكس من البطاطس ومغطاة بالزبادي مع ال…" at bounding box center [940, 399] width 435 height 61
click at [1159, 386] on div "سيمولينا رواند مقرمشة والقمح بوريس محشوة بميكس من البطاطس ومغطاة بالزبادي مع ال…" at bounding box center [948, 399] width 469 height 74
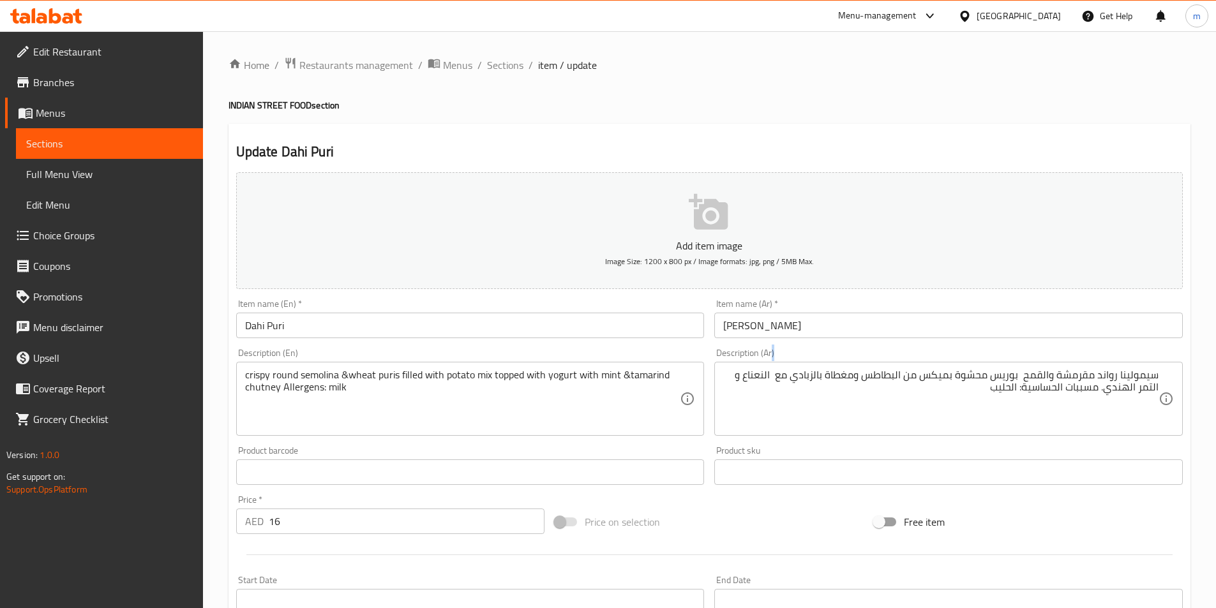
click at [1159, 386] on div "سيمولينا رواند مقرمشة والقمح بوريس محشوة بميكس من البطاطس ومغطاة بالزبادي مع ال…" at bounding box center [948, 399] width 469 height 74
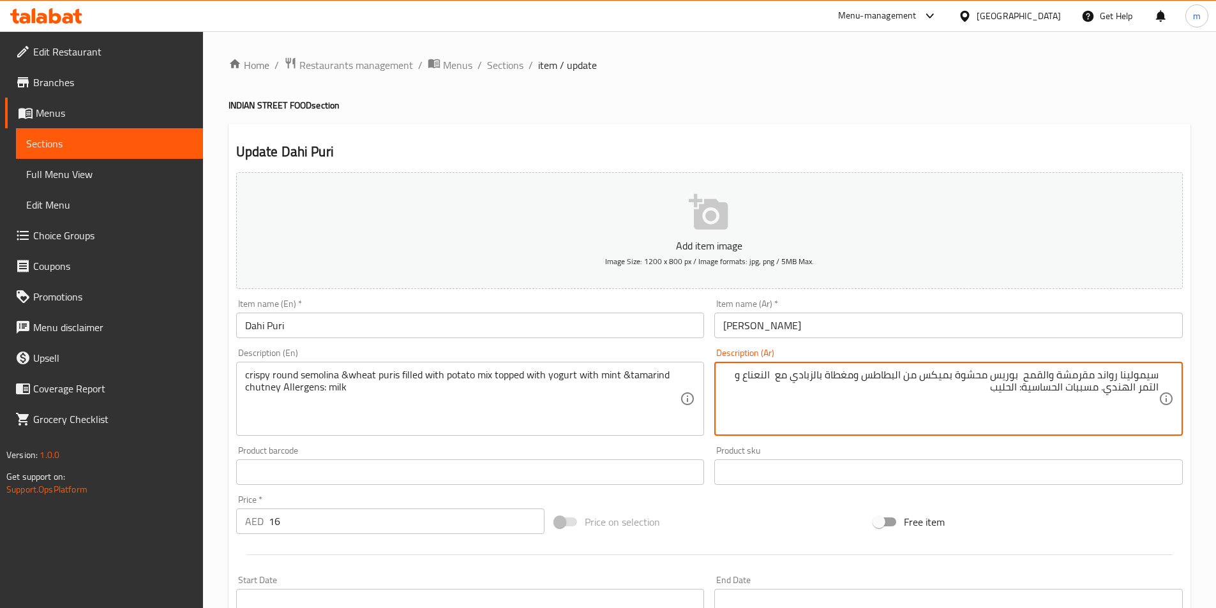
click at [1148, 386] on textarea "سيمولينا رواند مقرمشة والقمح بوريس محشوة بميكس من البطاطس ومغطاة بالزبادي مع ال…" at bounding box center [940, 399] width 435 height 61
click at [1156, 391] on textarea "سيمولينا رواند مقرمشة والقمح بوريس محشوة بميكس من البطاطس ومغطاة بالزبادي مع ال…" at bounding box center [940, 399] width 435 height 61
paste textarea "شوتني"
click at [734, 380] on textarea "سيمولينا رواند مقرمشة والقمح بوريس محشوة بميكس من البطاطس ومغطاة بالزبادي مع ال…" at bounding box center [940, 399] width 435 height 61
drag, startPoint x: 949, startPoint y: 375, endPoint x: 910, endPoint y: 371, distance: 39.1
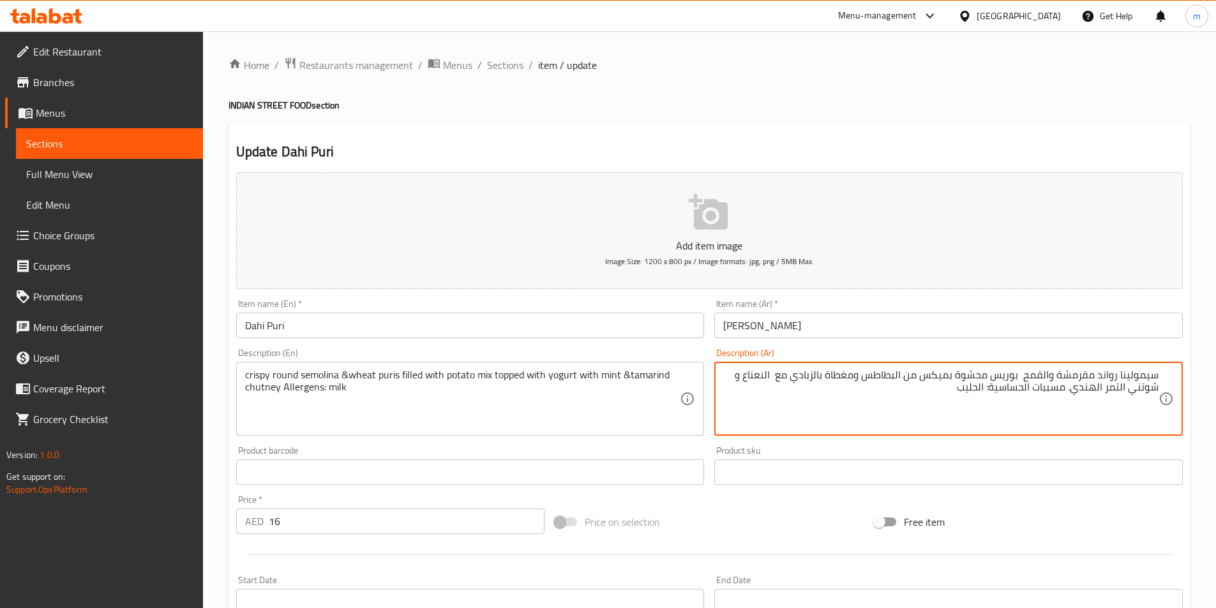
click at [910, 371] on textarea "سيمولينا رواند مقرمشة والقمح بوريس محشوة بميكس من البطاطس ومغطاة بالزبادي مع ال…" at bounding box center [940, 399] width 435 height 61
click at [954, 380] on textarea "سيمولينا رواند مقرمشة والقمح بوريس محشوة البطاطس ومغطاة بالزبادي مع النعناع و ش…" at bounding box center [940, 399] width 435 height 61
click at [902, 377] on textarea "سيمولينا رواند مقرمشة والقمح بوريس محشوة بالبطاطس ومغطاة بالزبادي مع النعناع و …" at bounding box center [940, 399] width 435 height 61
click at [908, 375] on textarea "سيمولينا رواند مقرمشة والقمح بوريس محشوة بالبطاطس مكس مغطاة بالزبادي مع النعناع…" at bounding box center [940, 399] width 435 height 61
click at [856, 380] on textarea "سيمولينا رواند مقرمشة والقمح بوريس محشوة بالبطاطس مكس مغطاة بالزبادي مع النعناع…" at bounding box center [940, 399] width 435 height 61
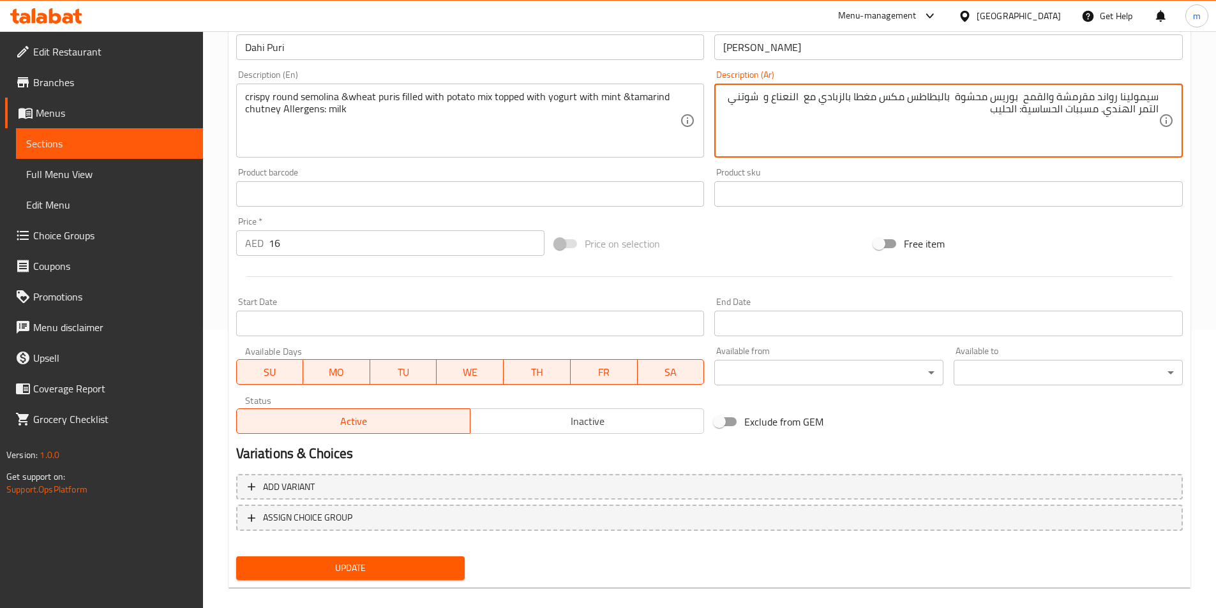
scroll to position [294, 0]
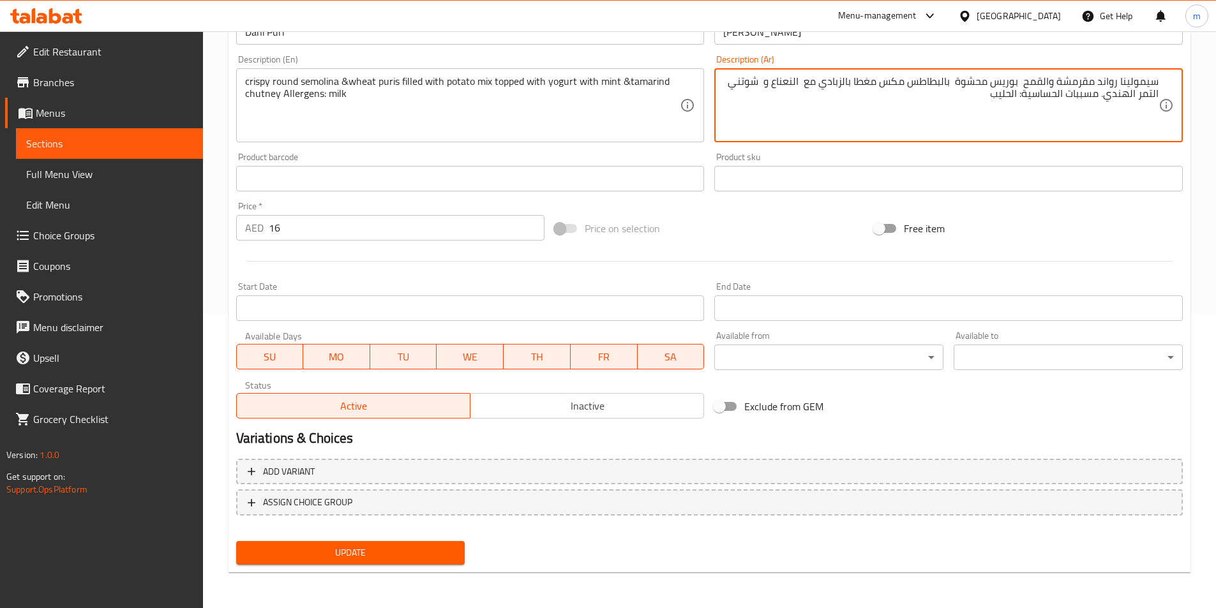
type textarea "سيمولينا رواند مقرمشة والقمح بوريس محشوة بالبطاطس مكس مغطا بالزبادي مع النعناع …"
click at [376, 558] on span "Update" at bounding box center [350, 553] width 209 height 16
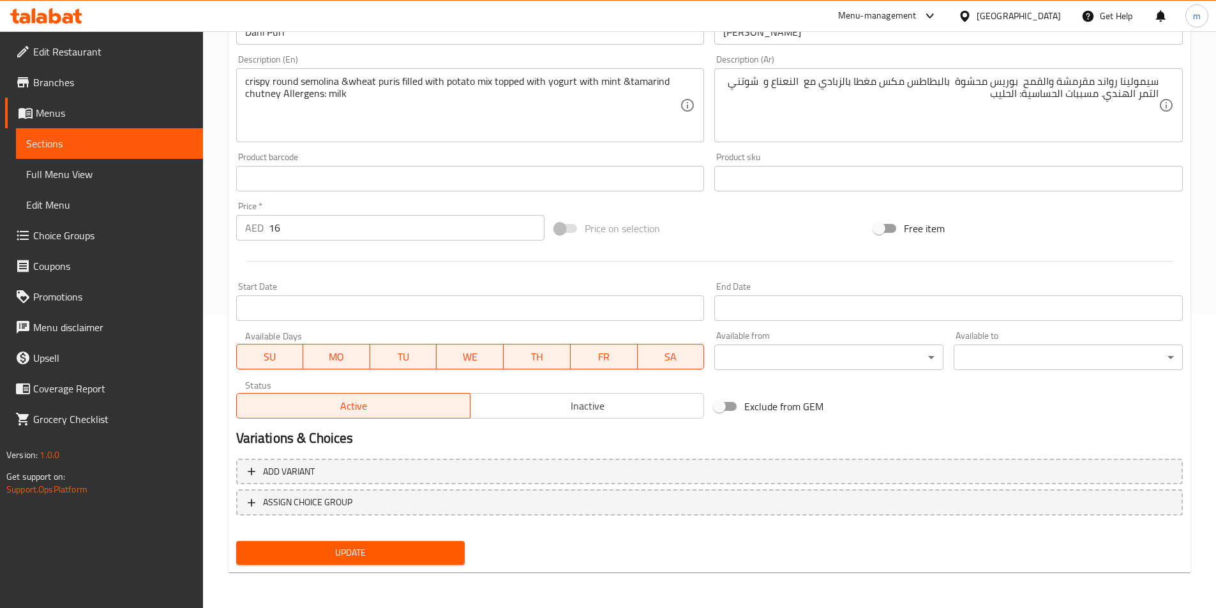
click at [116, 142] on span "Sections" at bounding box center [109, 143] width 167 height 15
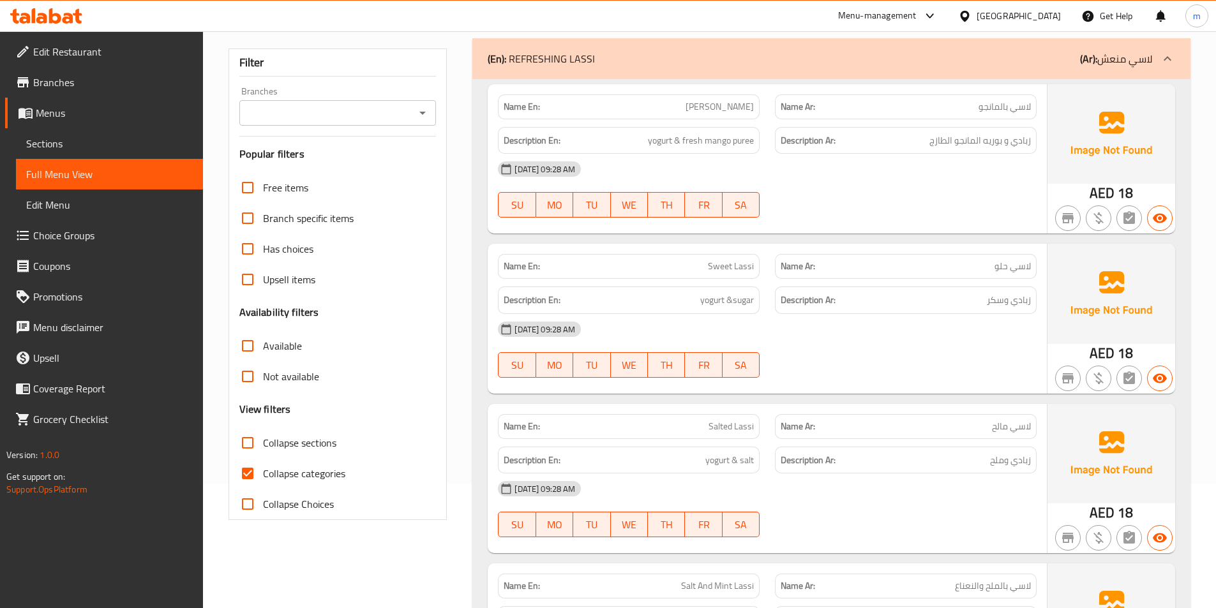
scroll to position [128, 0]
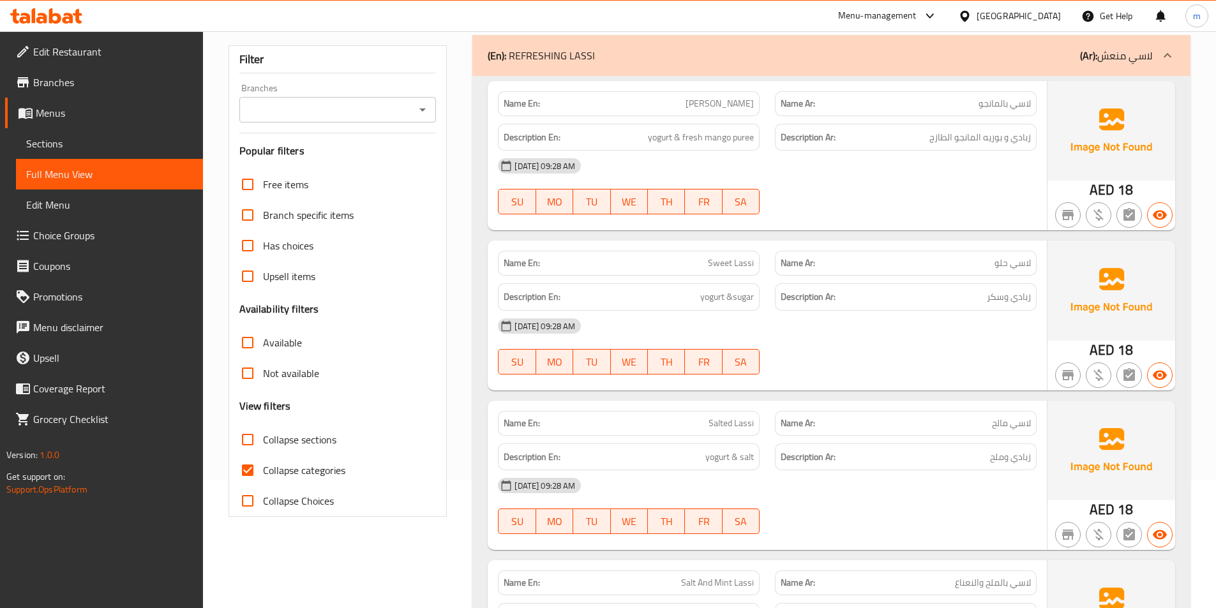
click at [241, 467] on input "Collapse categories" at bounding box center [247, 470] width 31 height 31
checkbox input "false"
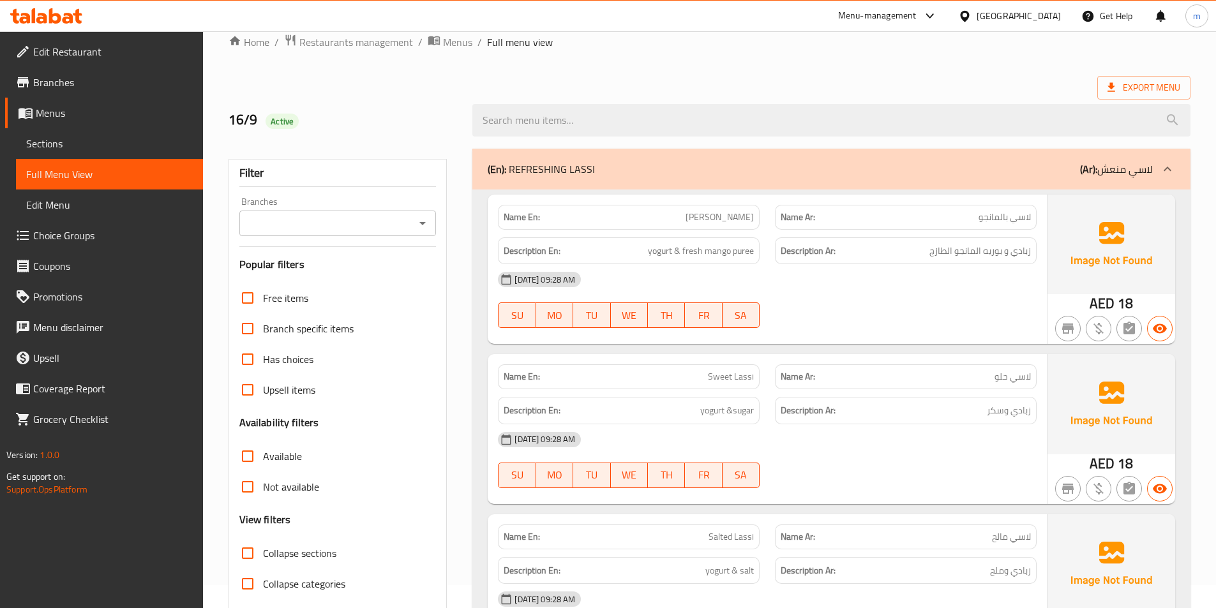
scroll to position [0, 0]
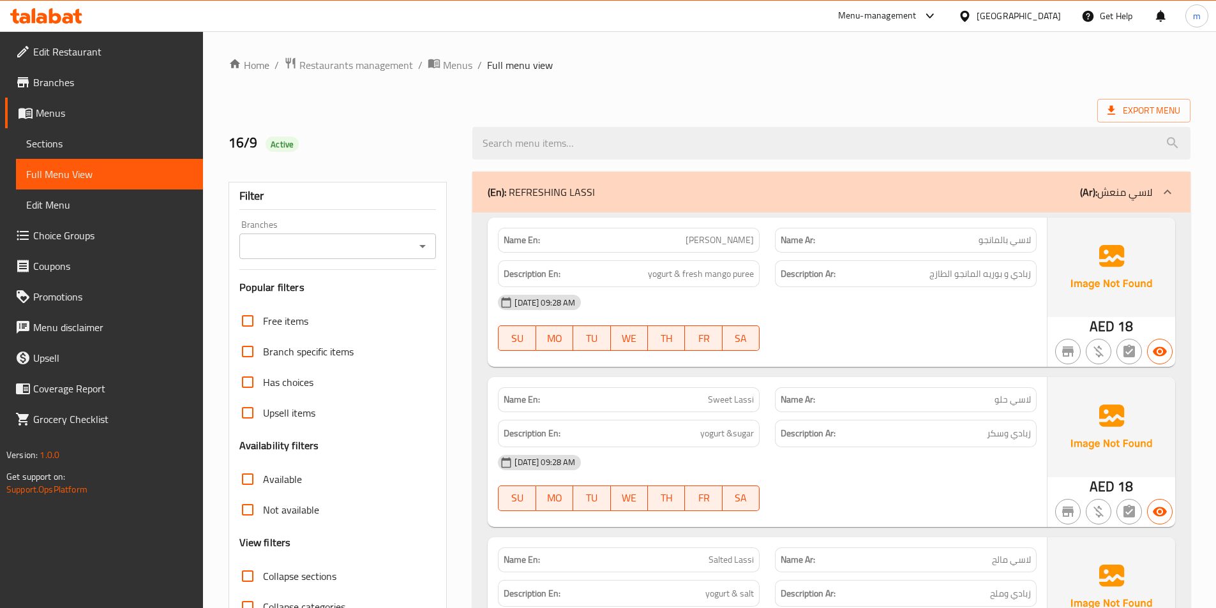
click at [960, 195] on div "(En): REFRESHING LASSI (Ar): لاسي منعش" at bounding box center [820, 192] width 665 height 15
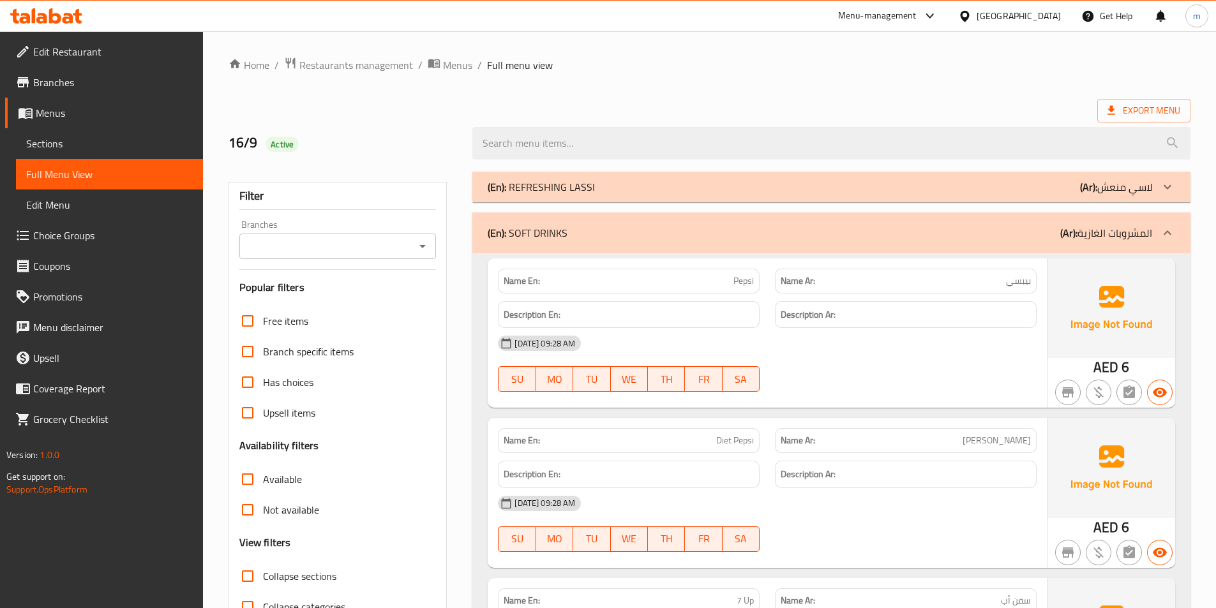
click at [963, 222] on div "(En): SOFT DRINKS (Ar): المشروبات الغازية" at bounding box center [831, 233] width 718 height 41
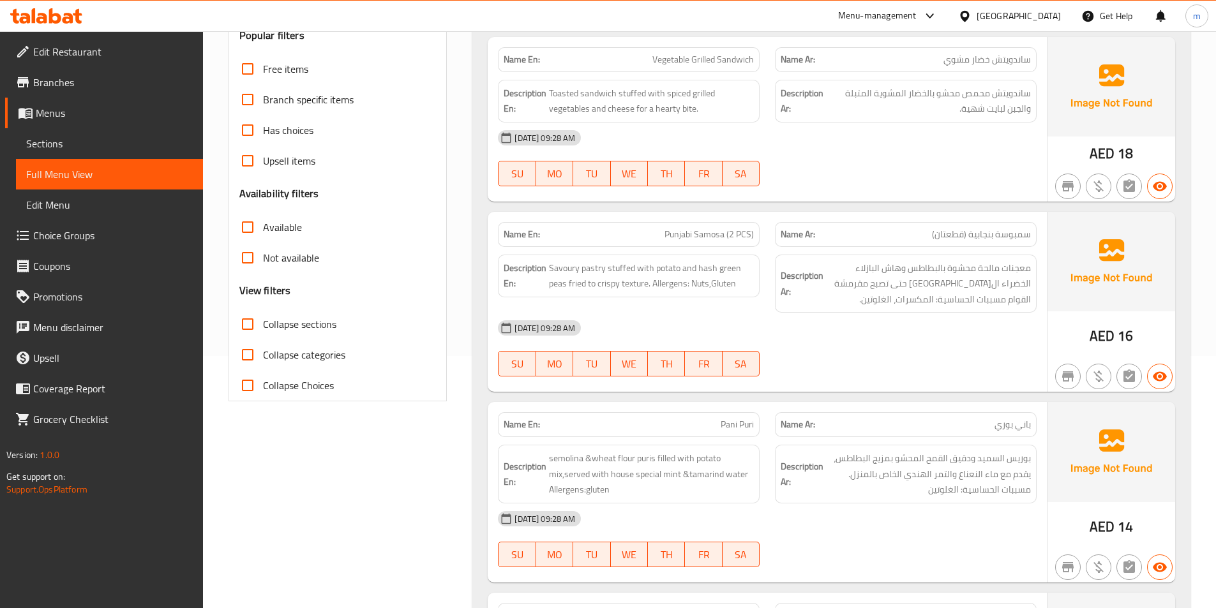
scroll to position [128, 0]
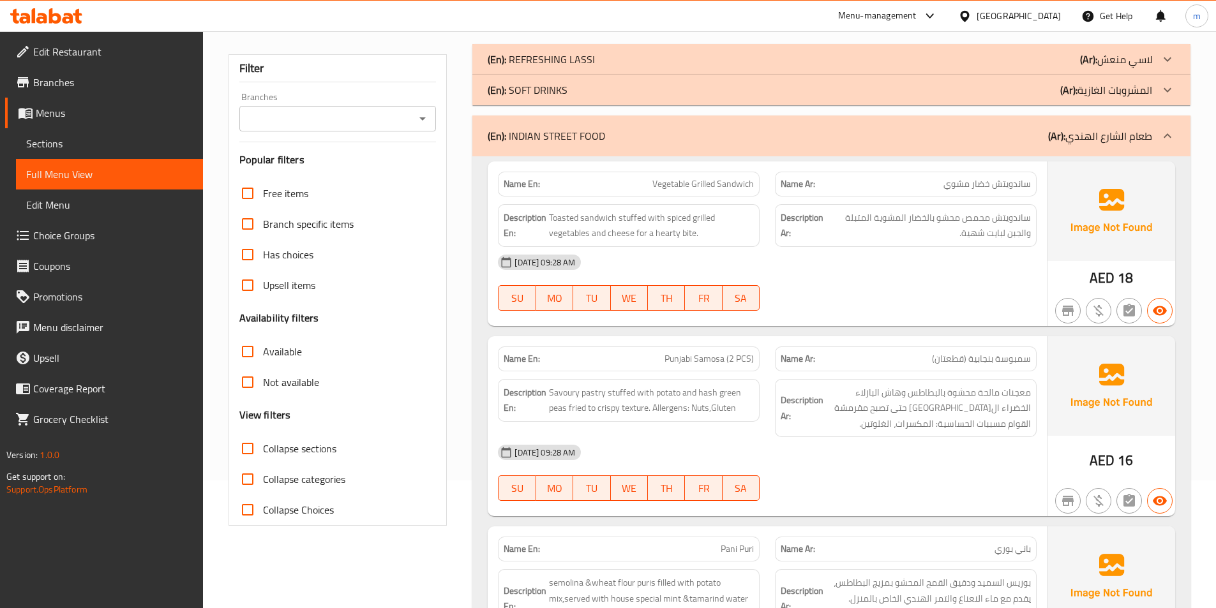
click at [915, 56] on div "(En): REFRESHING LASSI (Ar): لاسي منعش" at bounding box center [820, 59] width 665 height 15
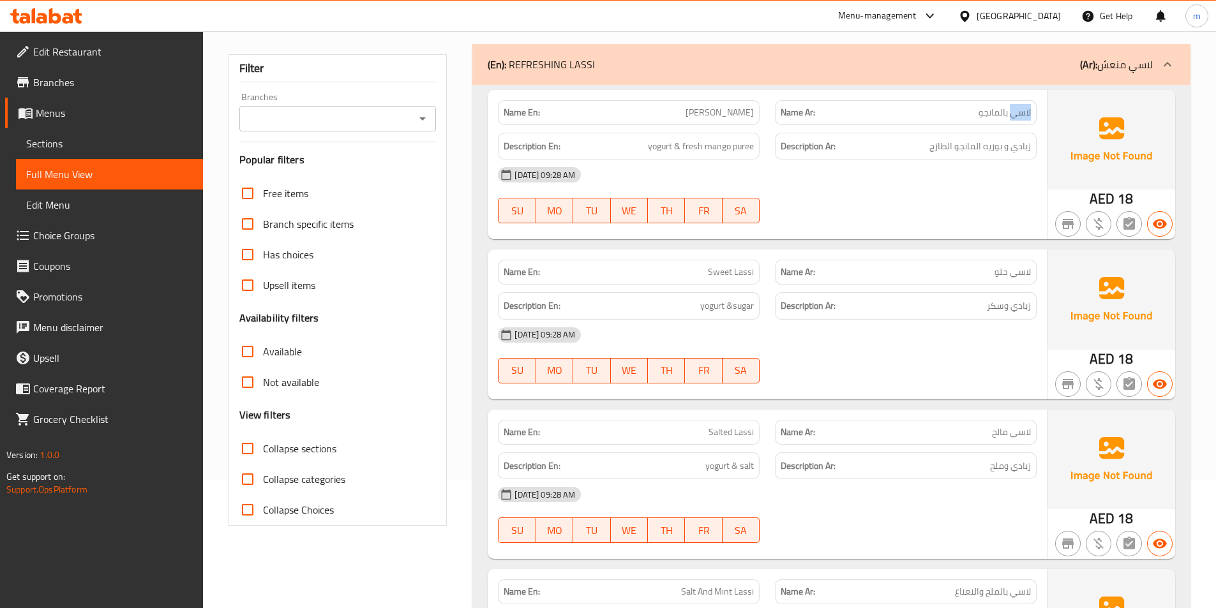
drag, startPoint x: 1013, startPoint y: 116, endPoint x: 1032, endPoint y: 112, distance: 20.0
click at [1032, 112] on div "Name Ar: لاسي بالمانجو" at bounding box center [906, 112] width 262 height 25
copy span "لاسي"
click at [1069, 70] on div "(En): REFRESHING LASSI (Ar): لاسي منعش" at bounding box center [820, 64] width 665 height 15
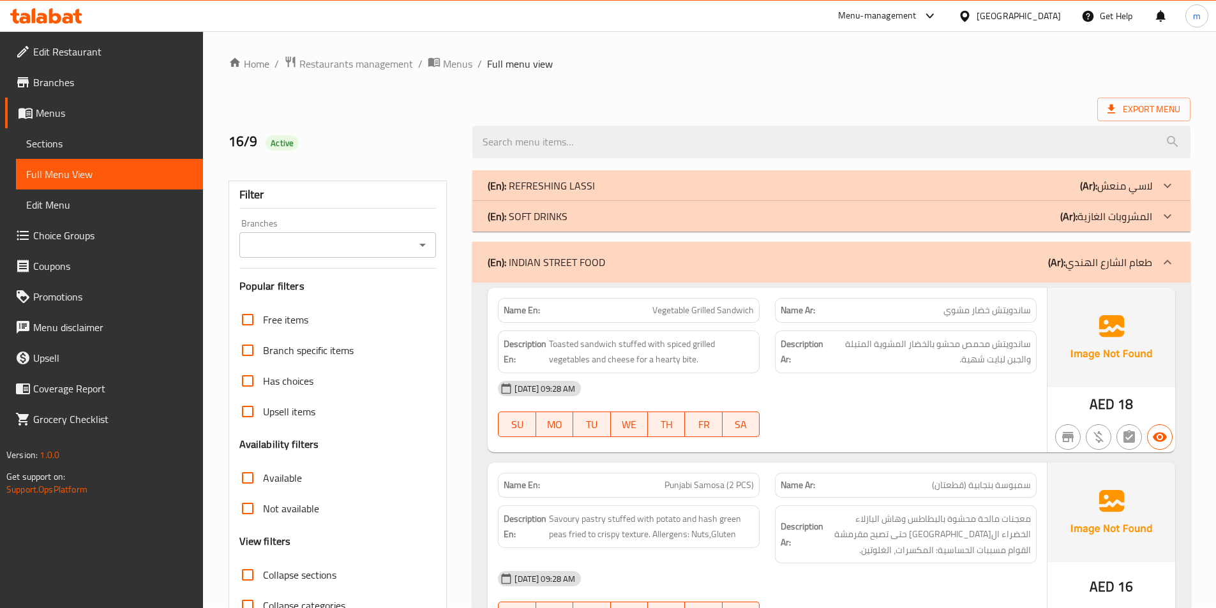
scroll to position [0, 0]
click at [1002, 185] on div "(En): REFRESHING LASSI (Ar): لاسي منعش" at bounding box center [820, 186] width 665 height 15
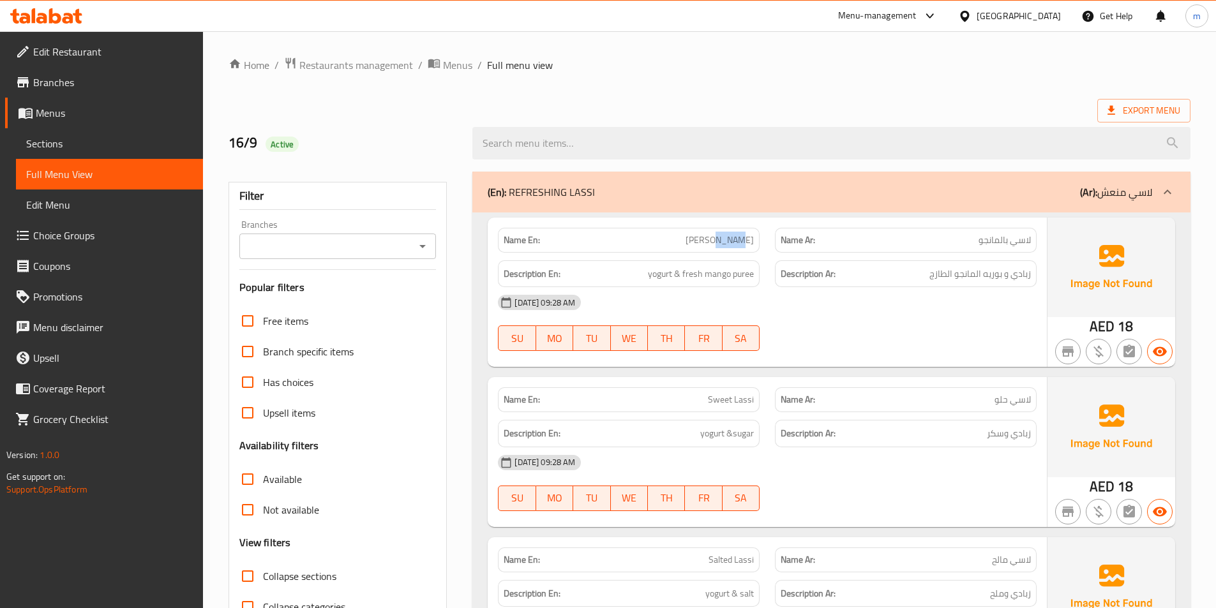
drag, startPoint x: 734, startPoint y: 241, endPoint x: 755, endPoint y: 239, distance: 21.2
click at [755, 239] on div "Name En: [PERSON_NAME]" at bounding box center [629, 240] width 262 height 25
copy span "Lassi"
click at [1148, 195] on p "(Ar): لاسي منعش" at bounding box center [1116, 192] width 72 height 15
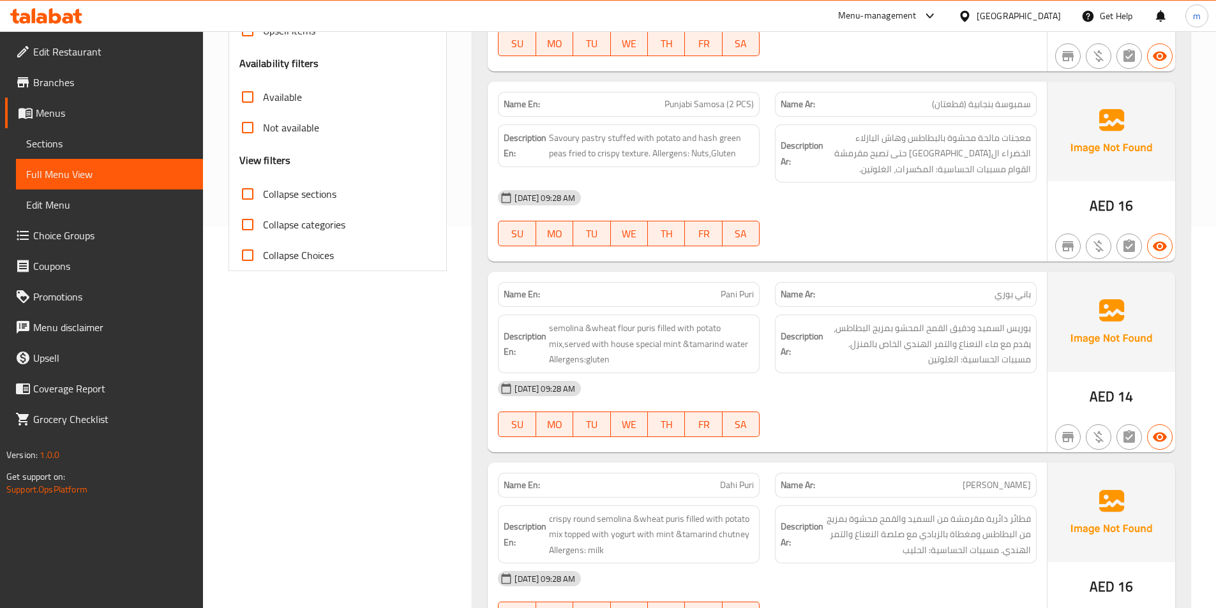
scroll to position [383, 0]
drag, startPoint x: 721, startPoint y: 296, endPoint x: 738, endPoint y: 296, distance: 17.2
click at [738, 296] on span "Pani Puri" at bounding box center [737, 293] width 33 height 13
copy span "Pani"
click at [855, 385] on div "[DATE] 09:28 AM" at bounding box center [767, 388] width 554 height 31
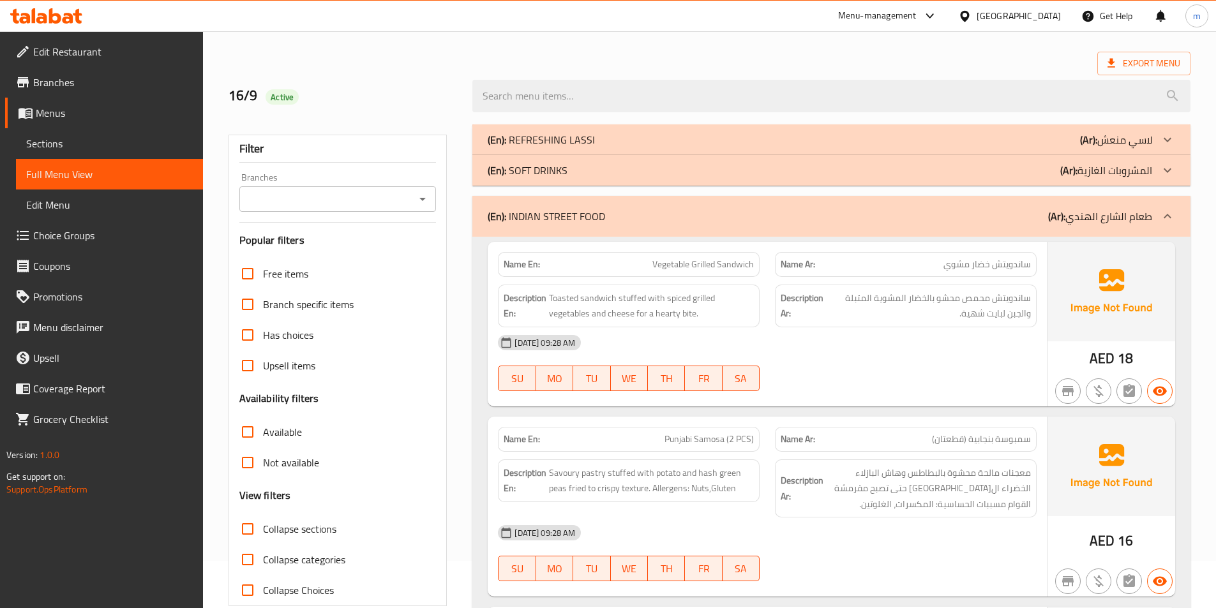
scroll to position [0, 0]
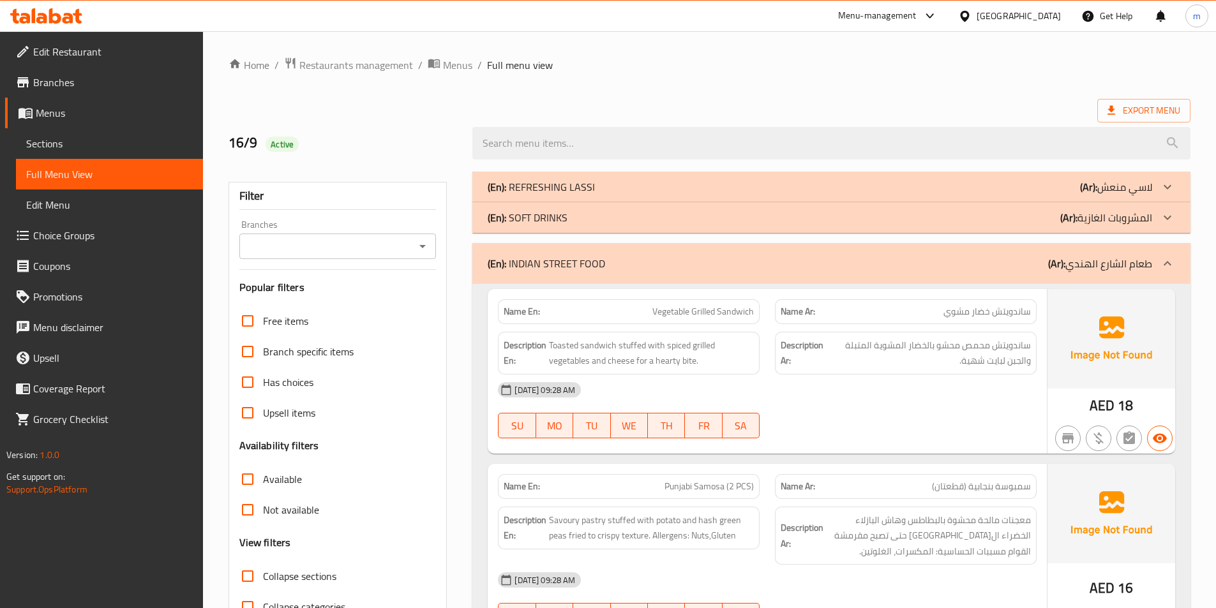
click at [776, 250] on div "(En): INDIAN STREET FOOD (Ar): طعام ال[GEOGRAPHIC_DATA]" at bounding box center [831, 263] width 718 height 41
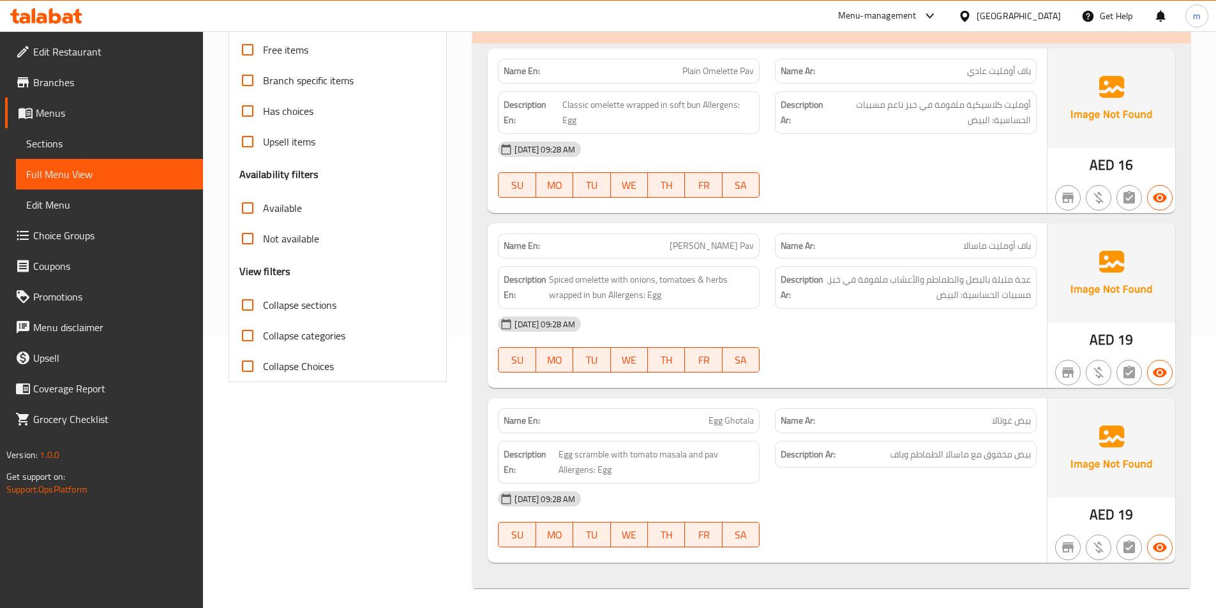
scroll to position [277, 0]
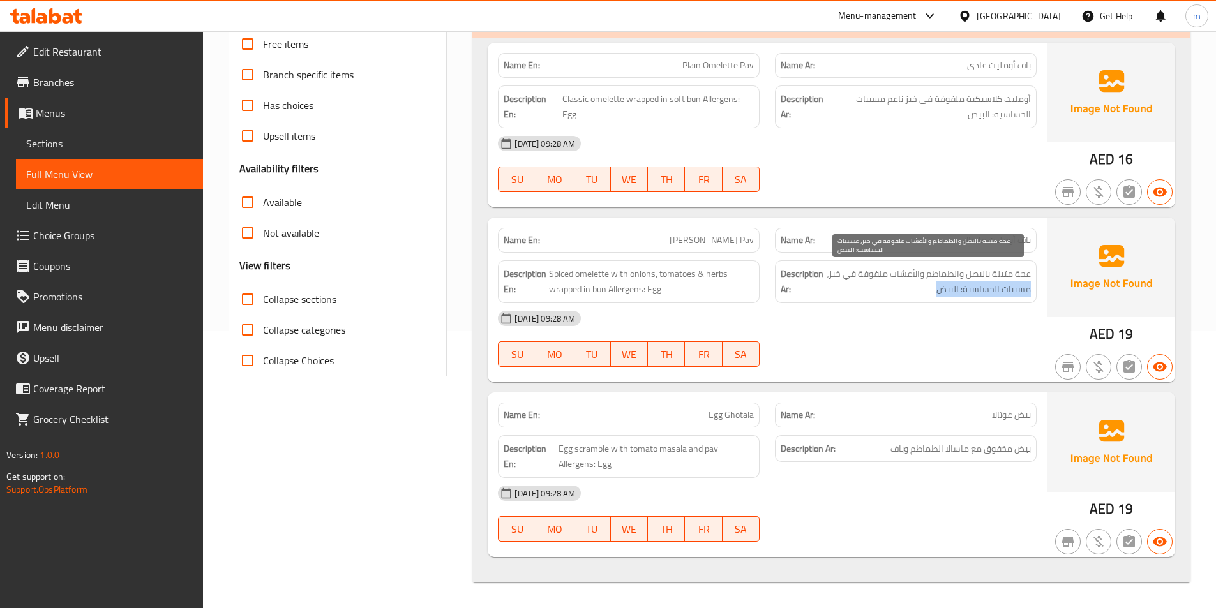
drag, startPoint x: 1028, startPoint y: 293, endPoint x: 936, endPoint y: 297, distance: 92.6
click at [936, 297] on span "عجة متبلة بالبصل والطماطم والأعشاب ملفوفة في خبز، مسببات الحساسية: البيض" at bounding box center [928, 281] width 205 height 31
copy span "مسببات الحساسية: البيض"
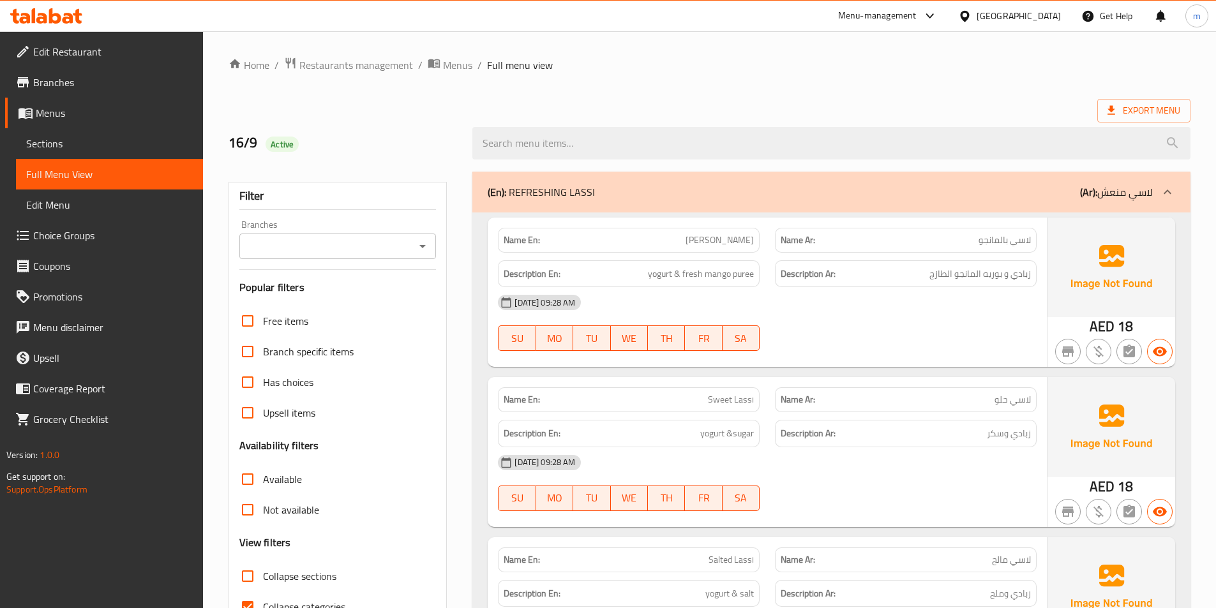
scroll to position [255, 0]
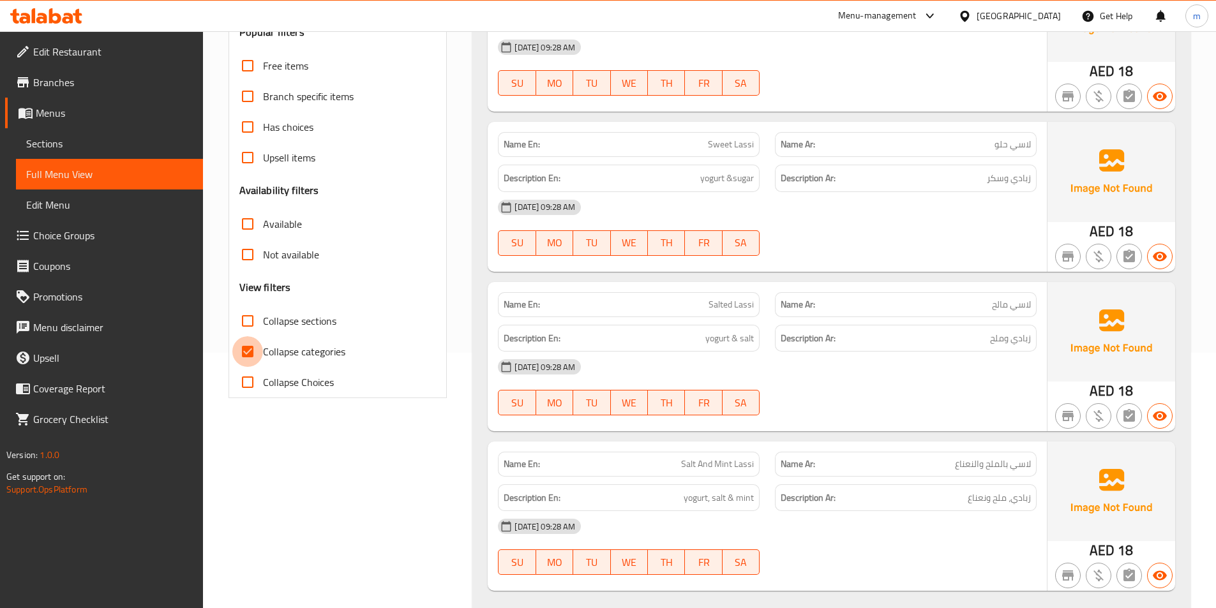
click at [246, 350] on input "Collapse categories" at bounding box center [247, 351] width 31 height 31
checkbox input "false"
click at [250, 321] on input "Collapse sections" at bounding box center [247, 321] width 31 height 31
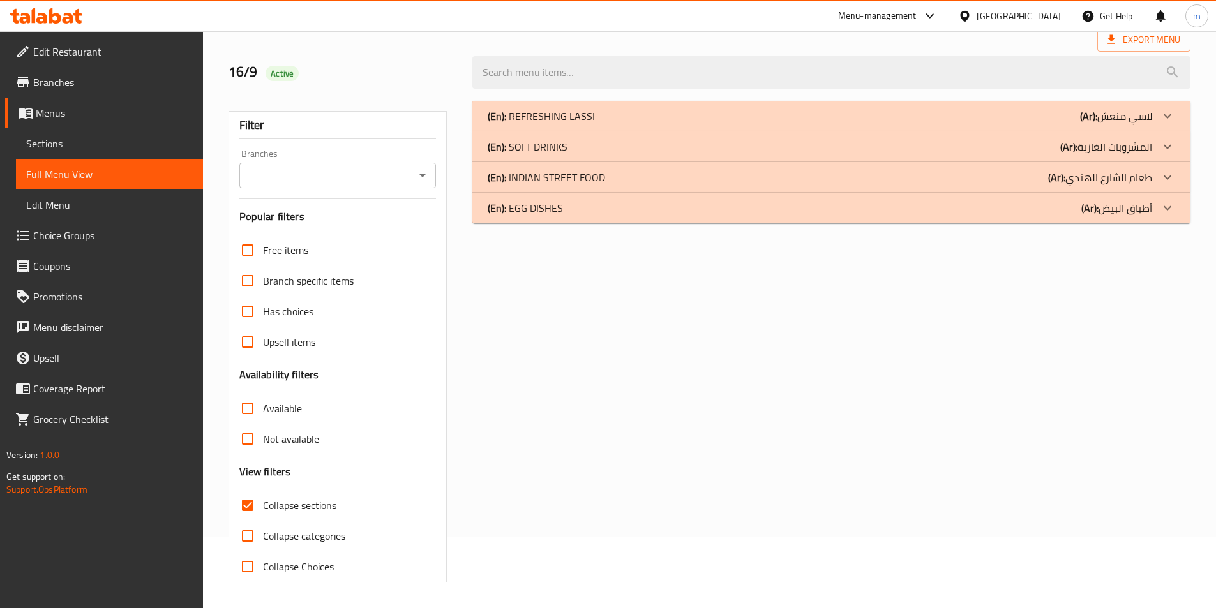
scroll to position [71, 0]
click at [1102, 215] on p "(Ar): أطباق البيض" at bounding box center [1116, 207] width 71 height 15
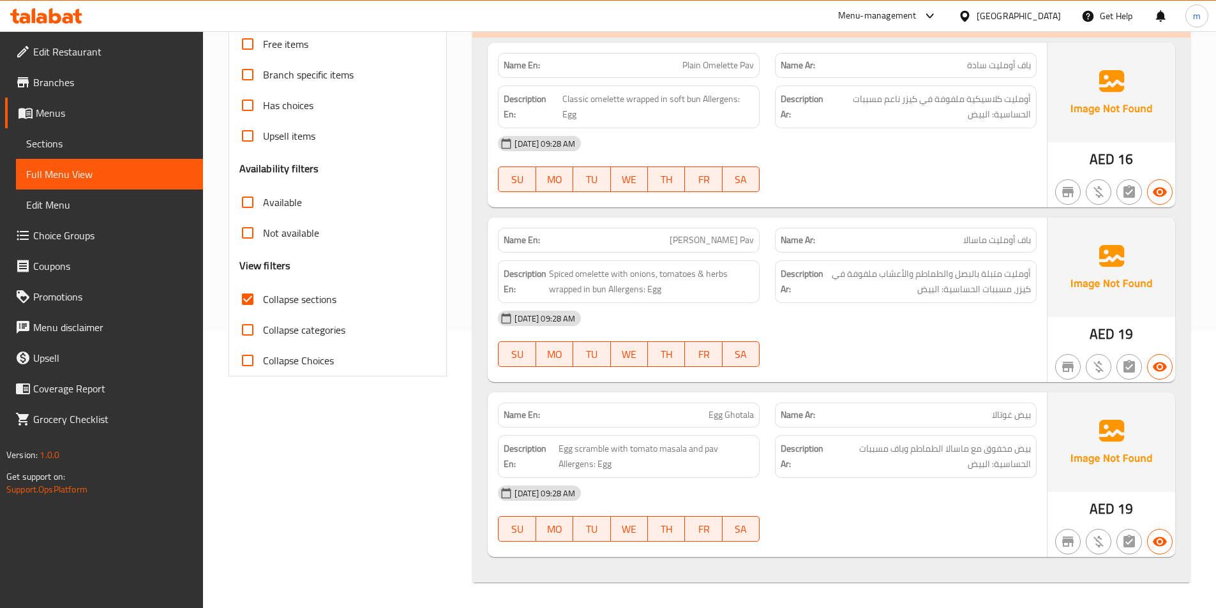
scroll to position [86, 0]
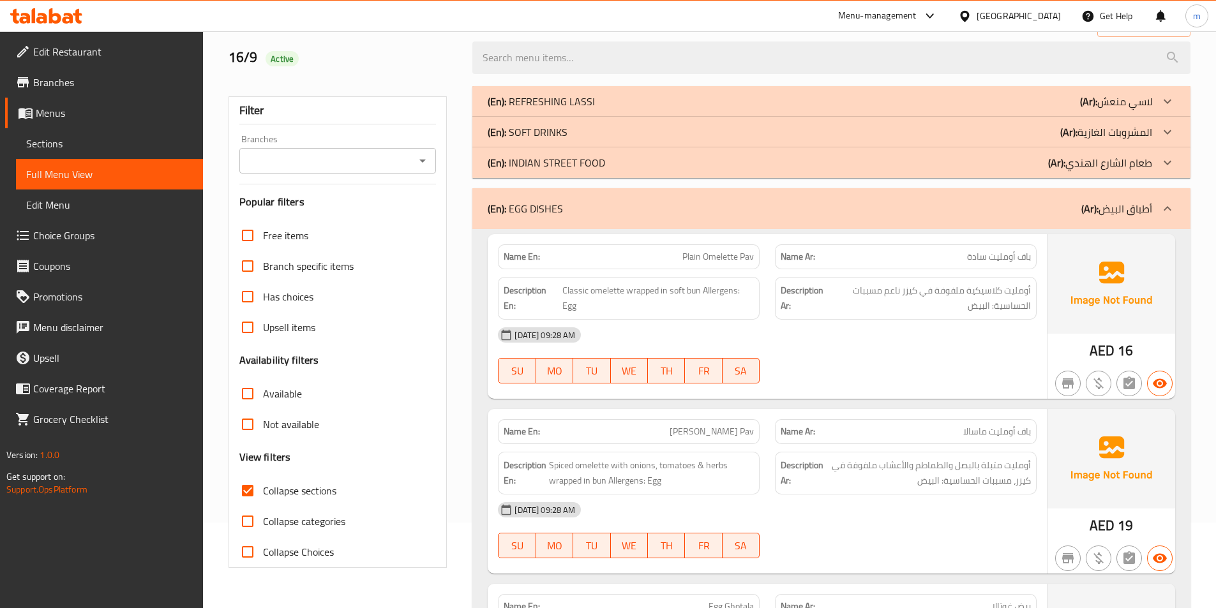
click at [951, 224] on div "(En): EGG DISHES (Ar): أطباق البيض" at bounding box center [831, 208] width 718 height 41
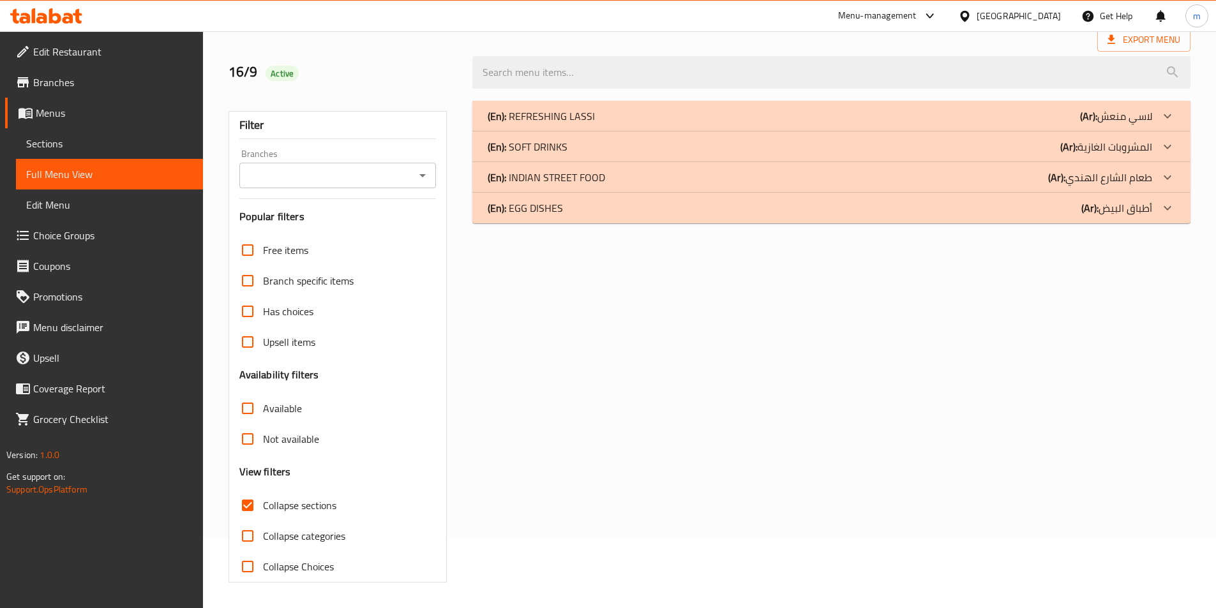
scroll to position [71, 0]
click at [985, 181] on div "(En): INDIAN STREET FOOD (Ar): طعام ال[GEOGRAPHIC_DATA]" at bounding box center [820, 177] width 665 height 15
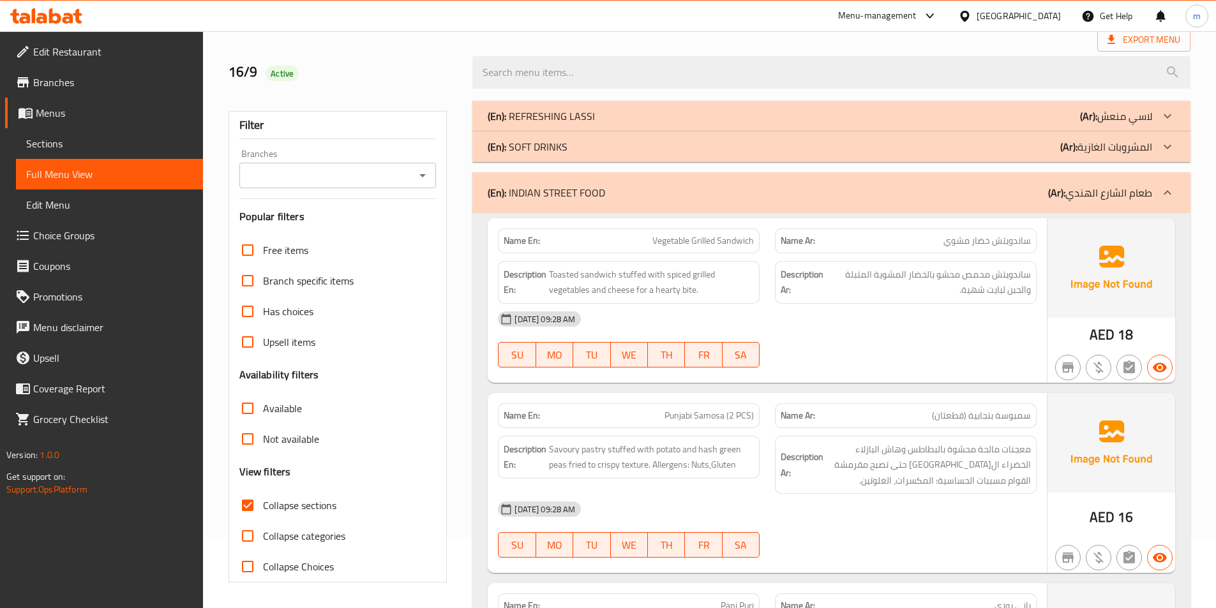
click at [1032, 186] on div "(En): INDIAN STREET FOOD (Ar): طعام ال[GEOGRAPHIC_DATA]" at bounding box center [820, 192] width 665 height 15
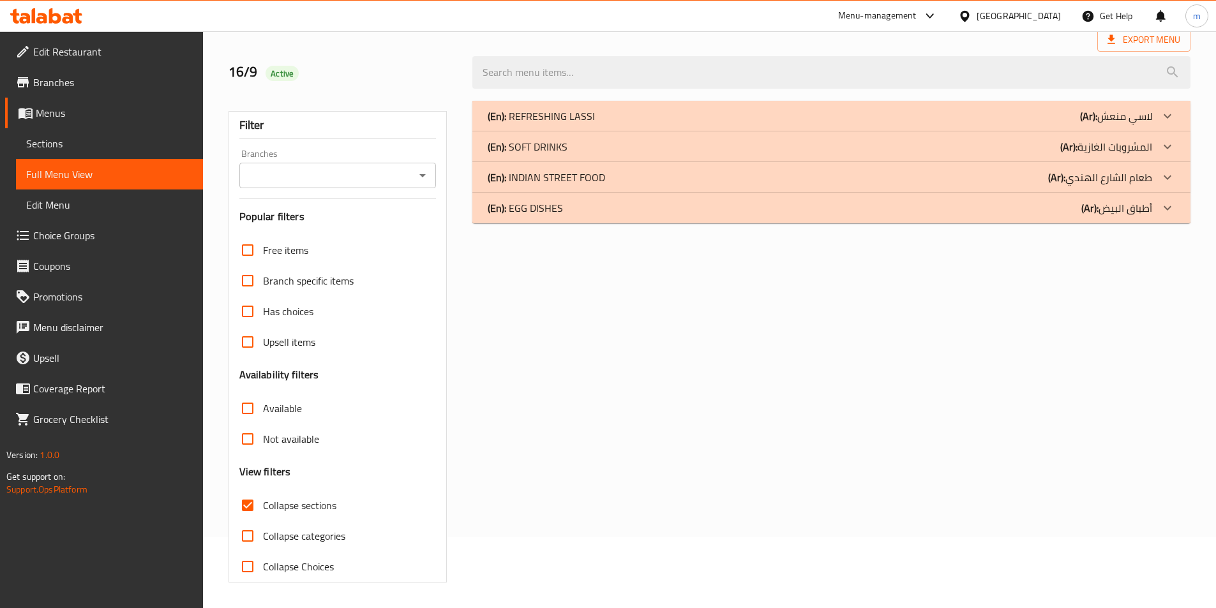
click at [1071, 225] on div "(En): REFRESHING LASSI (Ar): لاسي منعش Name En: Mango Lassi Name Ar: لاسي بالما…" at bounding box center [832, 341] width 734 height 497
click at [1073, 209] on div "(En): EGG DISHES (Ar): أطباق البيض" at bounding box center [820, 207] width 665 height 15
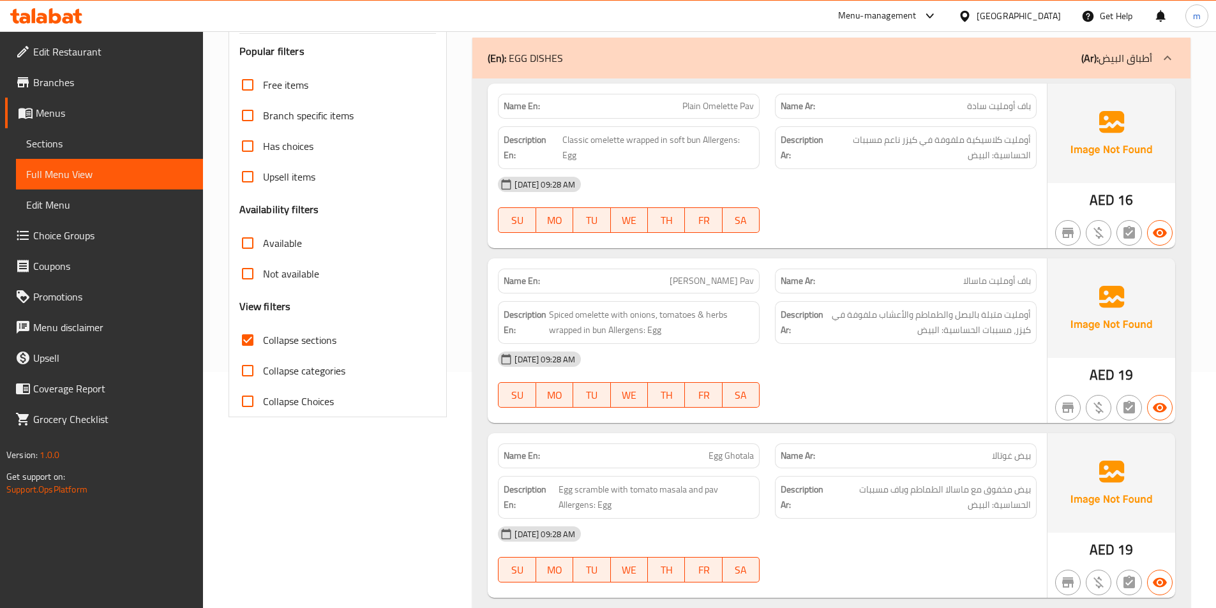
scroll to position [213, 0]
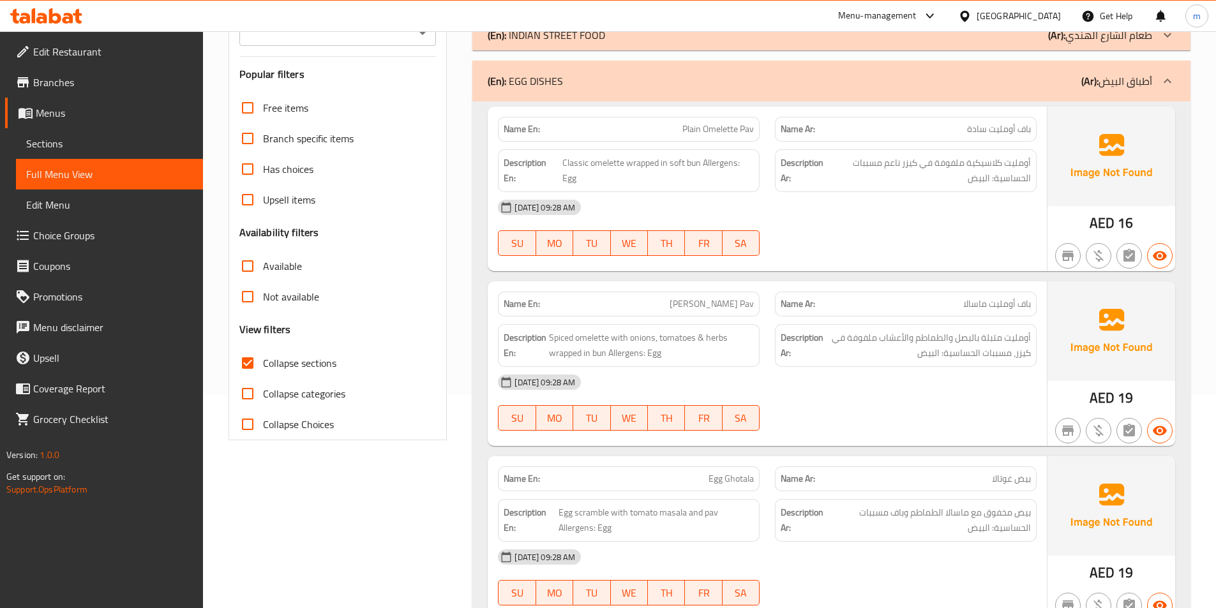
click at [1009, 75] on div "(En): EGG DISHES (Ar): أطباق البيض" at bounding box center [820, 80] width 665 height 15
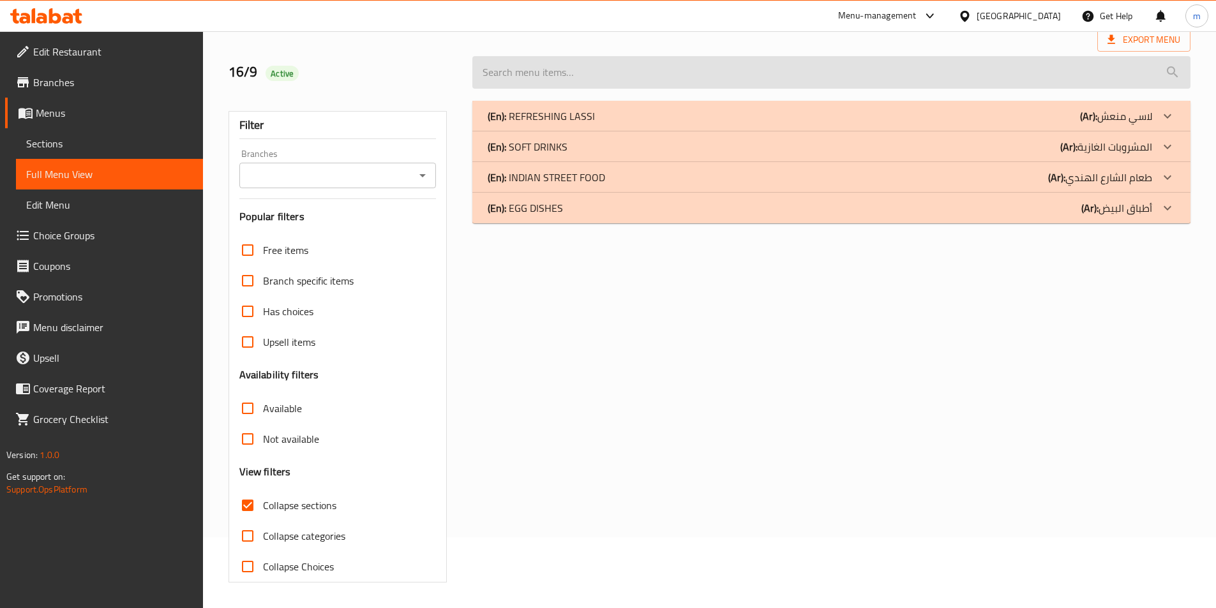
scroll to position [71, 0]
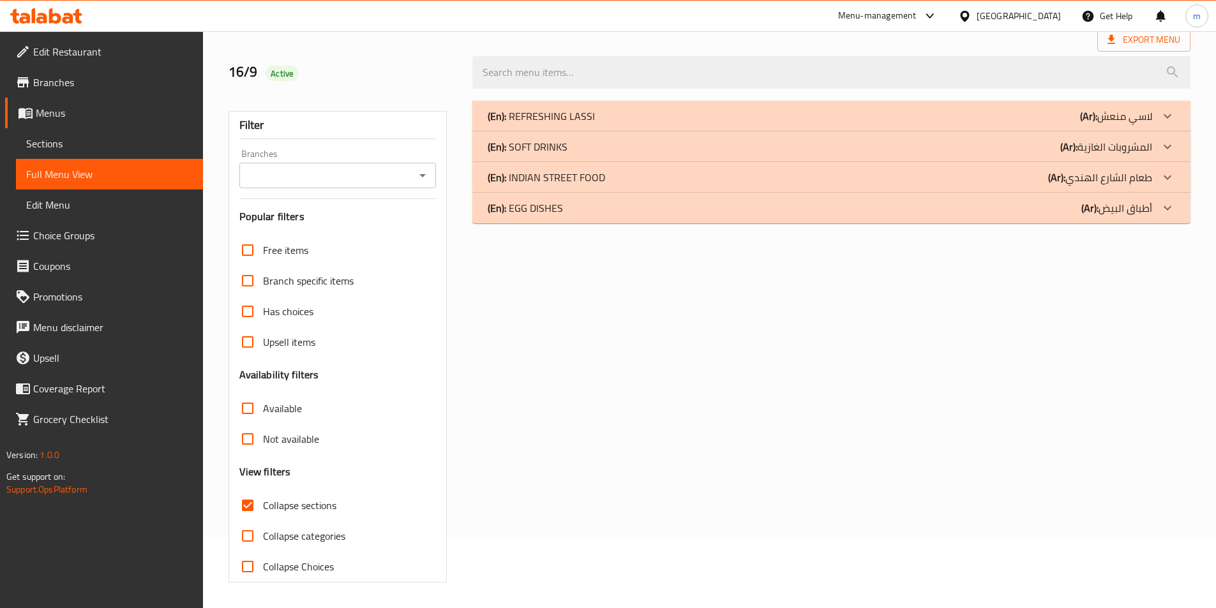
click at [1046, 182] on div "(En): INDIAN STREET FOOD (Ar): طعام الشارع الهندي" at bounding box center [820, 177] width 665 height 15
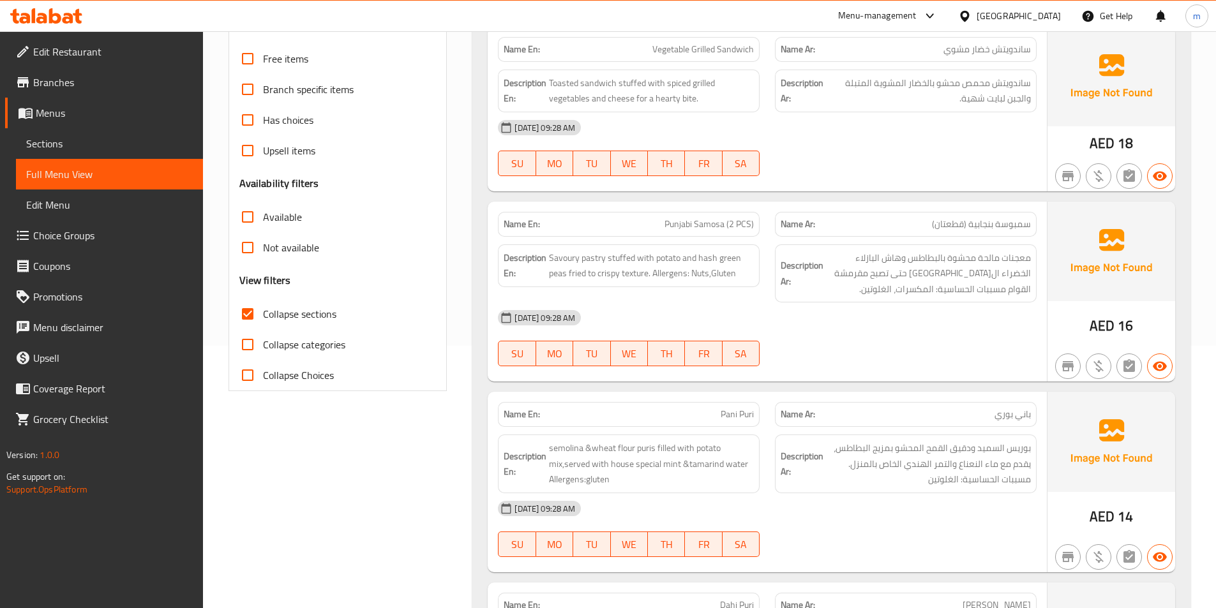
scroll to position [7, 0]
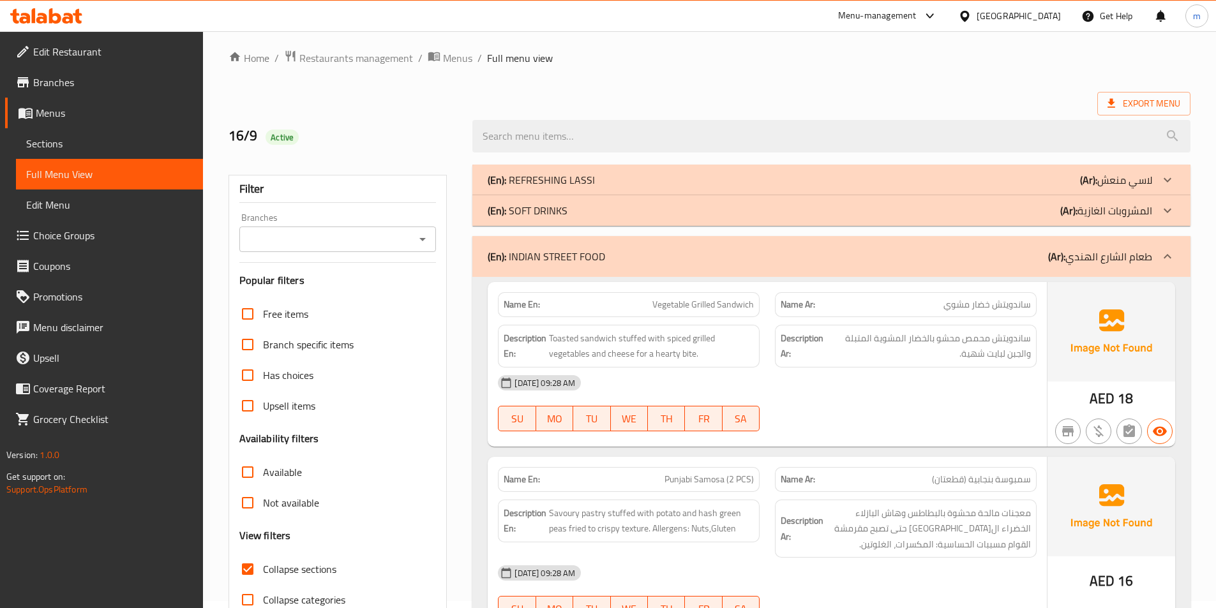
click at [253, 567] on input "Collapse sections" at bounding box center [247, 569] width 31 height 31
checkbox input "false"
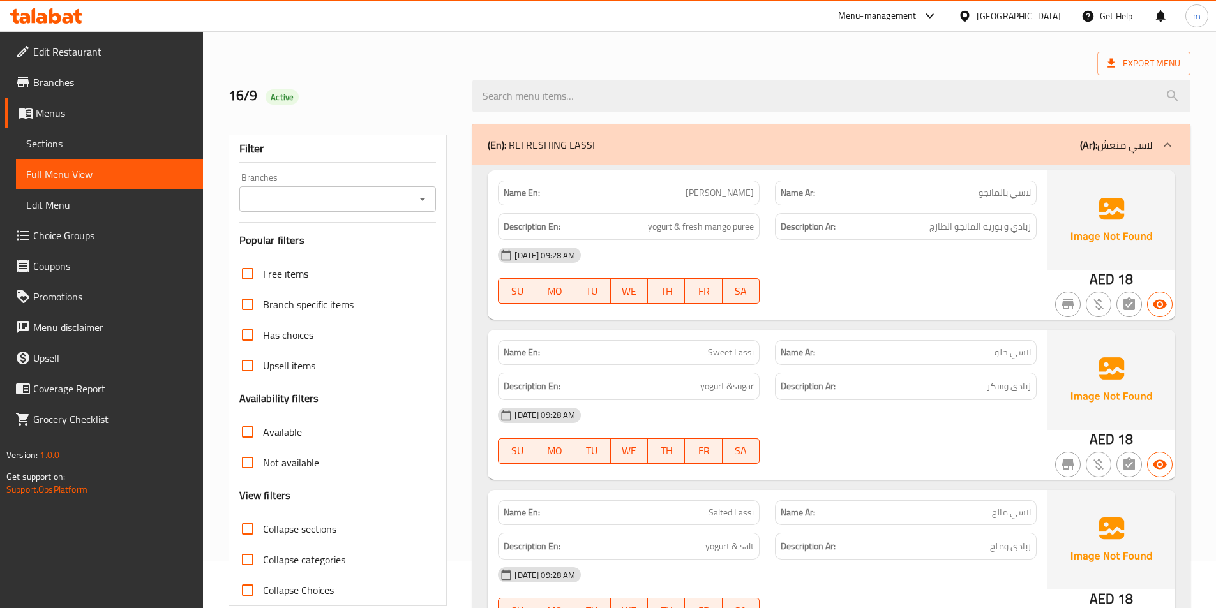
scroll to position [0, 0]
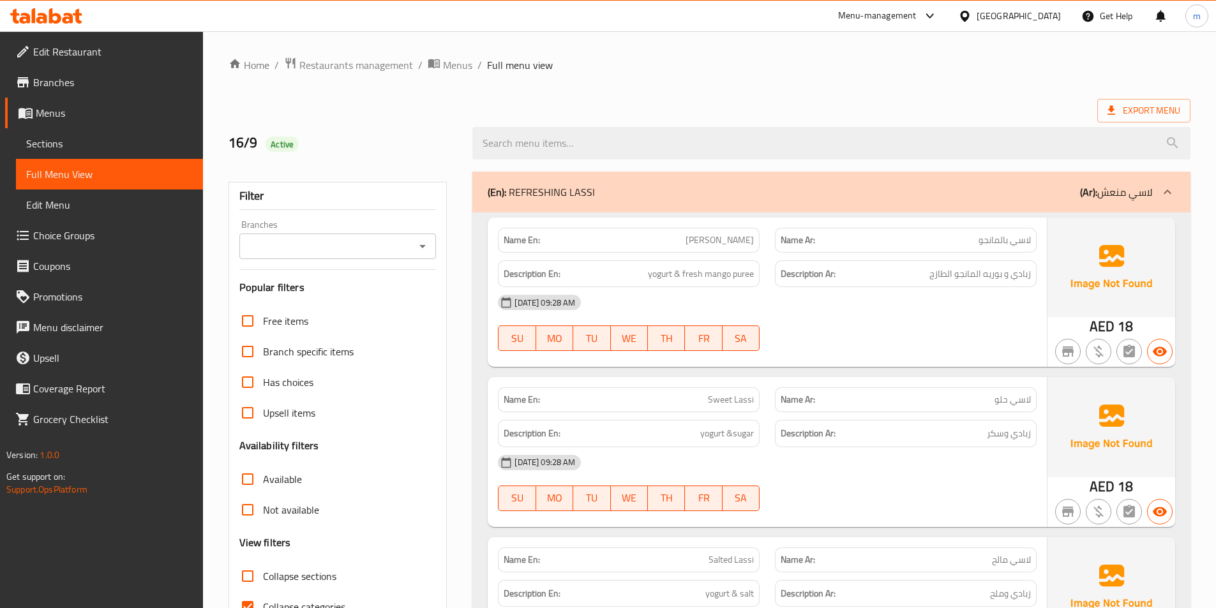
click at [940, 186] on div "(En): REFRESHING LASSI (Ar): لاسي منعش" at bounding box center [820, 192] width 665 height 15
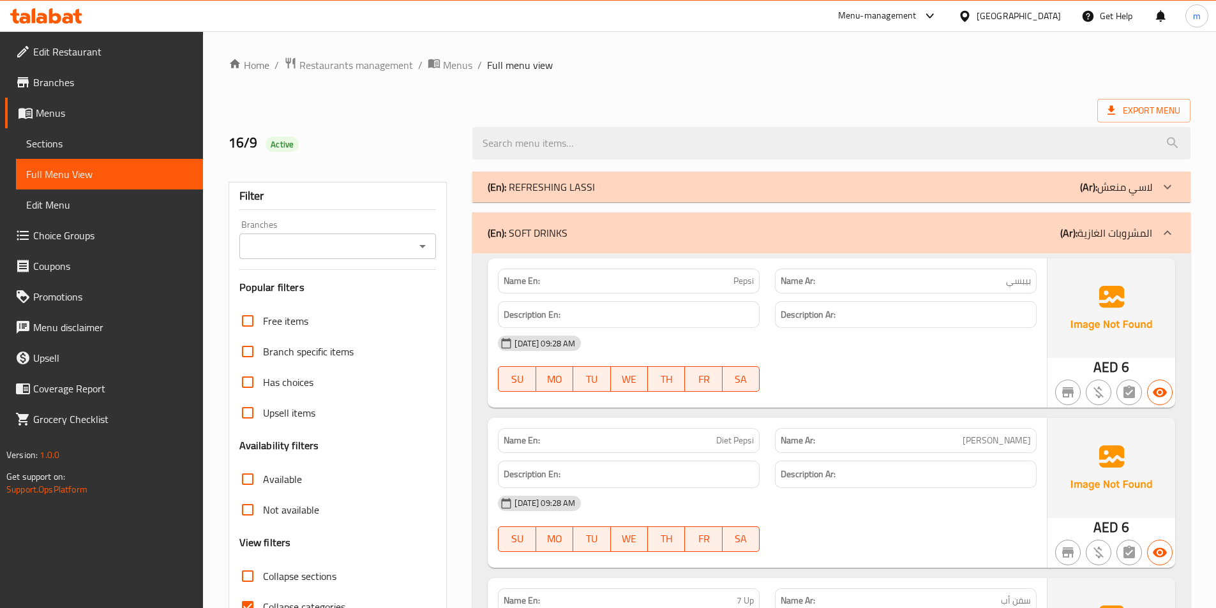
click at [921, 228] on div "(En): SOFT DRINKS (Ar): المشروبات الغازية" at bounding box center [820, 232] width 665 height 15
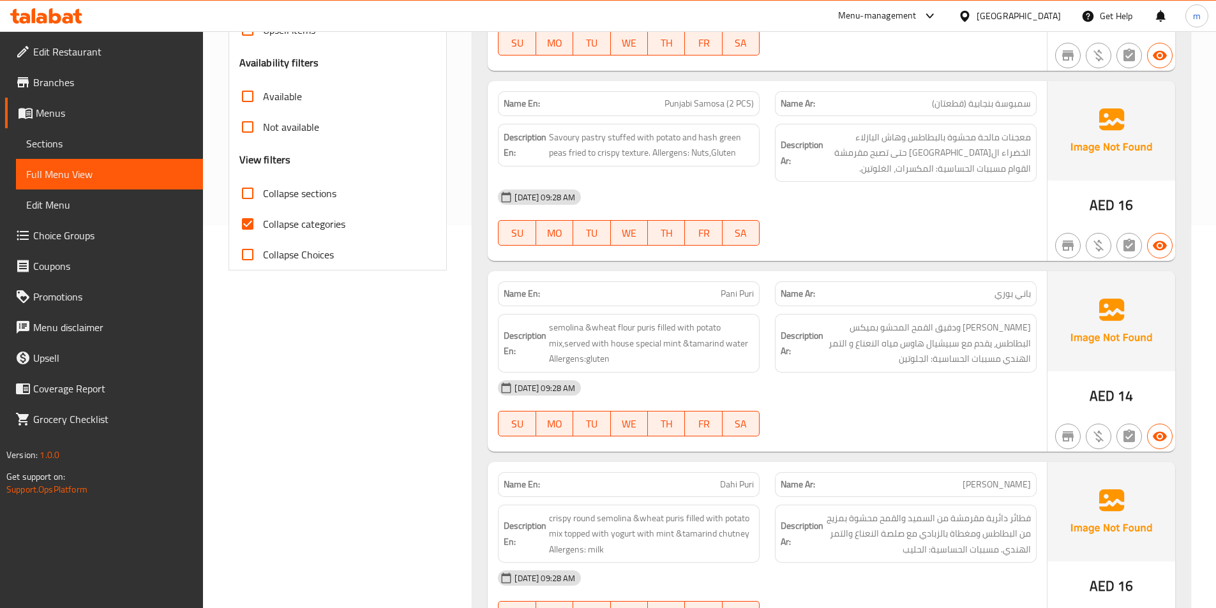
scroll to position [511, 0]
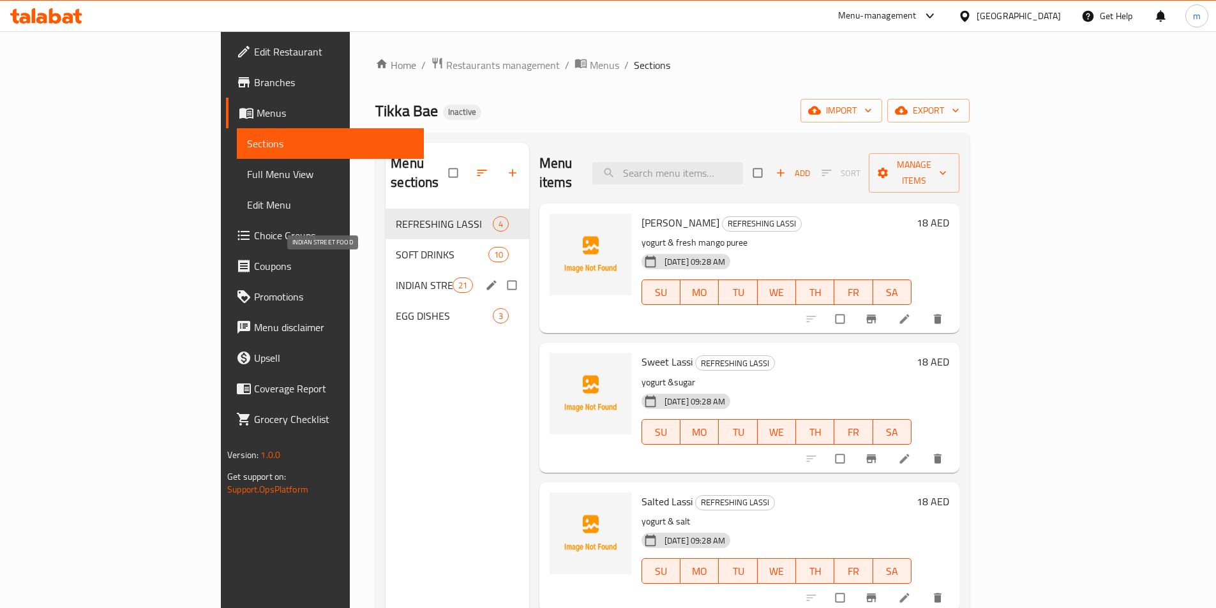
click at [396, 278] on span "INDIAN STREET FOOD" at bounding box center [424, 285] width 56 height 15
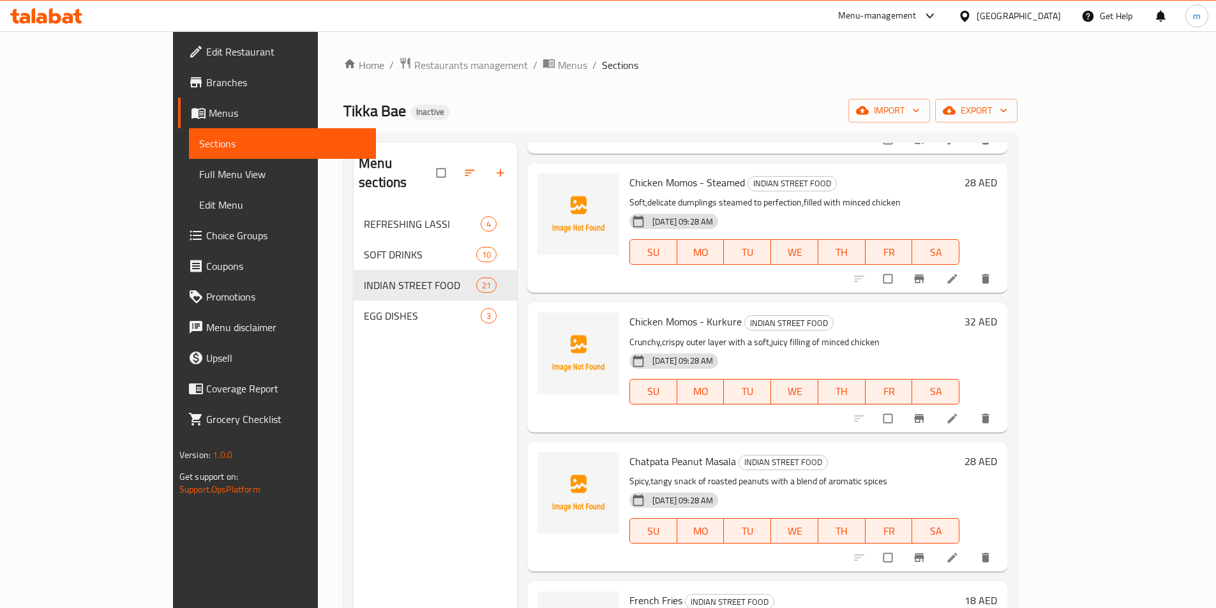
scroll to position [2097, 0]
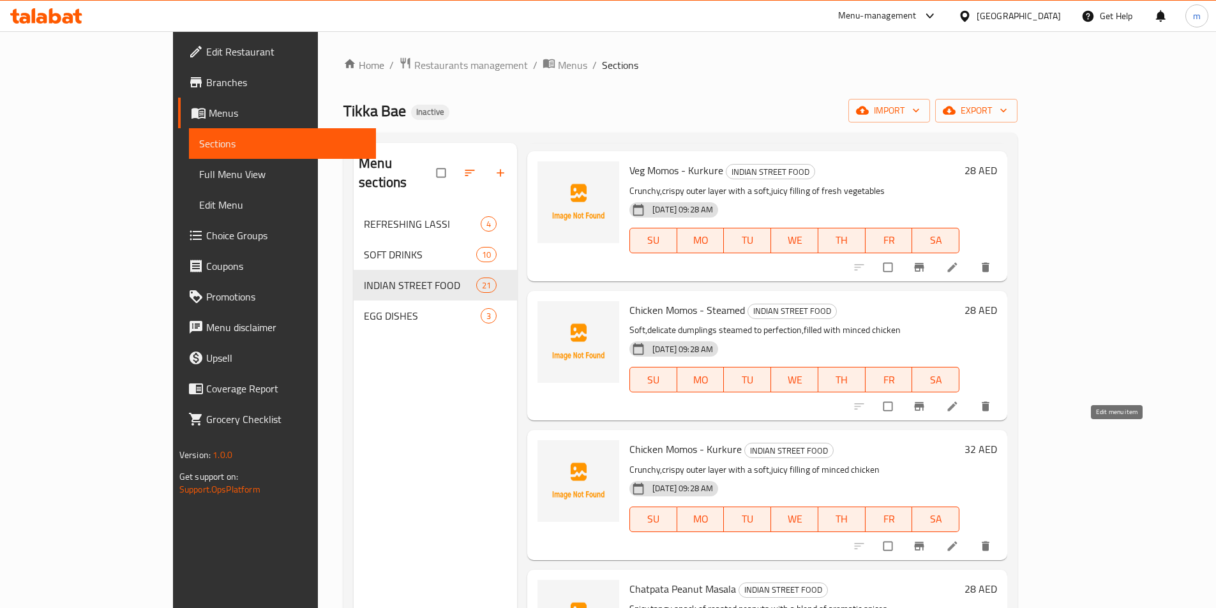
click at [959, 540] on icon at bounding box center [952, 546] width 13 height 13
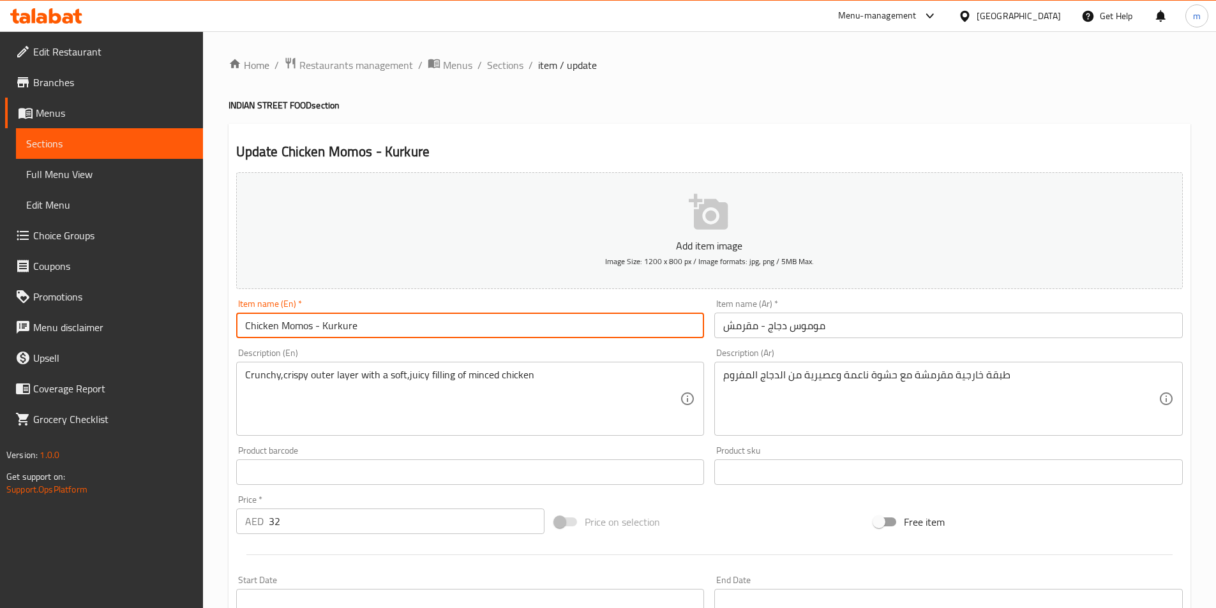
drag, startPoint x: 323, startPoint y: 326, endPoint x: 357, endPoint y: 329, distance: 34.1
click at [357, 329] on input "Chicken Momos - Kurkure" at bounding box center [470, 326] width 469 height 26
click at [371, 333] on input "Chicken Momos - Kurkure" at bounding box center [470, 326] width 469 height 26
drag, startPoint x: 320, startPoint y: 326, endPoint x: 363, endPoint y: 328, distance: 42.8
click at [363, 328] on input "Chicken Momos - Kurkure" at bounding box center [470, 326] width 469 height 26
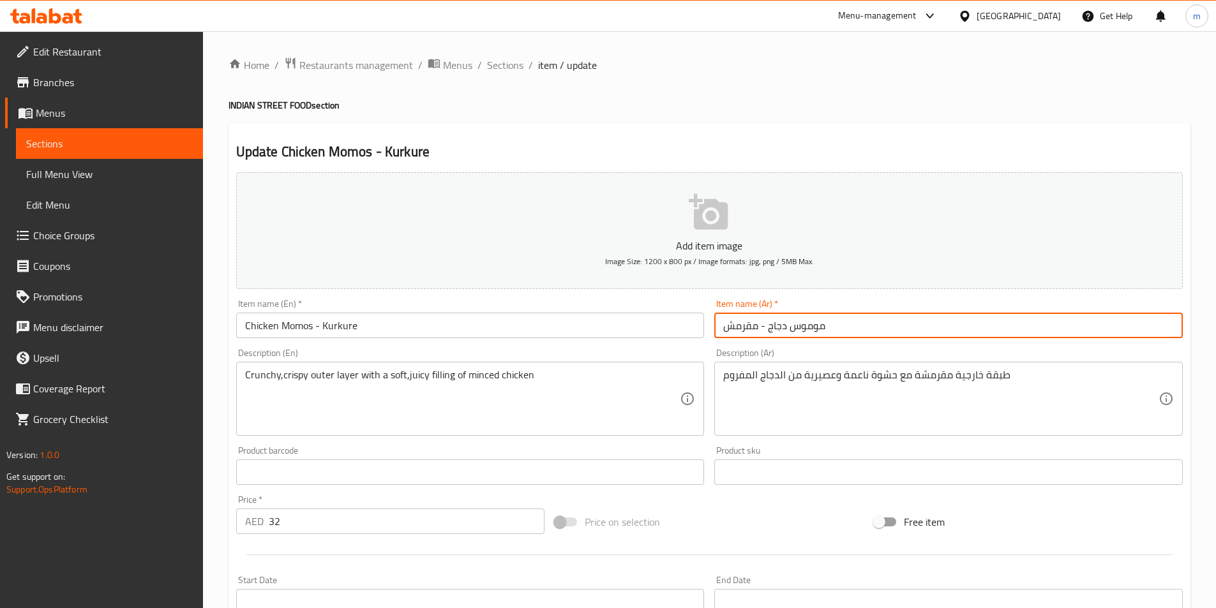
drag, startPoint x: 762, startPoint y: 324, endPoint x: 719, endPoint y: 327, distance: 43.5
click at [719, 327] on input "موموس دجاج - مقرمش" at bounding box center [948, 326] width 469 height 26
paste input "وركوري"
type input "موموس دجاج - كوركوري"
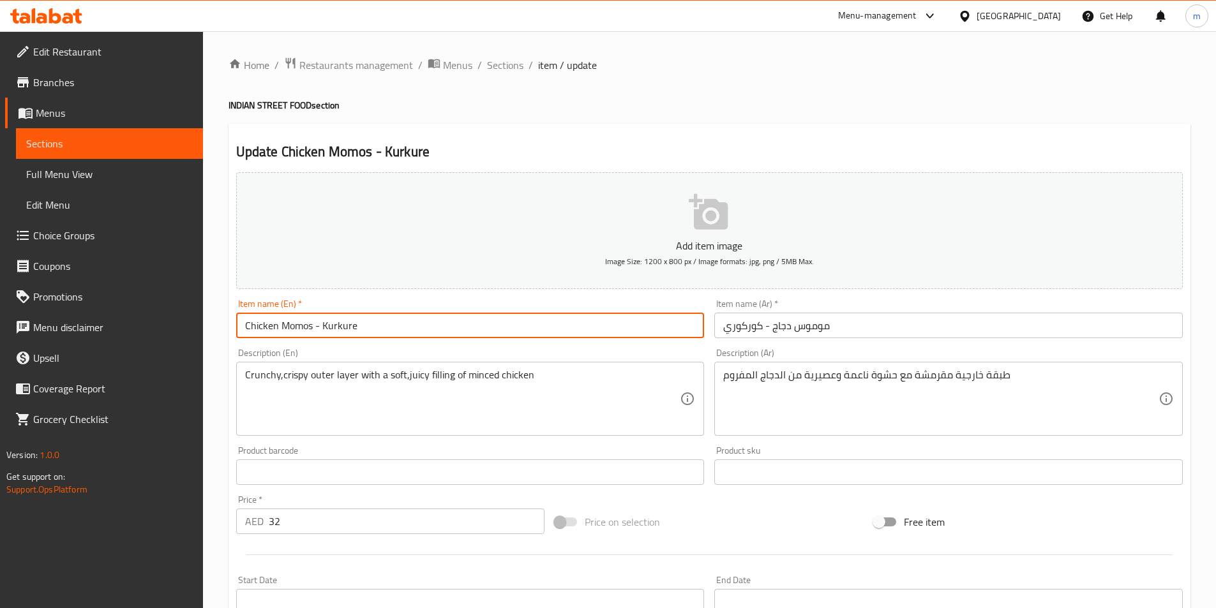
drag, startPoint x: 311, startPoint y: 326, endPoint x: 282, endPoint y: 320, distance: 29.3
click at [282, 320] on input "Chicken Momos - Kurkure" at bounding box center [470, 326] width 469 height 26
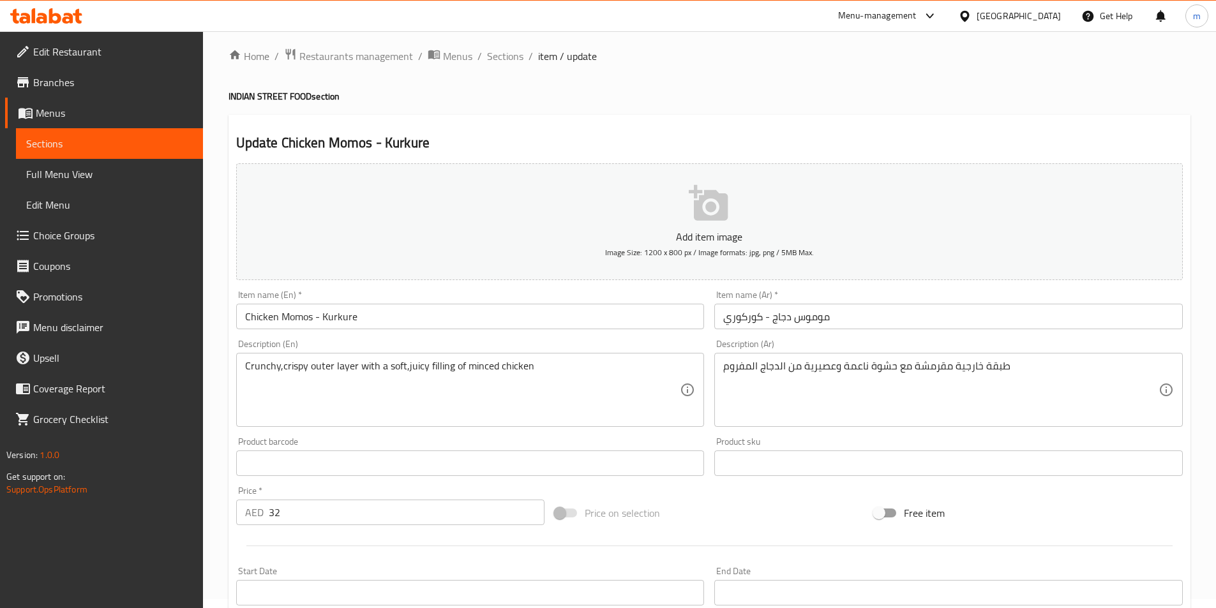
scroll to position [128, 0]
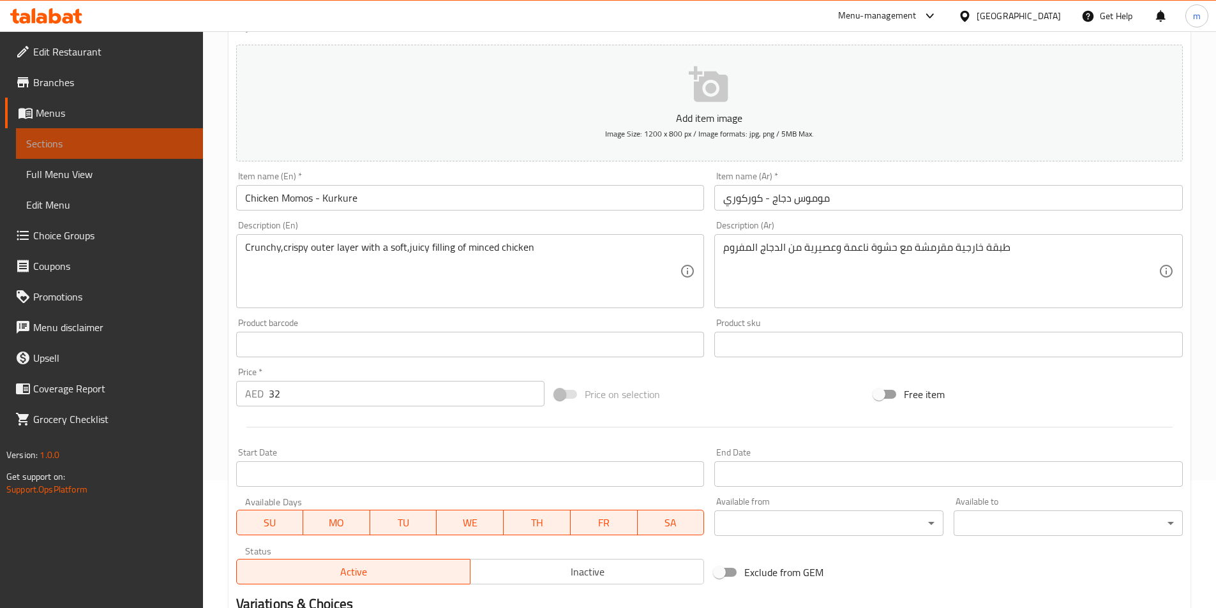
click at [93, 149] on span "Sections" at bounding box center [109, 143] width 167 height 15
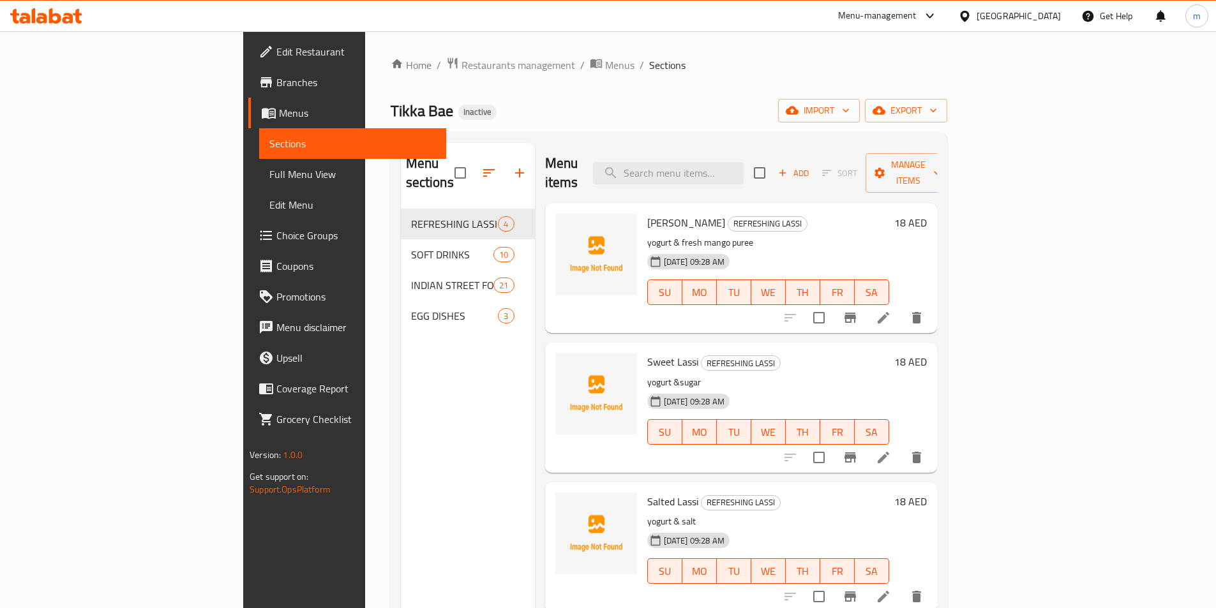
scroll to position [64, 0]
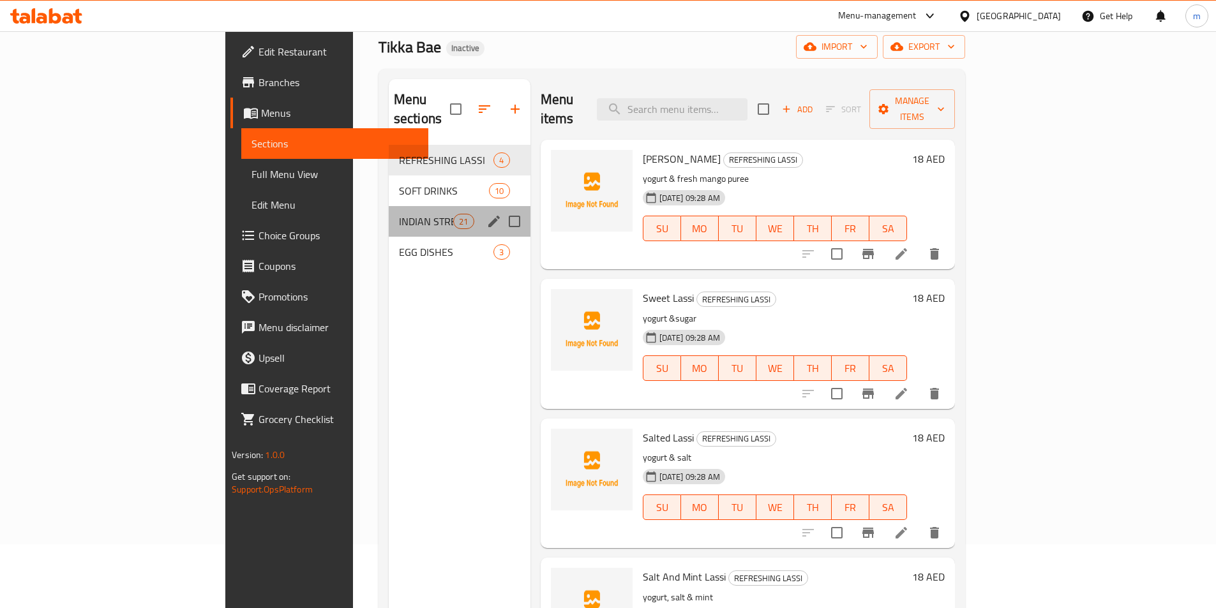
drag, startPoint x: 362, startPoint y: 192, endPoint x: 359, endPoint y: 201, distance: 9.3
click at [389, 206] on div "INDIAN STREET FOOD 21" at bounding box center [460, 221] width 142 height 31
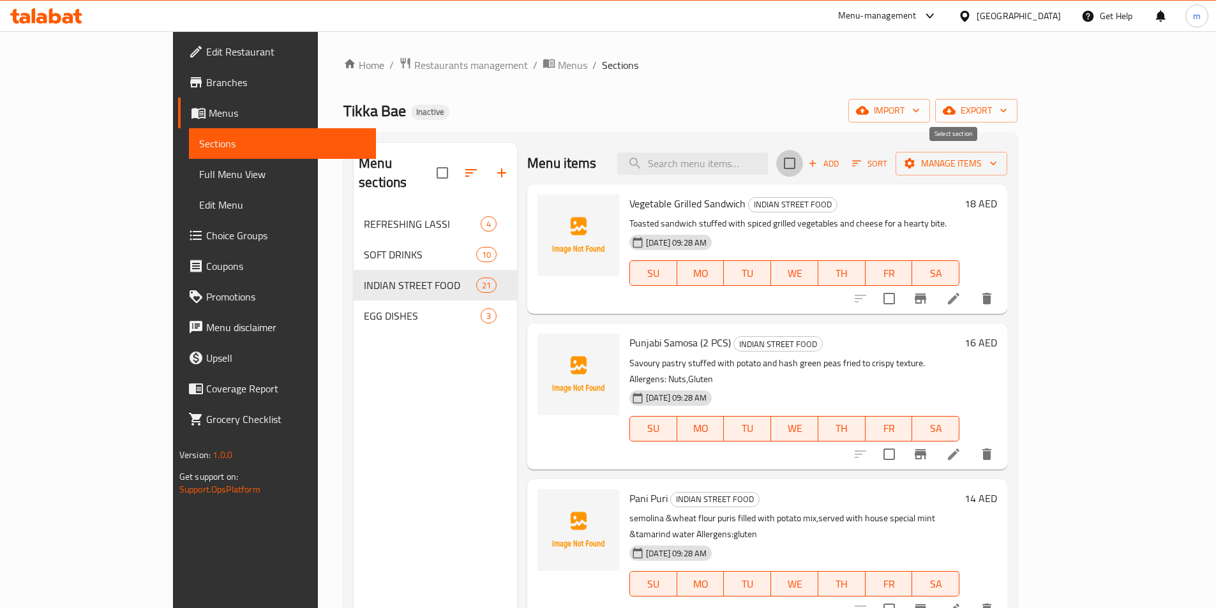
click at [803, 165] on input "checkbox" at bounding box center [789, 163] width 27 height 27
checkbox input "true"
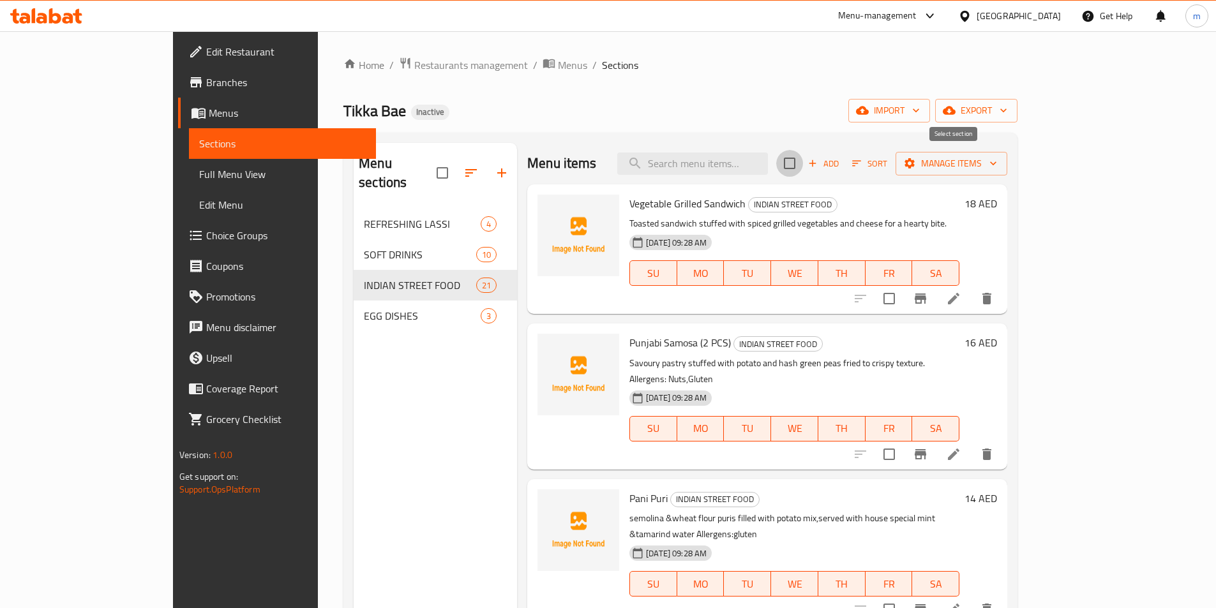
checkbox input "true"
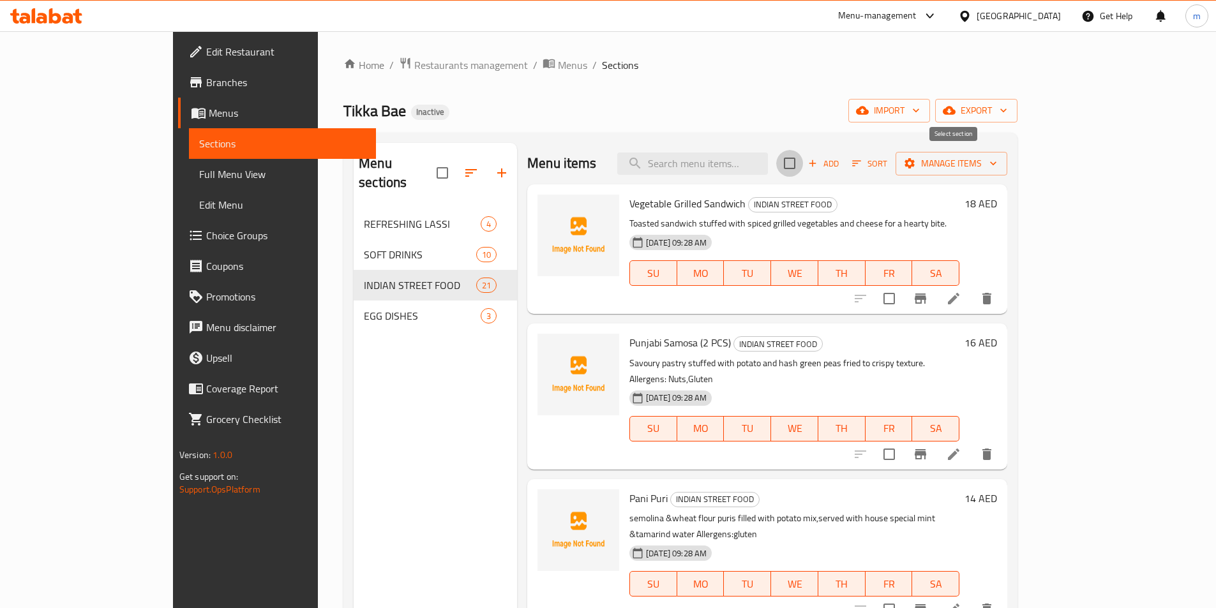
checkbox input "true"
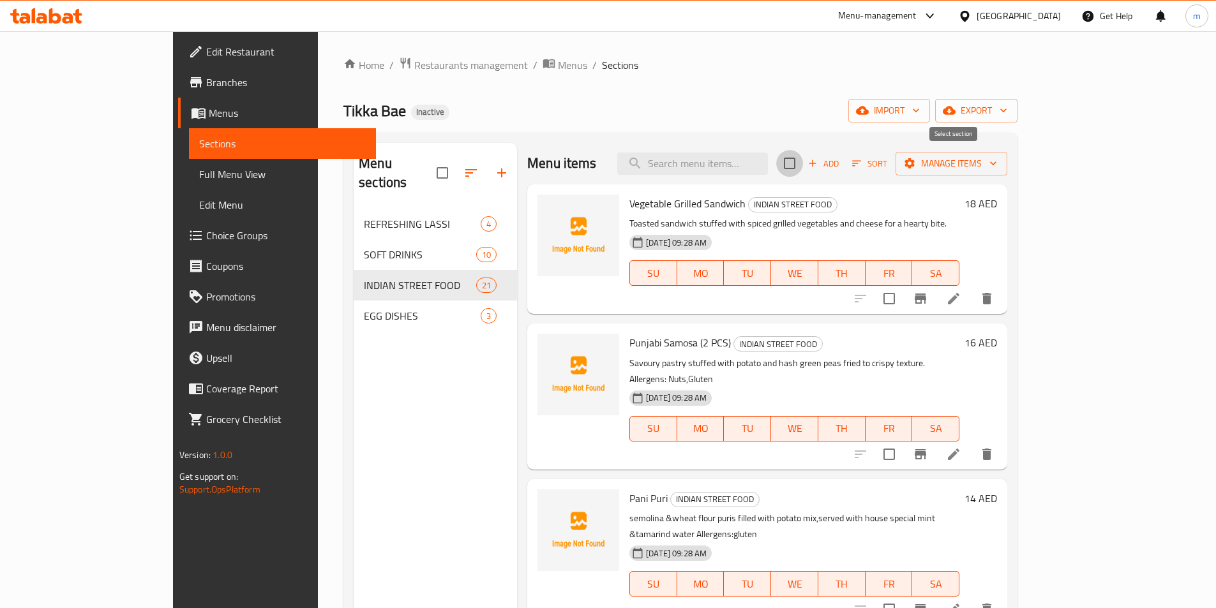
checkbox input "true"
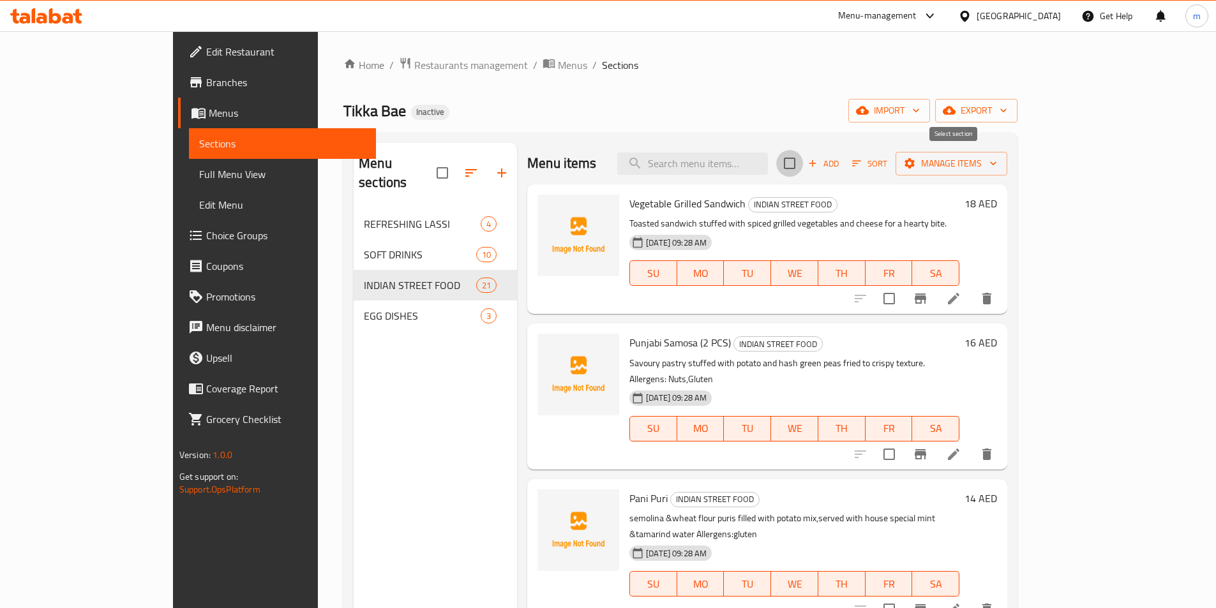
checkbox input "true"
click at [903, 302] on input "checkbox" at bounding box center [889, 298] width 27 height 27
checkbox input "false"
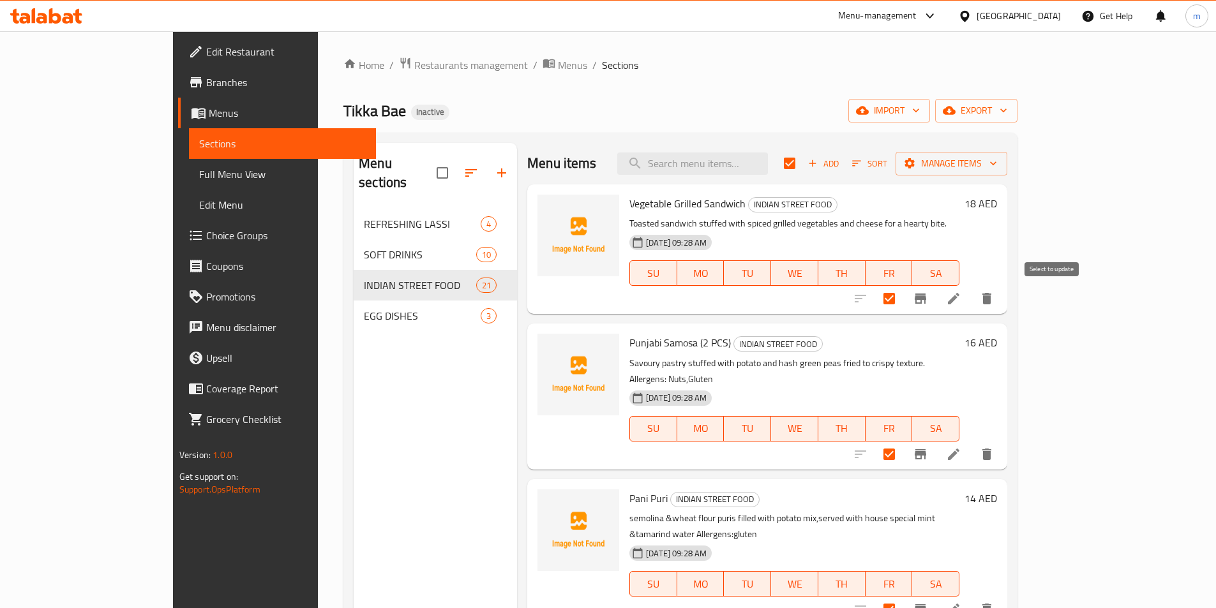
checkbox input "false"
click at [903, 441] on input "checkbox" at bounding box center [889, 454] width 27 height 27
checkbox input "false"
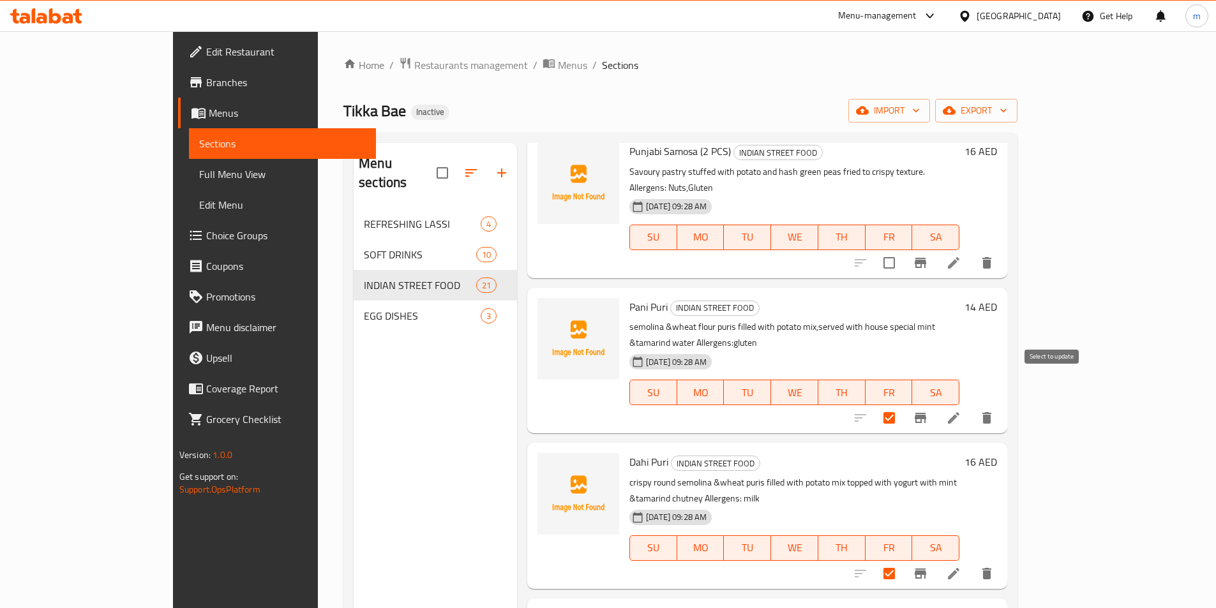
click at [903, 405] on input "checkbox" at bounding box center [889, 418] width 27 height 27
checkbox input "false"
click at [903, 561] on input "checkbox" at bounding box center [889, 574] width 27 height 27
checkbox input "false"
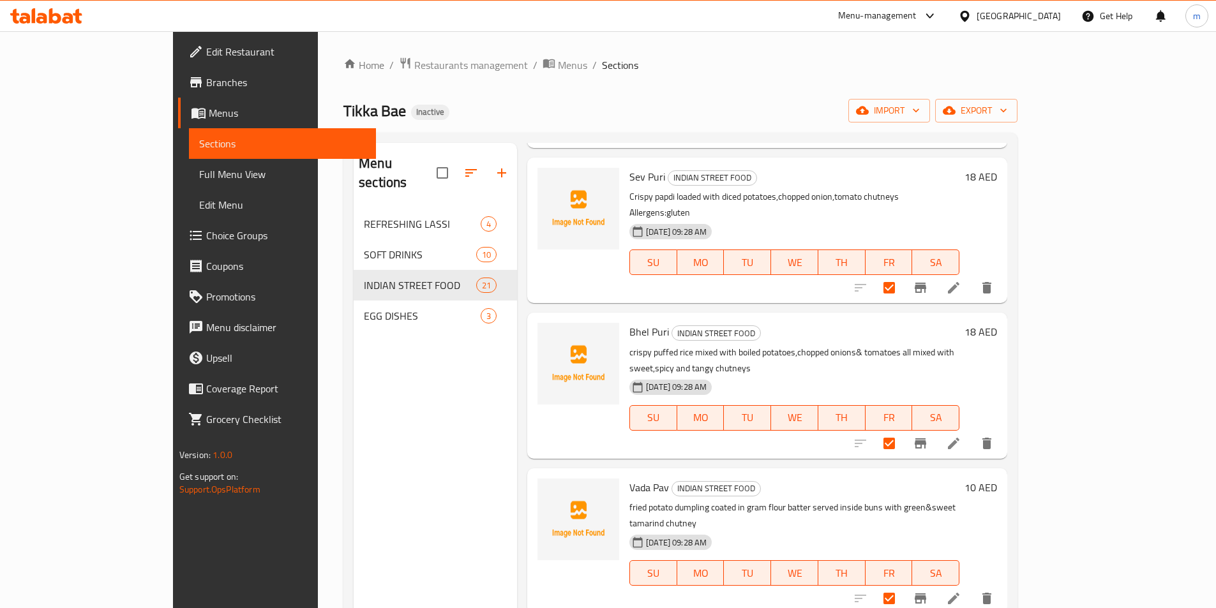
scroll to position [575, 0]
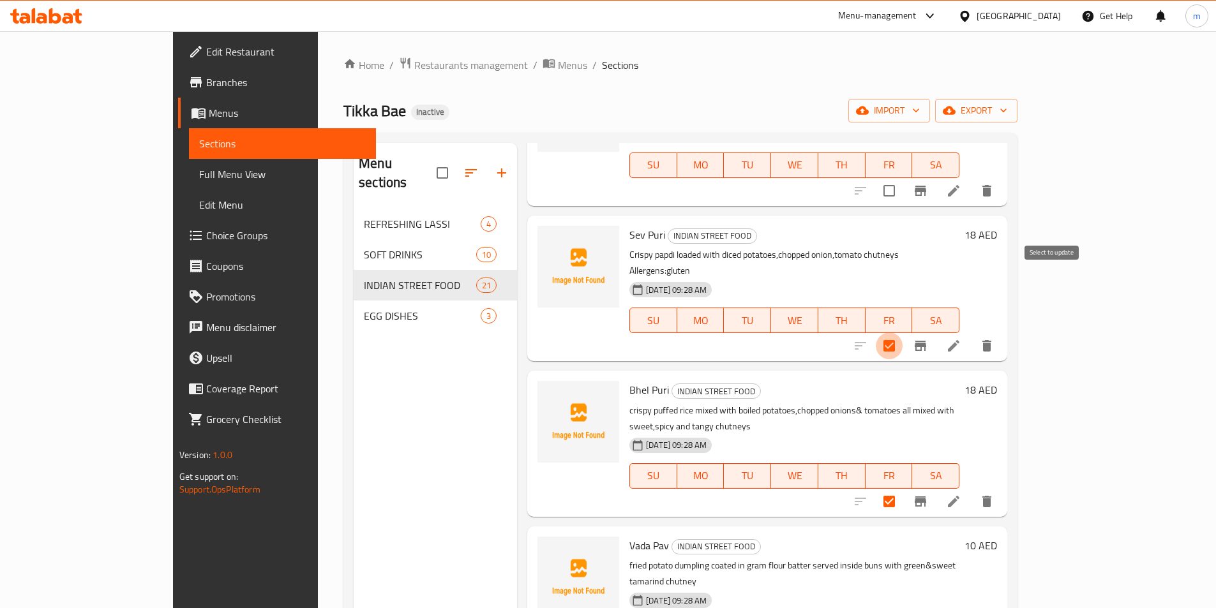
click at [903, 333] on input "checkbox" at bounding box center [889, 346] width 27 height 27
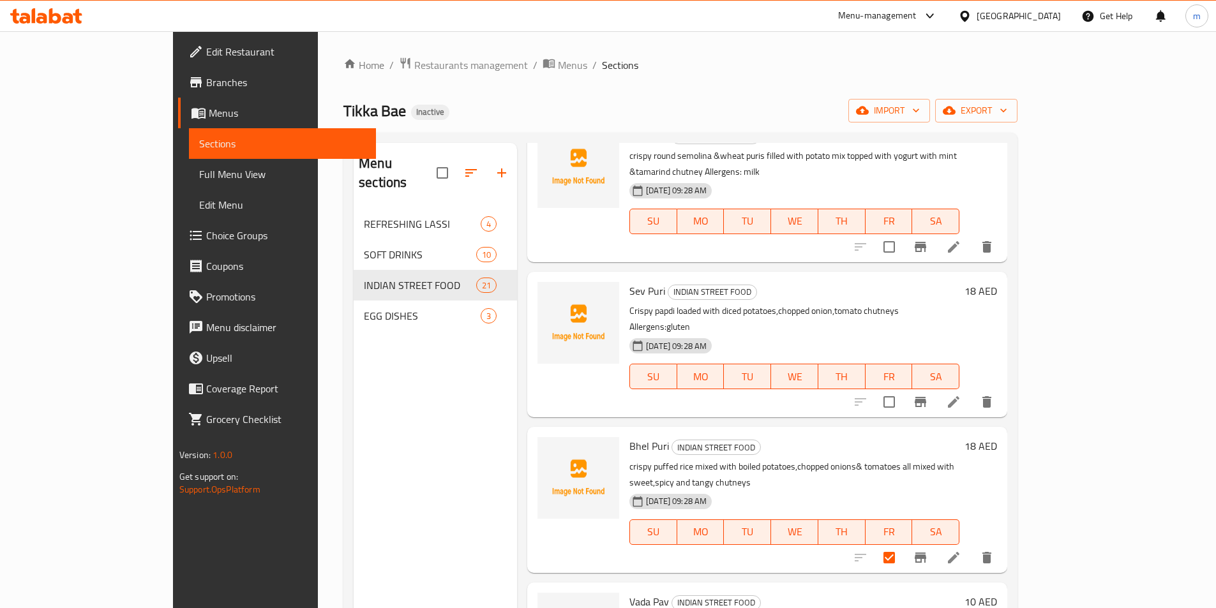
scroll to position [511, 0]
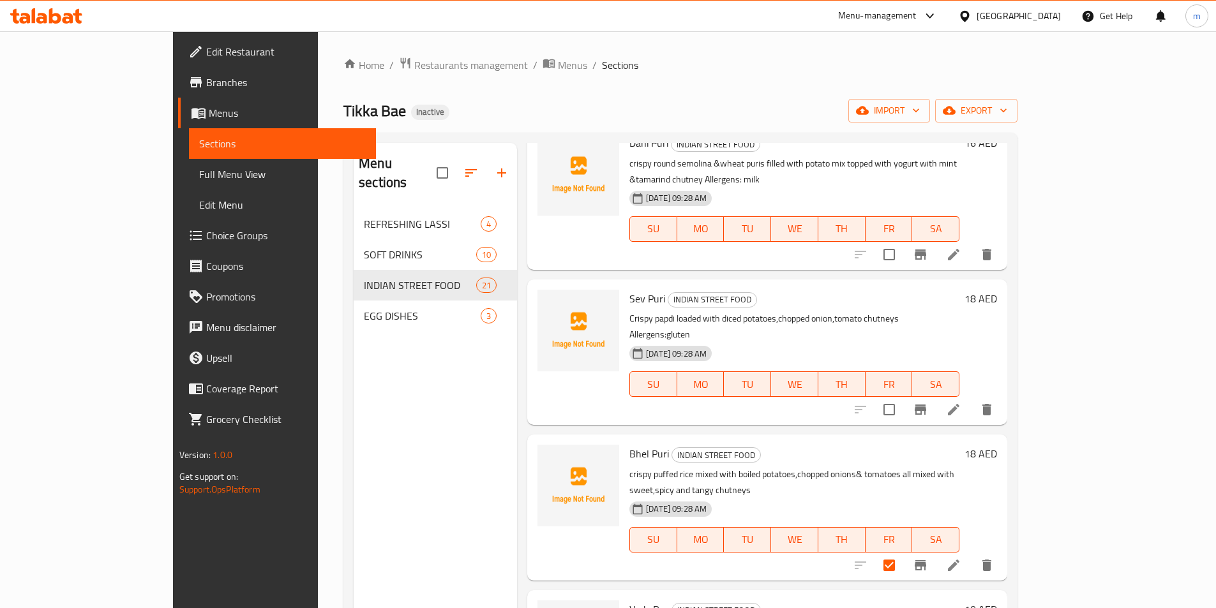
click at [903, 396] on input "checkbox" at bounding box center [889, 409] width 27 height 27
checkbox input "true"
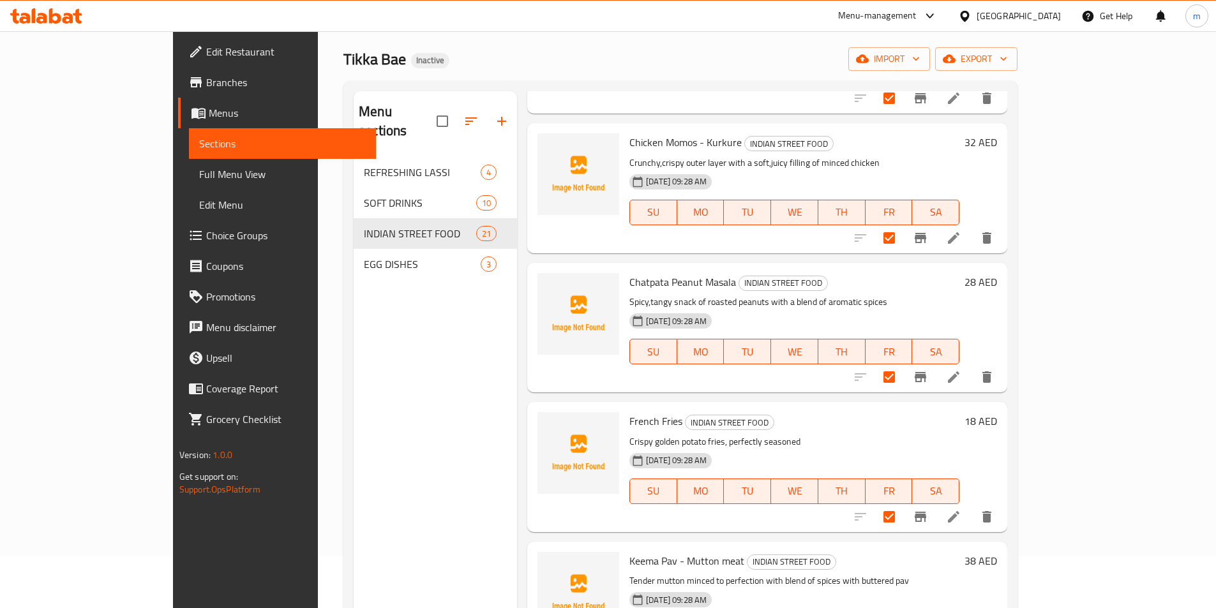
scroll to position [179, 0]
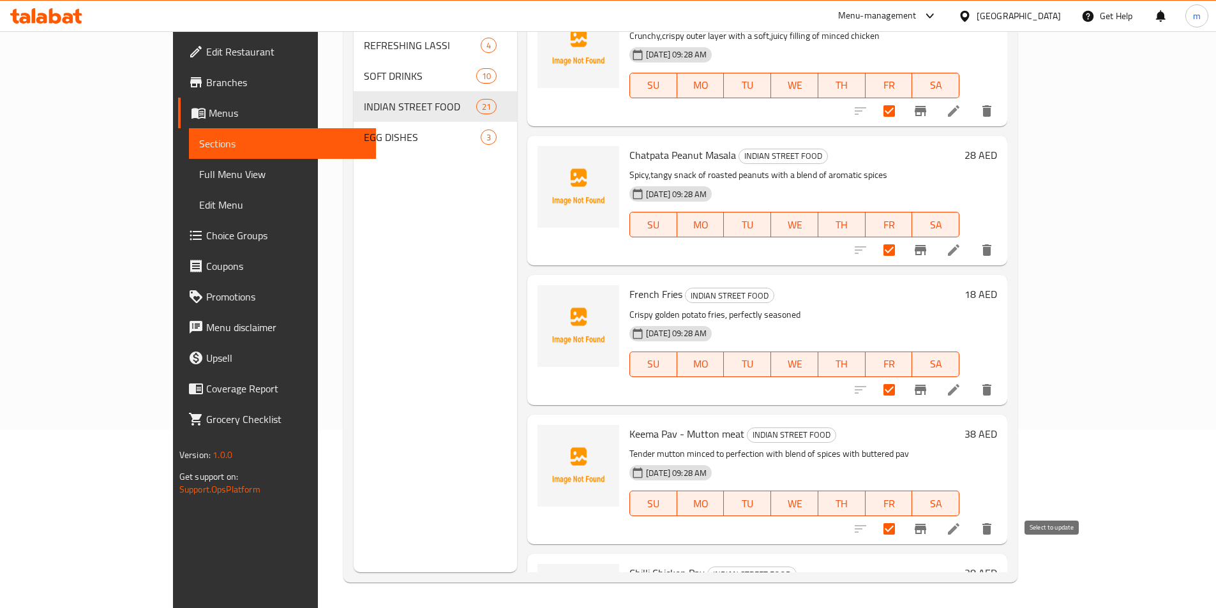
checkbox input "false"
click at [903, 516] on input "checkbox" at bounding box center [889, 529] width 27 height 27
checkbox input "false"
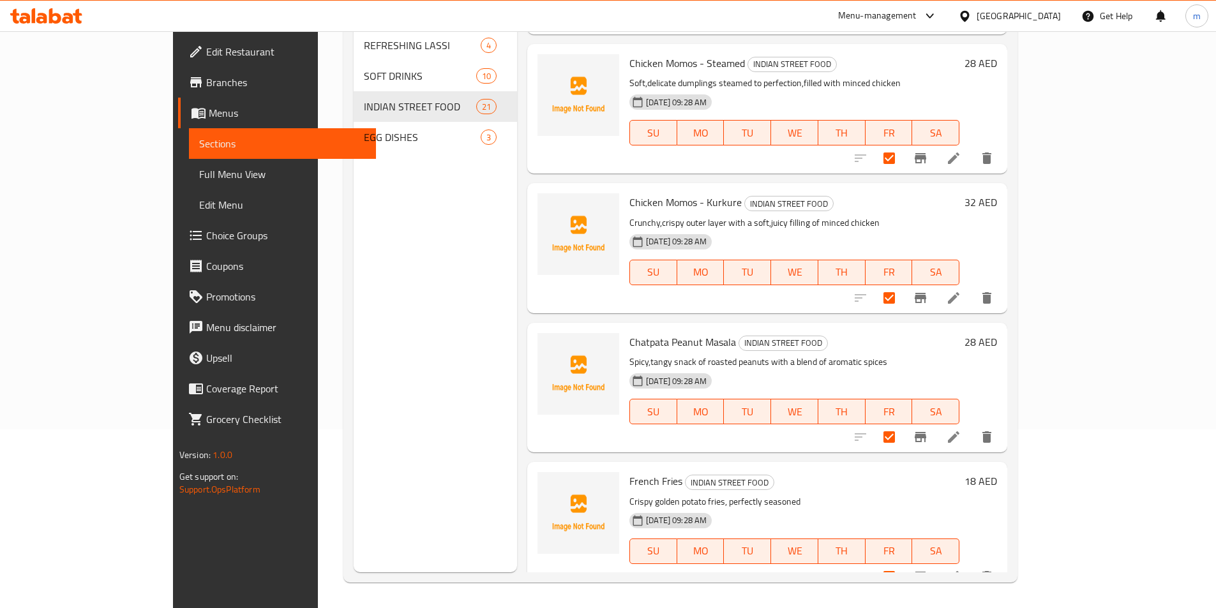
scroll to position [2161, 0]
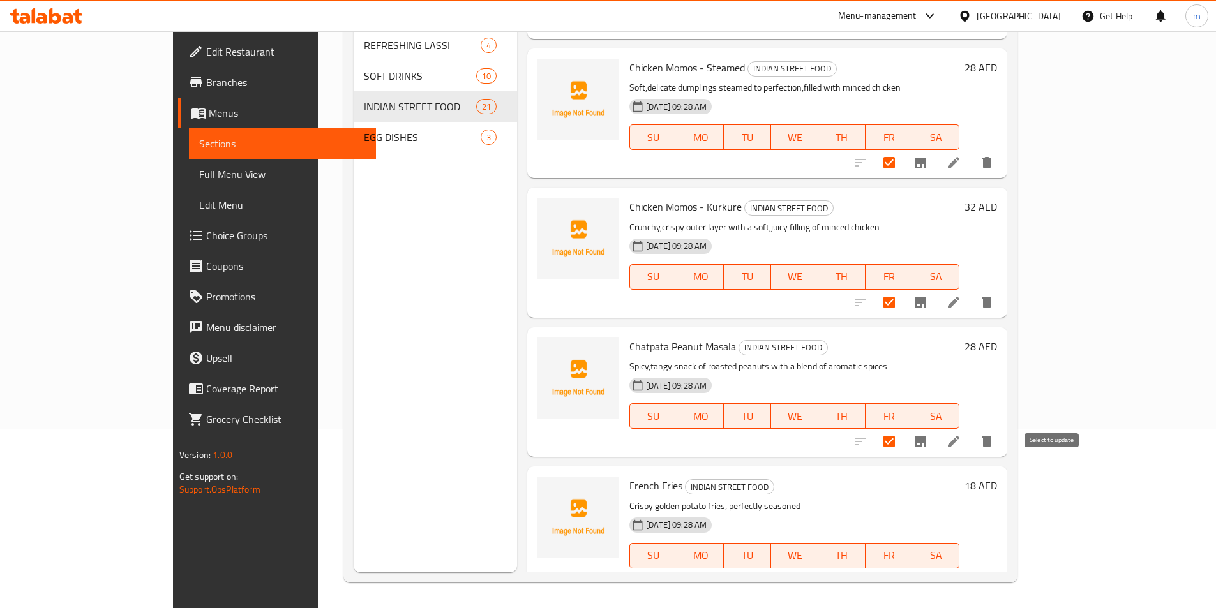
click at [903, 568] on input "checkbox" at bounding box center [889, 581] width 27 height 27
checkbox input "false"
click at [903, 428] on input "checkbox" at bounding box center [889, 441] width 27 height 27
checkbox input "false"
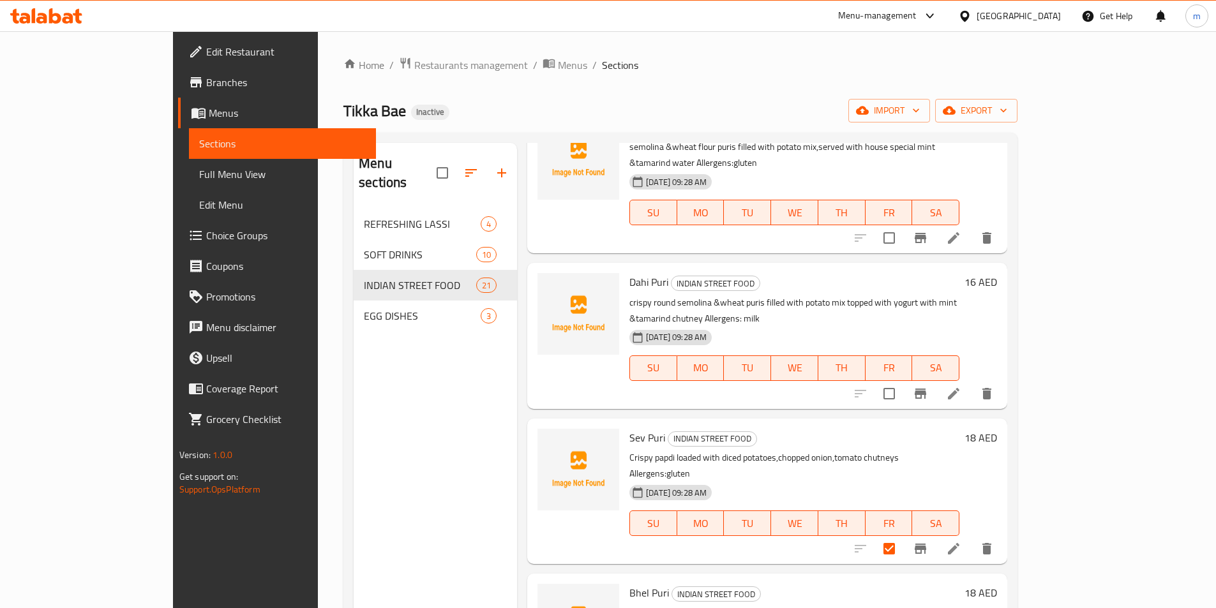
scroll to position [511, 0]
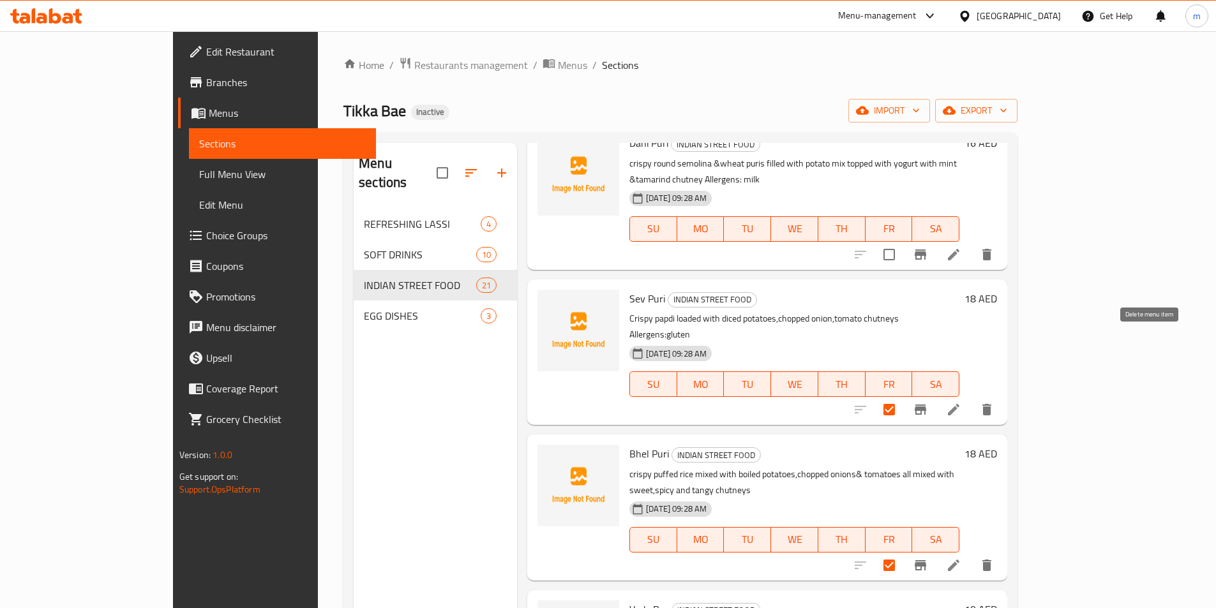
click at [991, 404] on icon "delete" at bounding box center [987, 409] width 9 height 11
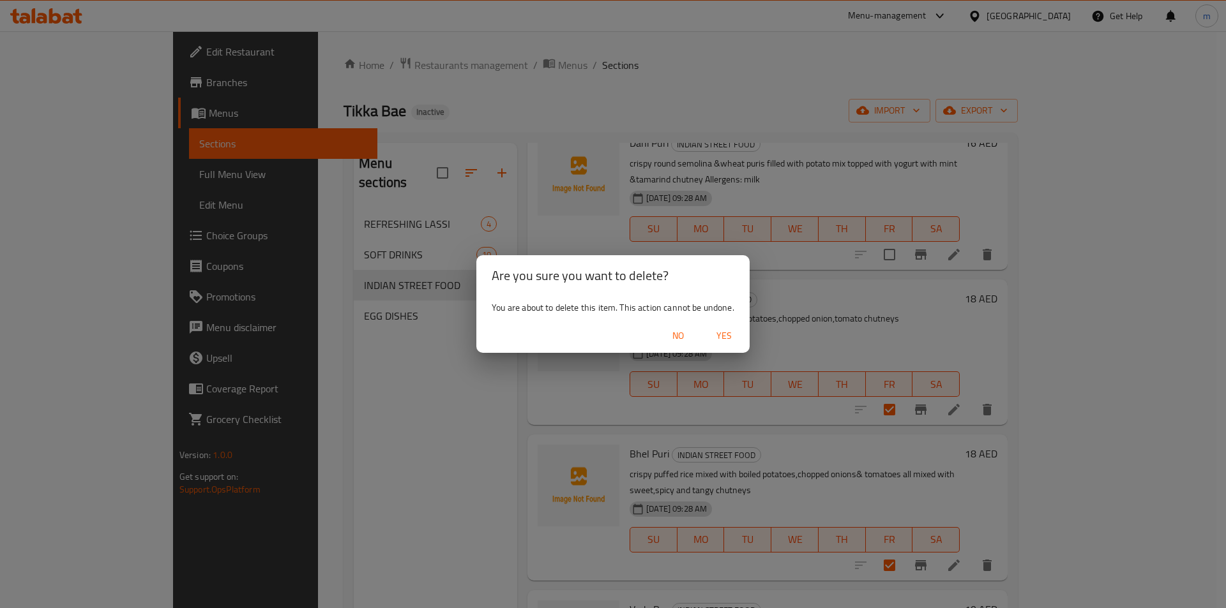
click at [728, 335] on span "Yes" at bounding box center [724, 336] width 31 height 16
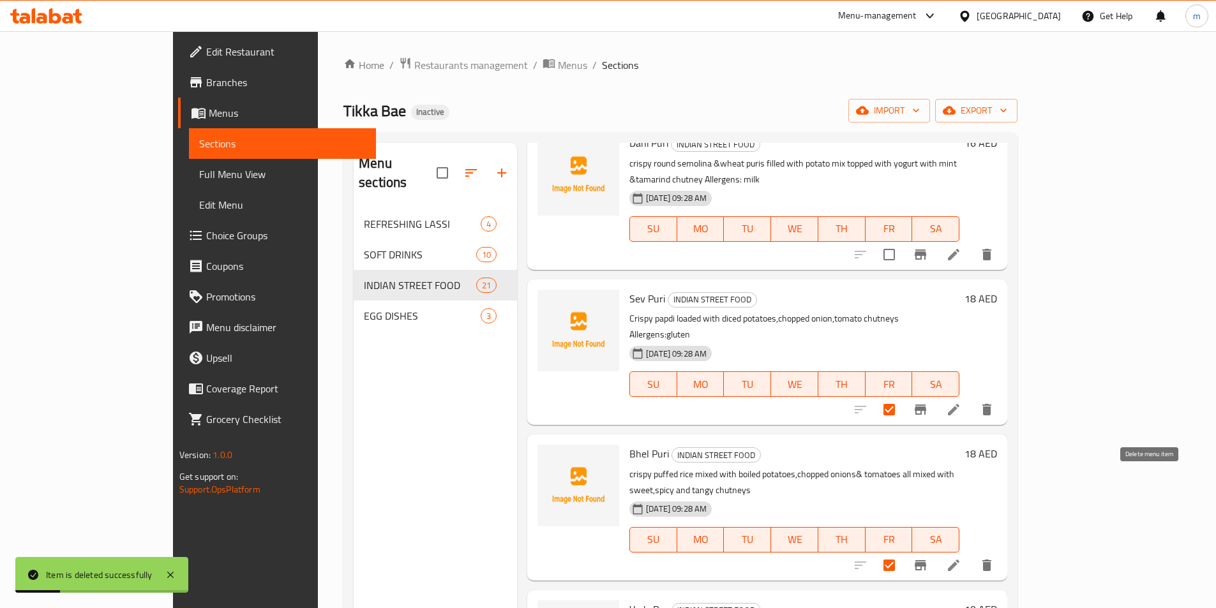
click at [991, 560] on icon "delete" at bounding box center [987, 565] width 9 height 11
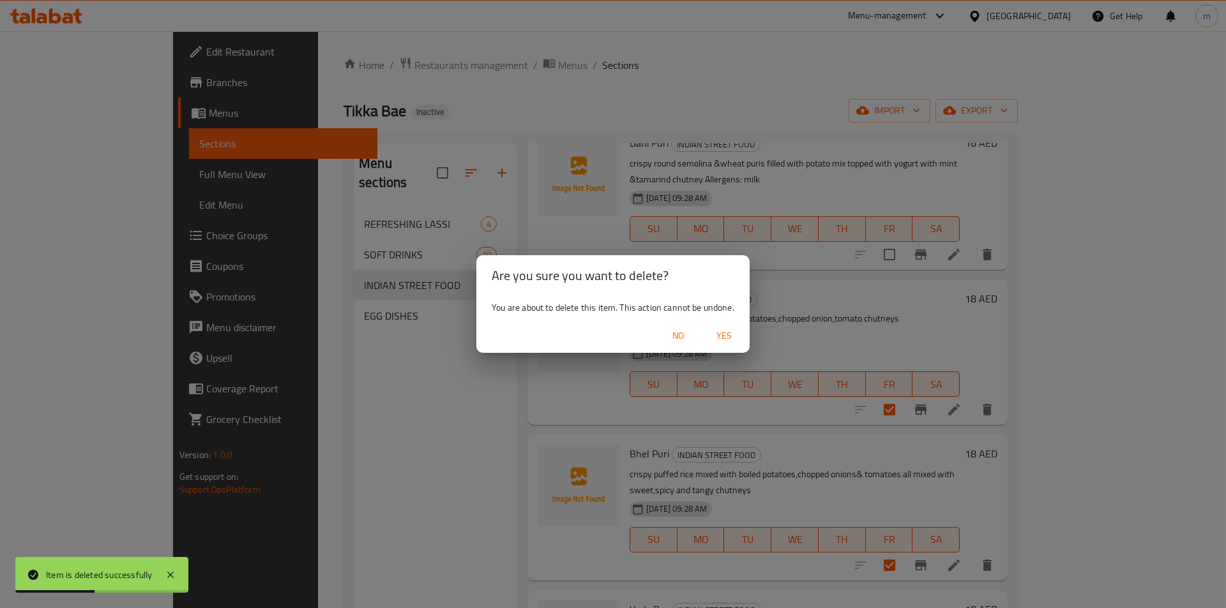
click at [725, 336] on span "Yes" at bounding box center [724, 336] width 31 height 16
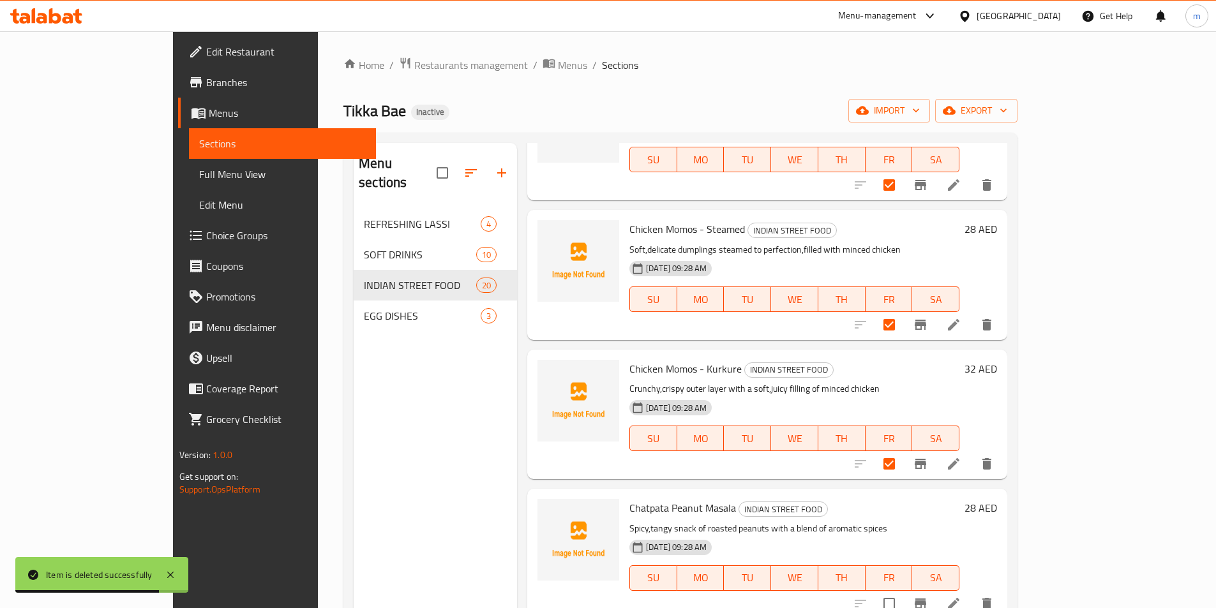
scroll to position [2021, 0]
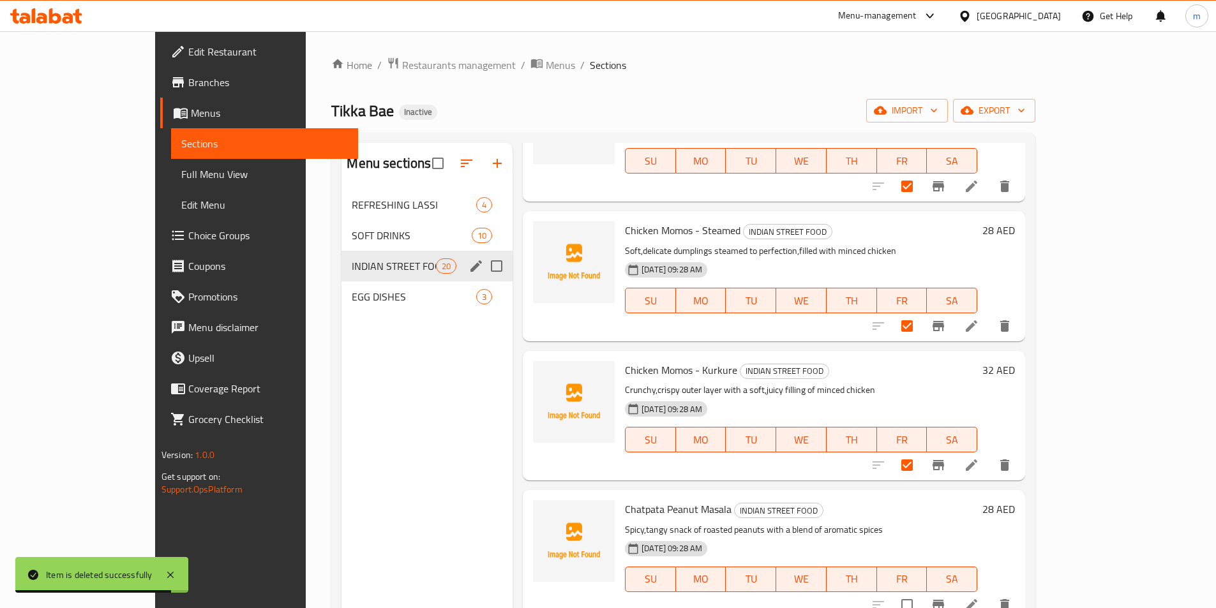
click at [352, 262] on span "INDIAN STREET FOOD" at bounding box center [394, 266] width 84 height 15
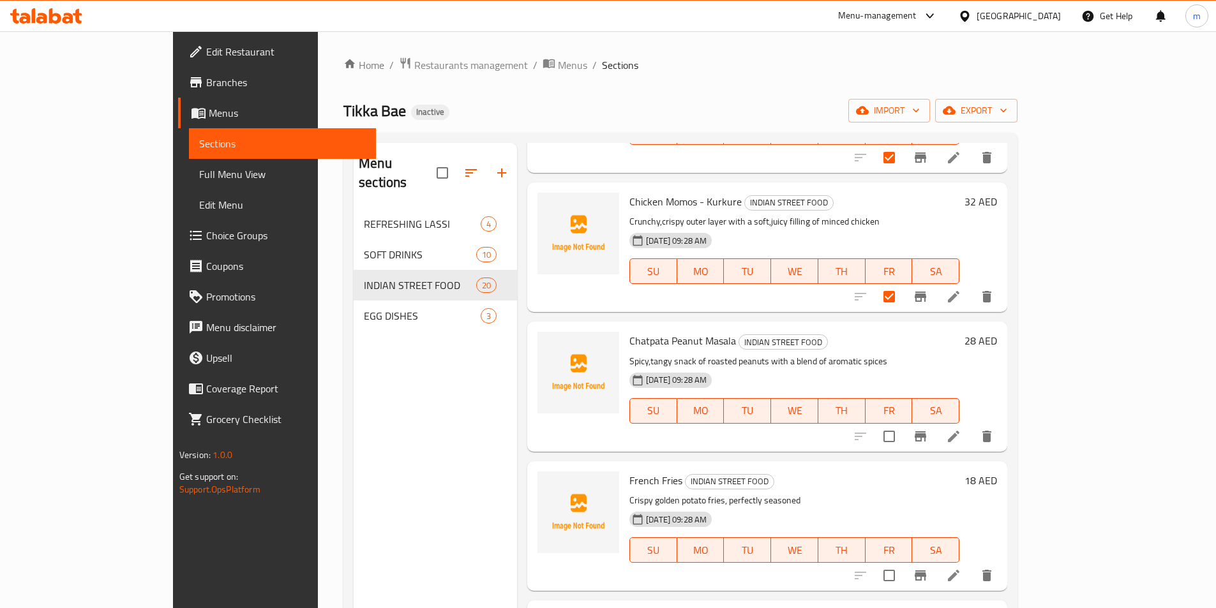
scroll to position [2213, 0]
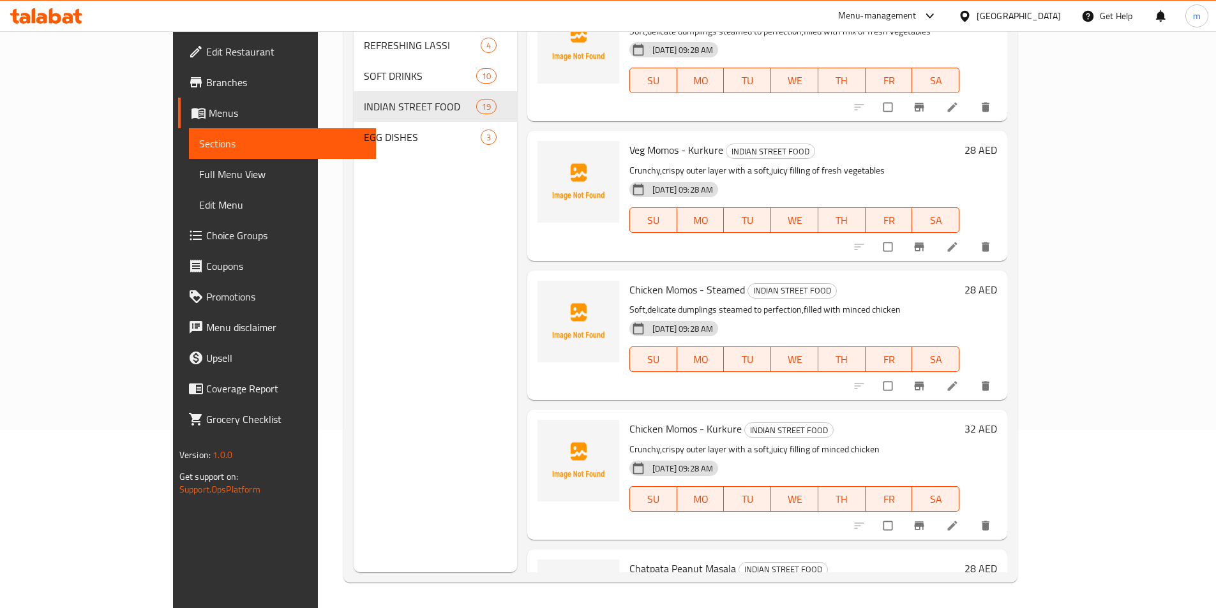
scroll to position [1627, 0]
click at [990, 522] on icon "delete" at bounding box center [986, 527] width 8 height 10
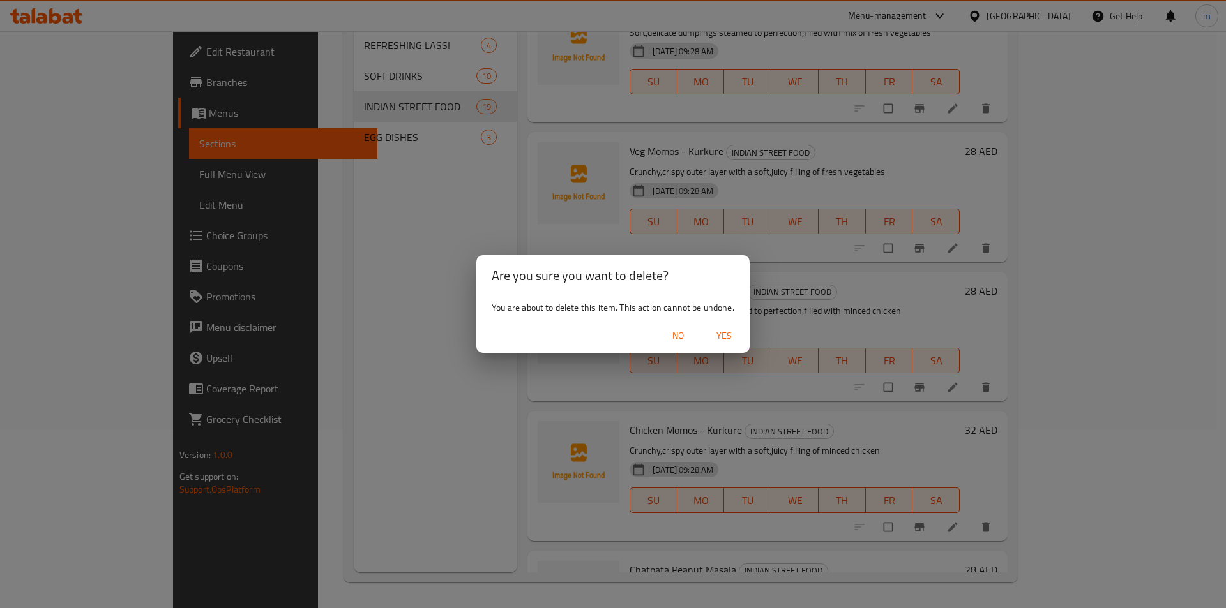
click at [720, 331] on span "Yes" at bounding box center [724, 336] width 31 height 16
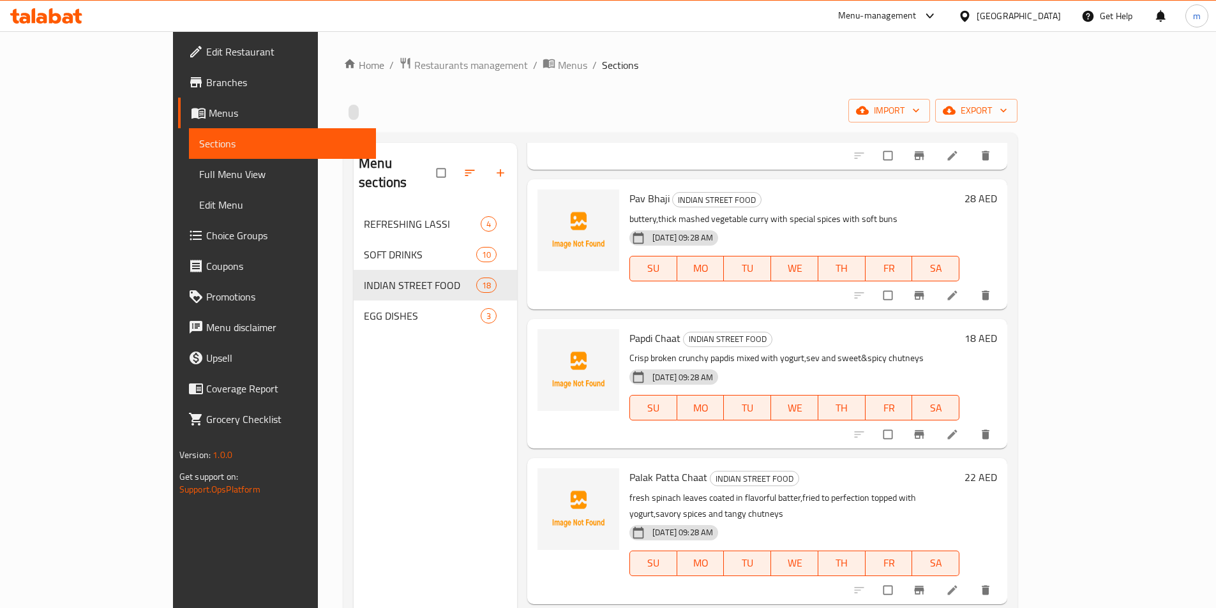
scroll to position [958, 0]
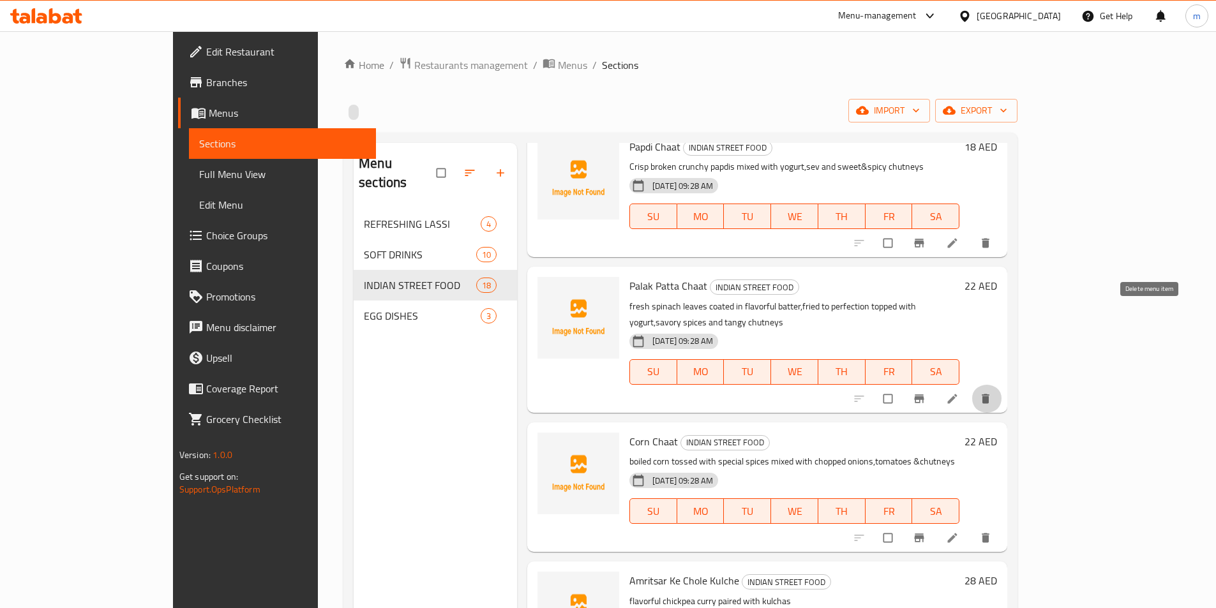
click at [990, 394] on icon "delete" at bounding box center [986, 399] width 8 height 10
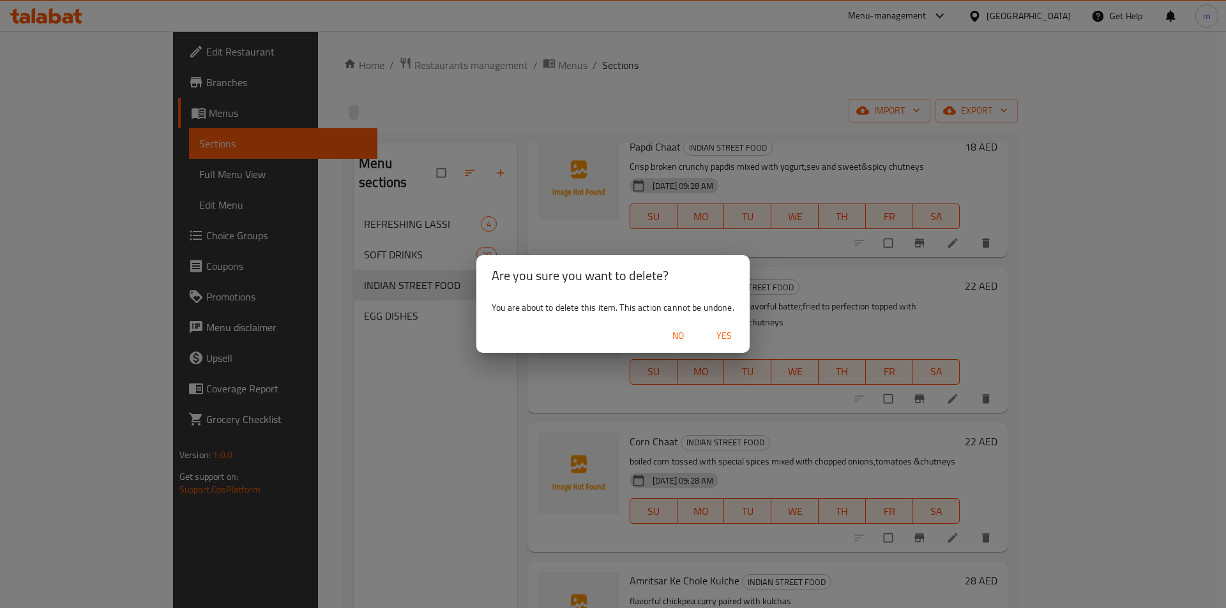
click at [715, 337] on span "Yes" at bounding box center [724, 336] width 31 height 16
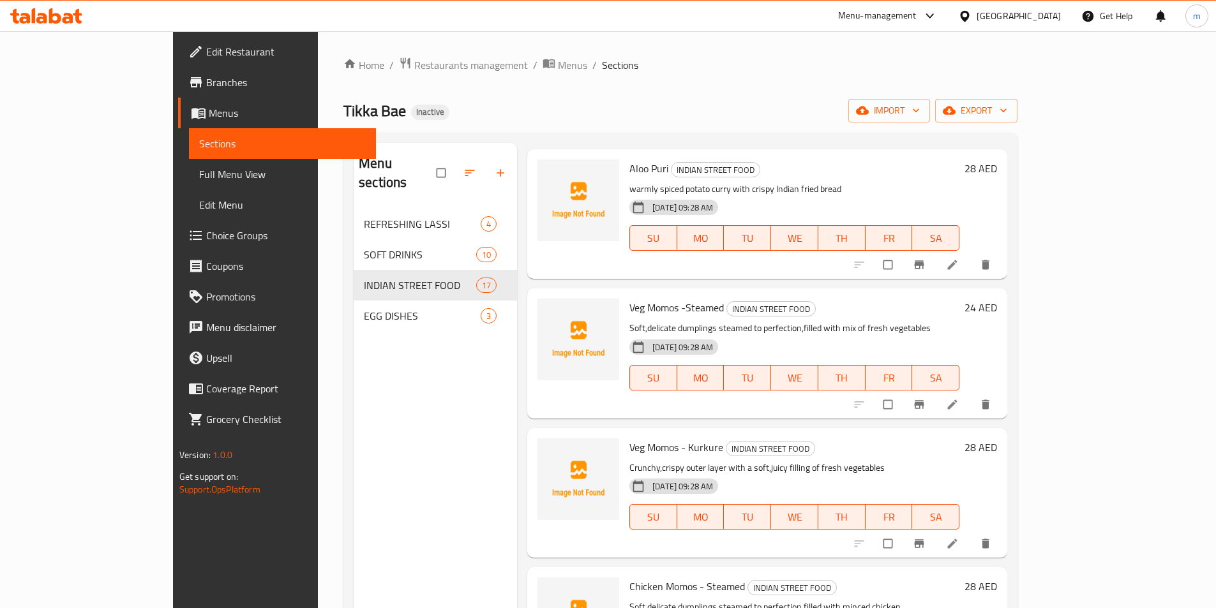
scroll to position [1348, 0]
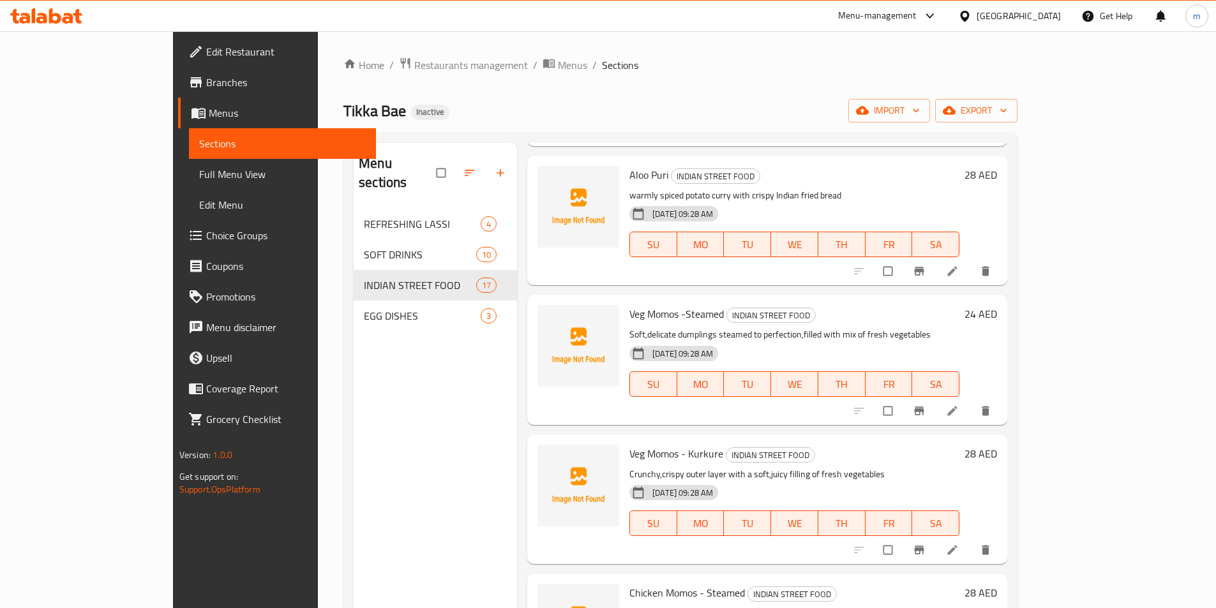
click at [992, 544] on icon "delete" at bounding box center [985, 550] width 13 height 13
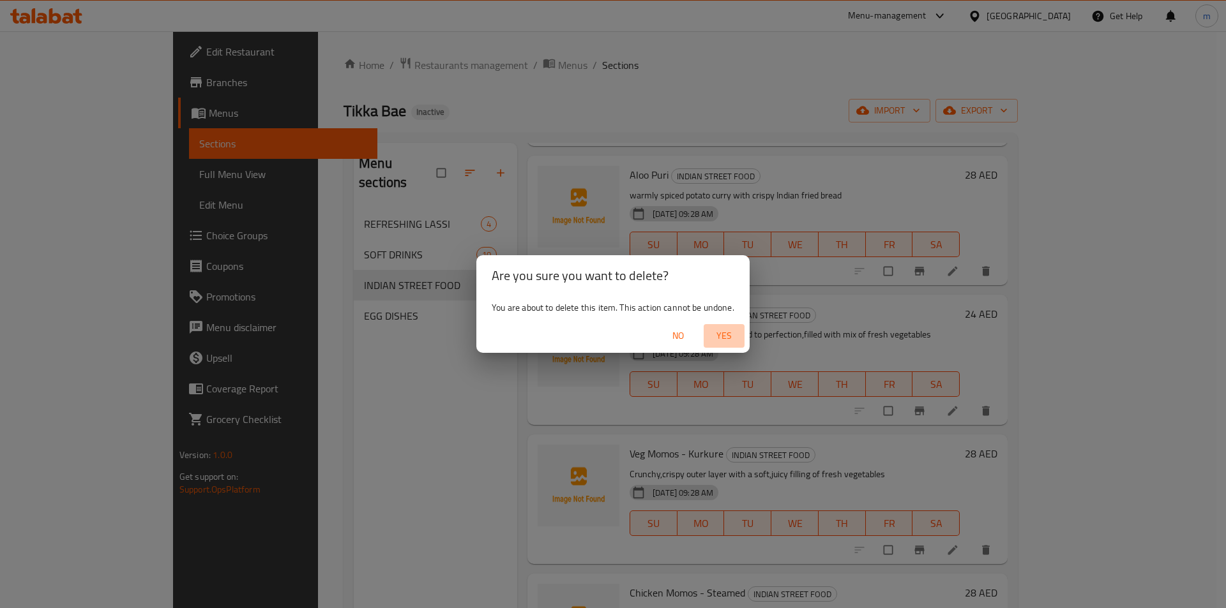
click at [718, 336] on span "Yes" at bounding box center [724, 336] width 31 height 16
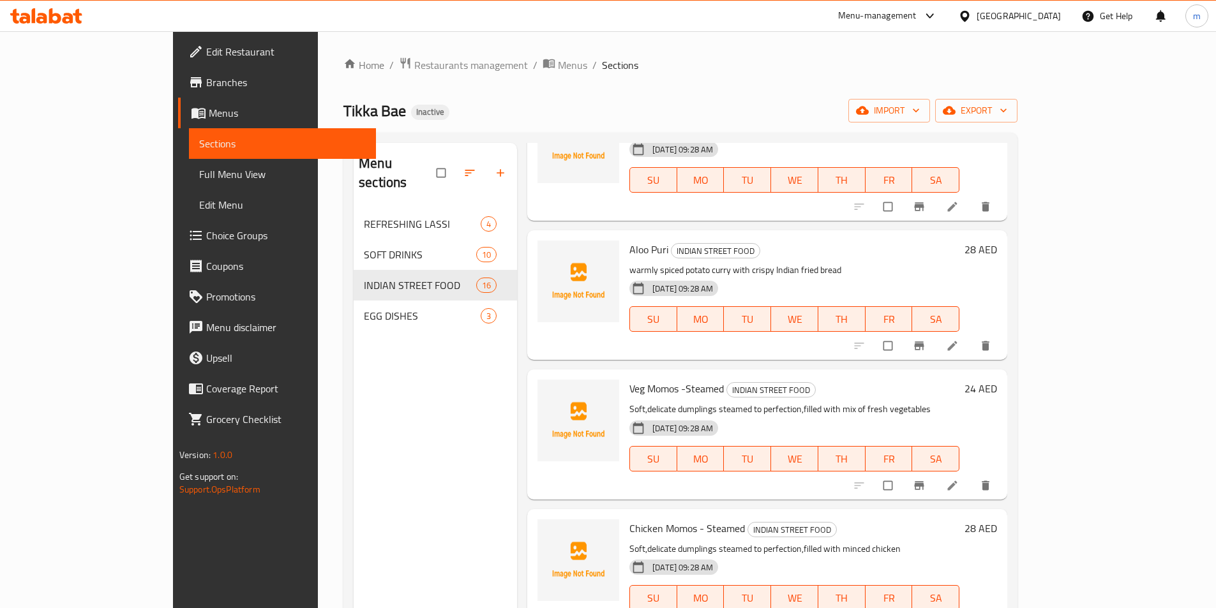
scroll to position [1272, 0]
click at [992, 481] on icon "delete" at bounding box center [985, 487] width 13 height 13
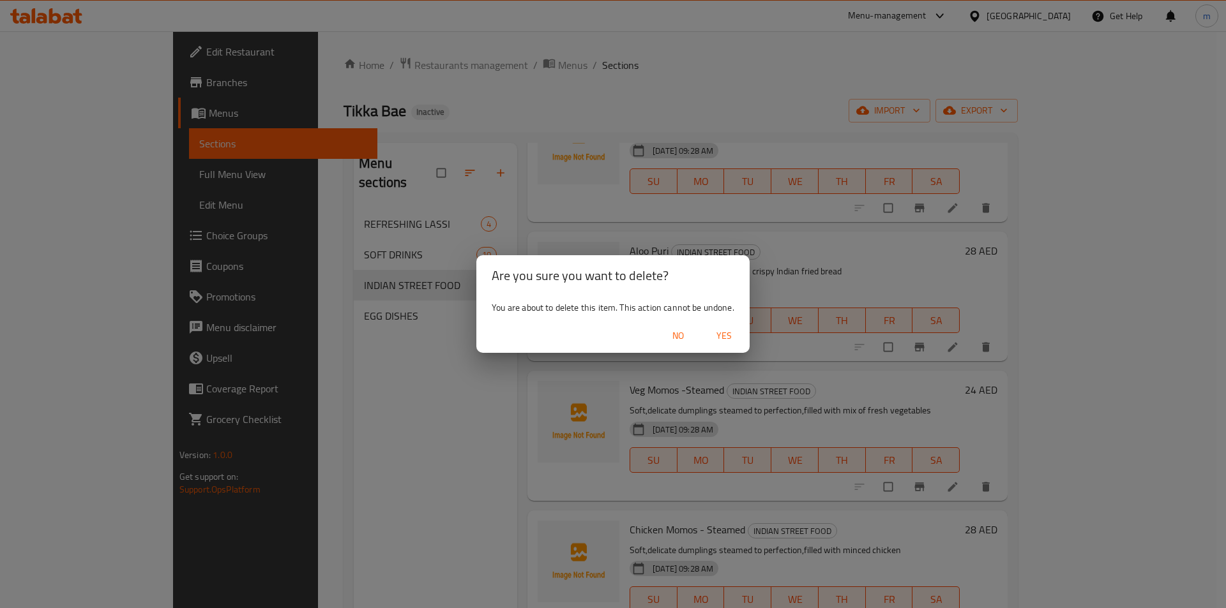
click at [729, 336] on span "Yes" at bounding box center [724, 336] width 31 height 16
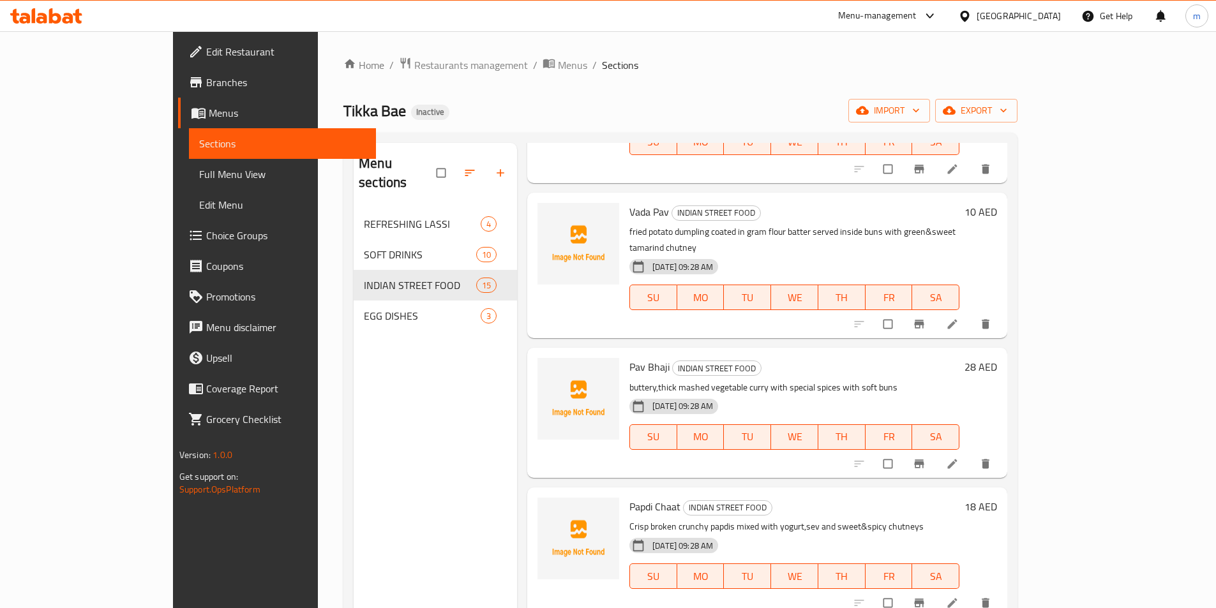
scroll to position [575, 0]
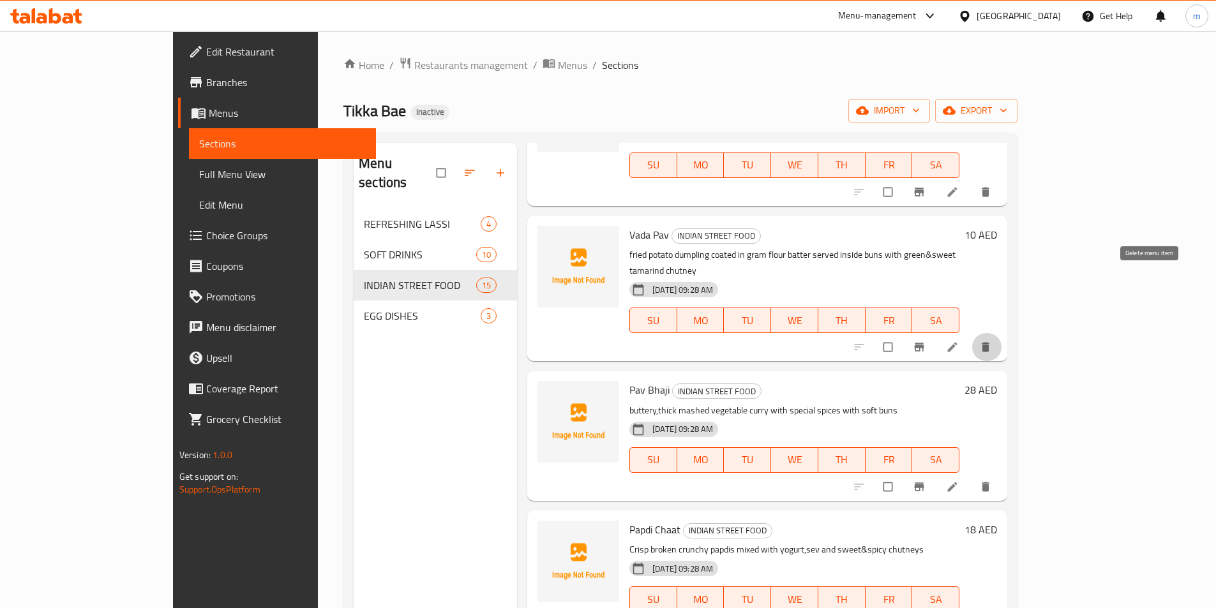
click at [1002, 333] on button "delete" at bounding box center [987, 347] width 31 height 28
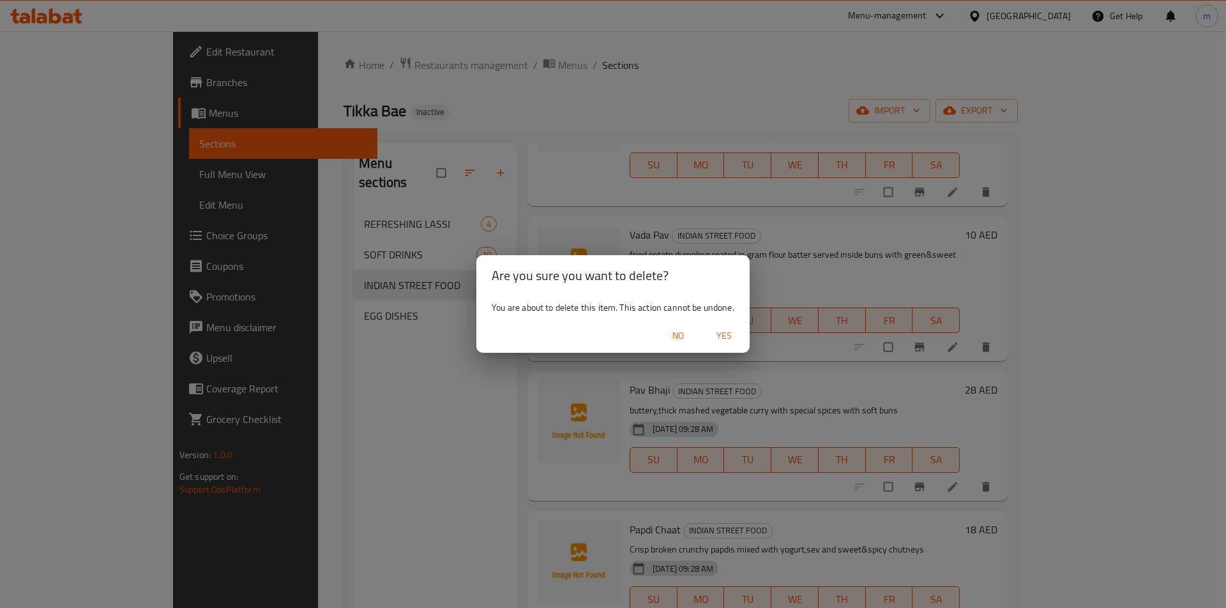
click at [725, 343] on span "Yes" at bounding box center [724, 336] width 31 height 16
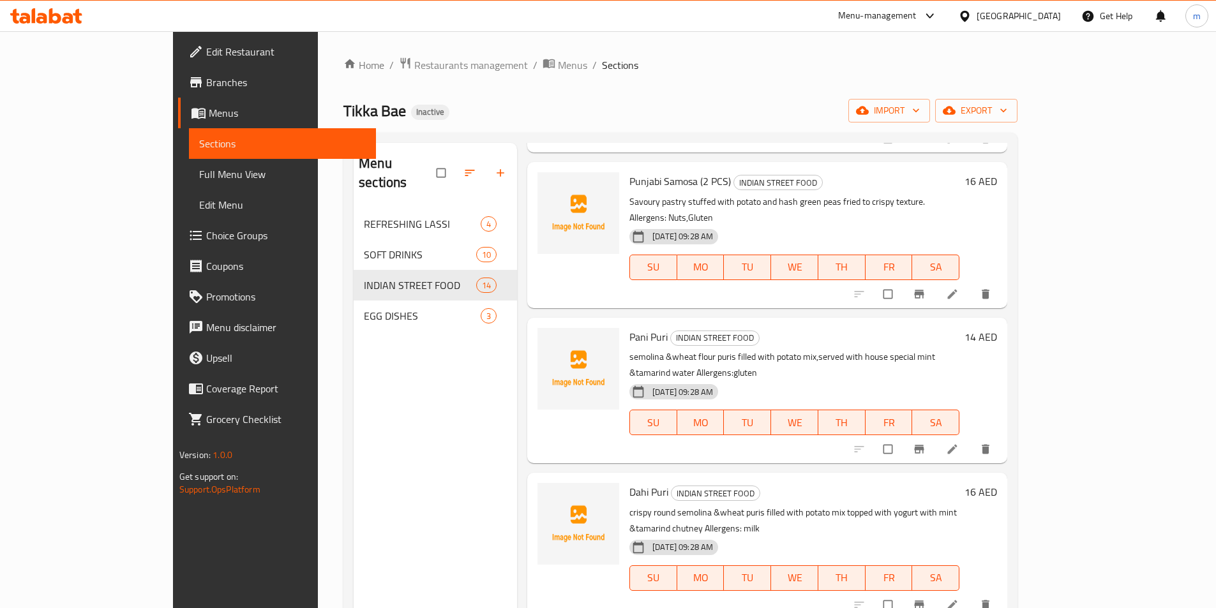
scroll to position [0, 0]
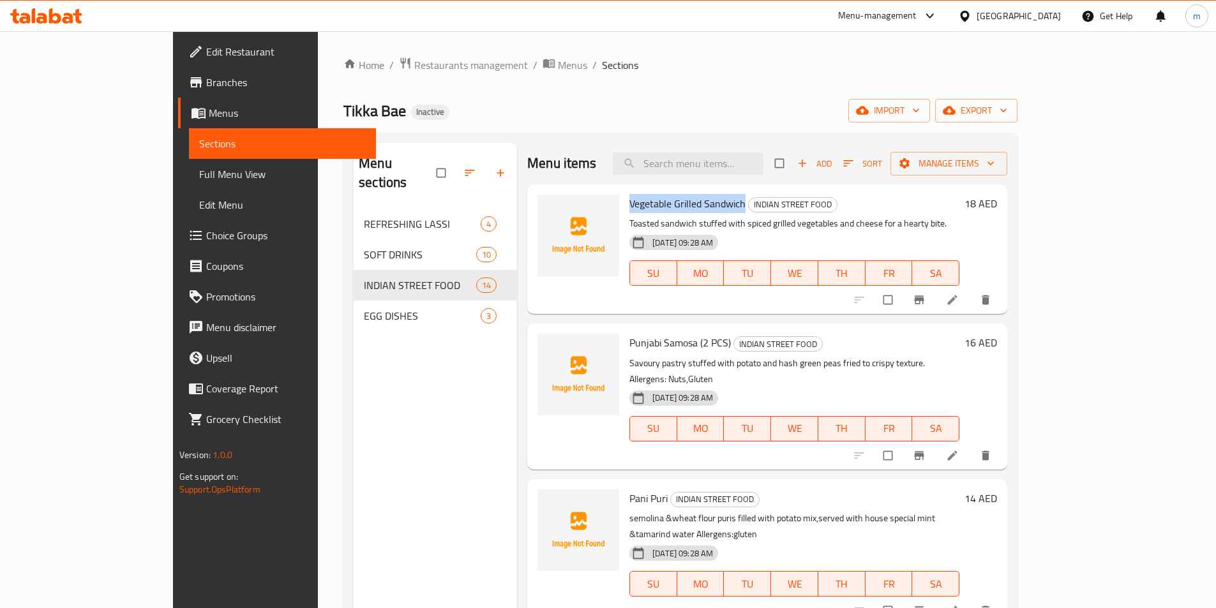
drag, startPoint x: 587, startPoint y: 204, endPoint x: 701, endPoint y: 211, distance: 114.5
click at [701, 211] on span "Vegetable Grilled Sandwich" at bounding box center [687, 203] width 116 height 19
copy span "Vegetable Grilled Sandwich"
drag, startPoint x: 587, startPoint y: 343, endPoint x: 688, endPoint y: 347, distance: 101.0
click at [688, 347] on h6 "Punjabi Samosa (2 PCS) INDIAN STREET FOOD" at bounding box center [794, 343] width 330 height 18
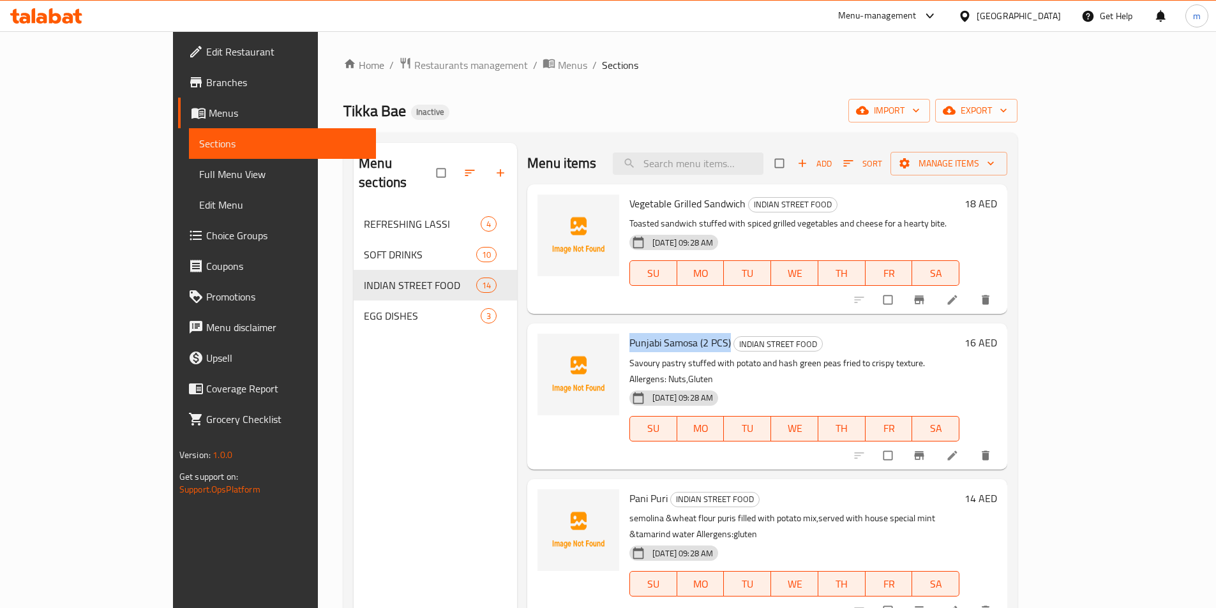
copy span "Punjabi Samosa (2 PCS)"
drag, startPoint x: 585, startPoint y: 481, endPoint x: 625, endPoint y: 485, distance: 39.8
click at [625, 485] on div "Pani Puri INDIAN STREET FOOD semolina &wheat flour puris filled with potato mix…" at bounding box center [794, 552] width 340 height 135
copy span "Pani Puri"
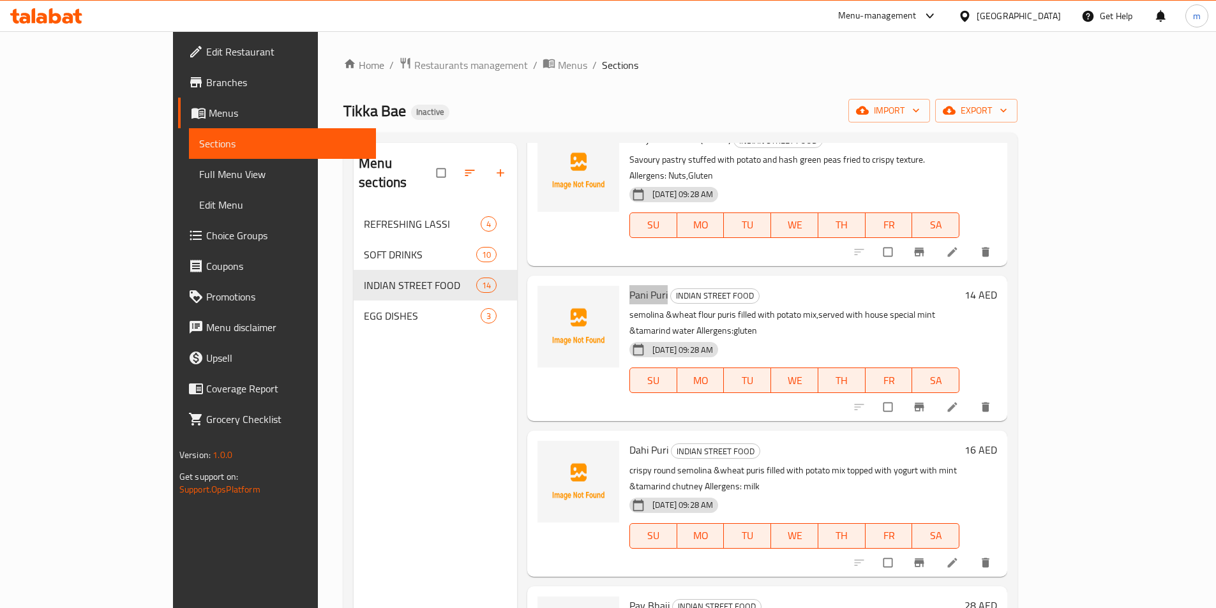
scroll to position [319, 0]
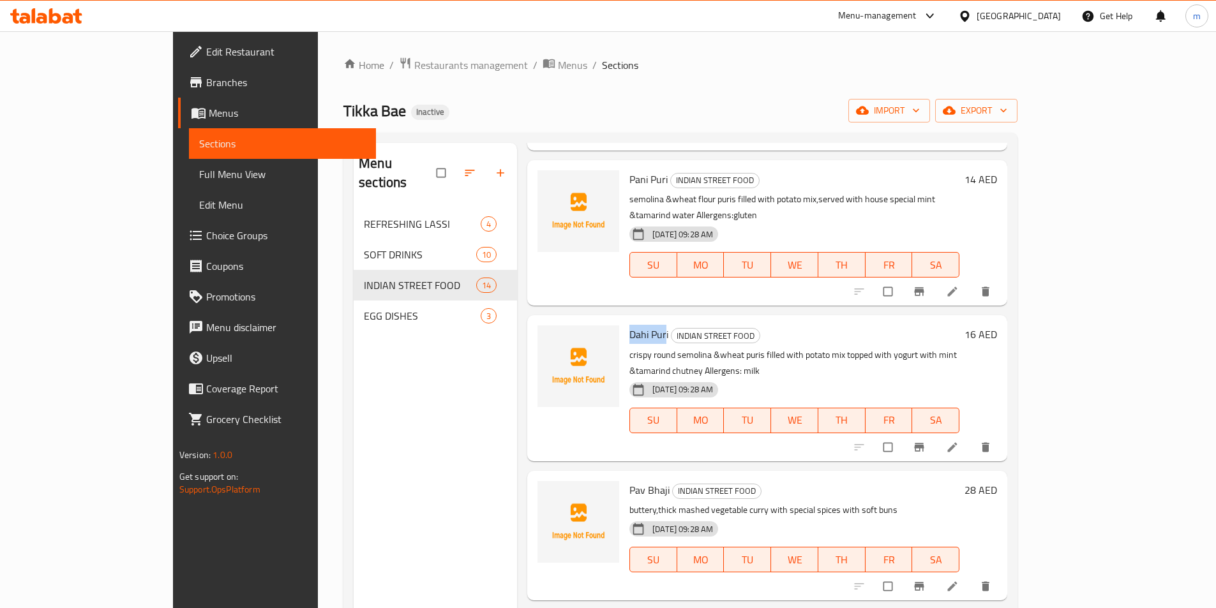
drag, startPoint x: 587, startPoint y: 301, endPoint x: 623, endPoint y: 300, distance: 35.8
click at [629, 325] on span "Dahi Puri" at bounding box center [648, 334] width 39 height 19
copy span "Dahi Pur"
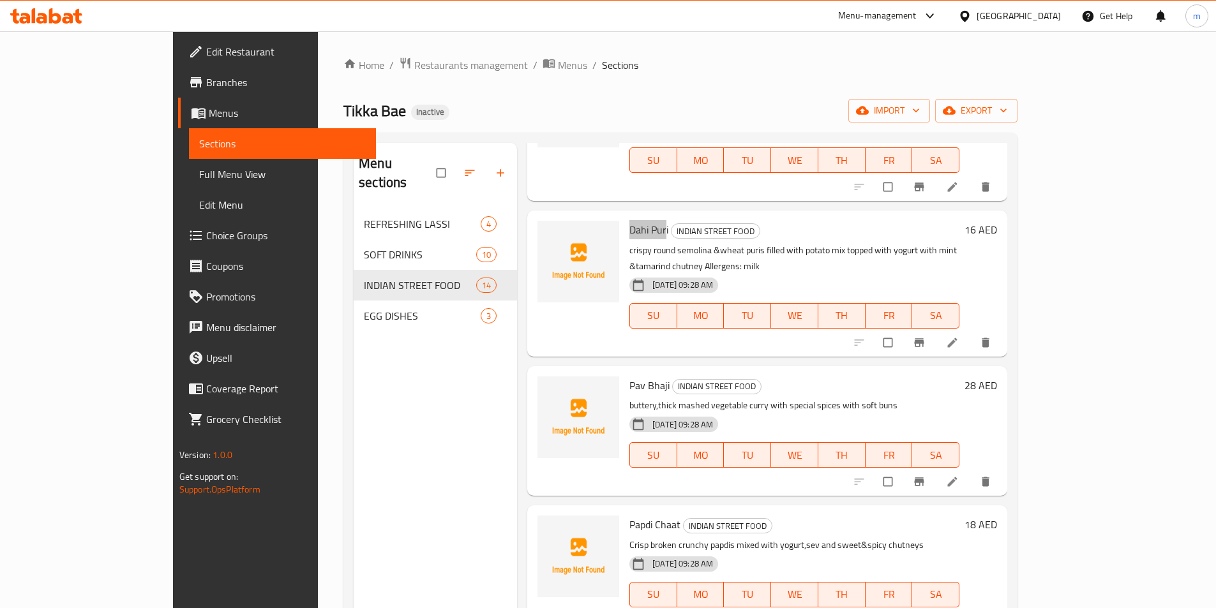
scroll to position [447, 0]
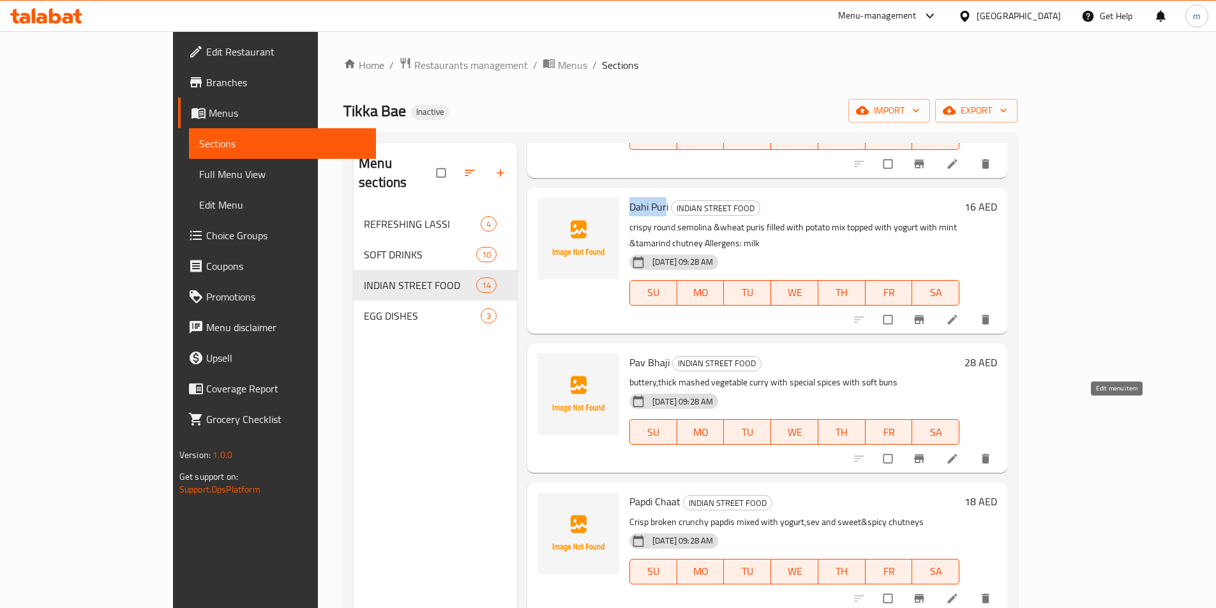
click at [959, 453] on icon at bounding box center [952, 459] width 13 height 13
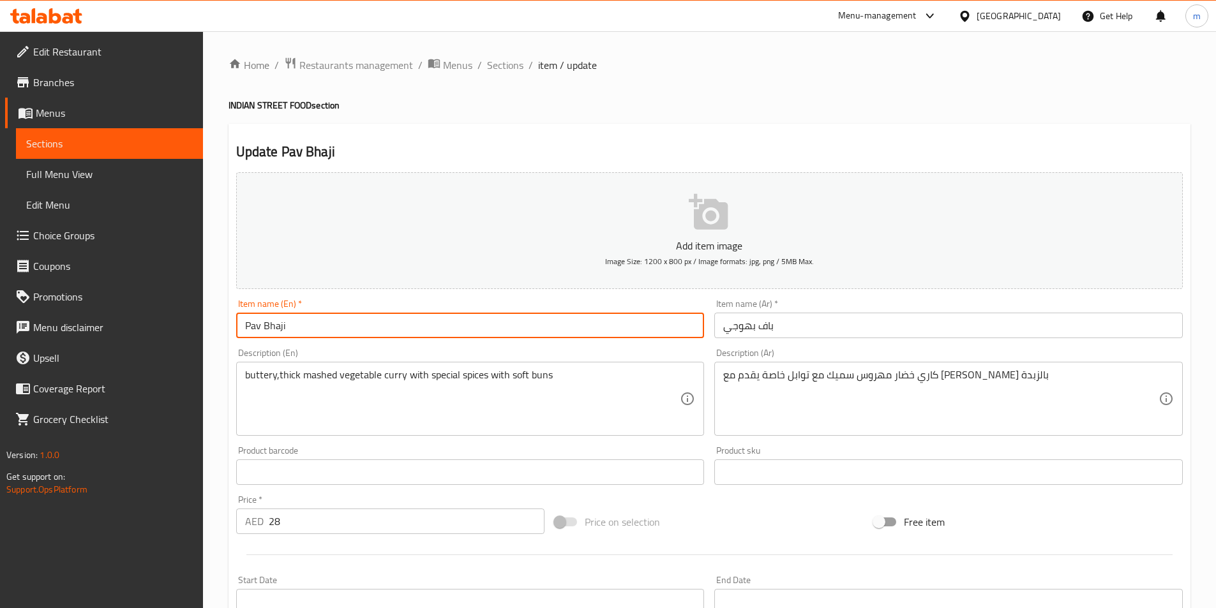
drag, startPoint x: 287, startPoint y: 319, endPoint x: 264, endPoint y: 323, distance: 23.9
click at [264, 323] on input "Pav Bhaji" at bounding box center [470, 326] width 469 height 26
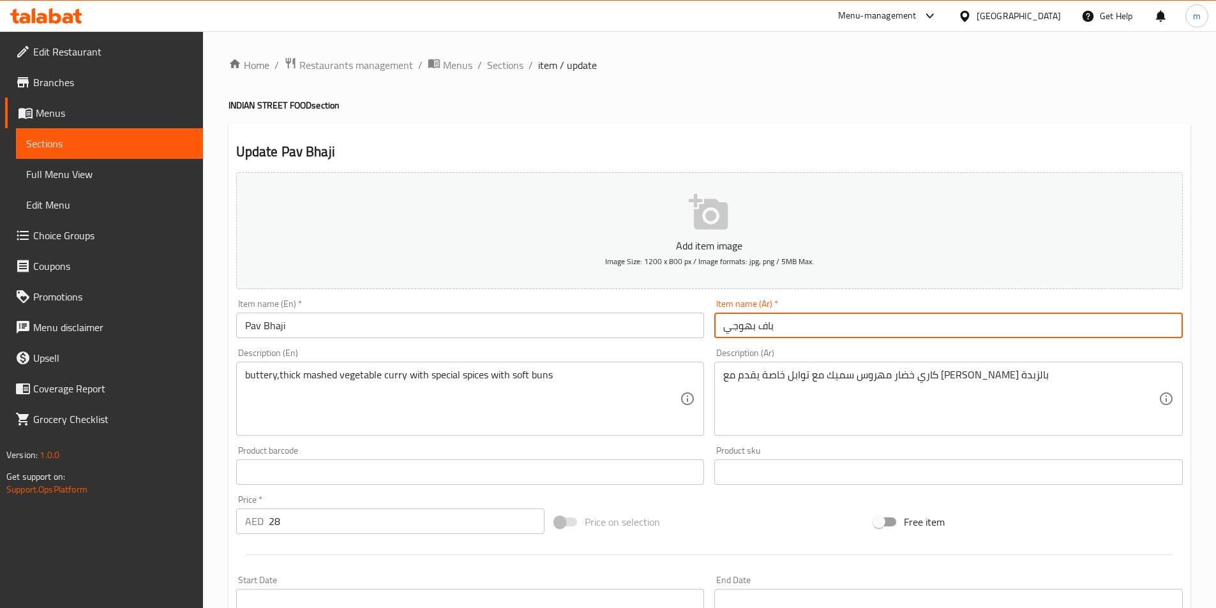
drag, startPoint x: 783, startPoint y: 329, endPoint x: 698, endPoint y: 331, distance: 84.9
click at [698, 331] on div "Add item image Image Size: 1200 x 800 px / Image formats: jpg, png / 5MB Max. I…" at bounding box center [709, 442] width 957 height 550
paste input "ا"
type input "[PERSON_NAME]"
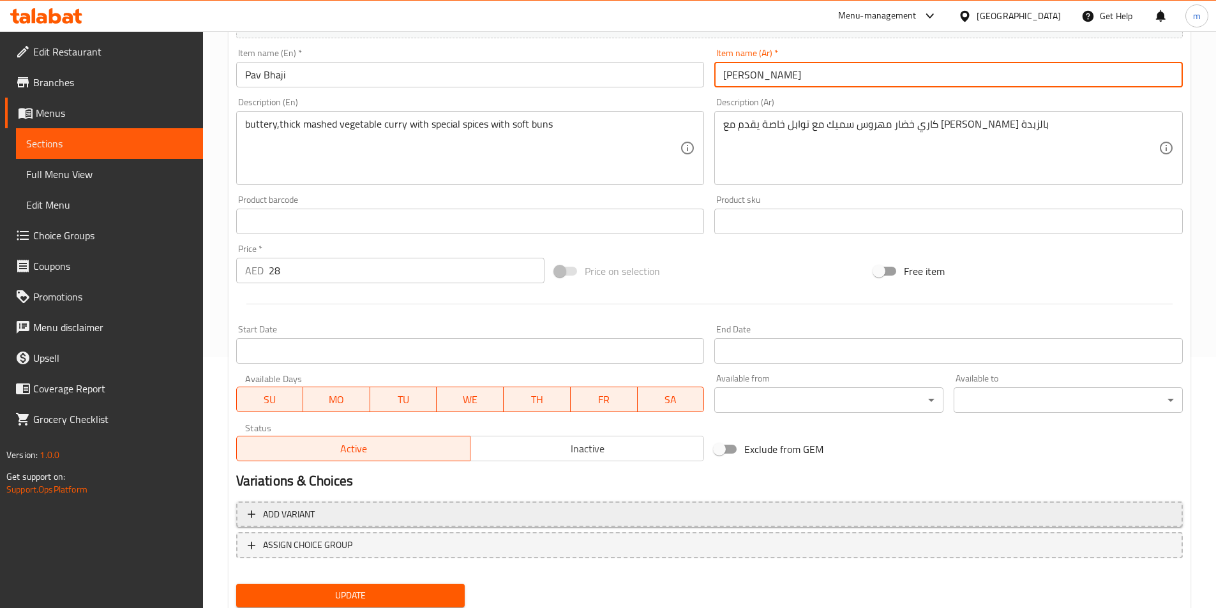
scroll to position [294, 0]
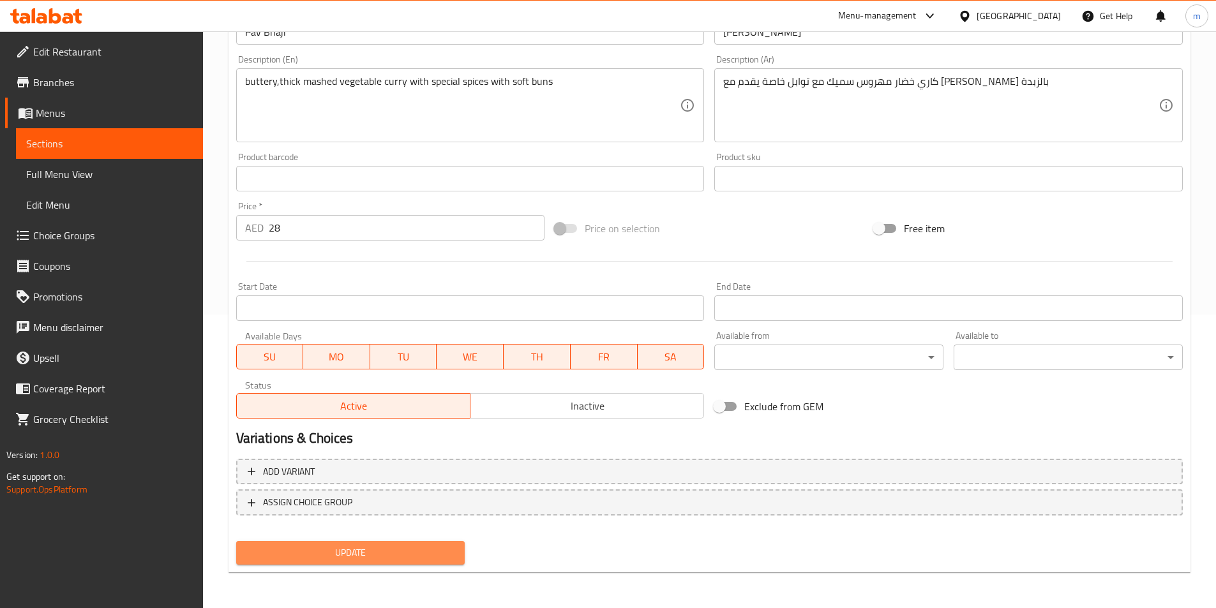
click at [393, 550] on span "Update" at bounding box center [350, 553] width 209 height 16
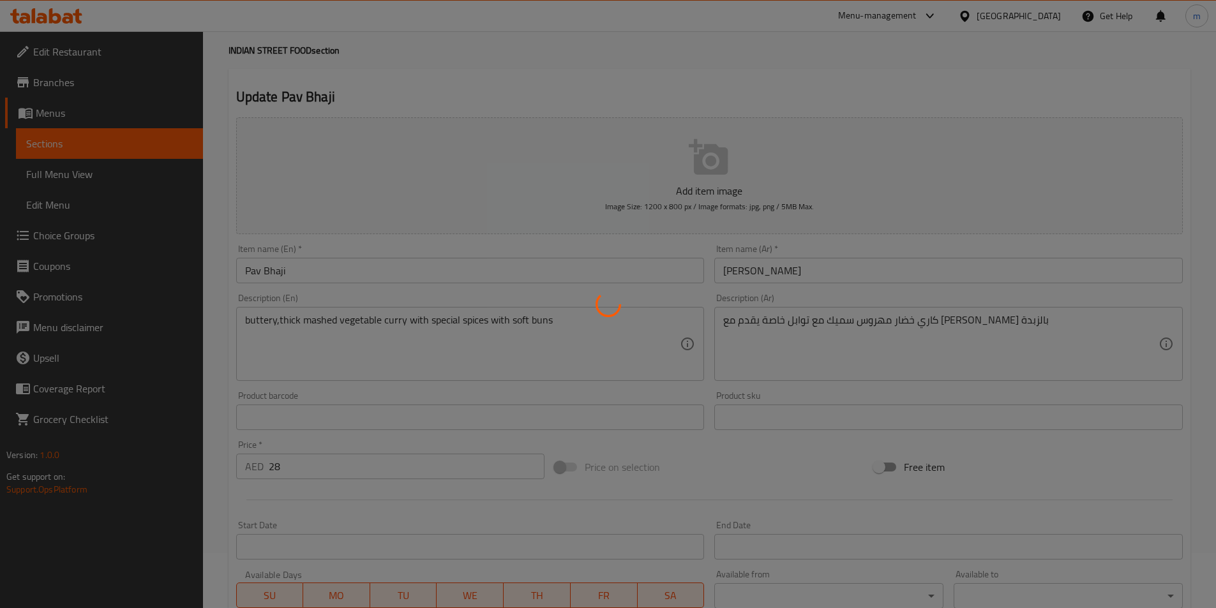
scroll to position [38, 0]
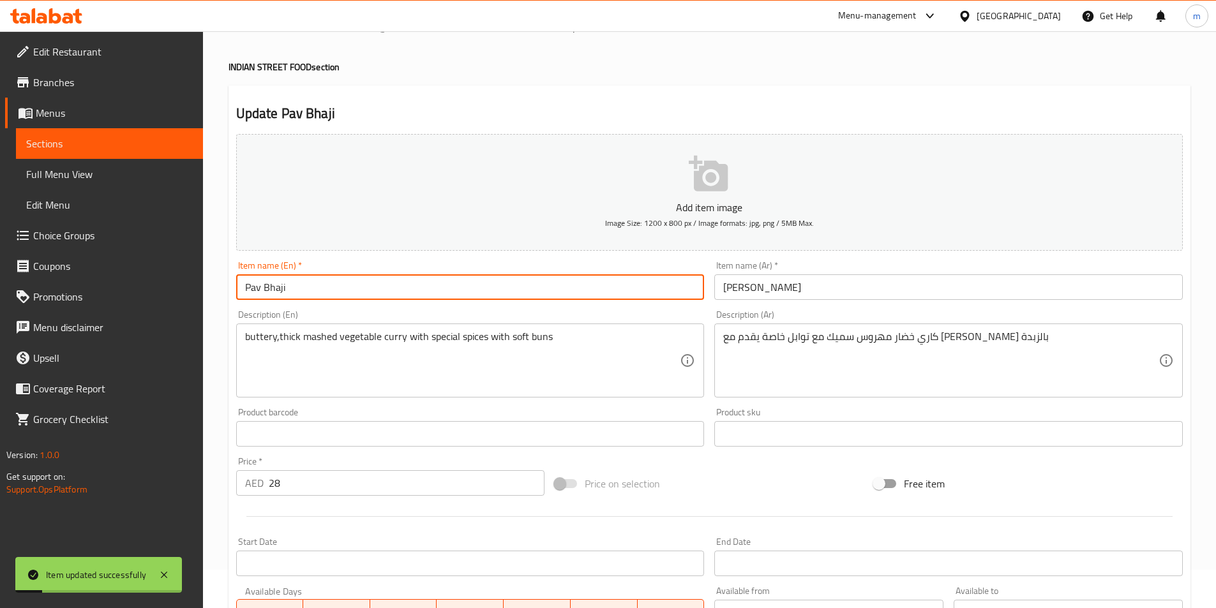
drag, startPoint x: 292, startPoint y: 285, endPoint x: 231, endPoint y: 285, distance: 60.6
click at [231, 285] on div "Item name (En)   * Pav Bhaji Item name (En) *" at bounding box center [470, 280] width 479 height 49
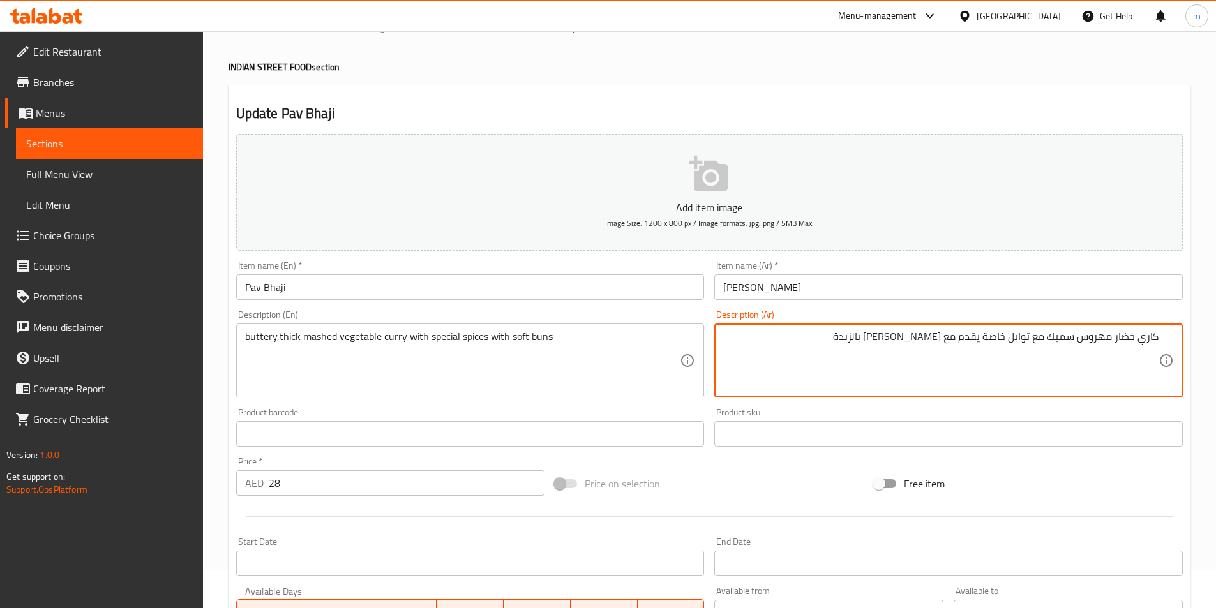
drag, startPoint x: 902, startPoint y: 337, endPoint x: 868, endPoint y: 337, distance: 33.8
click at [868, 337] on textarea "كاري خضار مهروس سميك مع توابل خاصة يقدم مع كيزر طري بالزبدة" at bounding box center [940, 361] width 435 height 61
click at [1046, 338] on textarea "كاري خضار مهروس سميك مع توابل خاصة يقدم مع كيزر طري بالزبدة" at bounding box center [940, 361] width 435 height 61
paste textarea "بالزبدة"
drag, startPoint x: 869, startPoint y: 338, endPoint x: 840, endPoint y: 342, distance: 28.9
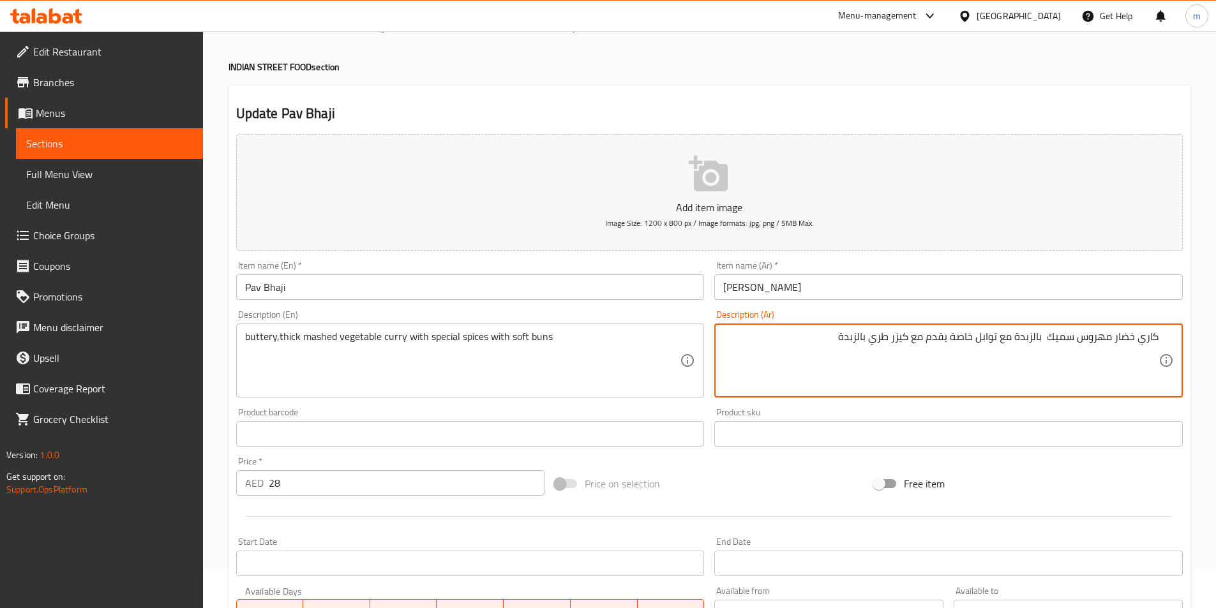
click at [840, 342] on textarea "كاري خضار مهروس سميك بالزبدة مع توابل خاصة يقدم مع كيزر طري بالزبدة" at bounding box center [940, 361] width 435 height 61
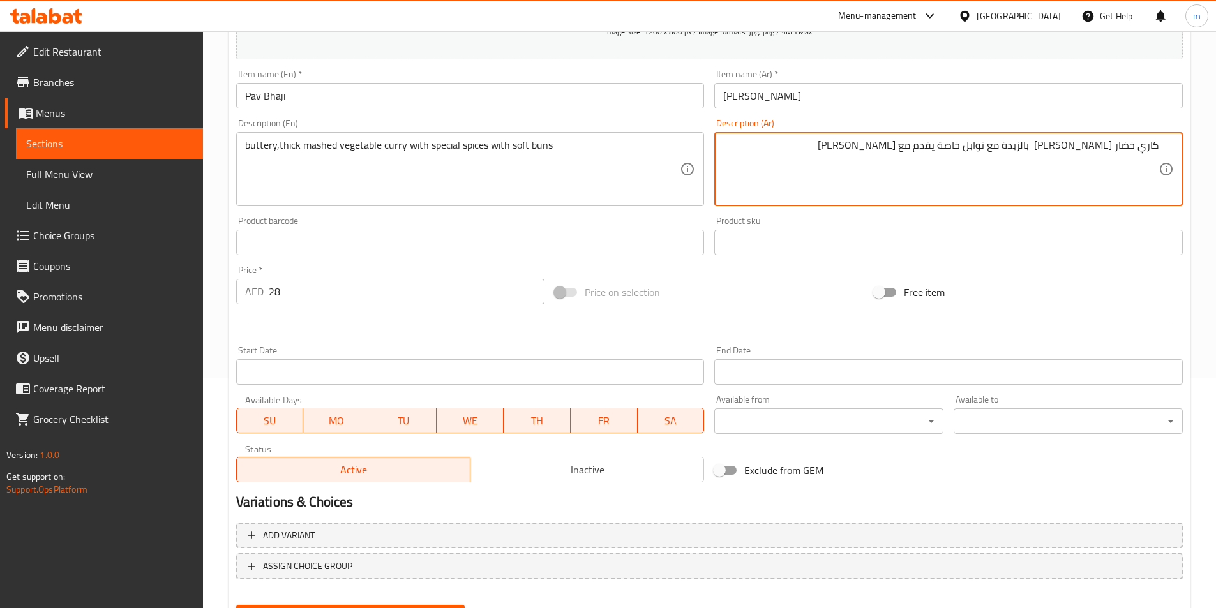
scroll to position [294, 0]
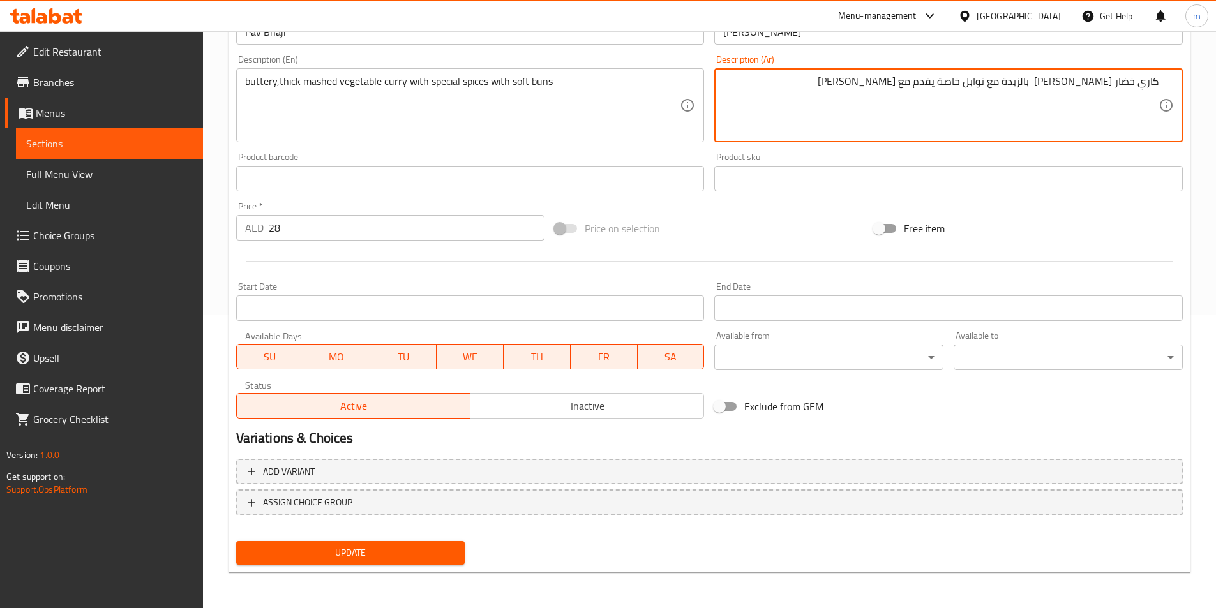
drag, startPoint x: 891, startPoint y: 87, endPoint x: 874, endPoint y: 86, distance: 17.2
click at [874, 86] on textarea "كاري خضار مهروس سميك بالزبدة مع توابل خاصة يقدم مع كيزر طري" at bounding box center [940, 105] width 435 height 61
type textarea "كاري خضار [PERSON_NAME] بالزبدة مع توابل خاصة يقدم مع كيزر ناعم"
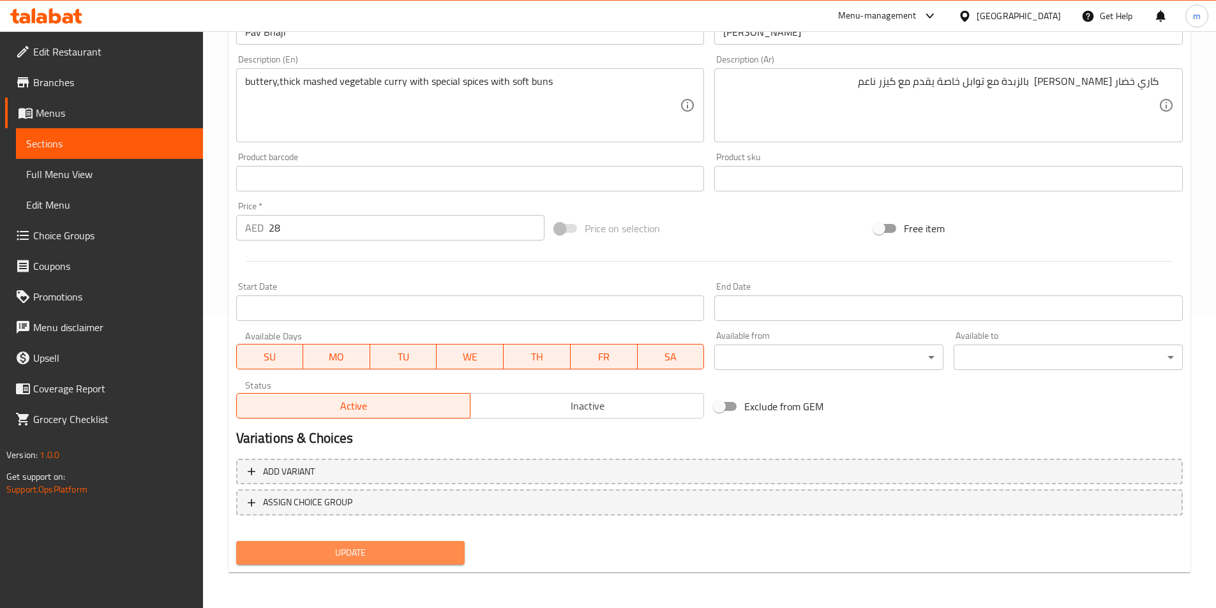
click at [429, 555] on span "Update" at bounding box center [350, 553] width 209 height 16
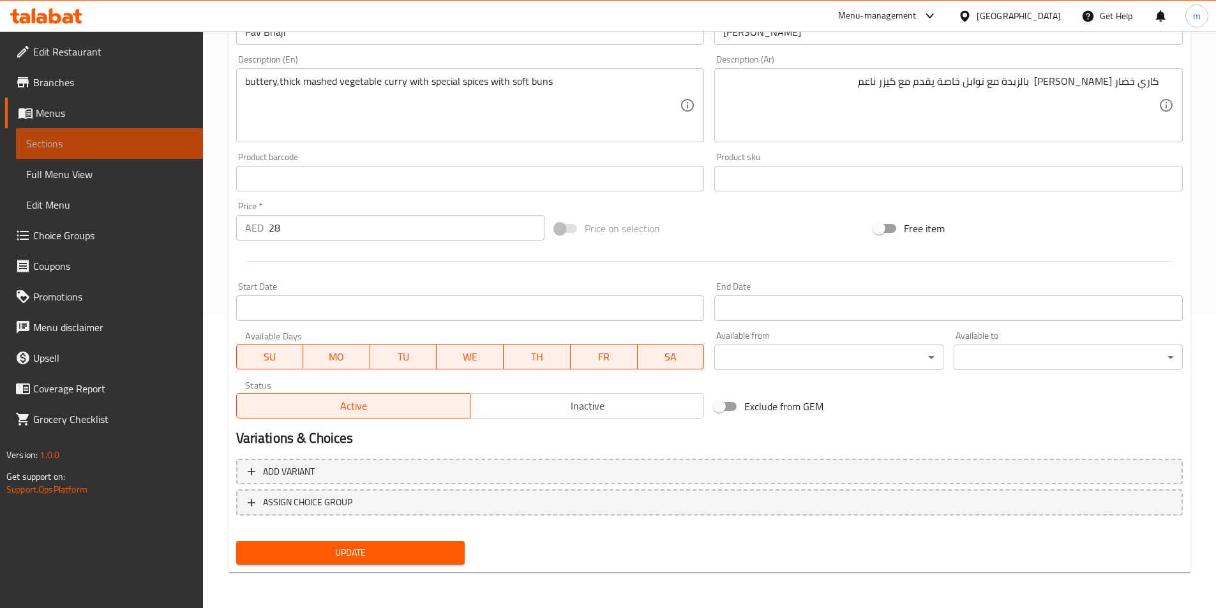
click at [158, 146] on span "Sections" at bounding box center [109, 143] width 167 height 15
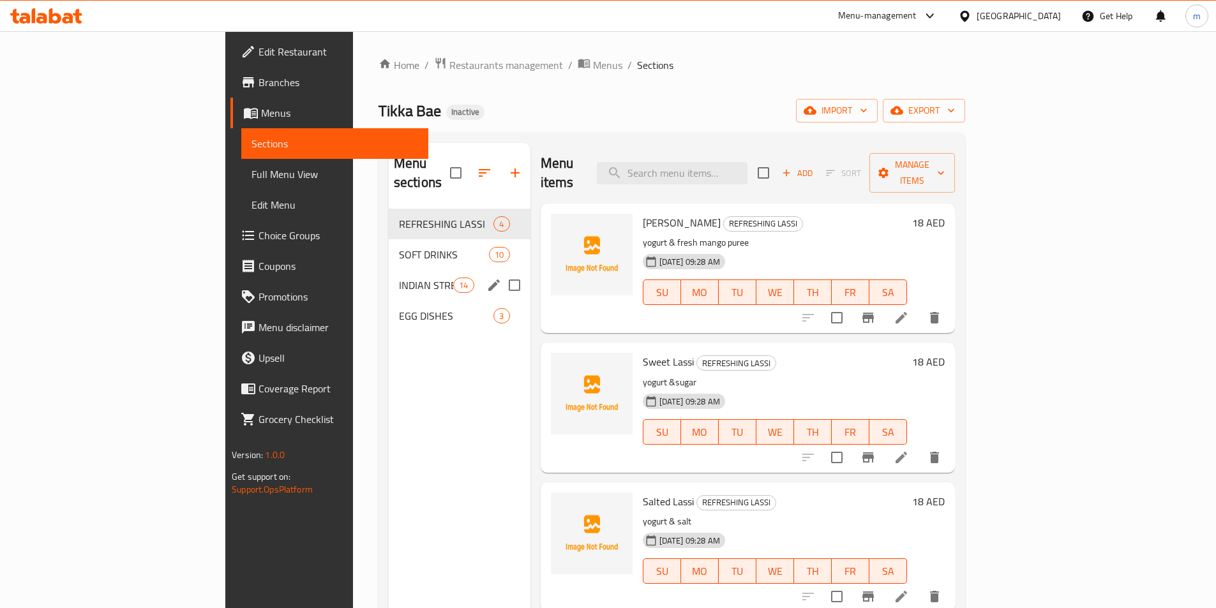
click at [399, 278] on span "INDIAN STREET FOOD" at bounding box center [426, 285] width 54 height 15
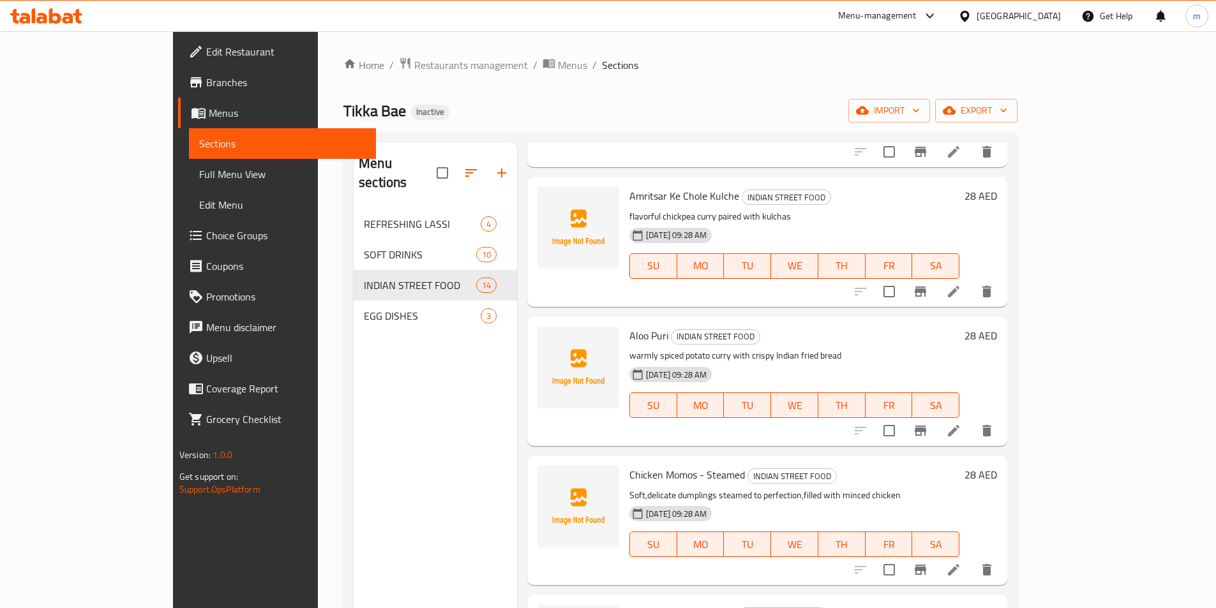
scroll to position [958, 0]
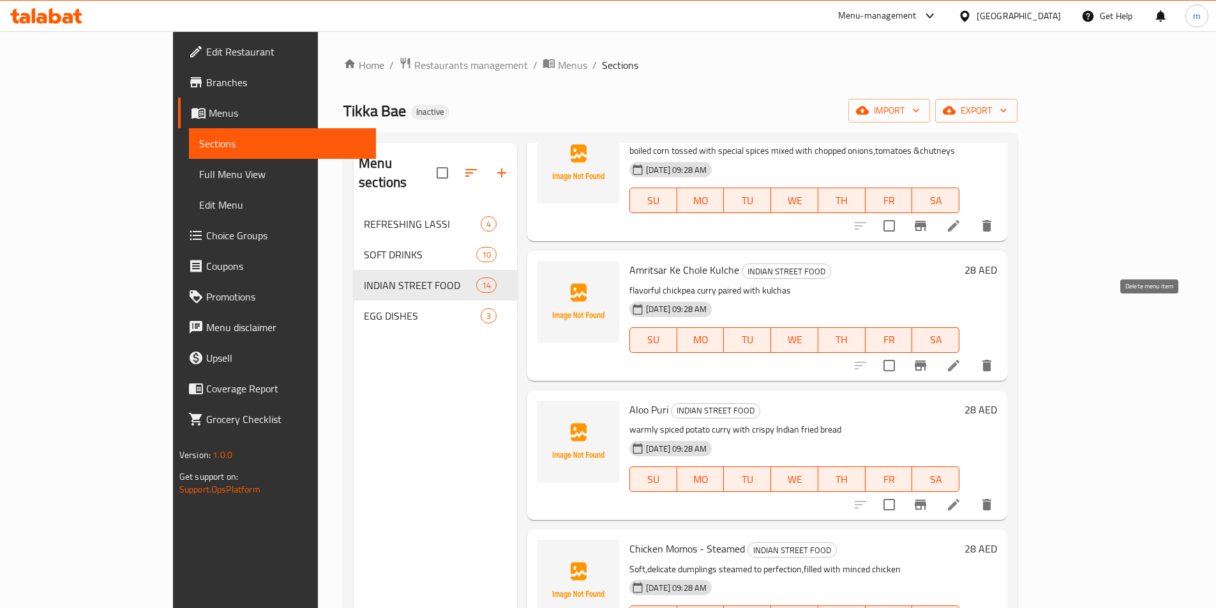
click at [1002, 350] on button "delete" at bounding box center [987, 365] width 31 height 31
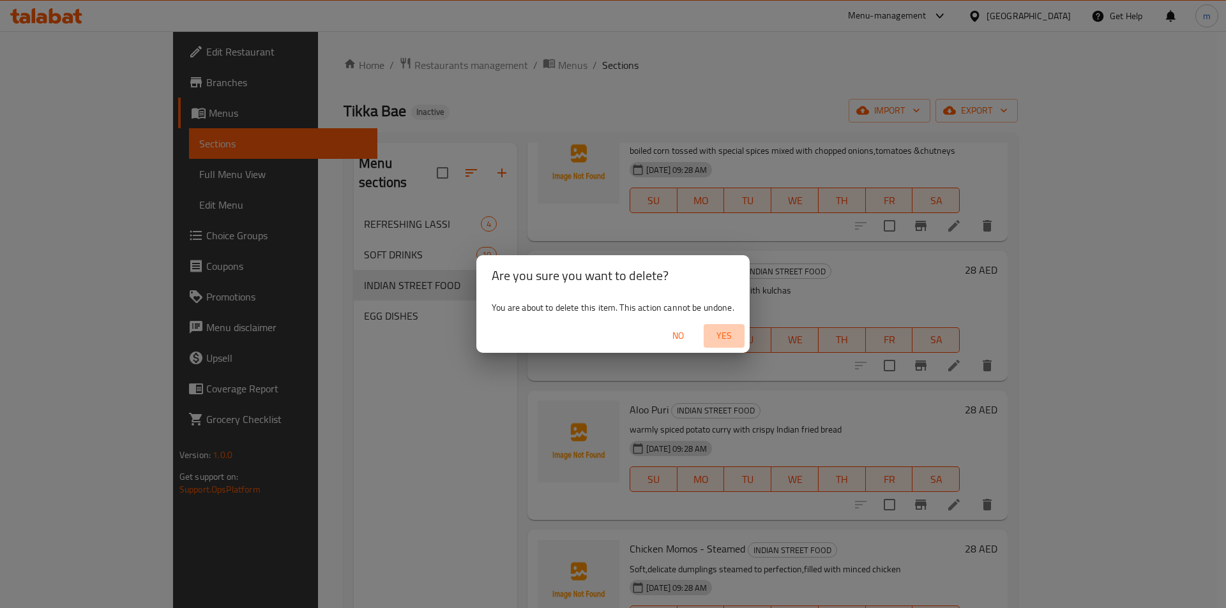
click at [728, 329] on span "Yes" at bounding box center [724, 336] width 31 height 16
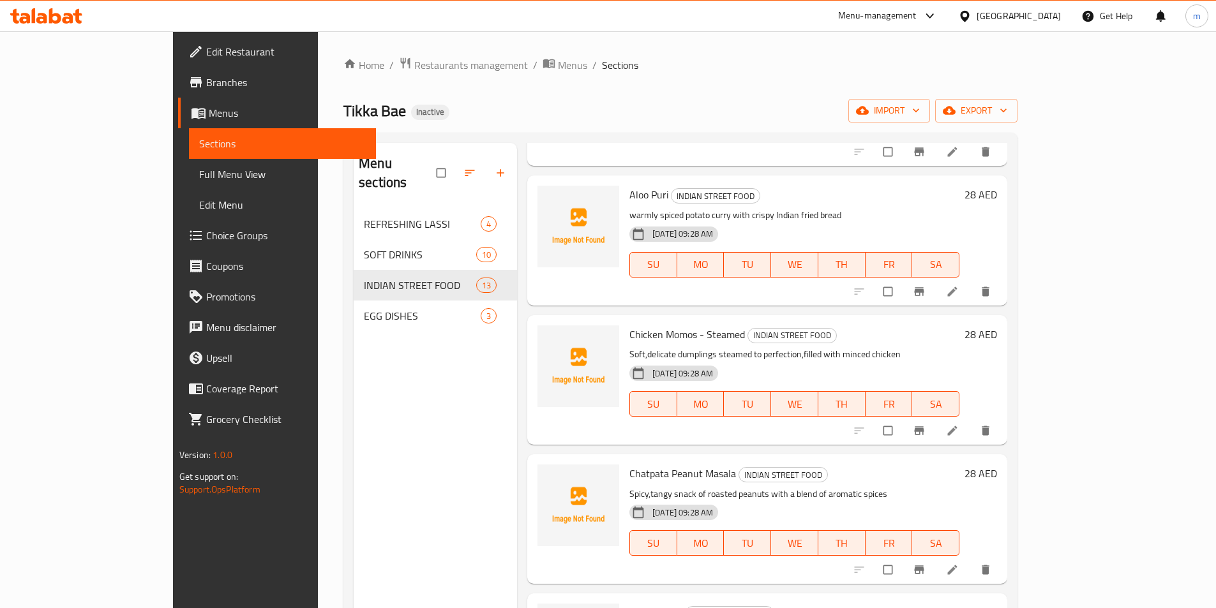
scroll to position [981, 0]
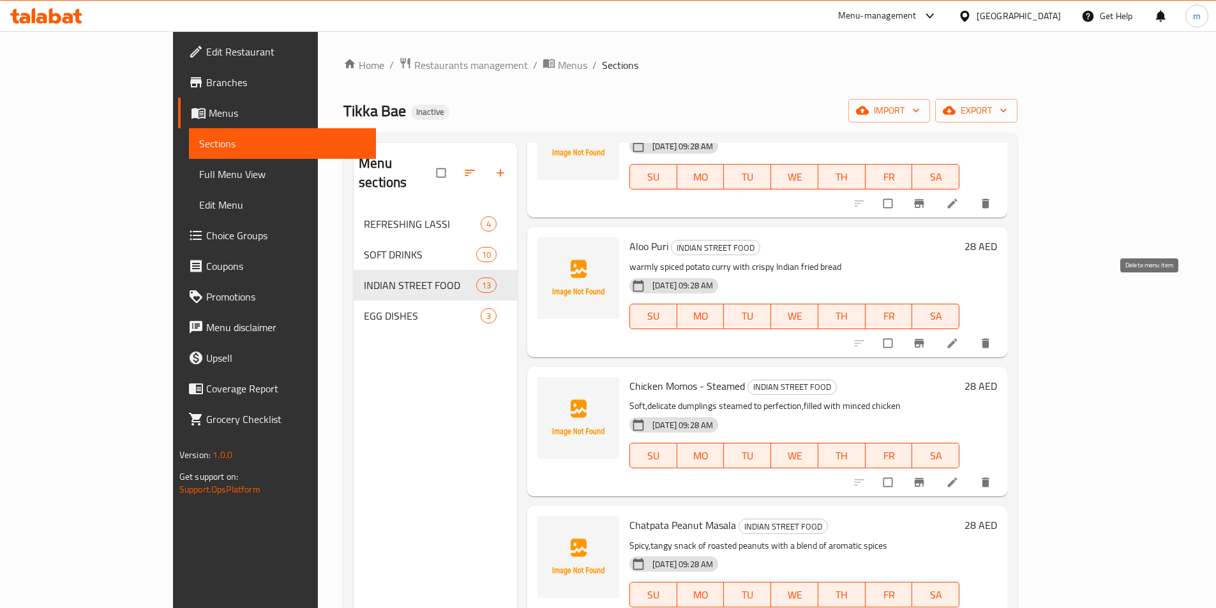
click at [992, 337] on icon "delete" at bounding box center [985, 343] width 13 height 13
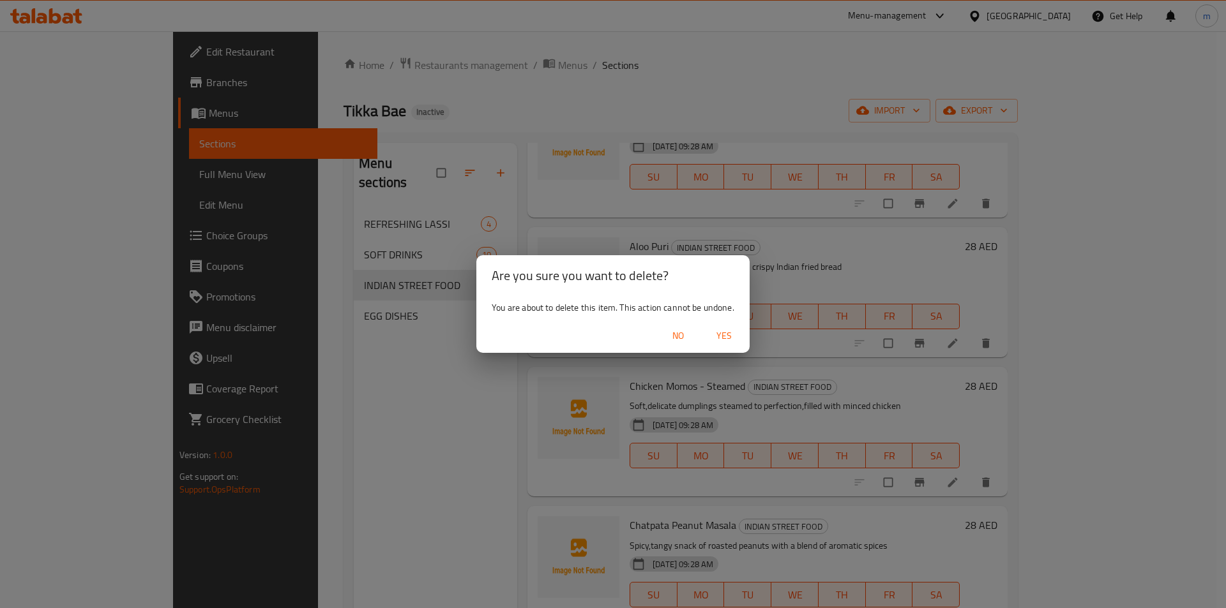
click at [677, 335] on span "No" at bounding box center [678, 336] width 31 height 16
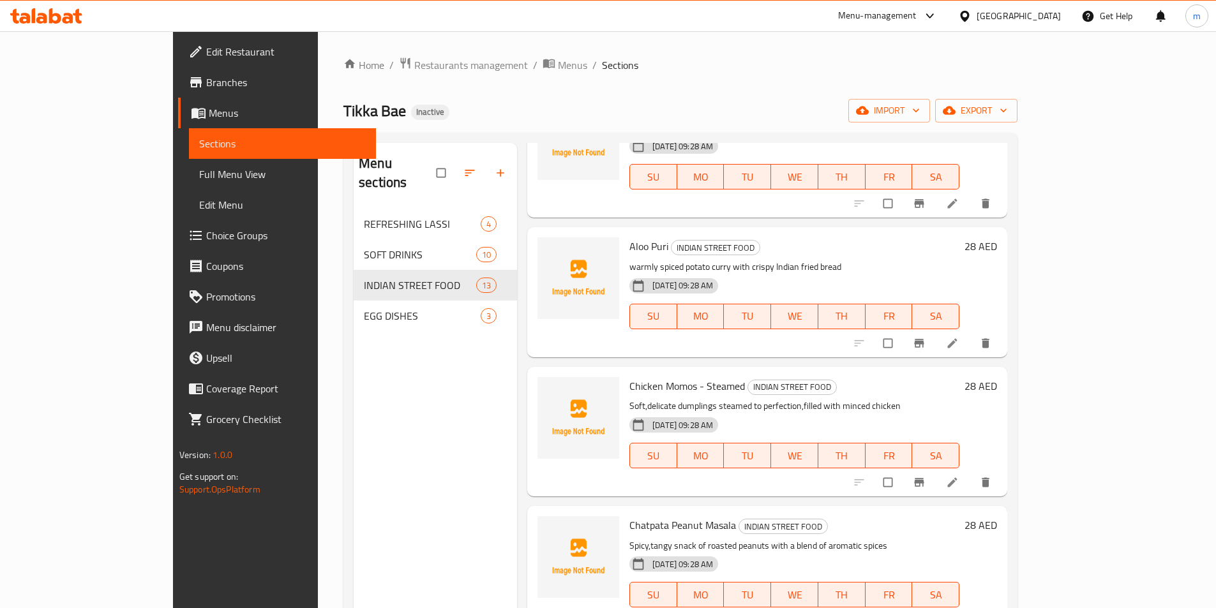
click at [972, 333] on li at bounding box center [954, 343] width 36 height 20
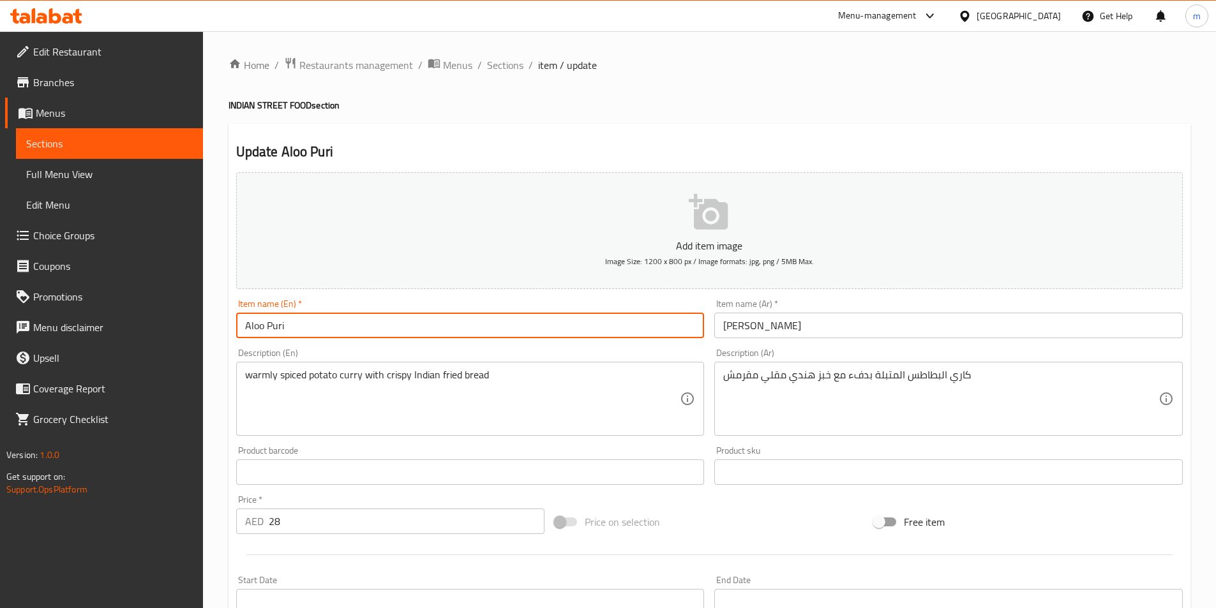
drag, startPoint x: 262, startPoint y: 331, endPoint x: 241, endPoint y: 333, distance: 21.7
click at [241, 333] on input "Aloo Puri" at bounding box center [470, 326] width 469 height 26
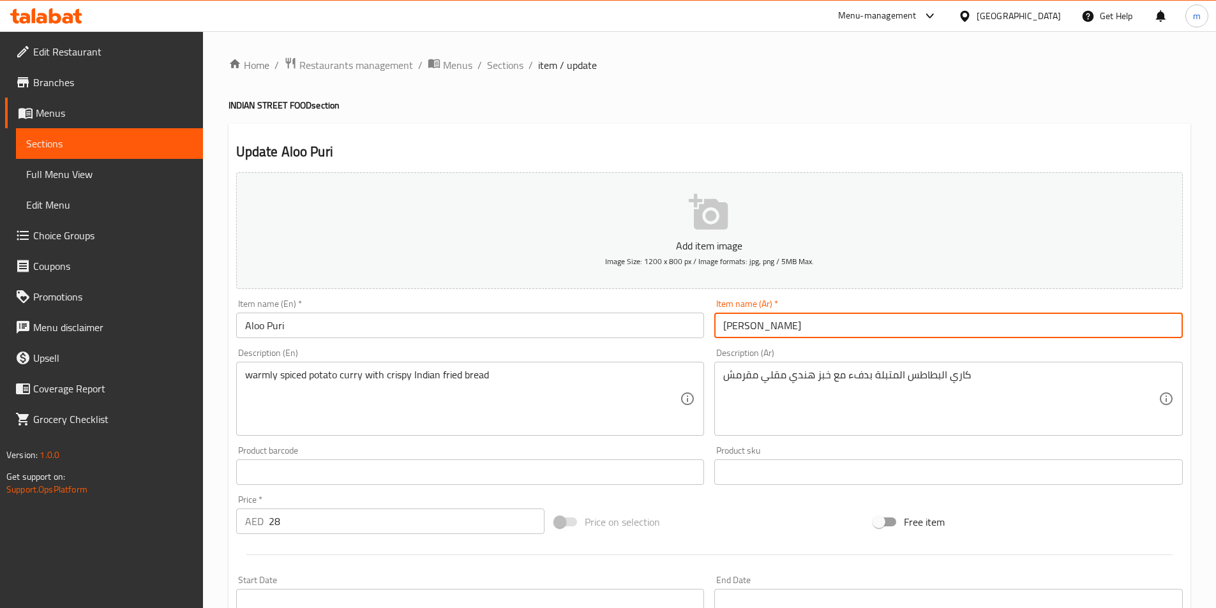
drag, startPoint x: 765, startPoint y: 327, endPoint x: 749, endPoint y: 327, distance: 15.3
click at [749, 327] on input "[PERSON_NAME]" at bounding box center [948, 326] width 469 height 26
paste input "text"
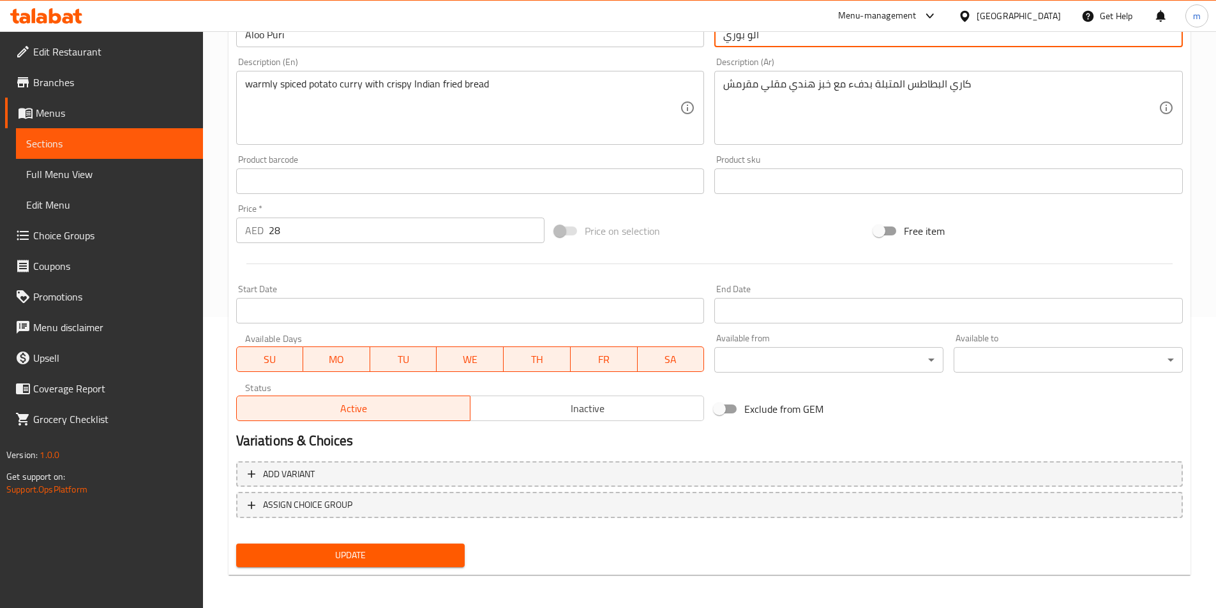
scroll to position [294, 0]
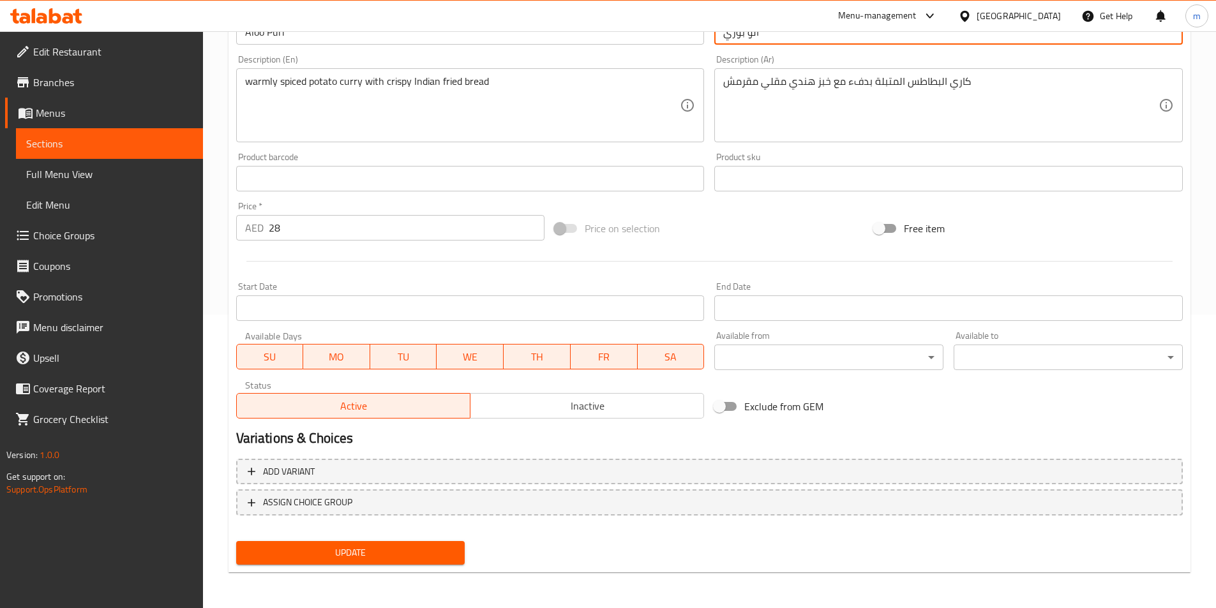
type input "ألو بوري"
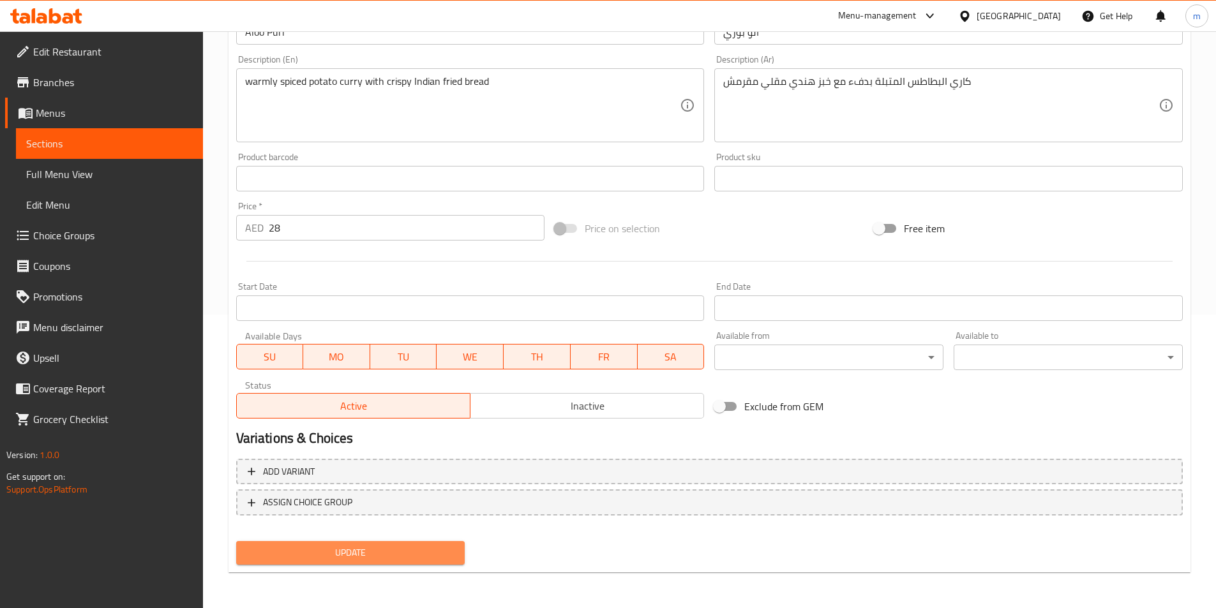
click at [432, 560] on span "Update" at bounding box center [350, 553] width 209 height 16
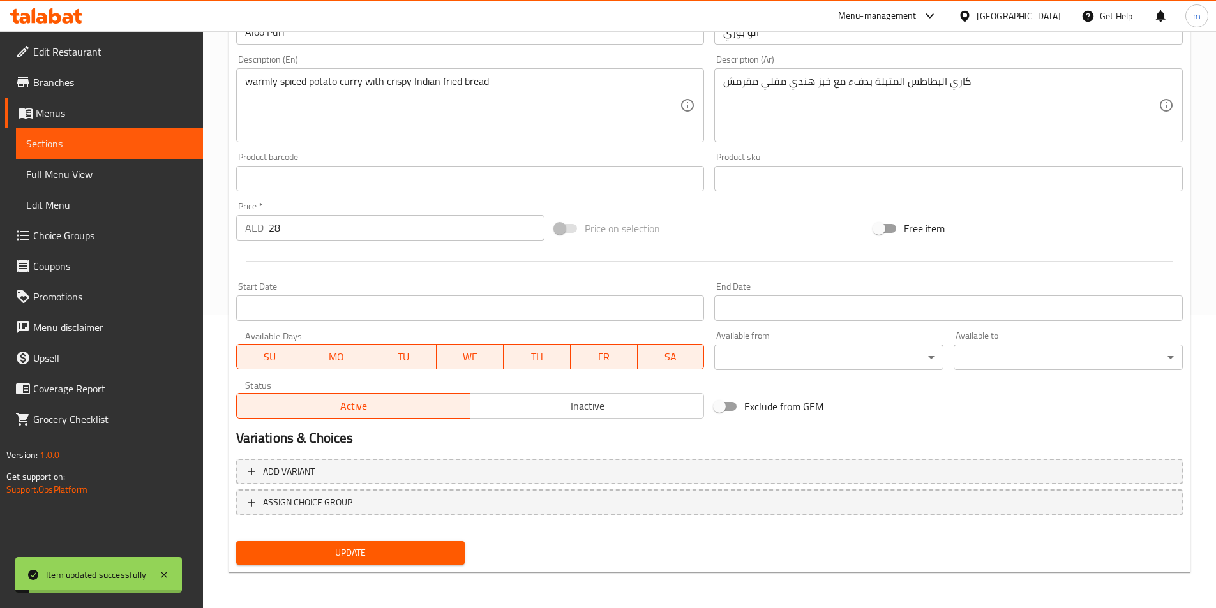
scroll to position [166, 0]
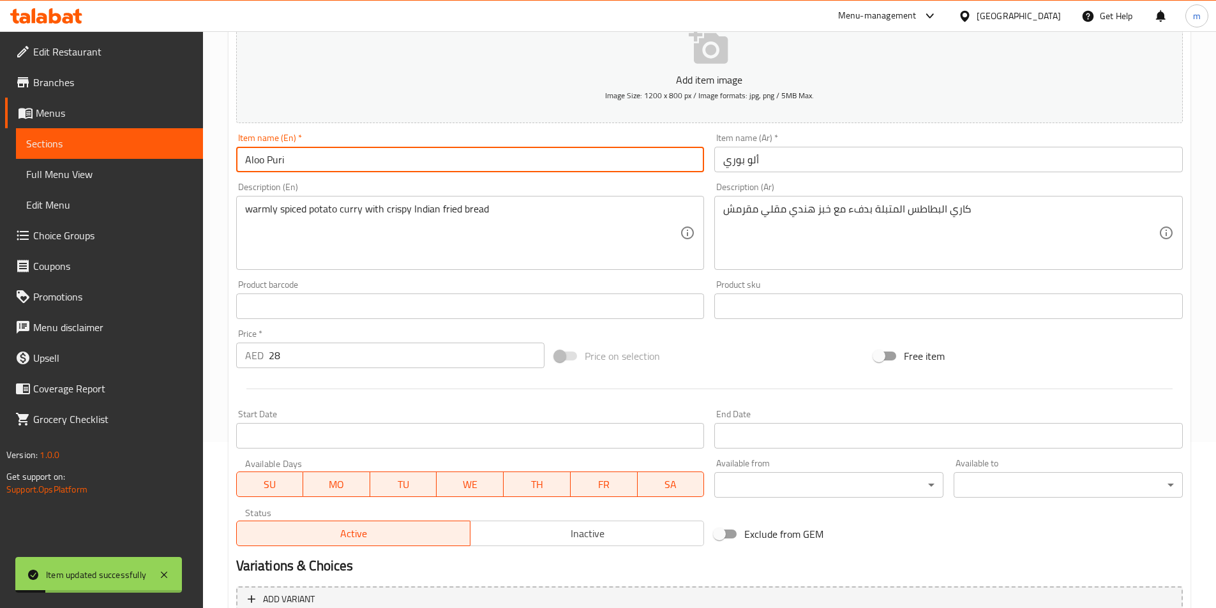
drag, startPoint x: 291, startPoint y: 162, endPoint x: 236, endPoint y: 160, distance: 55.6
click at [236, 160] on input "Aloo Puri" at bounding box center [470, 160] width 469 height 26
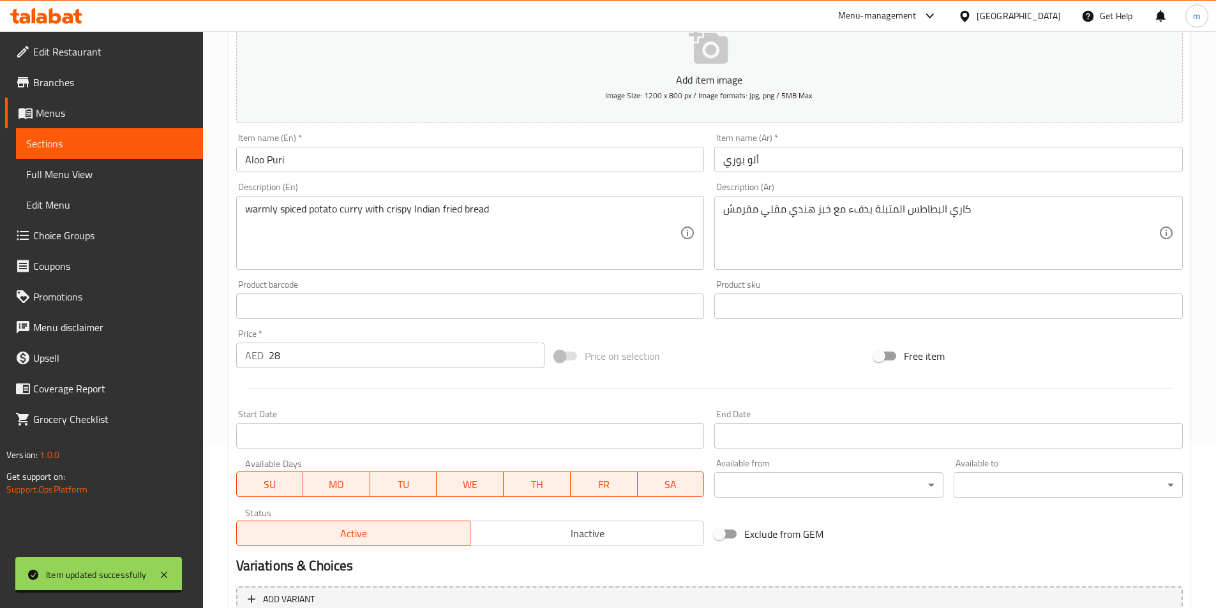
click at [119, 146] on span "Sections" at bounding box center [109, 143] width 167 height 15
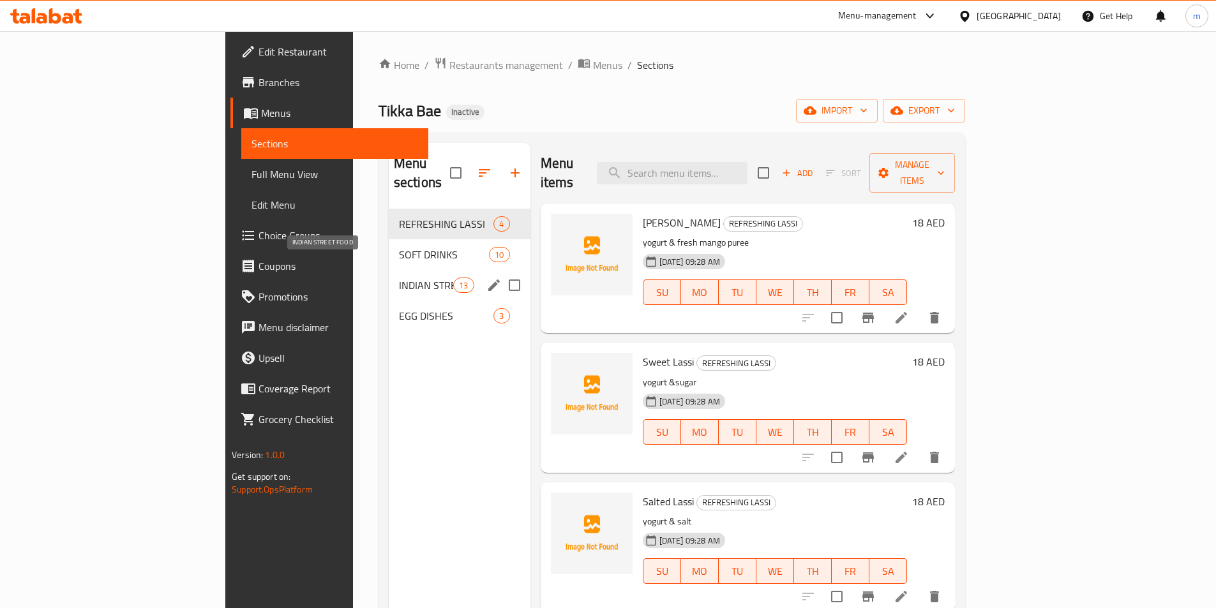
click at [399, 278] on span "INDIAN STREET FOOD" at bounding box center [426, 285] width 54 height 15
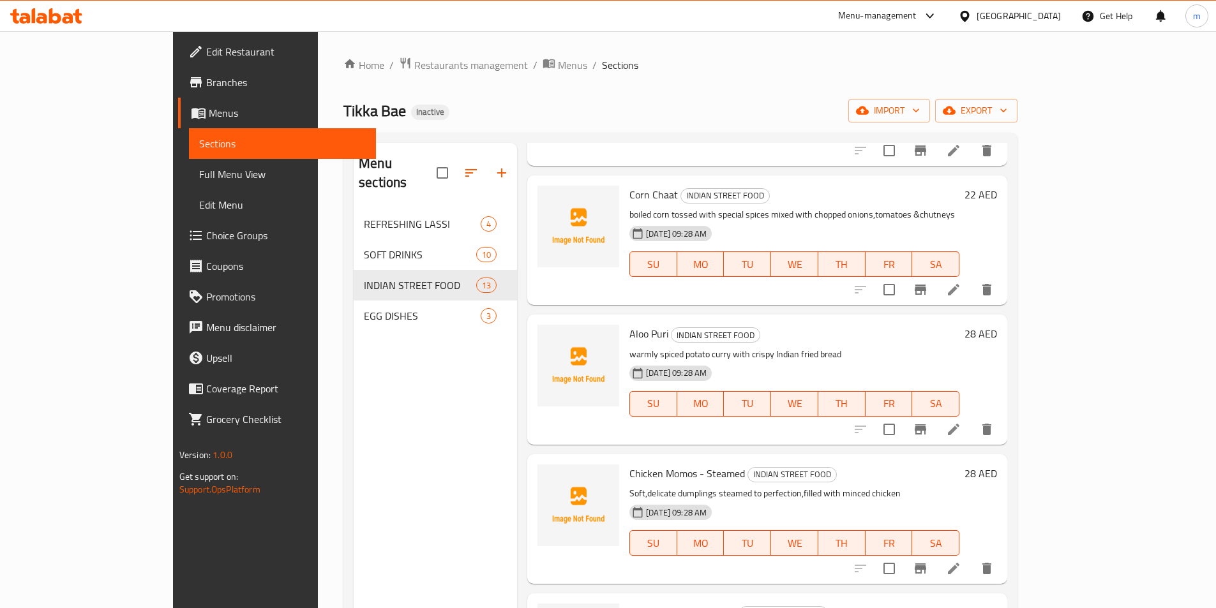
scroll to position [830, 0]
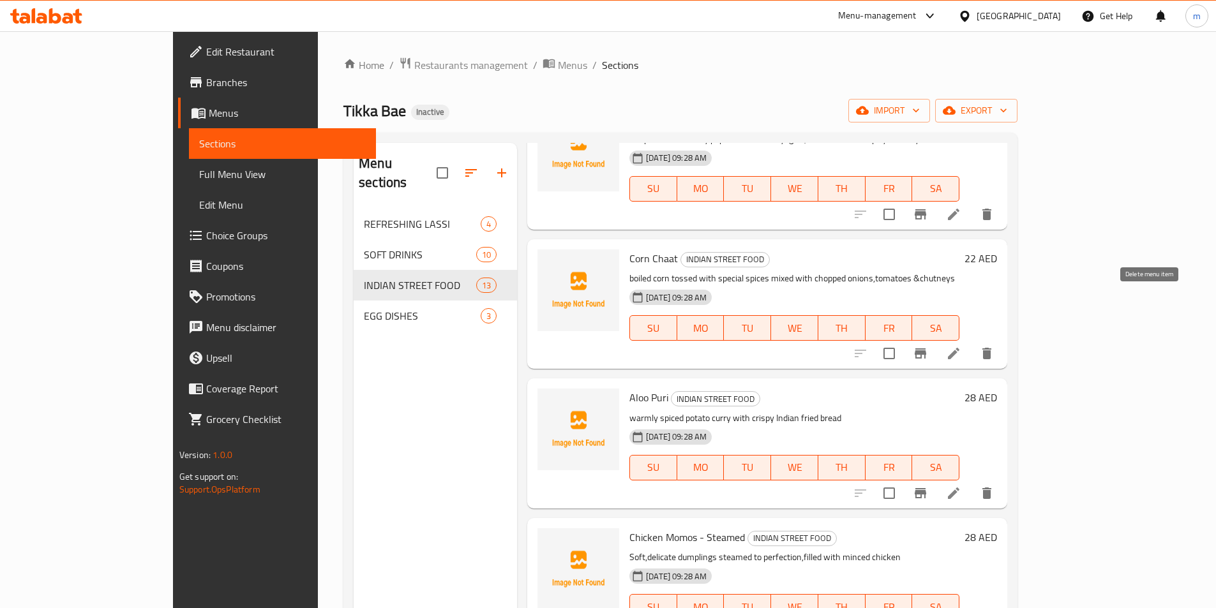
click at [991, 348] on icon "delete" at bounding box center [987, 353] width 9 height 11
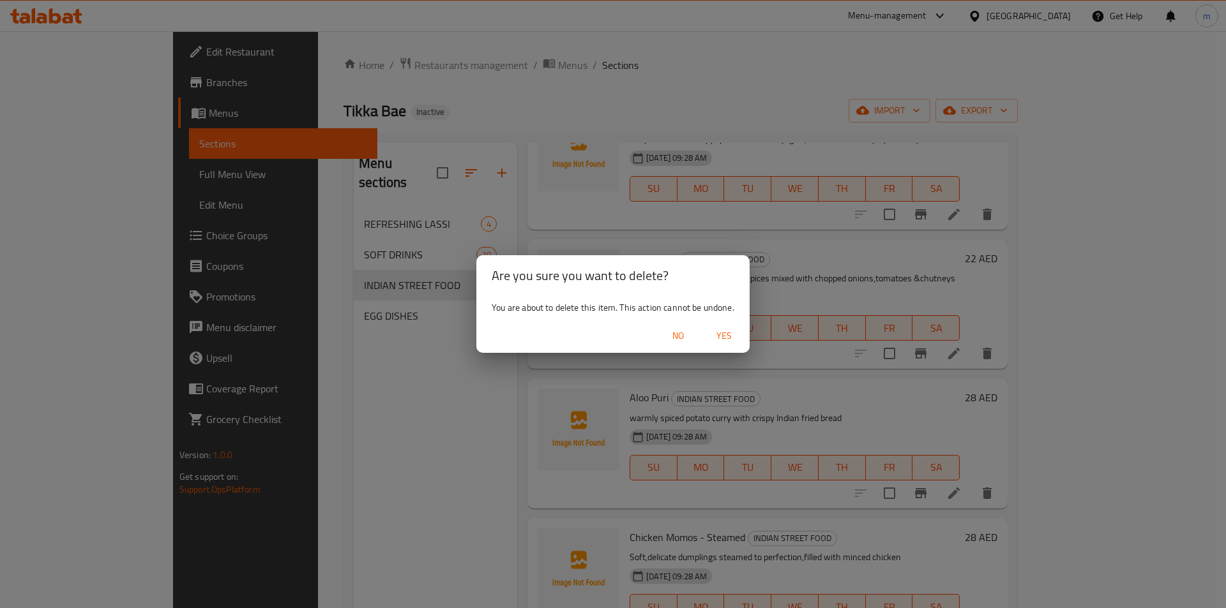
click at [727, 334] on span "Yes" at bounding box center [724, 336] width 31 height 16
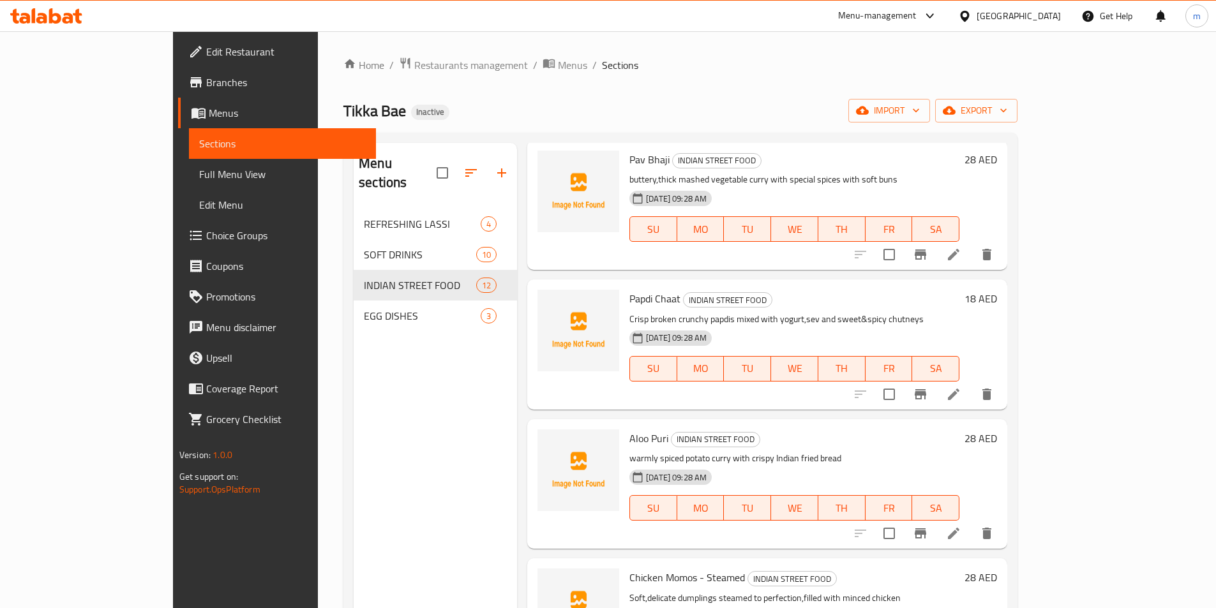
scroll to position [778, 0]
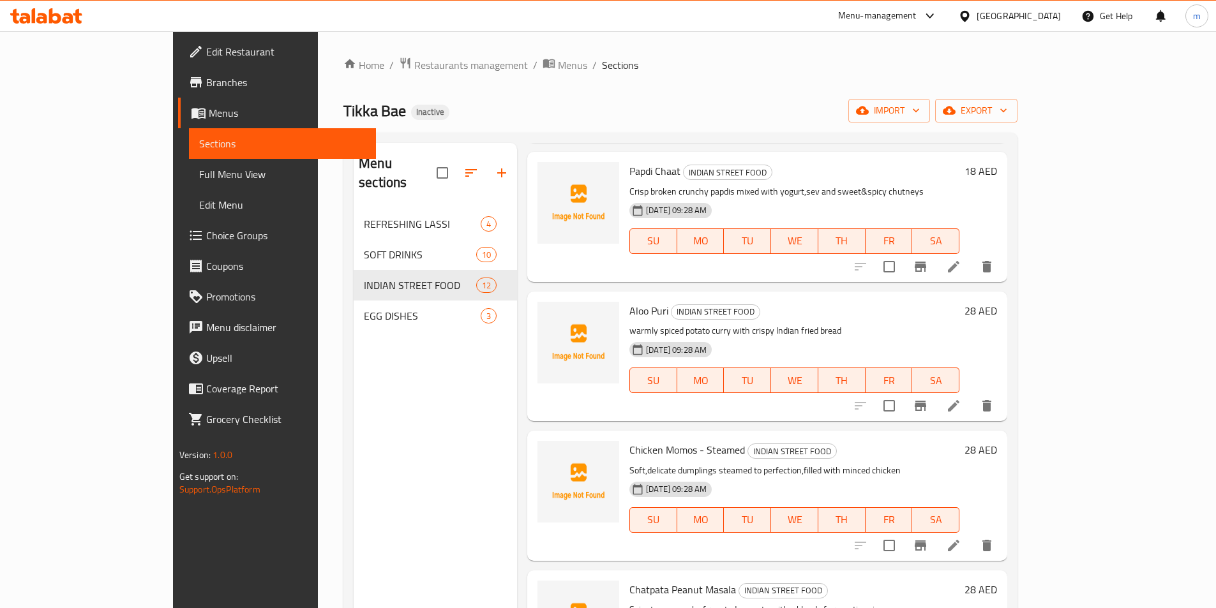
click at [991, 540] on icon "delete" at bounding box center [987, 545] width 9 height 11
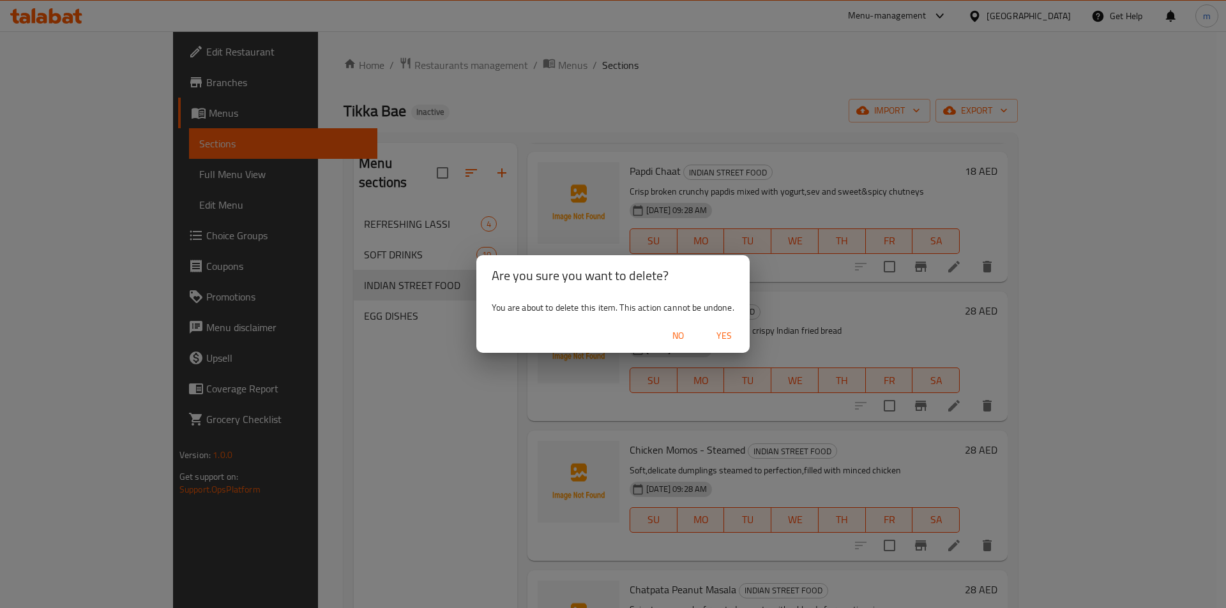
click at [714, 331] on span "Yes" at bounding box center [724, 336] width 31 height 16
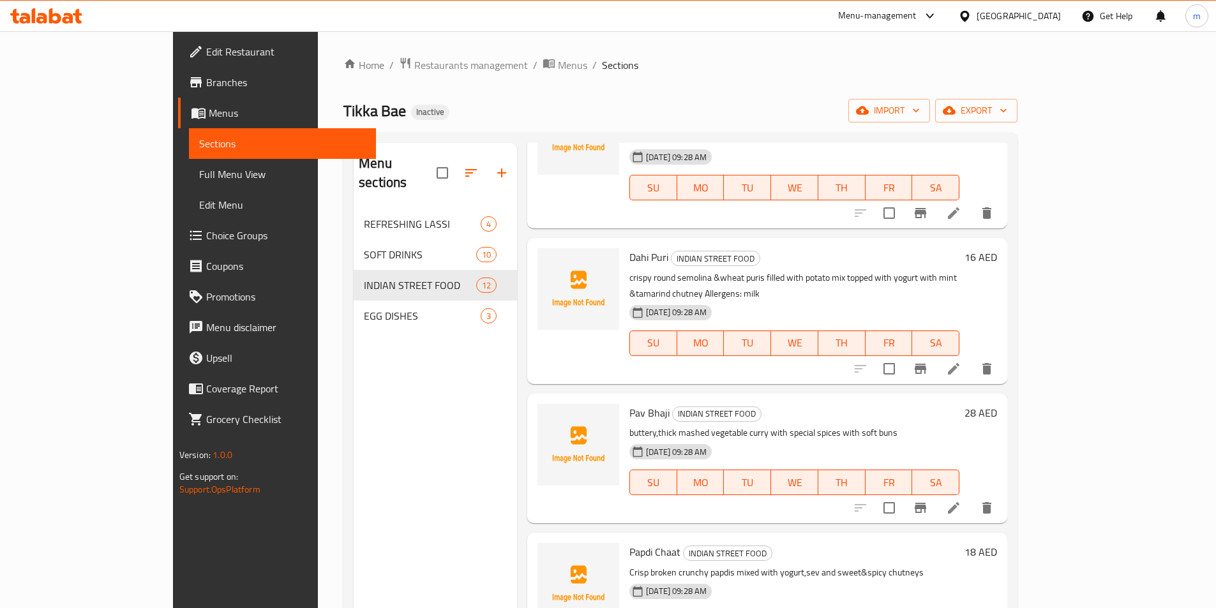
scroll to position [458, 0]
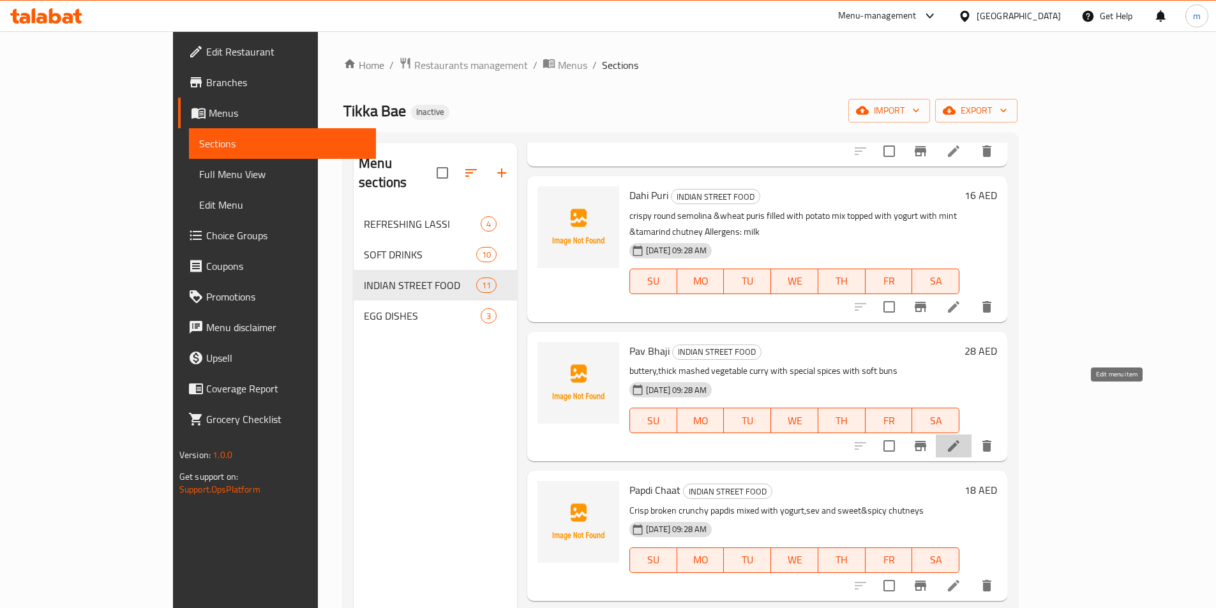
click at [960, 441] on icon at bounding box center [953, 446] width 11 height 11
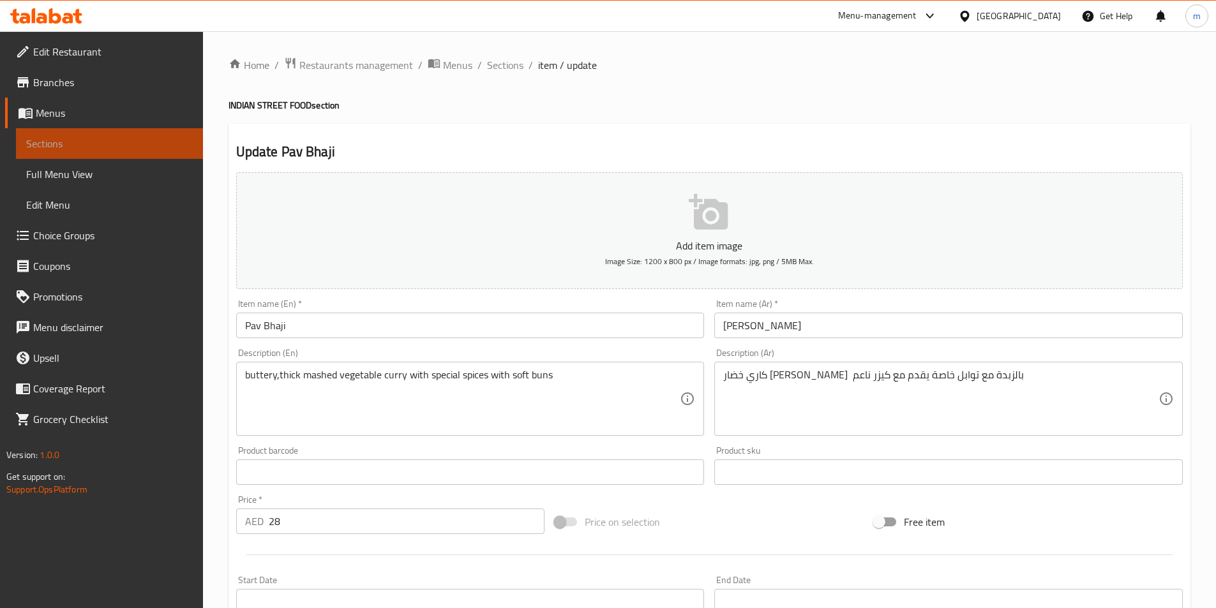
click at [103, 148] on span "Sections" at bounding box center [109, 143] width 167 height 15
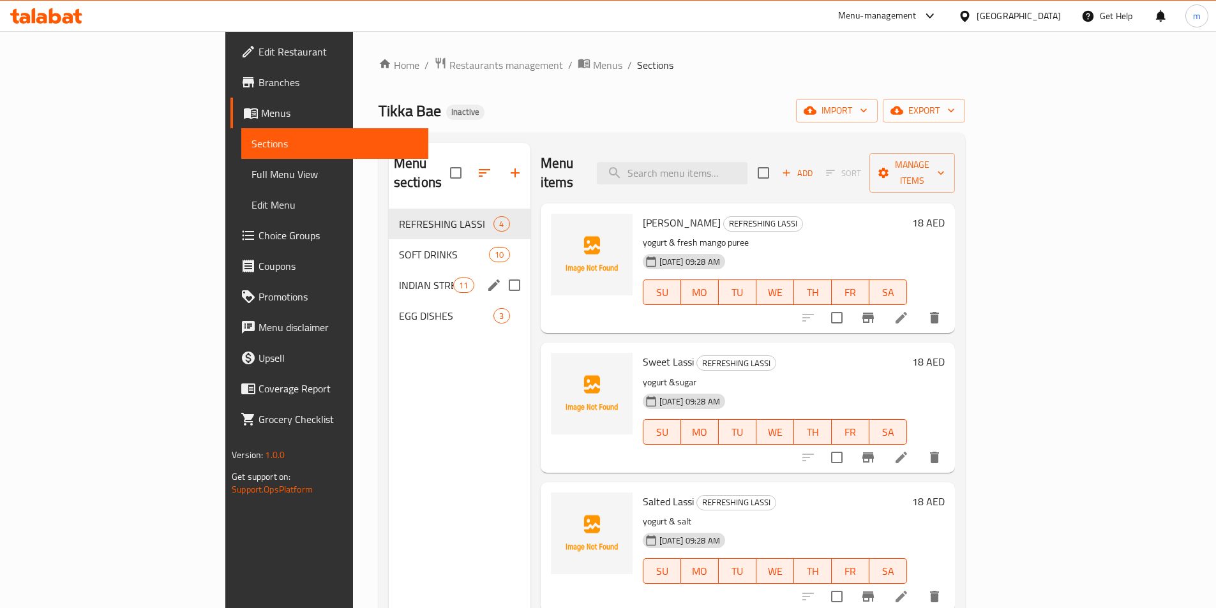
click at [399, 278] on span "INDIAN STREET FOOD" at bounding box center [426, 285] width 54 height 15
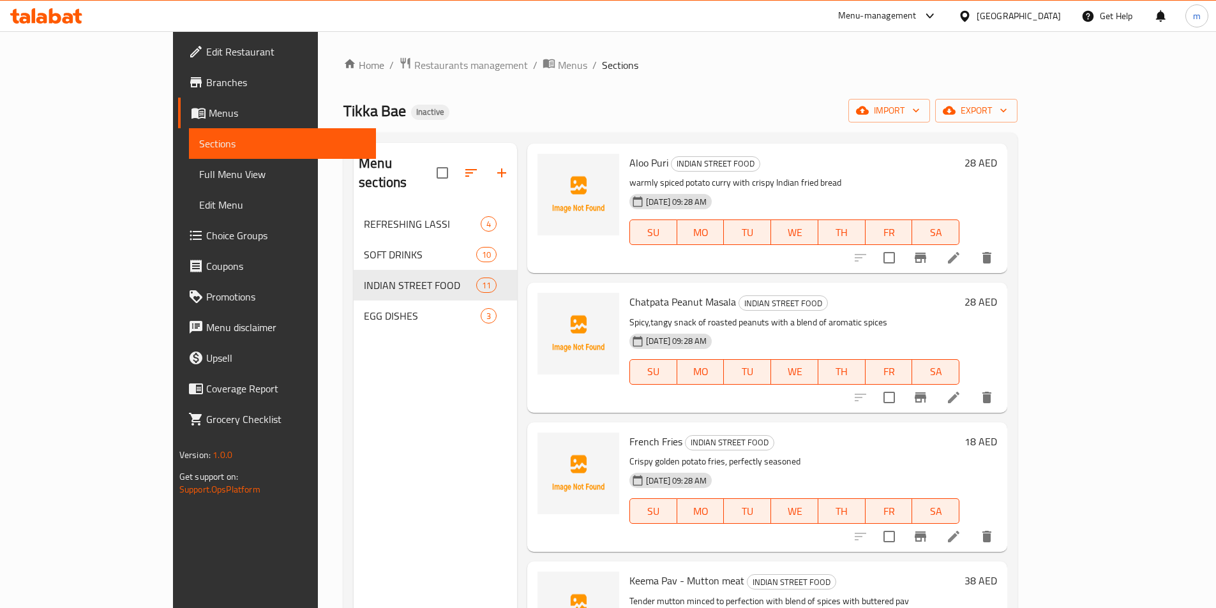
scroll to position [958, 0]
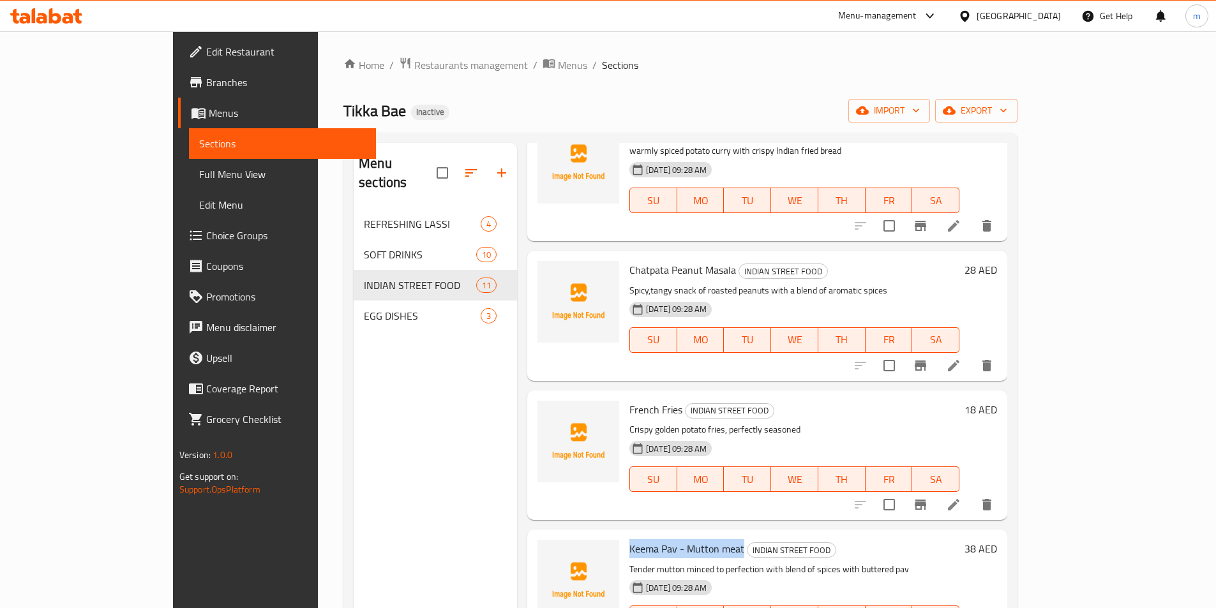
drag, startPoint x: 700, startPoint y: 502, endPoint x: 582, endPoint y: 495, distance: 118.3
click at [624, 535] on div "Keema Pav - Mutton meat INDIAN STREET FOOD Tender mutton minced to perfection w…" at bounding box center [794, 594] width 340 height 119
copy span "Keema Pav - Mutton meat"
drag, startPoint x: 636, startPoint y: 364, endPoint x: 585, endPoint y: 361, distance: 51.2
click at [624, 396] on div "French Fries INDIAN STREET FOOD Crispy golden potato fries, perfectly seasoned …" at bounding box center [794, 455] width 340 height 119
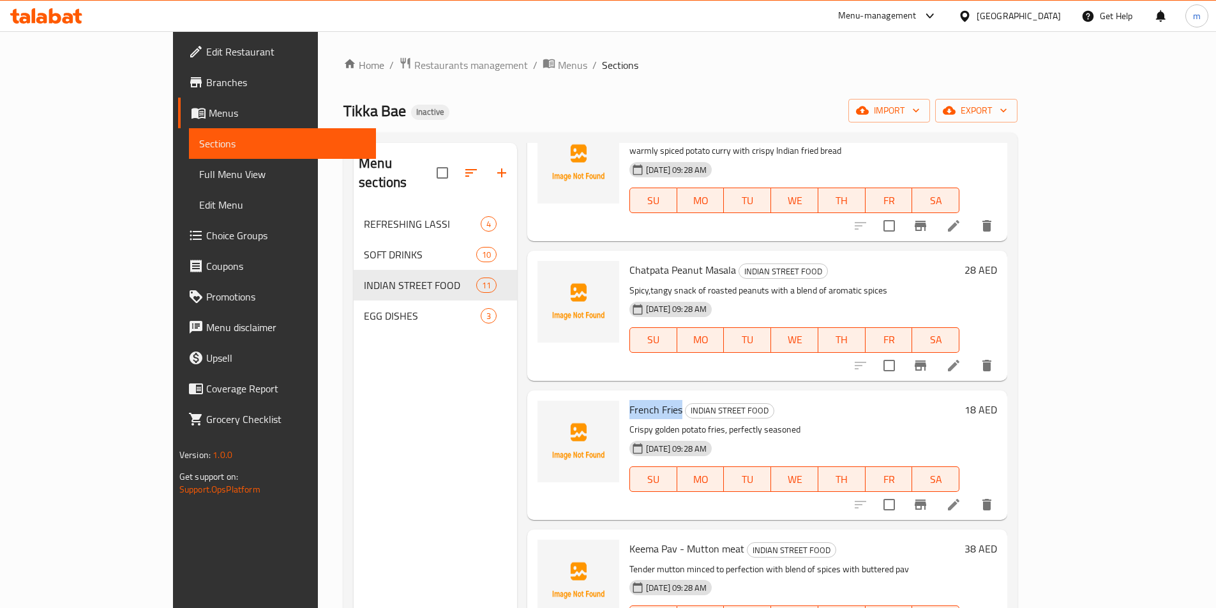
copy span "French Fries"
drag, startPoint x: 588, startPoint y: 223, endPoint x: 688, endPoint y: 222, distance: 100.2
click at [692, 261] on h6 "Chatpata Peanut Masala INDIAN STREET FOOD" at bounding box center [794, 270] width 330 height 18
copy span "Chatpata Peanut Masala"
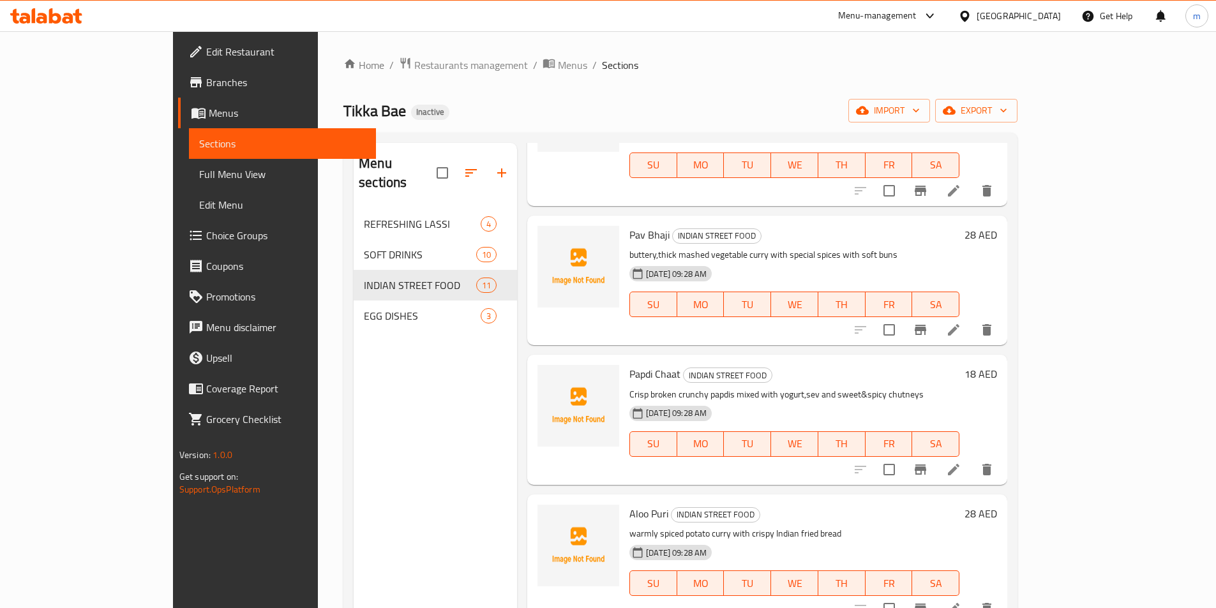
scroll to position [511, 0]
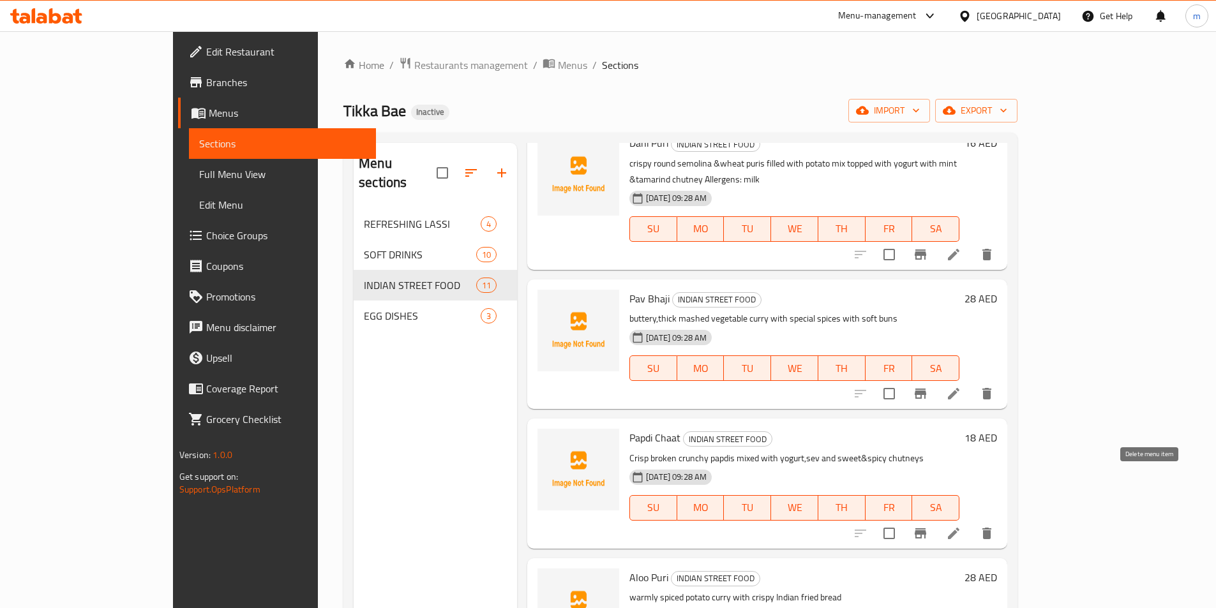
click at [995, 526] on icon "delete" at bounding box center [986, 533] width 15 height 15
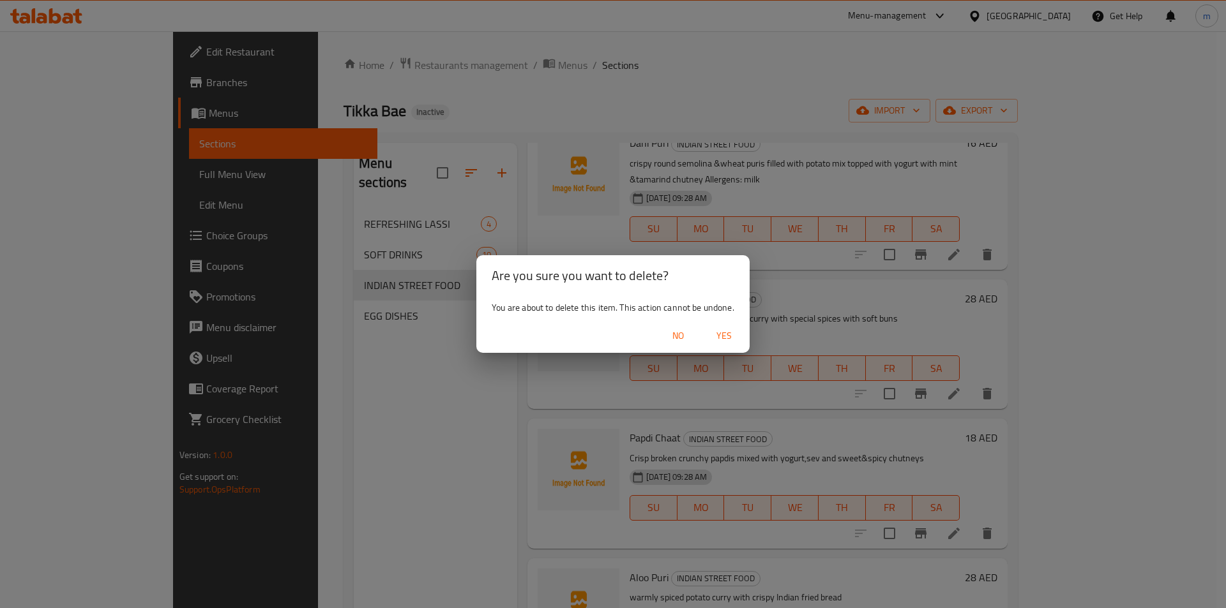
click at [729, 336] on span "Yes" at bounding box center [724, 336] width 31 height 16
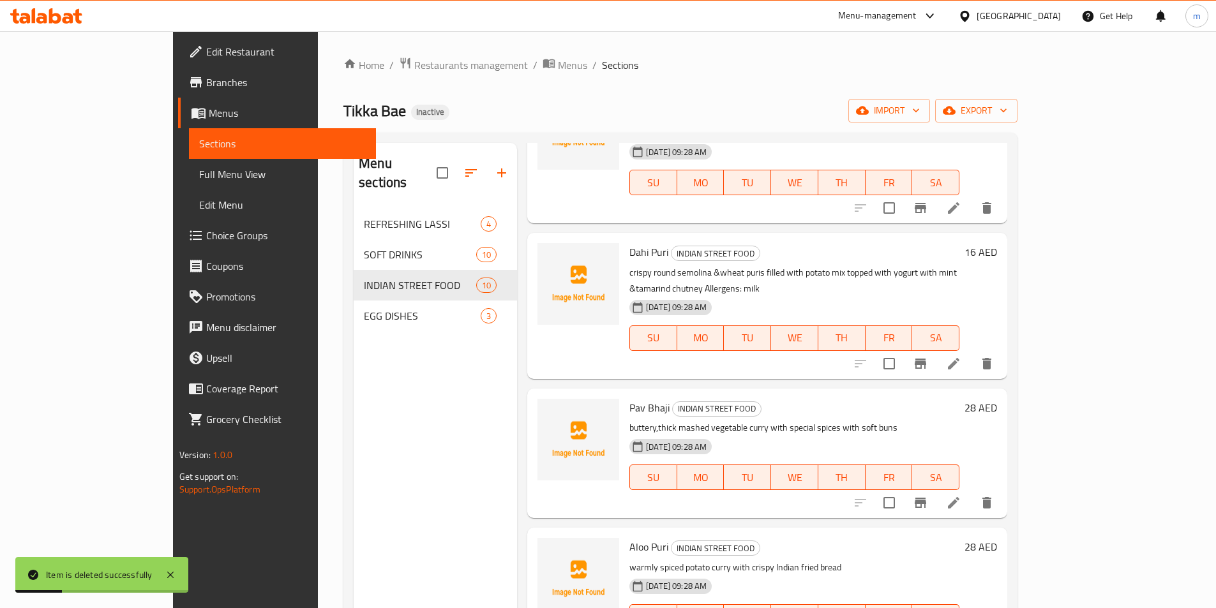
scroll to position [319, 0]
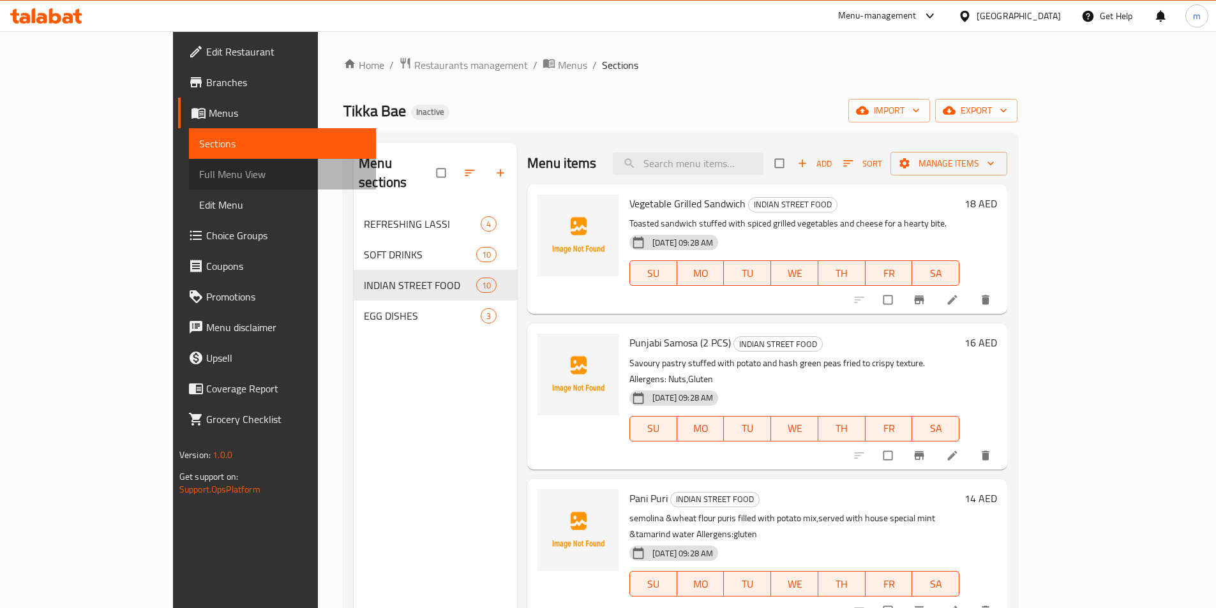
click at [199, 179] on span "Full Menu View" at bounding box center [282, 174] width 167 height 15
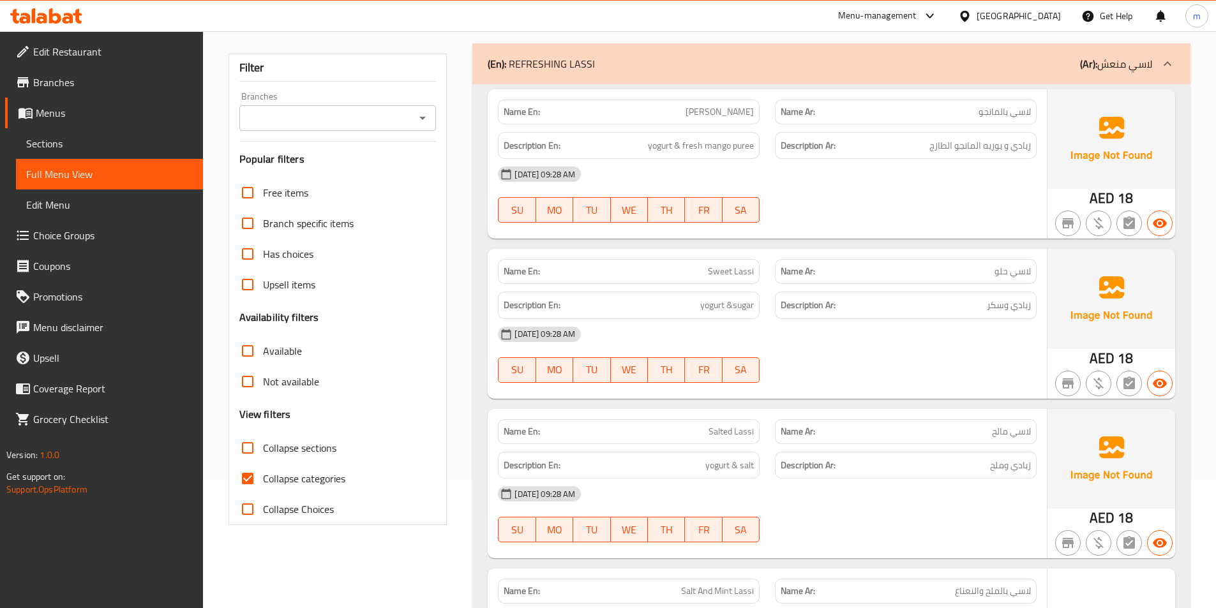
scroll to position [192, 0]
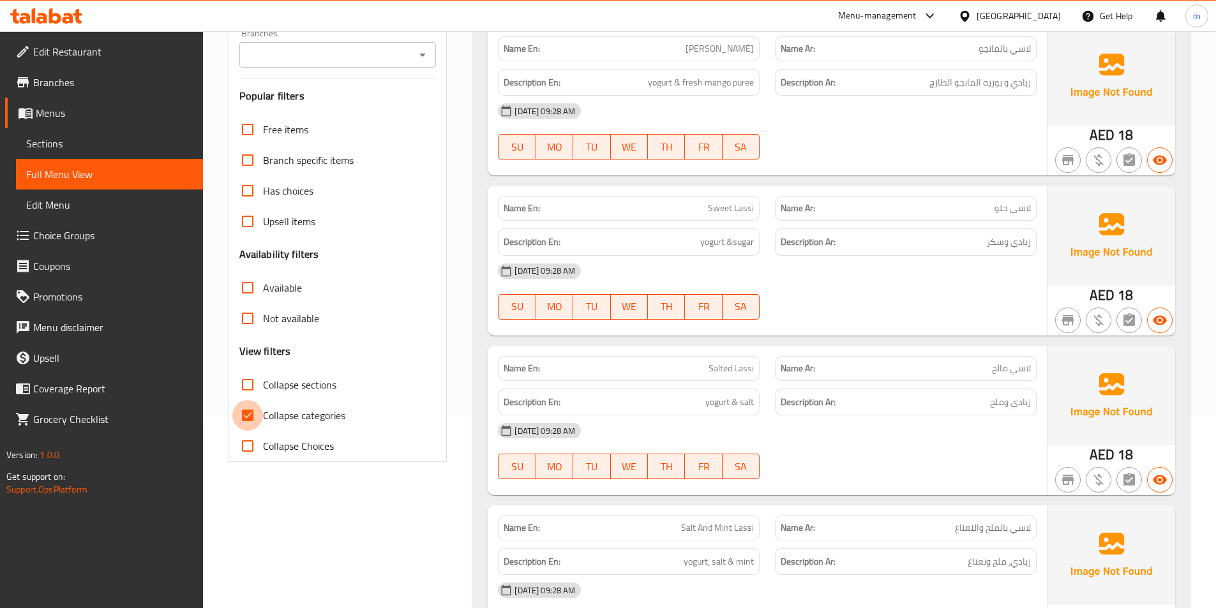
click at [252, 410] on input "Collapse categories" at bounding box center [247, 415] width 31 height 31
checkbox input "false"
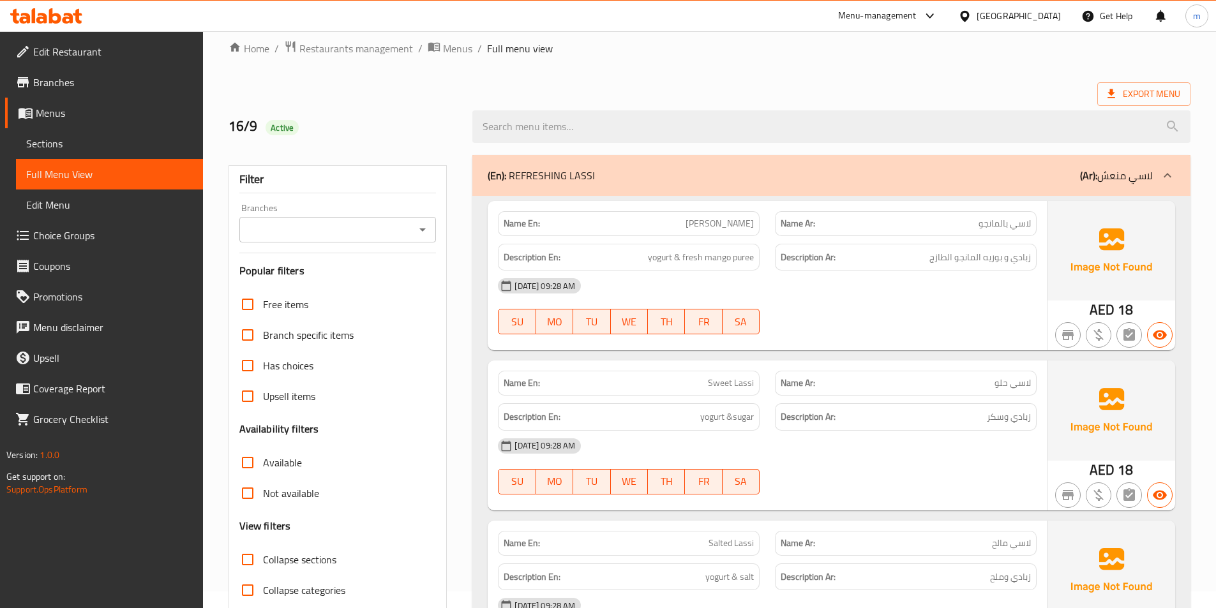
scroll to position [0, 0]
